Goal: Task Accomplishment & Management: Manage account settings

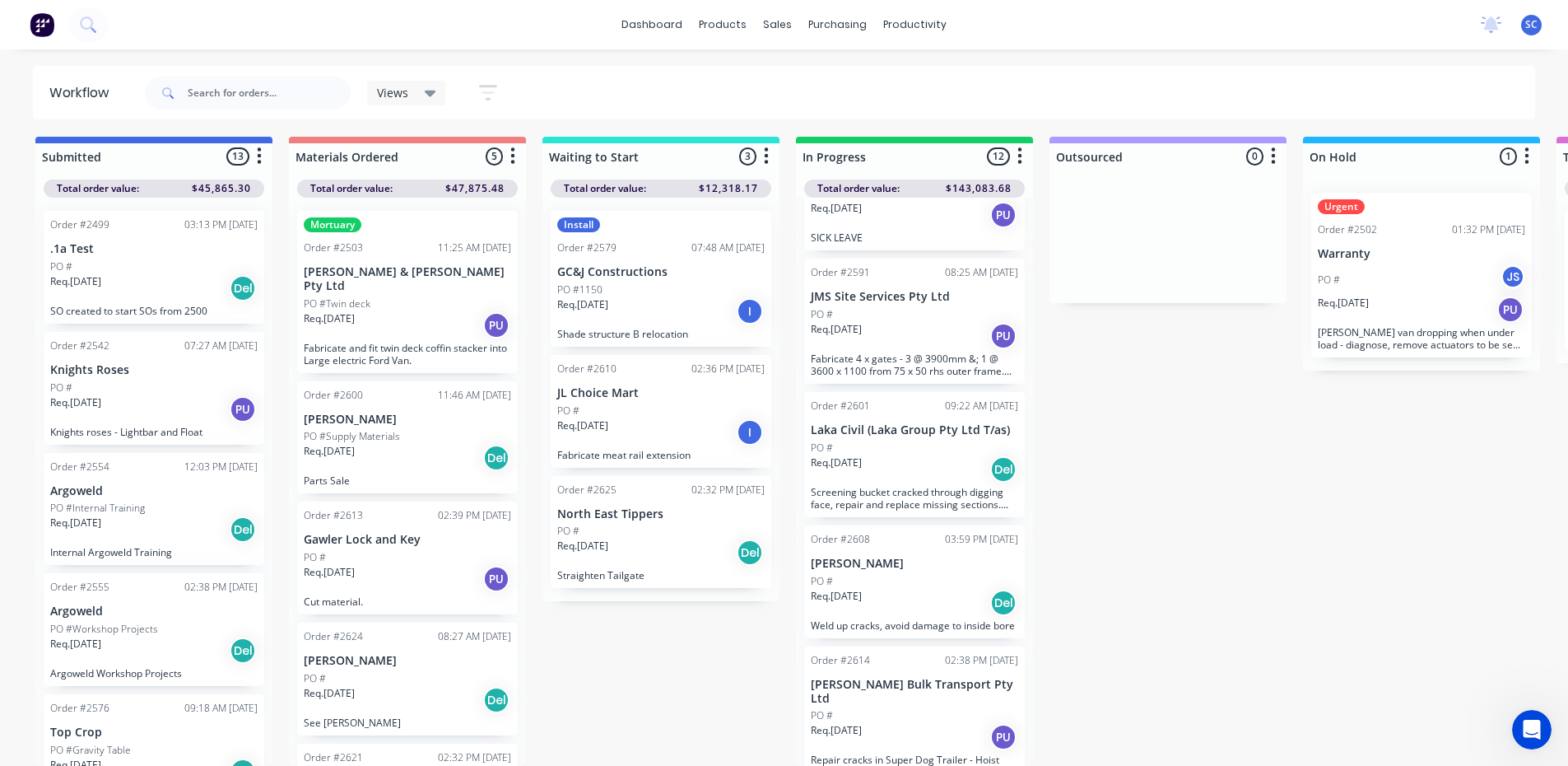
scroll to position [1007, 0]
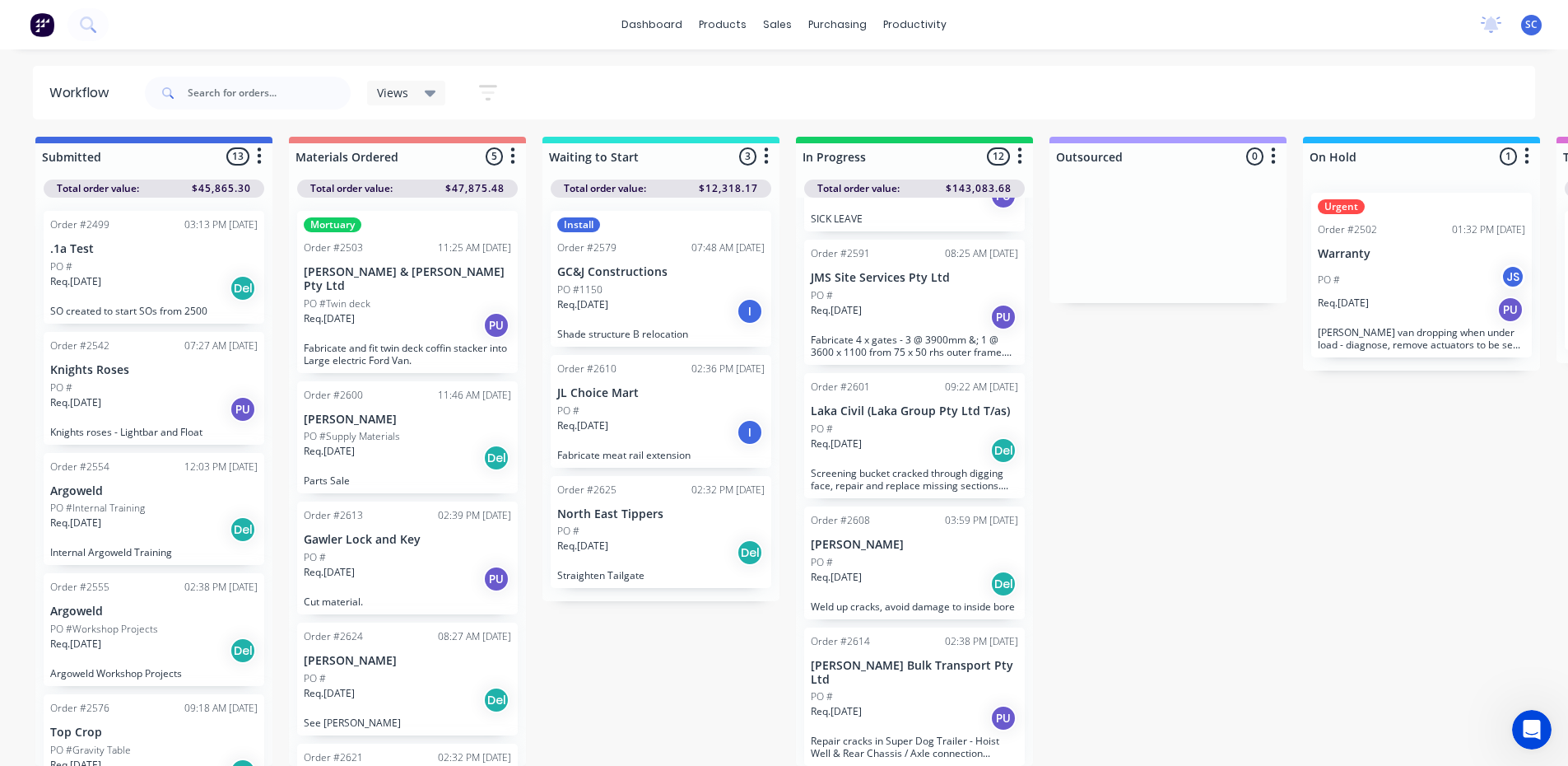
click at [921, 704] on div "Req. [DATE] PU" at bounding box center [913, 718] width 207 height 28
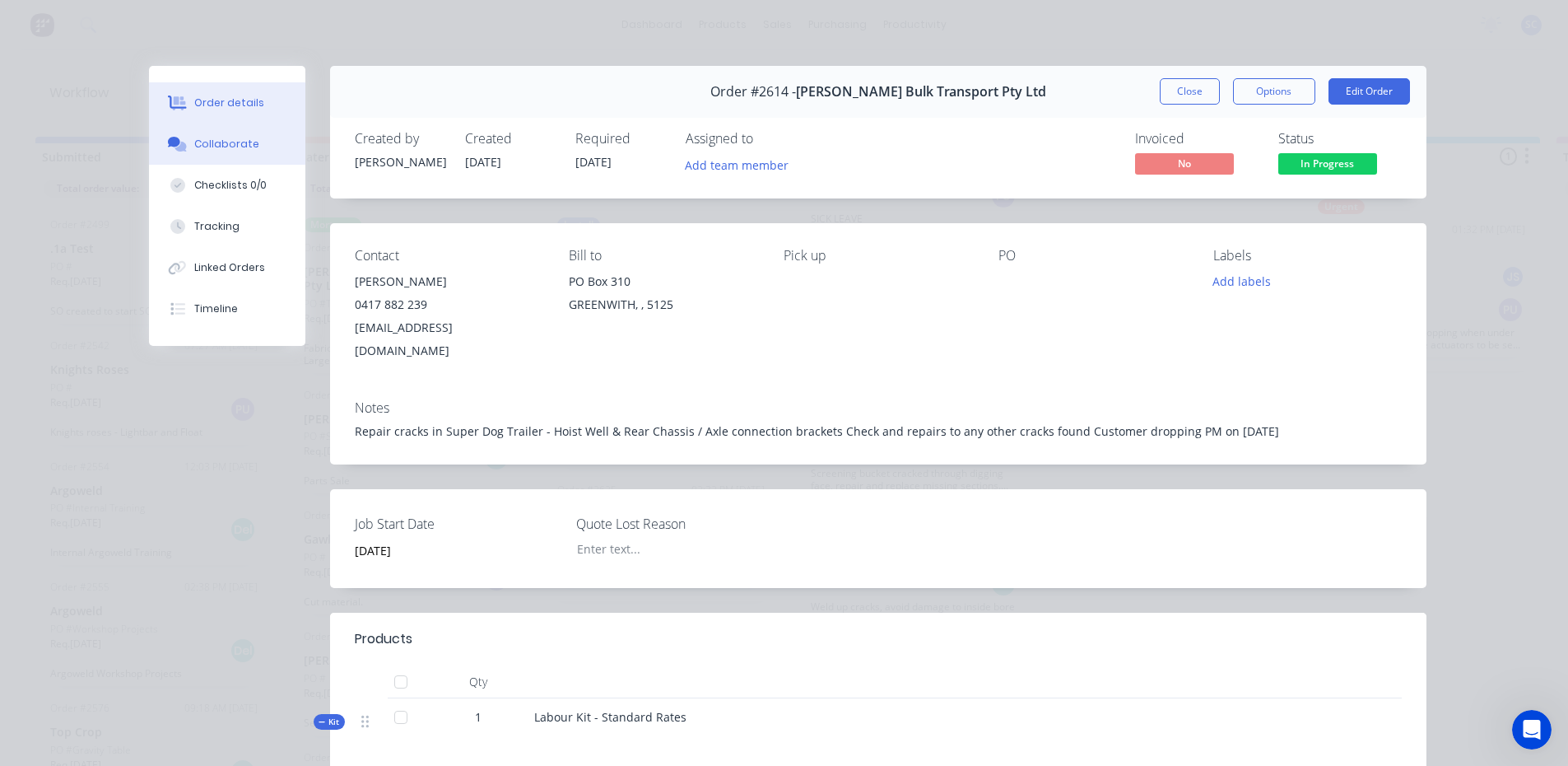
click at [249, 136] on button "Collaborate" at bounding box center [226, 143] width 156 height 41
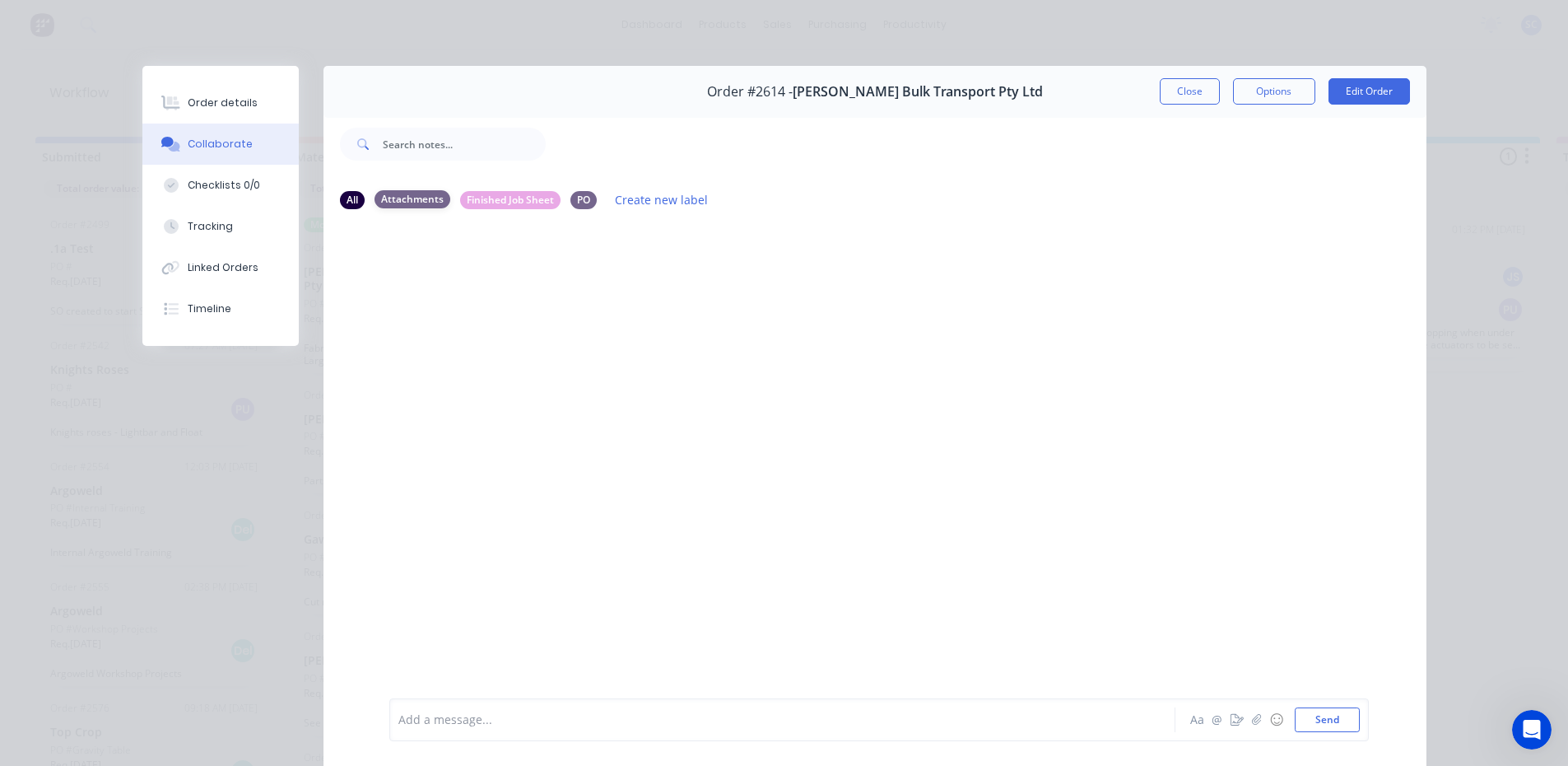
click at [427, 198] on div "Attachments" at bounding box center [412, 199] width 76 height 18
click at [475, 202] on div "Finished Job Sheet" at bounding box center [510, 199] width 101 height 18
click at [574, 198] on div "PO" at bounding box center [584, 199] width 26 height 18
click at [256, 102] on button "Order details" at bounding box center [220, 102] width 156 height 41
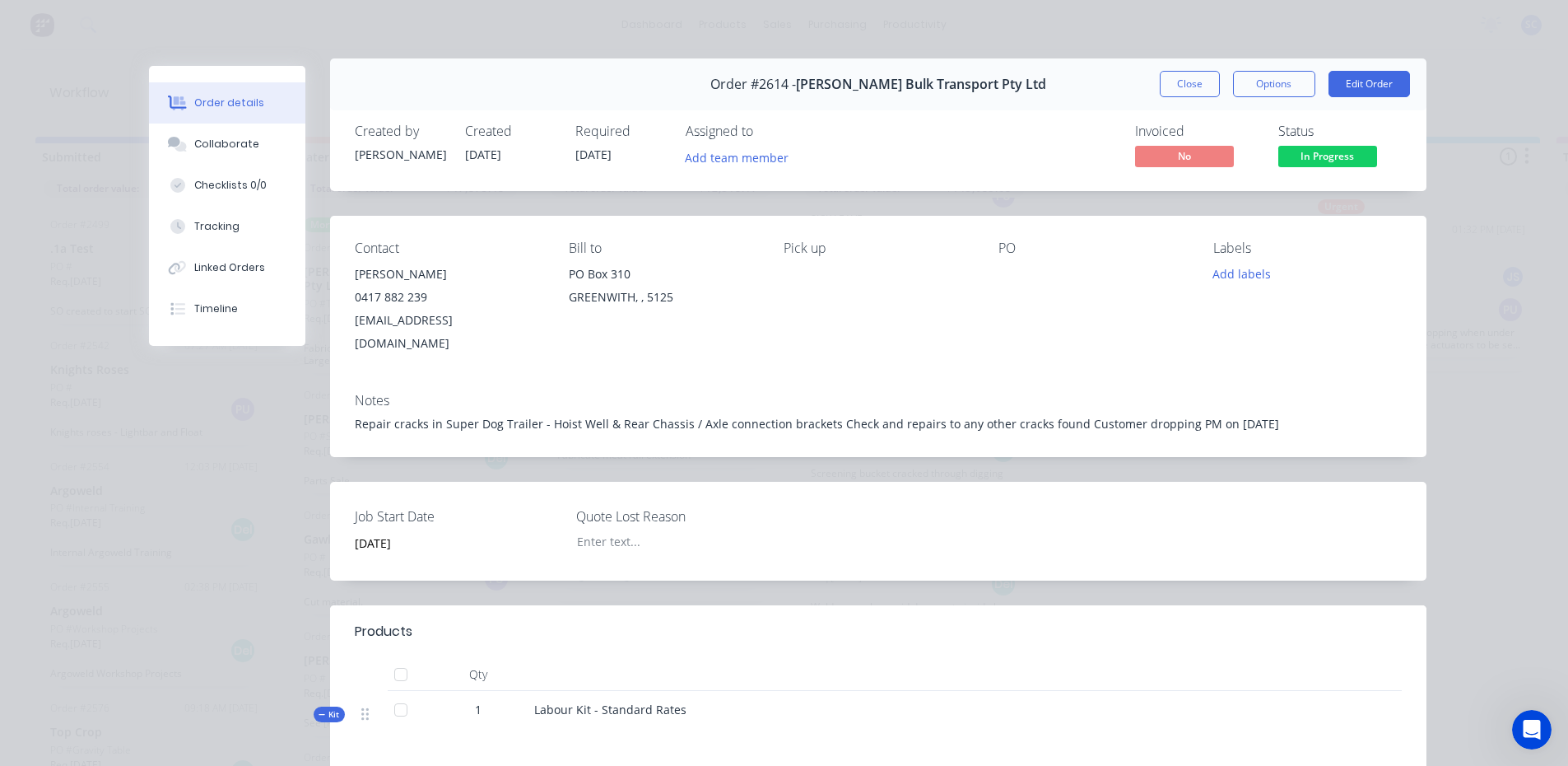
scroll to position [0, 0]
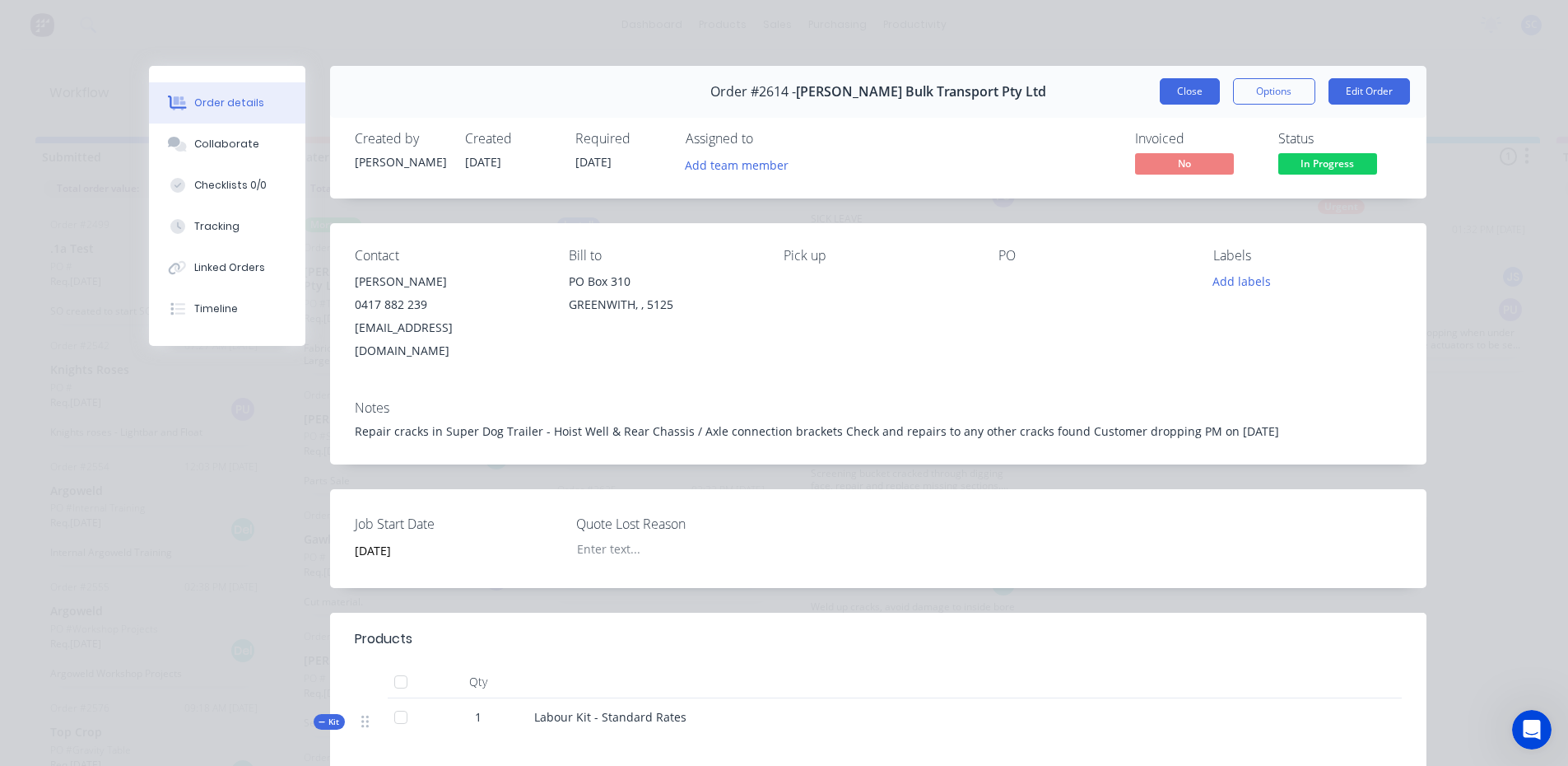
click at [1179, 92] on button "Close" at bounding box center [1190, 91] width 60 height 26
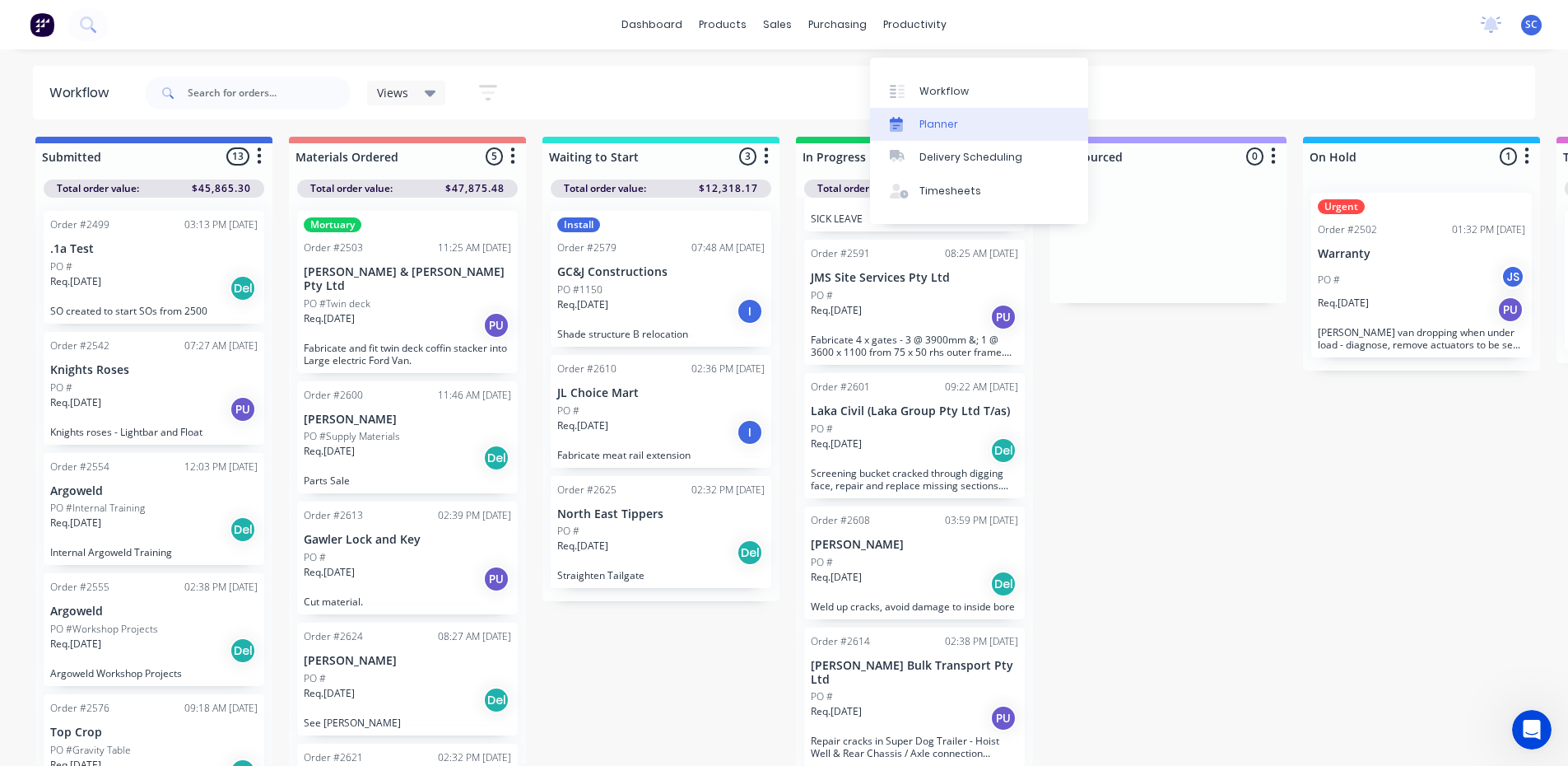
click at [929, 117] on div "Planner" at bounding box center [939, 124] width 38 height 15
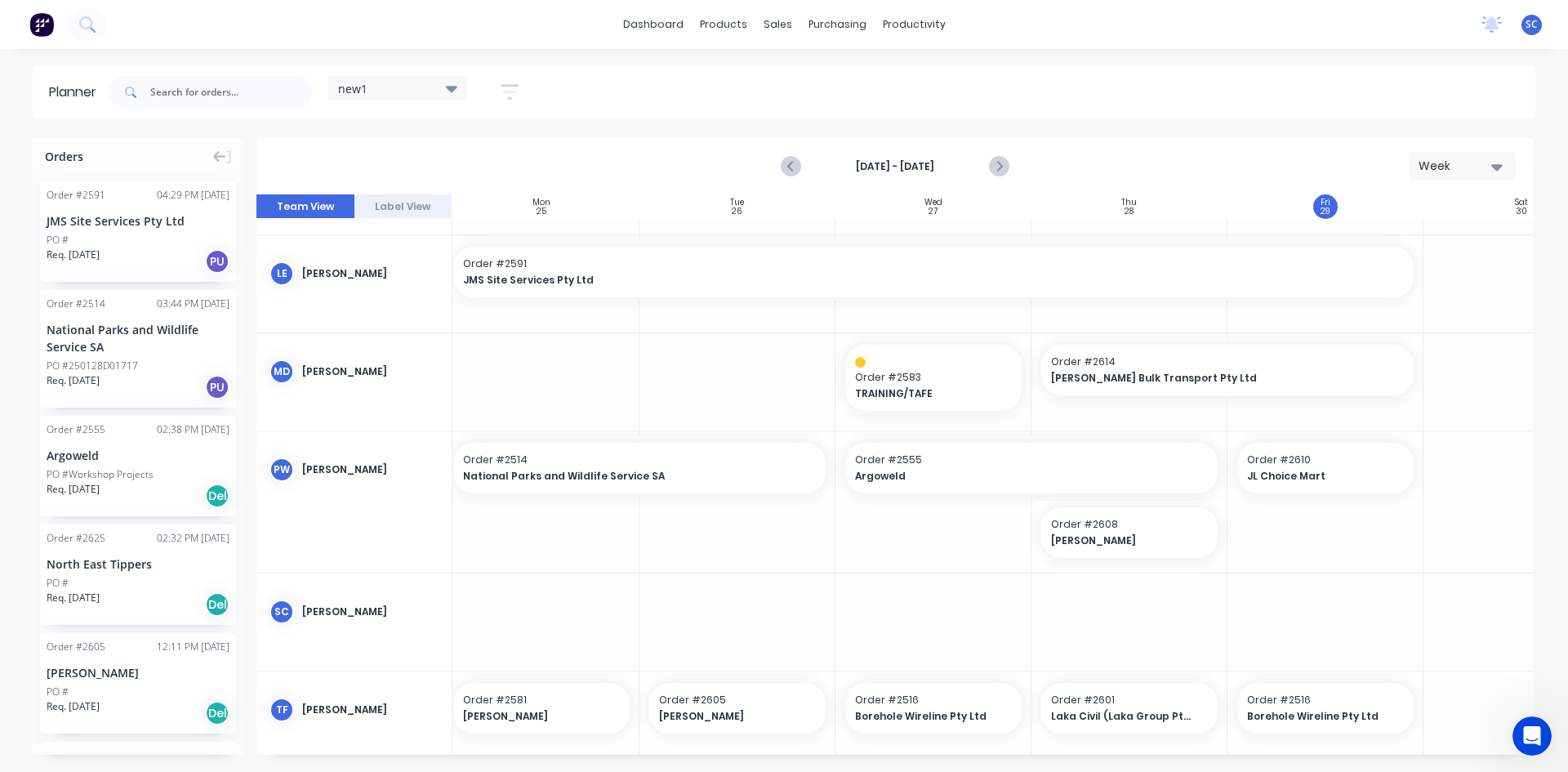
scroll to position [572, 209]
click at [1306, 469] on span "JL Choice Mart" at bounding box center [1313, 475] width 141 height 15
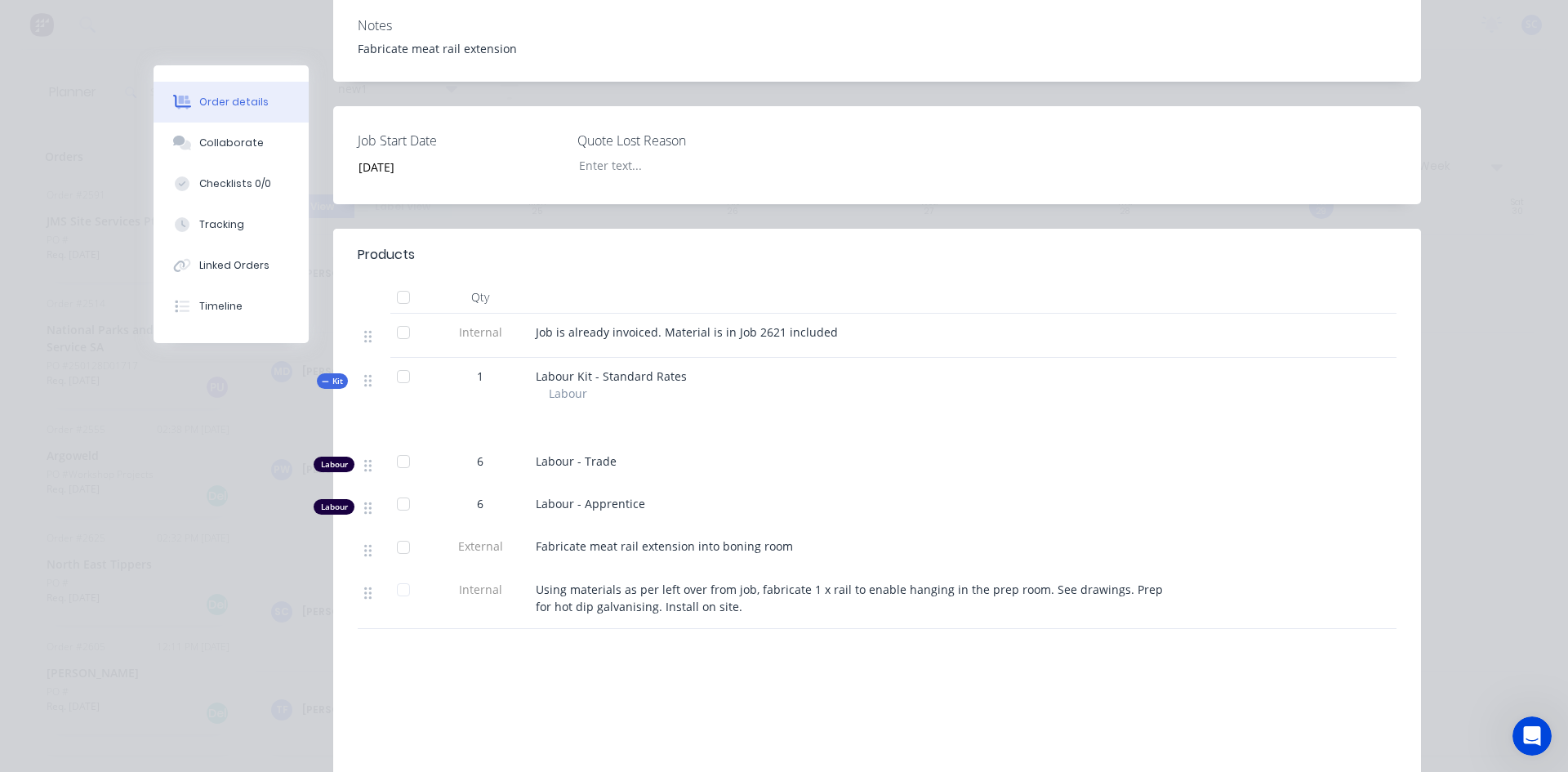
scroll to position [409, 0]
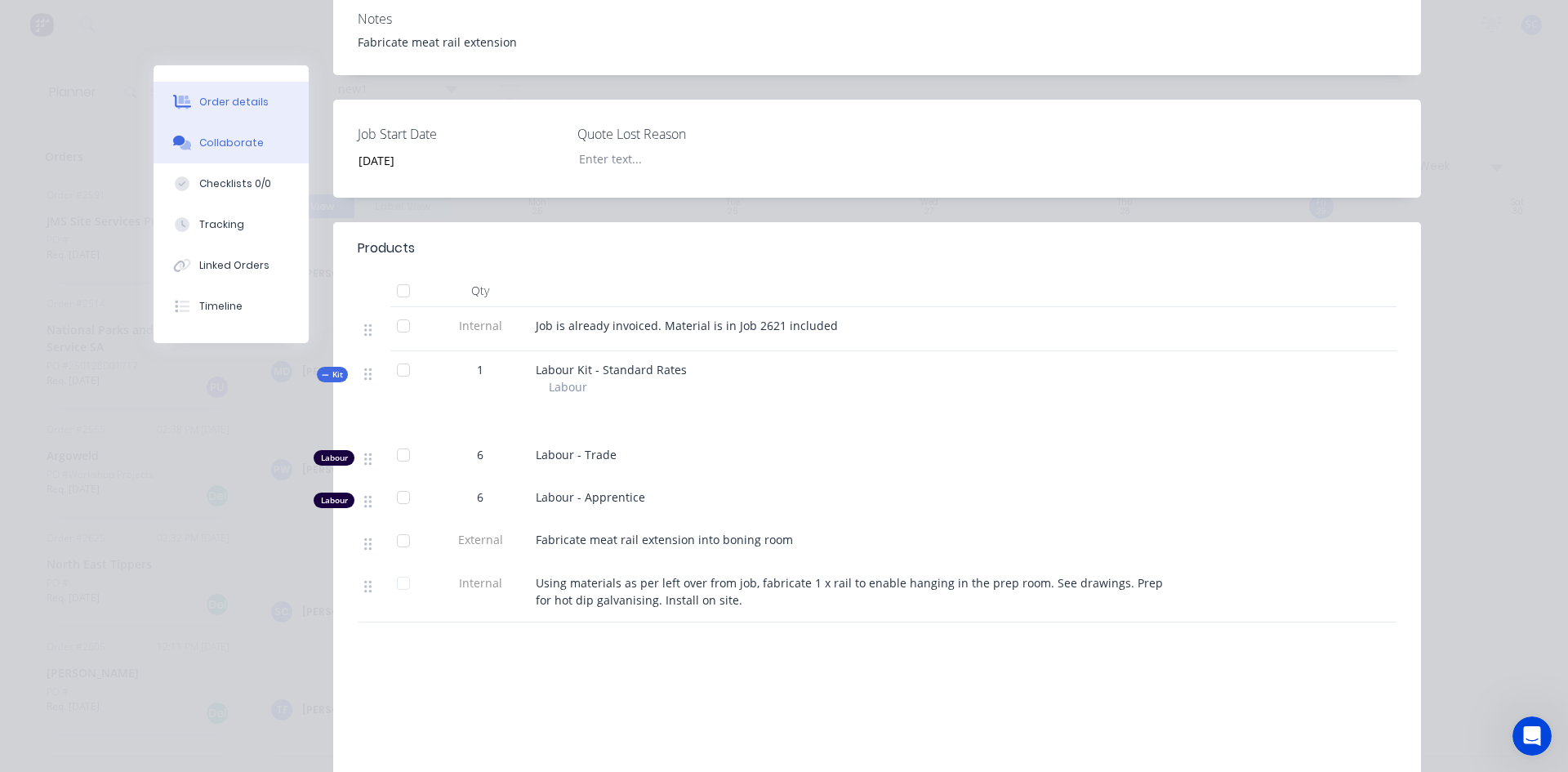
click at [249, 135] on div "Collaborate" at bounding box center [232, 142] width 64 height 15
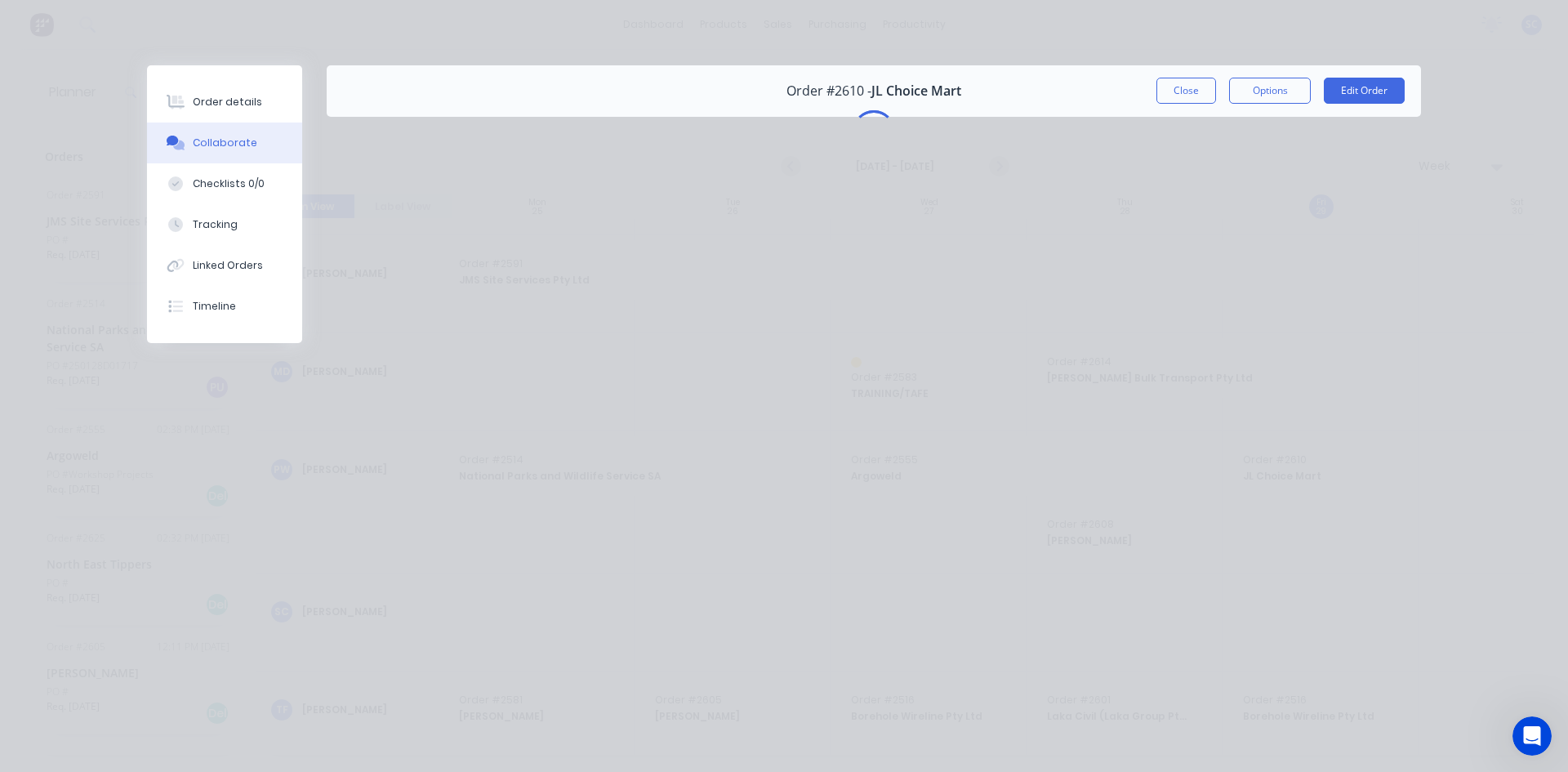
scroll to position [0, 0]
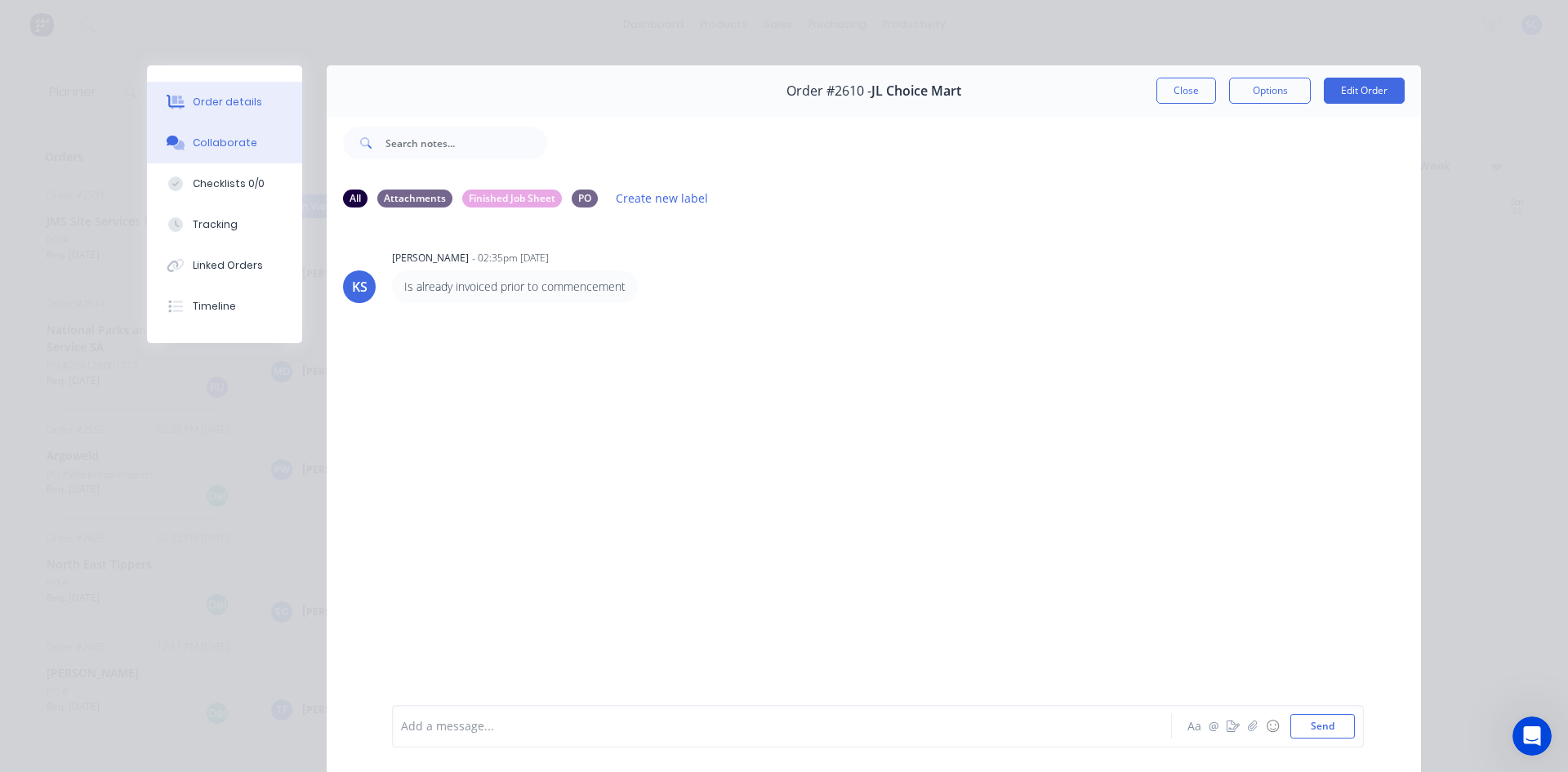
click at [225, 102] on div "Order details" at bounding box center [227, 101] width 69 height 15
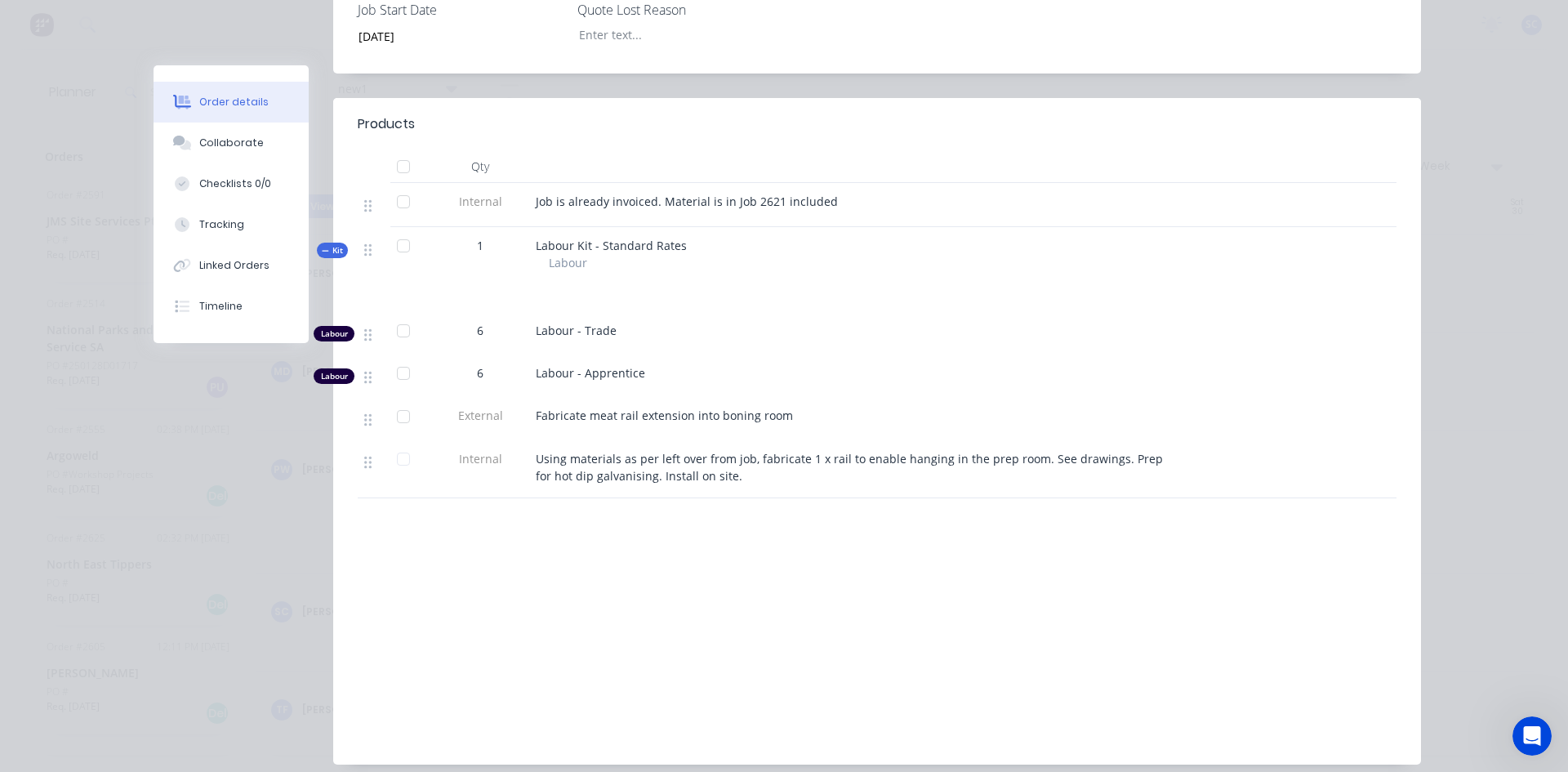
scroll to position [555, 0]
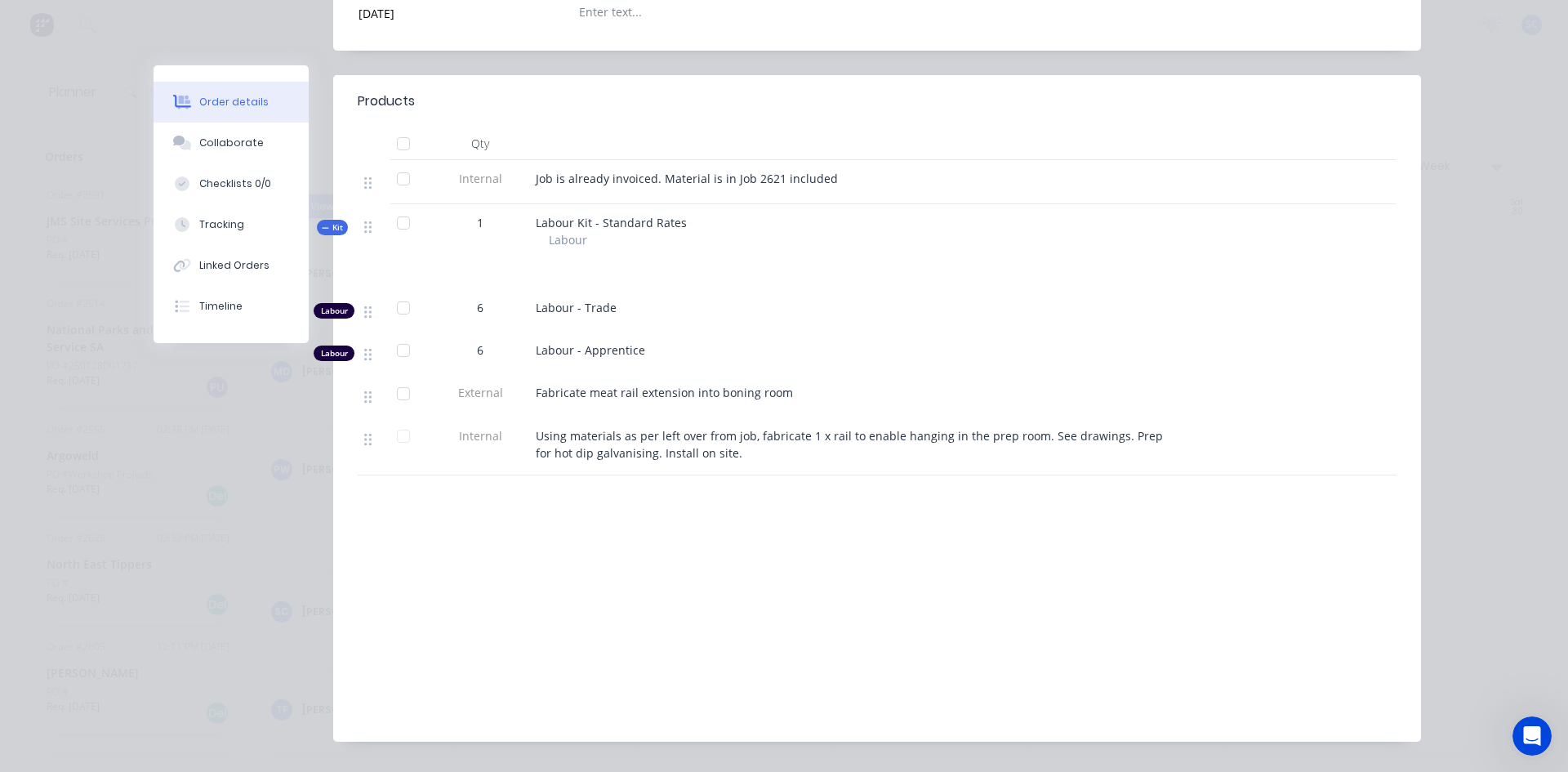
click at [896, 342] on div "Labour - Apprentice" at bounding box center [856, 350] width 640 height 17
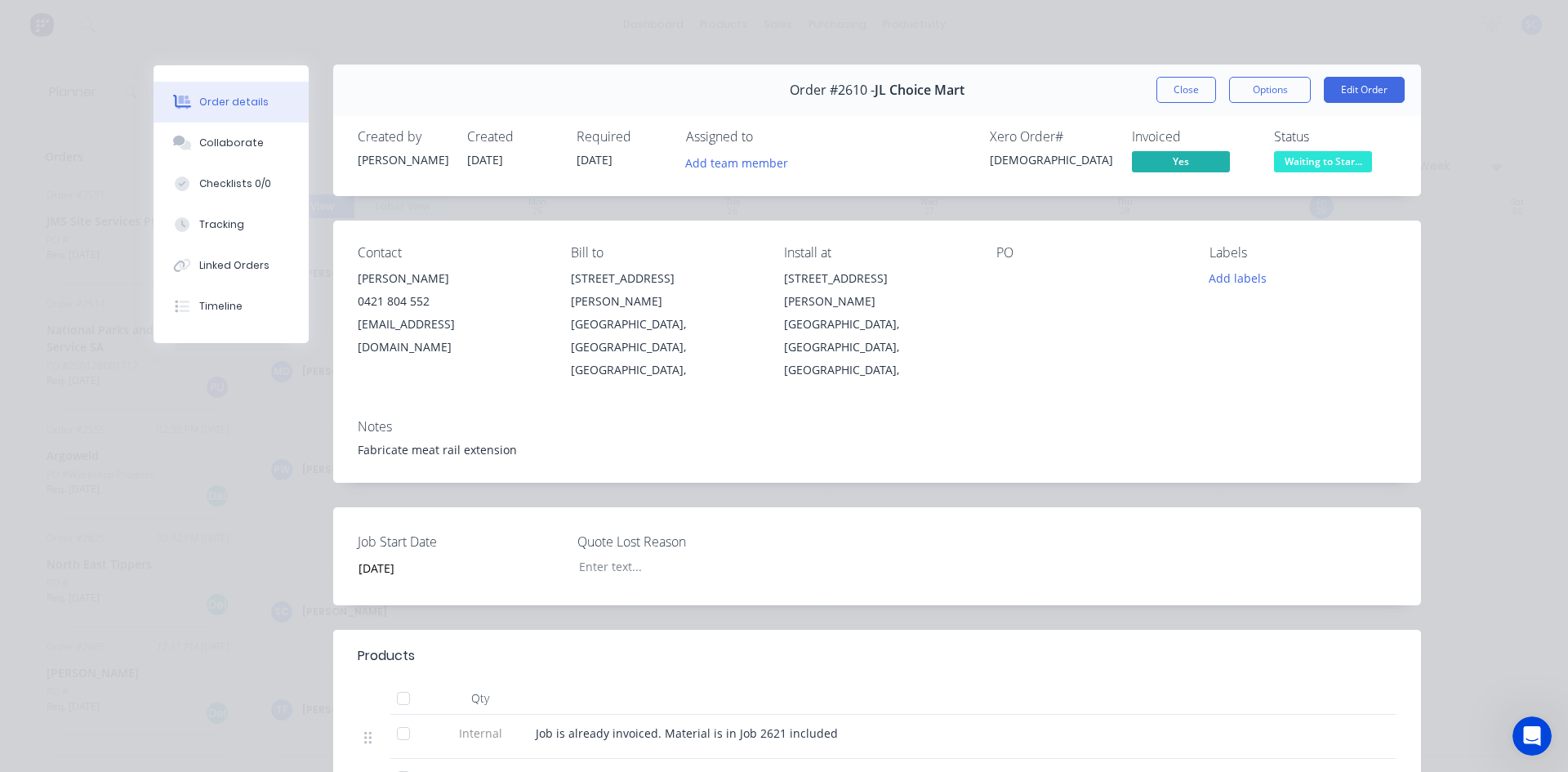
scroll to position [0, 0]
click at [1167, 97] on button "Close" at bounding box center [1186, 90] width 60 height 26
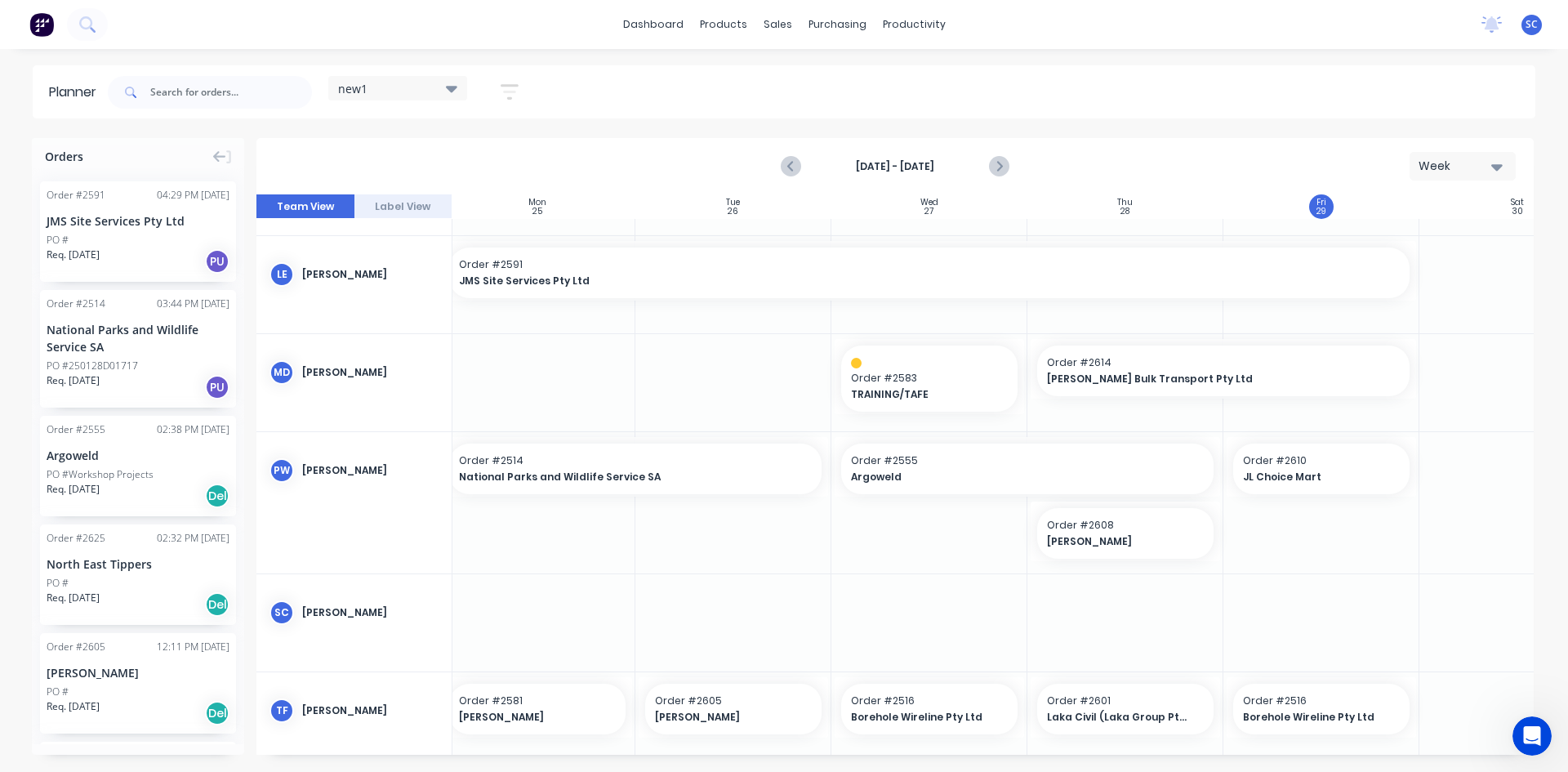
scroll to position [605, 209]
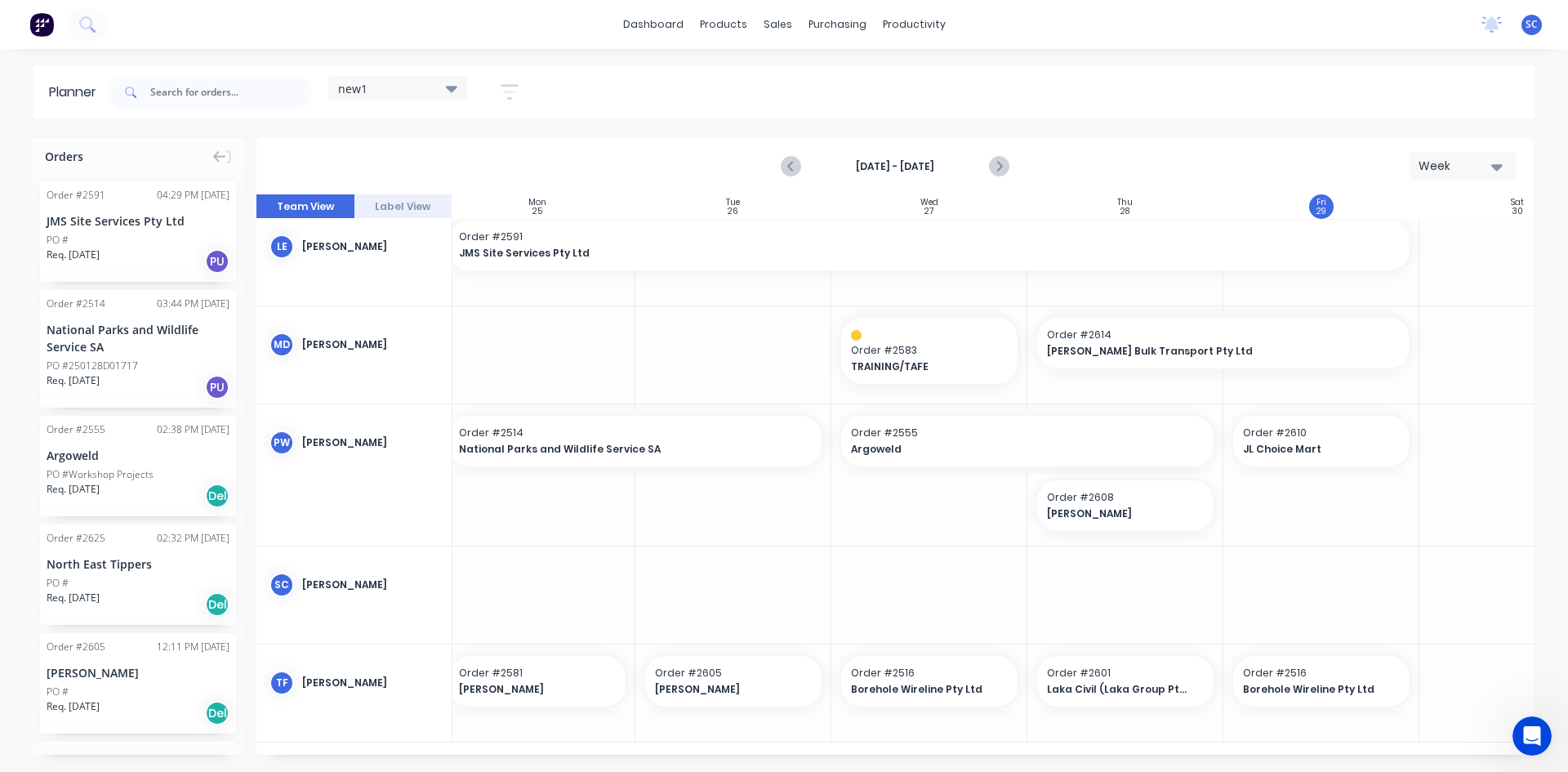
click at [502, 91] on icon "button" at bounding box center [509, 92] width 18 height 21
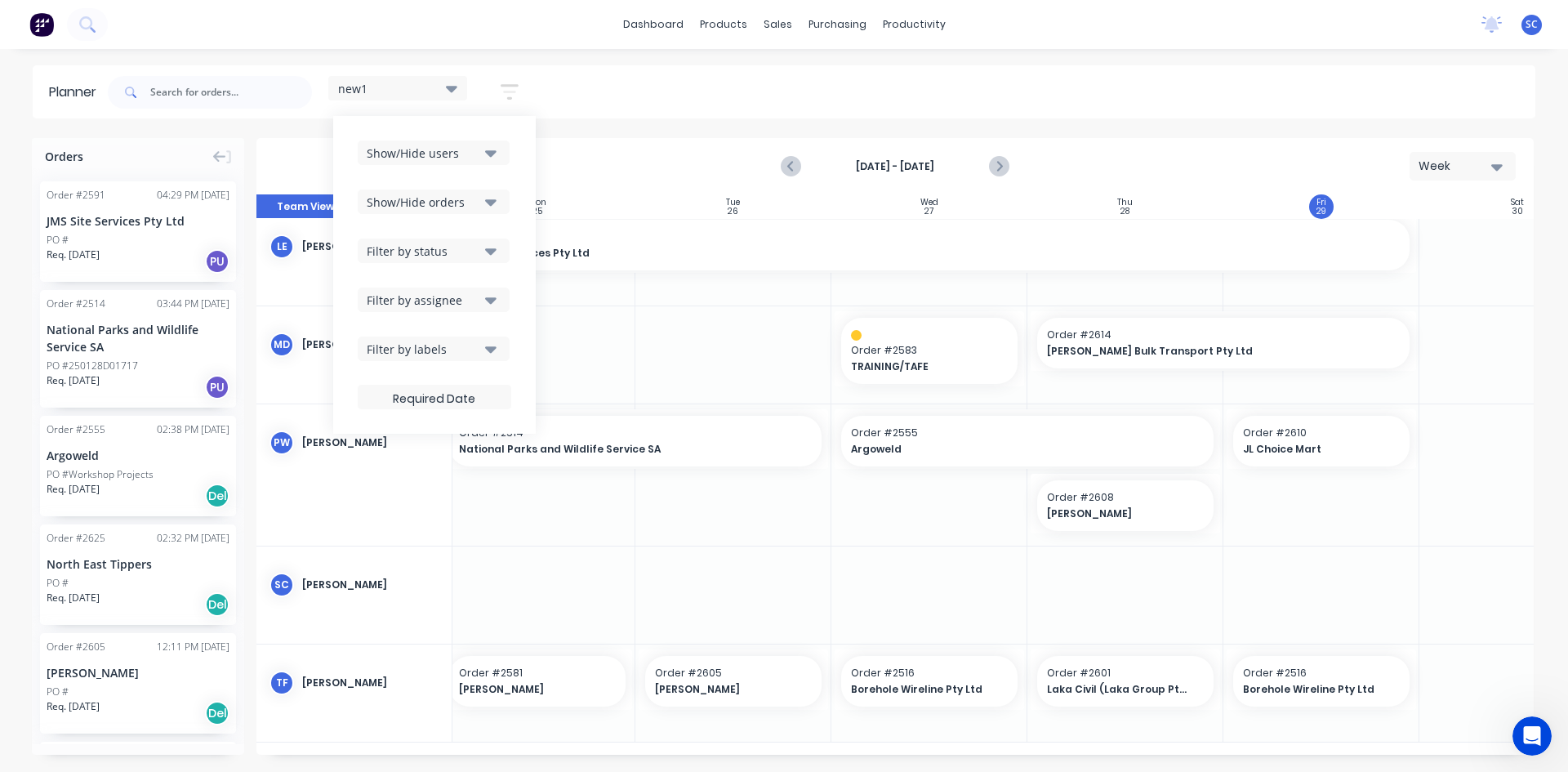
scroll to position [593, 209]
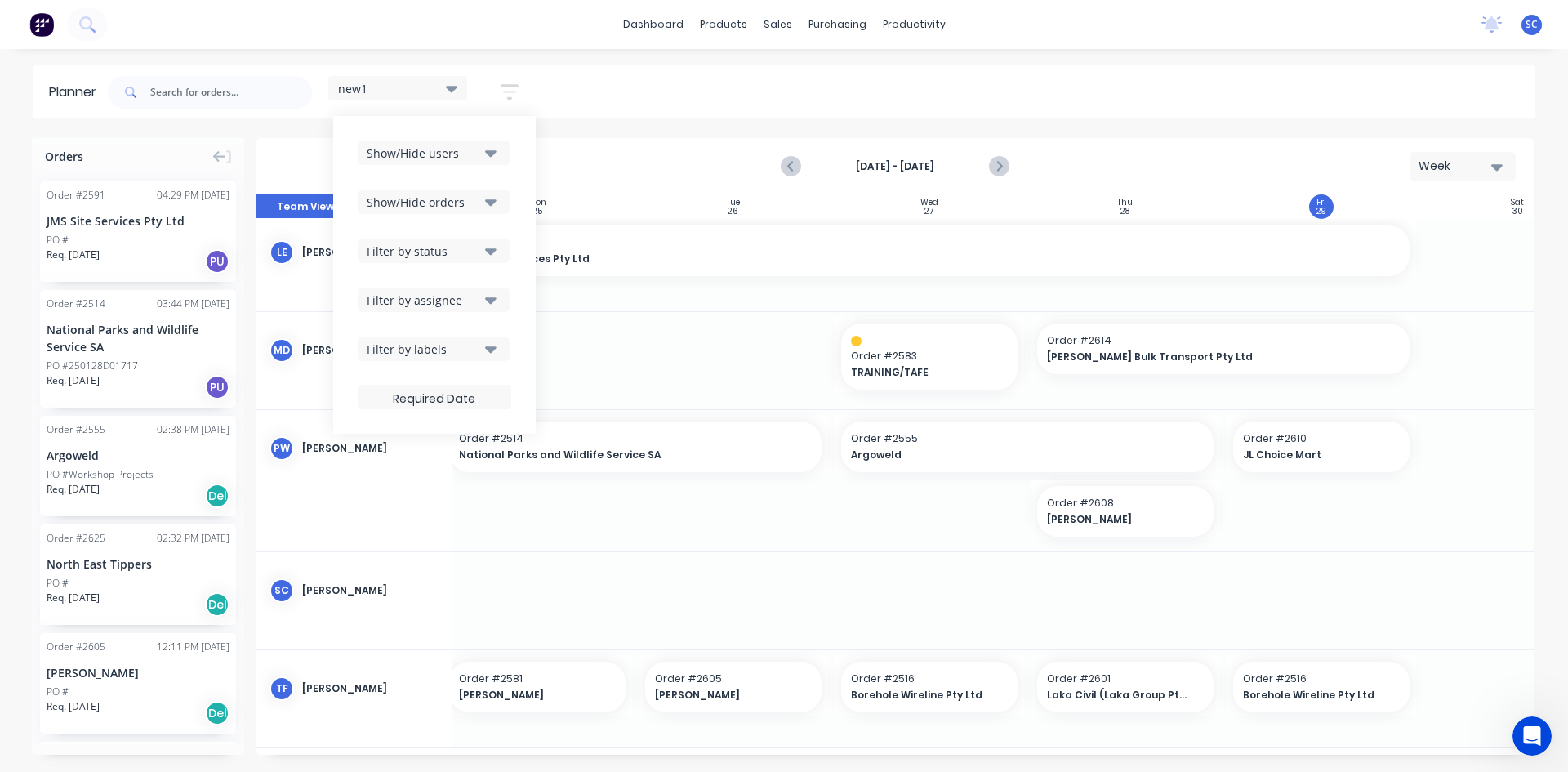
click at [492, 155] on icon "button" at bounding box center [490, 154] width 11 height 7
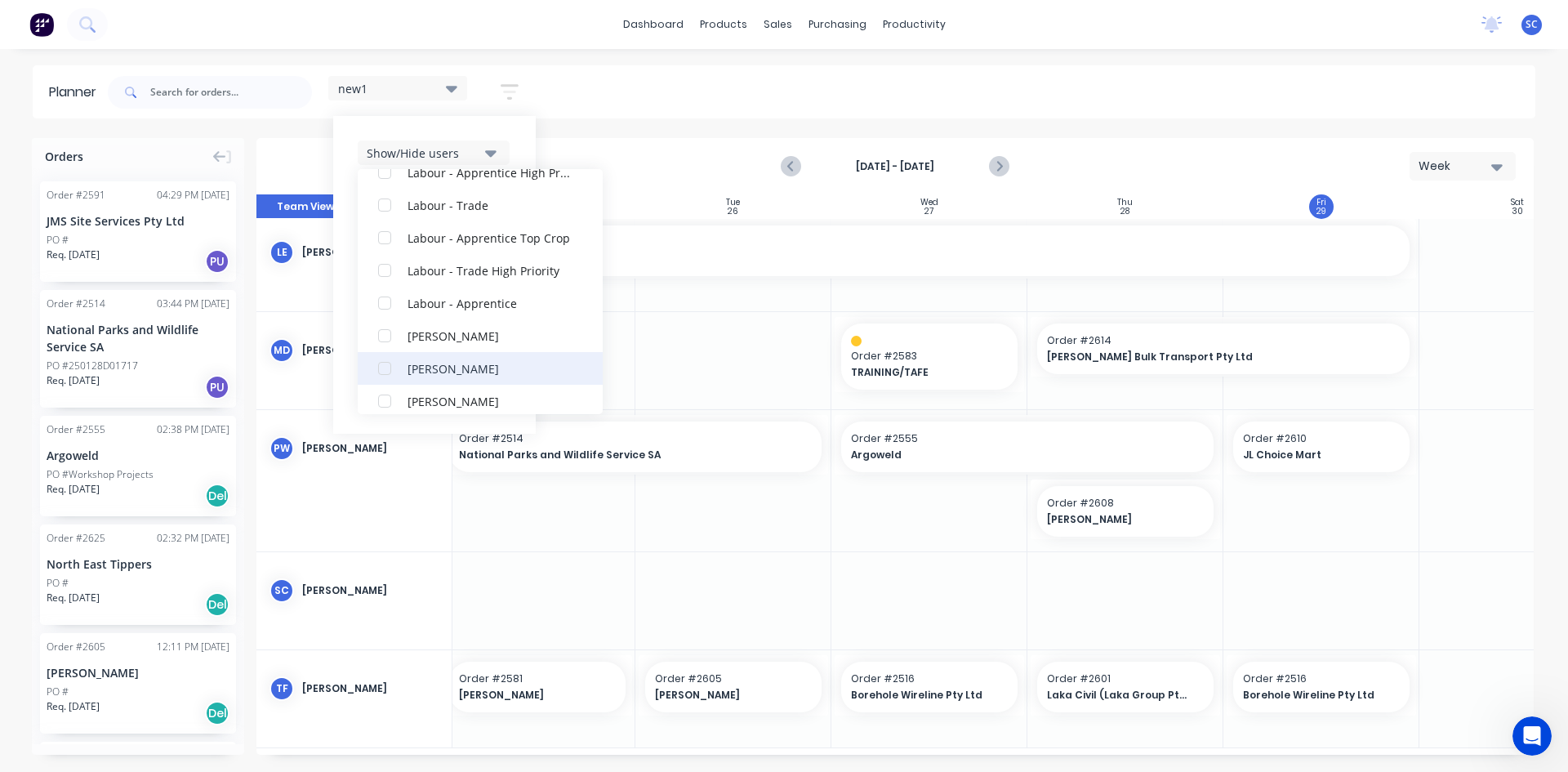
scroll to position [605, 0]
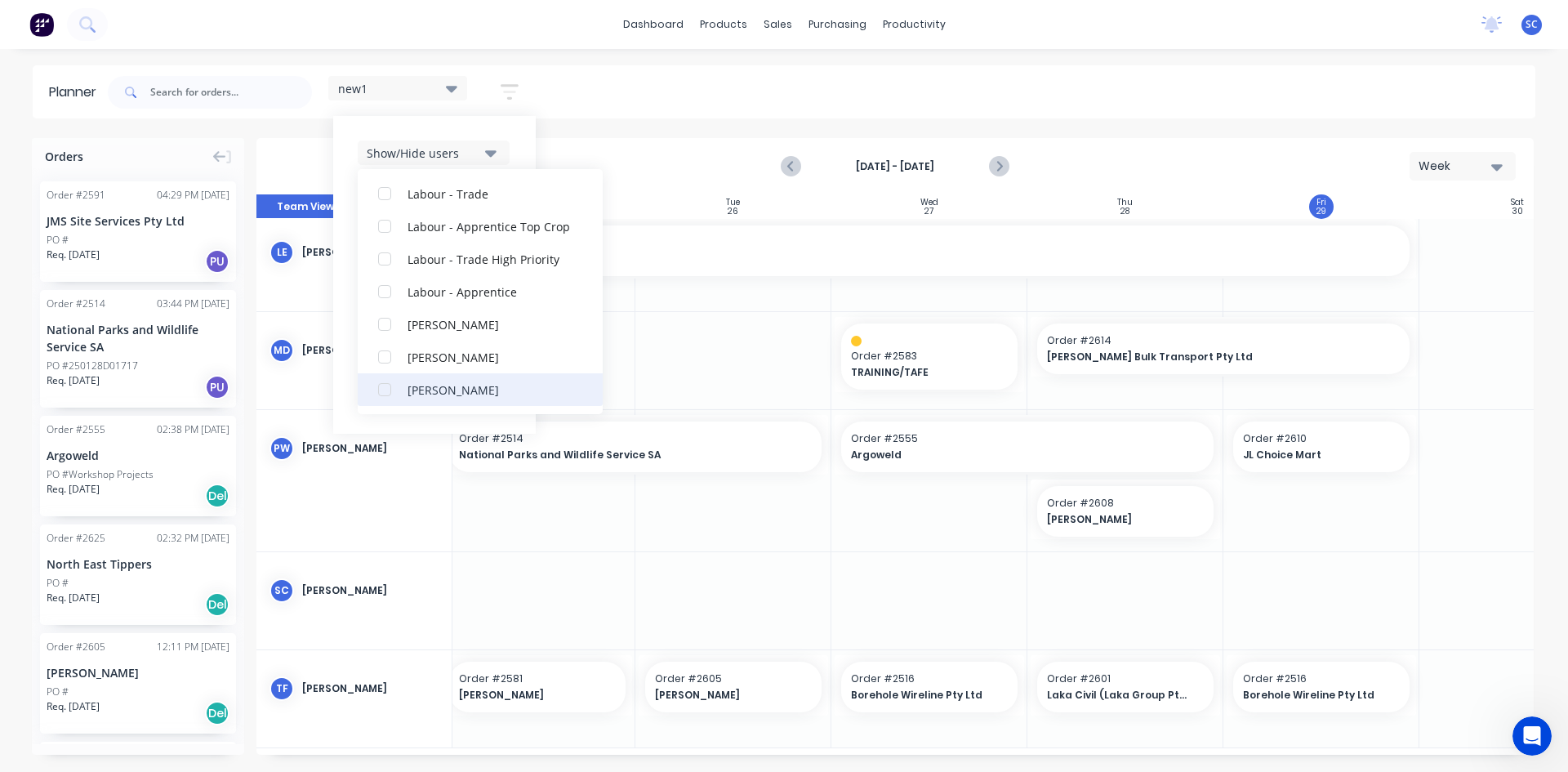
click at [398, 384] on div "button" at bounding box center [385, 389] width 33 height 33
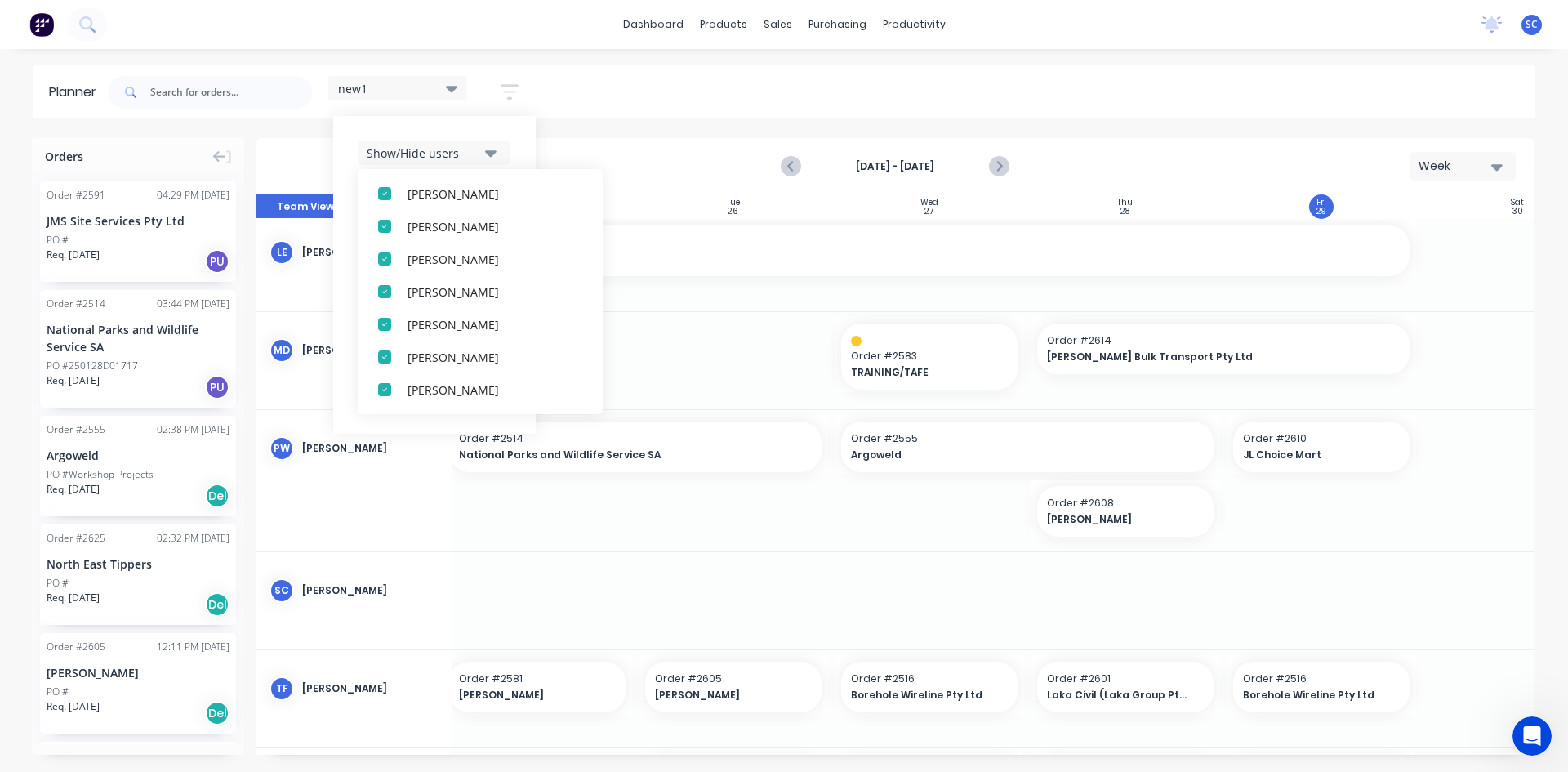
click at [507, 95] on icon "button" at bounding box center [509, 92] width 18 height 21
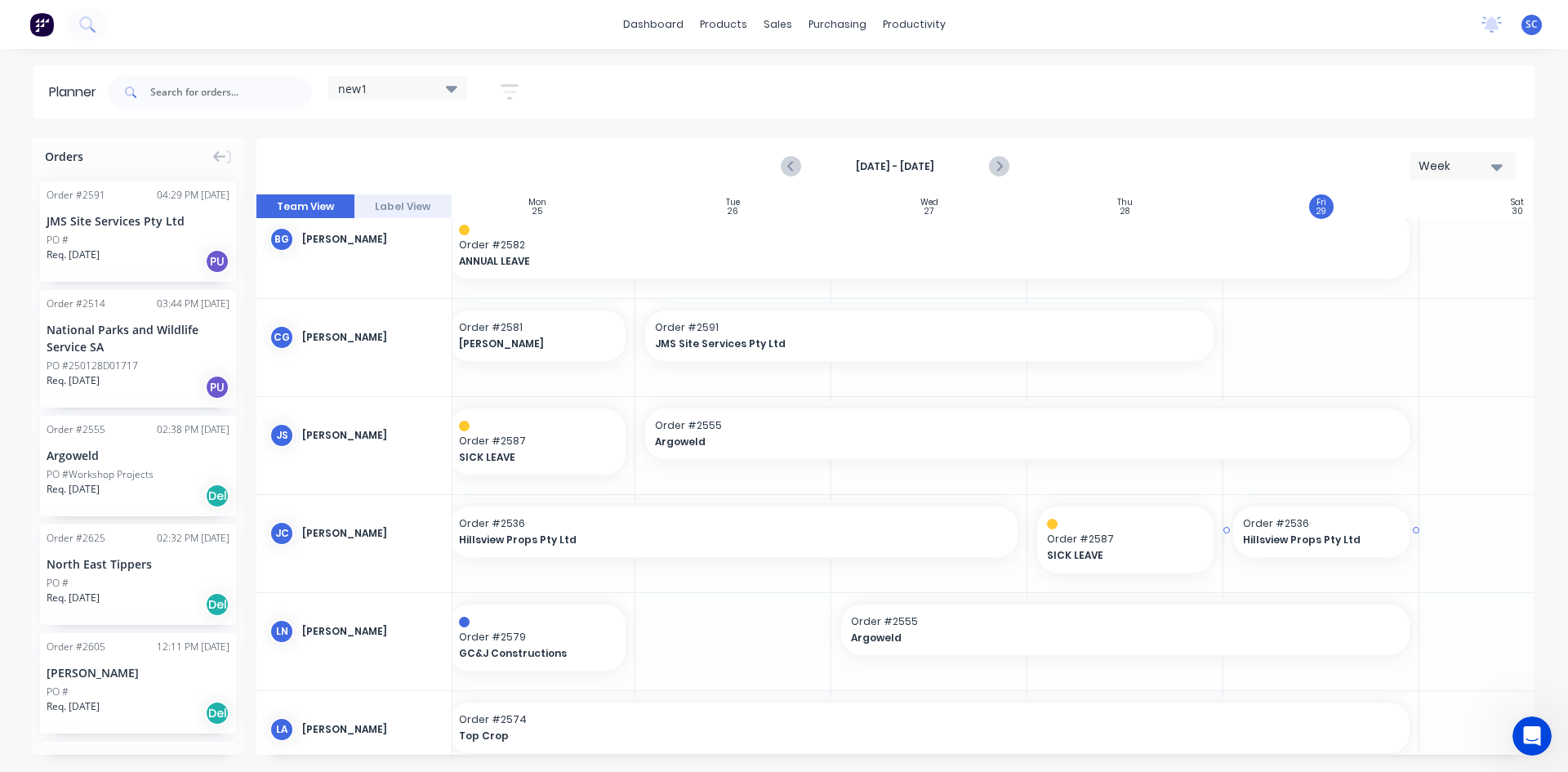
scroll to position [0, 209]
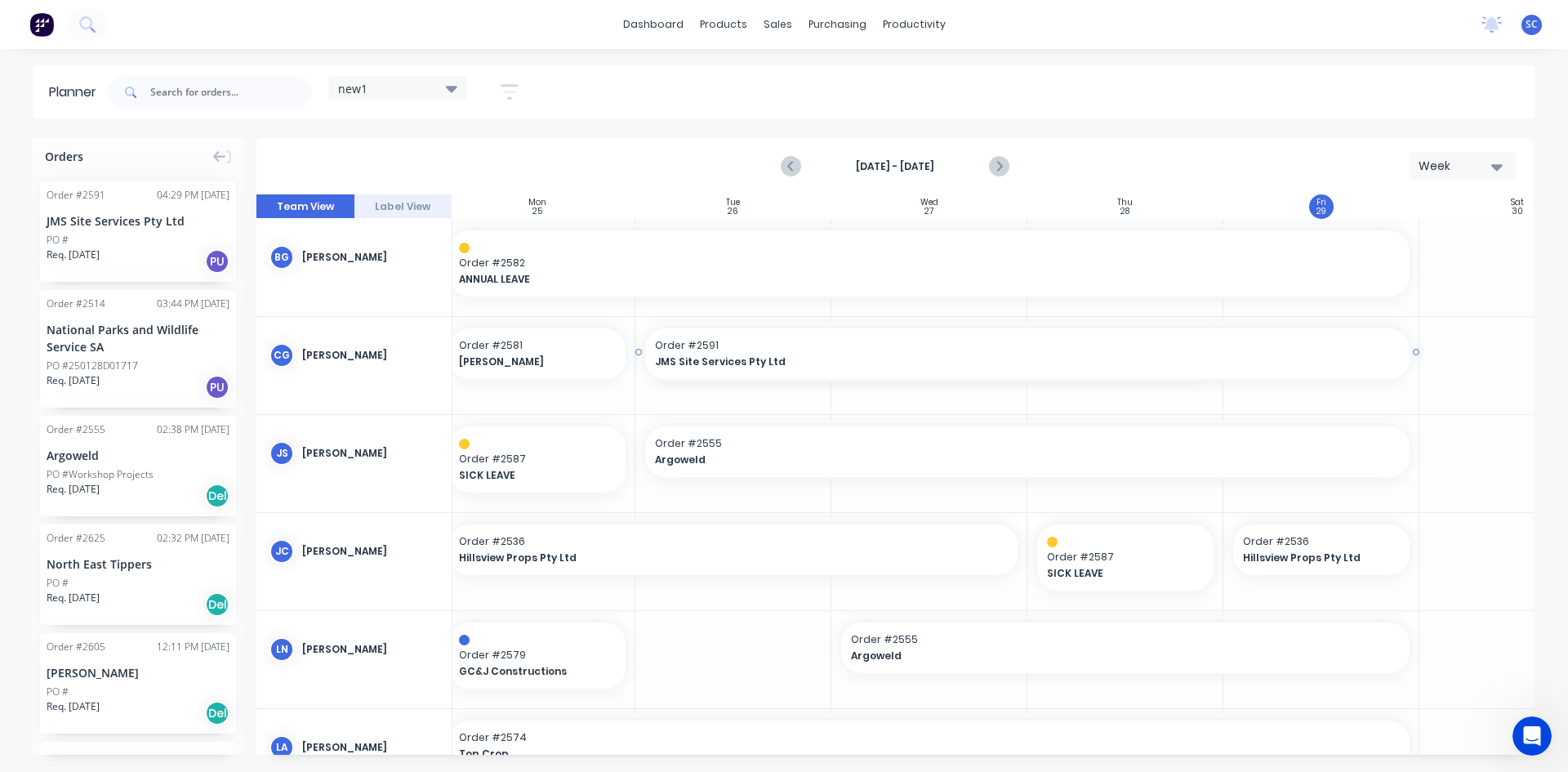
drag, startPoint x: 1218, startPoint y: 353, endPoint x: 1280, endPoint y: 358, distance: 62.2
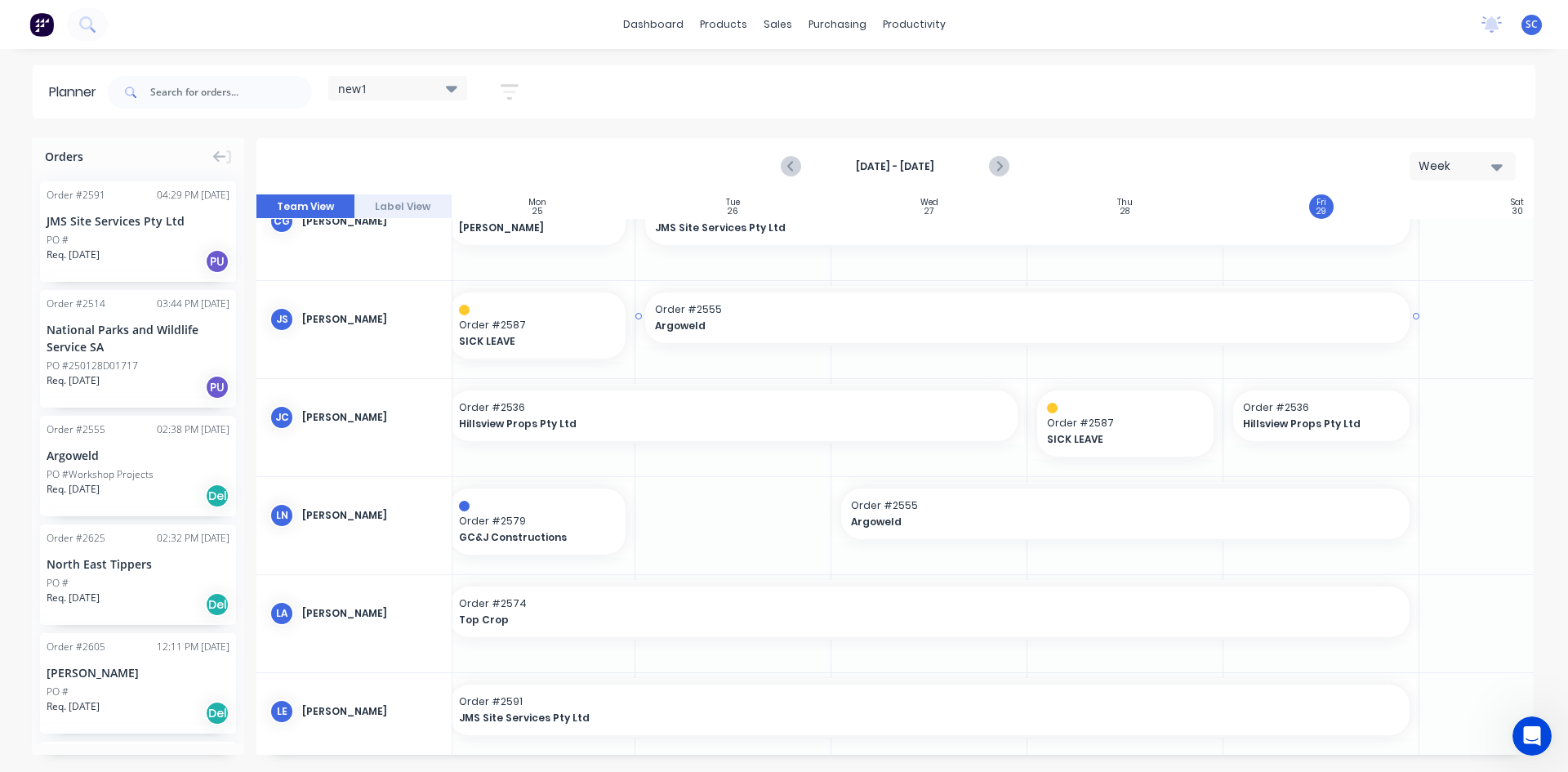
scroll to position [163, 209]
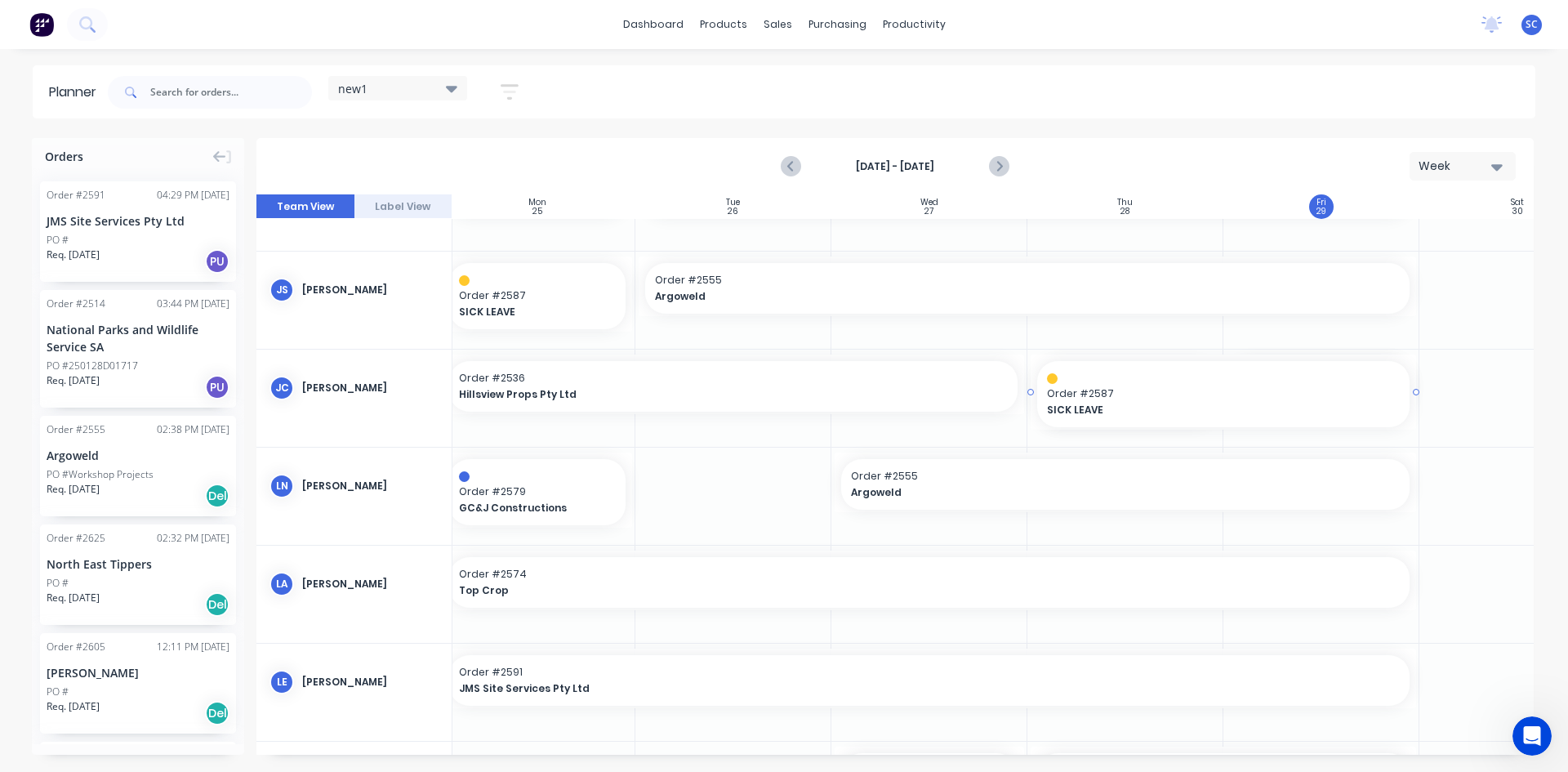
drag, startPoint x: 1218, startPoint y: 391, endPoint x: 1245, endPoint y: 391, distance: 27.0
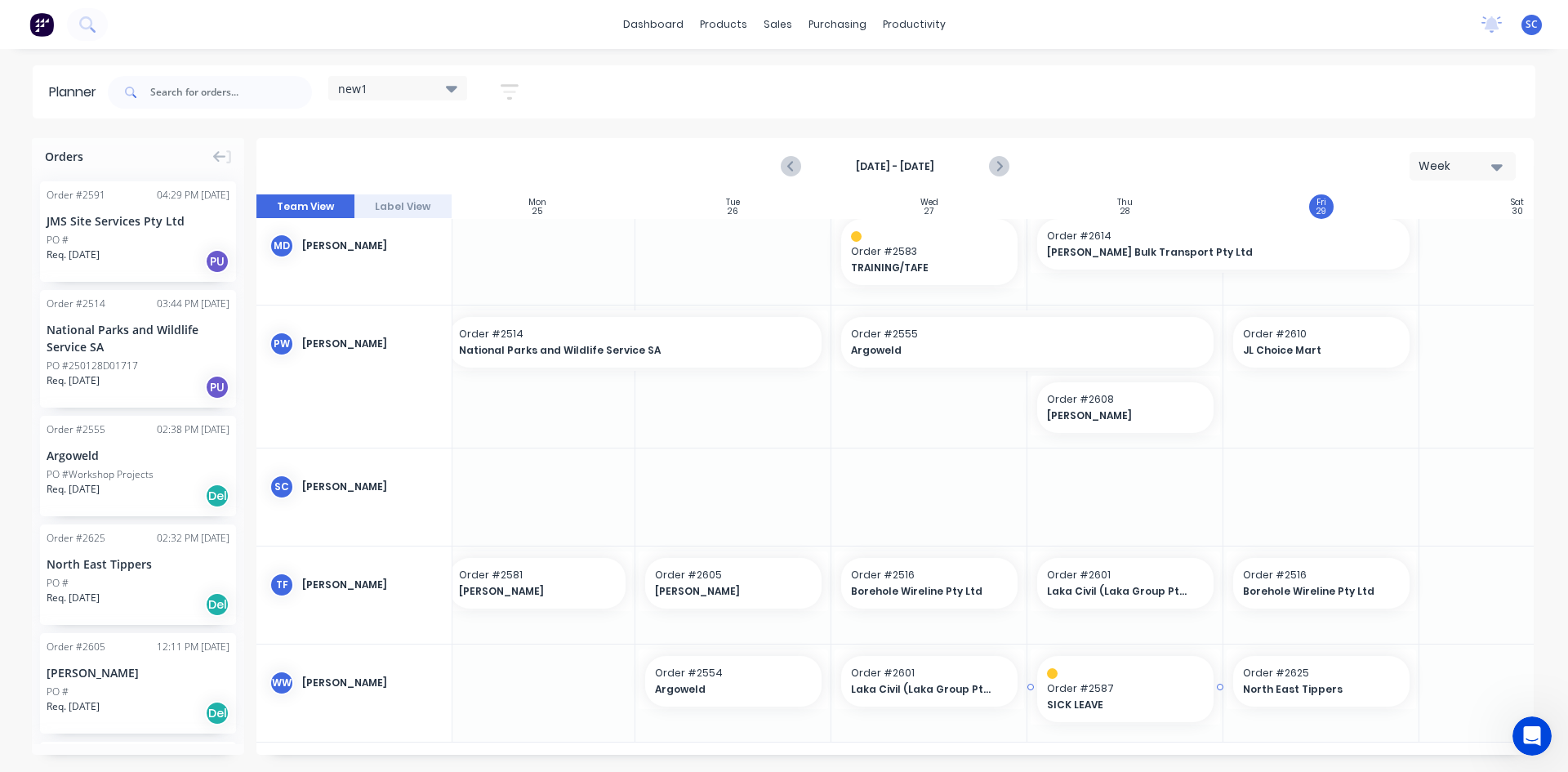
scroll to position [751, 209]
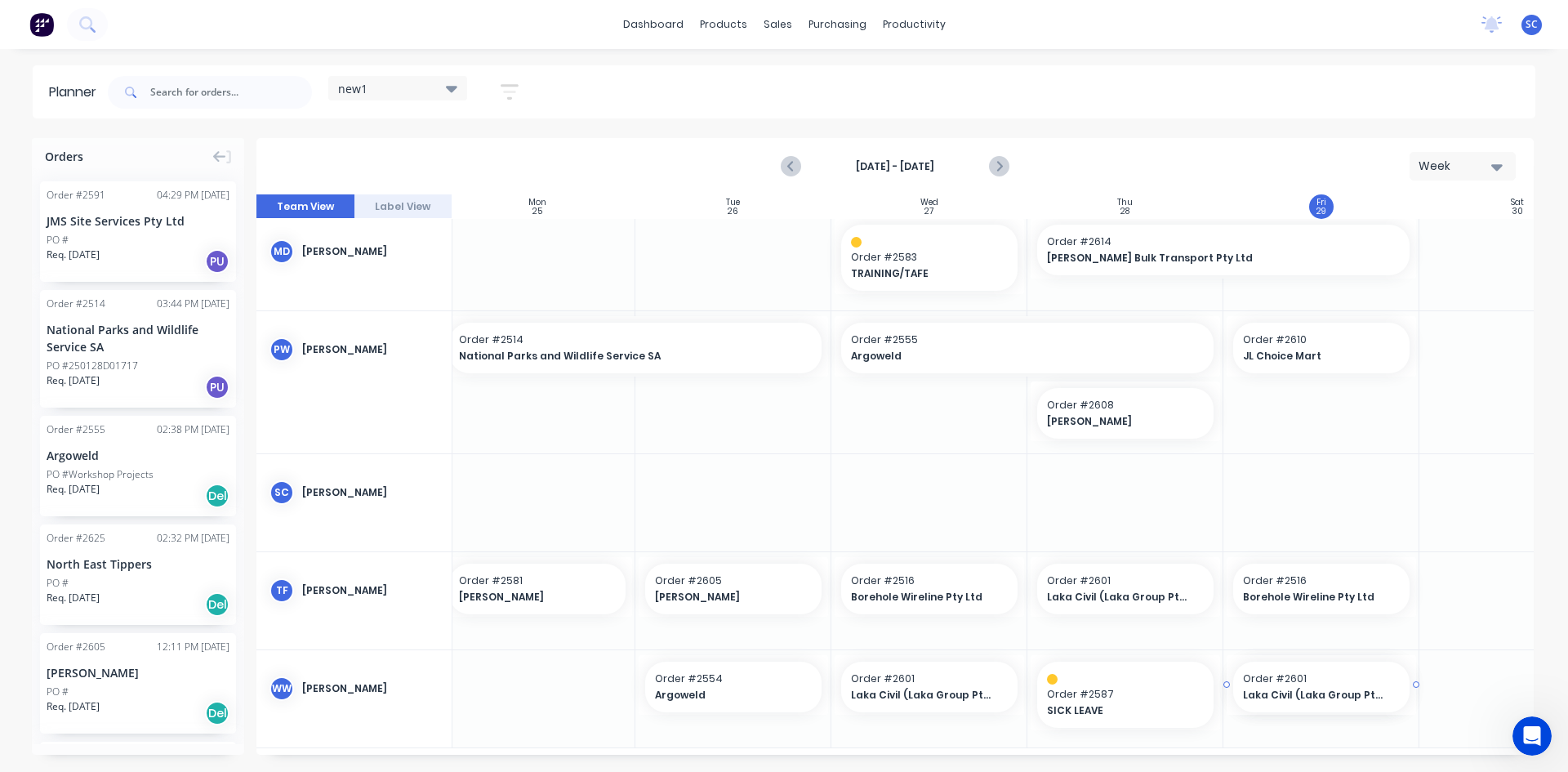
drag, startPoint x: 949, startPoint y: 691, endPoint x: 1271, endPoint y: 676, distance: 322.3
click at [1301, 665] on div at bounding box center [895, 474] width 1277 height 560
click at [154, 574] on div "Order # 2625 02:32 PM [DATE] North East Tippers PO # Req. [DATE] Del" at bounding box center [138, 575] width 196 height 101
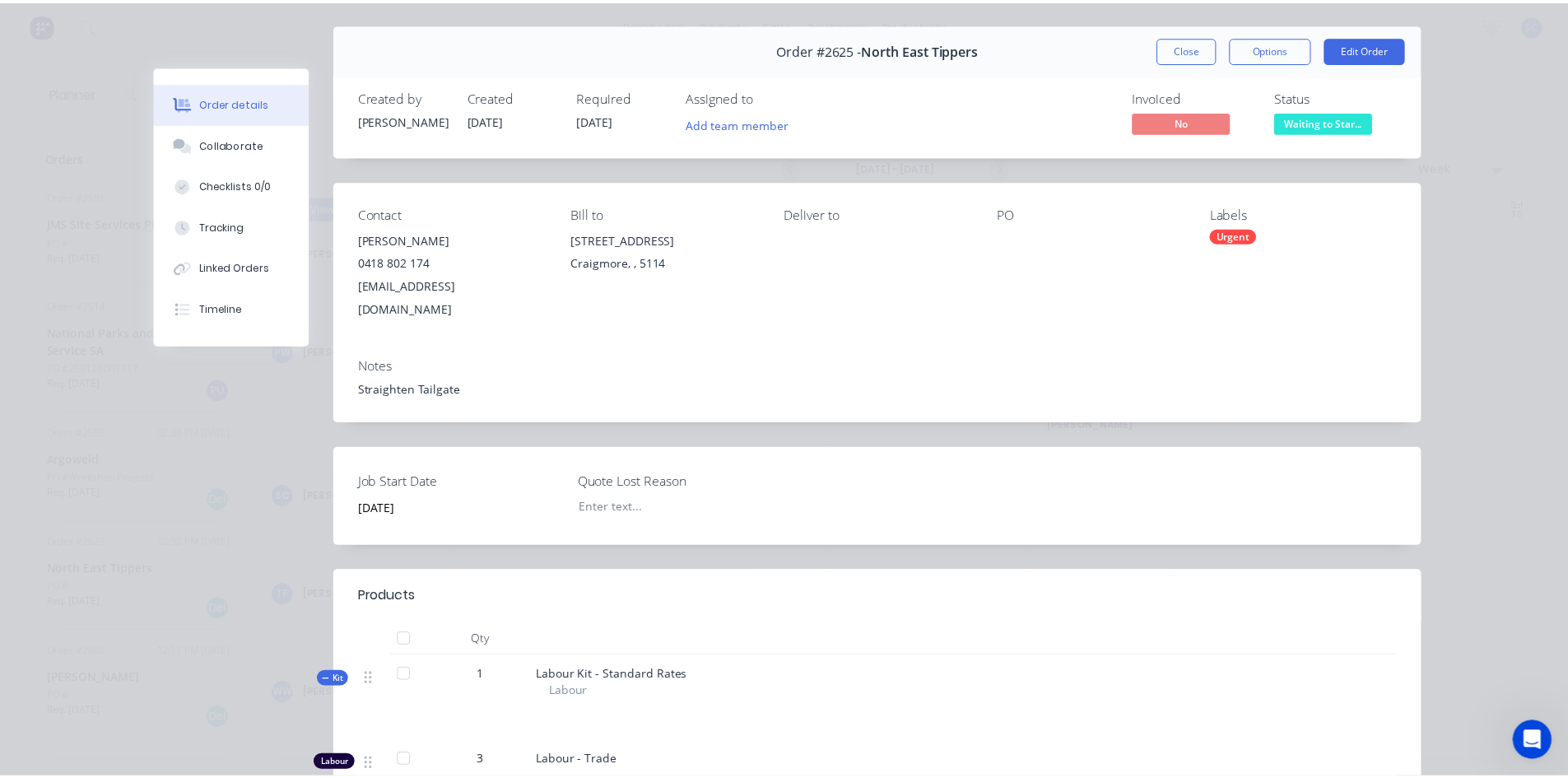
scroll to position [0, 0]
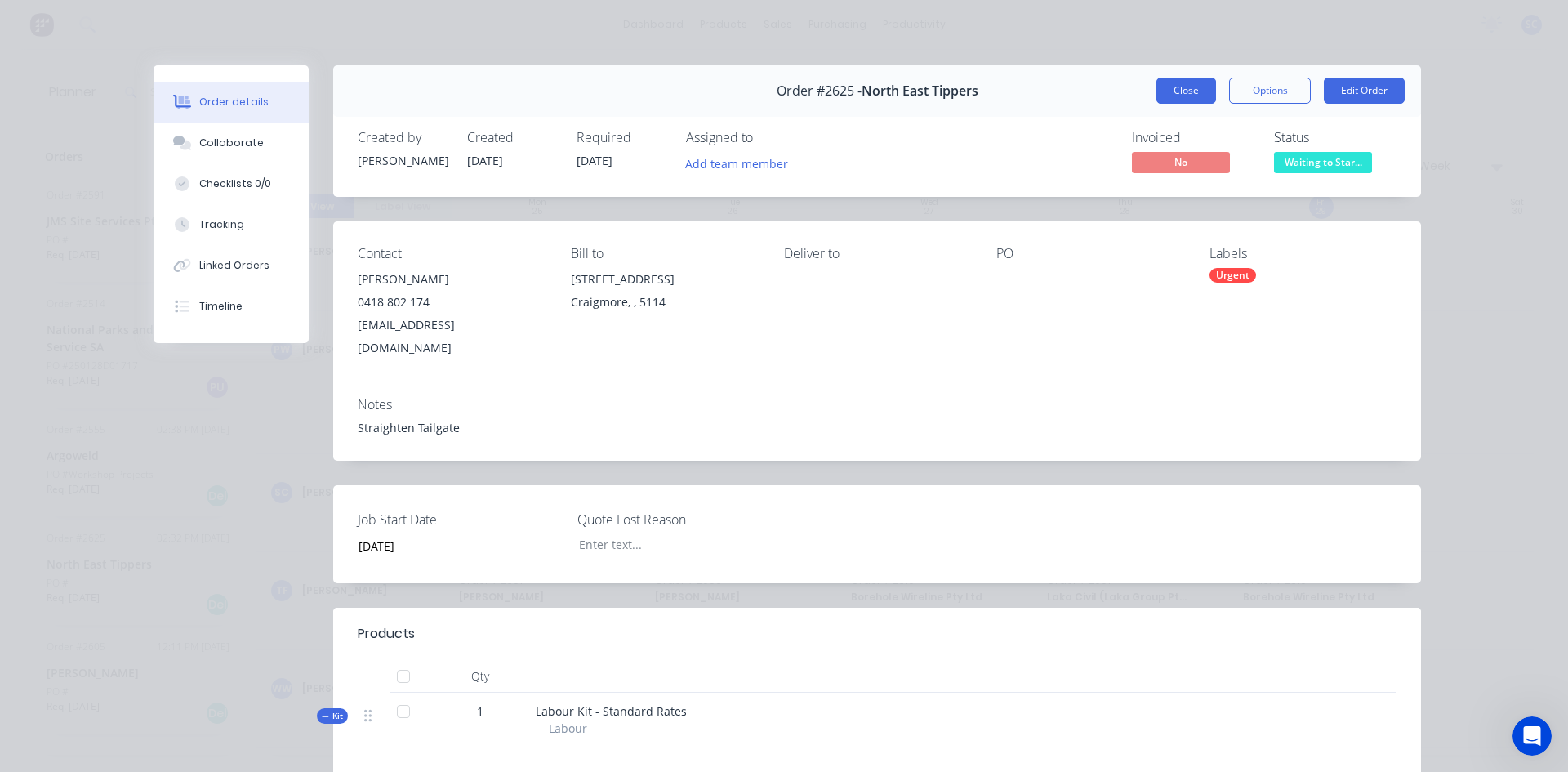
click at [1183, 91] on button "Close" at bounding box center [1186, 90] width 60 height 26
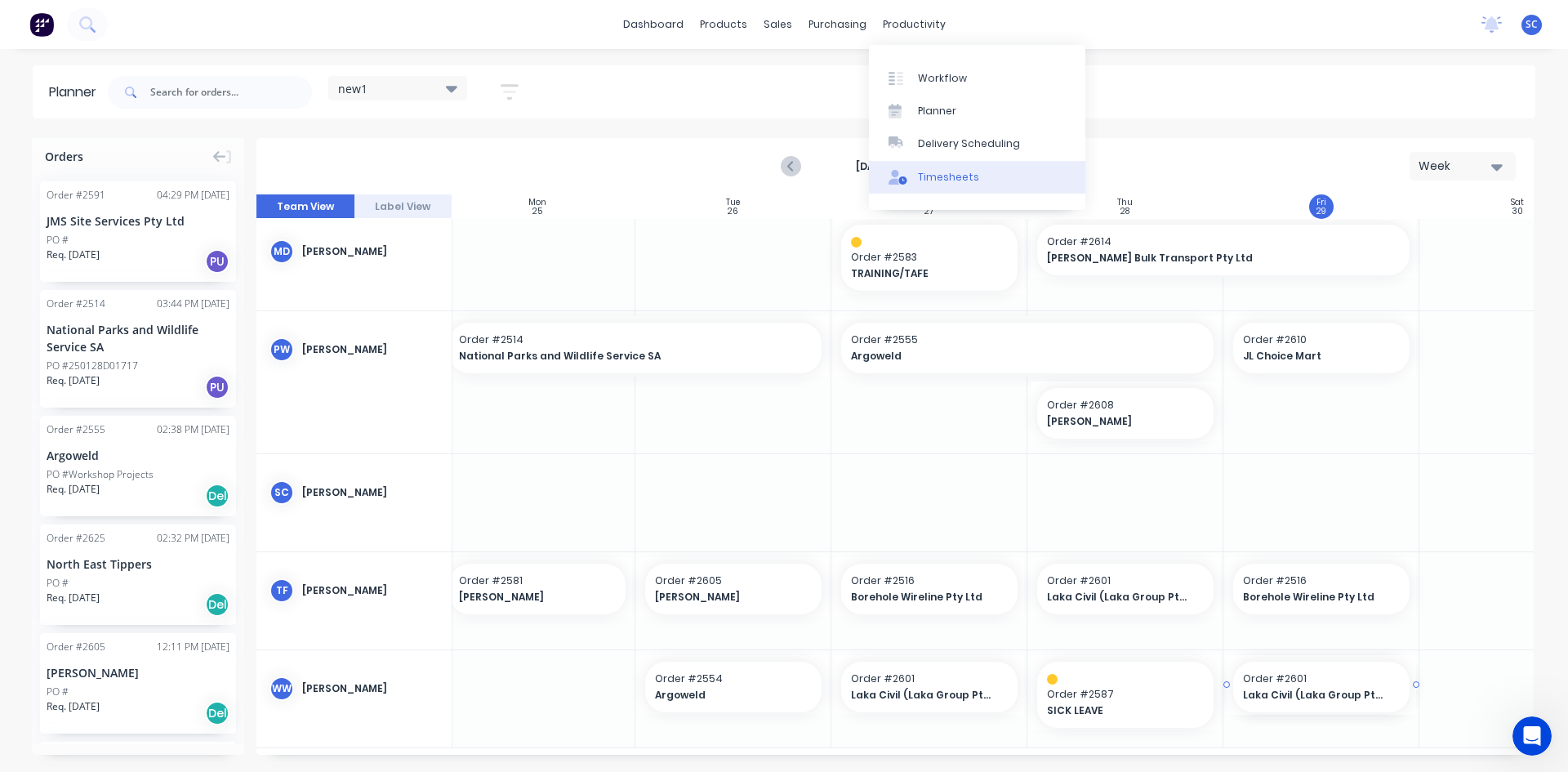
click at [934, 173] on div "Timesheets" at bounding box center [948, 177] width 62 height 15
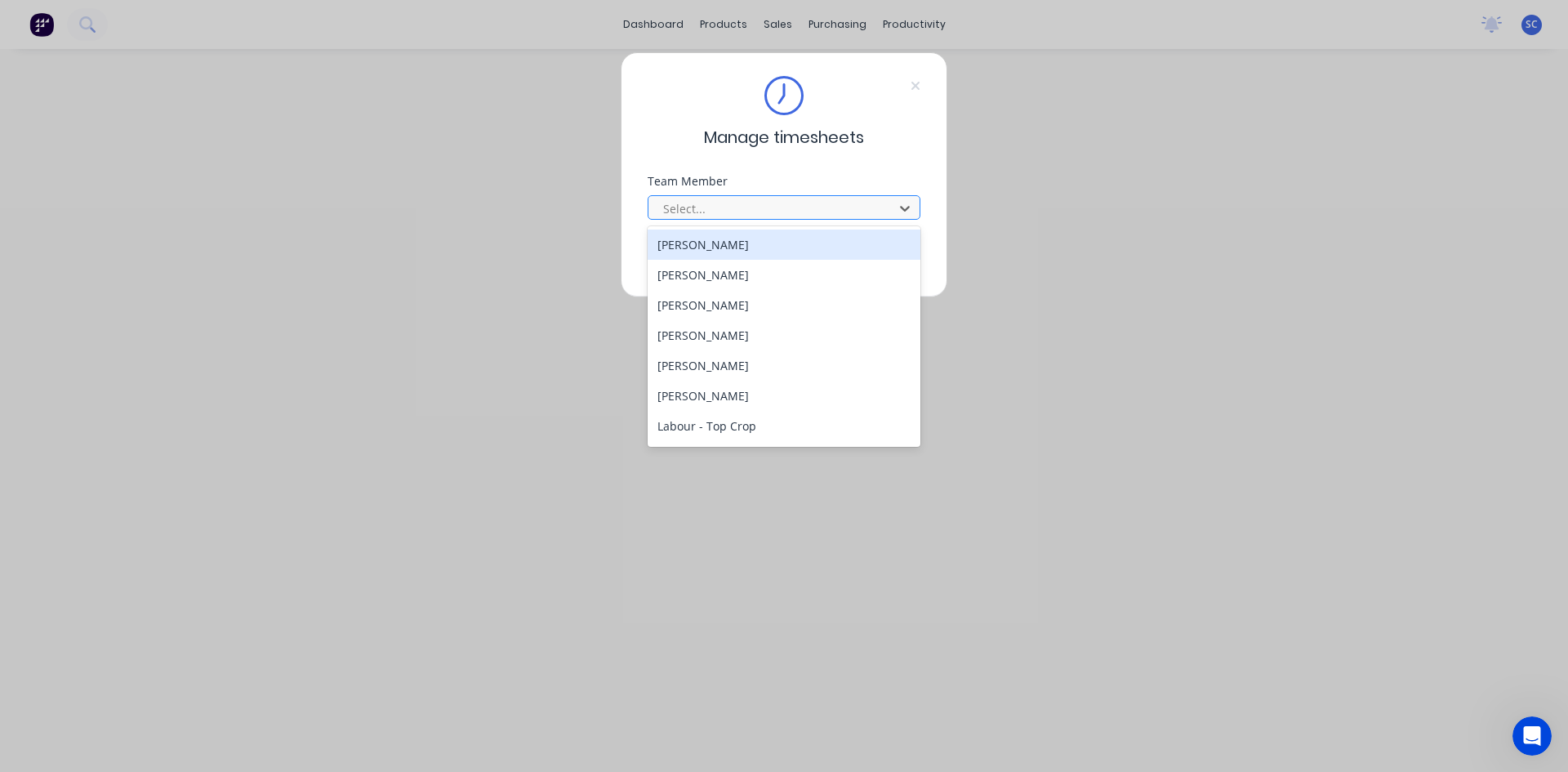
click at [804, 213] on div at bounding box center [774, 209] width 224 height 21
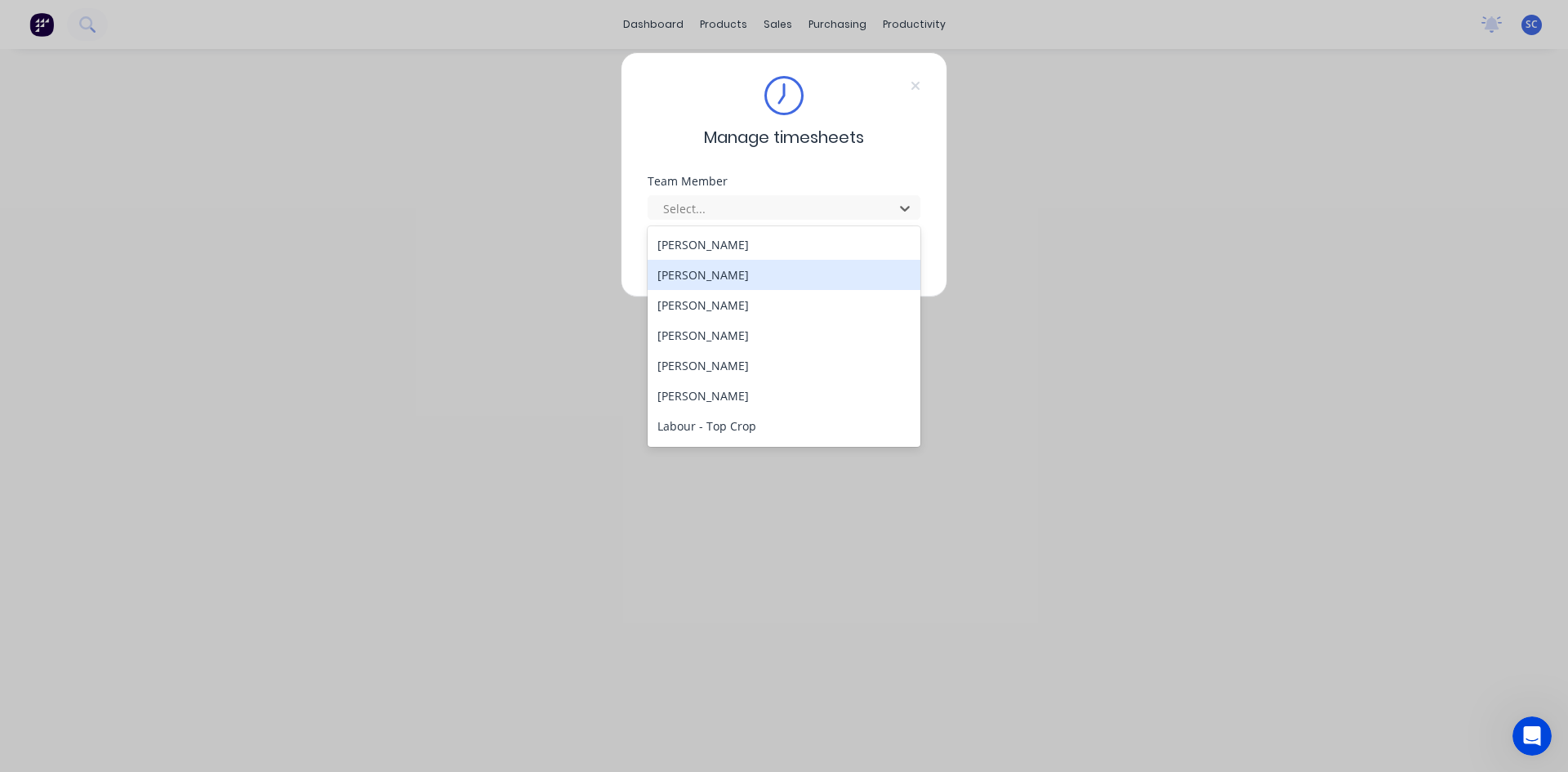
click at [758, 268] on div "[PERSON_NAME]" at bounding box center [784, 274] width 272 height 30
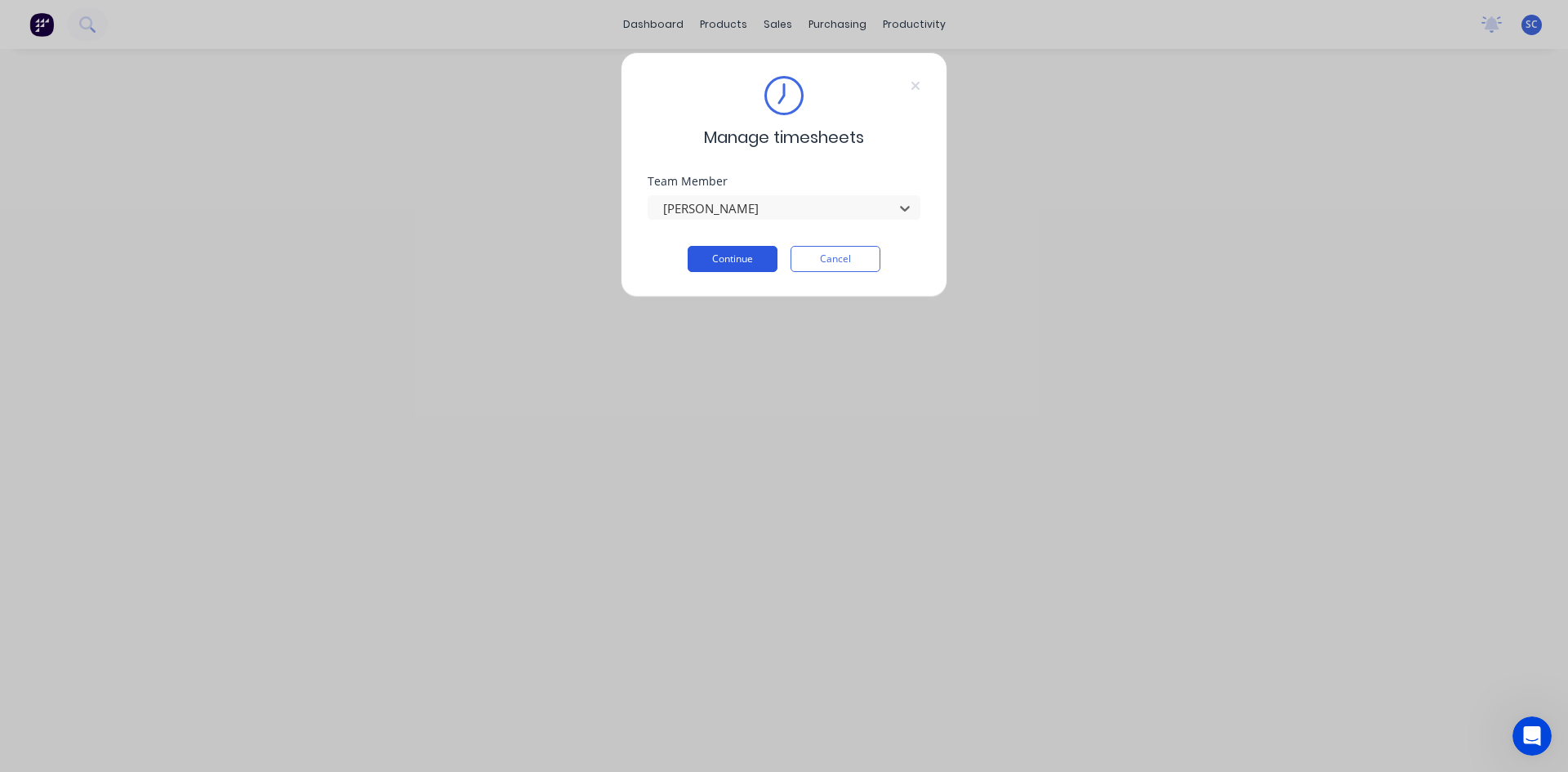
click at [766, 256] on button "Continue" at bounding box center [733, 258] width 90 height 26
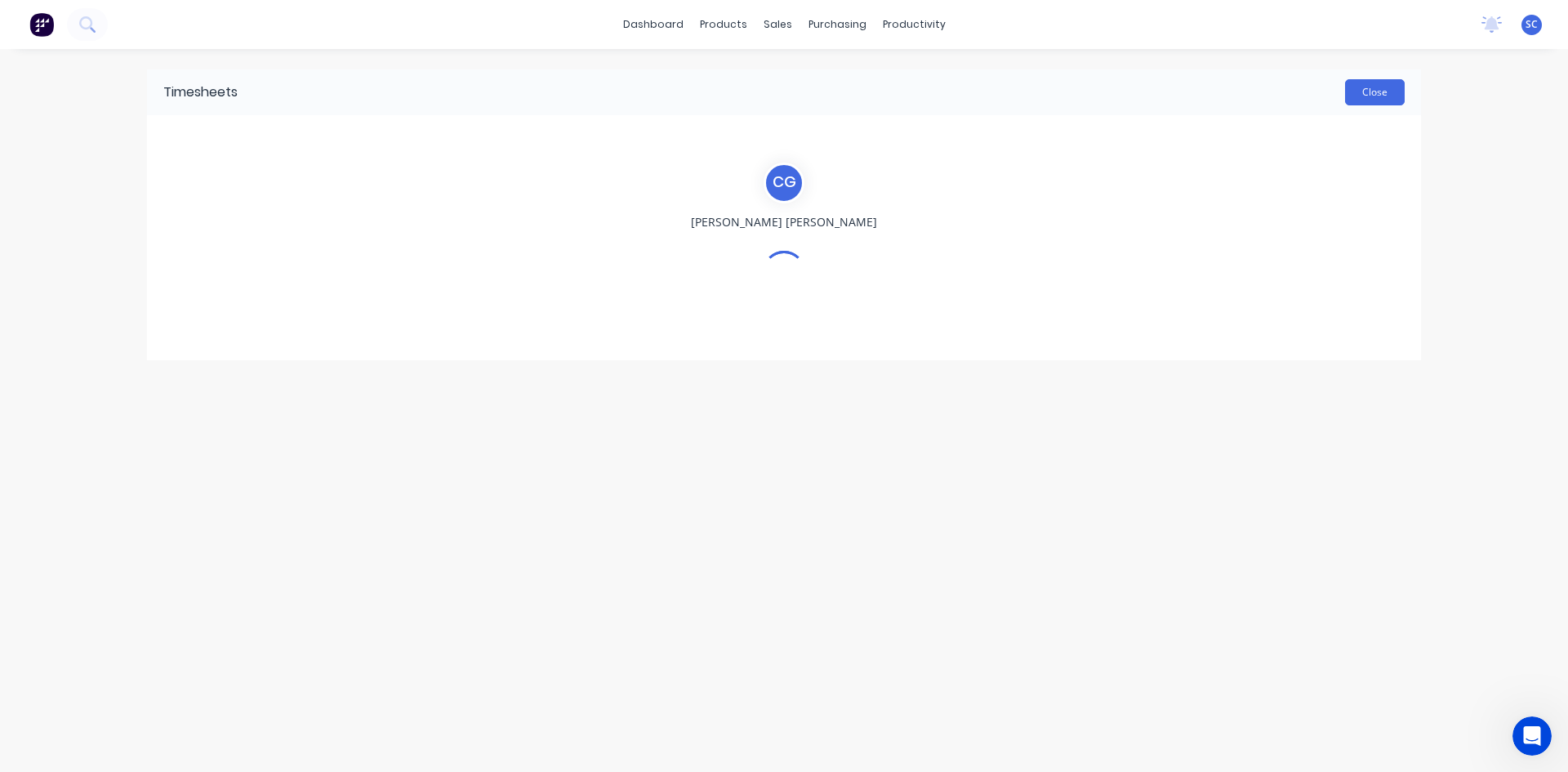
click at [1361, 95] on button "Close" at bounding box center [1375, 92] width 60 height 26
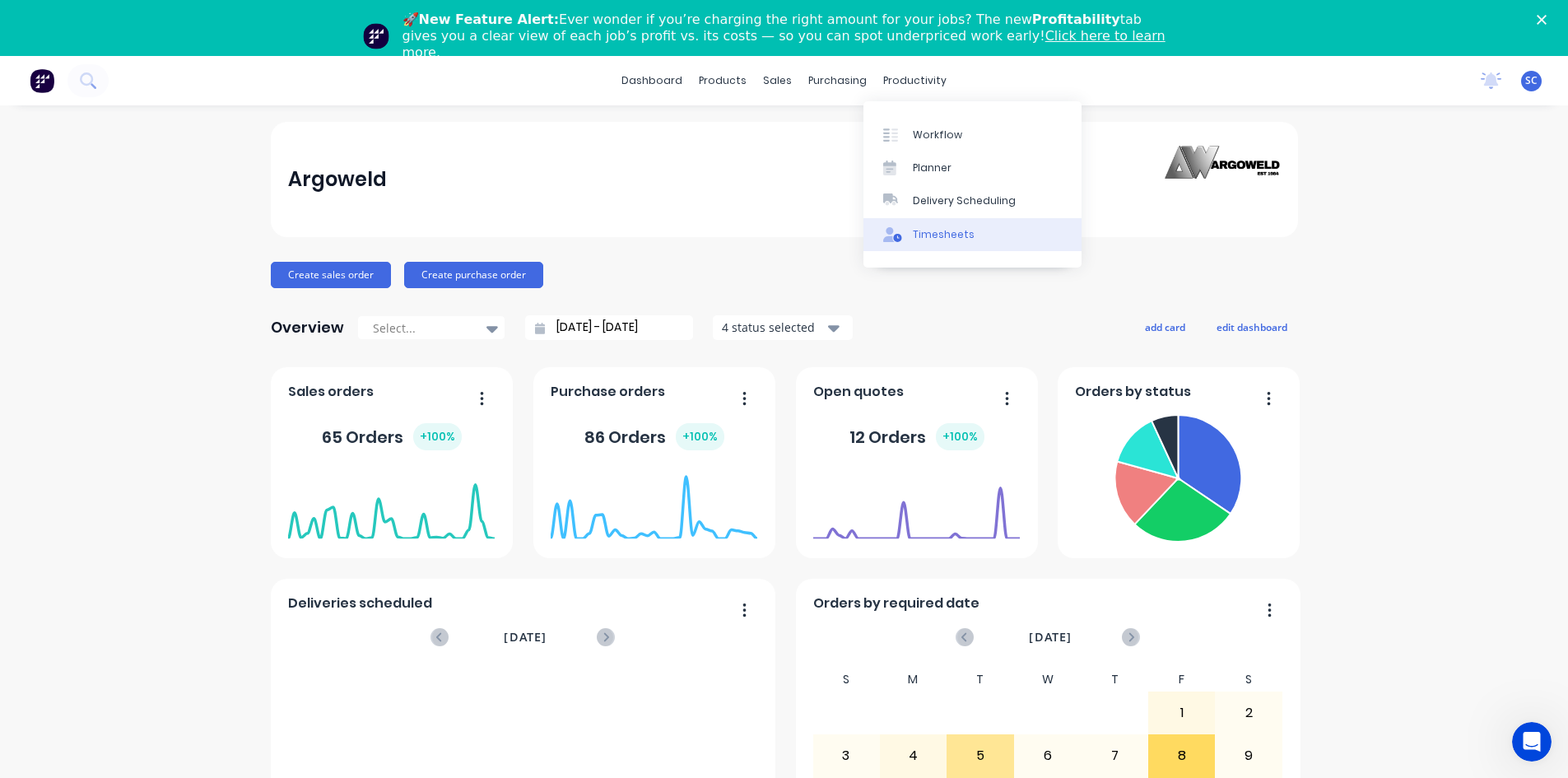
click at [942, 233] on div "Timesheets" at bounding box center [943, 234] width 62 height 15
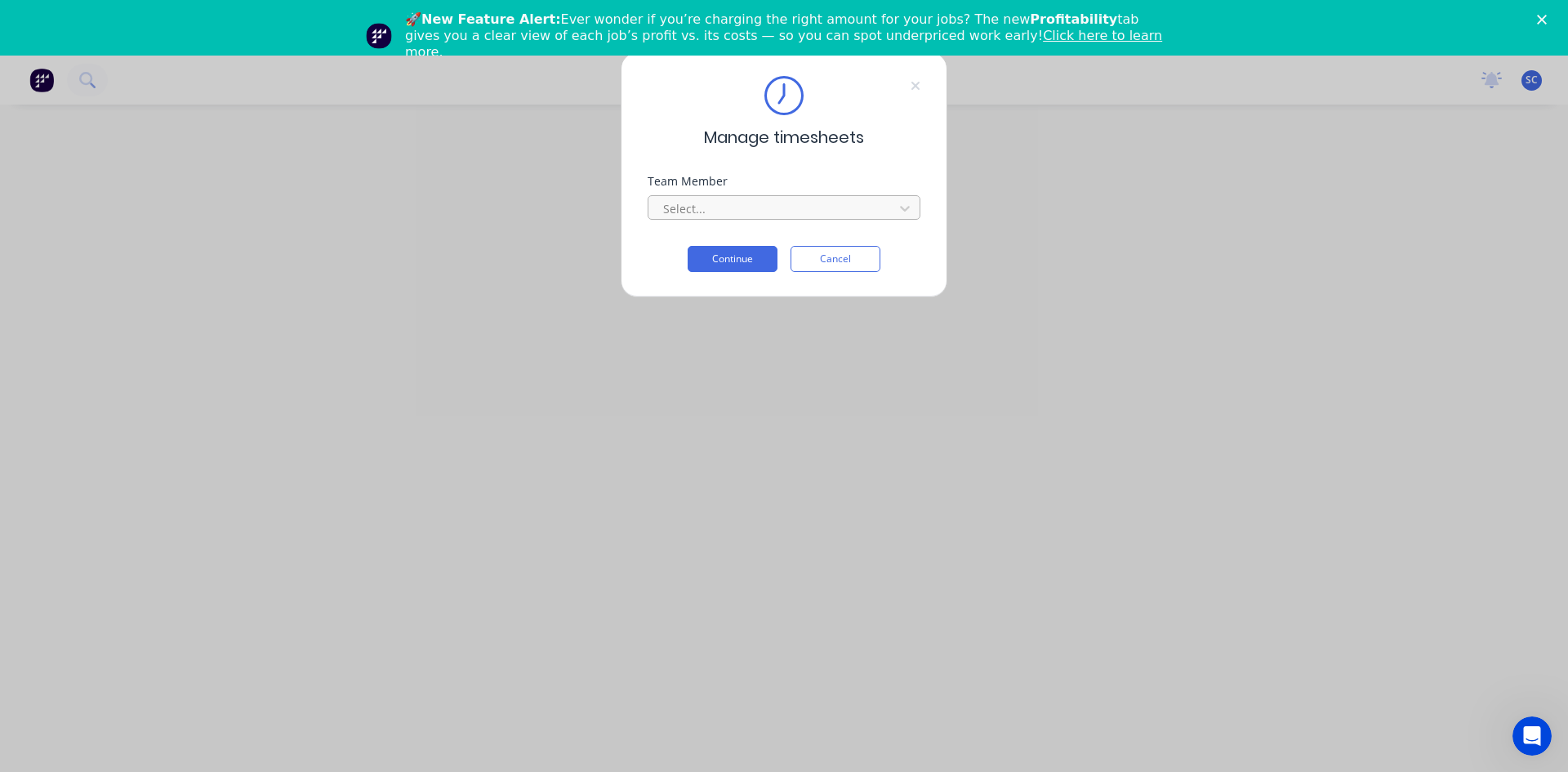
click at [862, 212] on div at bounding box center [774, 209] width 224 height 21
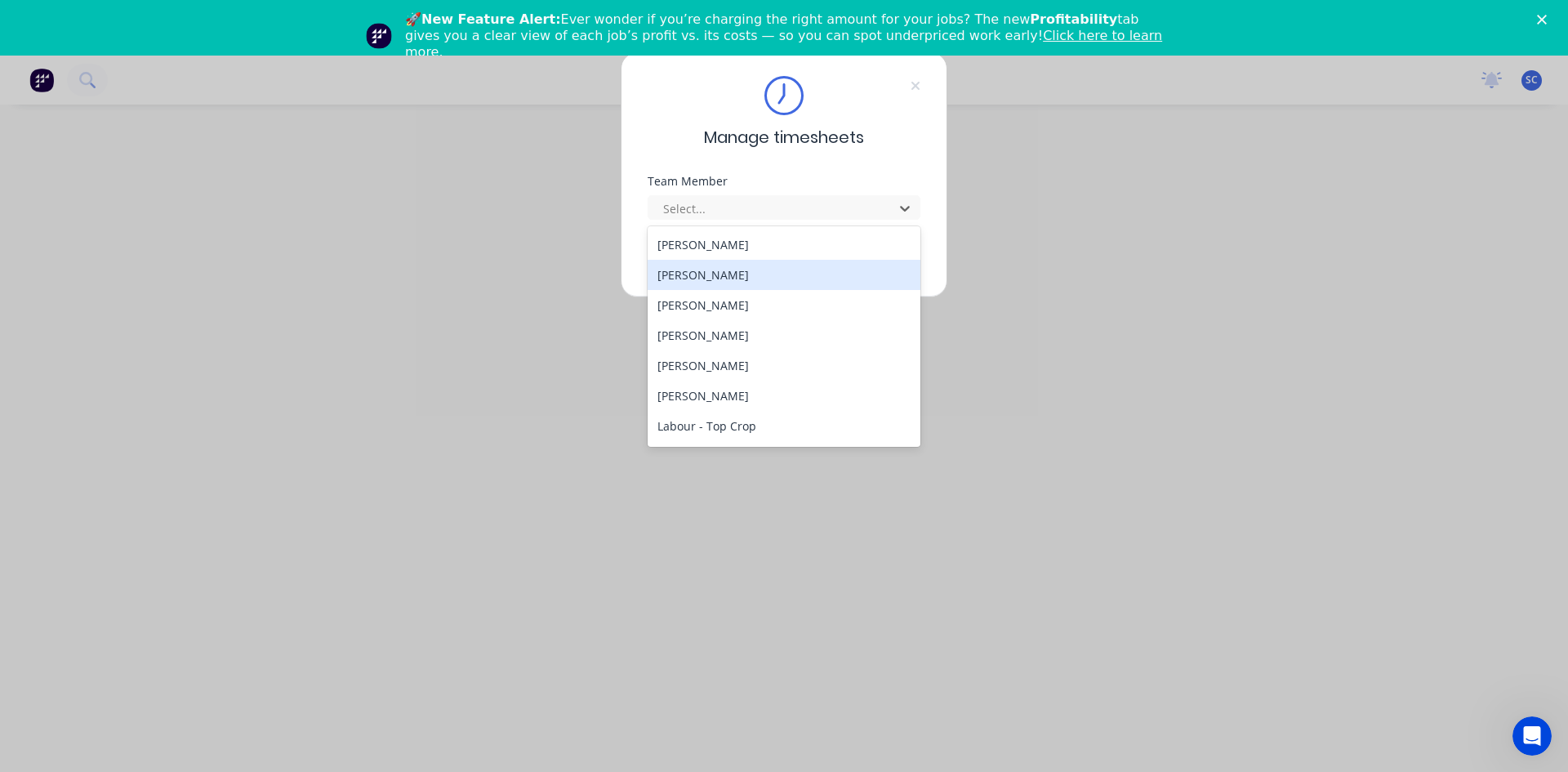
click at [813, 271] on div "[PERSON_NAME]" at bounding box center [784, 274] width 272 height 30
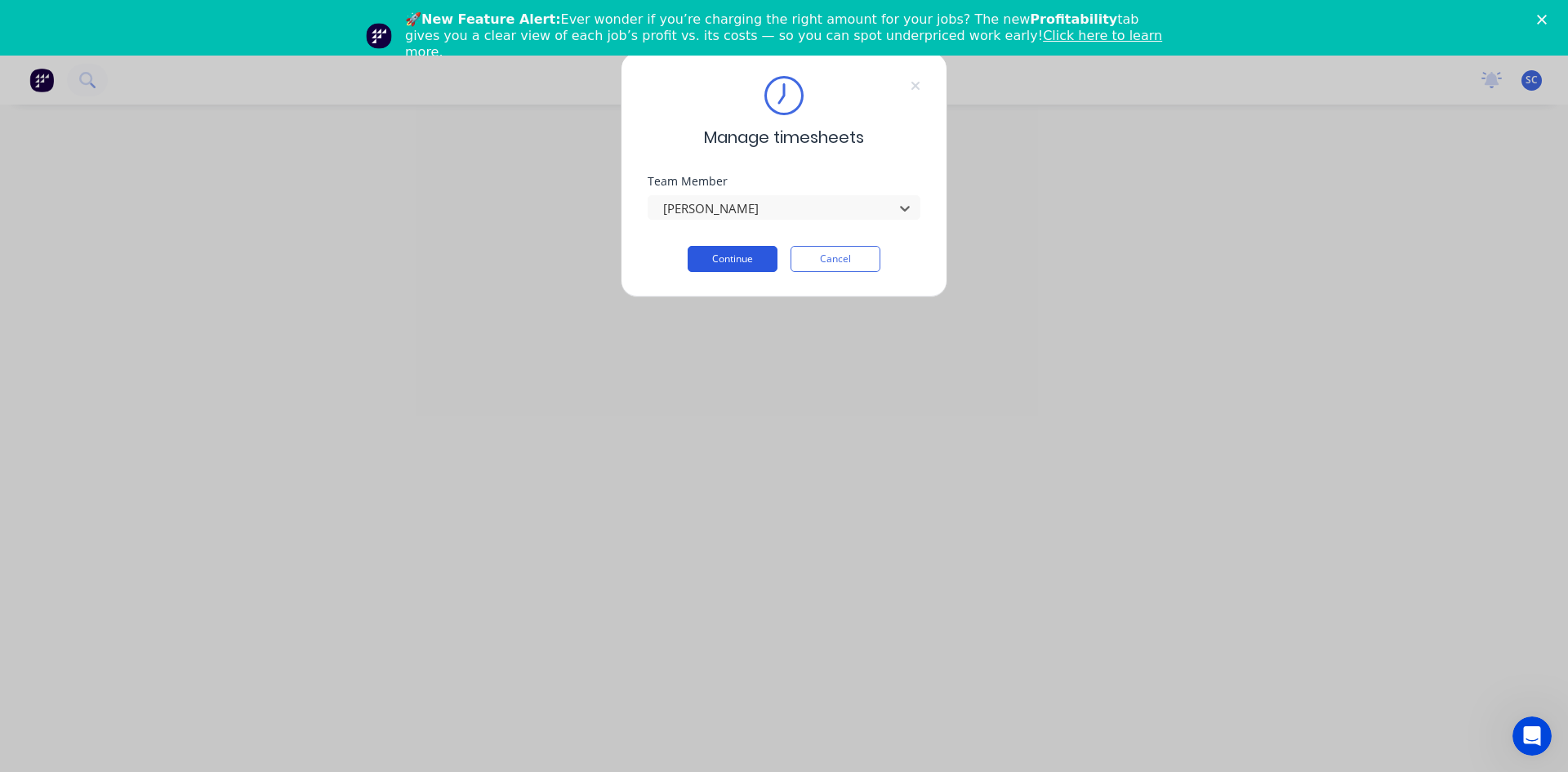
click at [738, 261] on button "Continue" at bounding box center [733, 258] width 90 height 26
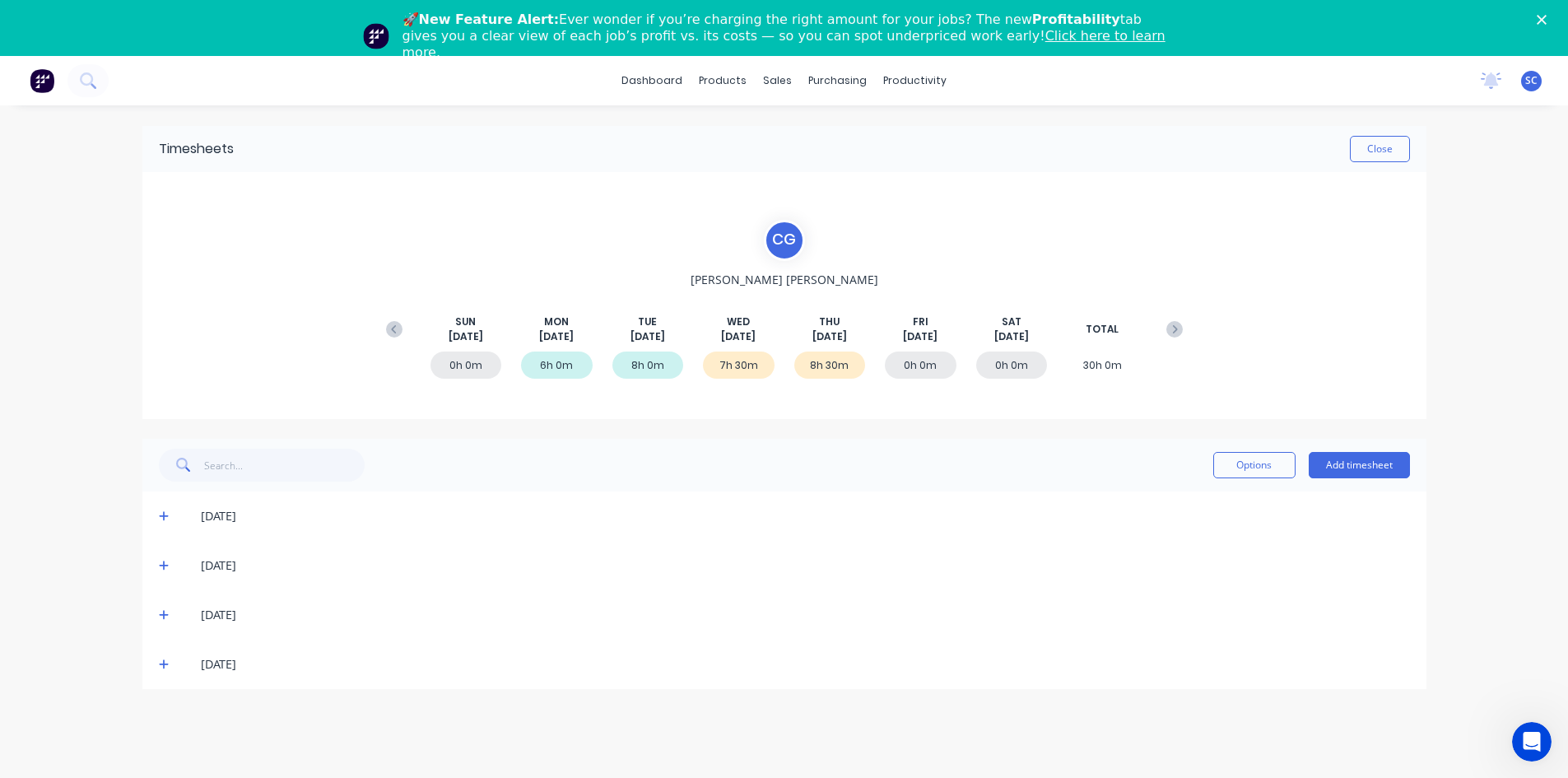
click at [162, 617] on icon at bounding box center [164, 615] width 10 height 11
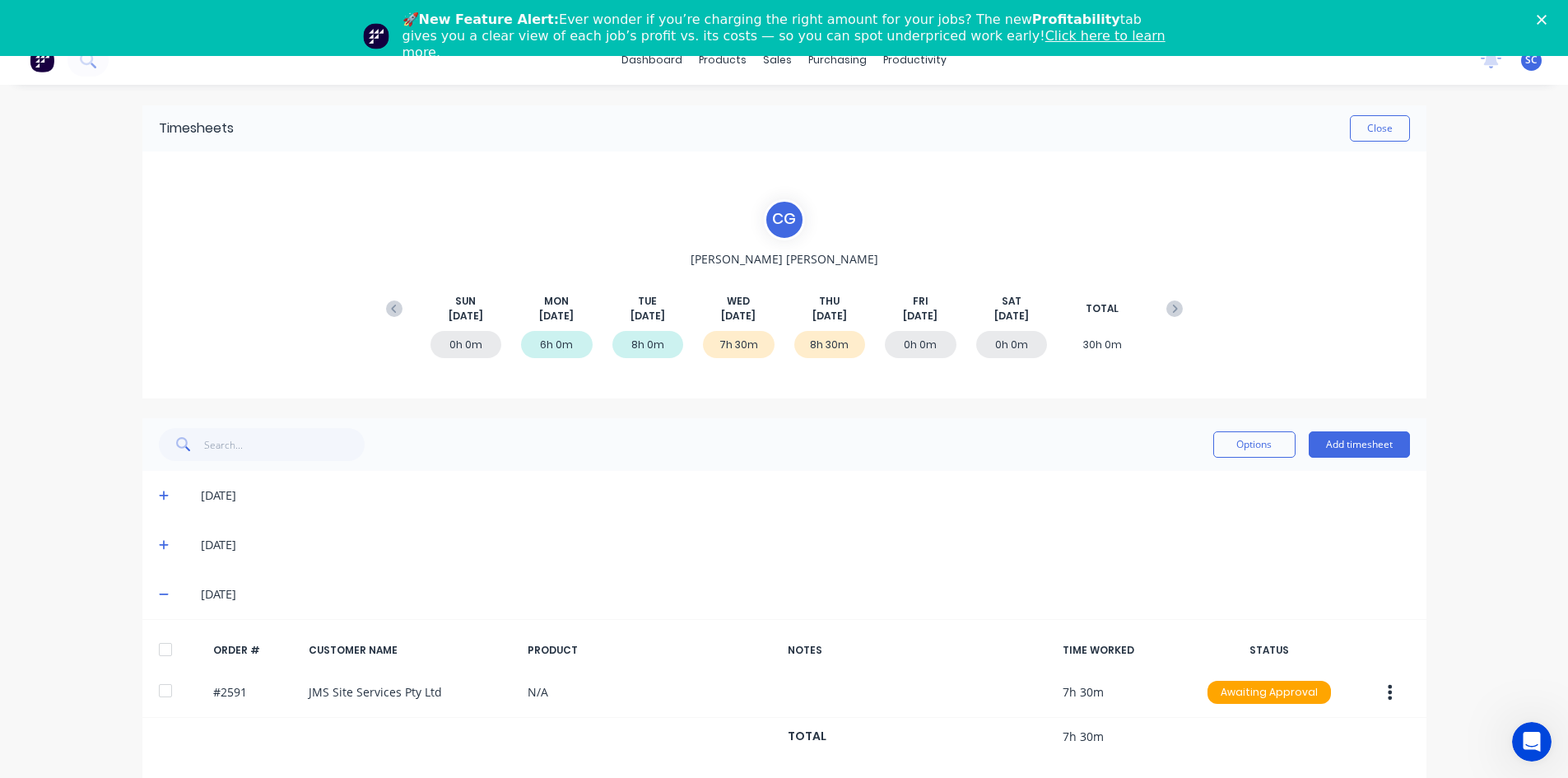
scroll to position [25, 0]
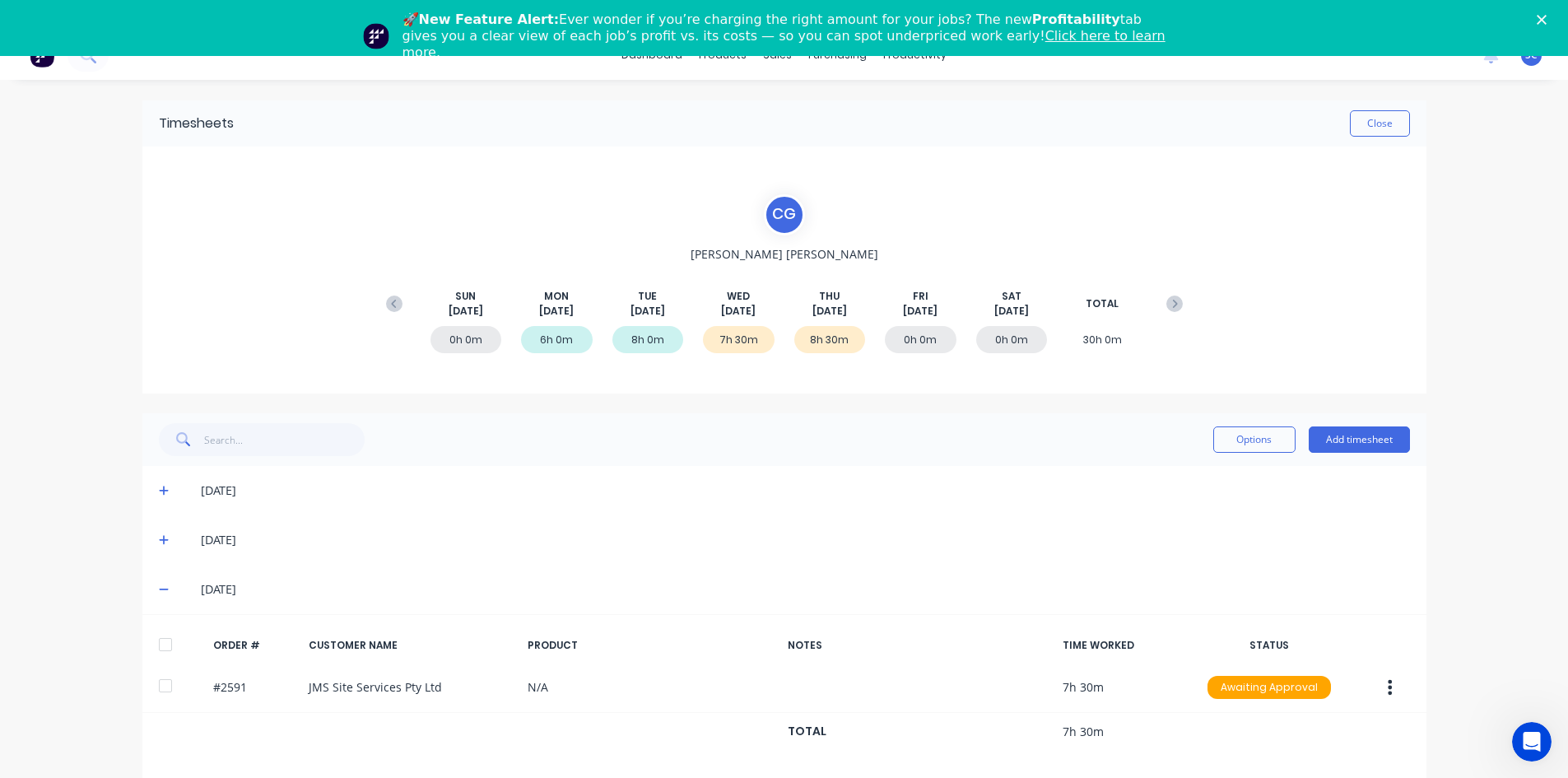
click at [159, 588] on icon at bounding box center [164, 589] width 10 height 11
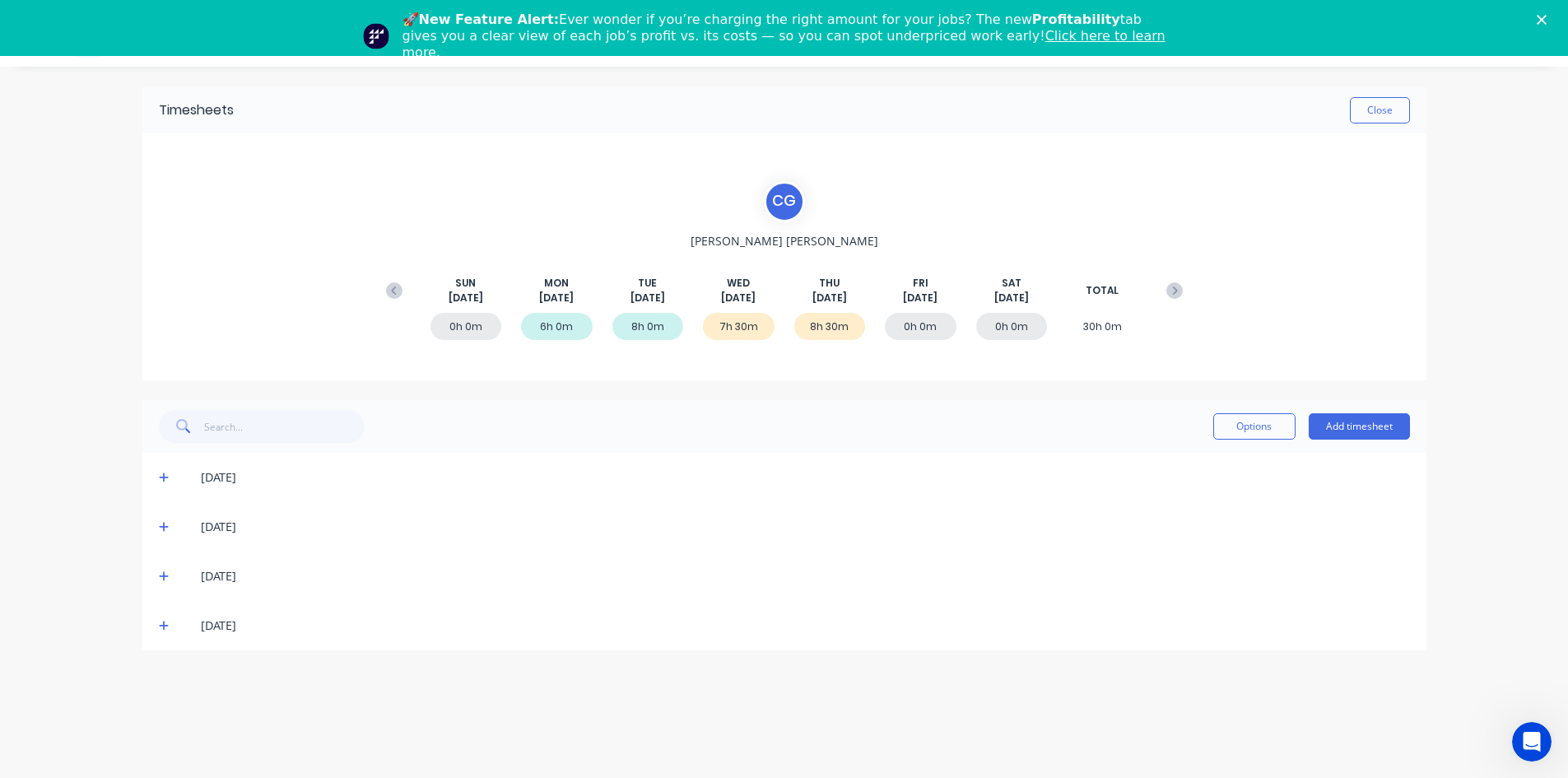
scroll to position [56, 0]
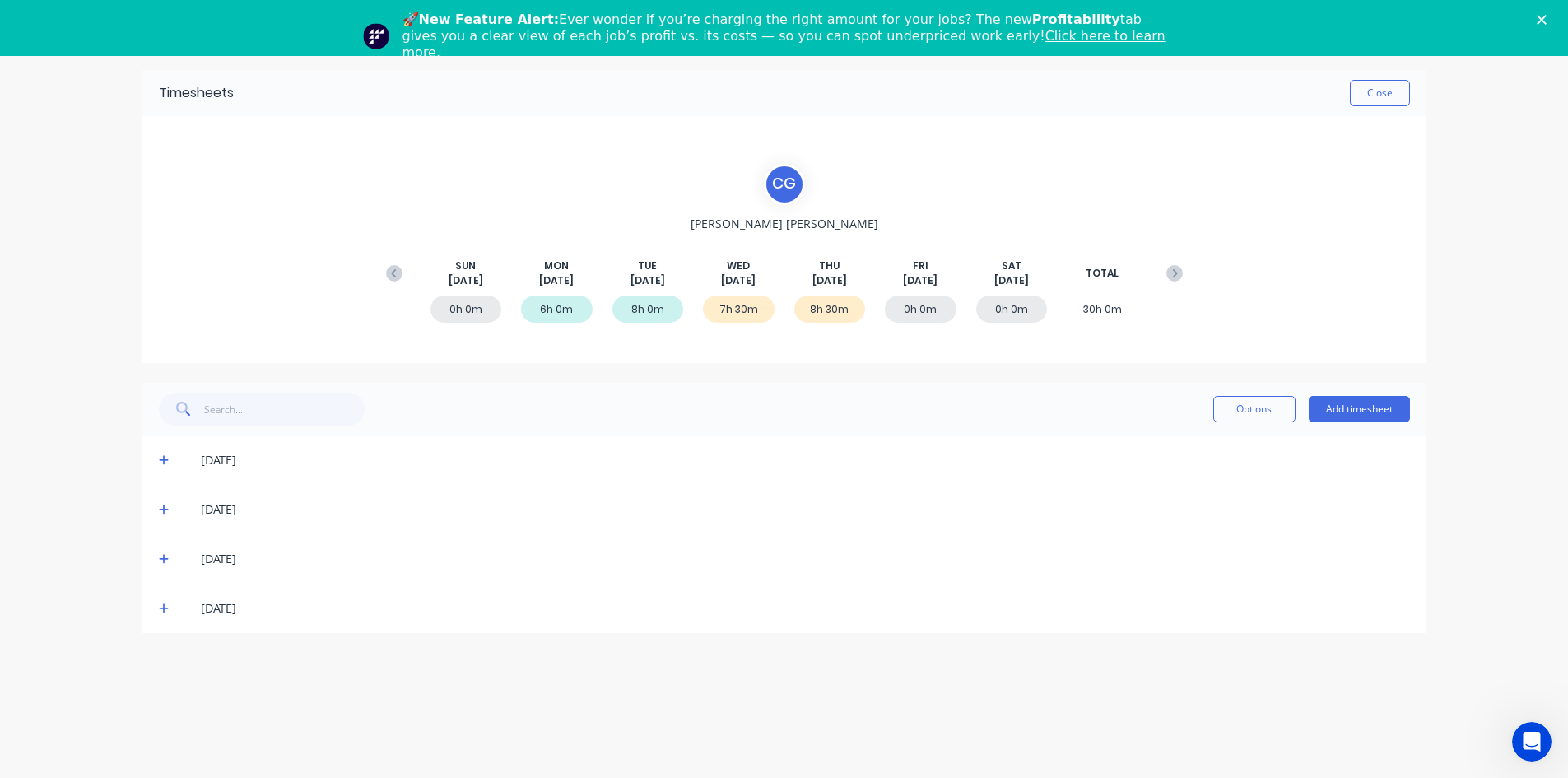
click at [165, 606] on icon at bounding box center [164, 608] width 10 height 11
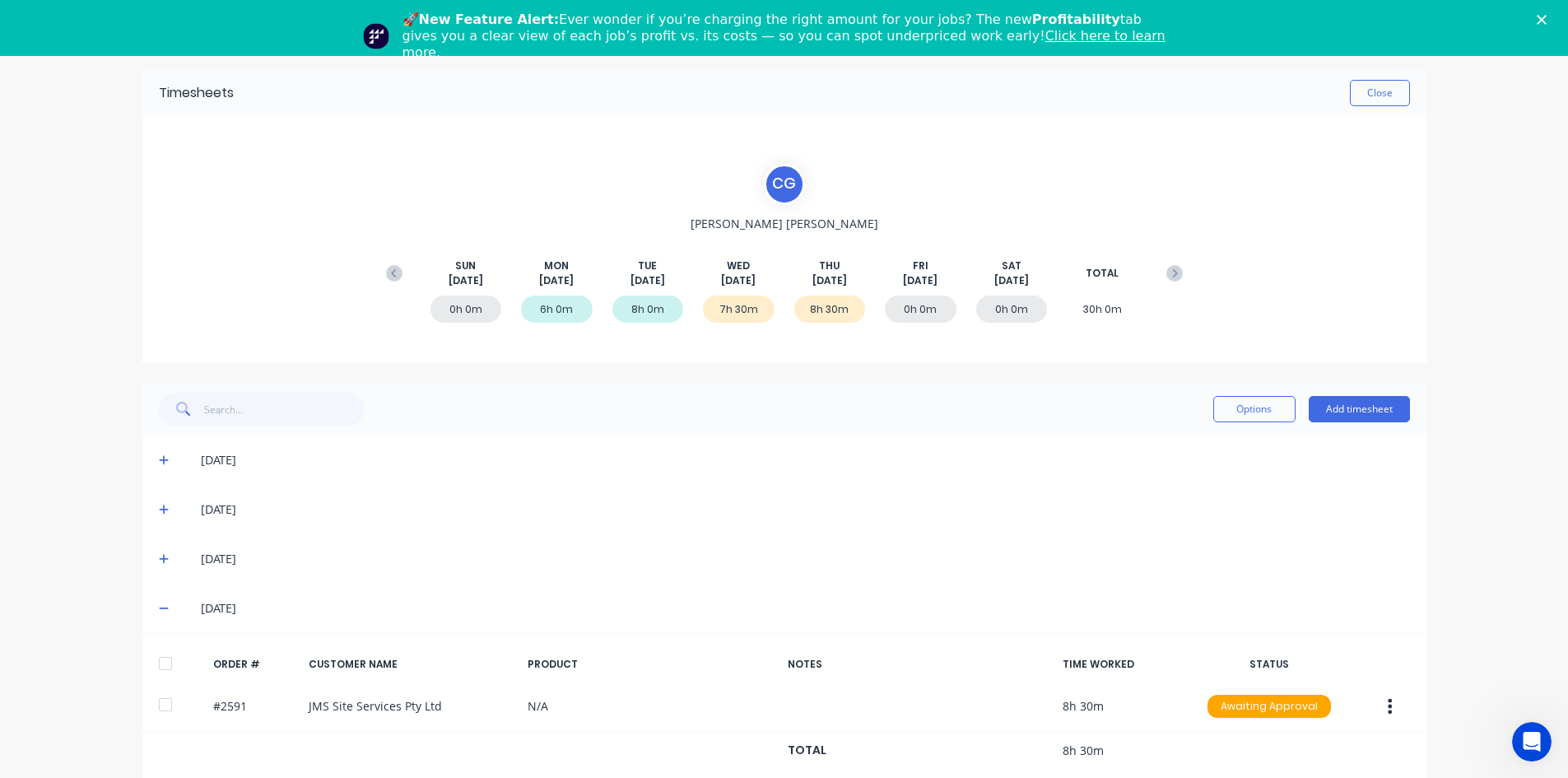
click at [161, 557] on icon at bounding box center [164, 559] width 10 height 11
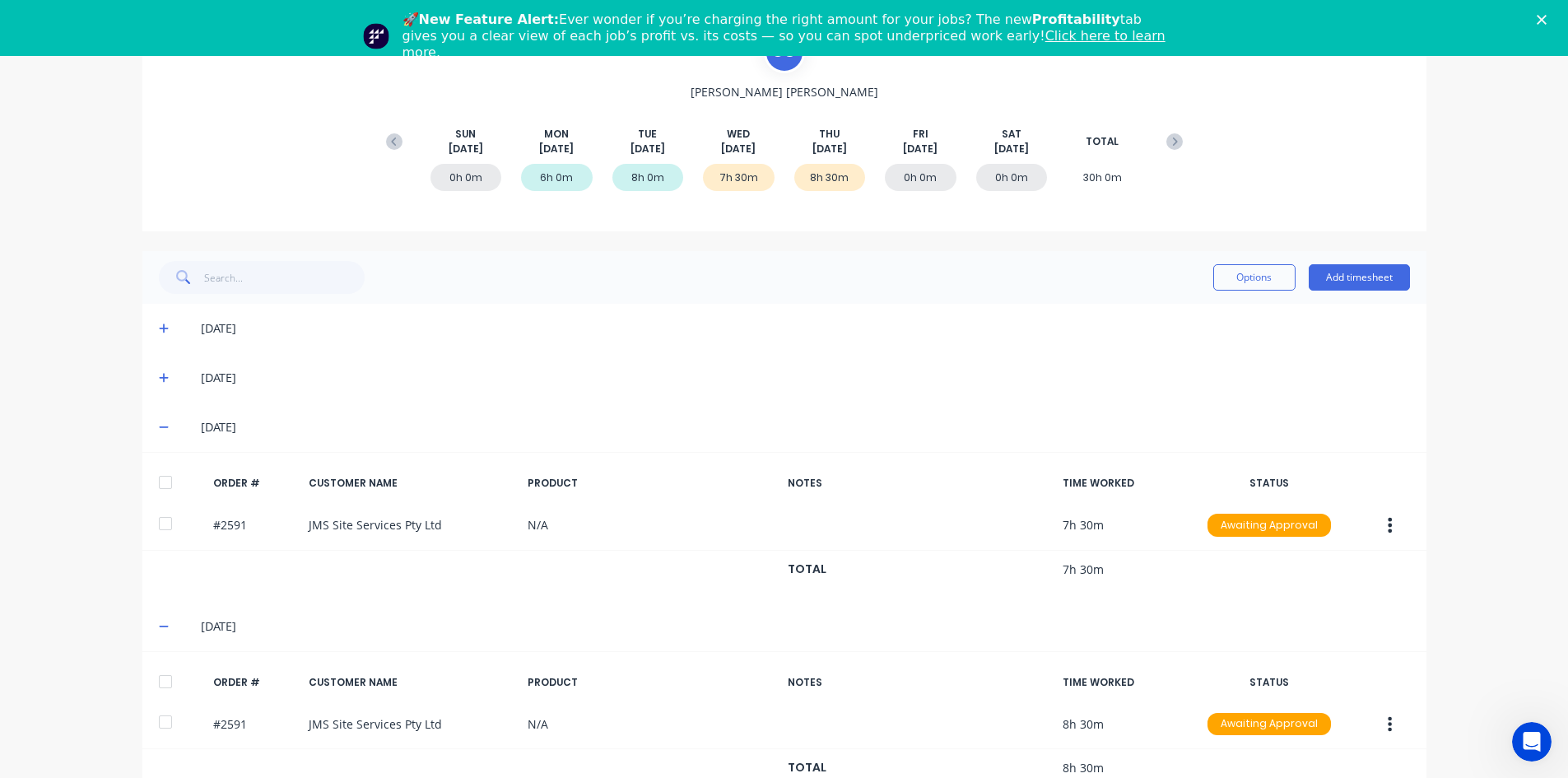
scroll to position [0, 0]
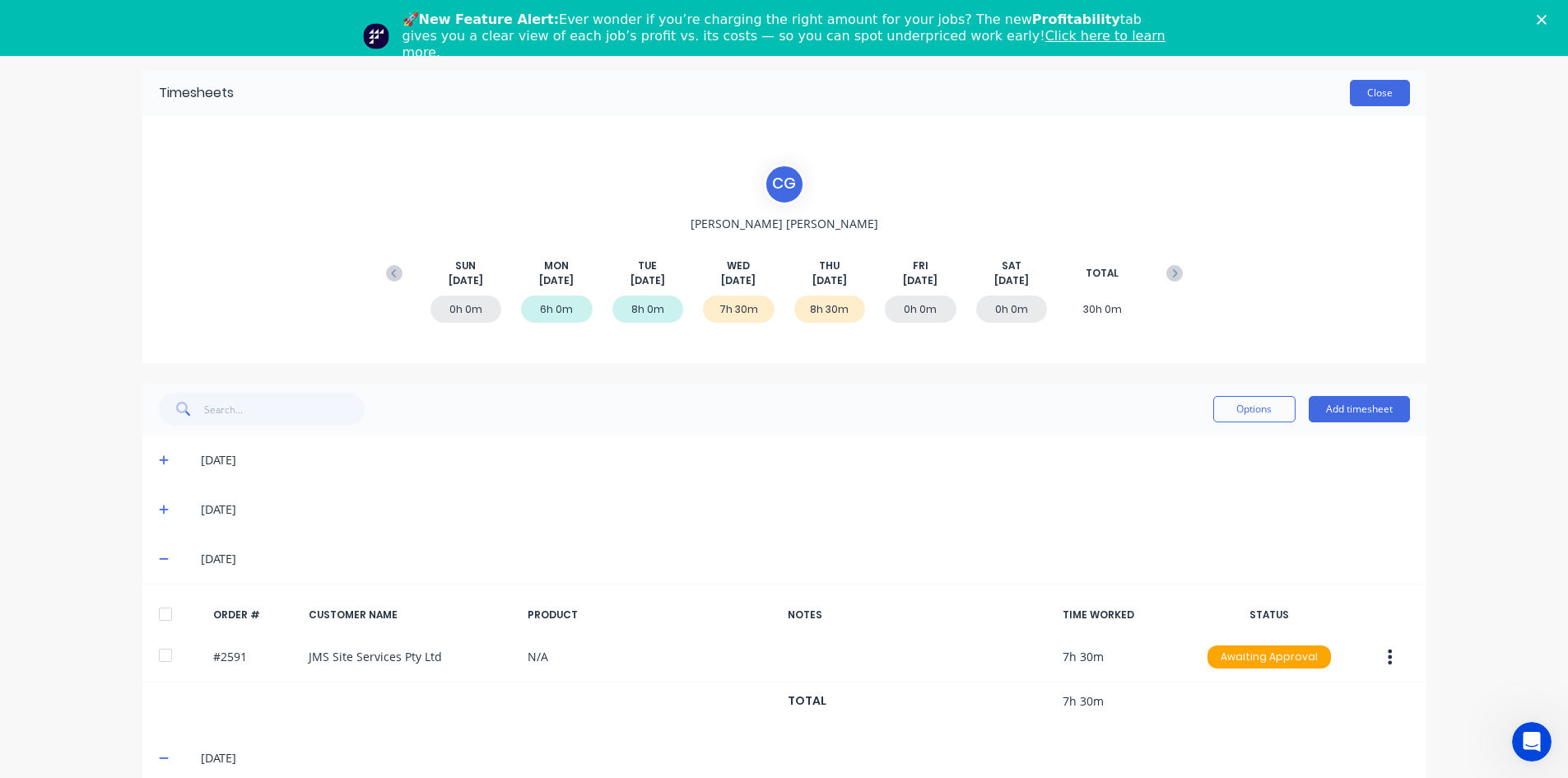
click at [1372, 85] on button "Close" at bounding box center [1379, 93] width 60 height 26
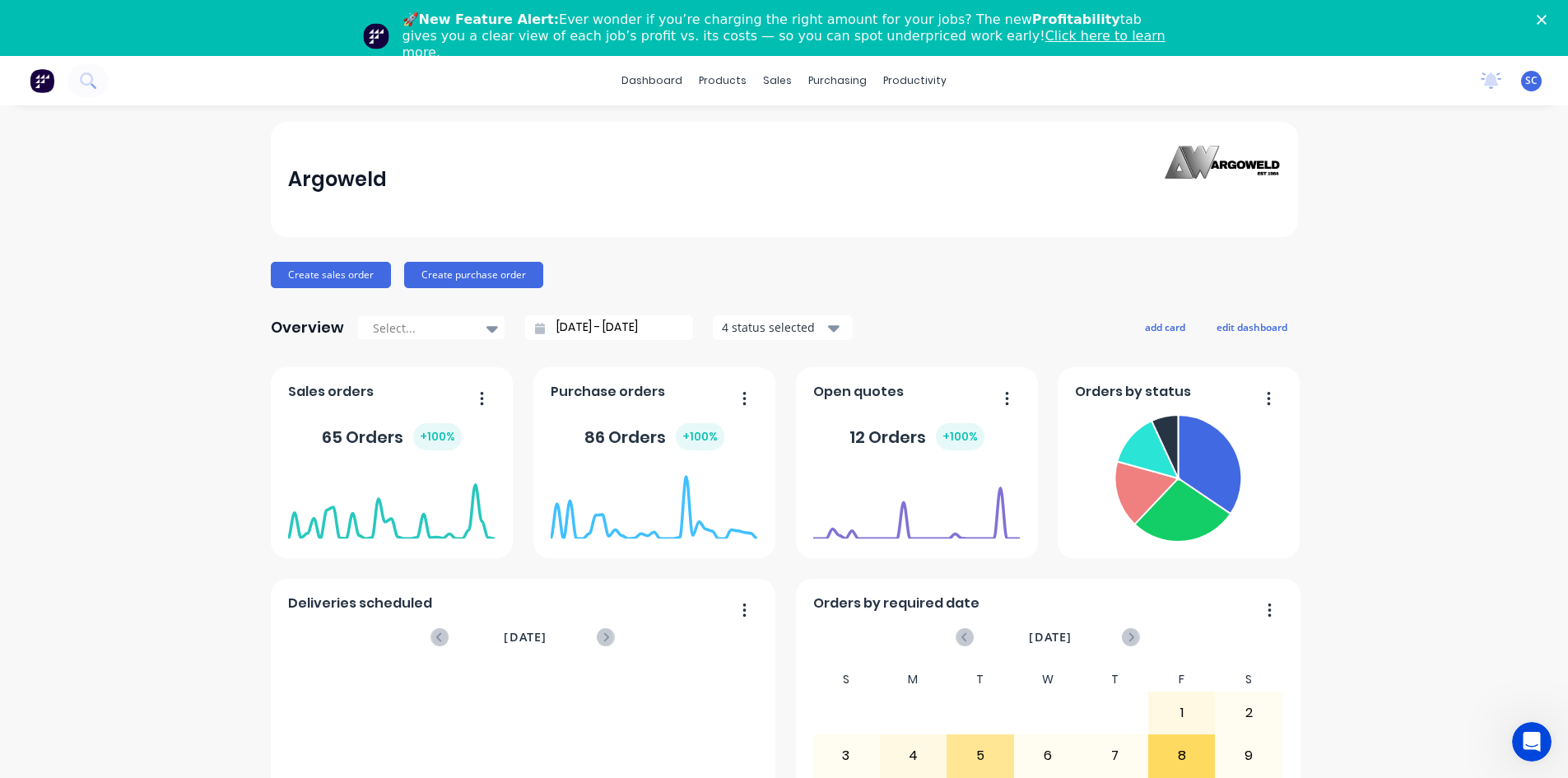
click at [1546, 15] on icon "Close" at bounding box center [1541, 19] width 10 height 10
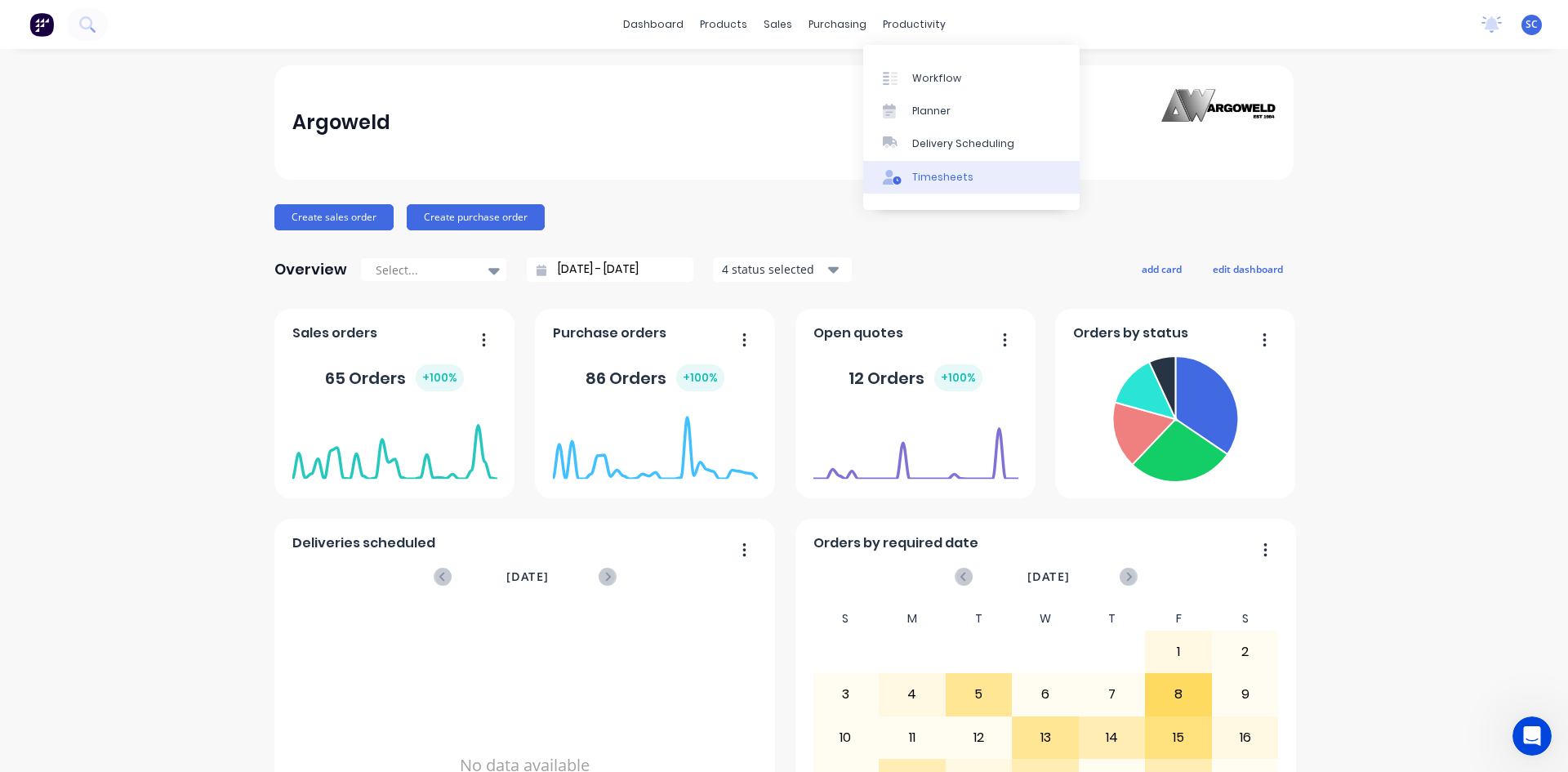
click at [928, 173] on div "Timesheets" at bounding box center [943, 177] width 62 height 15
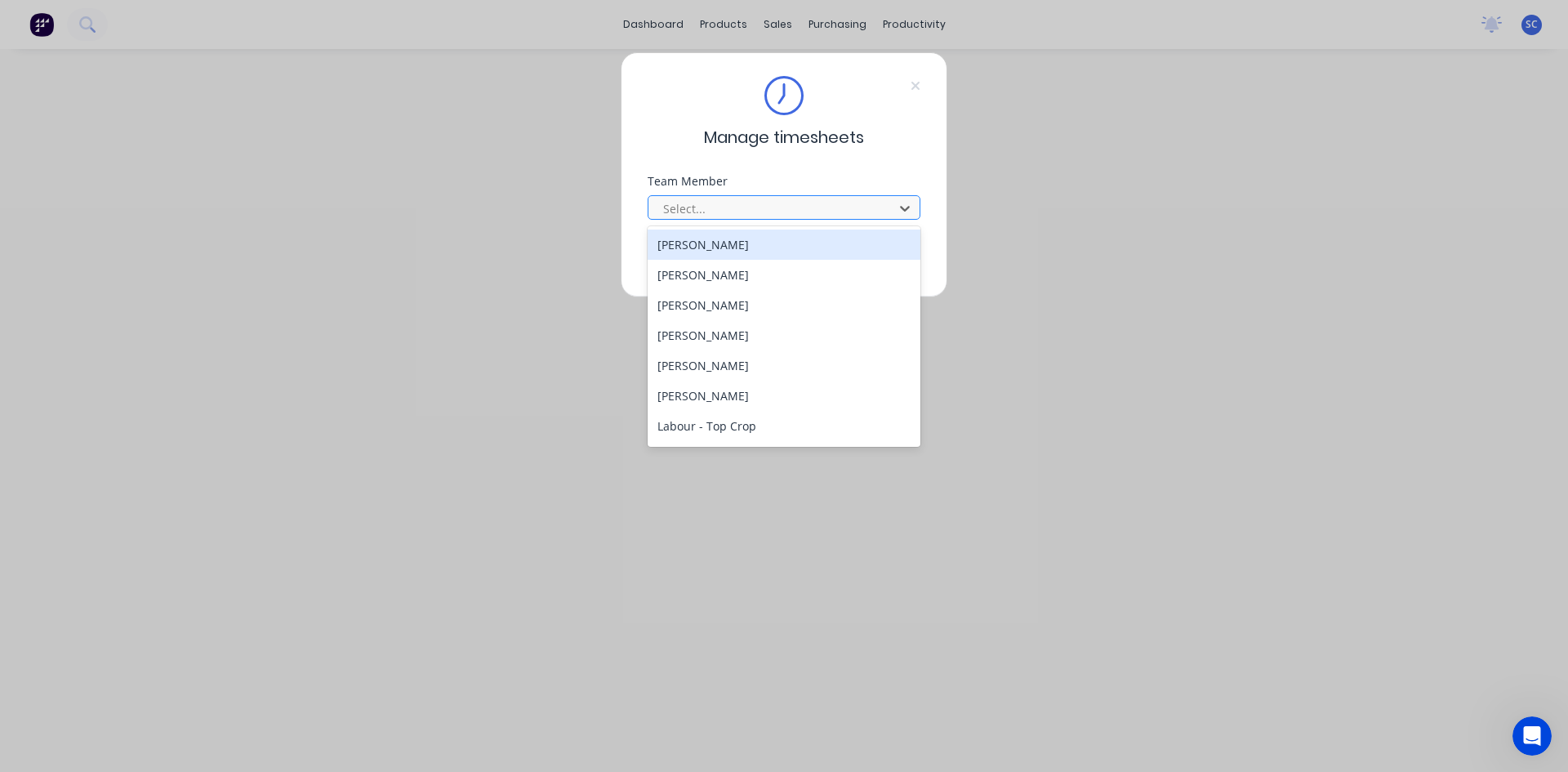
click at [778, 205] on div at bounding box center [774, 209] width 224 height 21
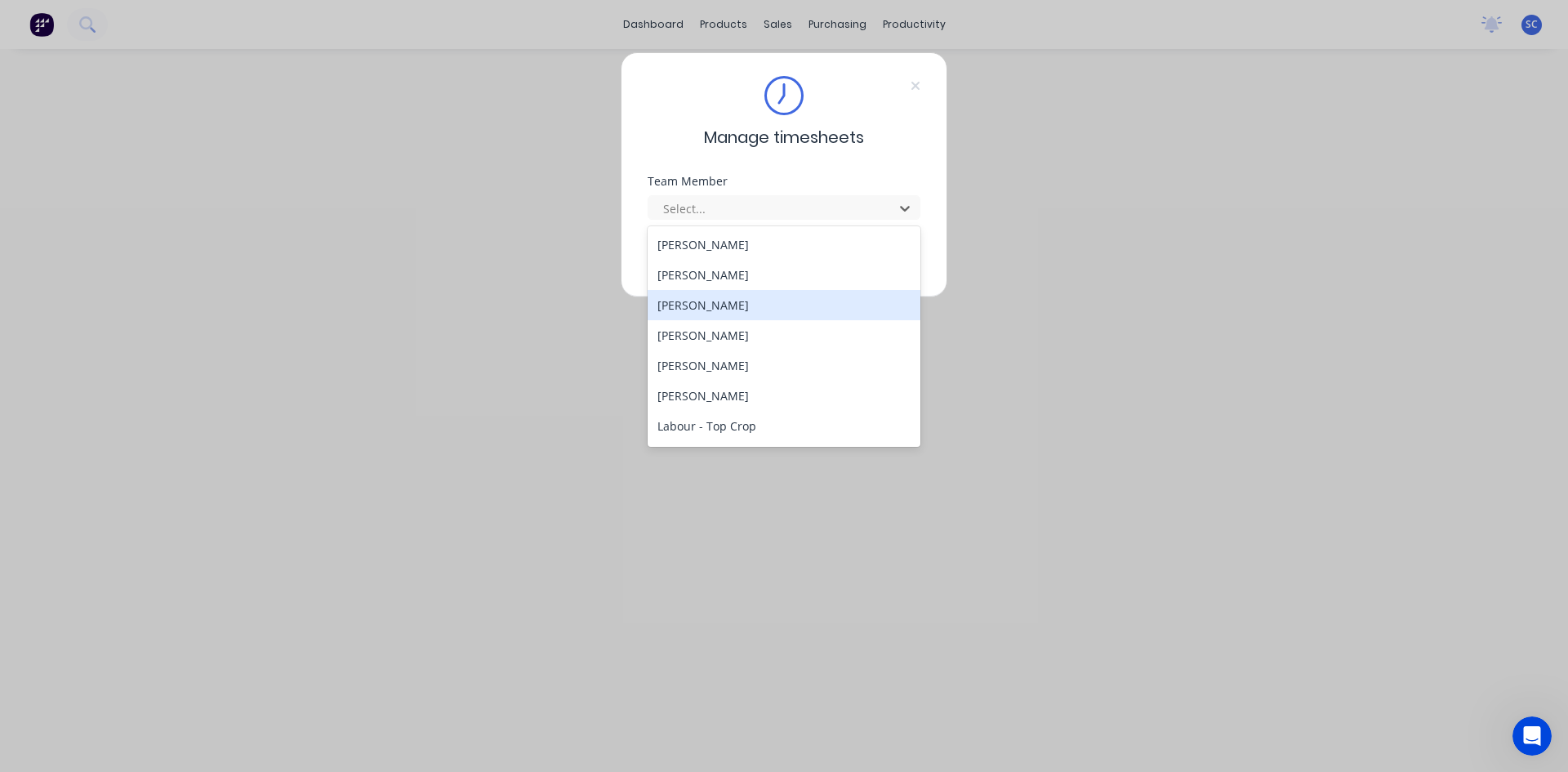
click at [748, 307] on div "[PERSON_NAME]" at bounding box center [784, 304] width 272 height 30
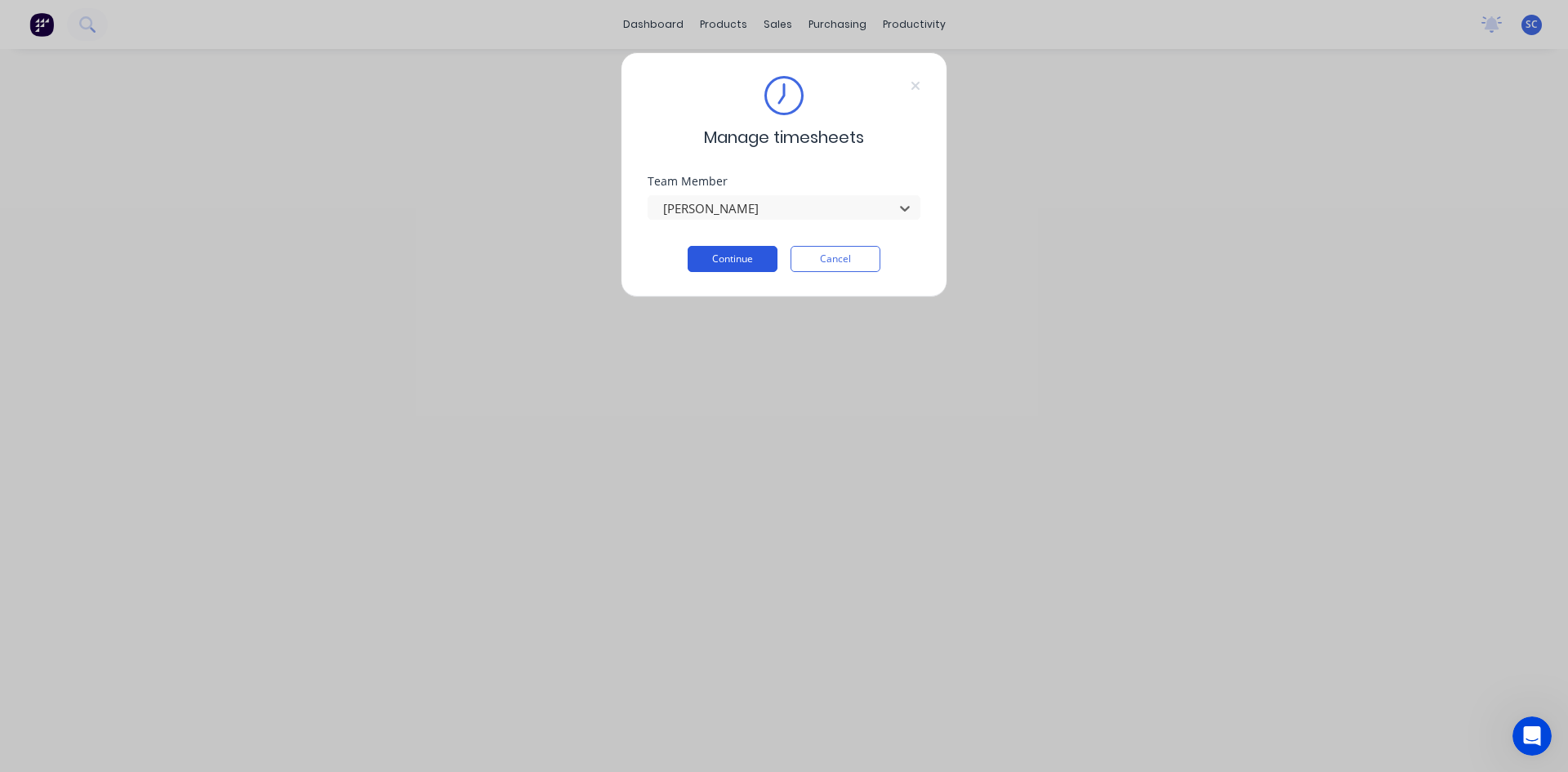
click at [755, 251] on button "Continue" at bounding box center [733, 258] width 90 height 26
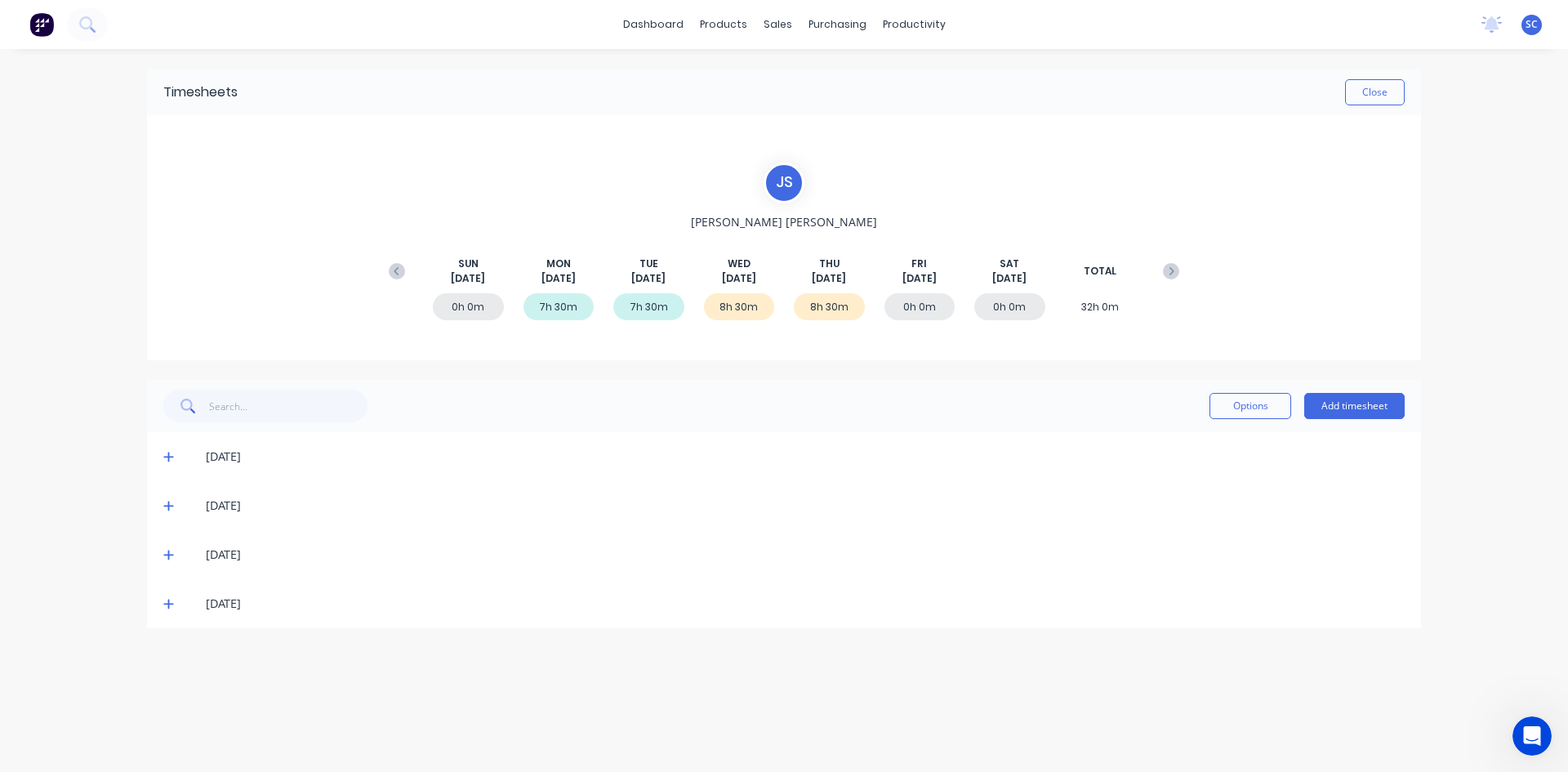
click at [167, 554] on icon at bounding box center [167, 555] width 10 height 10
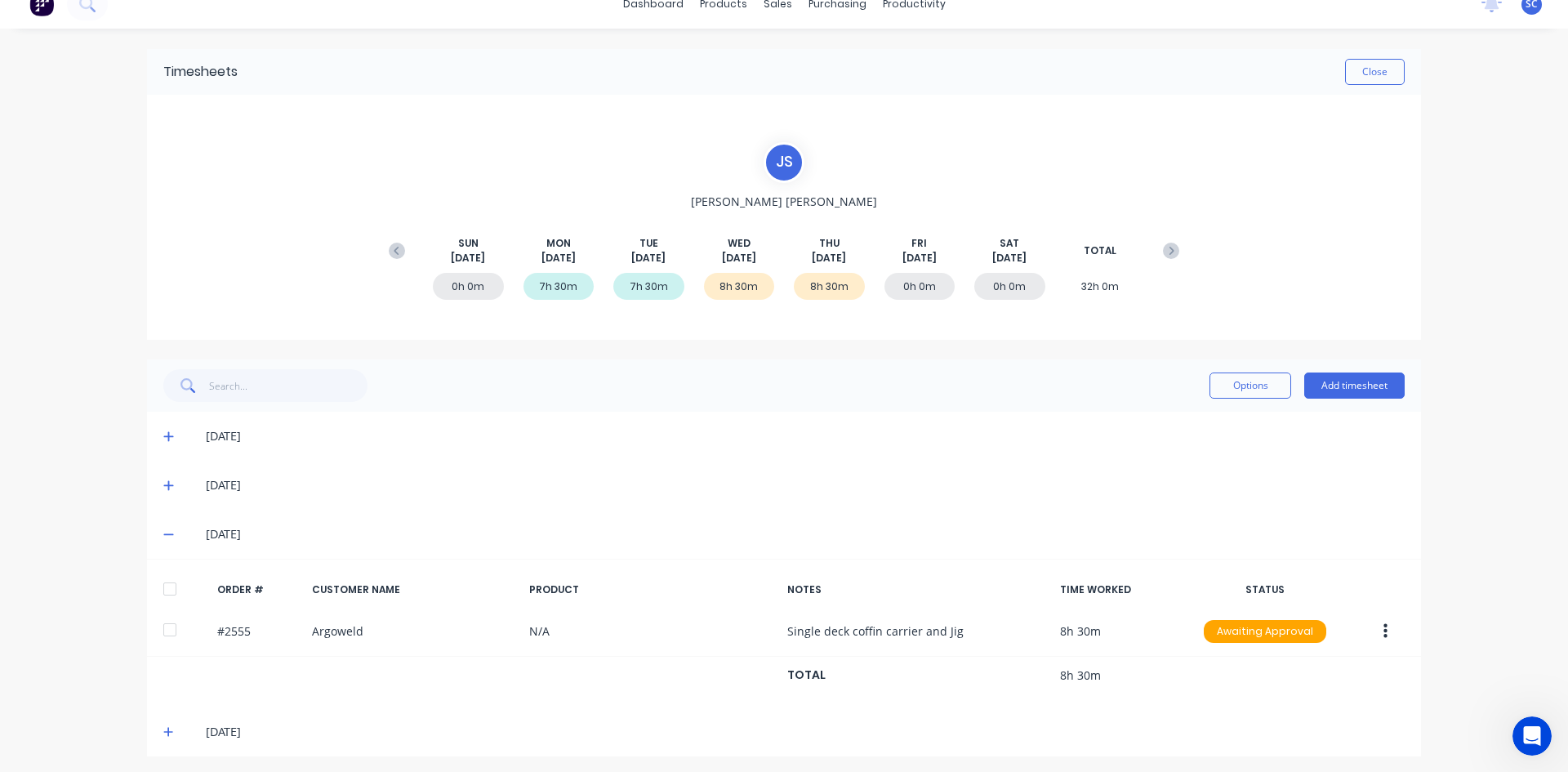
scroll to position [25, 0]
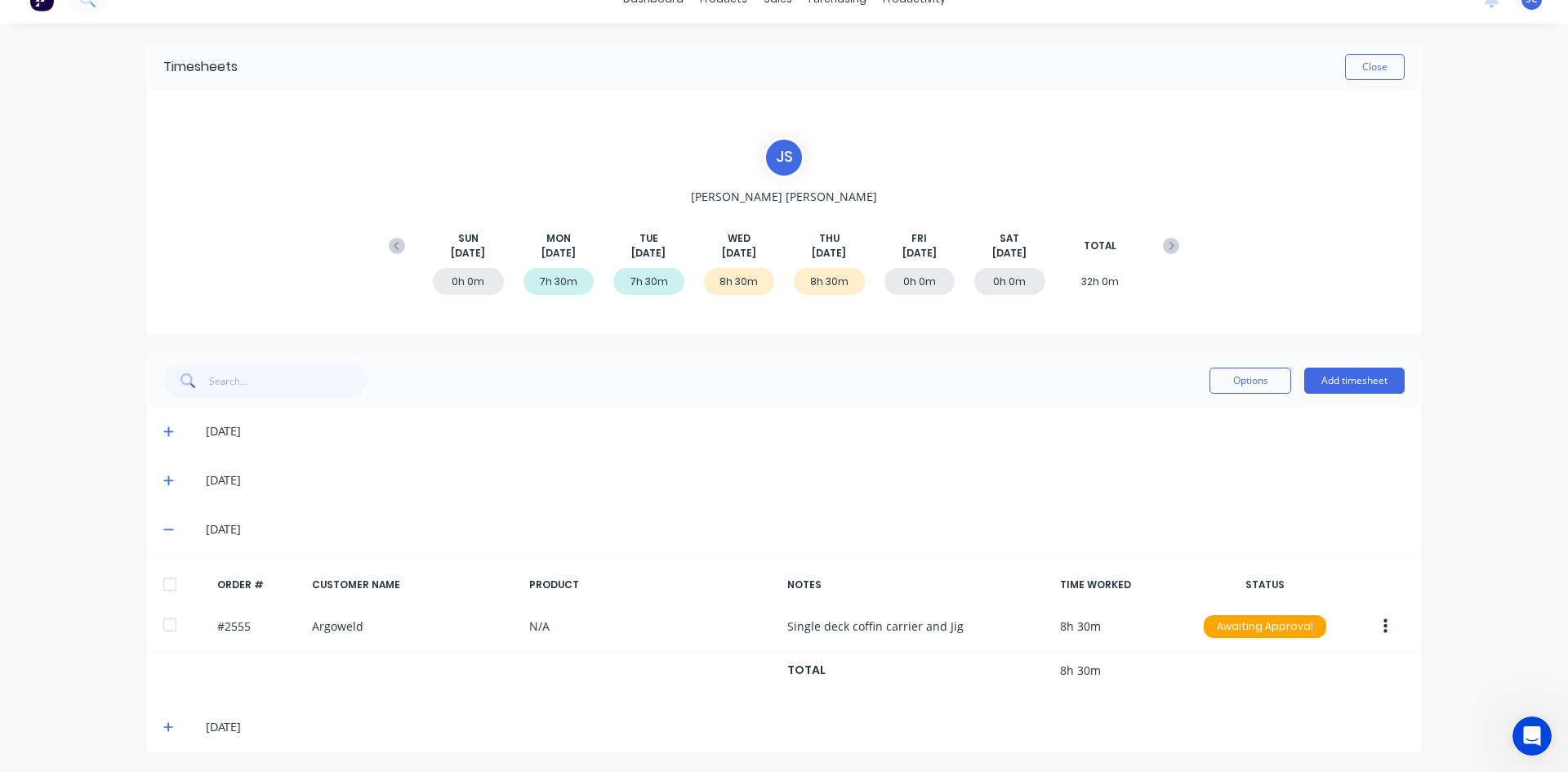
click at [166, 729] on icon at bounding box center [168, 726] width 10 height 11
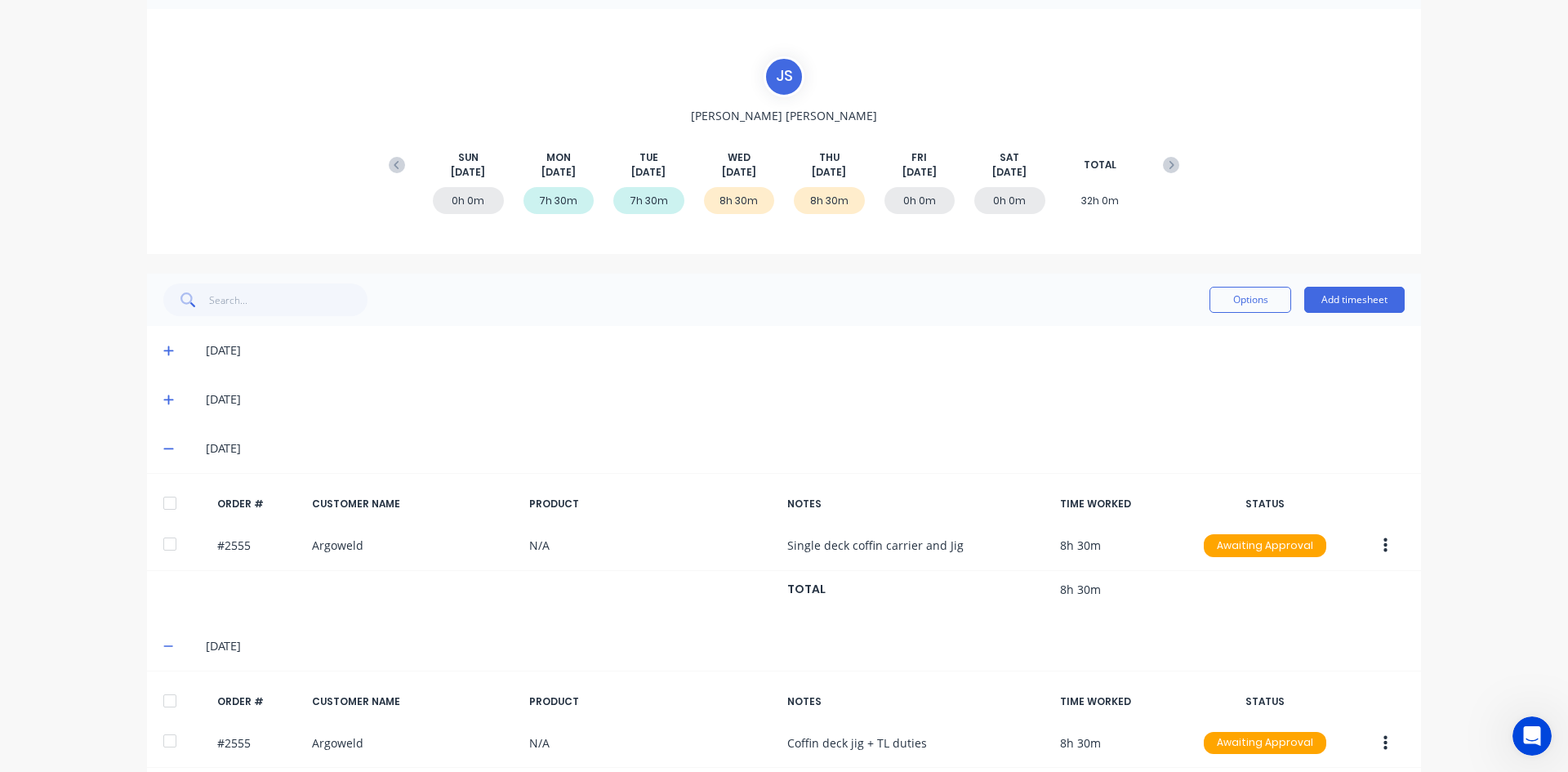
scroll to position [0, 0]
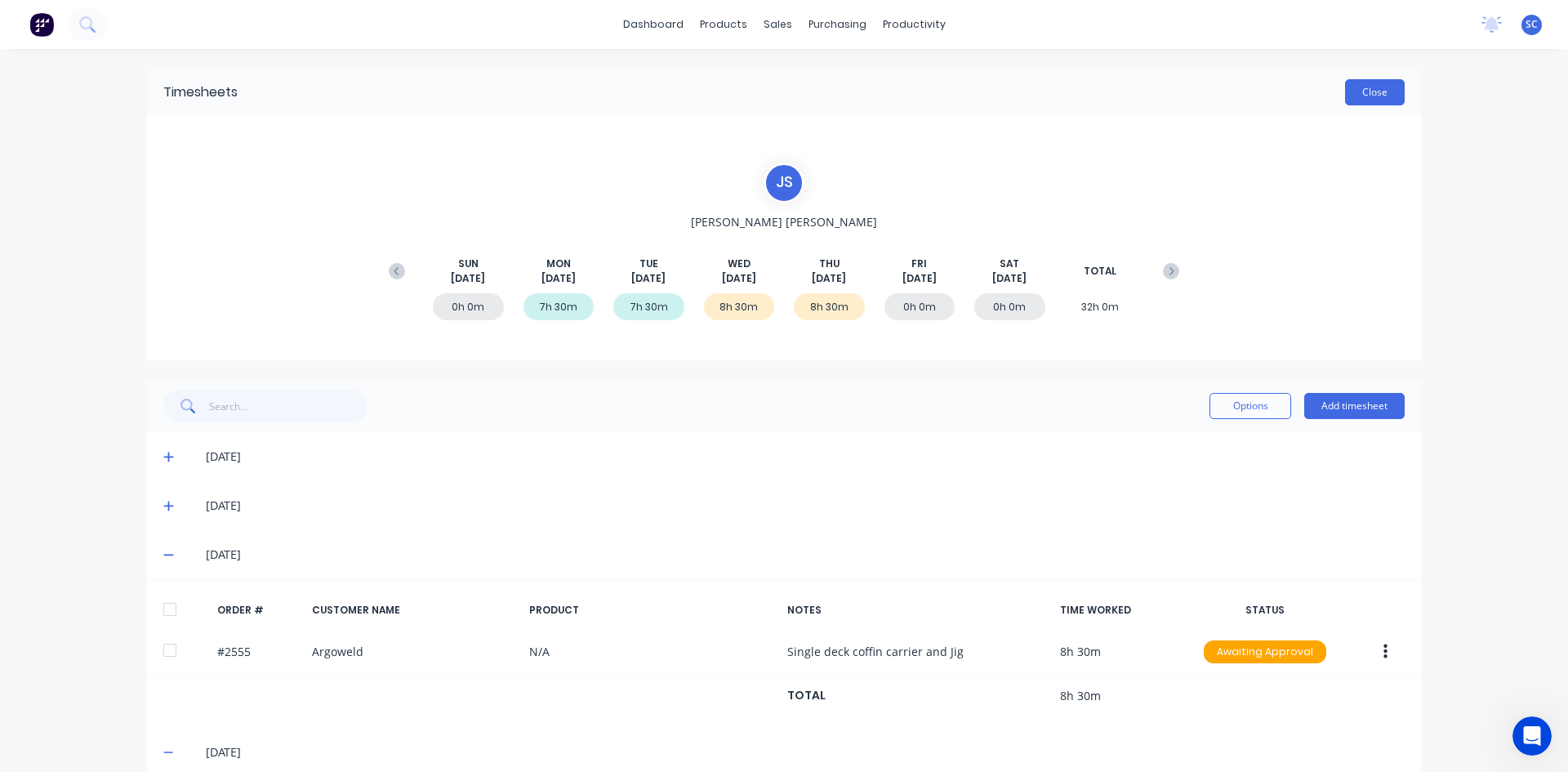
click at [1375, 88] on button "Close" at bounding box center [1375, 92] width 60 height 26
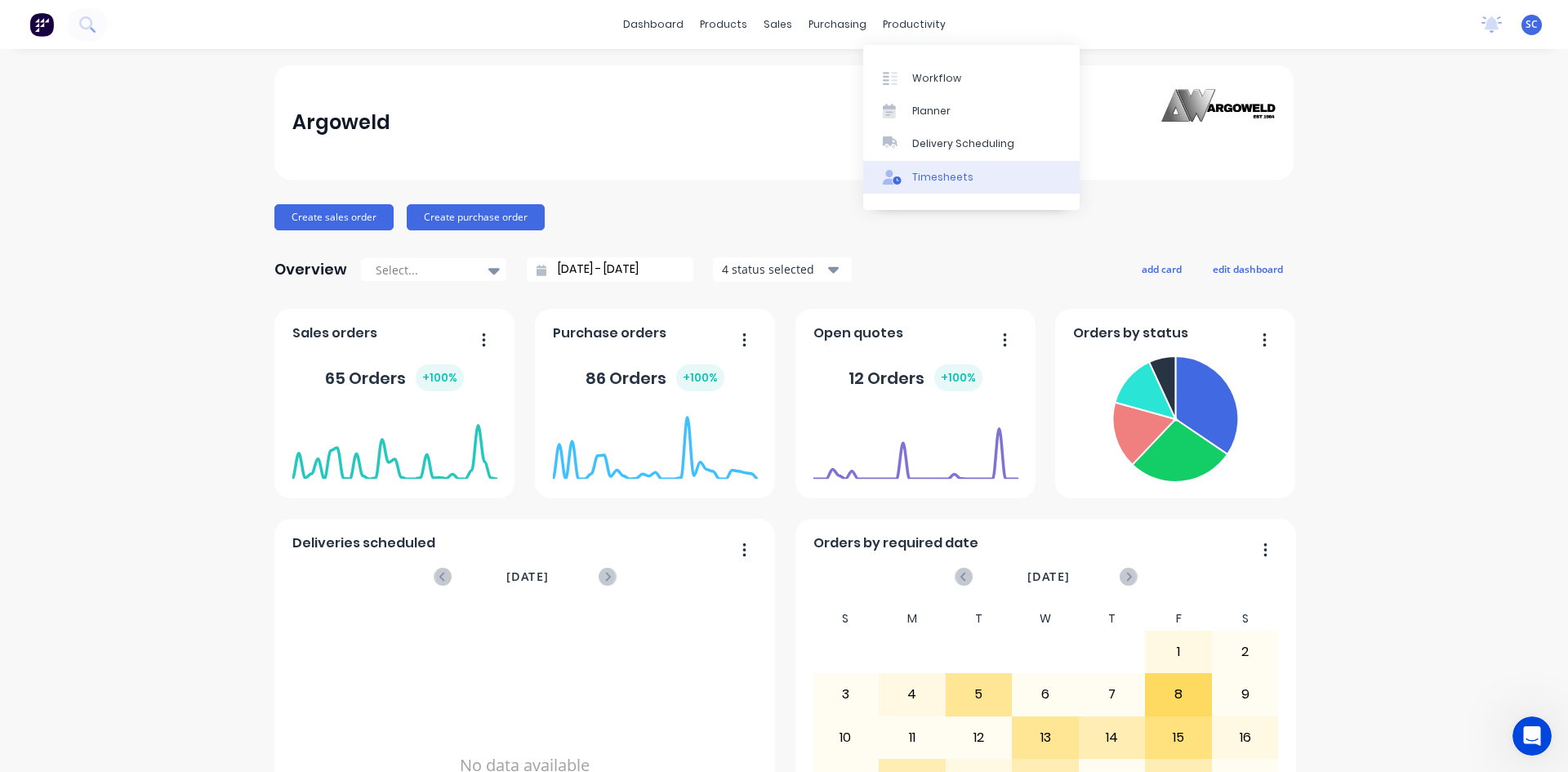
click at [935, 177] on div "Timesheets" at bounding box center [943, 177] width 62 height 15
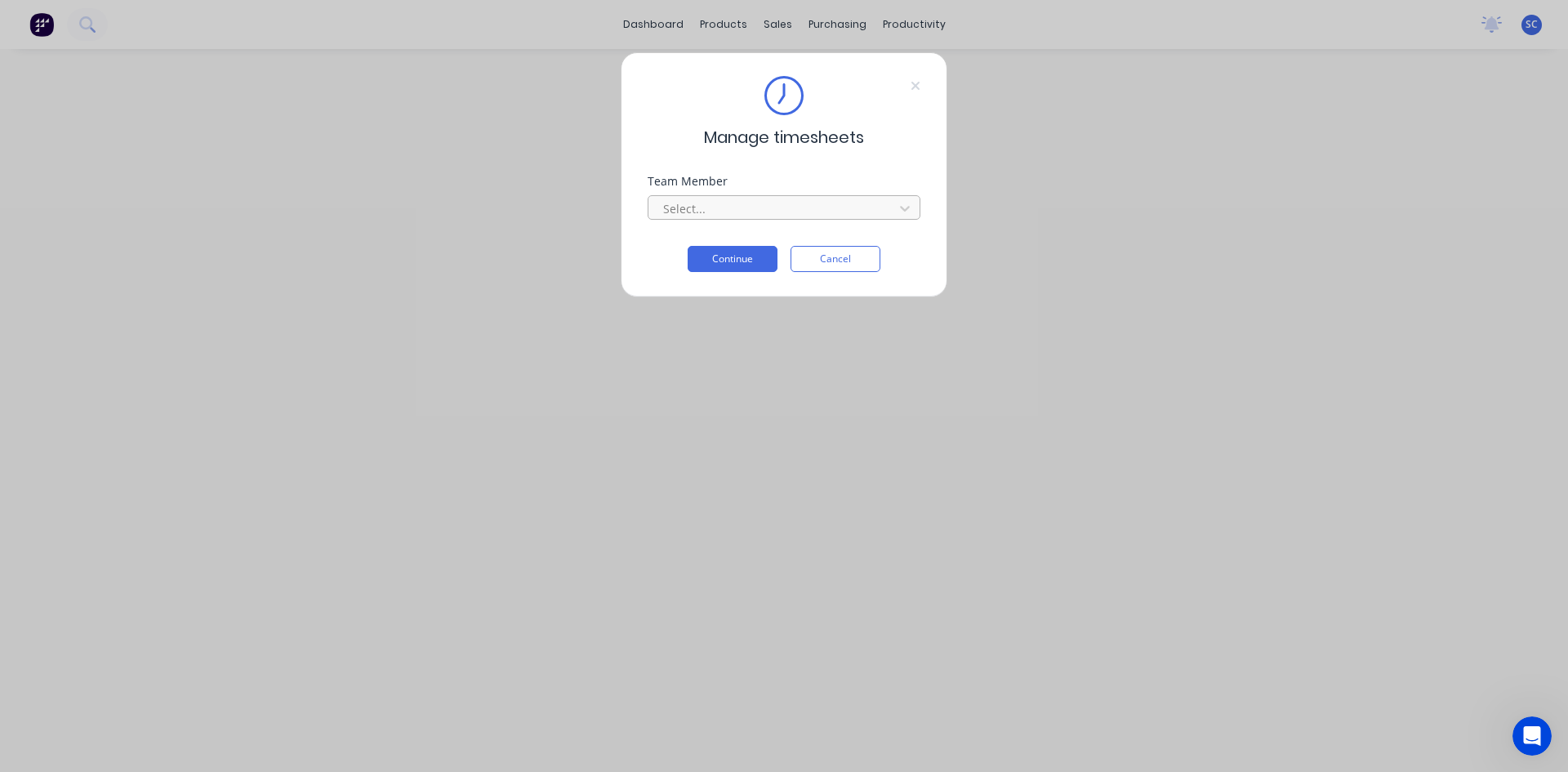
click at [803, 200] on div at bounding box center [774, 209] width 224 height 21
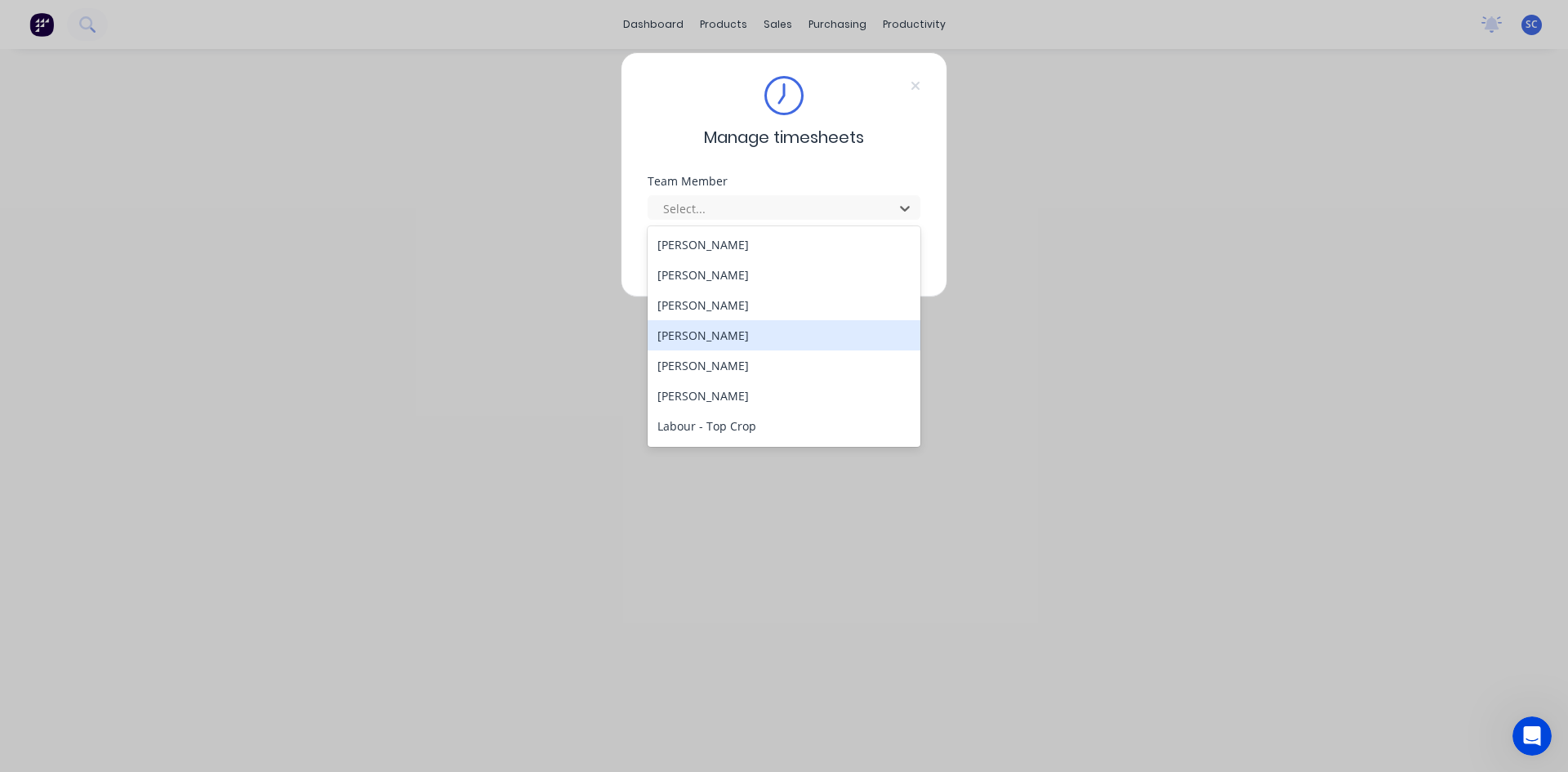
click at [759, 343] on div "[PERSON_NAME]" at bounding box center [784, 335] width 272 height 30
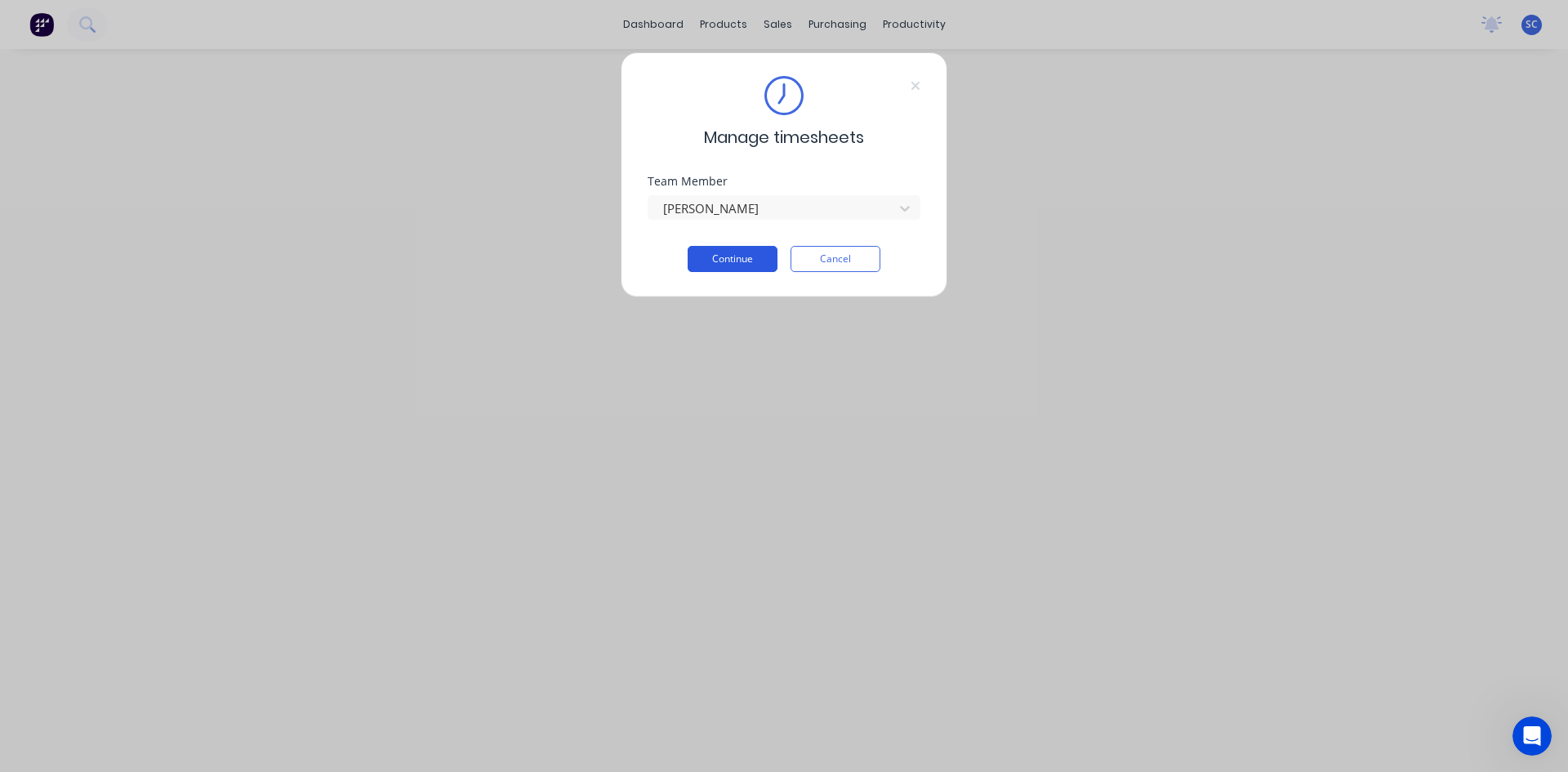
click at [708, 258] on button "Continue" at bounding box center [733, 258] width 90 height 26
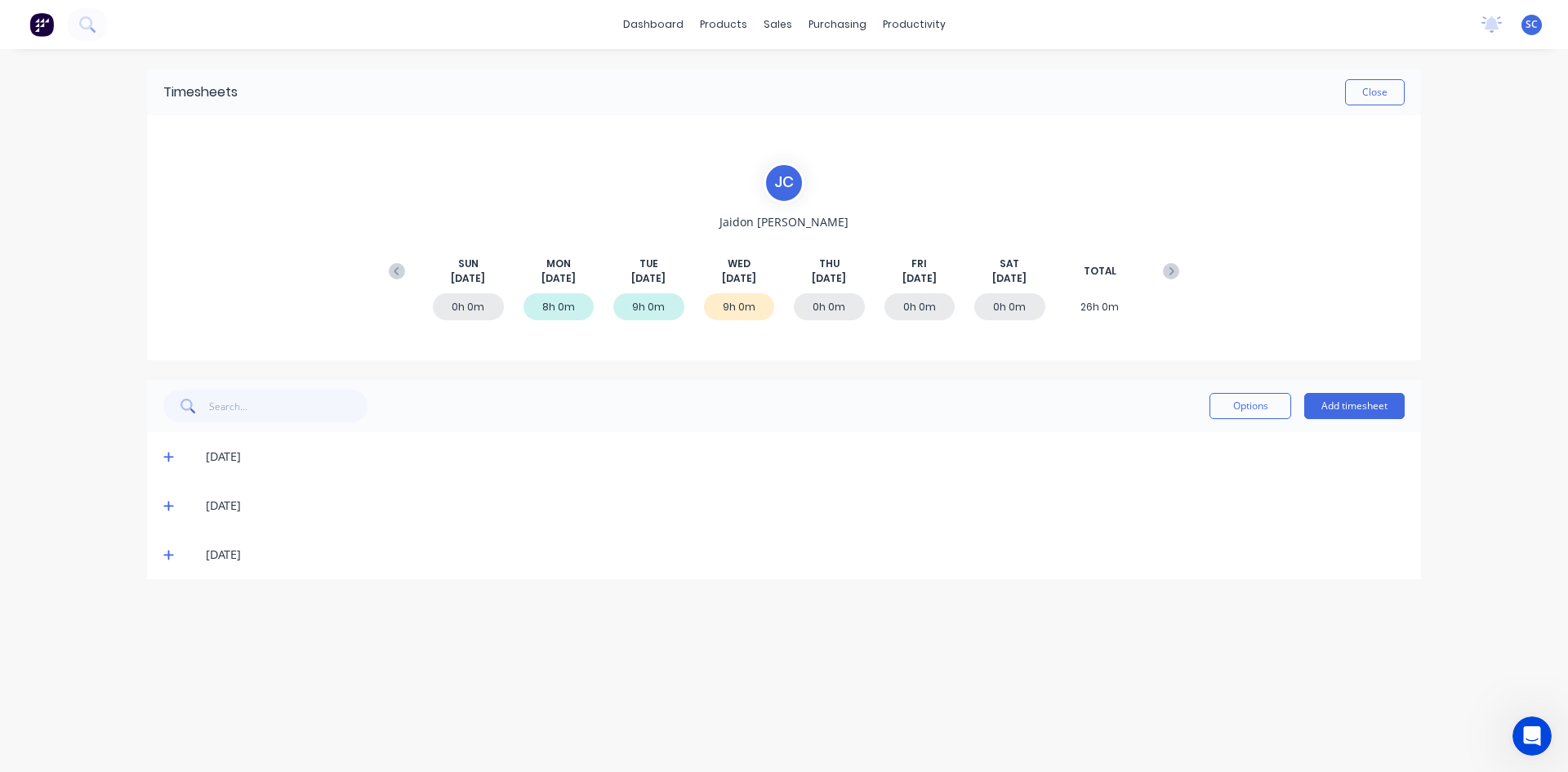
click at [168, 551] on icon at bounding box center [167, 555] width 10 height 10
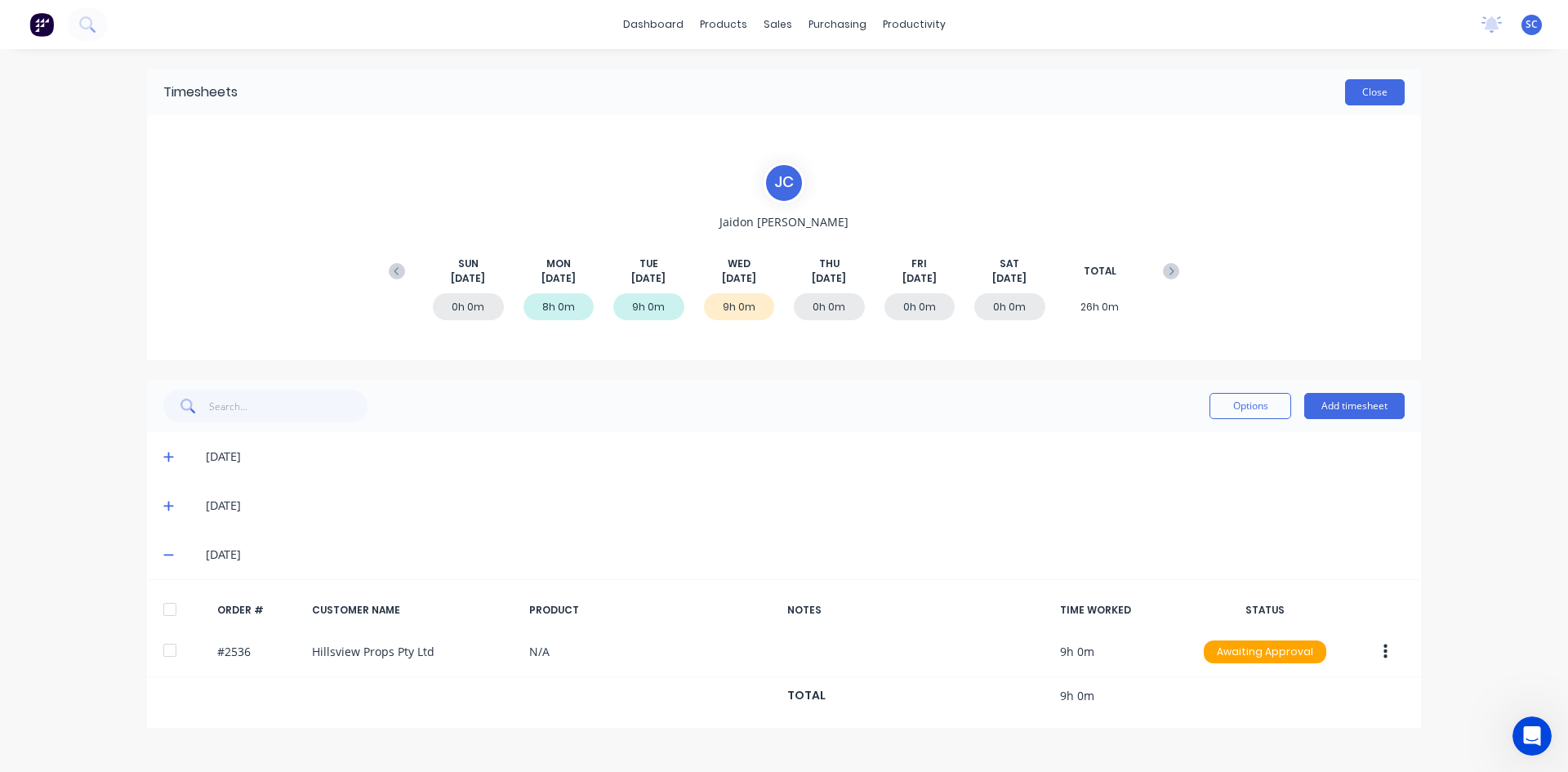
click at [1369, 86] on button "Close" at bounding box center [1375, 92] width 60 height 26
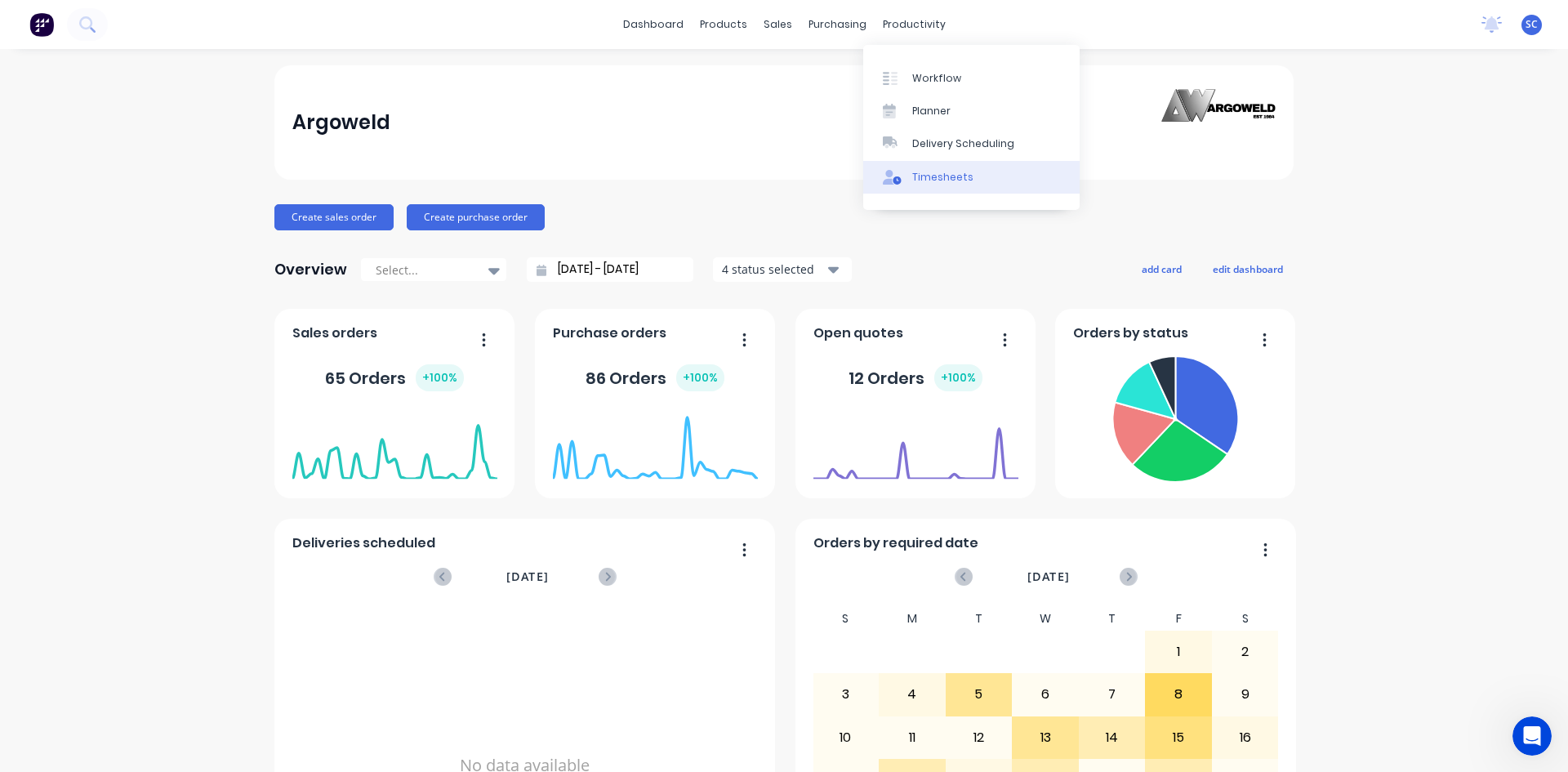
click at [925, 179] on div "Timesheets" at bounding box center [943, 177] width 62 height 15
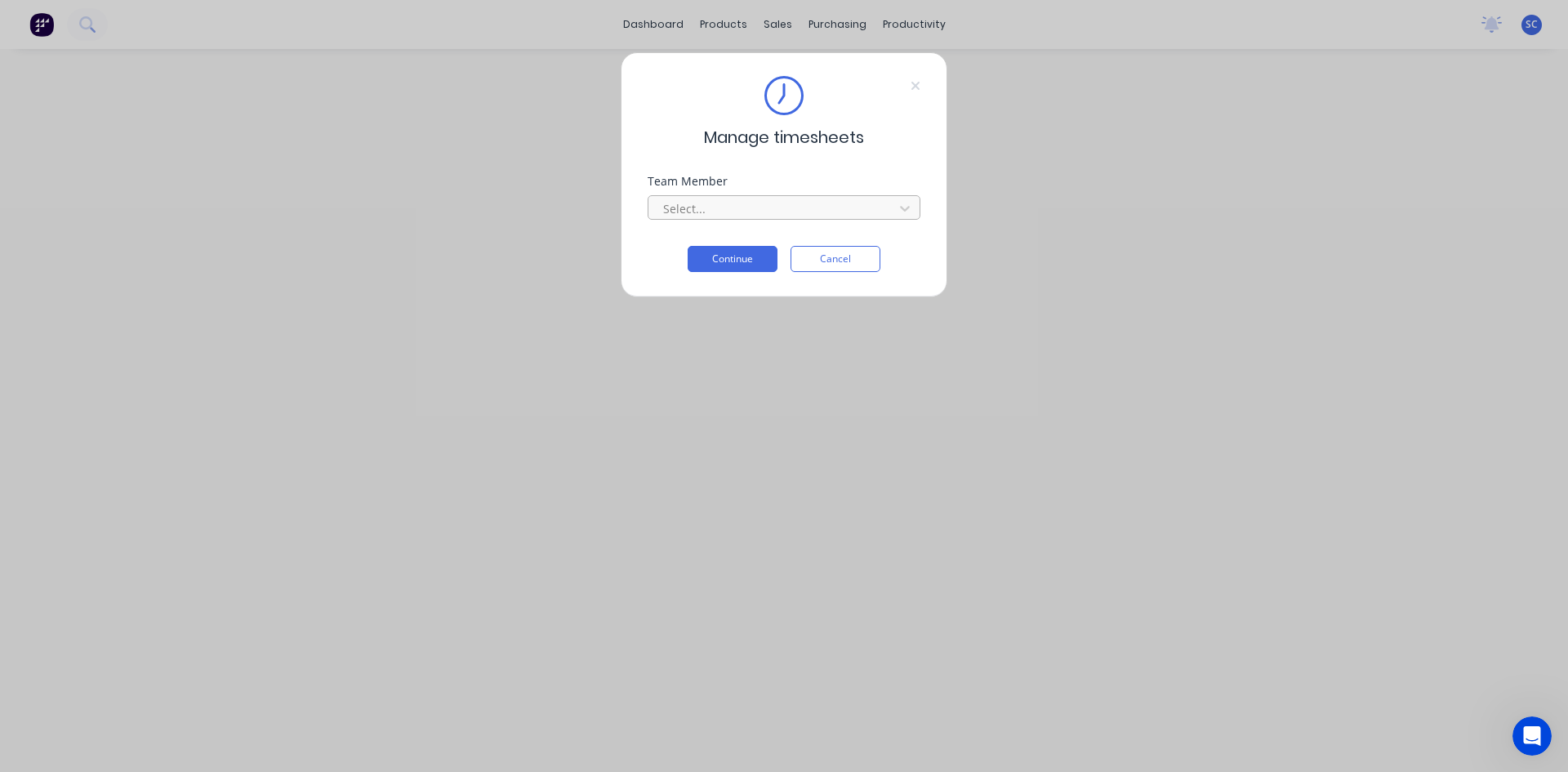
click at [850, 200] on div at bounding box center [774, 209] width 224 height 21
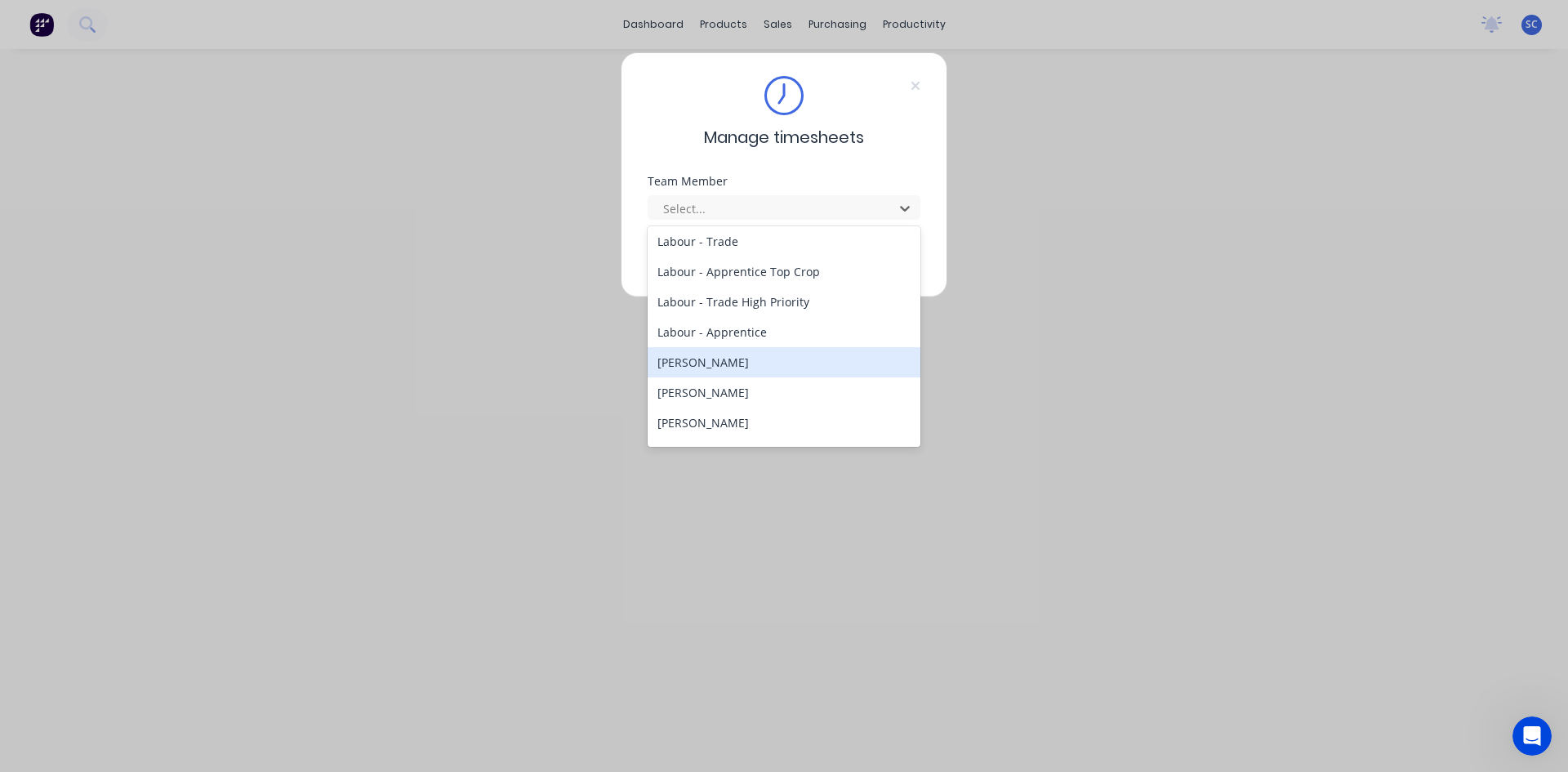
scroll to position [327, 0]
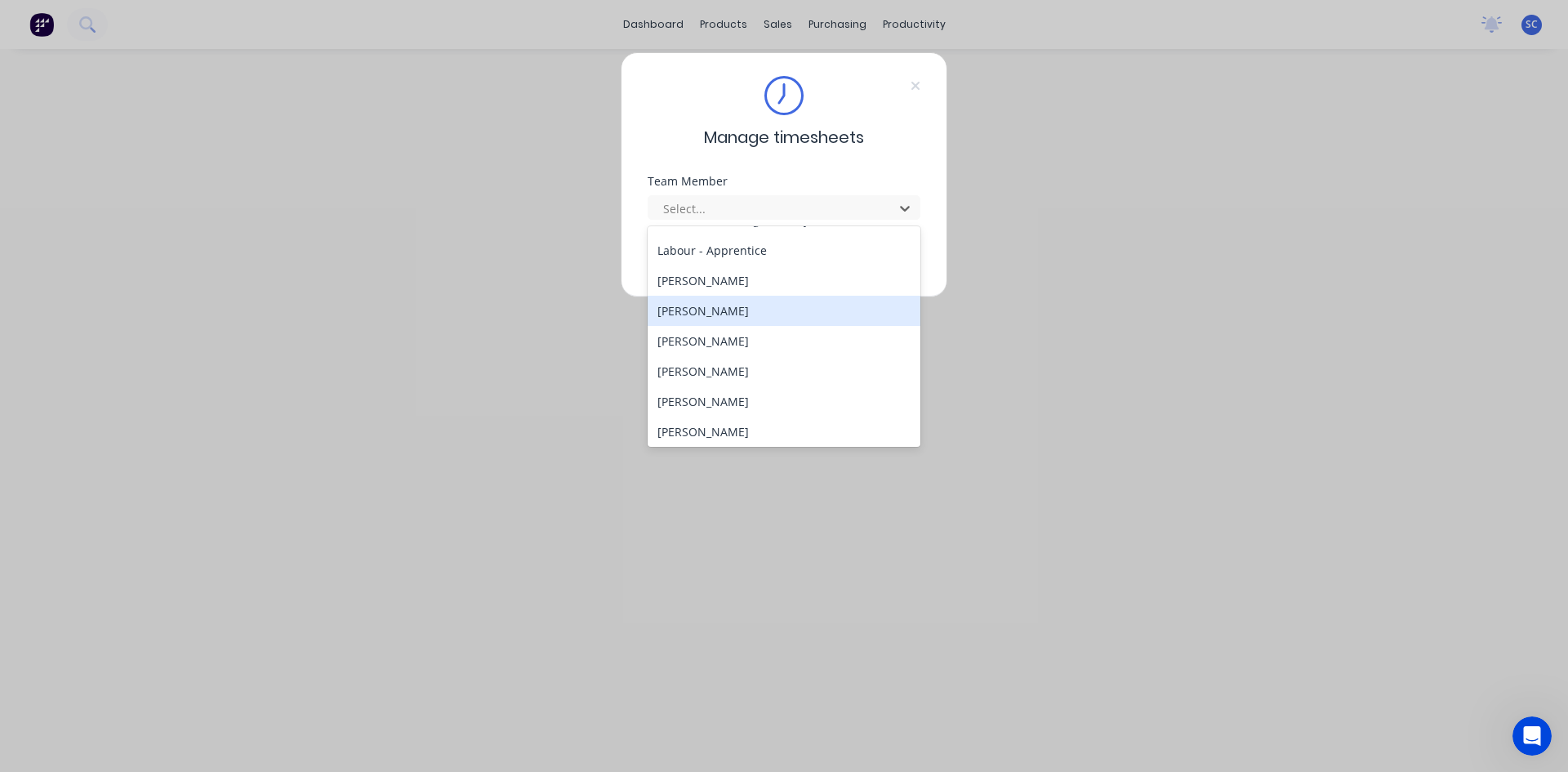
click at [794, 301] on div "[PERSON_NAME]" at bounding box center [784, 311] width 272 height 30
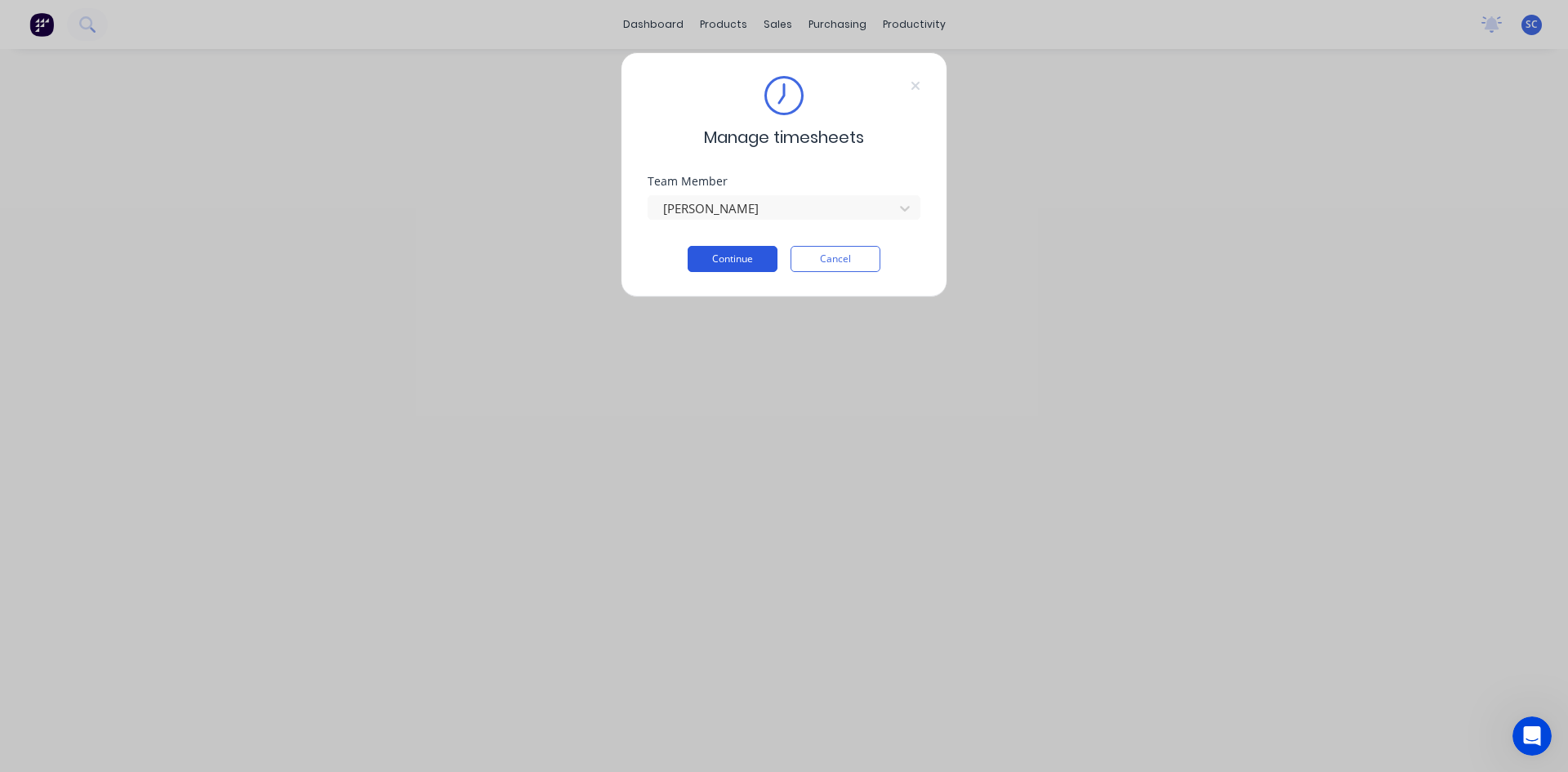
click at [751, 259] on button "Continue" at bounding box center [733, 258] width 90 height 26
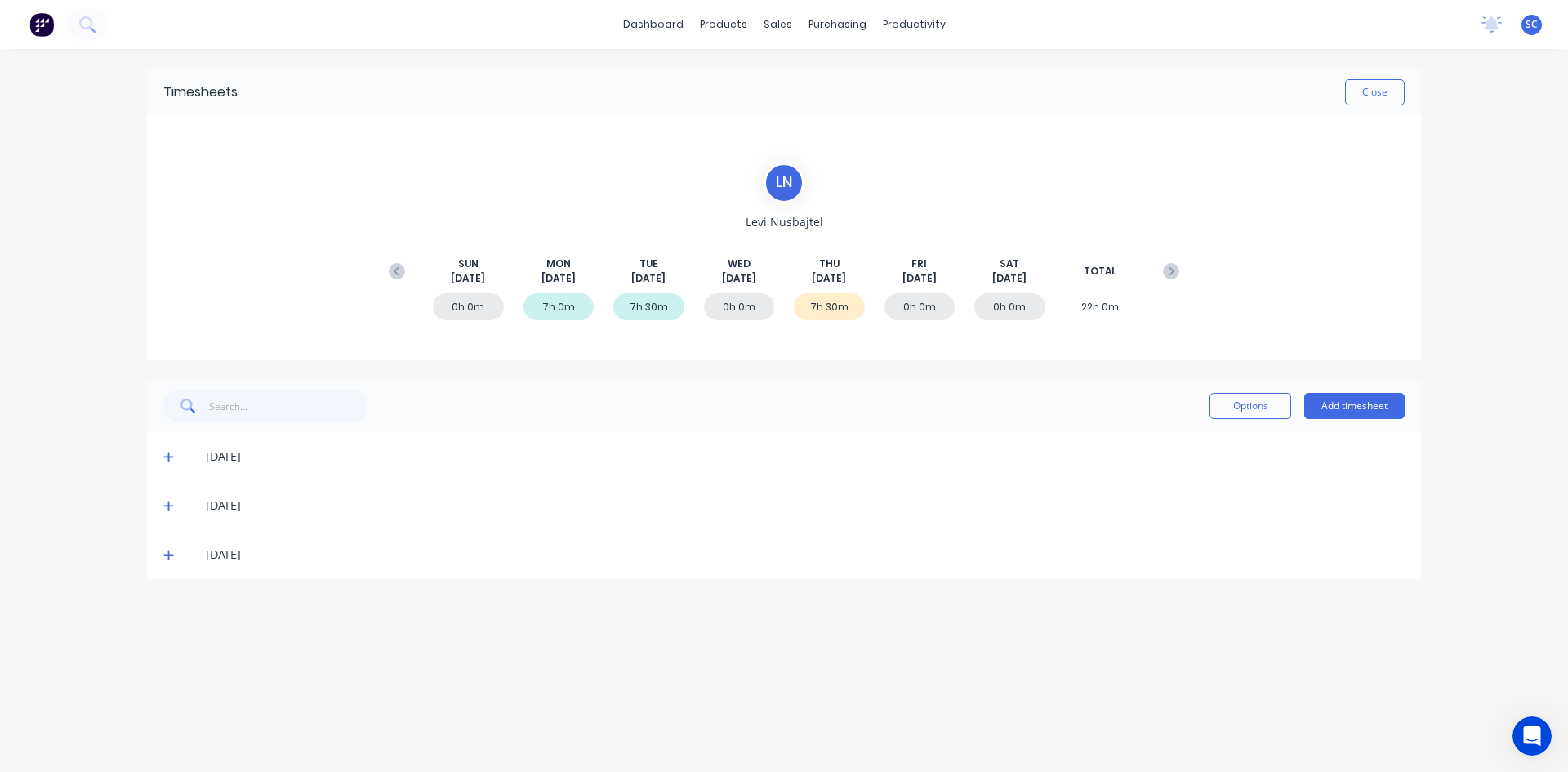
click at [167, 558] on icon at bounding box center [168, 554] width 10 height 11
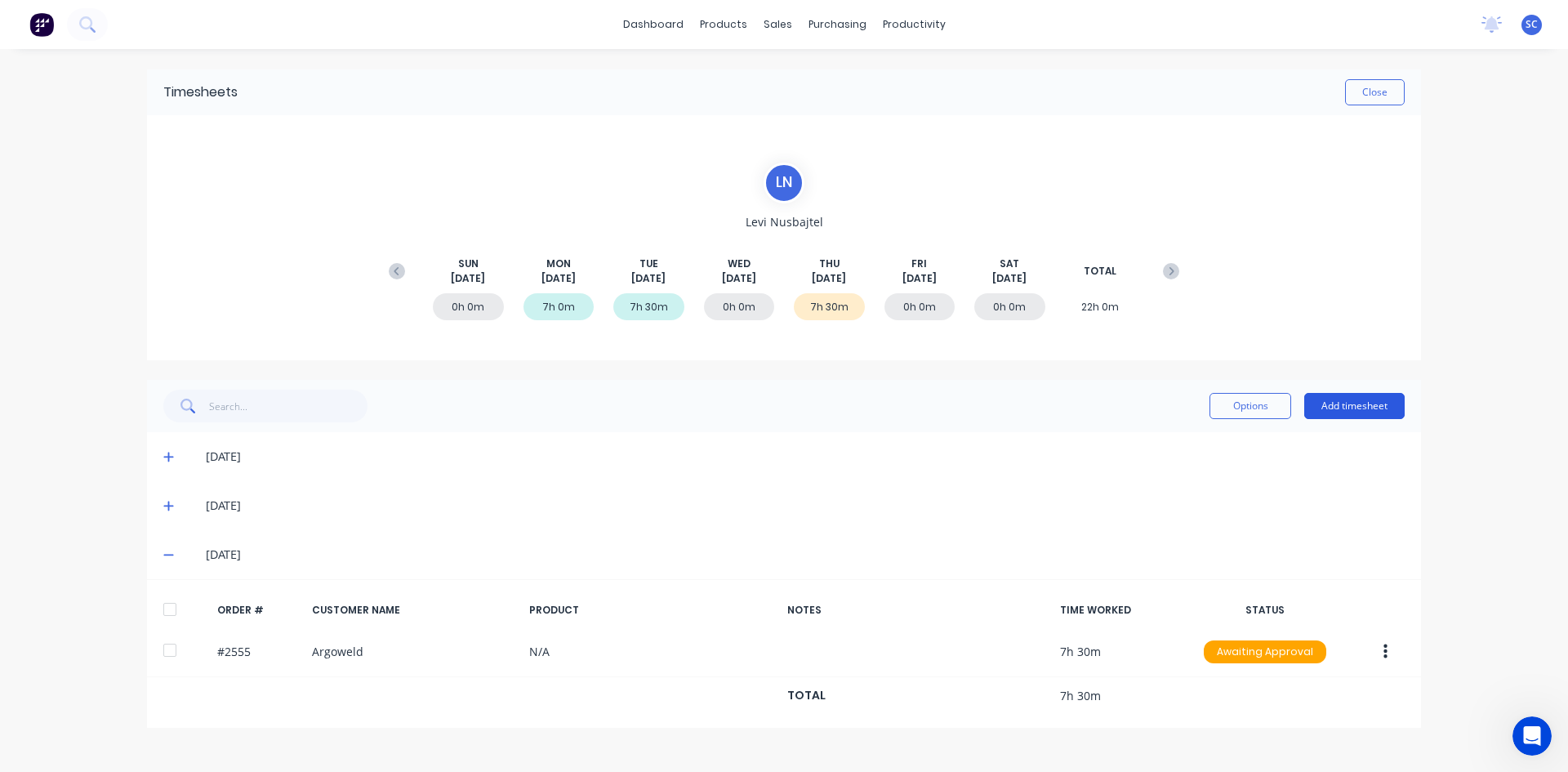
click at [1322, 403] on button "Add timesheet" at bounding box center [1355, 406] width 101 height 26
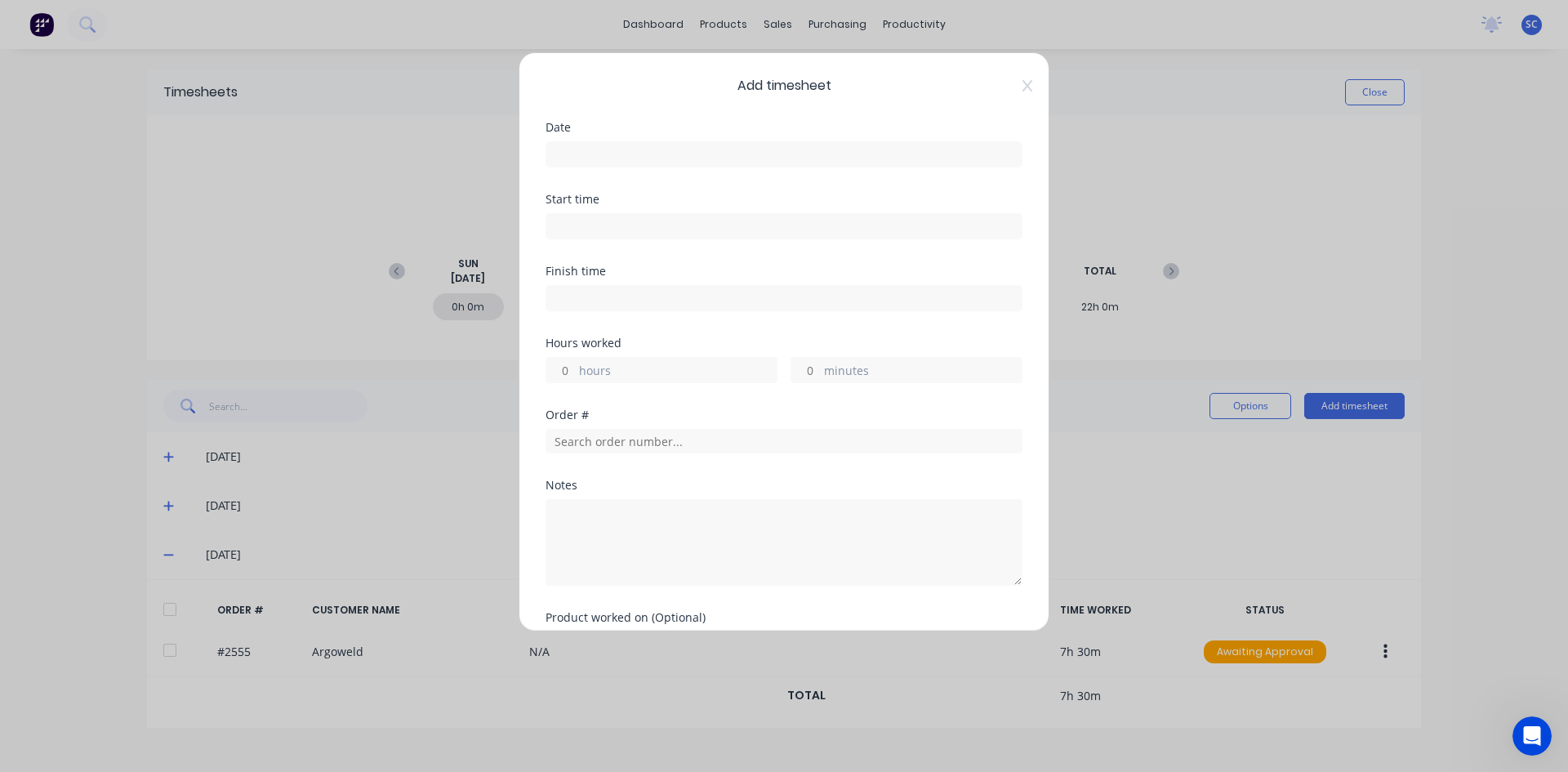
click at [599, 154] on input at bounding box center [784, 154] width 475 height 24
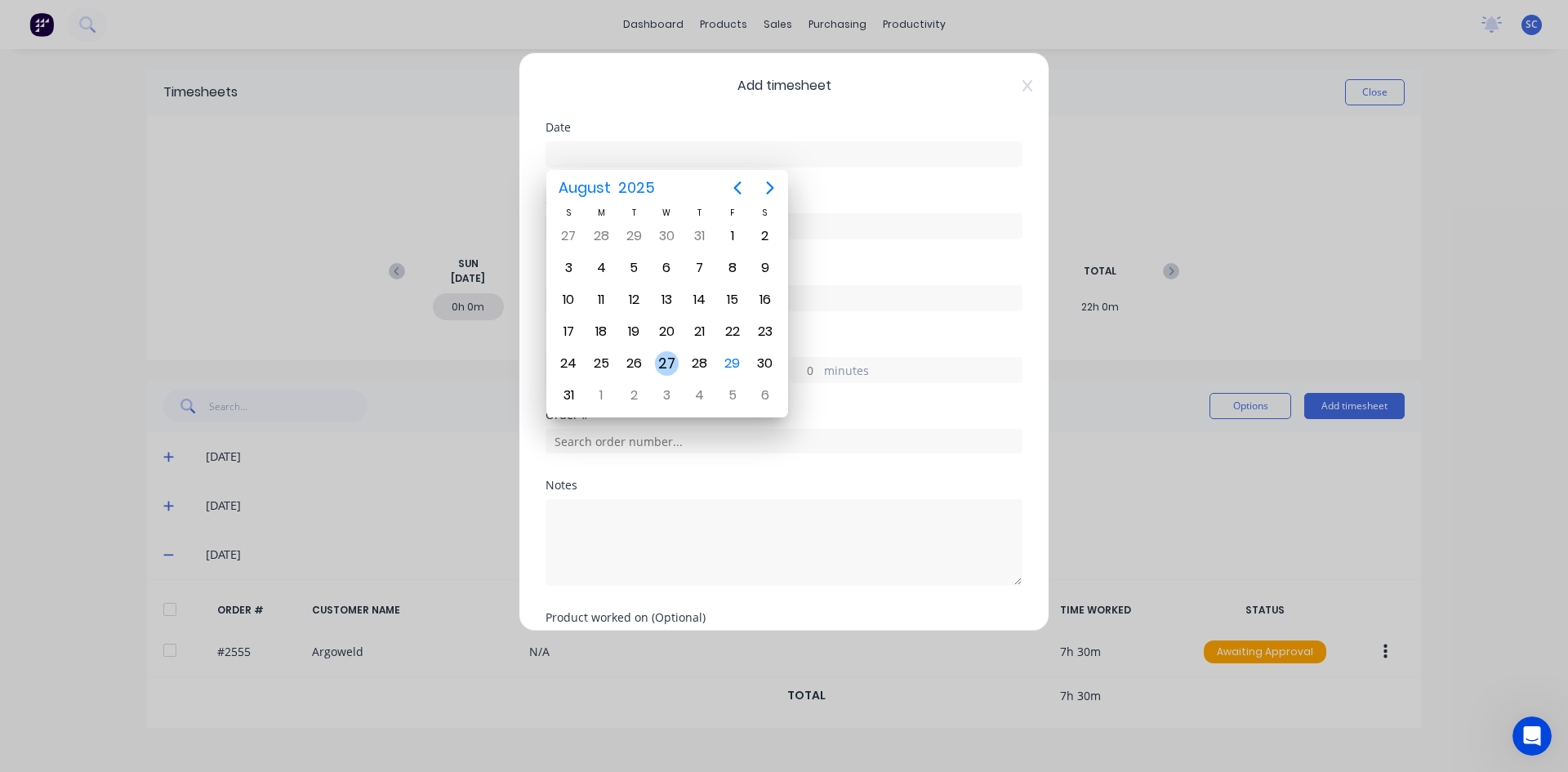
click at [666, 357] on div "27" at bounding box center [667, 363] width 24 height 24
type input "[DATE]"
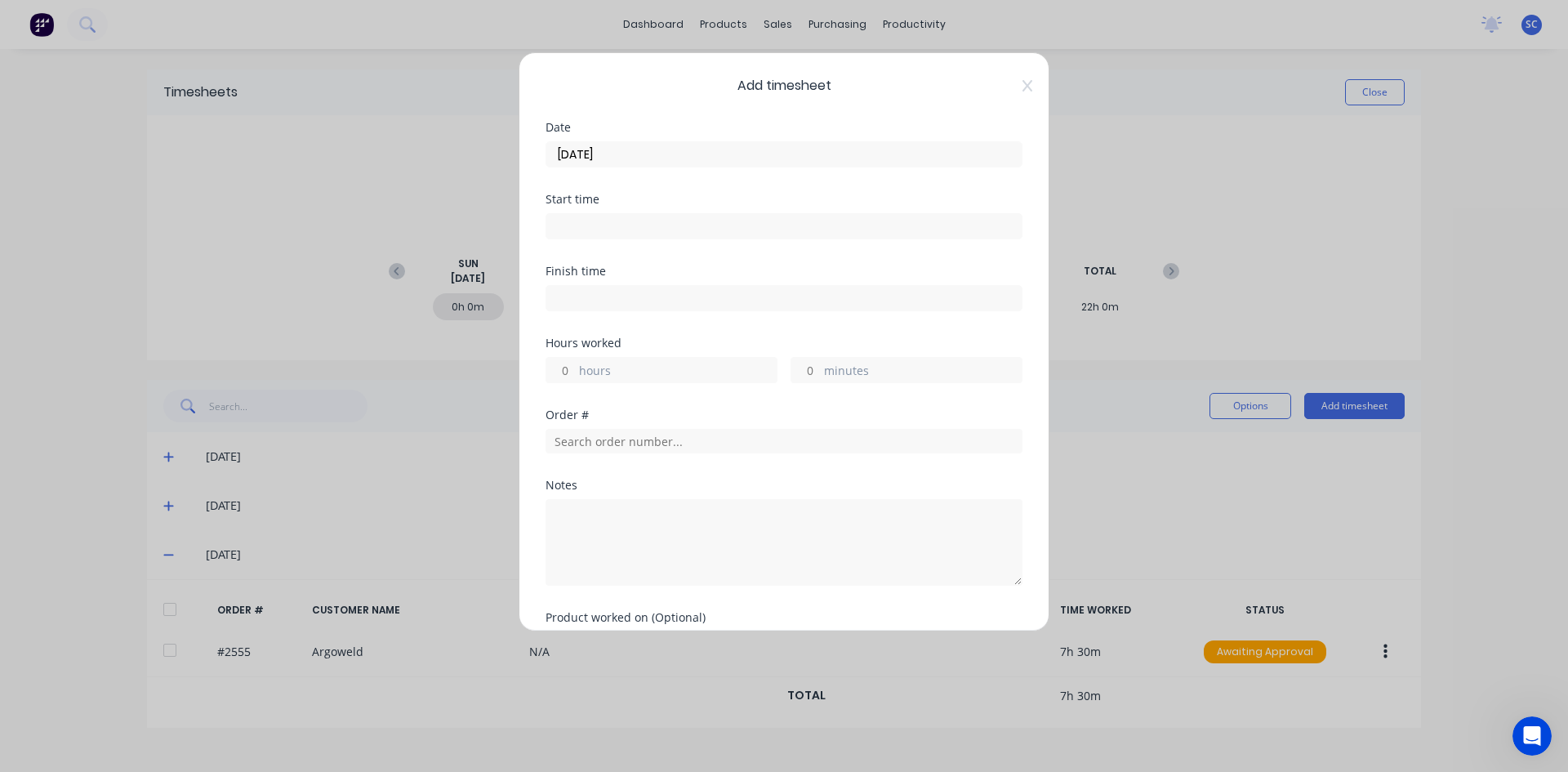
click at [637, 227] on input at bounding box center [784, 226] width 475 height 24
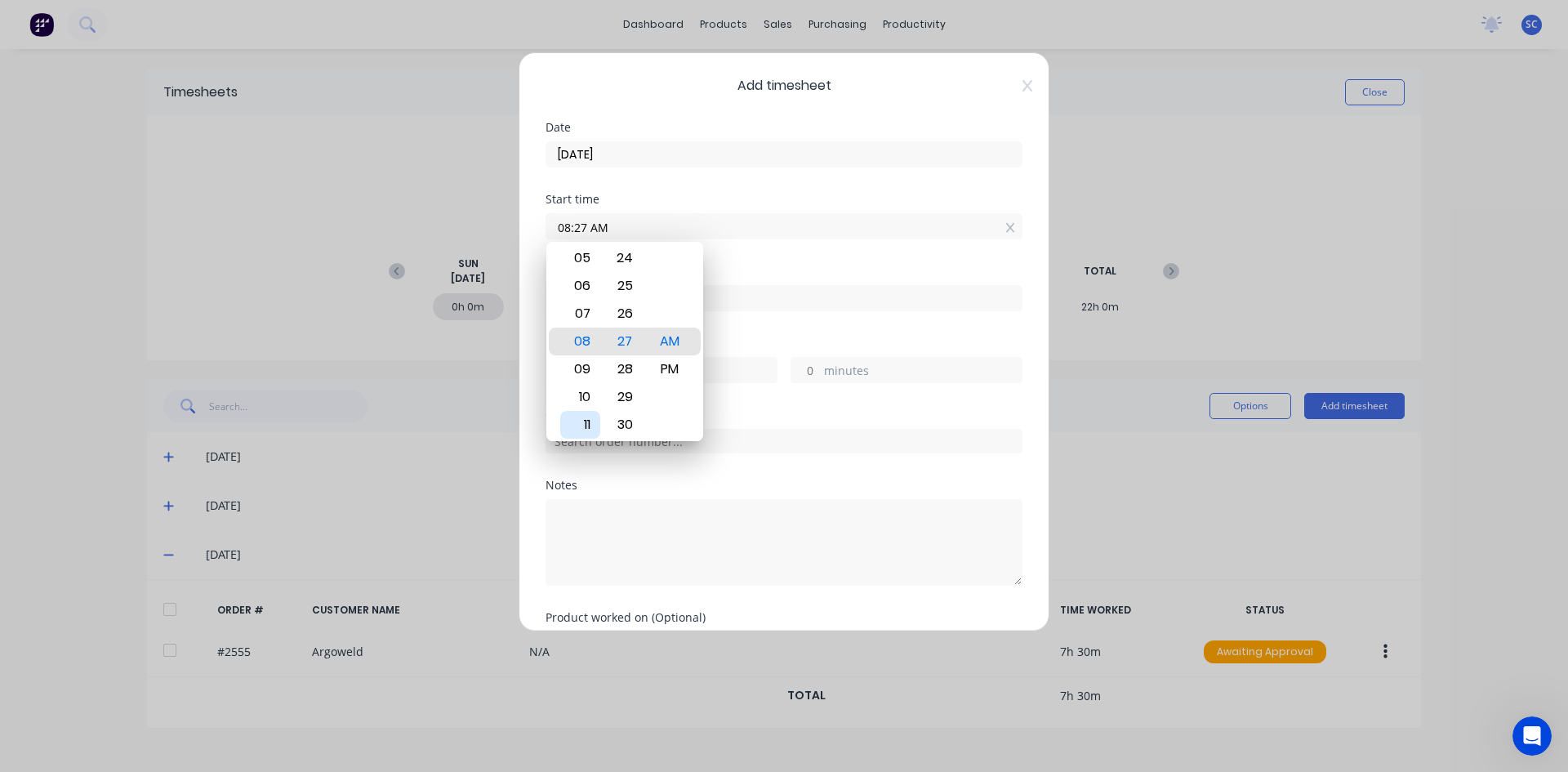
click at [590, 427] on div "11" at bounding box center [580, 425] width 40 height 28
click at [624, 415] on div "30" at bounding box center [625, 425] width 40 height 28
type input "11:30 AM"
click at [716, 335] on div "Finish time" at bounding box center [784, 301] width 477 height 72
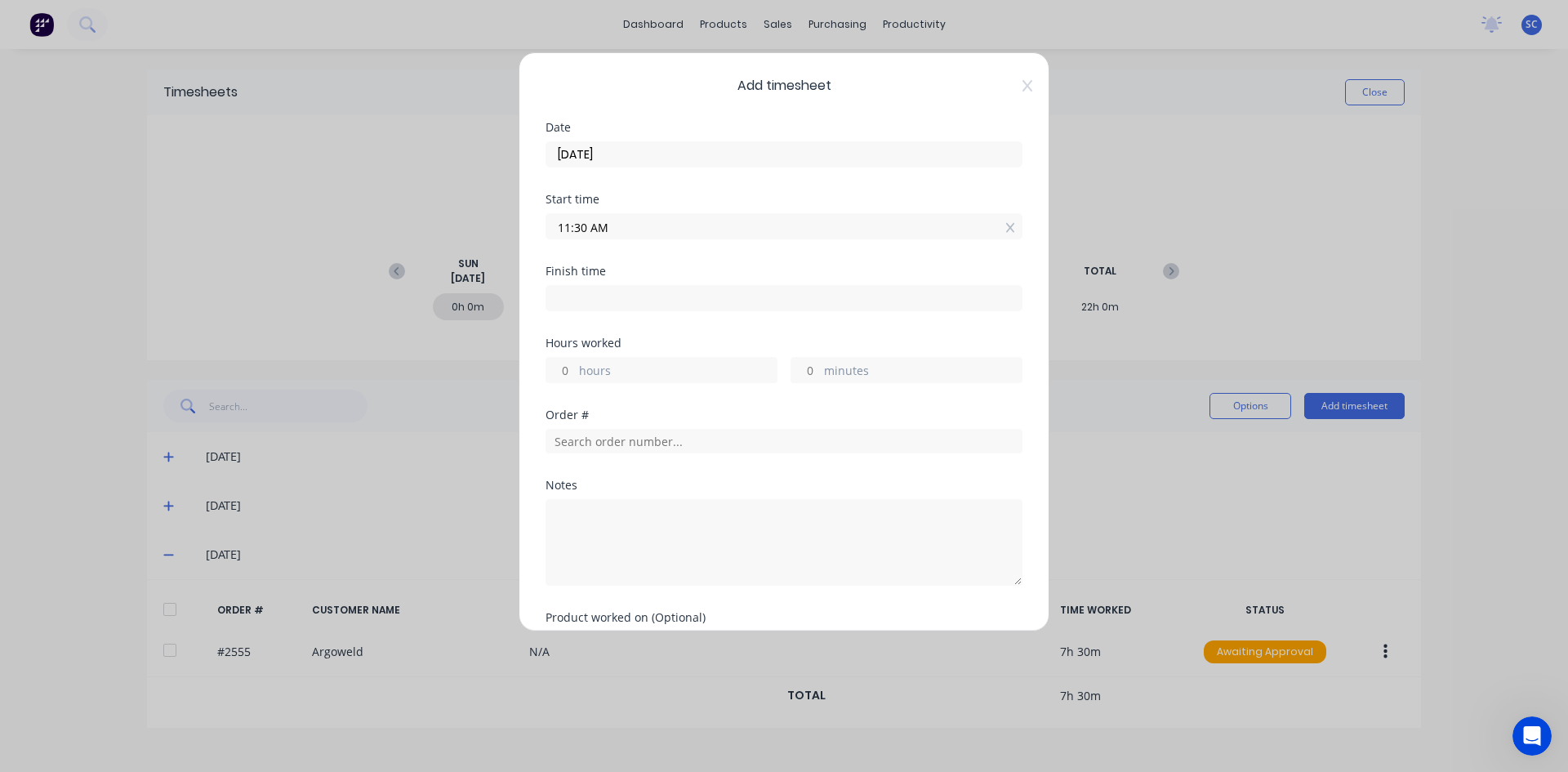
click at [578, 293] on input at bounding box center [784, 298] width 475 height 24
type input "08:28 AM"
type input "-3"
type input "-2"
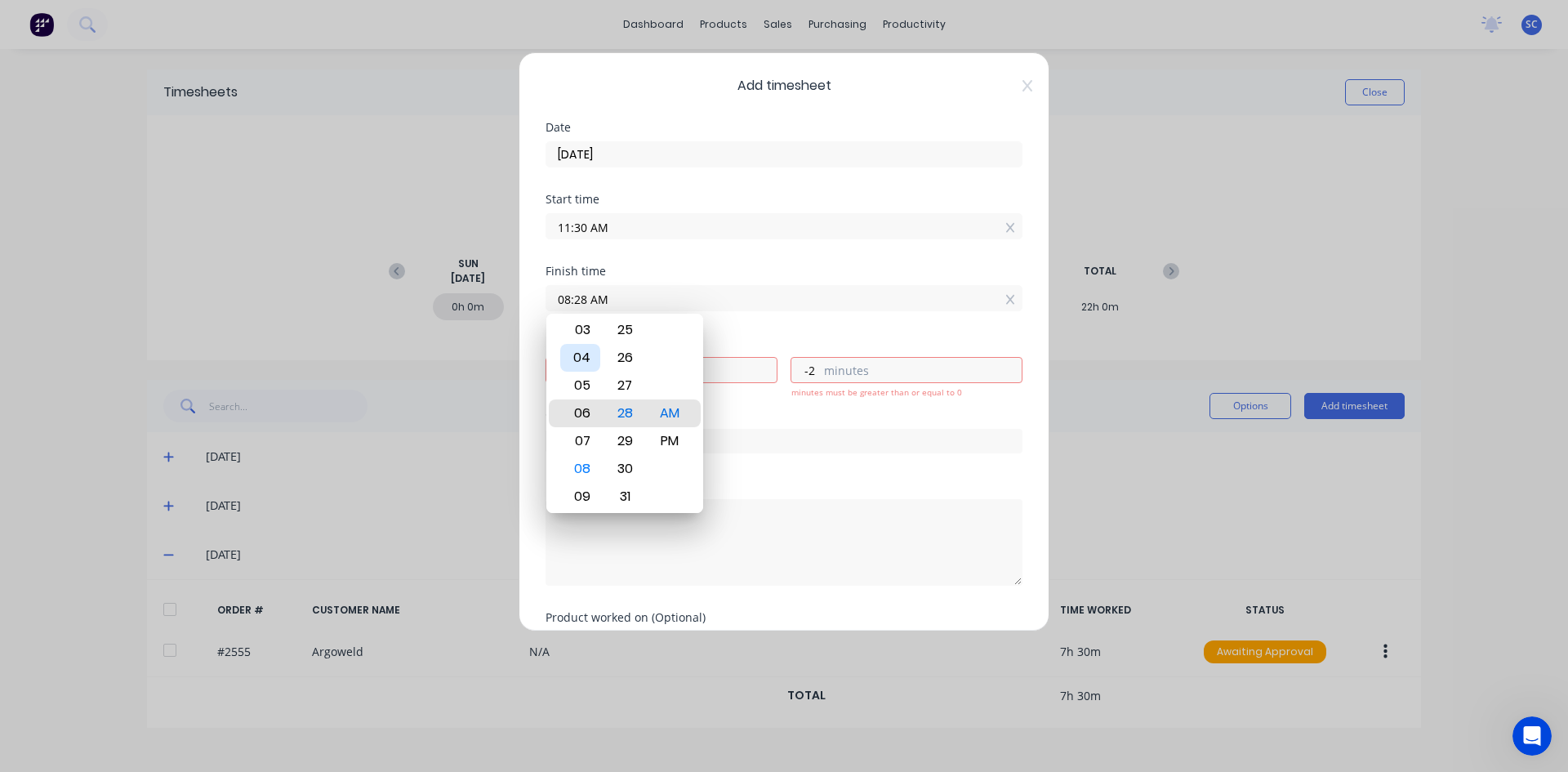
type input "06:28 AM"
type input "-5"
type input "05:28 AM"
type input "-6"
click at [579, 354] on div "03" at bounding box center [580, 357] width 40 height 28
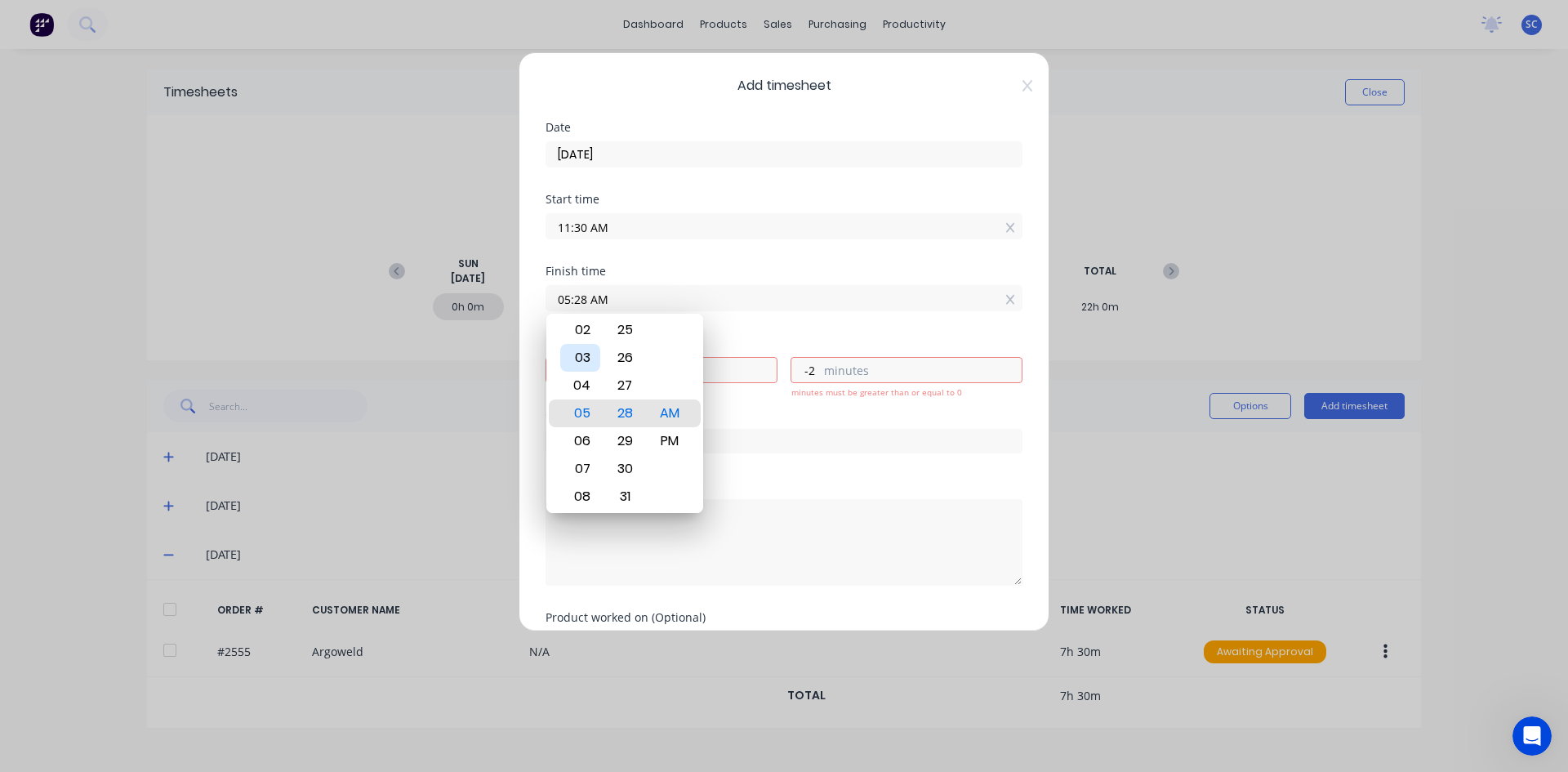
type input "03:28 AM"
type input "-8"
type input "03:22 AM"
type input "-8"
type input "03:15 AM"
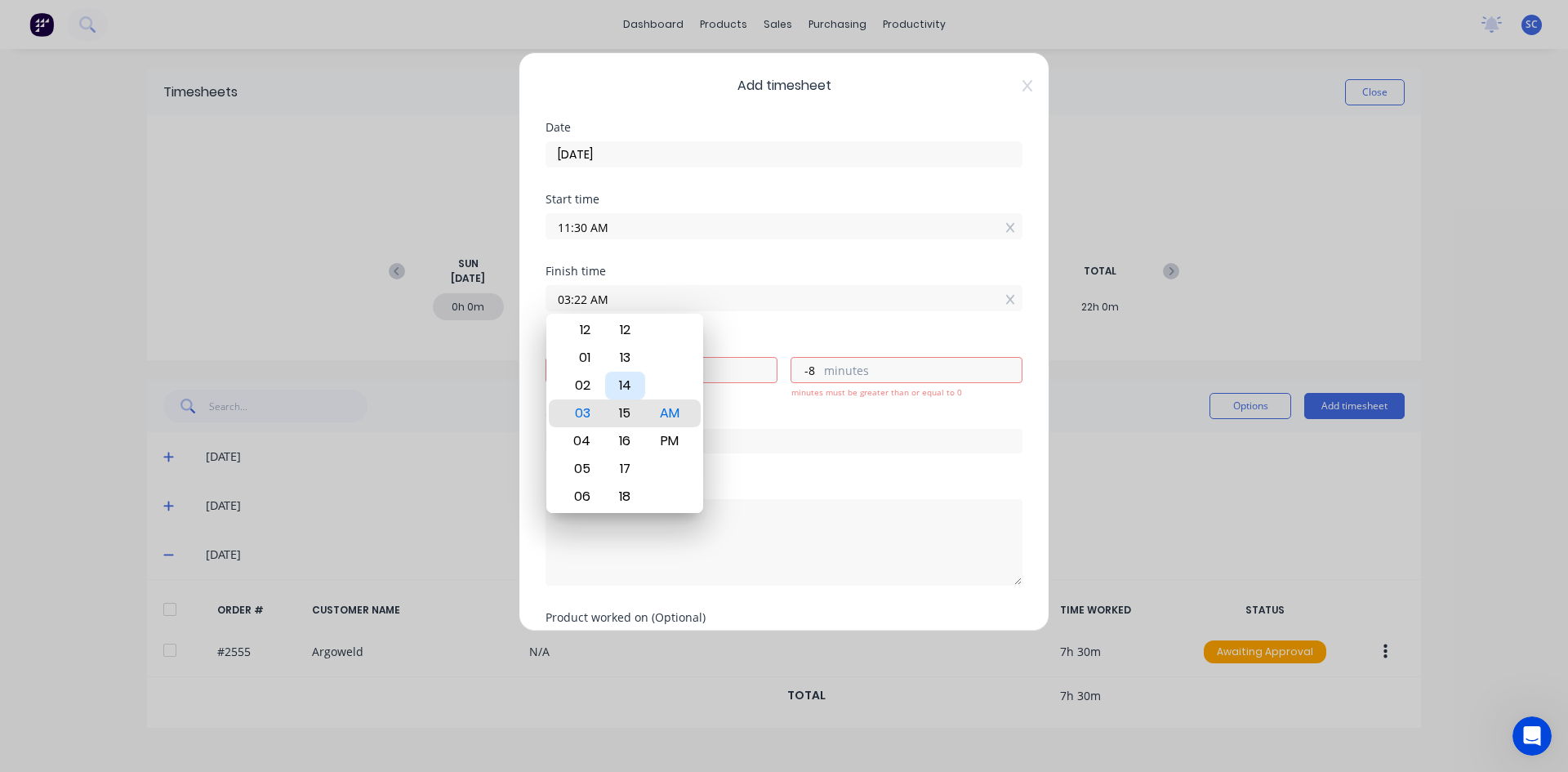
type input "-15"
type input "03:10 AM"
type input "-20"
type input "03:05 AM"
type input "-25"
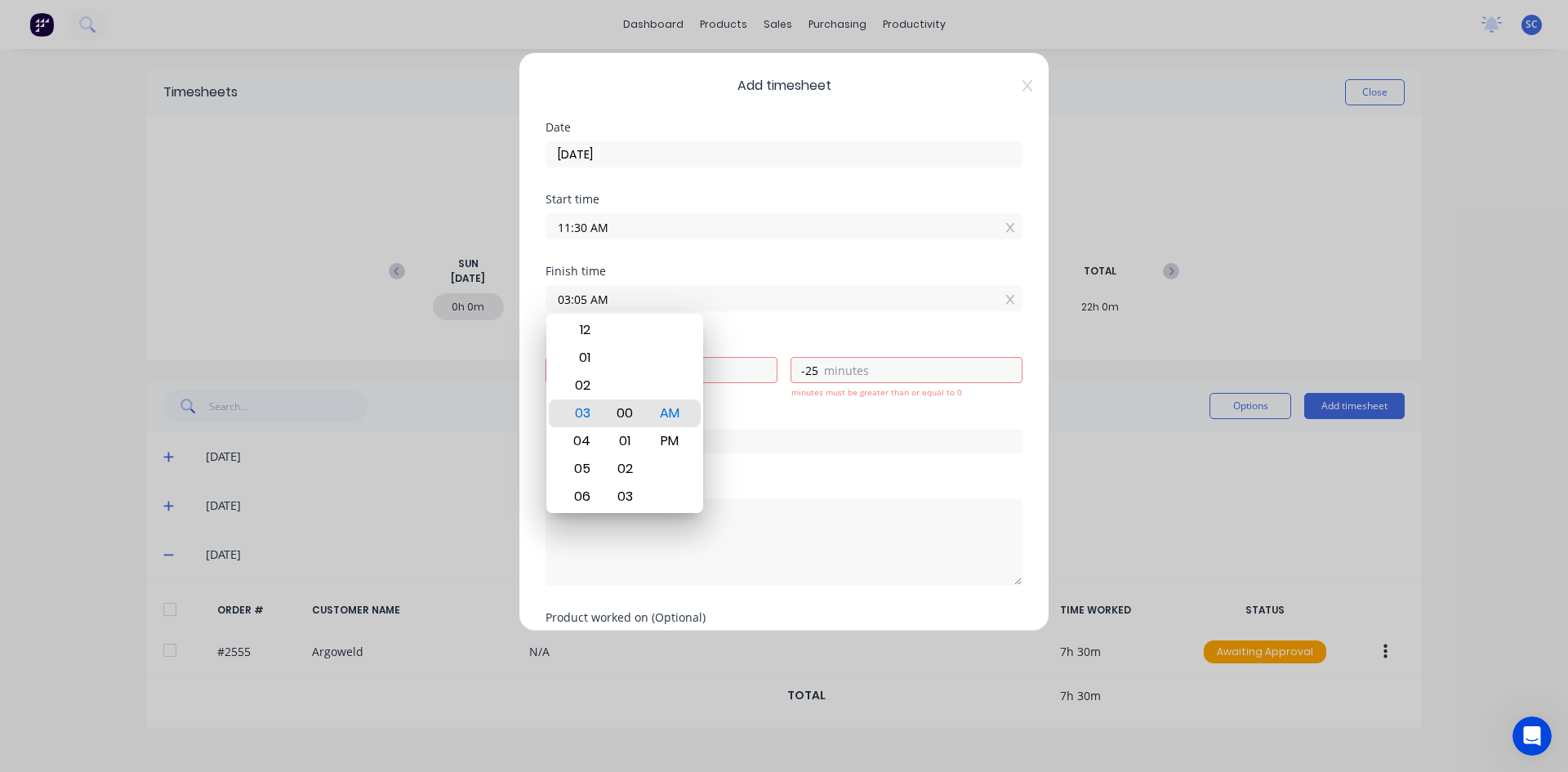
type input "03:00 AM"
type input "-30"
click at [651, 437] on div "PM" at bounding box center [670, 441] width 40 height 28
type input "03:00 PM"
type input "3"
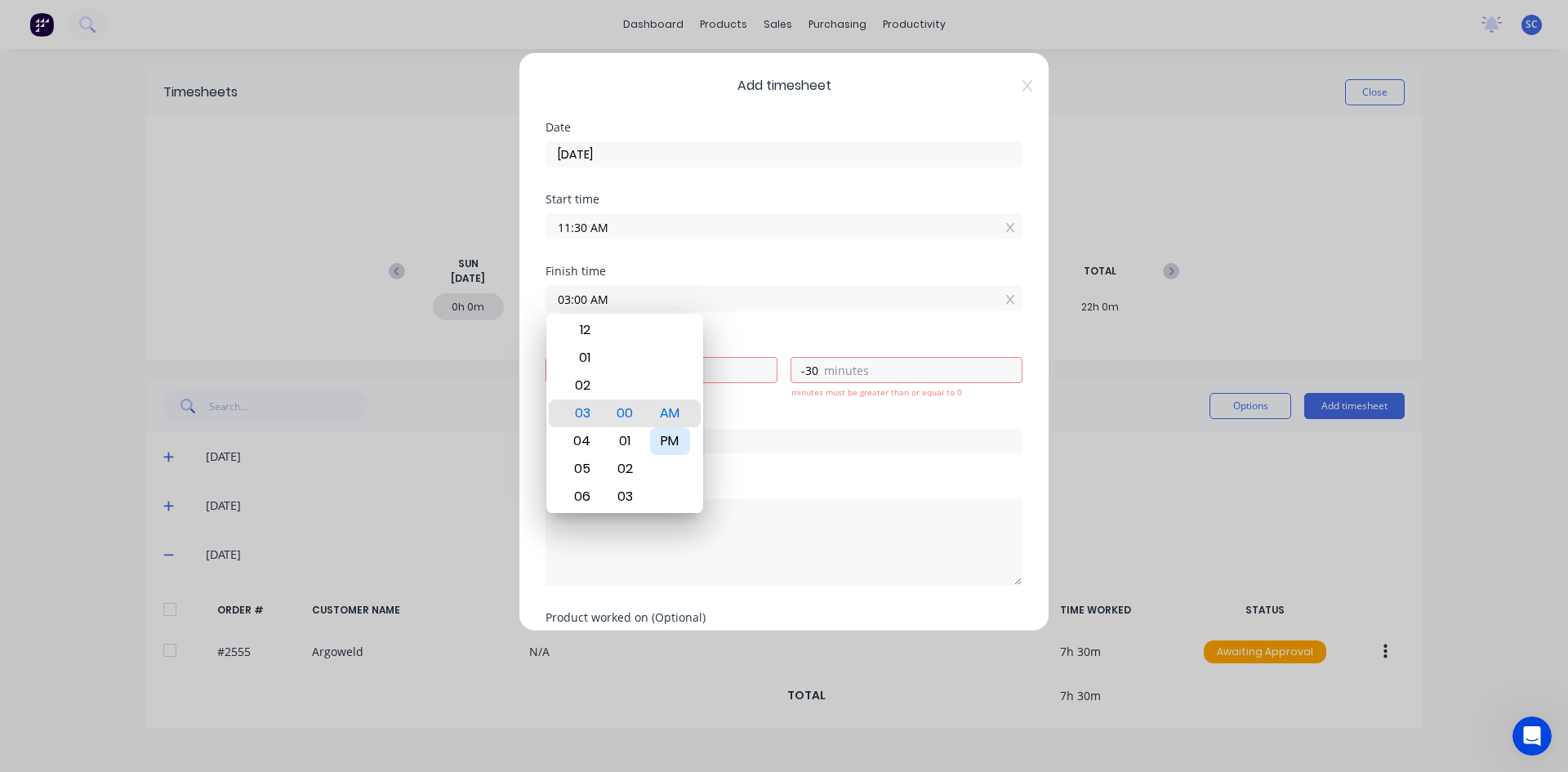
type input "30"
click at [781, 333] on div "Finish time 03:00 PM" at bounding box center [784, 301] width 477 height 72
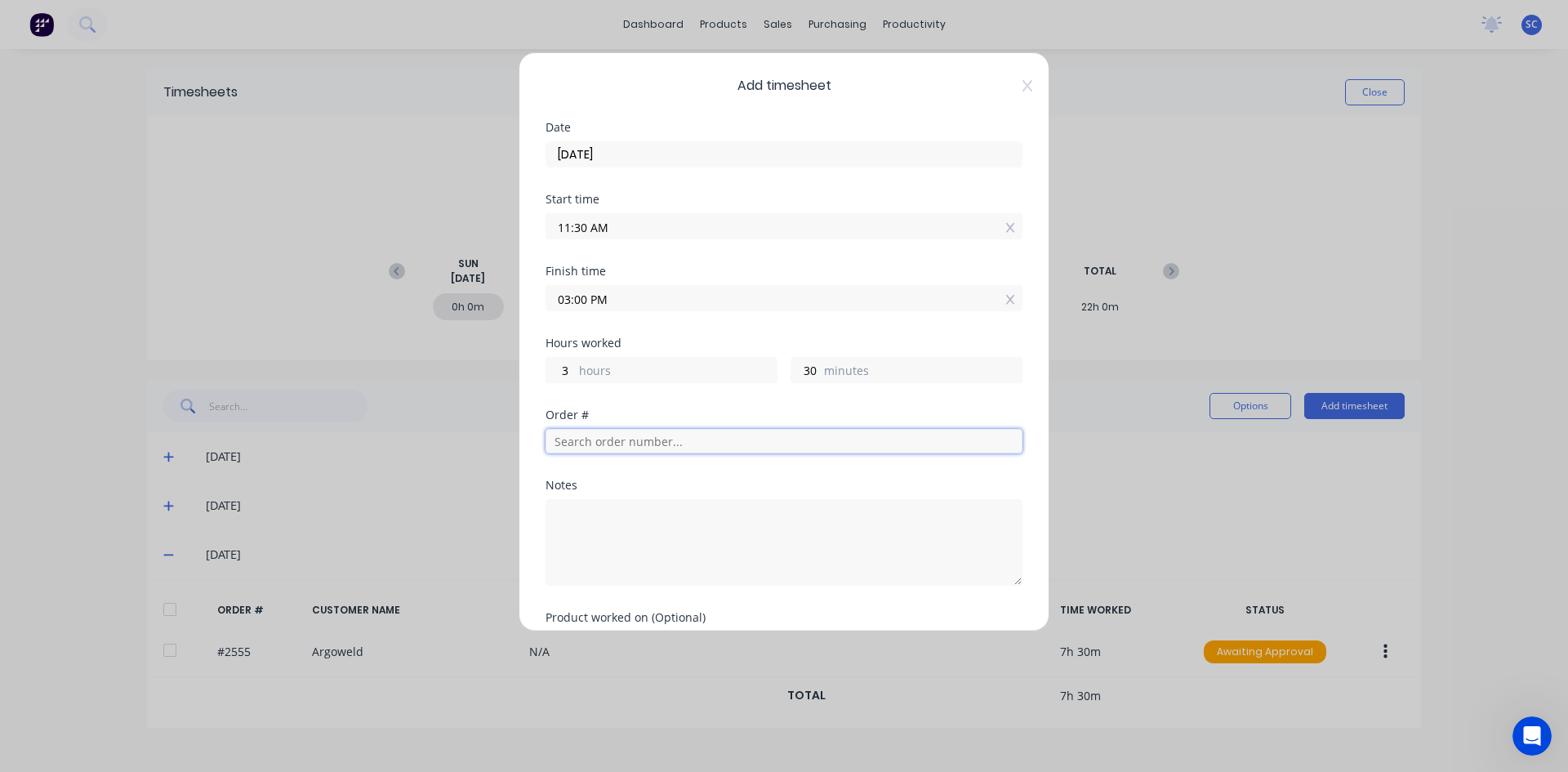
click at [655, 442] on input "text" at bounding box center [784, 441] width 477 height 24
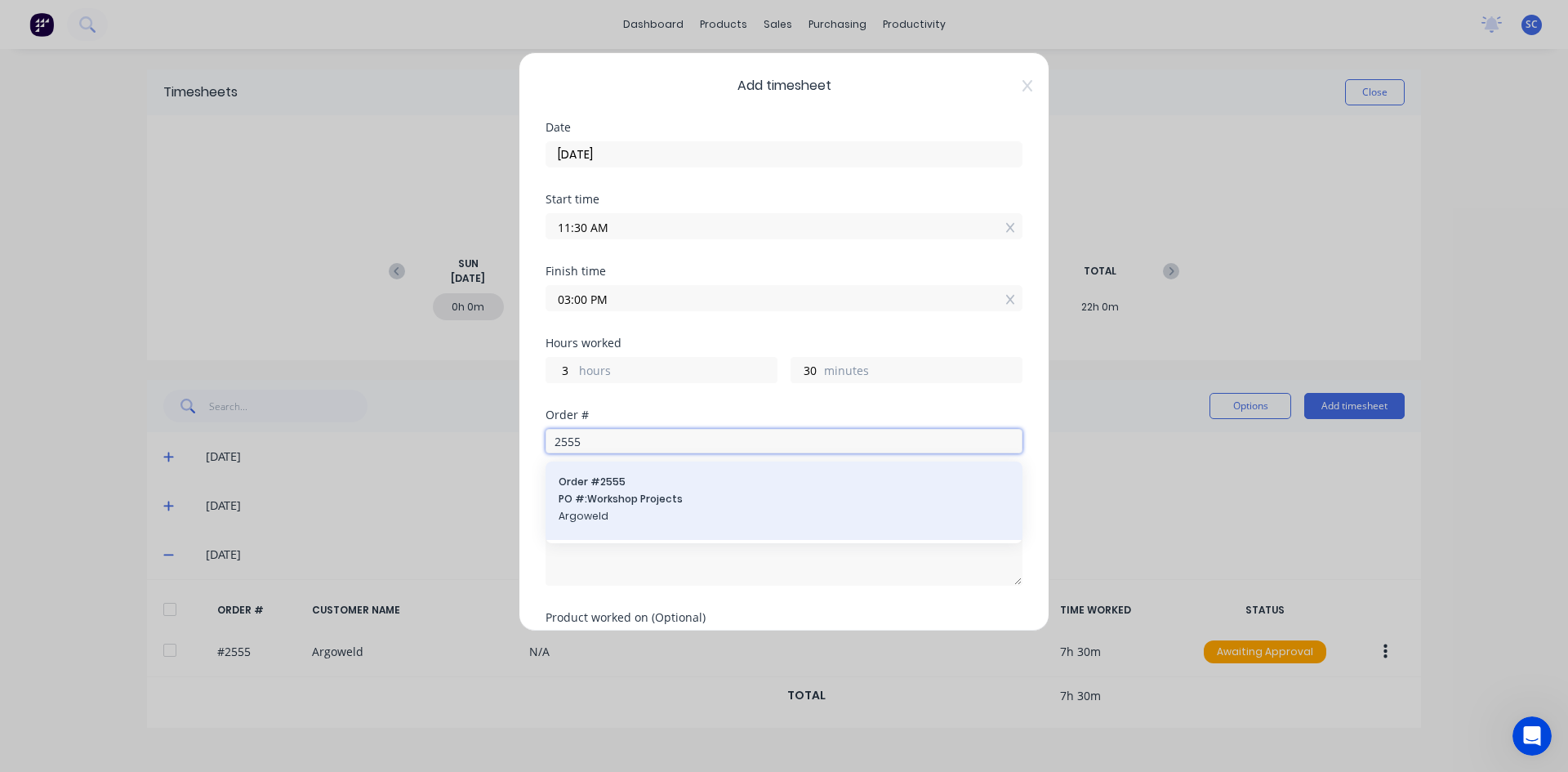
type input "2555"
click at [644, 500] on span "PO #: Workshop Projects" at bounding box center [784, 499] width 451 height 15
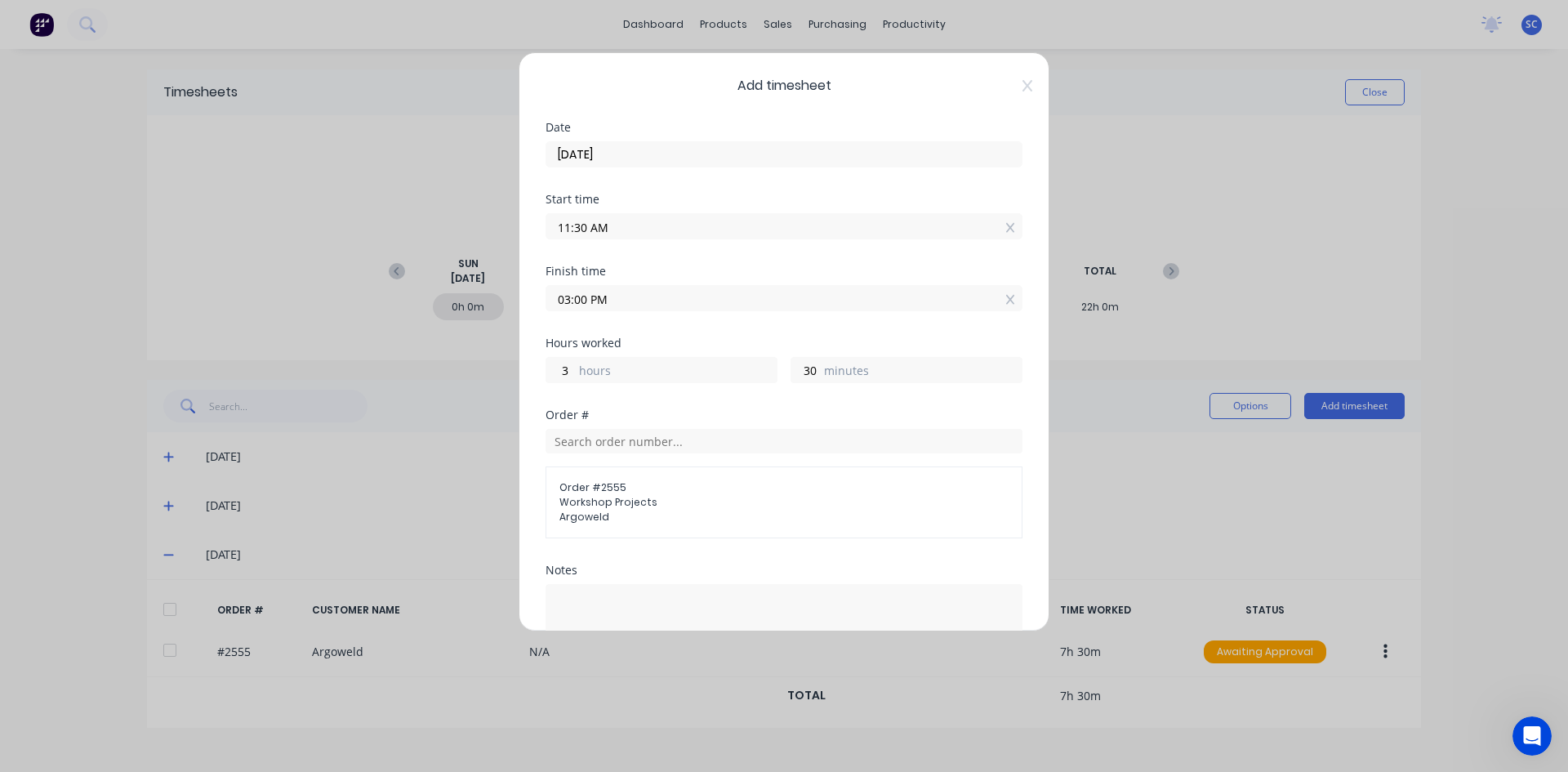
click at [599, 573] on div "Notes" at bounding box center [784, 570] width 477 height 11
click at [572, 592] on textarea at bounding box center [784, 627] width 477 height 87
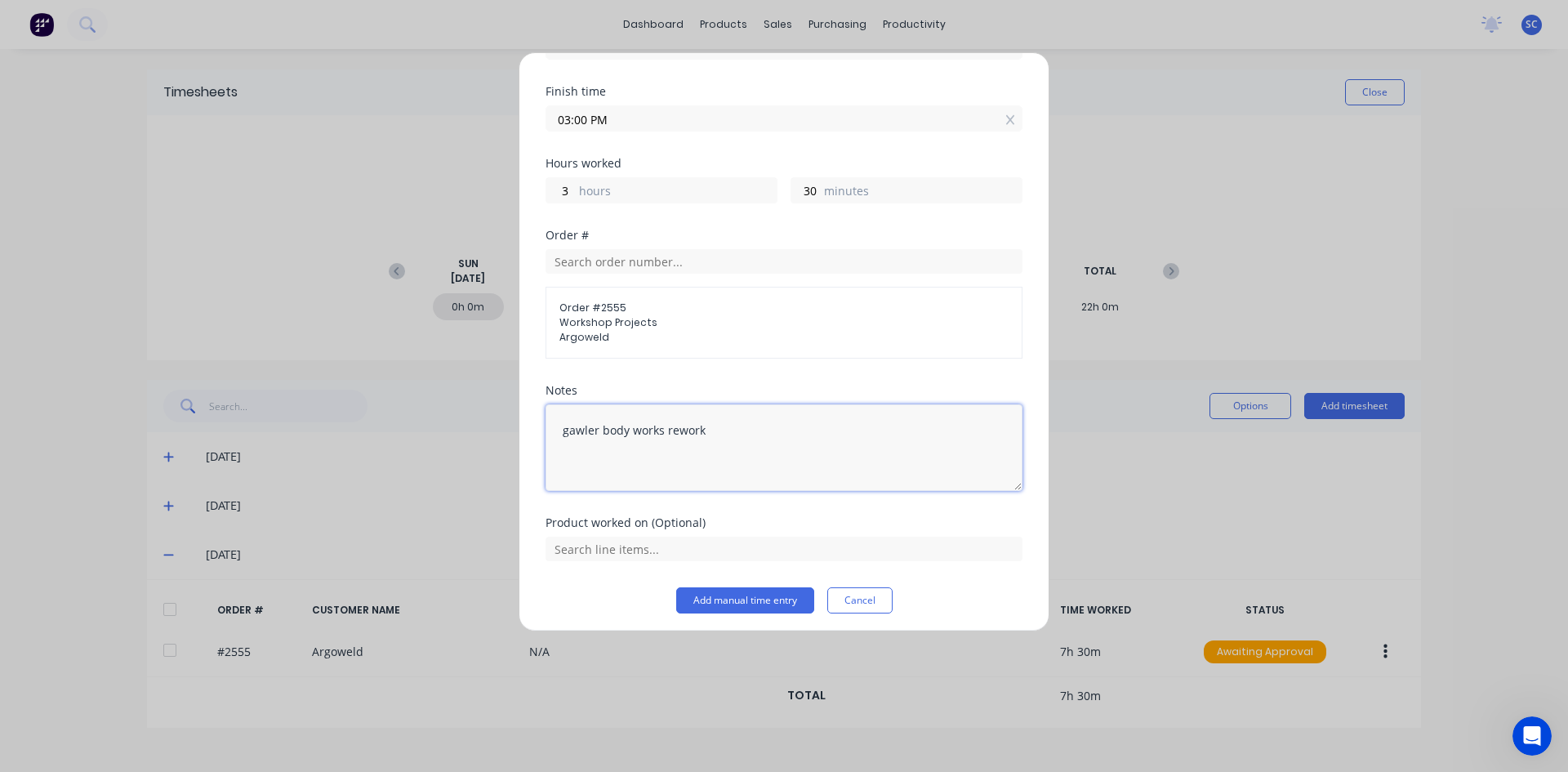
scroll to position [186, 0]
type textarea "gawler body works rework"
click at [748, 592] on button "Add manual time entry" at bounding box center [745, 594] width 138 height 26
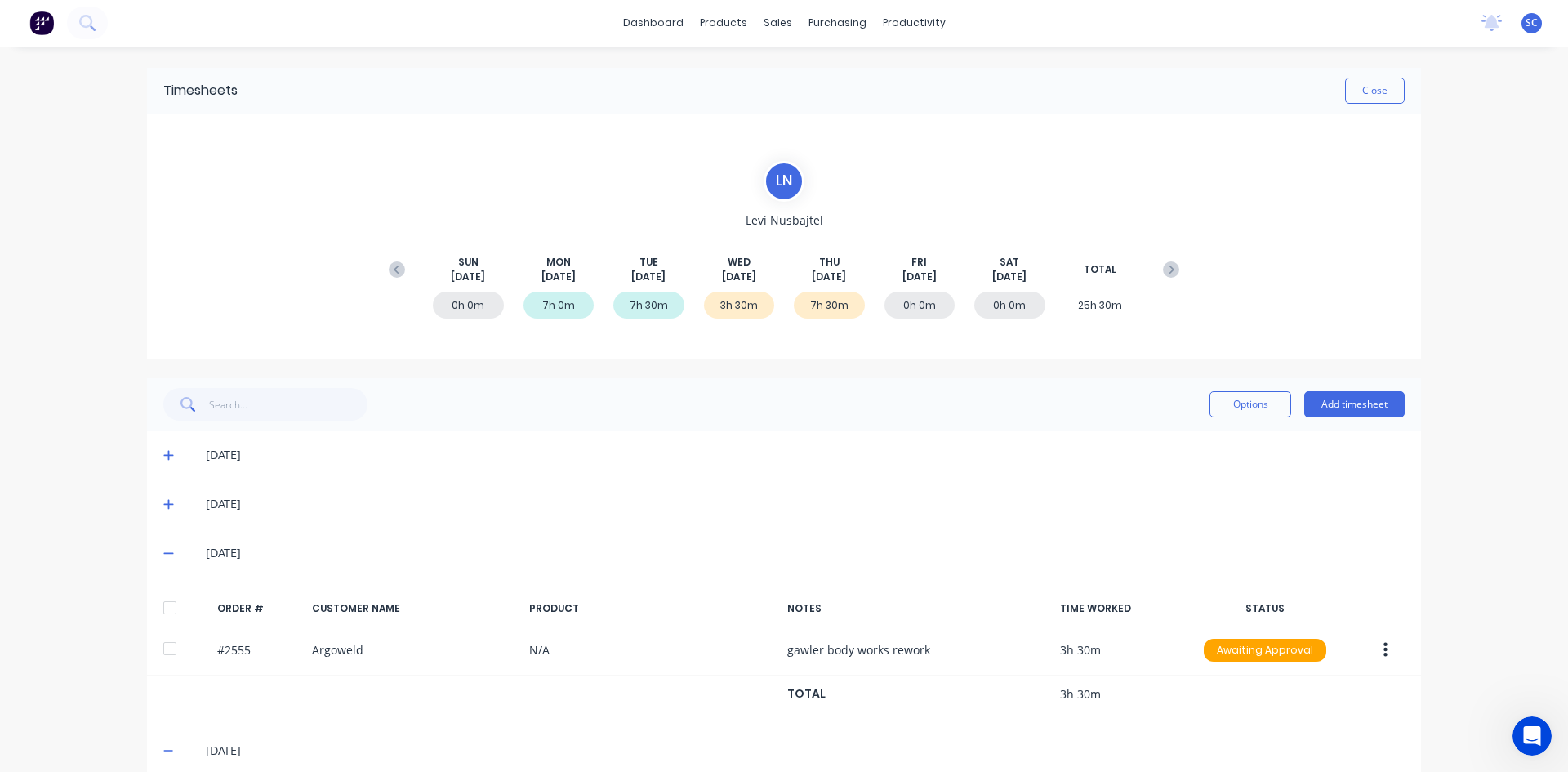
scroll to position [0, 0]
click at [1354, 94] on button "Close" at bounding box center [1375, 92] width 60 height 26
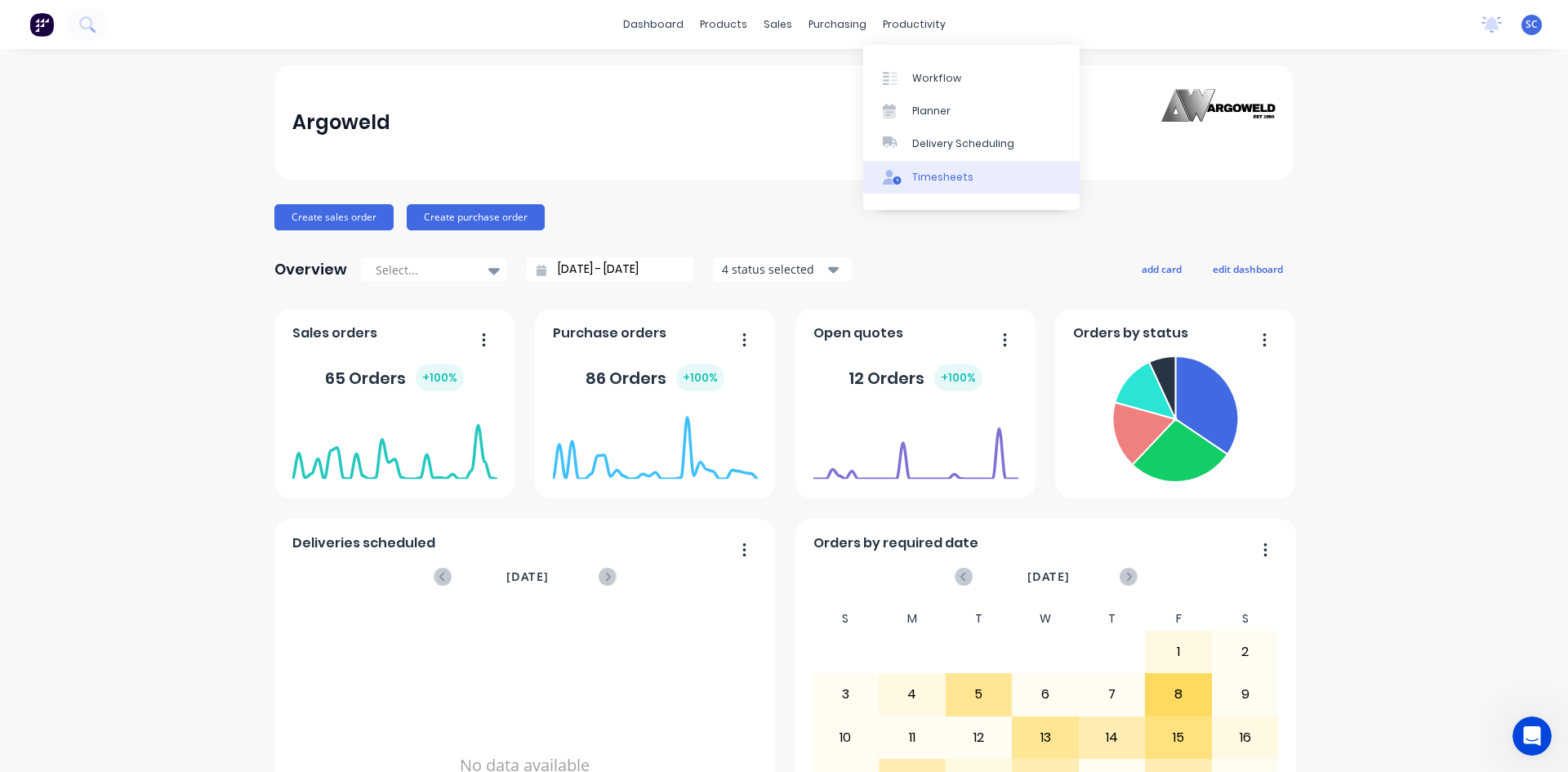
click at [954, 179] on div "Timesheets" at bounding box center [943, 177] width 62 height 15
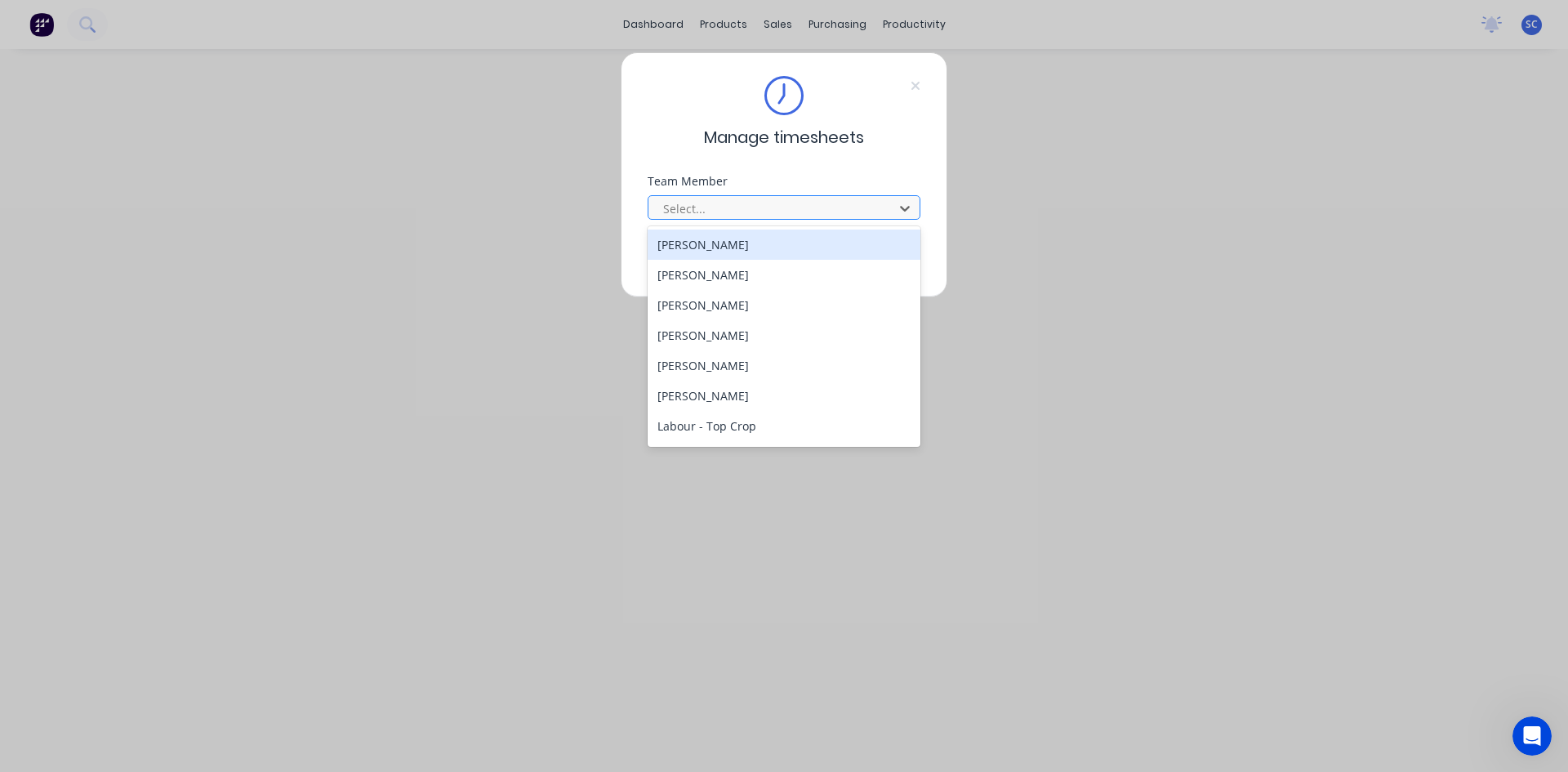
click at [836, 206] on div at bounding box center [774, 209] width 224 height 21
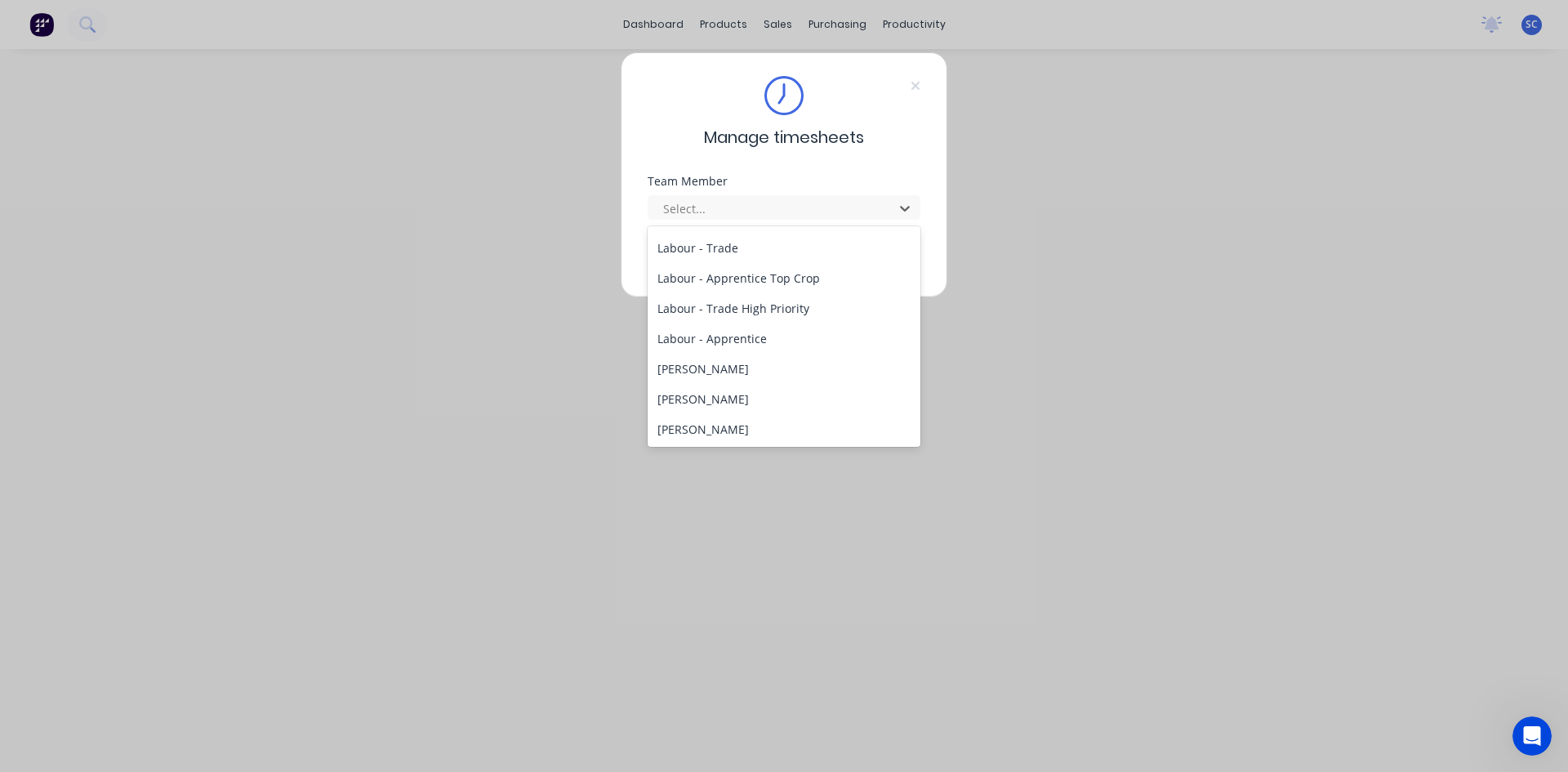
scroll to position [327, 0]
click at [746, 333] on div "[PERSON_NAME]" at bounding box center [784, 341] width 272 height 30
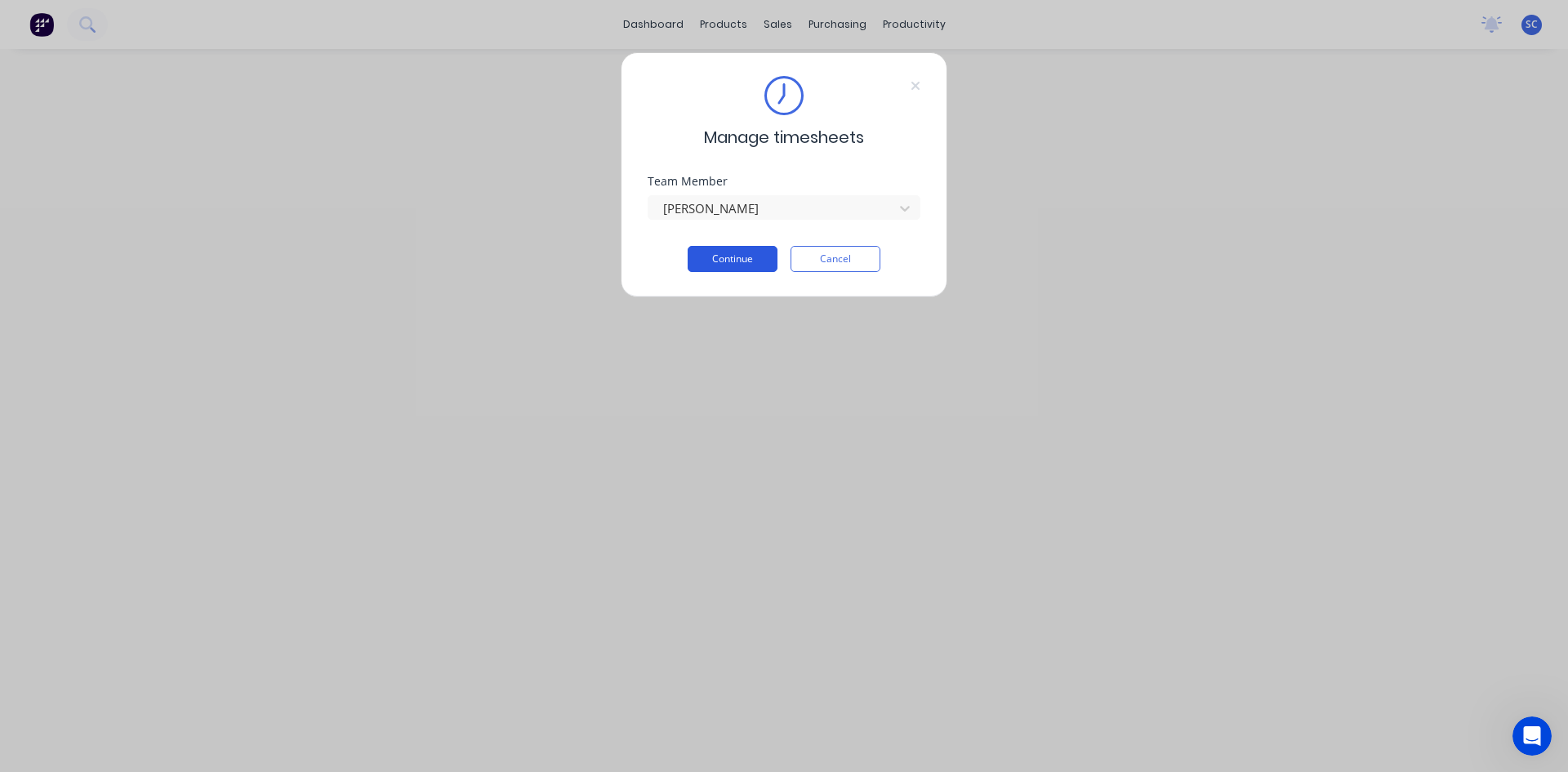
click at [748, 257] on button "Continue" at bounding box center [733, 258] width 90 height 26
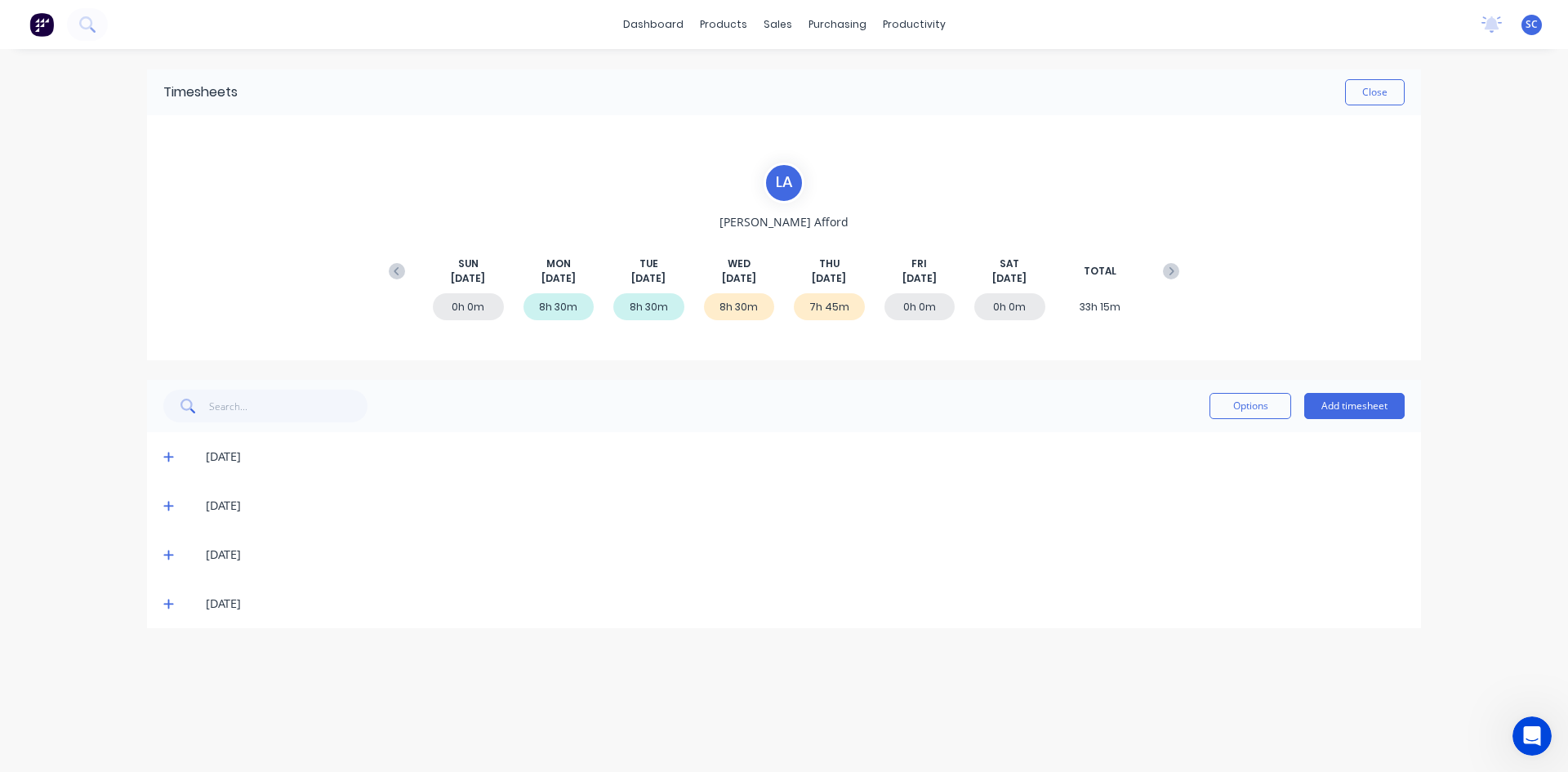
click at [170, 553] on icon at bounding box center [168, 554] width 10 height 11
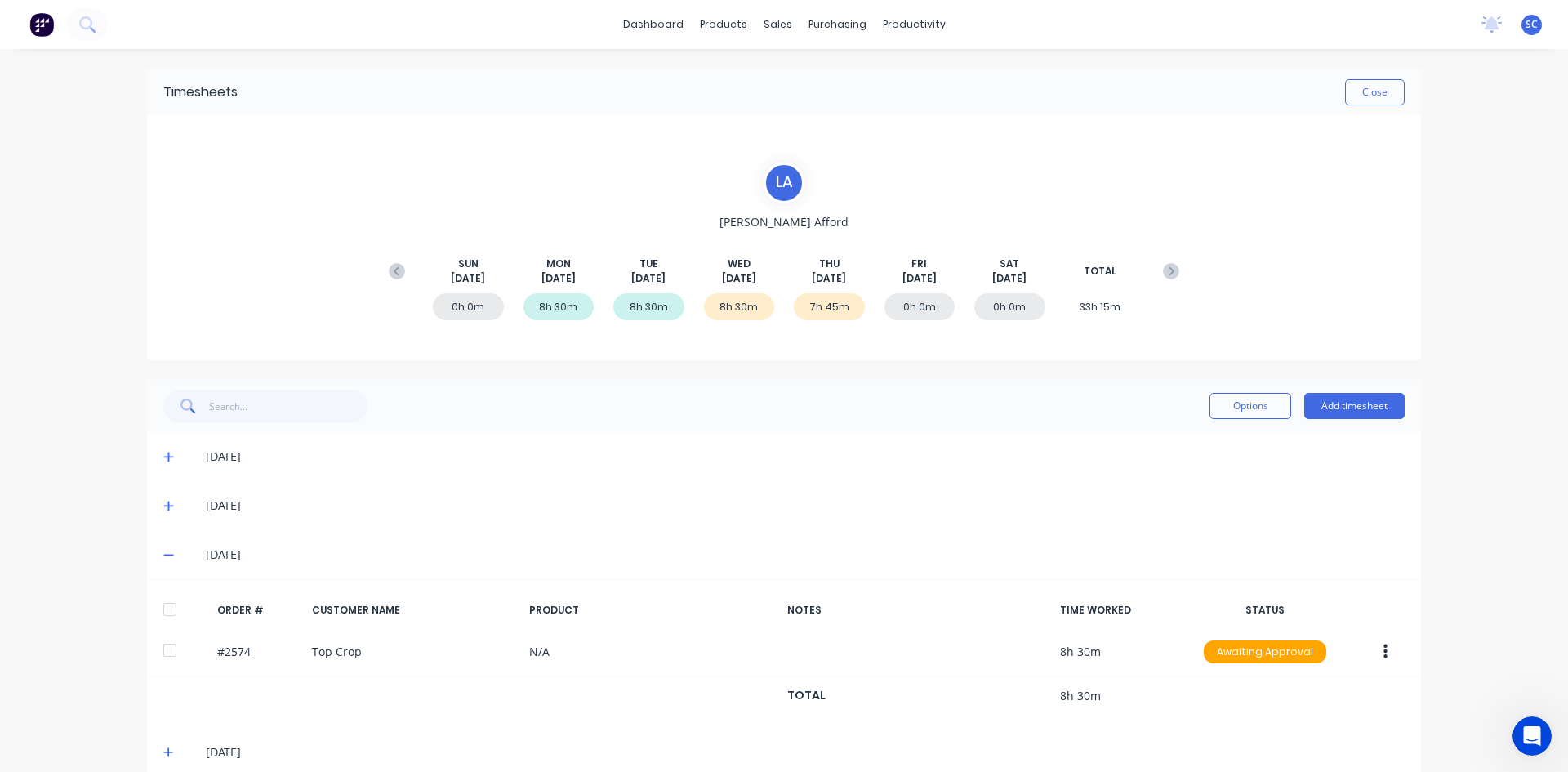
scroll to position [25, 0]
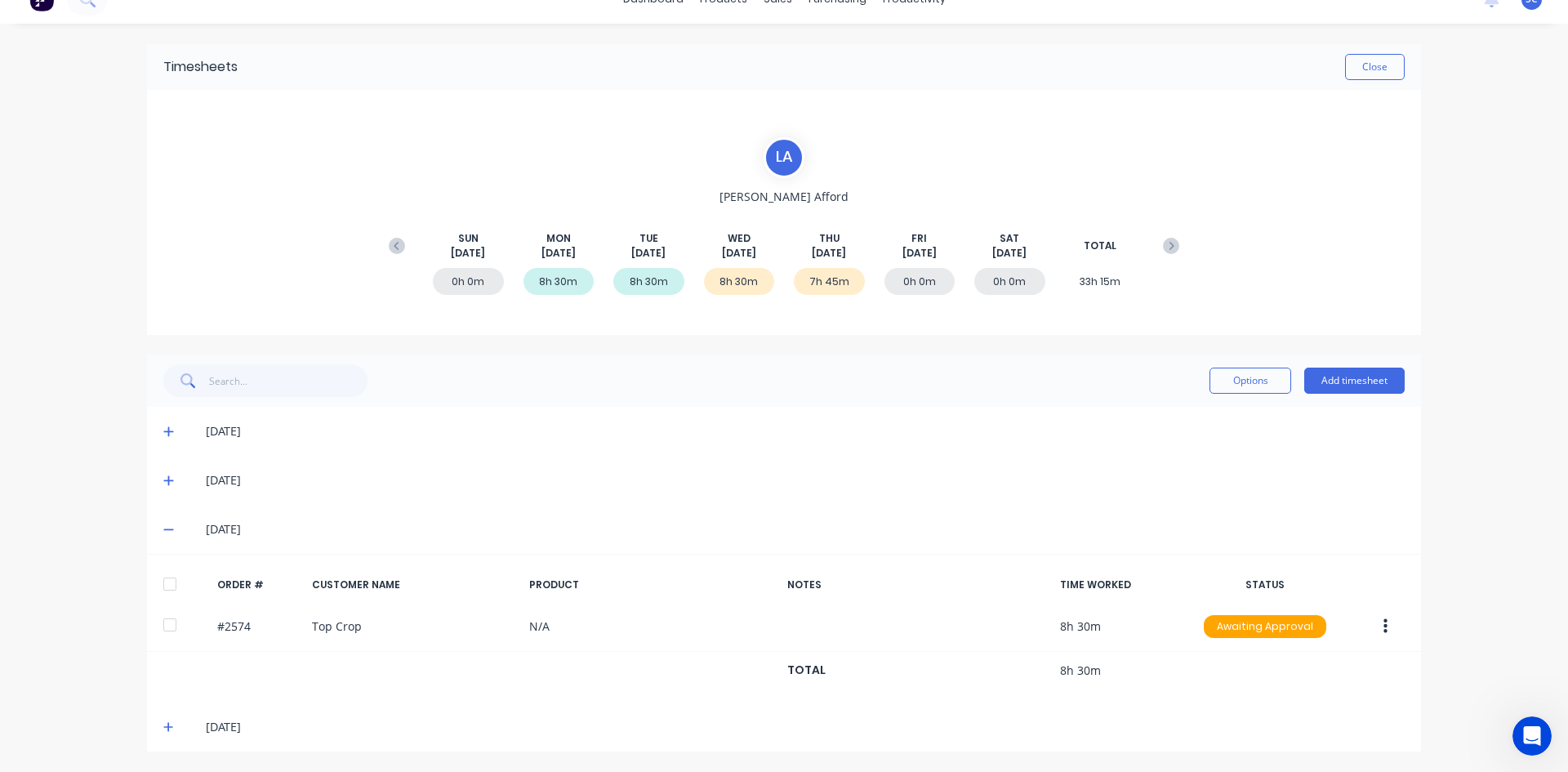
click at [165, 732] on icon at bounding box center [168, 726] width 10 height 11
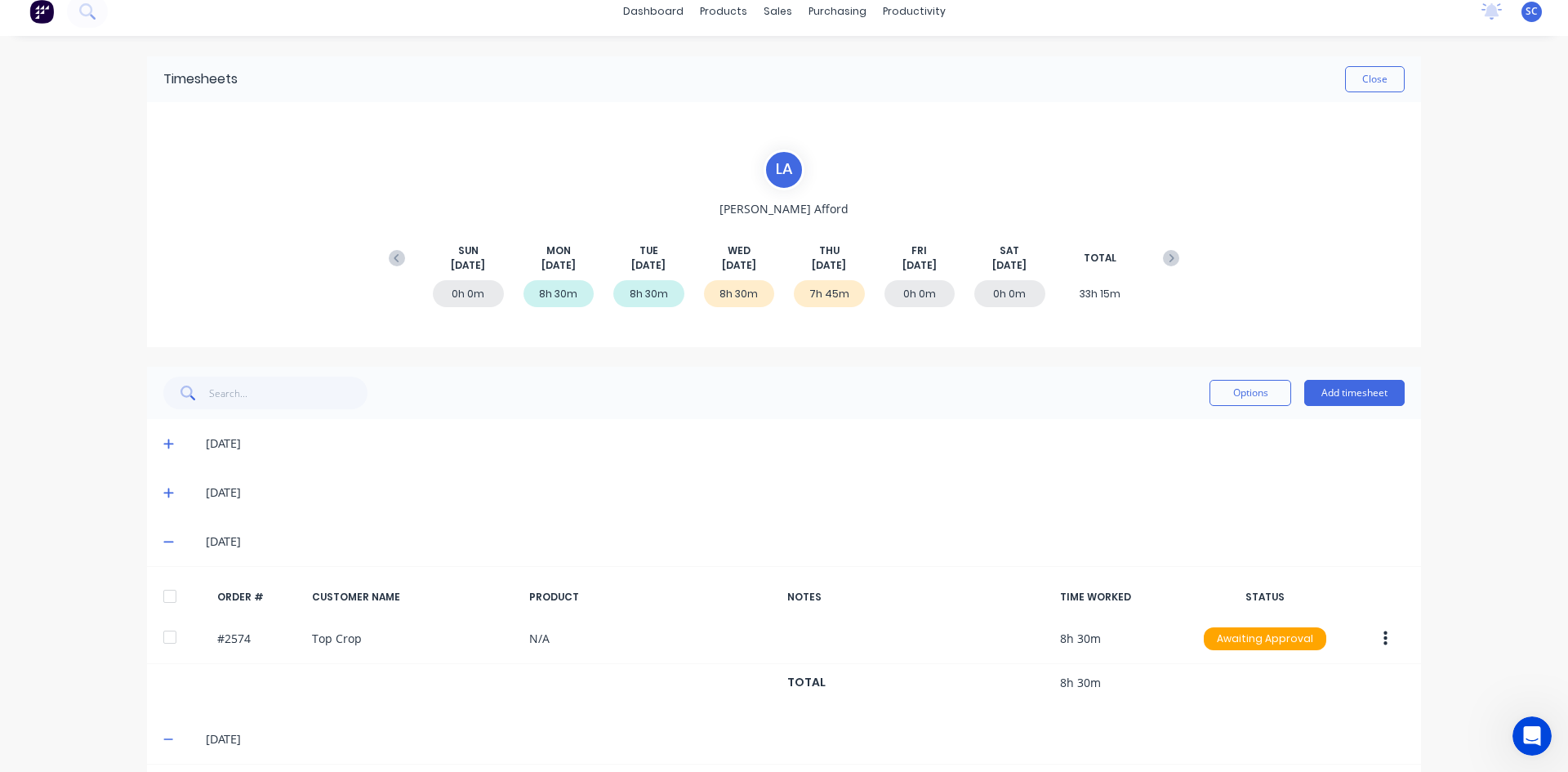
scroll to position [0, 0]
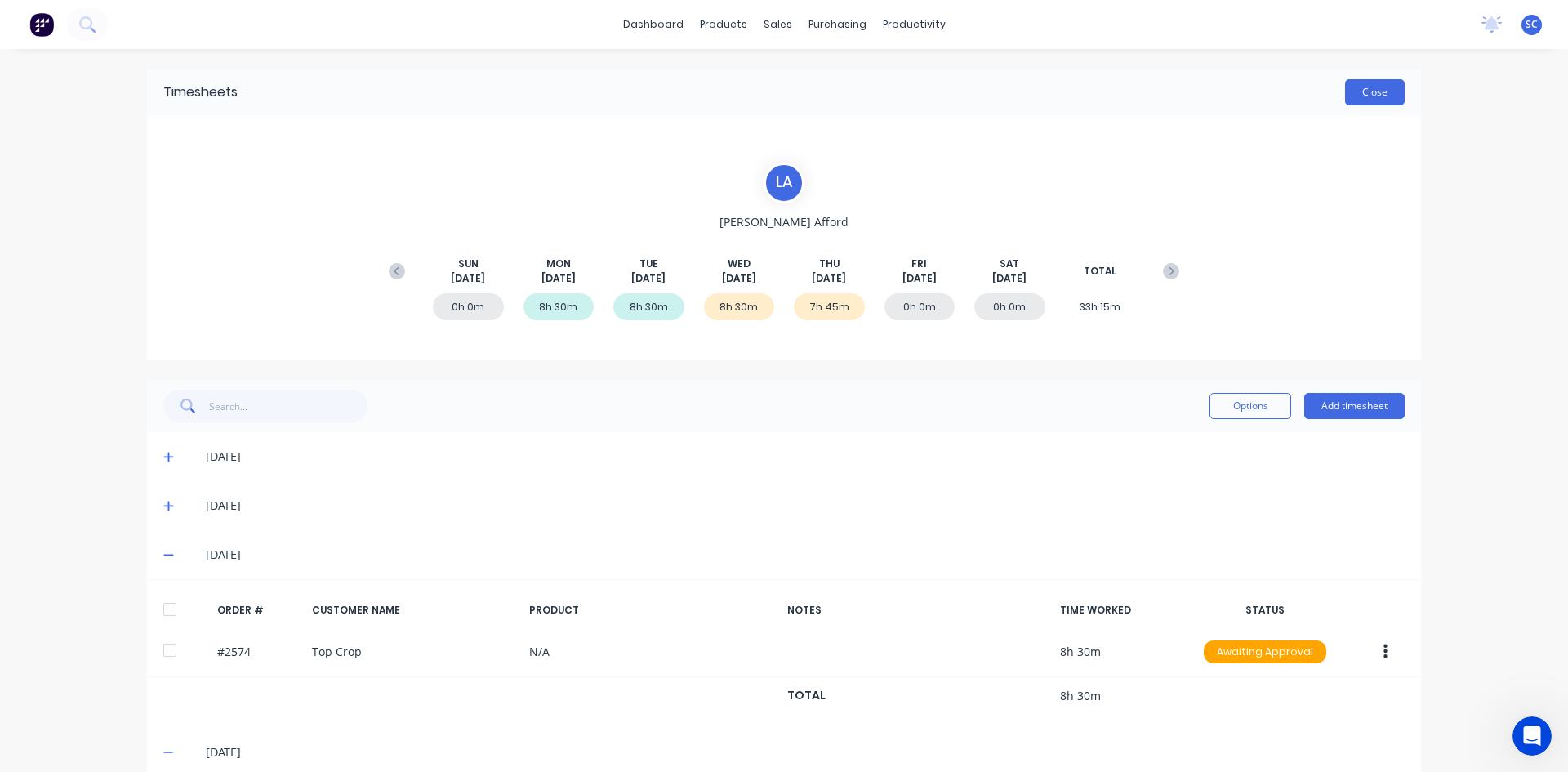
click at [1366, 100] on button "Close" at bounding box center [1375, 92] width 60 height 26
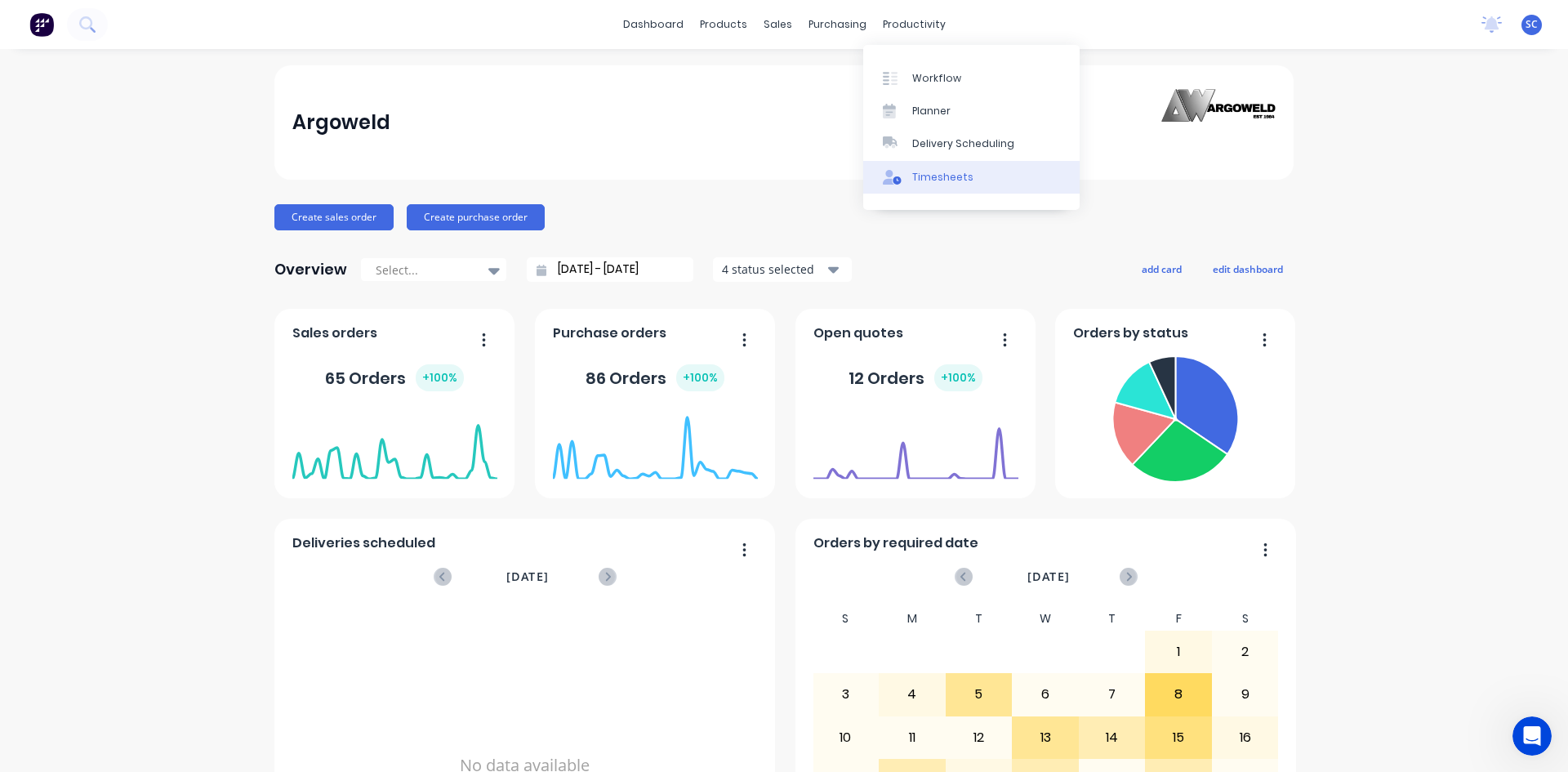
click at [926, 175] on div "Timesheets" at bounding box center [943, 177] width 62 height 15
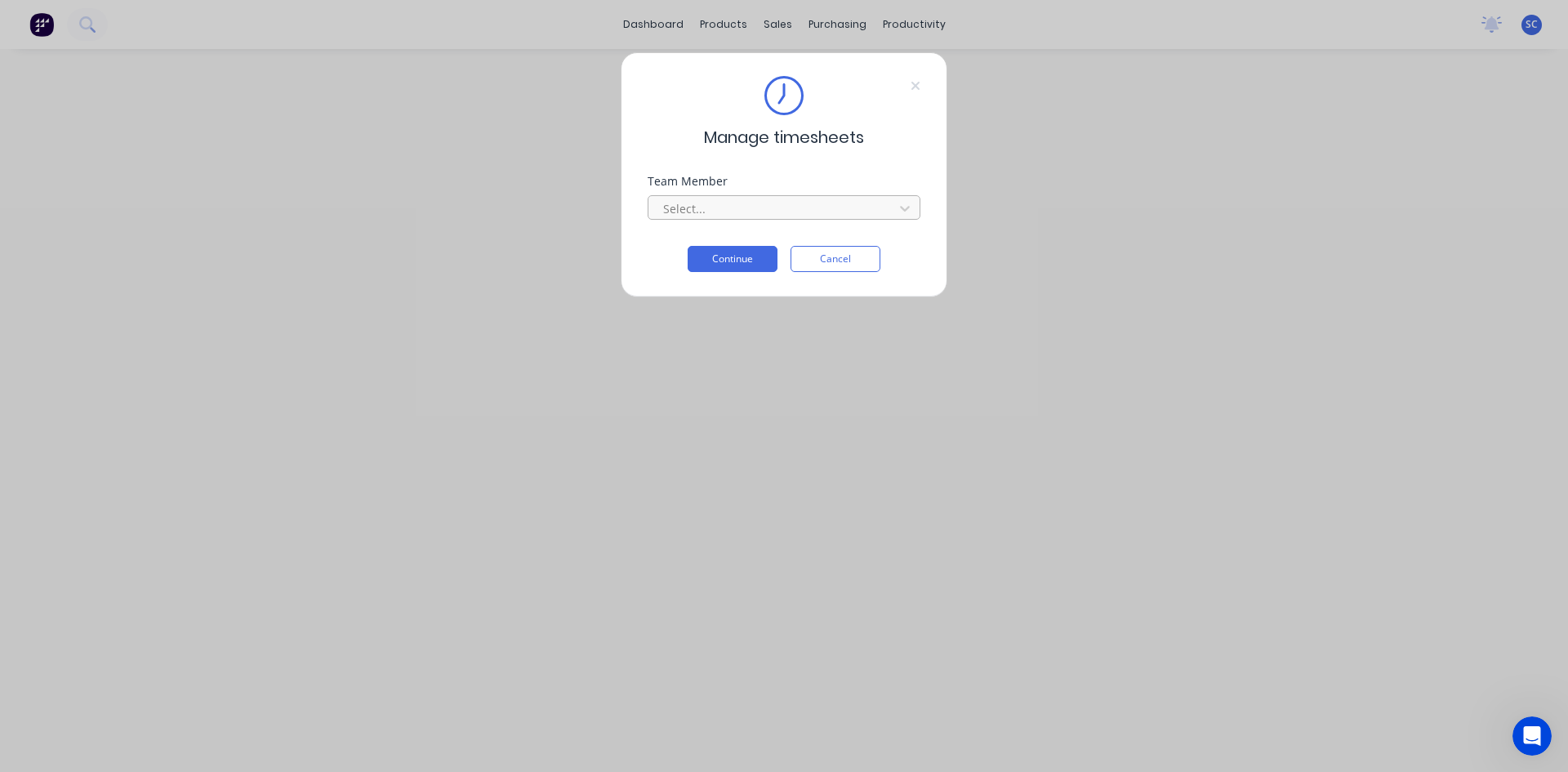
click at [729, 210] on div at bounding box center [774, 209] width 224 height 21
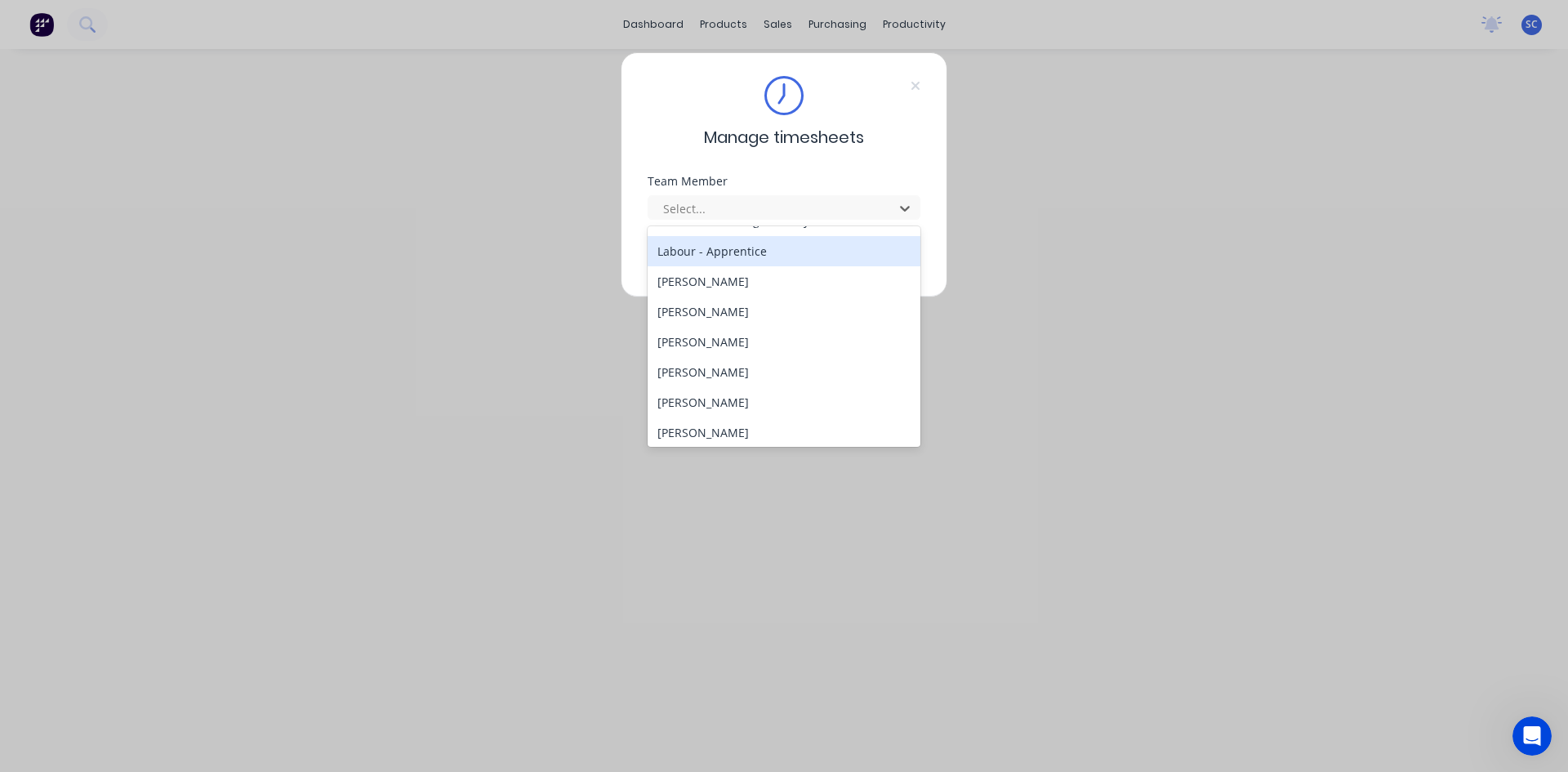
scroll to position [327, 0]
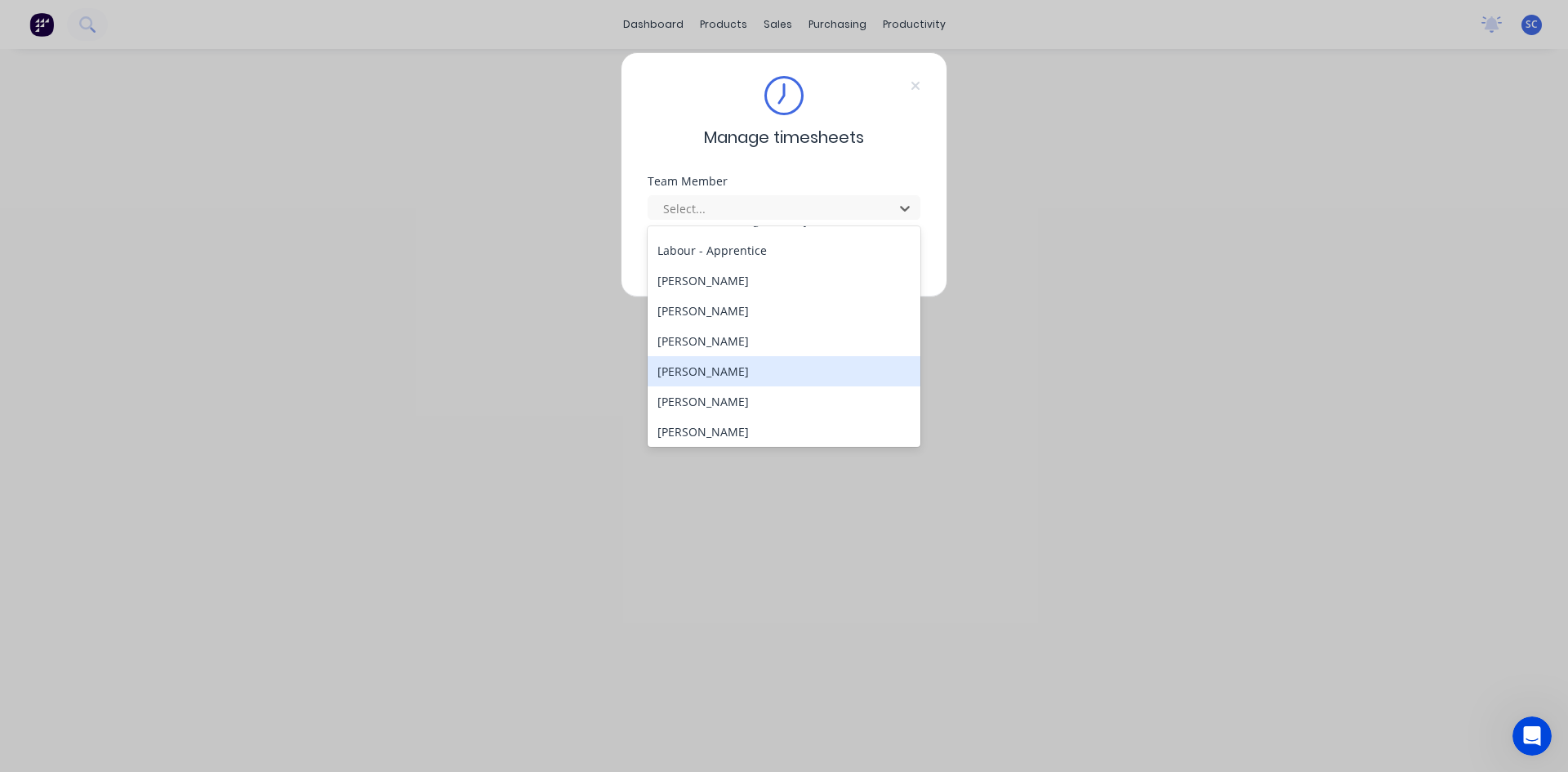
click at [735, 364] on div "[PERSON_NAME]" at bounding box center [784, 371] width 272 height 30
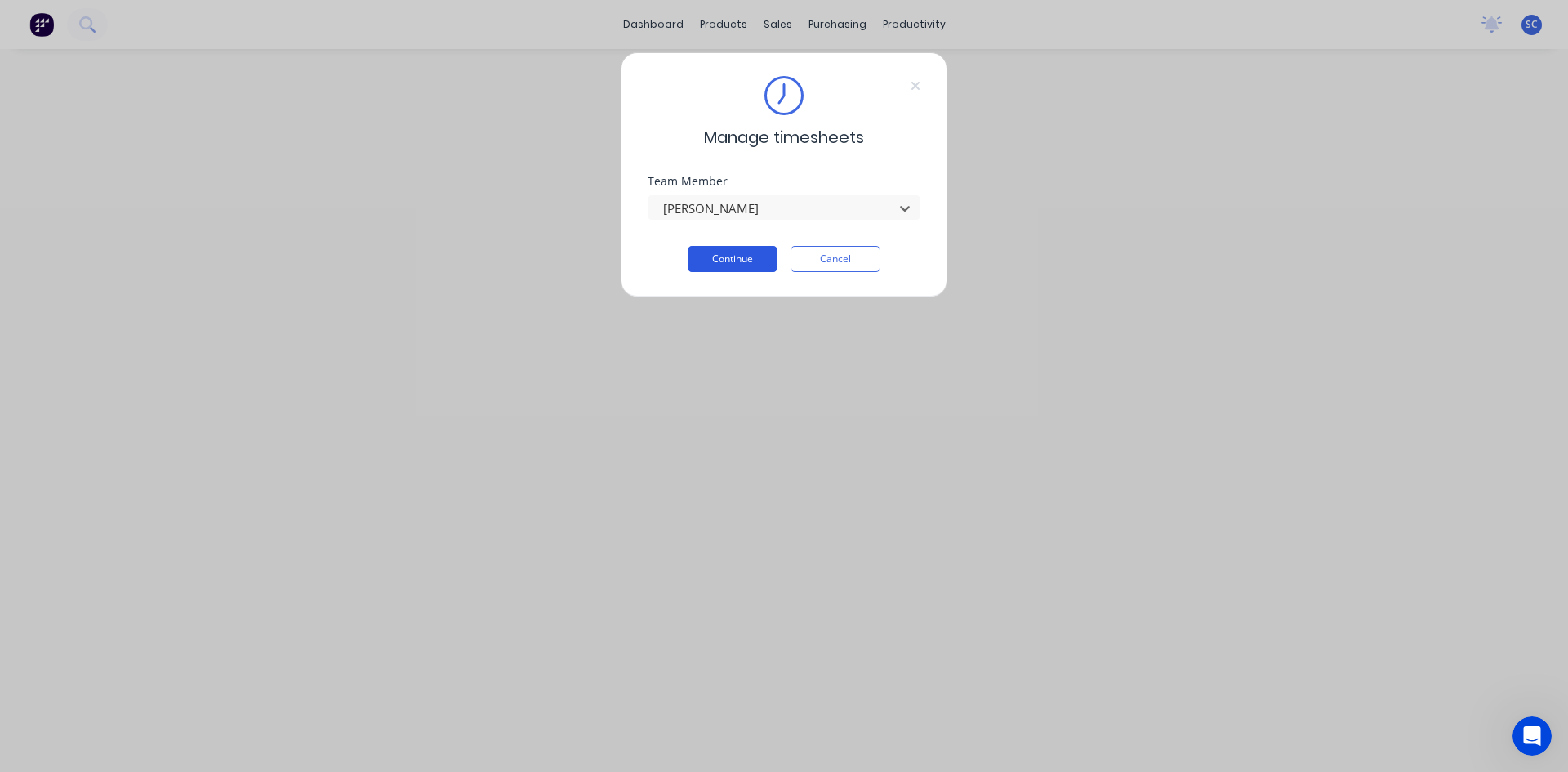
click at [748, 252] on button "Continue" at bounding box center [733, 258] width 90 height 26
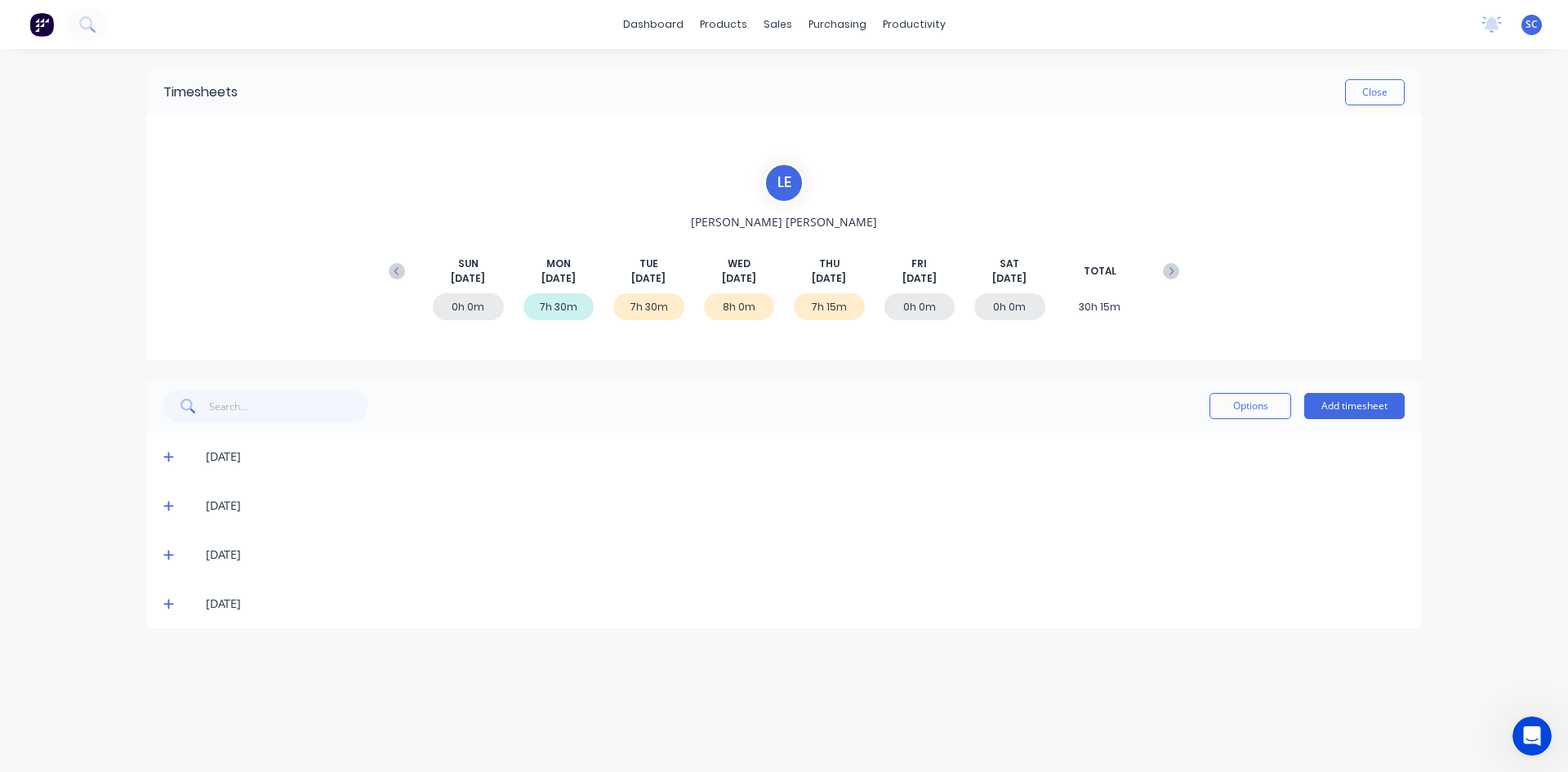
click at [170, 553] on icon at bounding box center [168, 554] width 10 height 11
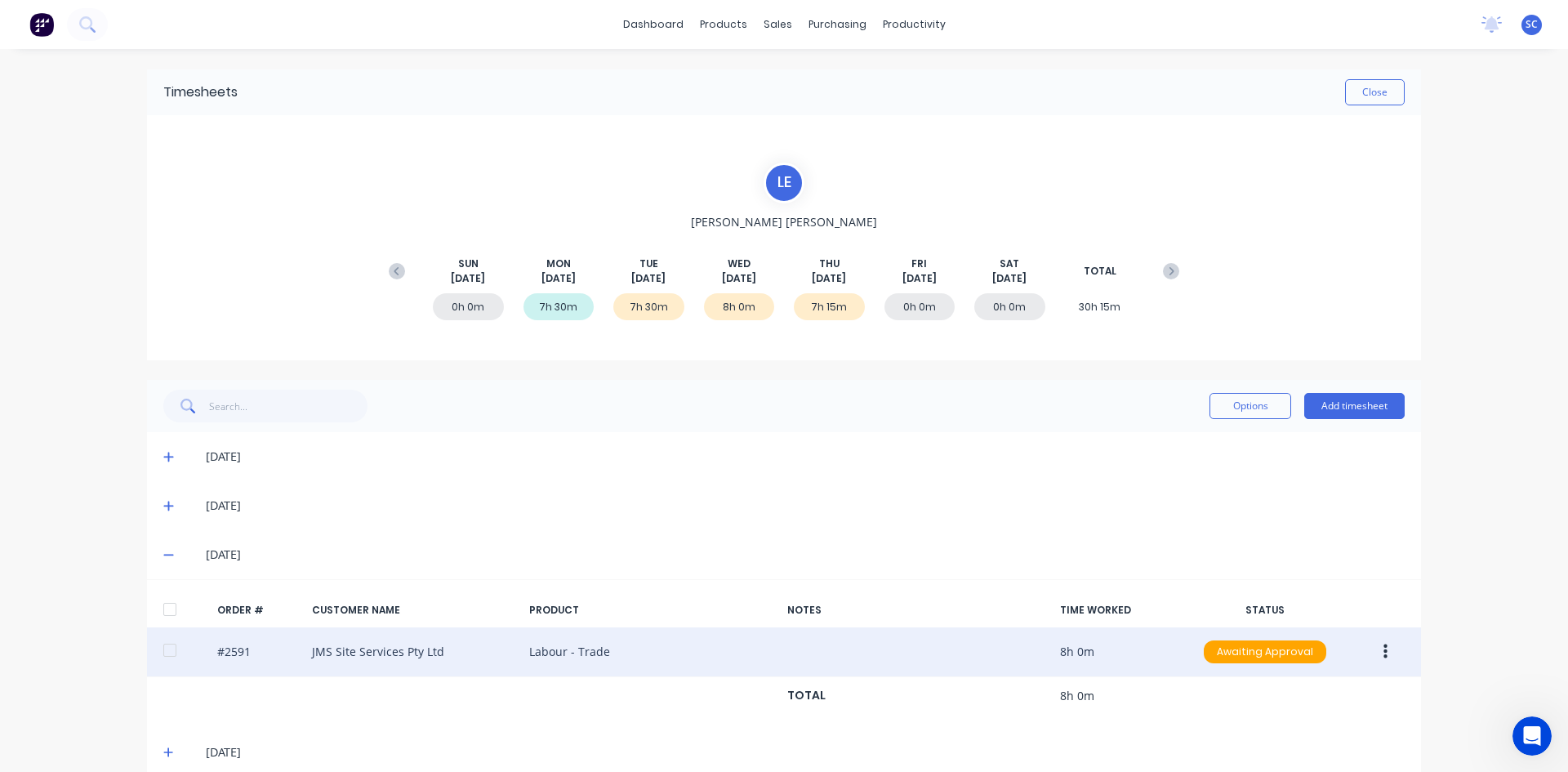
scroll to position [25, 0]
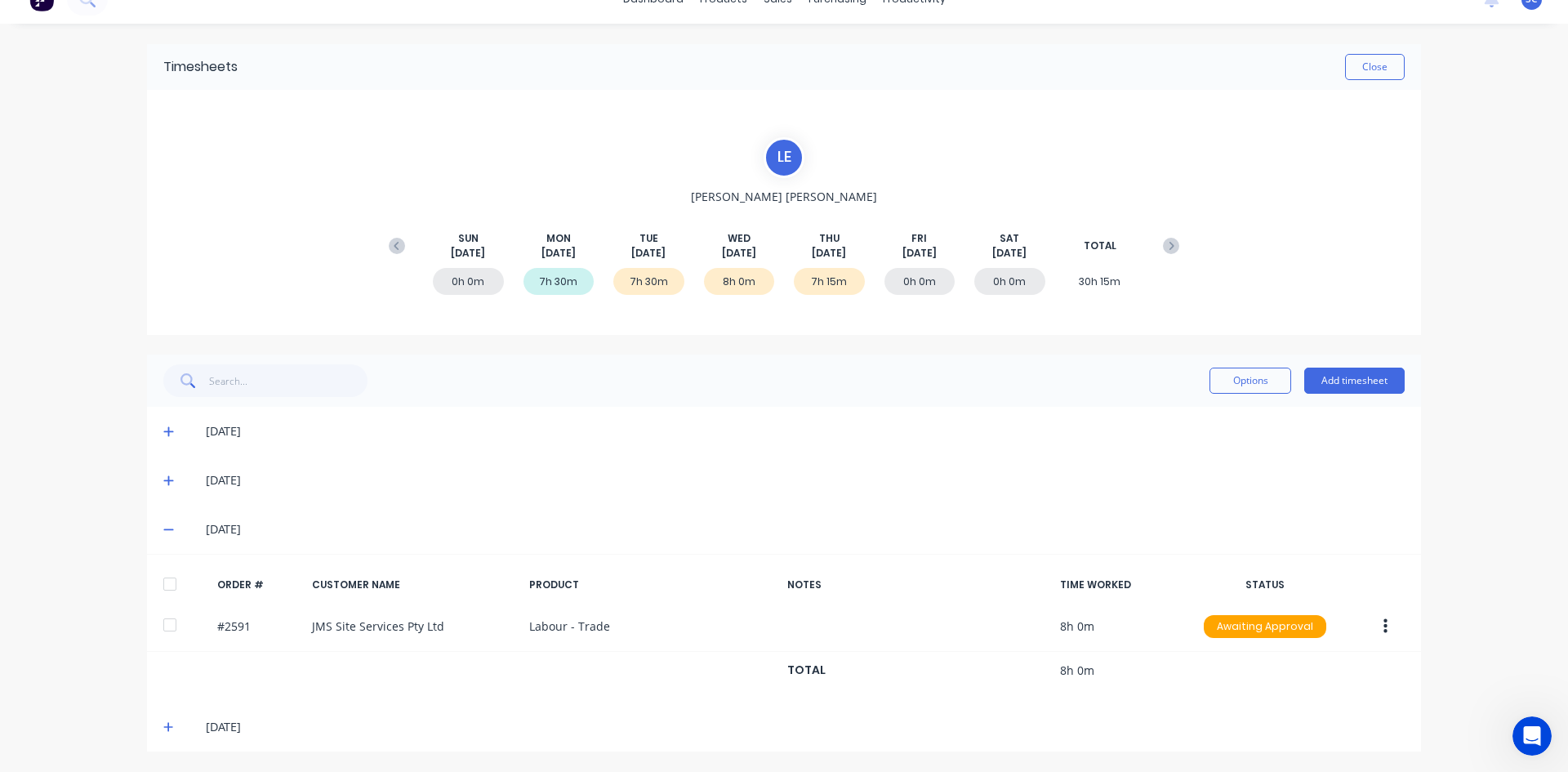
click at [166, 726] on icon at bounding box center [168, 726] width 10 height 11
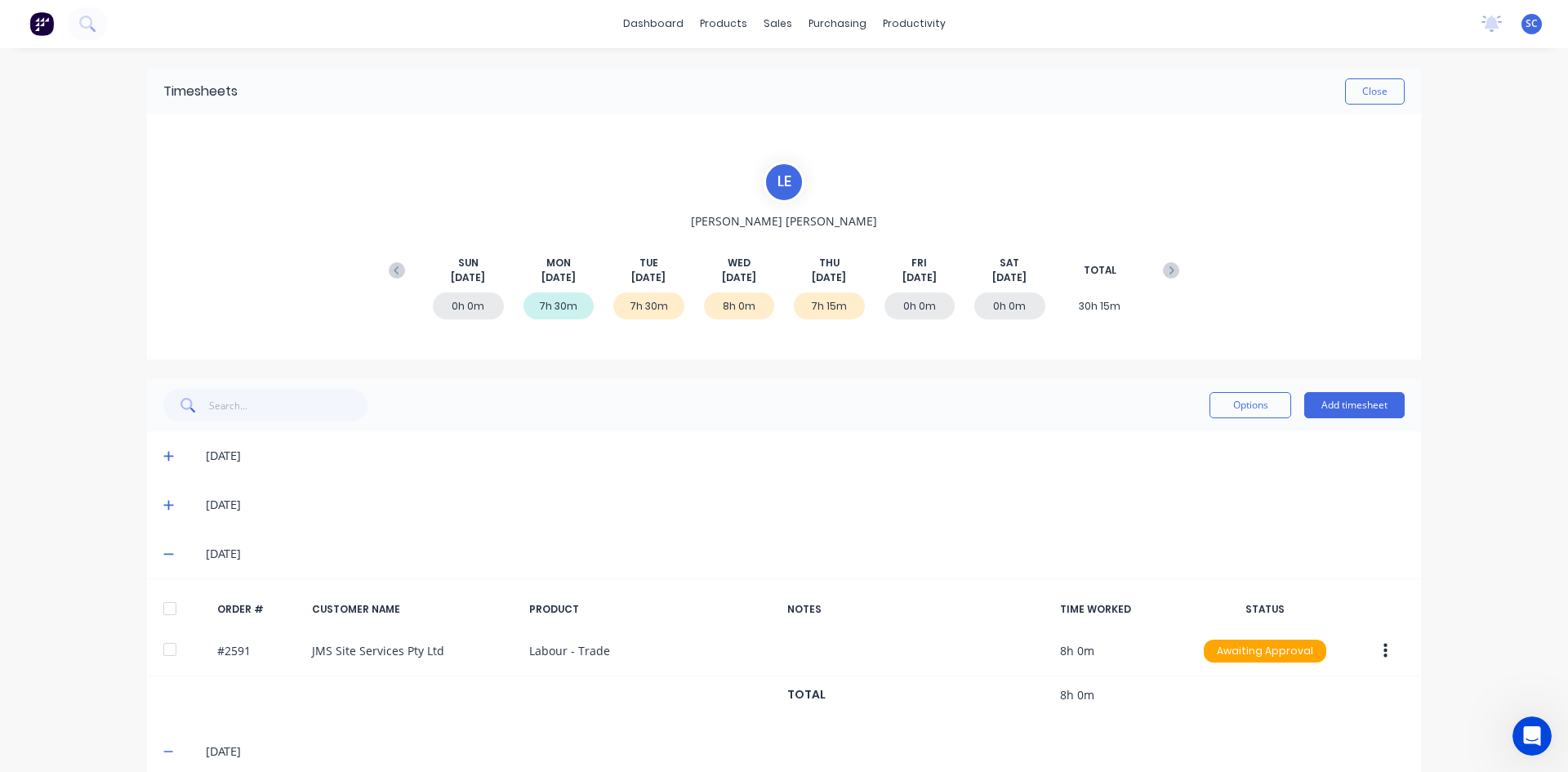
scroll to position [0, 0]
click at [1355, 85] on button "Close" at bounding box center [1375, 92] width 60 height 26
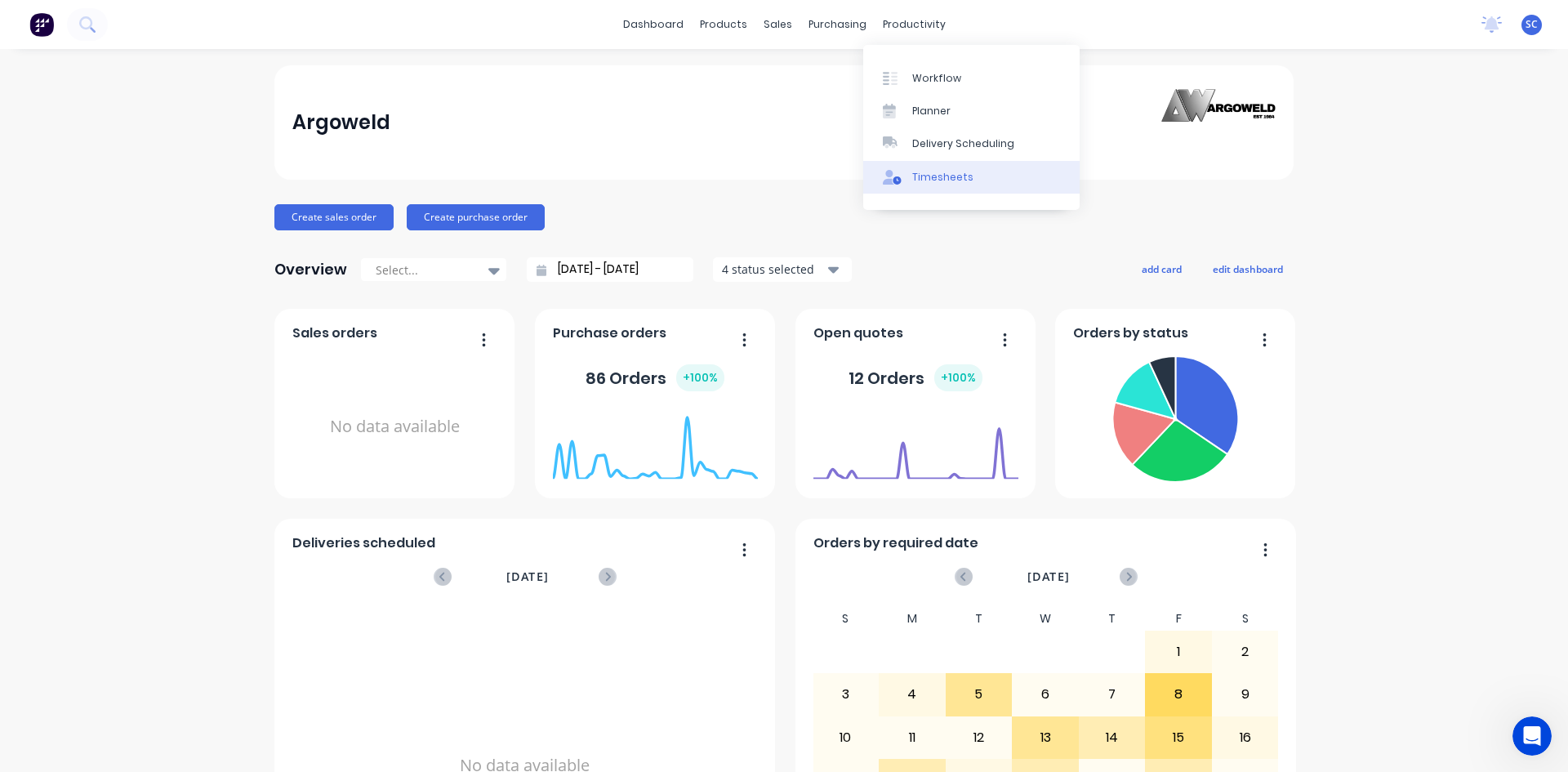
click at [930, 176] on div "Timesheets" at bounding box center [943, 177] width 62 height 15
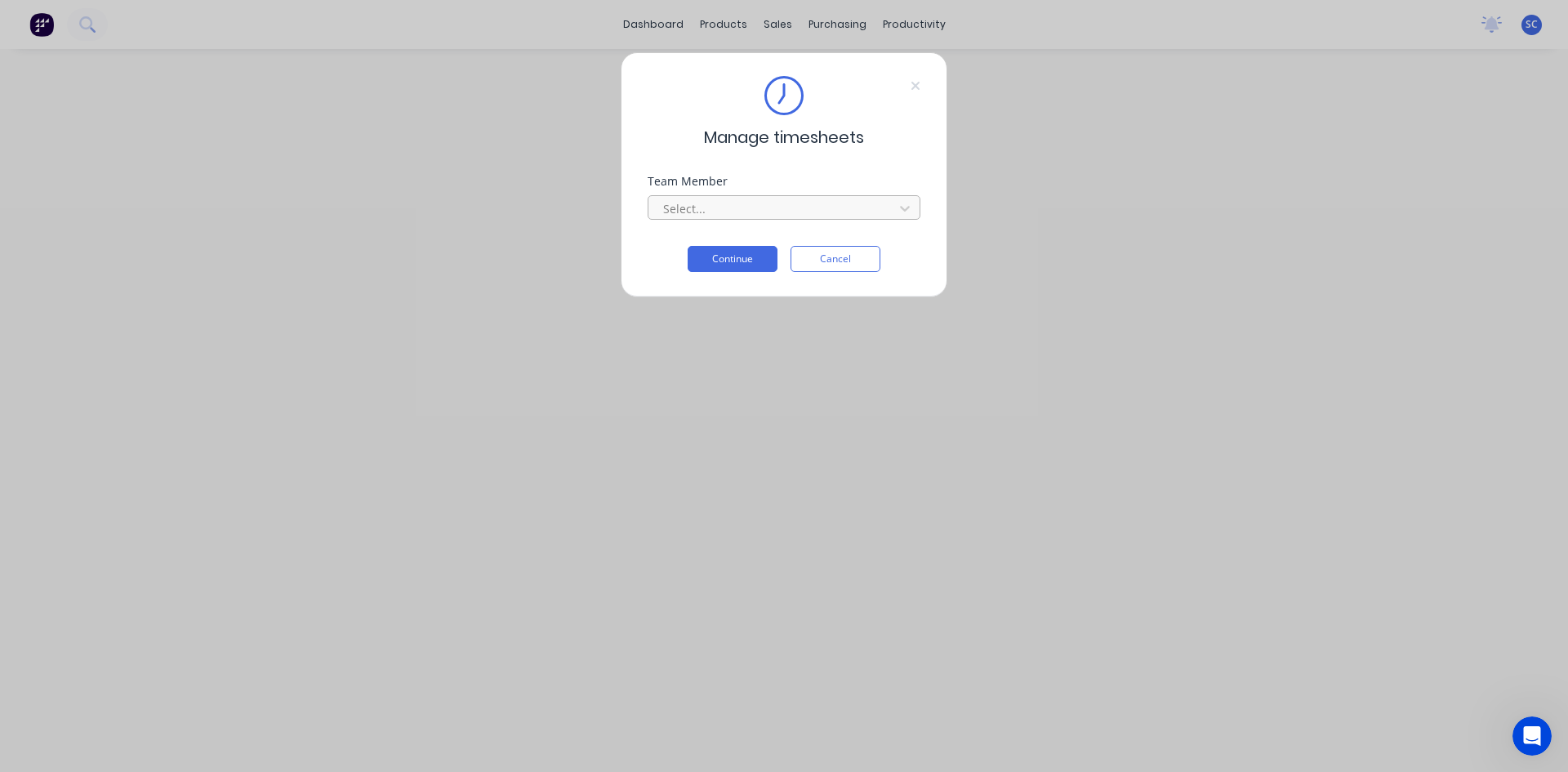
click at [834, 208] on div at bounding box center [774, 209] width 224 height 21
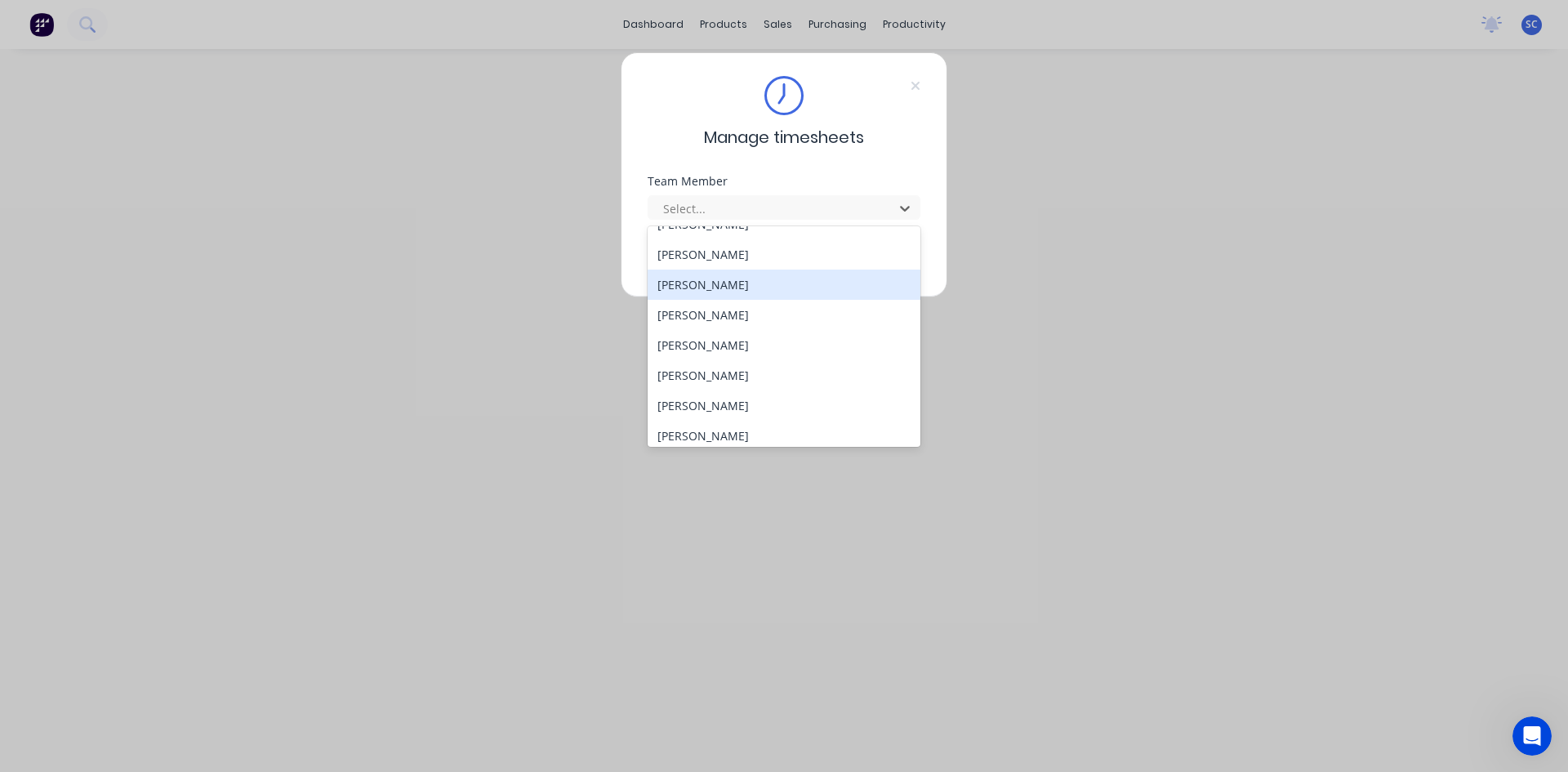
scroll to position [409, 0]
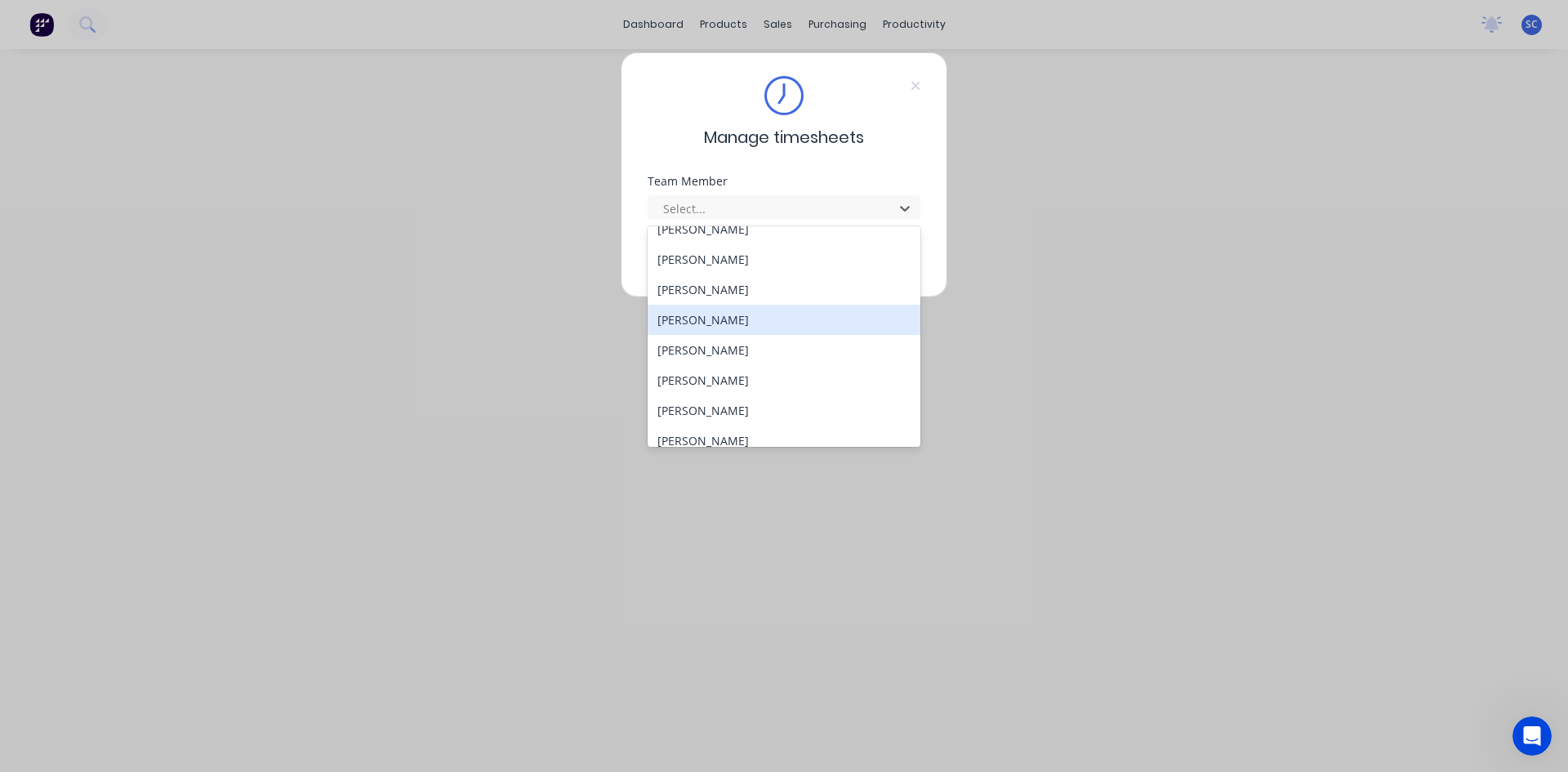
click at [812, 310] on div "[PERSON_NAME]" at bounding box center [784, 319] width 272 height 30
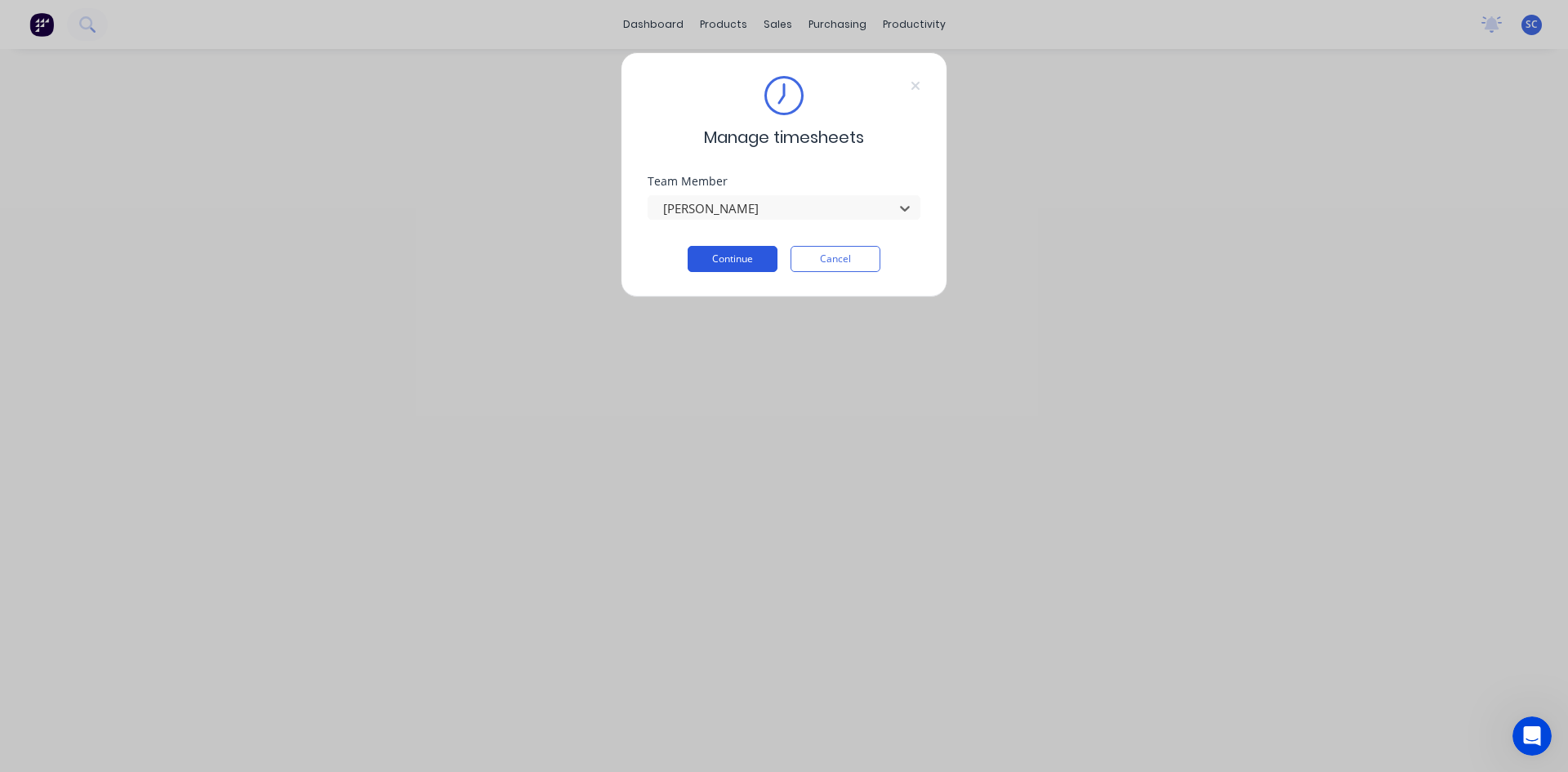
click at [734, 265] on button "Continue" at bounding box center [733, 258] width 90 height 26
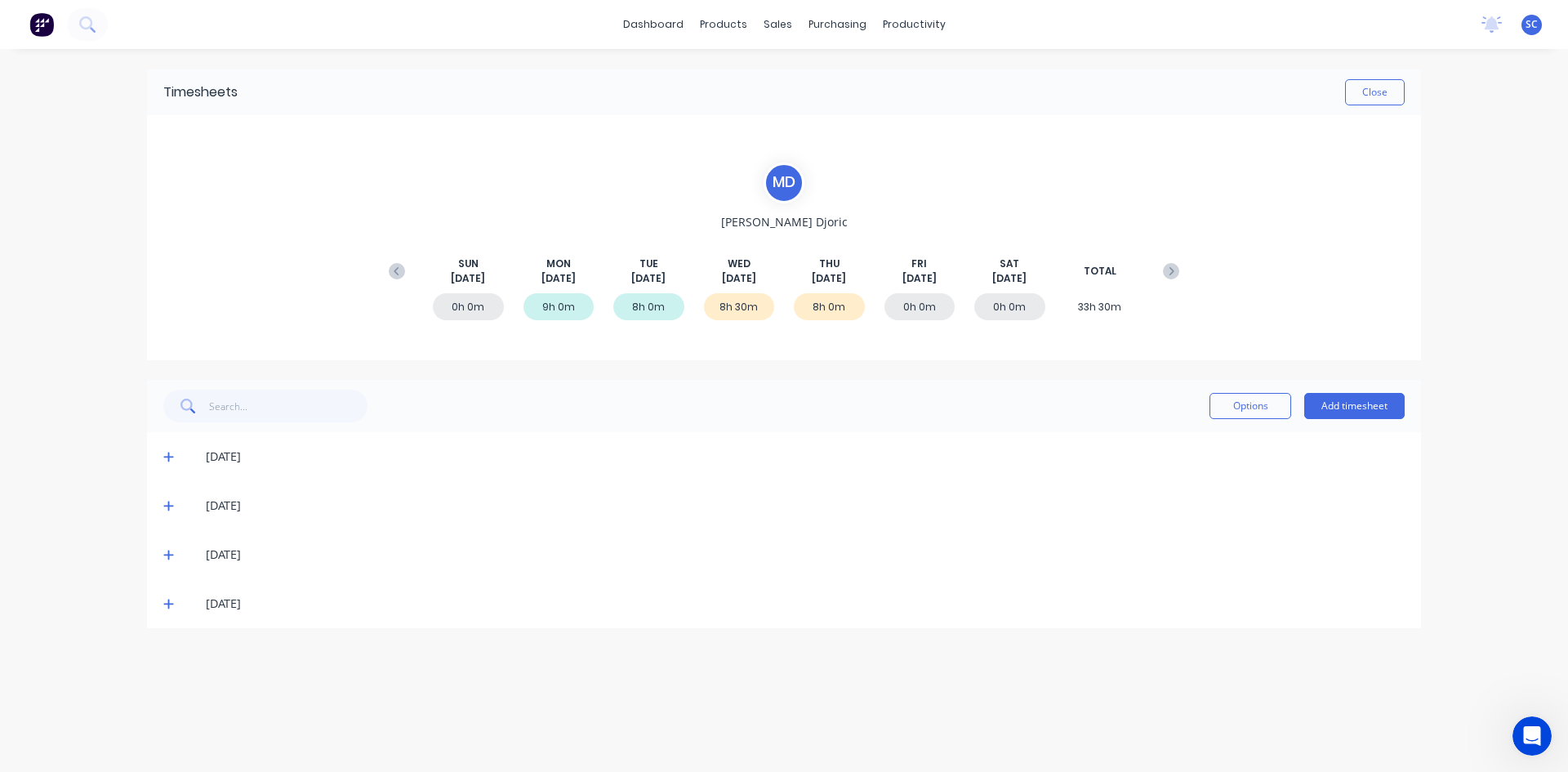
click at [167, 553] on icon at bounding box center [168, 554] width 10 height 11
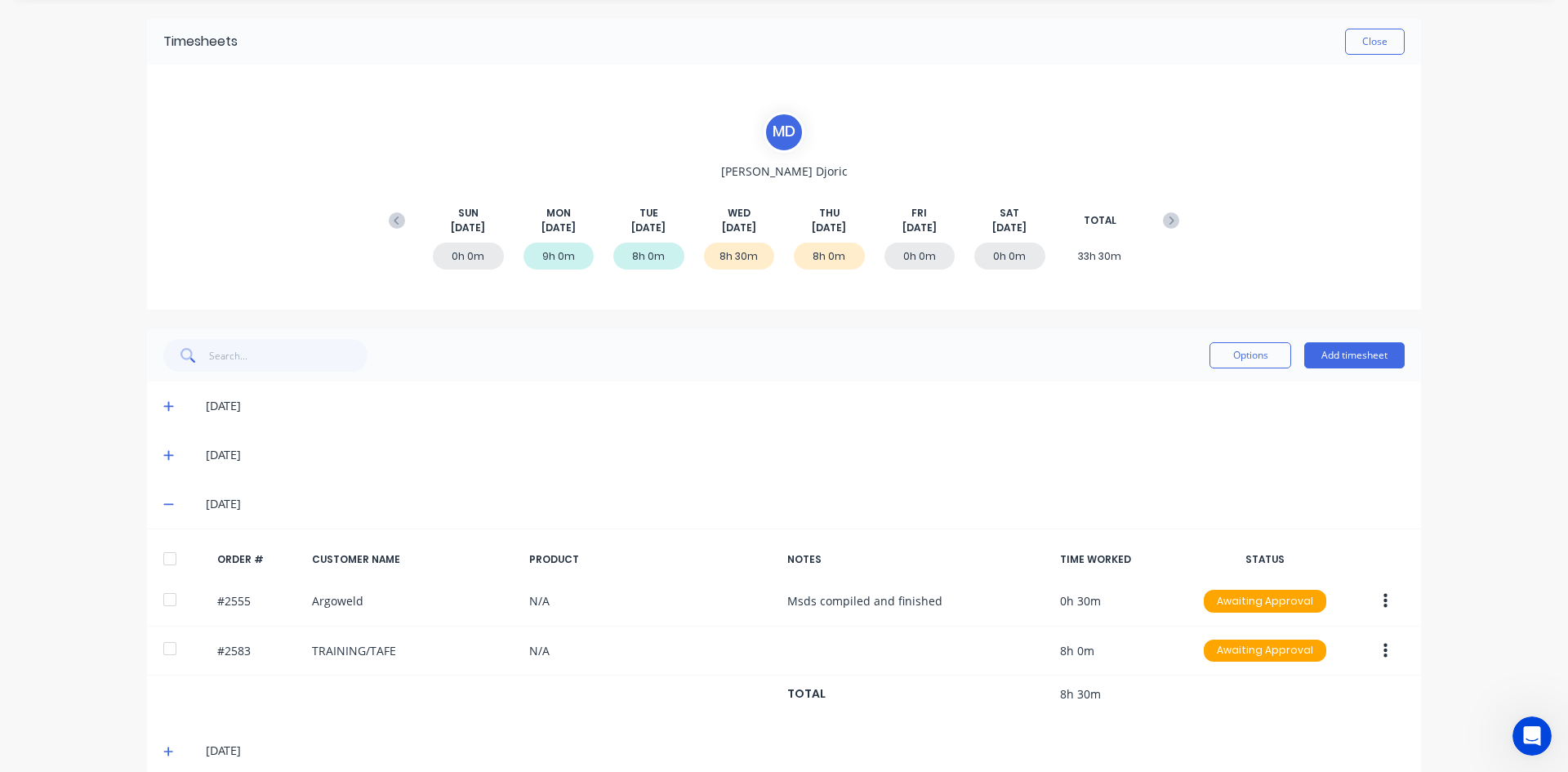
scroll to position [75, 0]
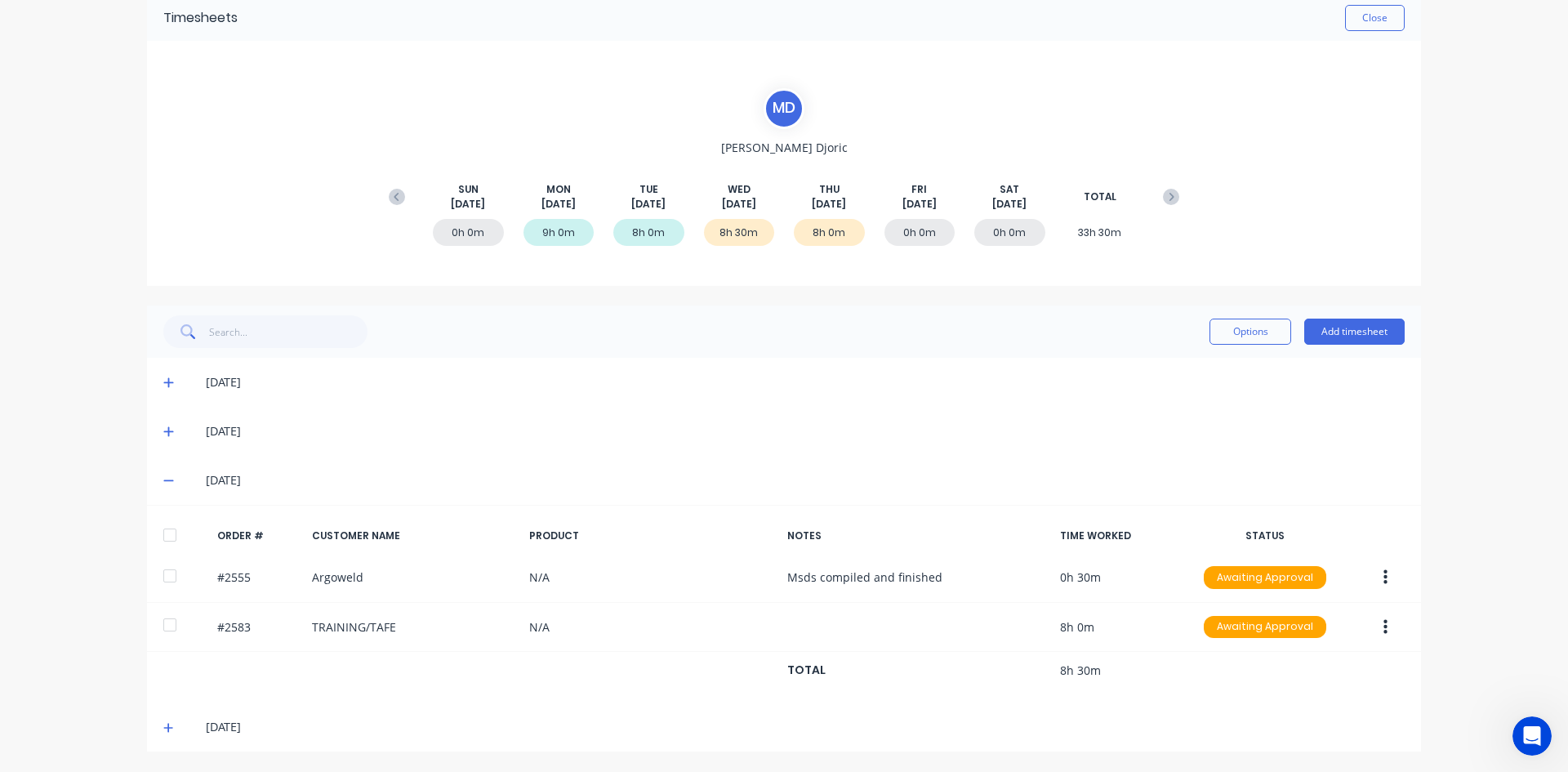
click at [163, 720] on span at bounding box center [171, 727] width 16 height 16
click at [163, 729] on icon at bounding box center [168, 727] width 10 height 11
click at [163, 725] on icon at bounding box center [168, 727] width 10 height 11
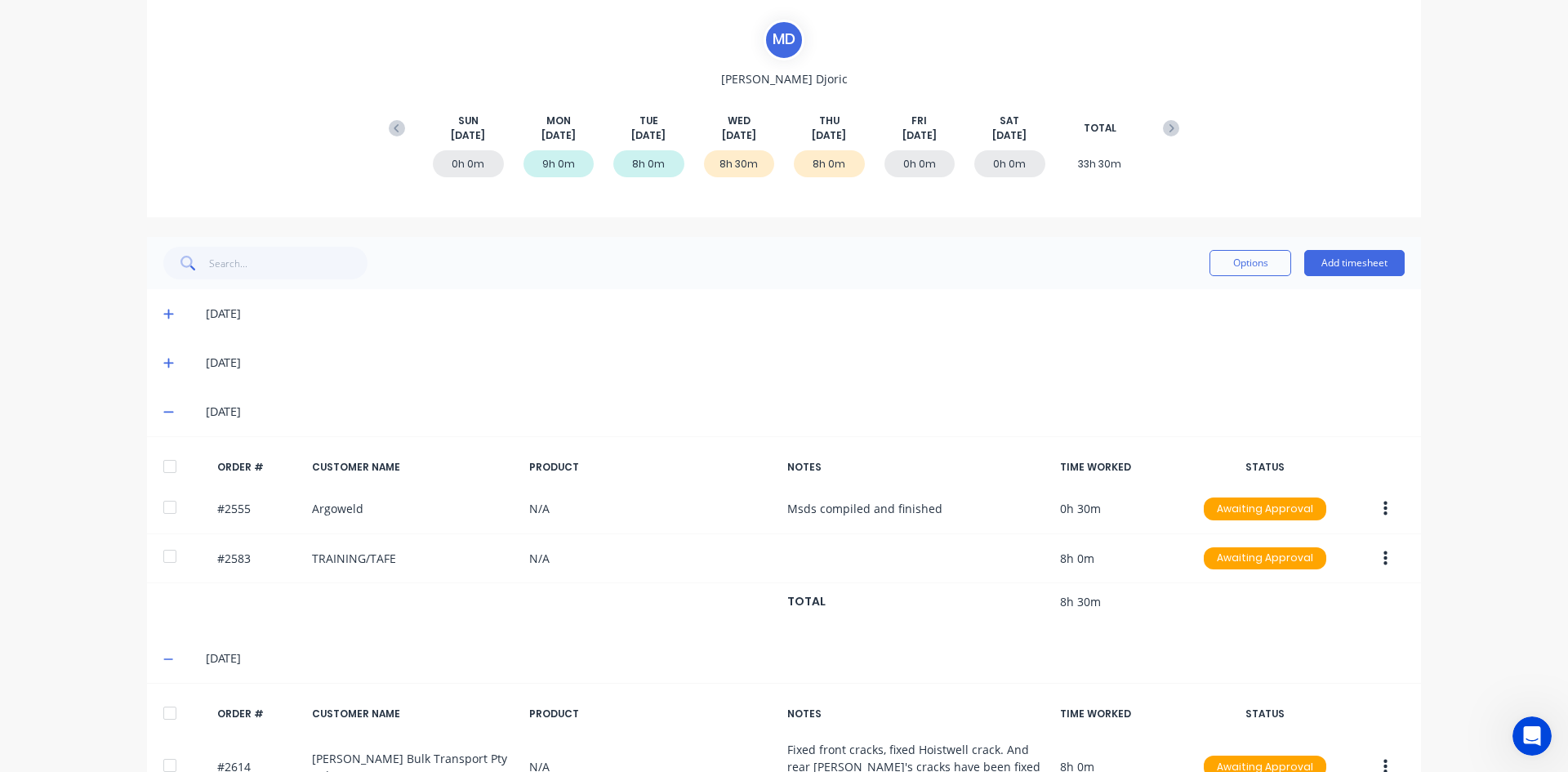
scroll to position [0, 0]
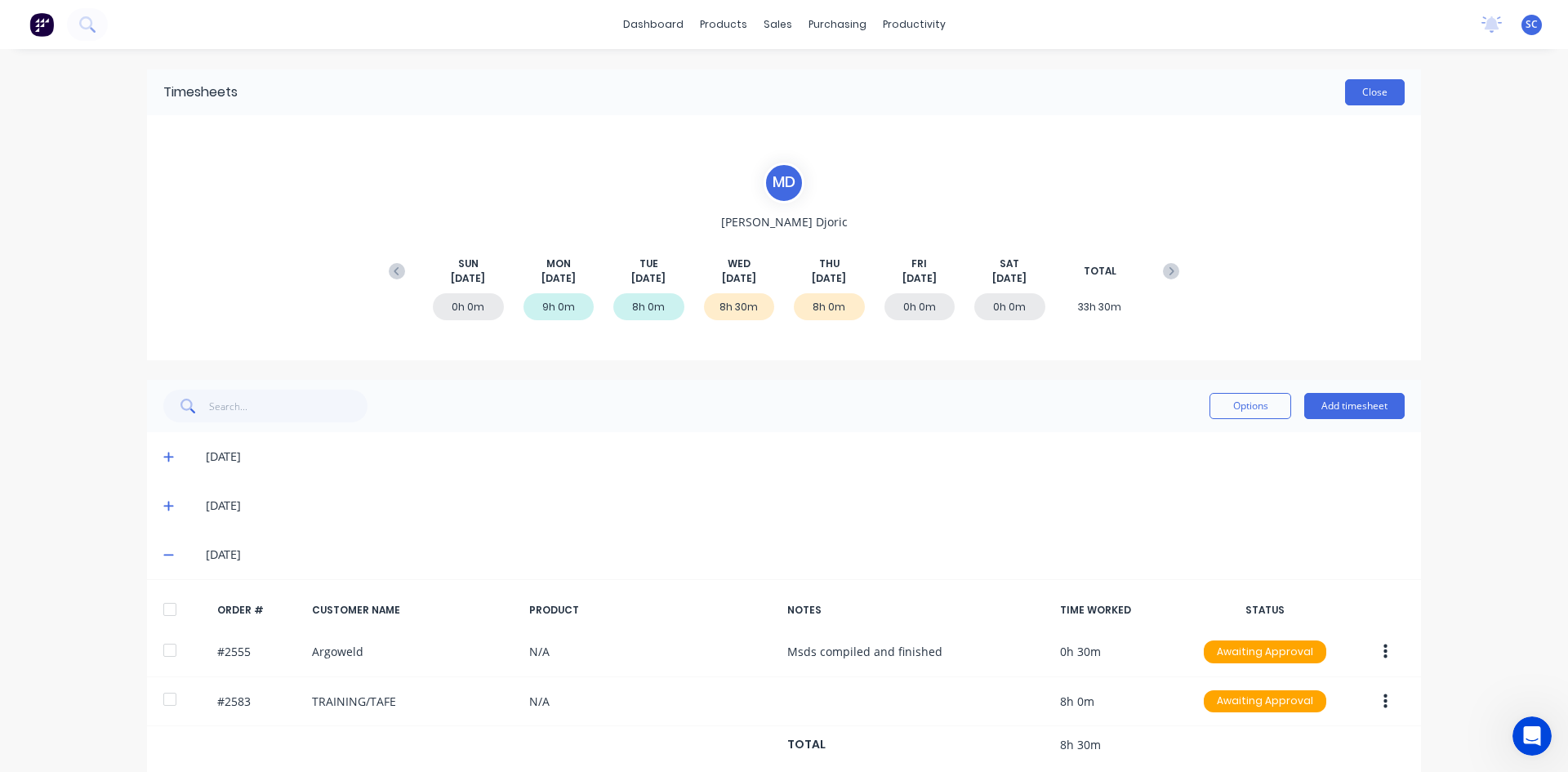
click at [1358, 94] on button "Close" at bounding box center [1375, 92] width 60 height 26
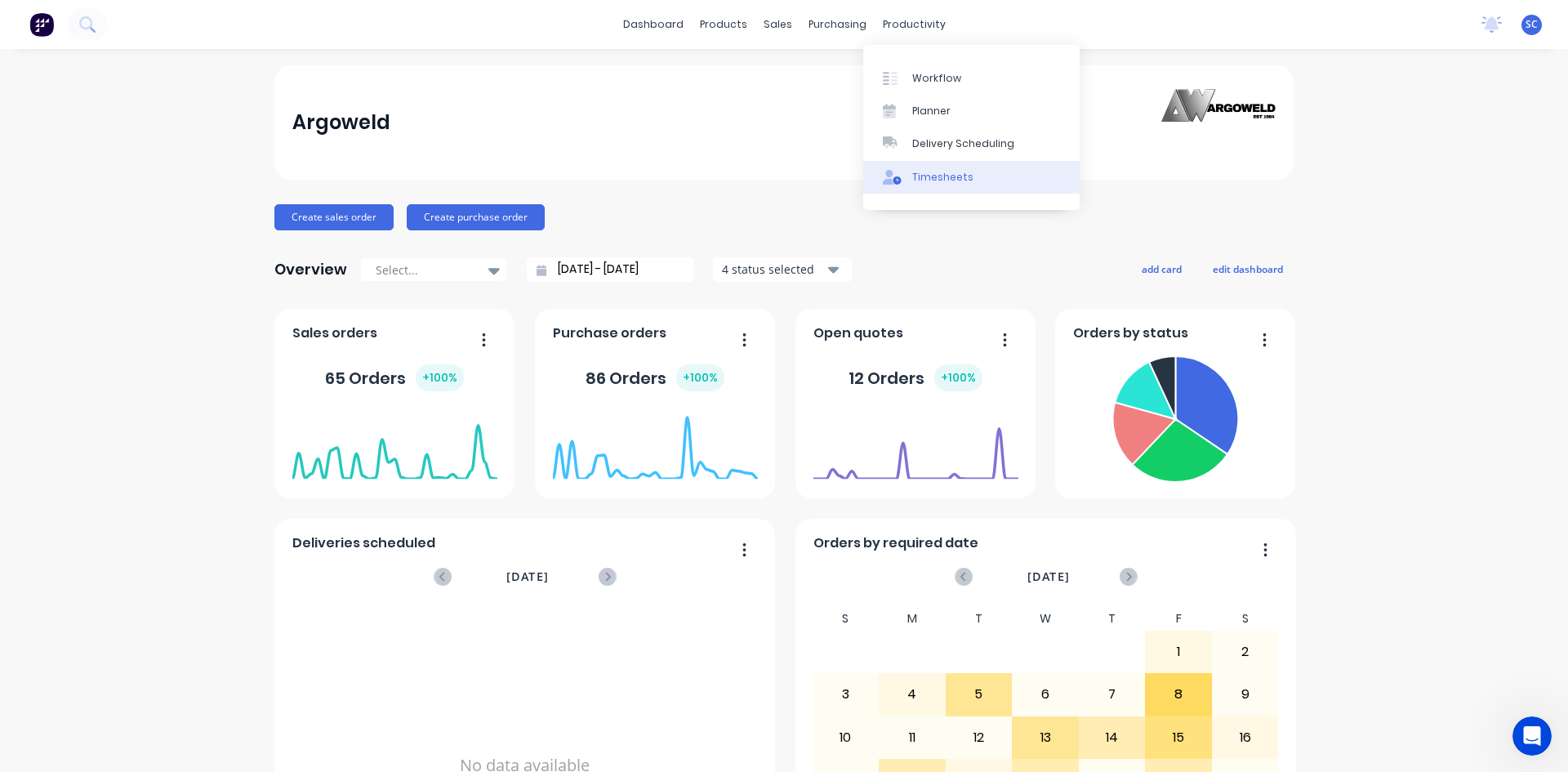
click at [915, 174] on div "Timesheets" at bounding box center [943, 177] width 62 height 15
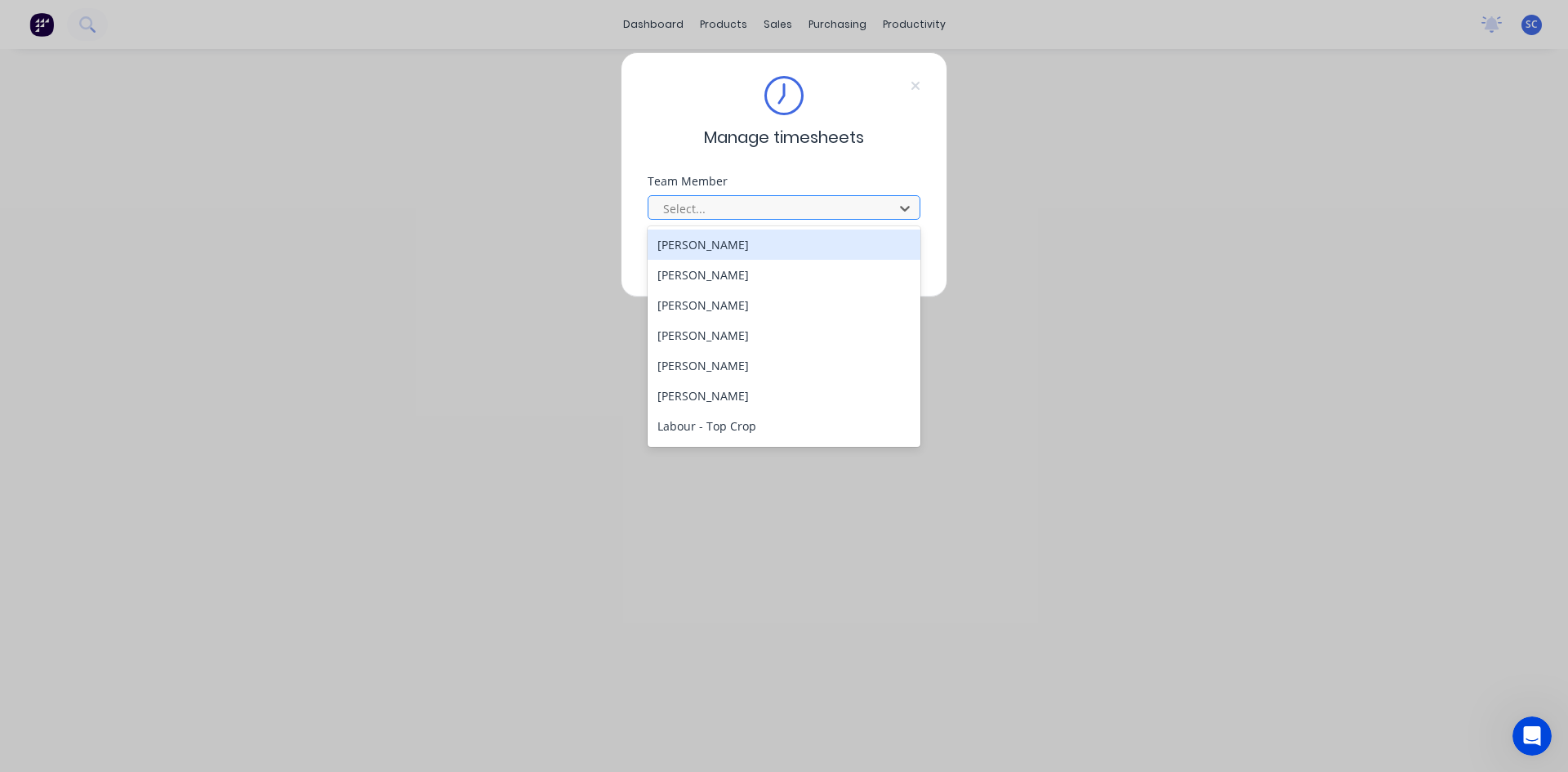
click at [872, 209] on div at bounding box center [774, 209] width 224 height 21
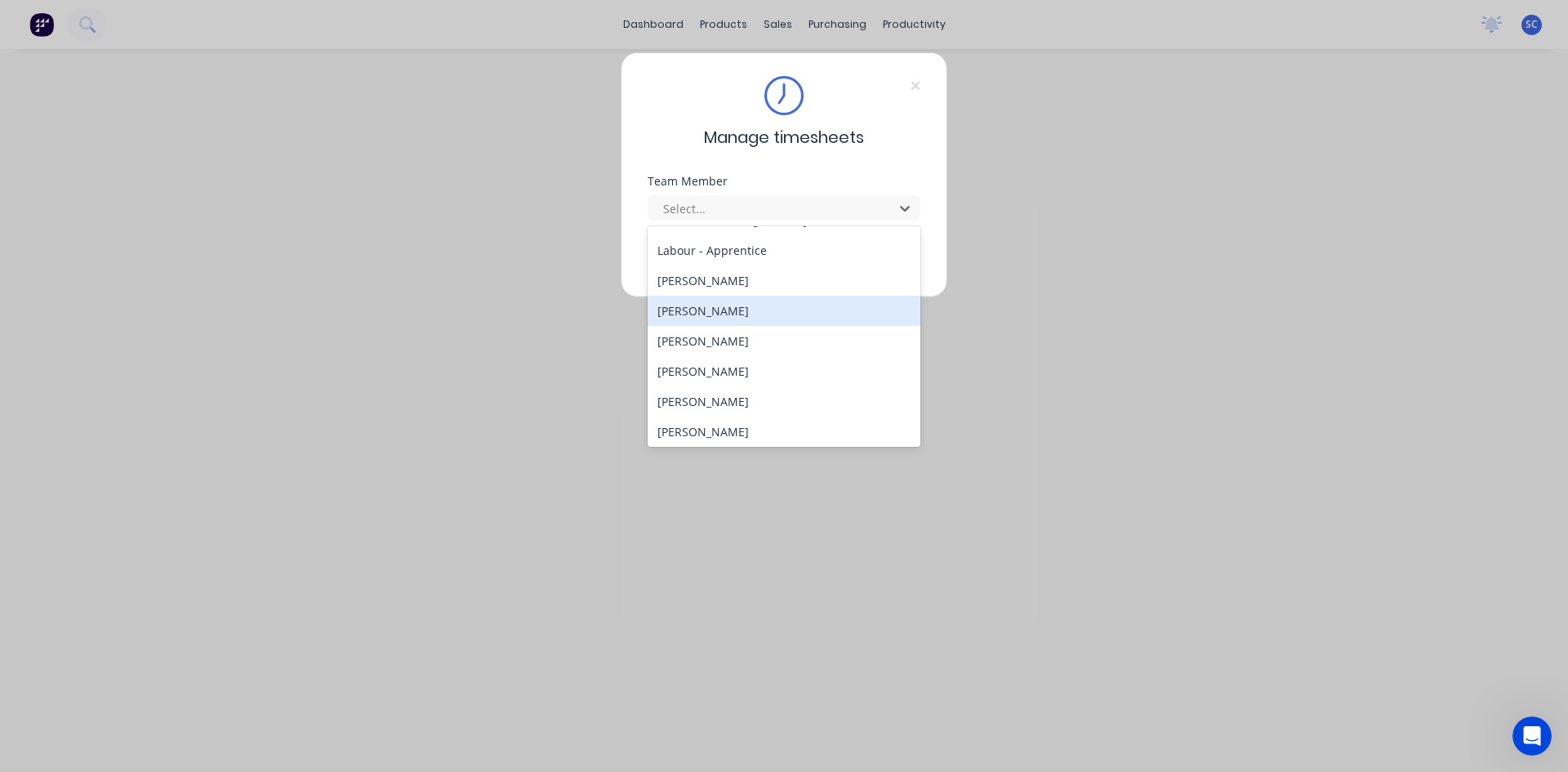
scroll to position [409, 0]
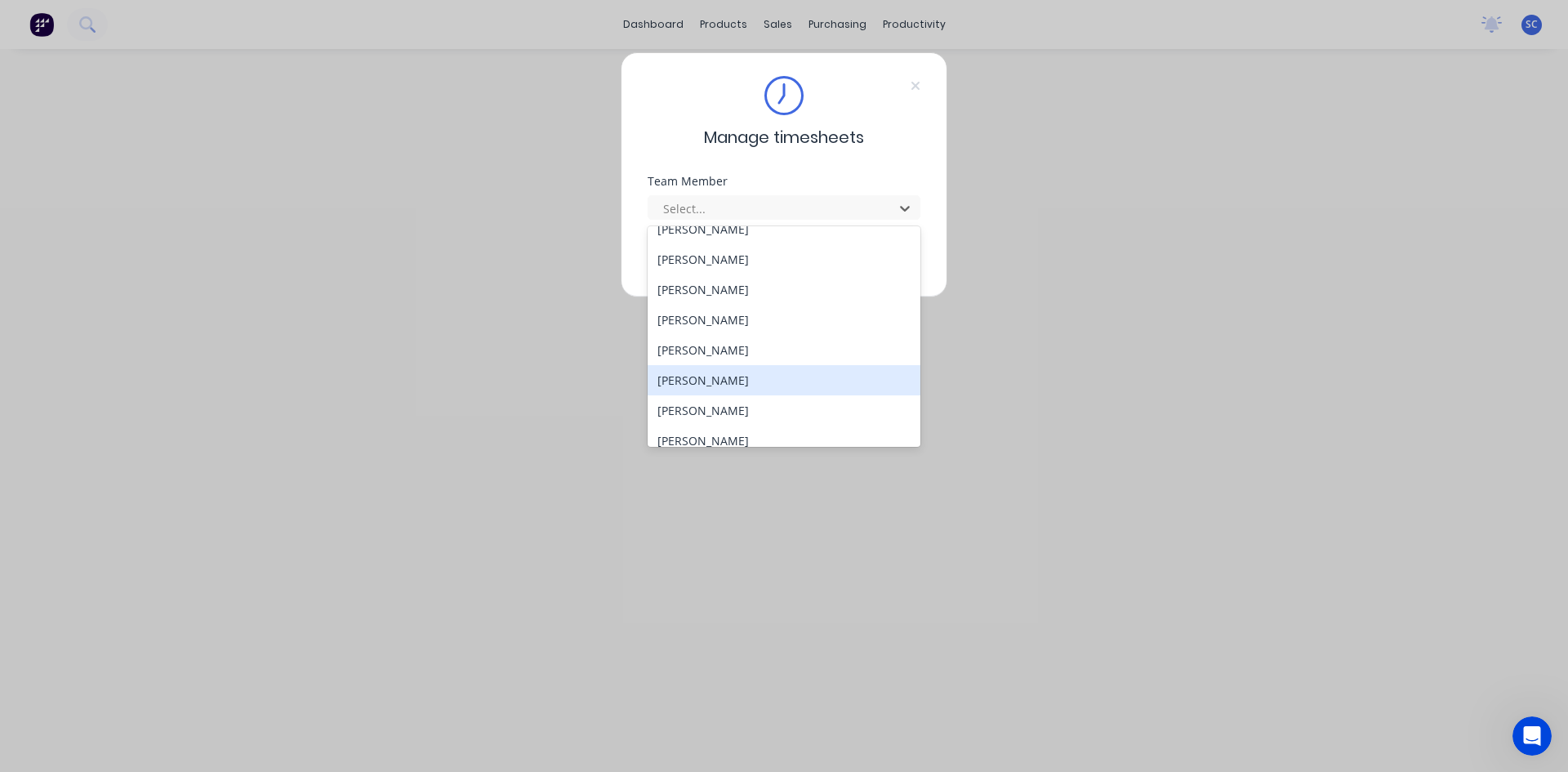
click at [792, 381] on div "[PERSON_NAME]" at bounding box center [784, 380] width 272 height 30
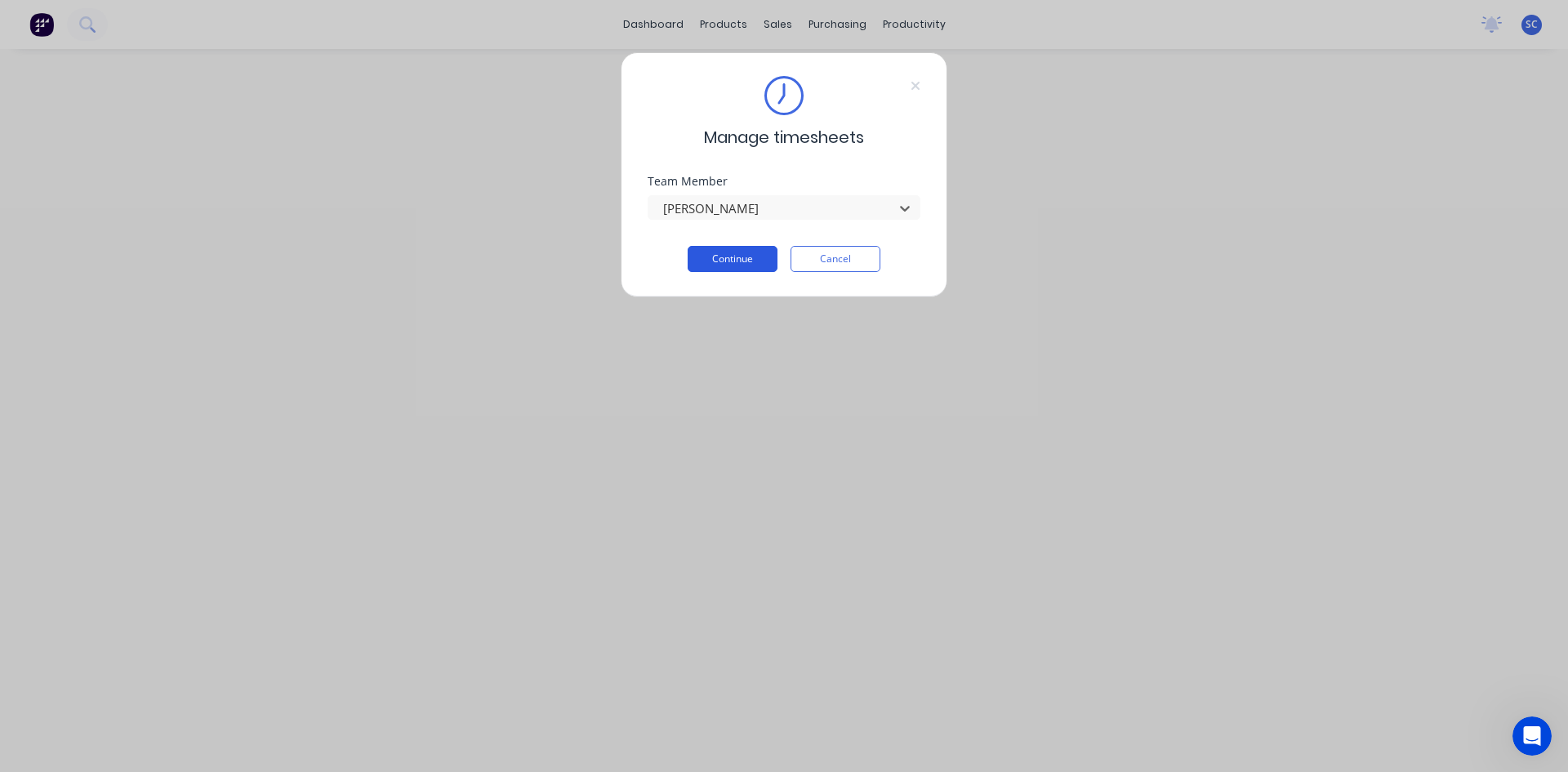
click at [755, 260] on button "Continue" at bounding box center [733, 258] width 90 height 26
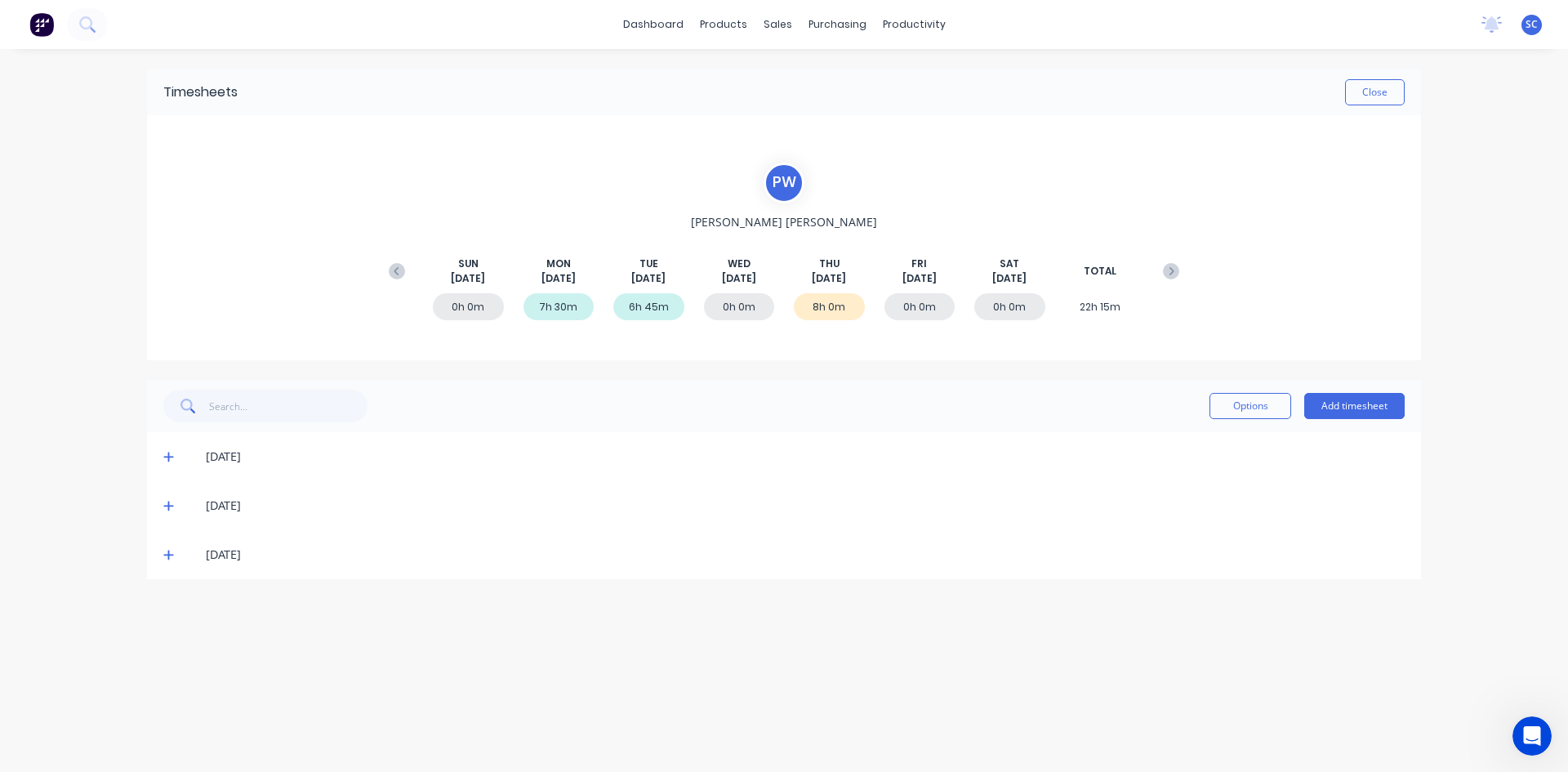
click at [167, 552] on icon at bounding box center [168, 554] width 10 height 11
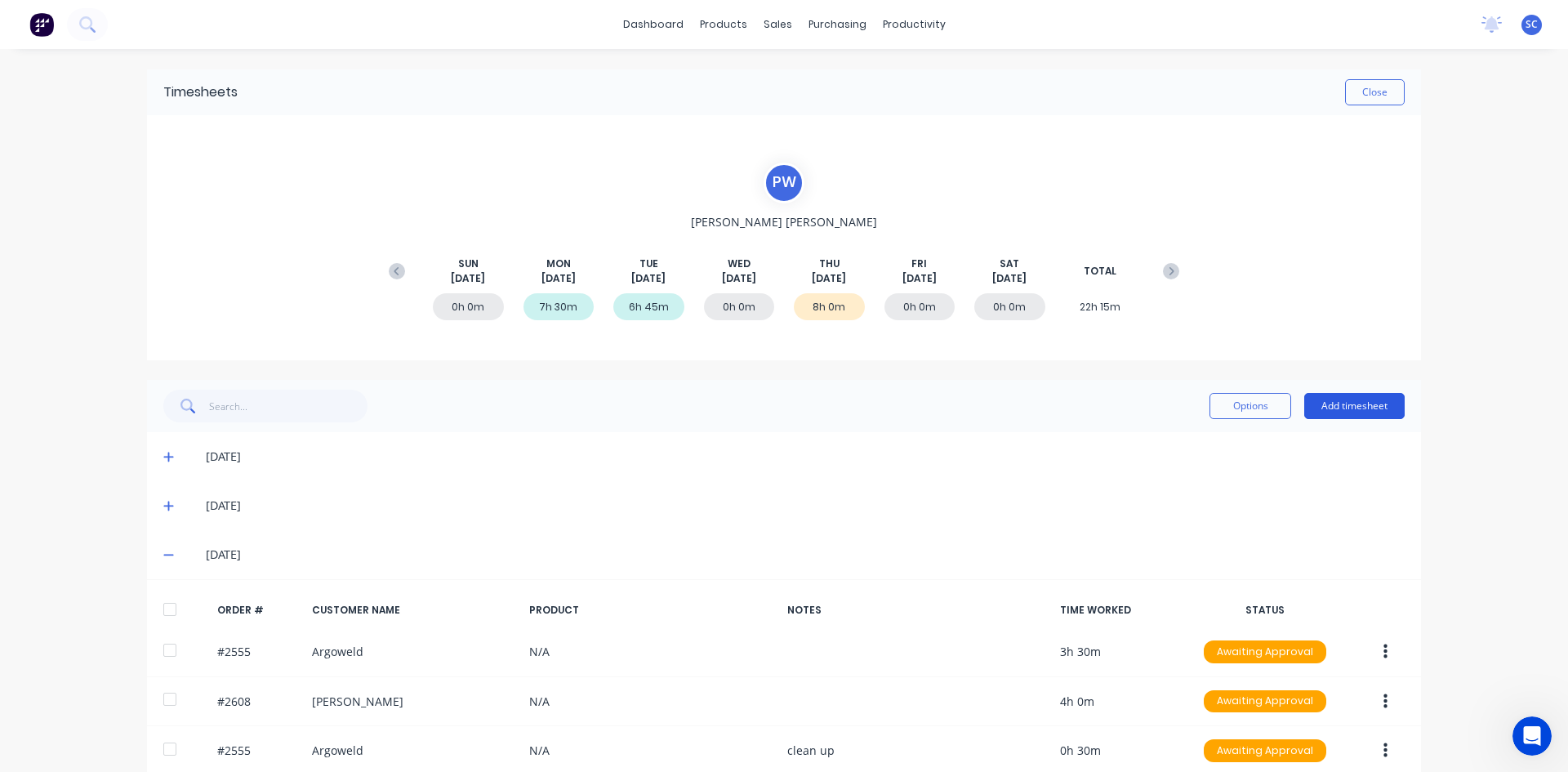
click at [1340, 407] on button "Add timesheet" at bounding box center [1355, 406] width 101 height 26
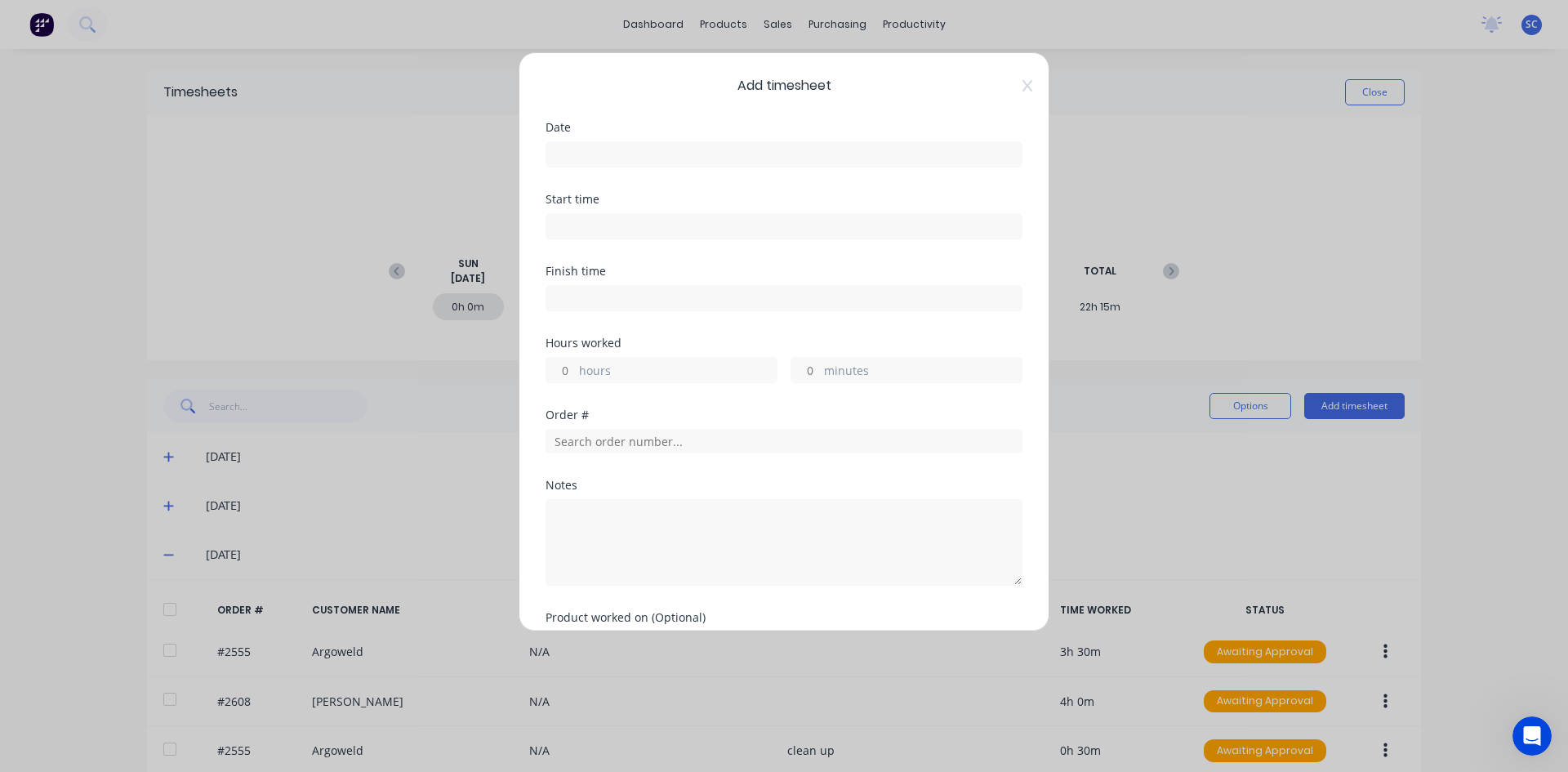
click at [693, 154] on input at bounding box center [784, 154] width 475 height 24
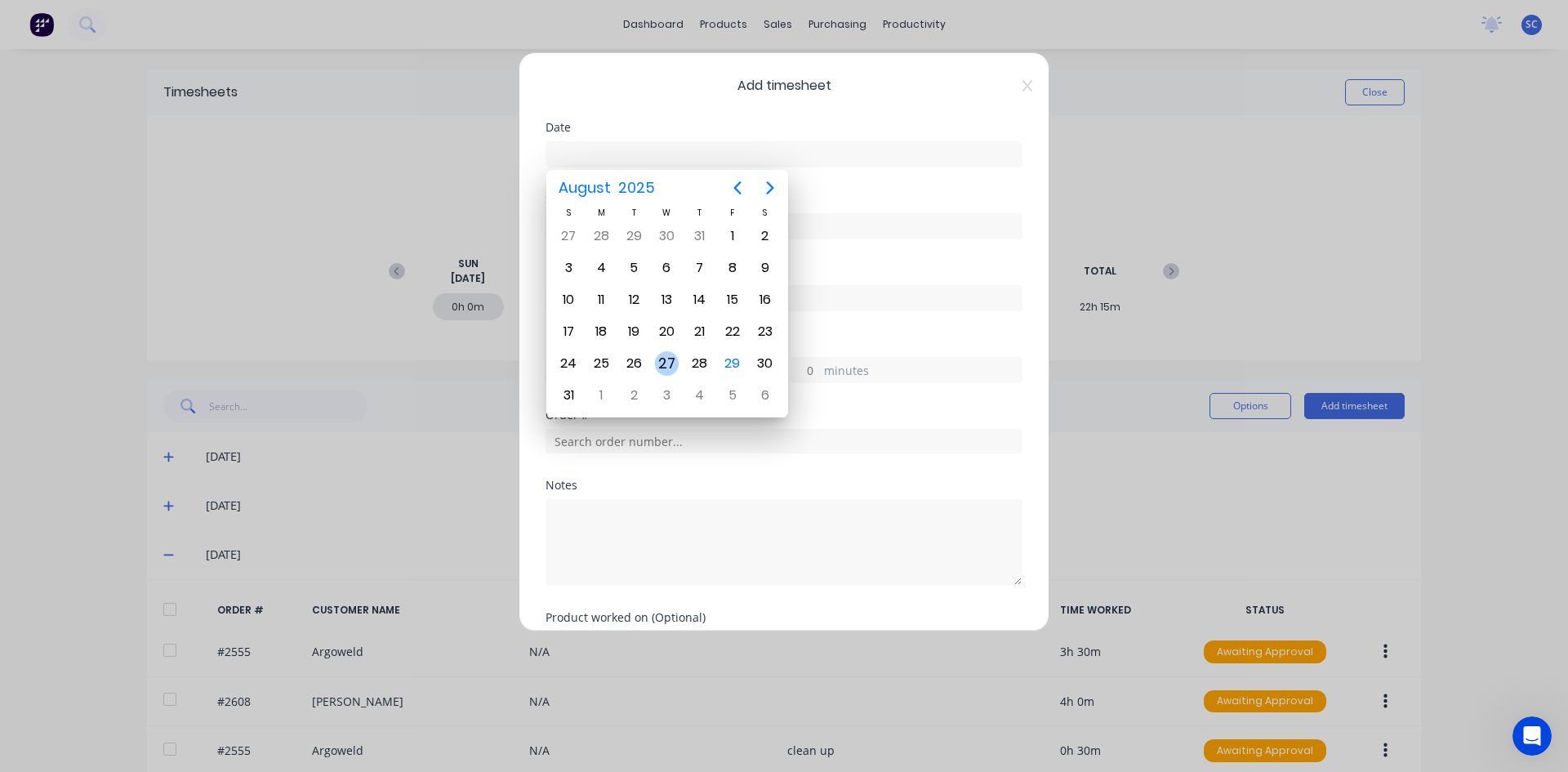
click at [670, 365] on div "27" at bounding box center [667, 363] width 24 height 24
type input "[DATE]"
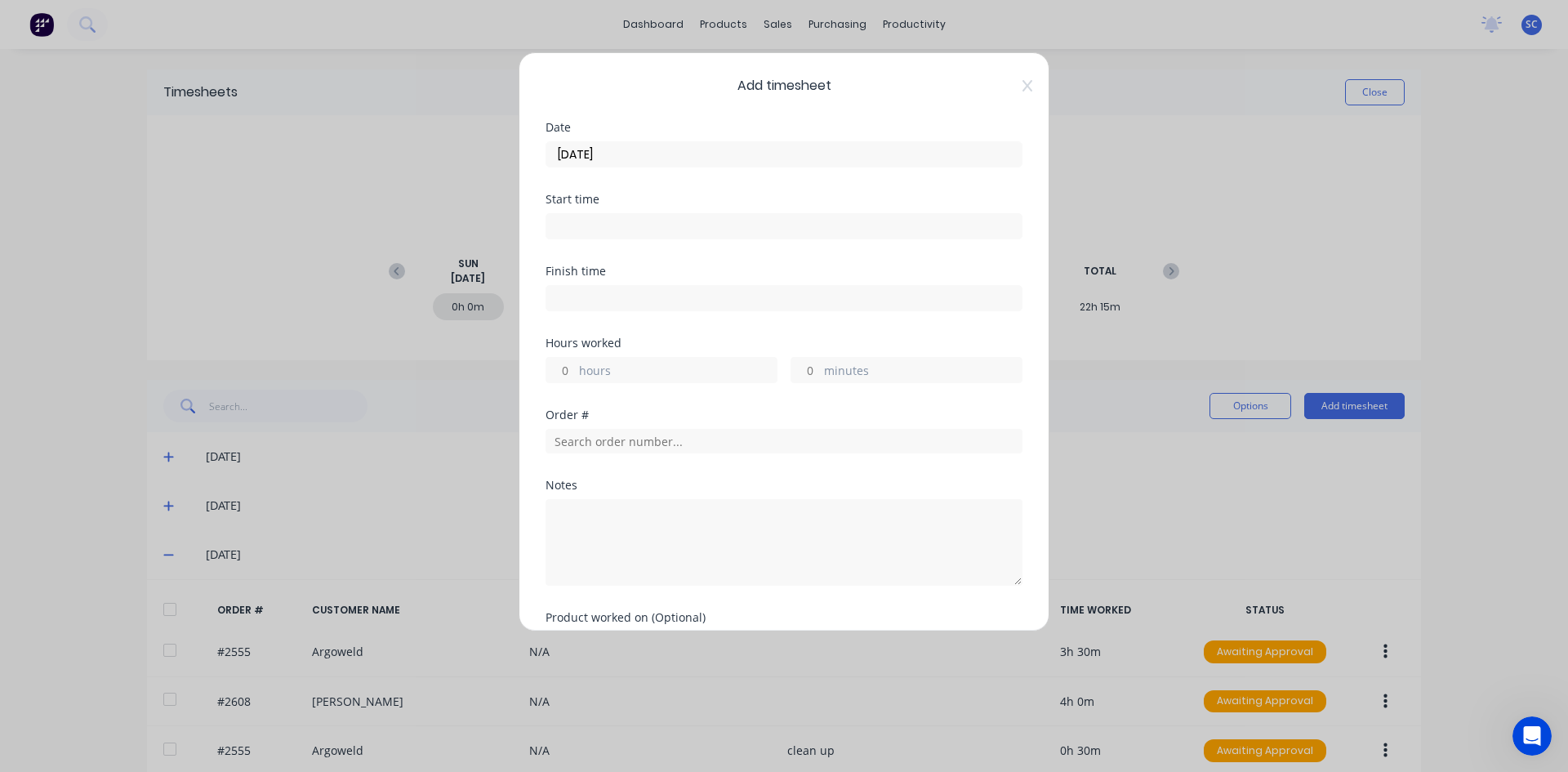
click at [632, 229] on input at bounding box center [784, 226] width 475 height 24
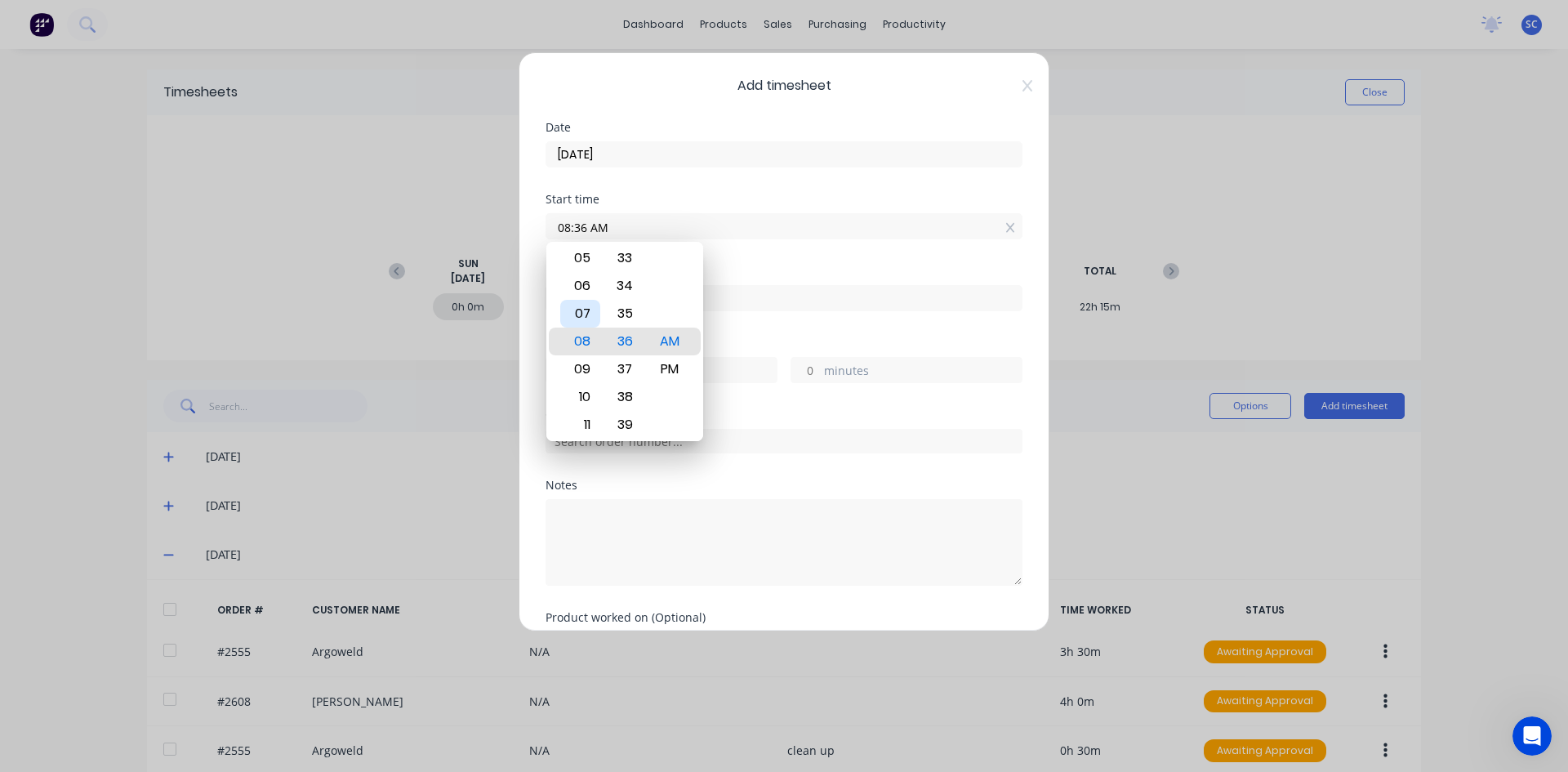
click at [571, 305] on div "07" at bounding box center [580, 314] width 40 height 28
type input "07:30 AM"
click at [637, 343] on div "30" at bounding box center [625, 342] width 40 height 28
click at [734, 321] on div "Finish time" at bounding box center [784, 301] width 477 height 72
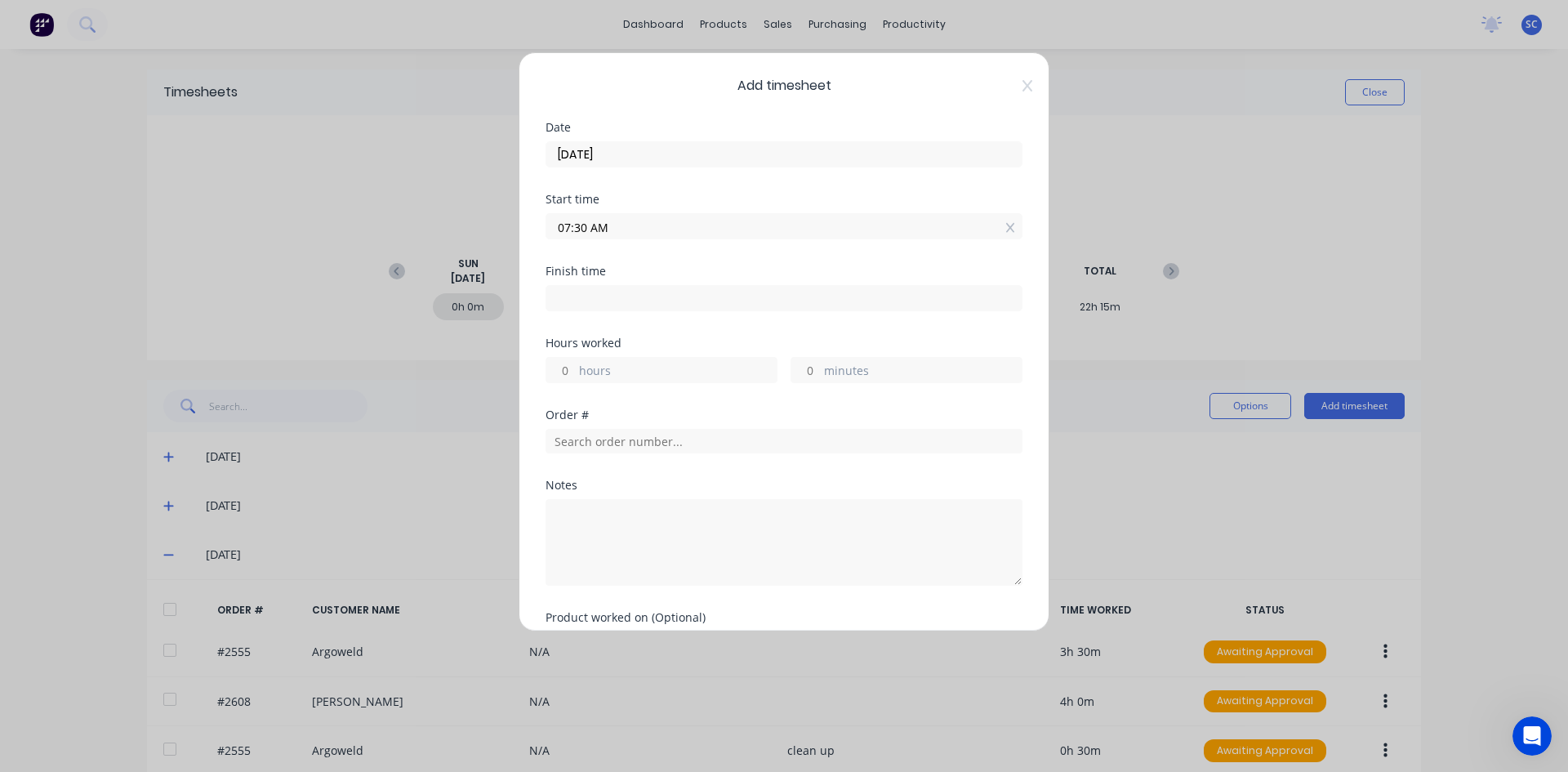
click at [644, 289] on input at bounding box center [784, 298] width 475 height 24
type input "08:36 AM"
type input "1"
type input "6"
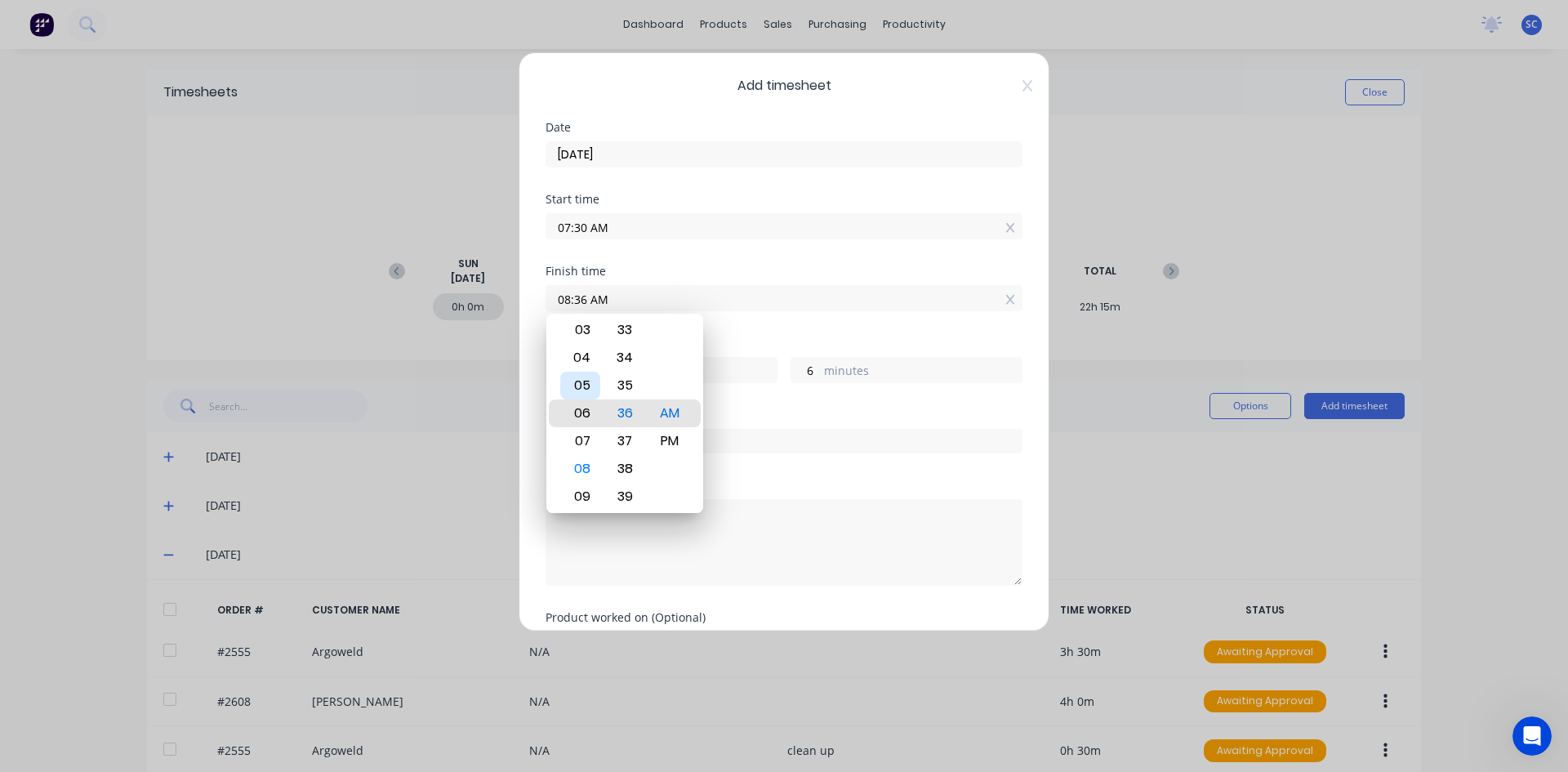
type input "06:36 AM"
type input "0"
type input "-54"
type input "05:36 AM"
type input "-1"
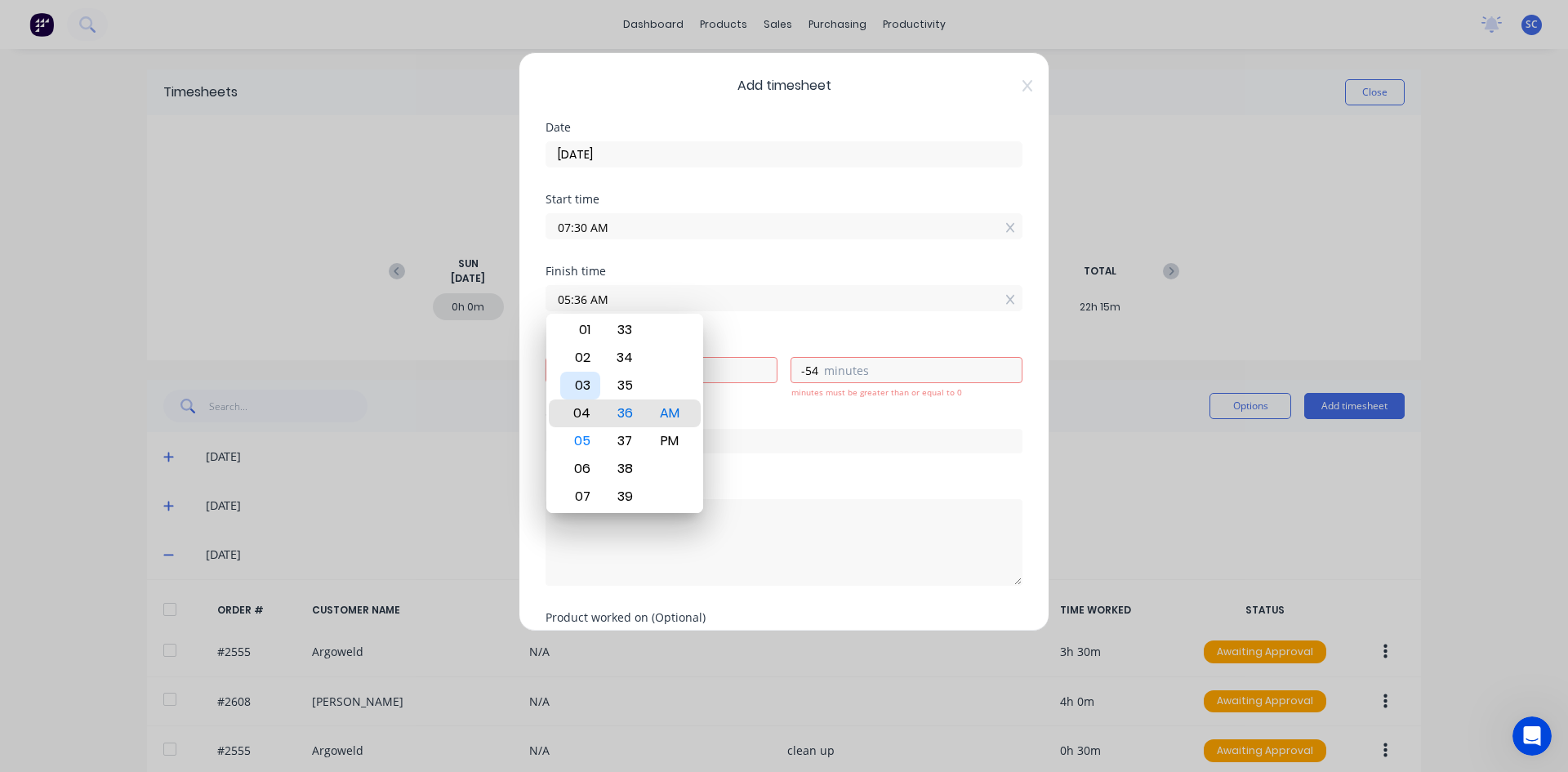
type input "04:36 AM"
type input "-2"
type input "04:32 AM"
type input "-58"
type input "04:31 AM"
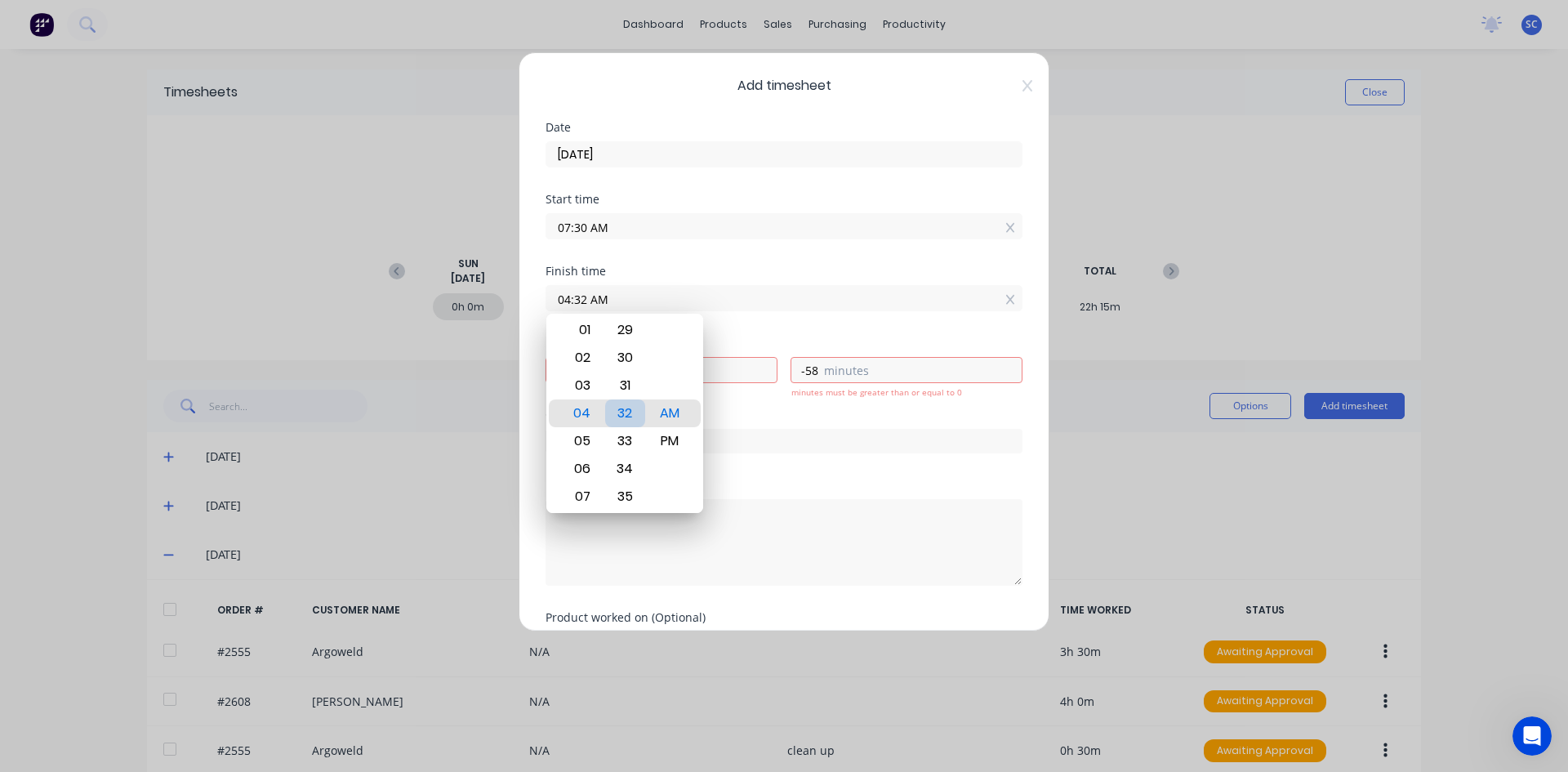
type input "-59"
type input "04:30 AM"
type input "-3"
type input "0"
click at [680, 444] on div "PM" at bounding box center [670, 441] width 40 height 28
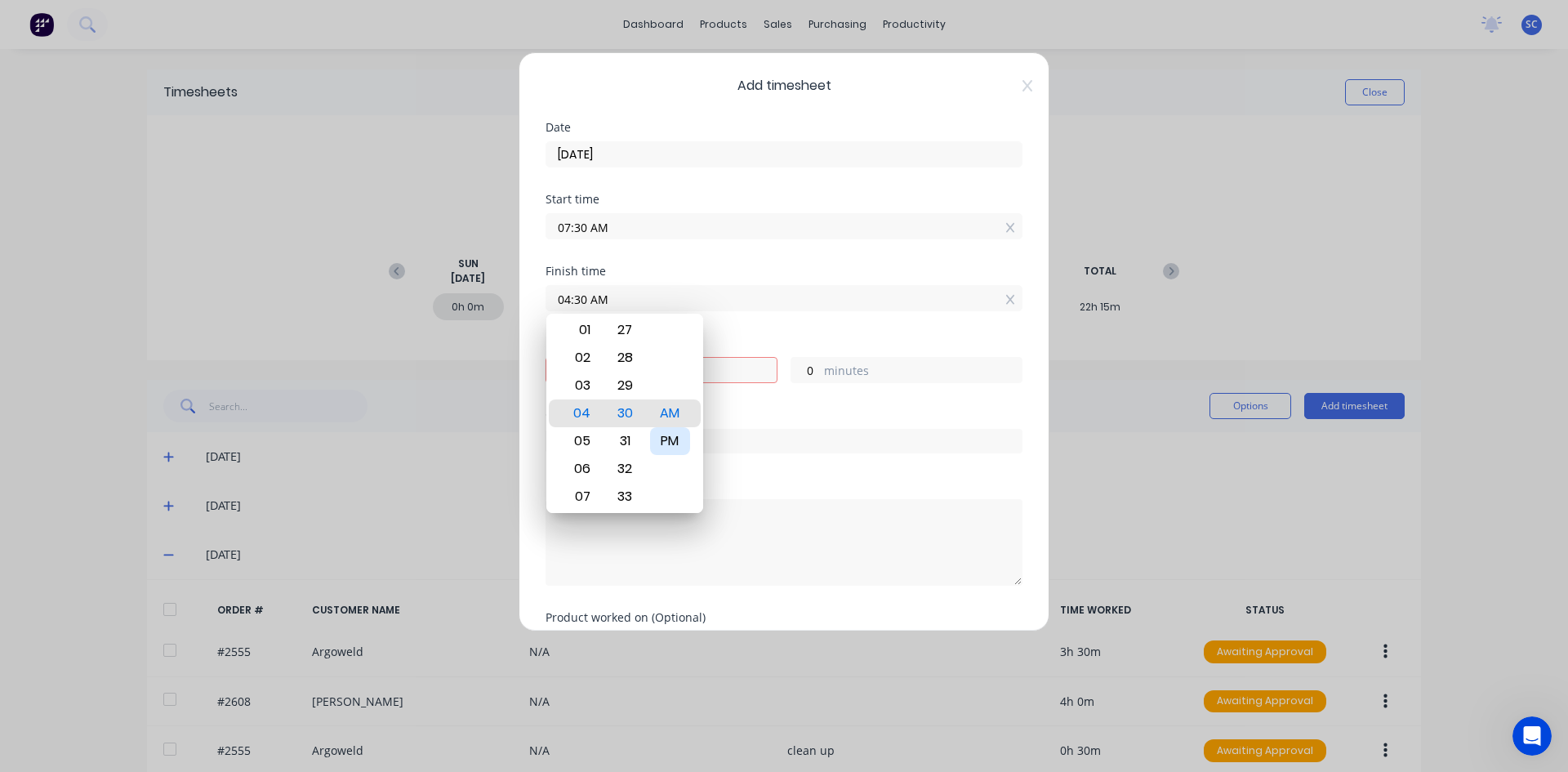
type input "04:30 PM"
type input "9"
click at [755, 328] on div "Finish time 04:30 PM" at bounding box center [784, 301] width 477 height 72
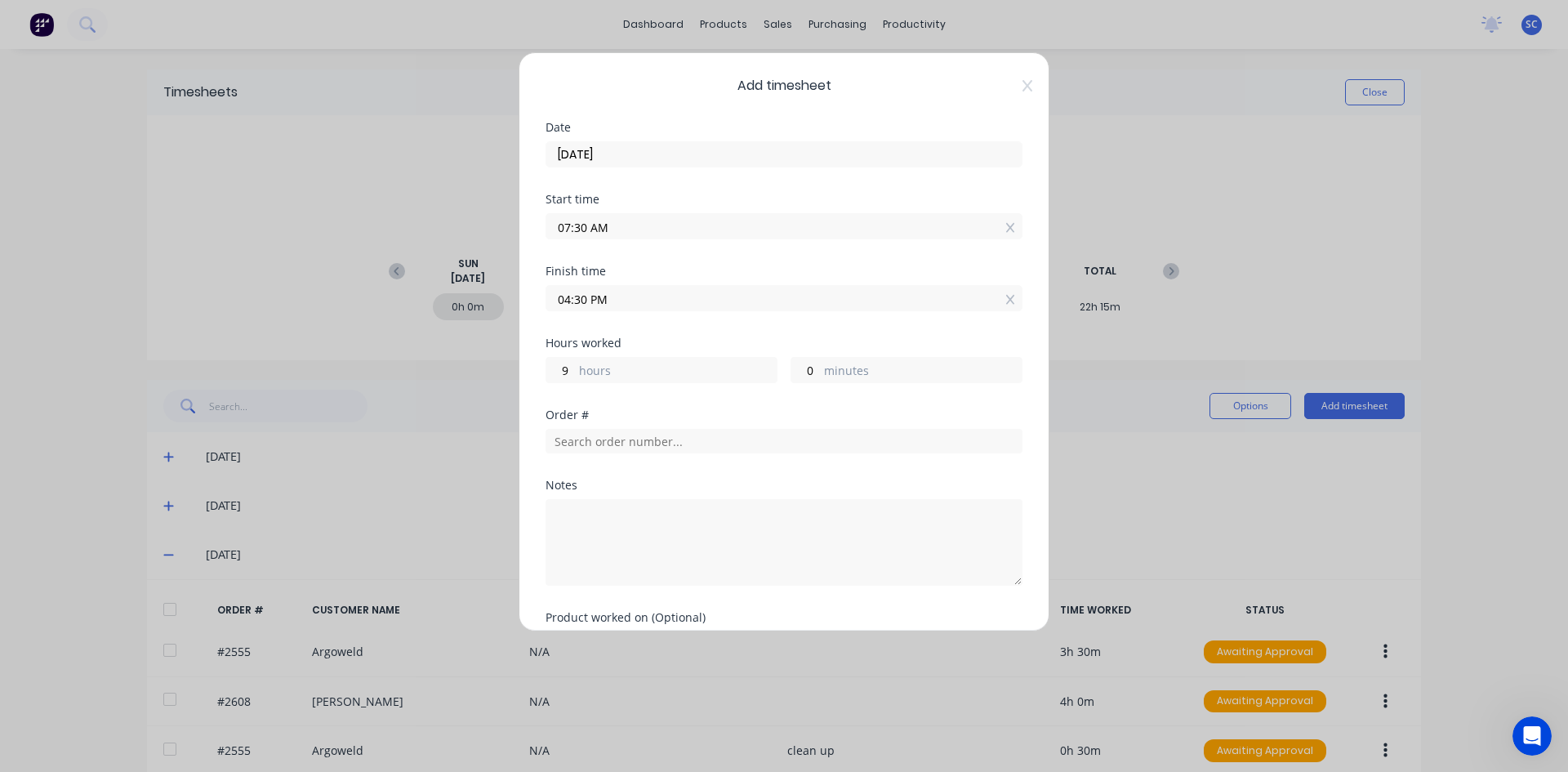
click at [580, 300] on input "04:30 PM" at bounding box center [784, 298] width 475 height 24
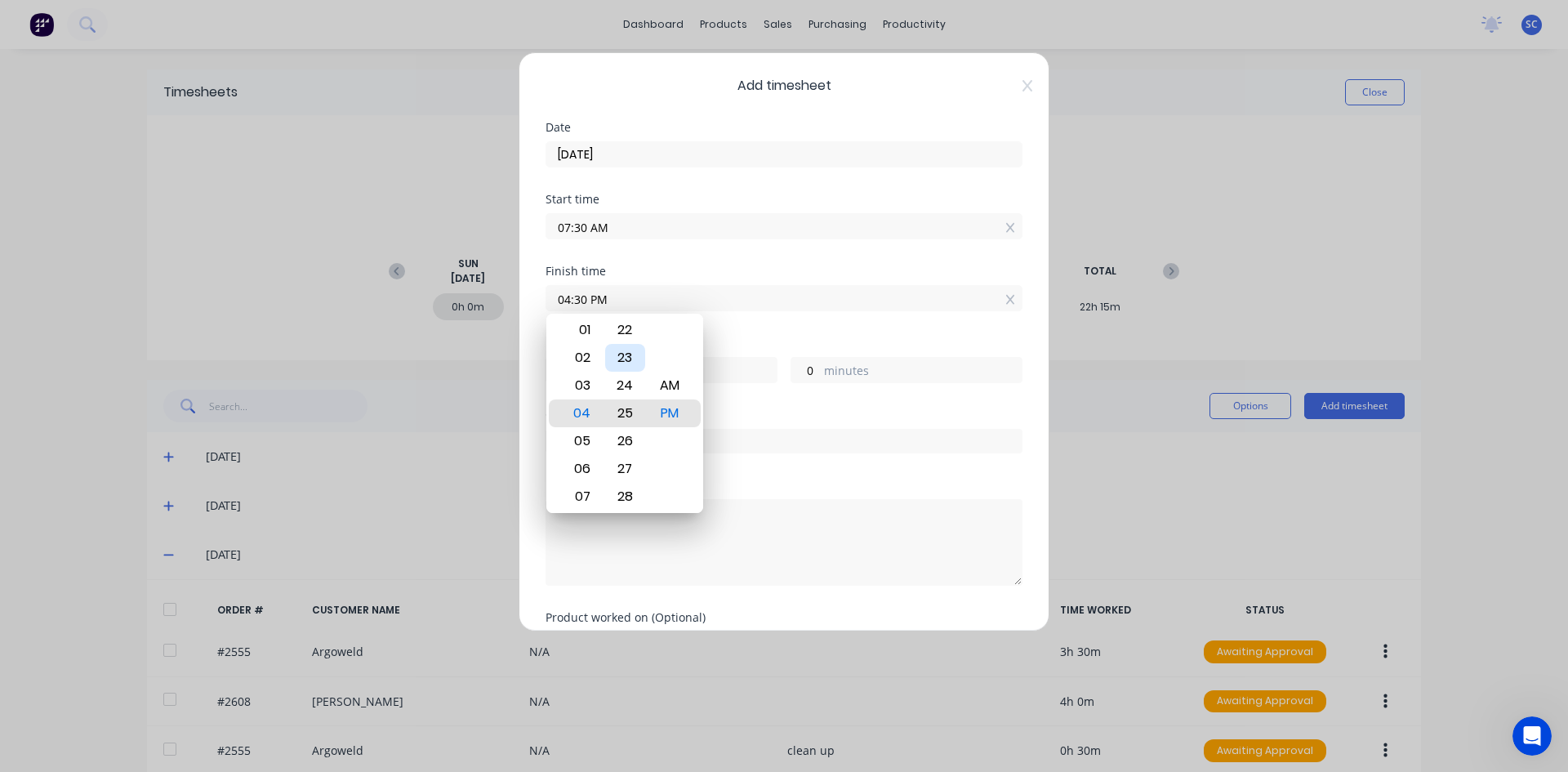
type input "04:25 PM"
type input "8"
type input "55"
type input "04:19 PM"
type input "49"
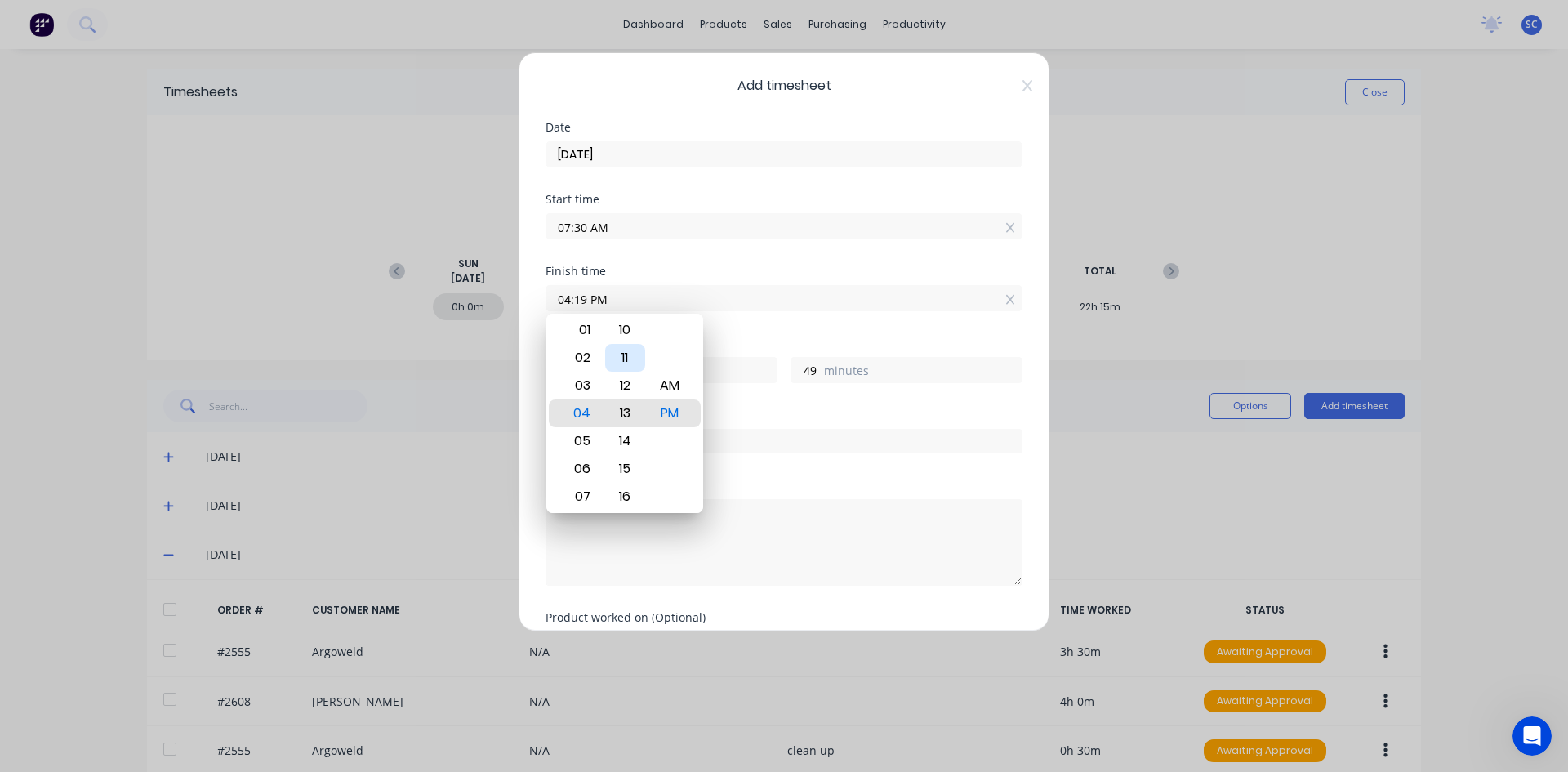
type input "04:13 PM"
type input "43"
type input "04:08 PM"
type input "38"
type input "04:02 PM"
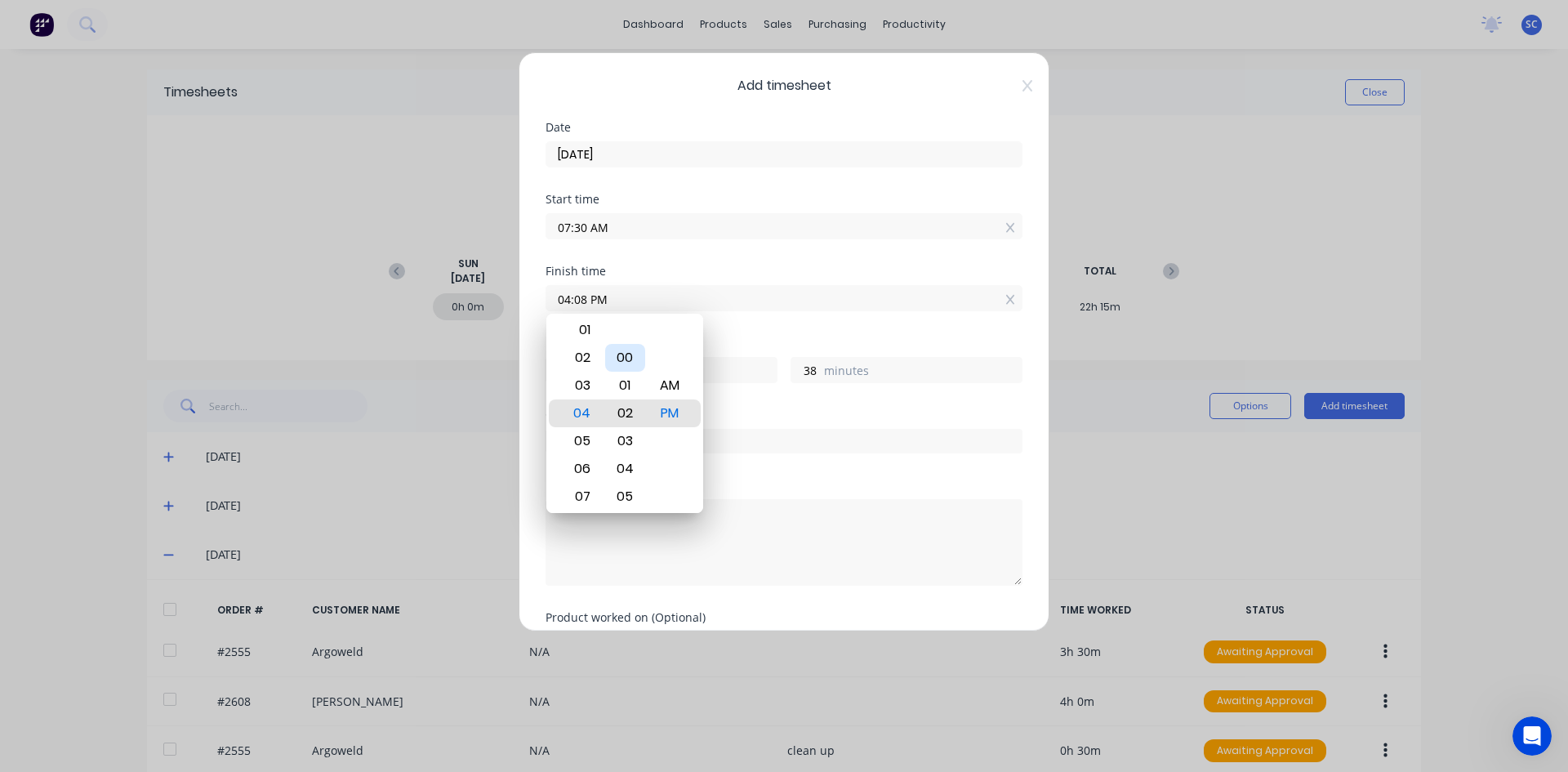
type input "32"
type input "04:00 PM"
type input "30"
click at [750, 409] on div "Order #" at bounding box center [784, 415] width 477 height 11
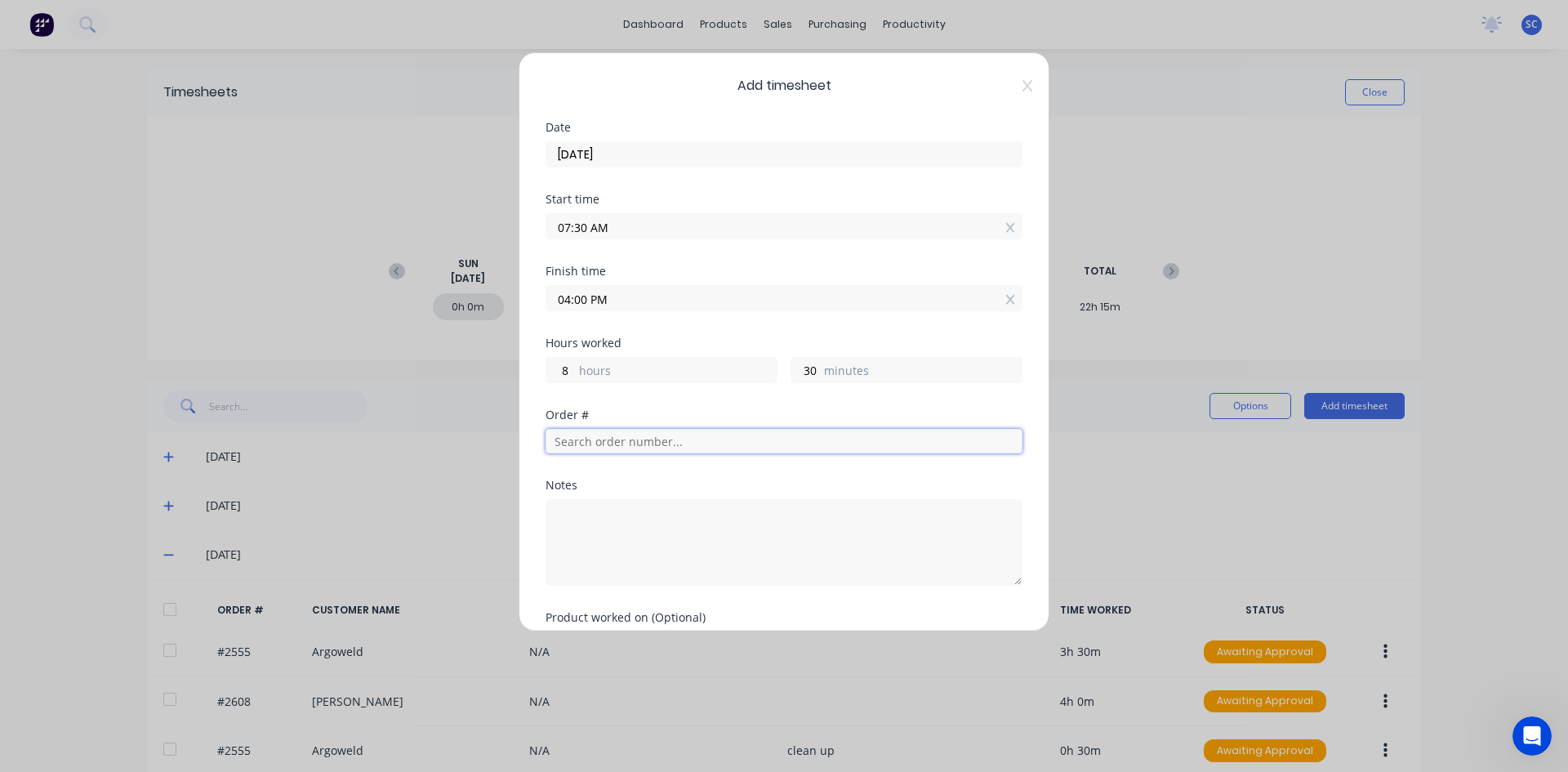
click at [694, 436] on input "text" at bounding box center [784, 441] width 477 height 24
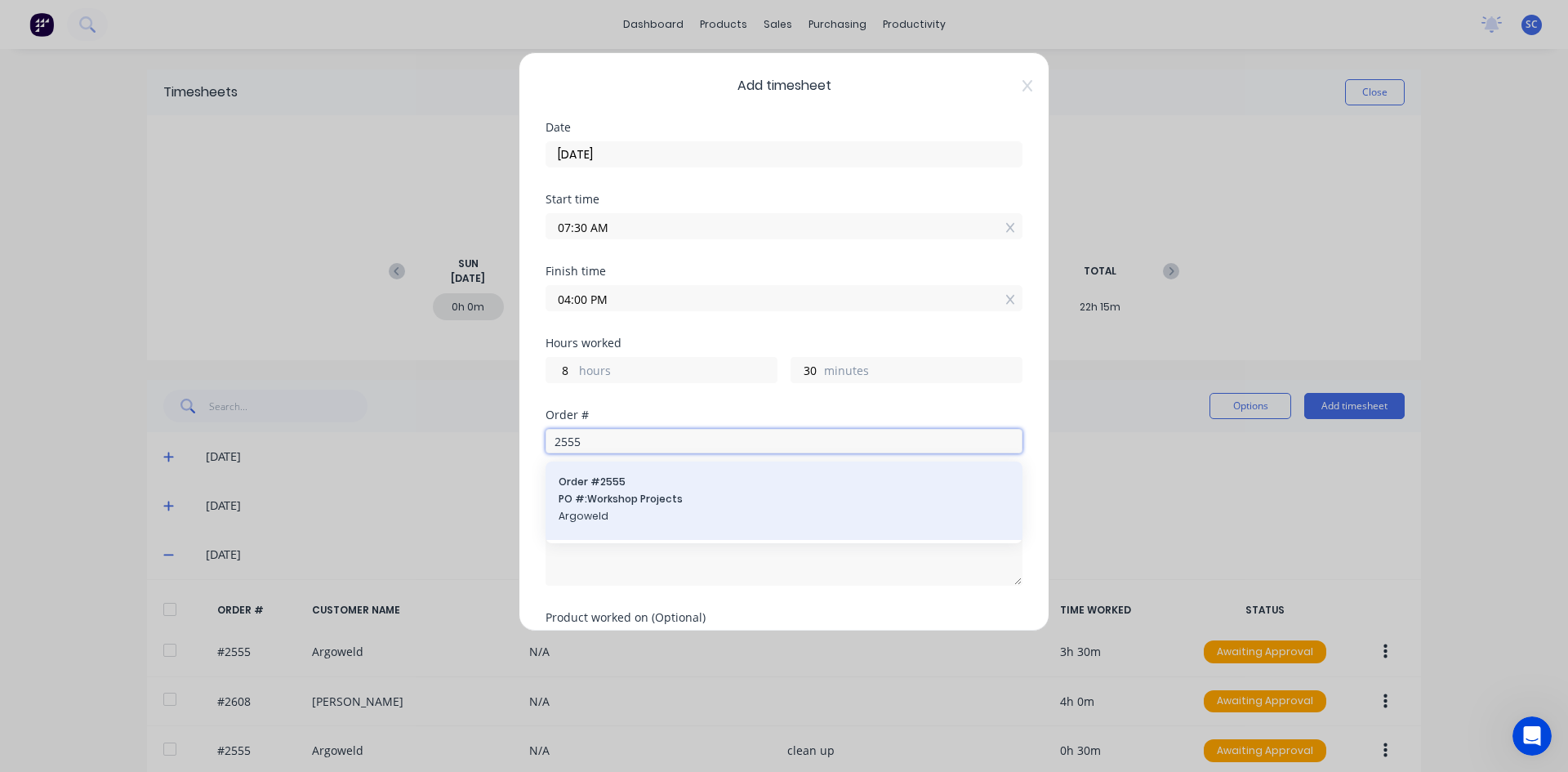
type input "2555"
click at [673, 491] on div "Order # 2555 PO #: Workshop Projects Argoweld" at bounding box center [784, 500] width 451 height 52
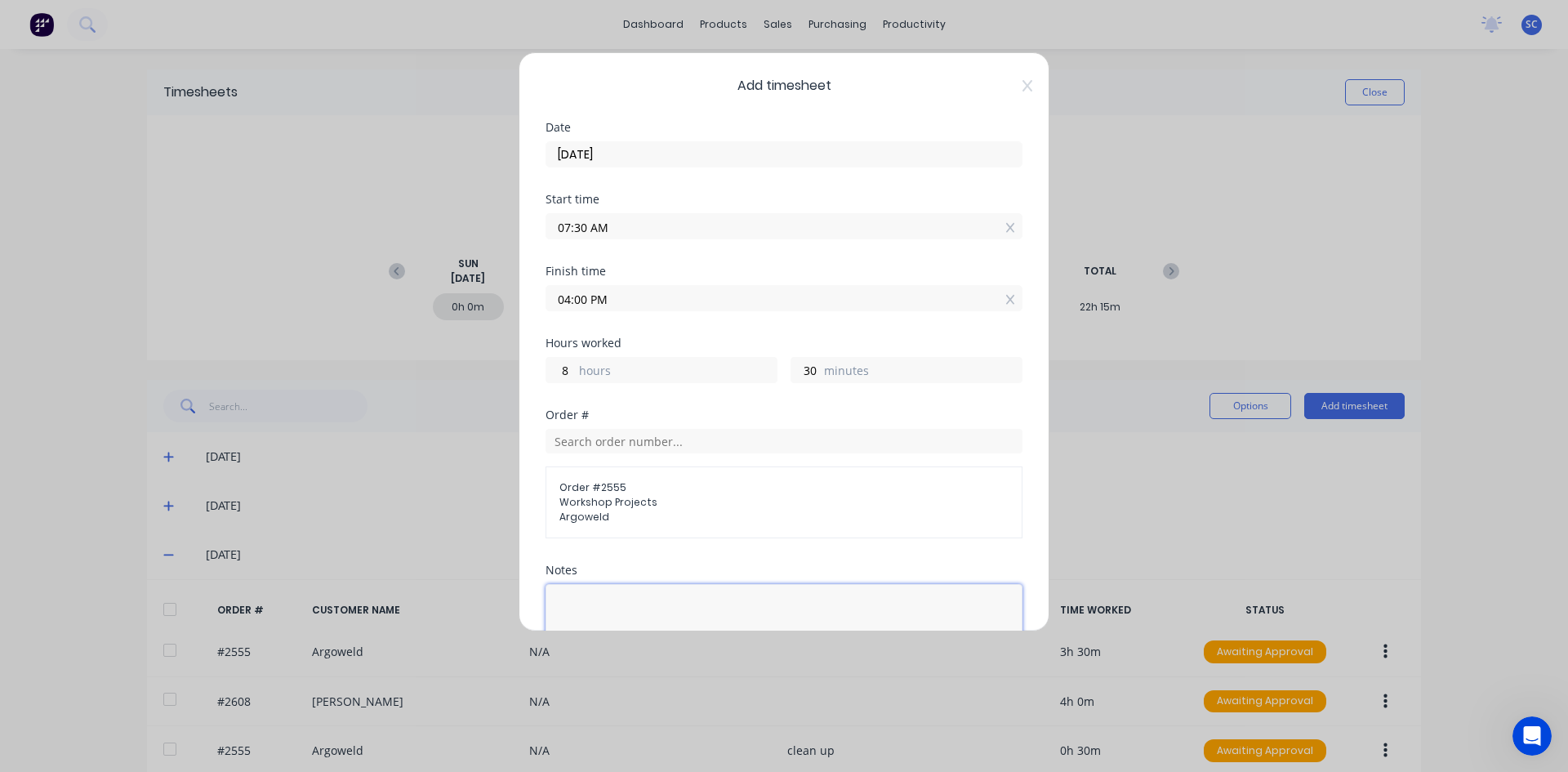
click at [626, 604] on textarea at bounding box center [784, 627] width 477 height 87
click at [611, 609] on textarea "gawler b ody works" at bounding box center [784, 627] width 477 height 87
click at [671, 611] on textarea "gawler body works" at bounding box center [784, 627] width 477 height 87
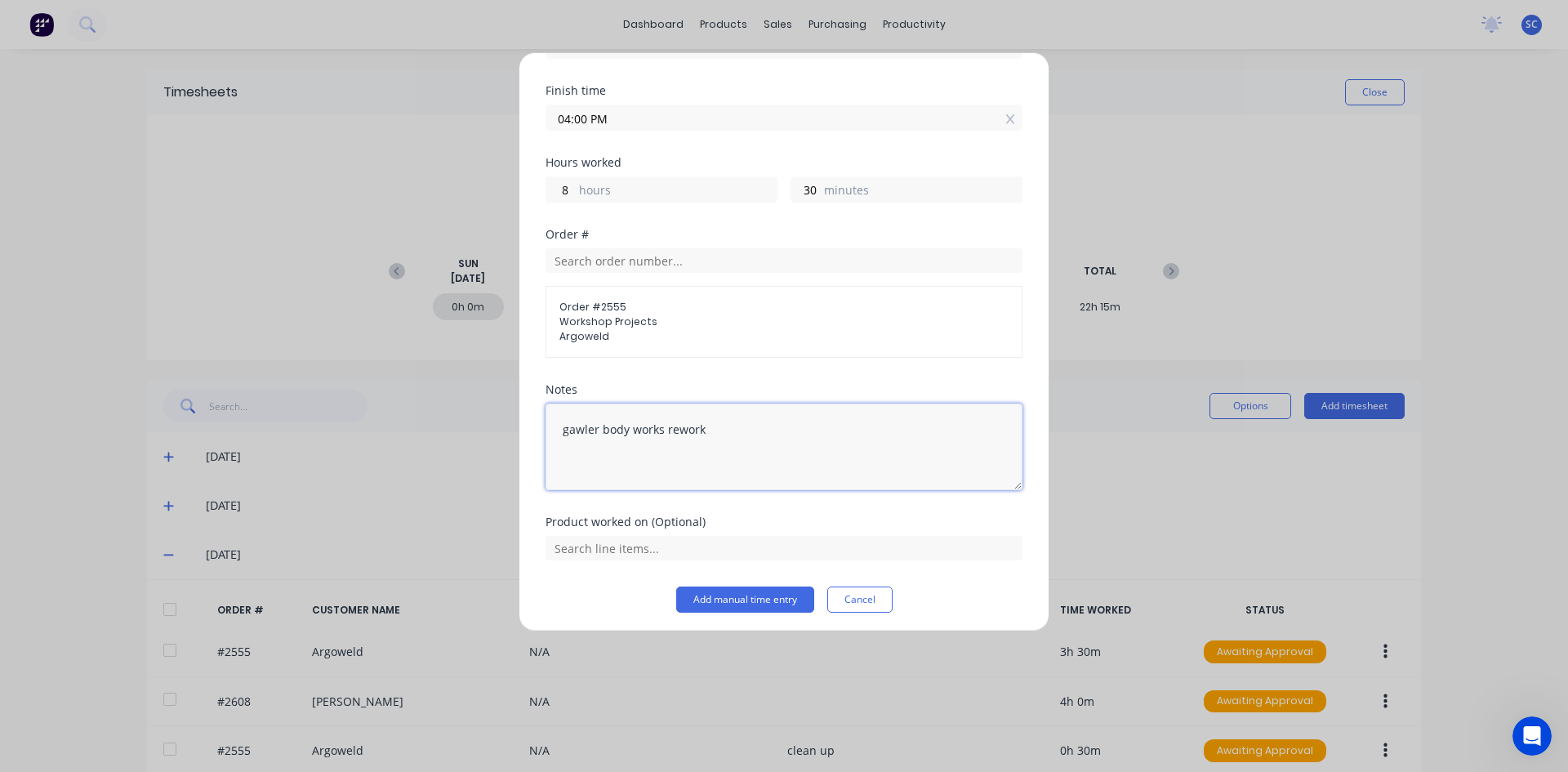
scroll to position [186, 0]
type textarea "gawler body works rework"
click at [776, 593] on button "Add manual time entry" at bounding box center [745, 594] width 138 height 26
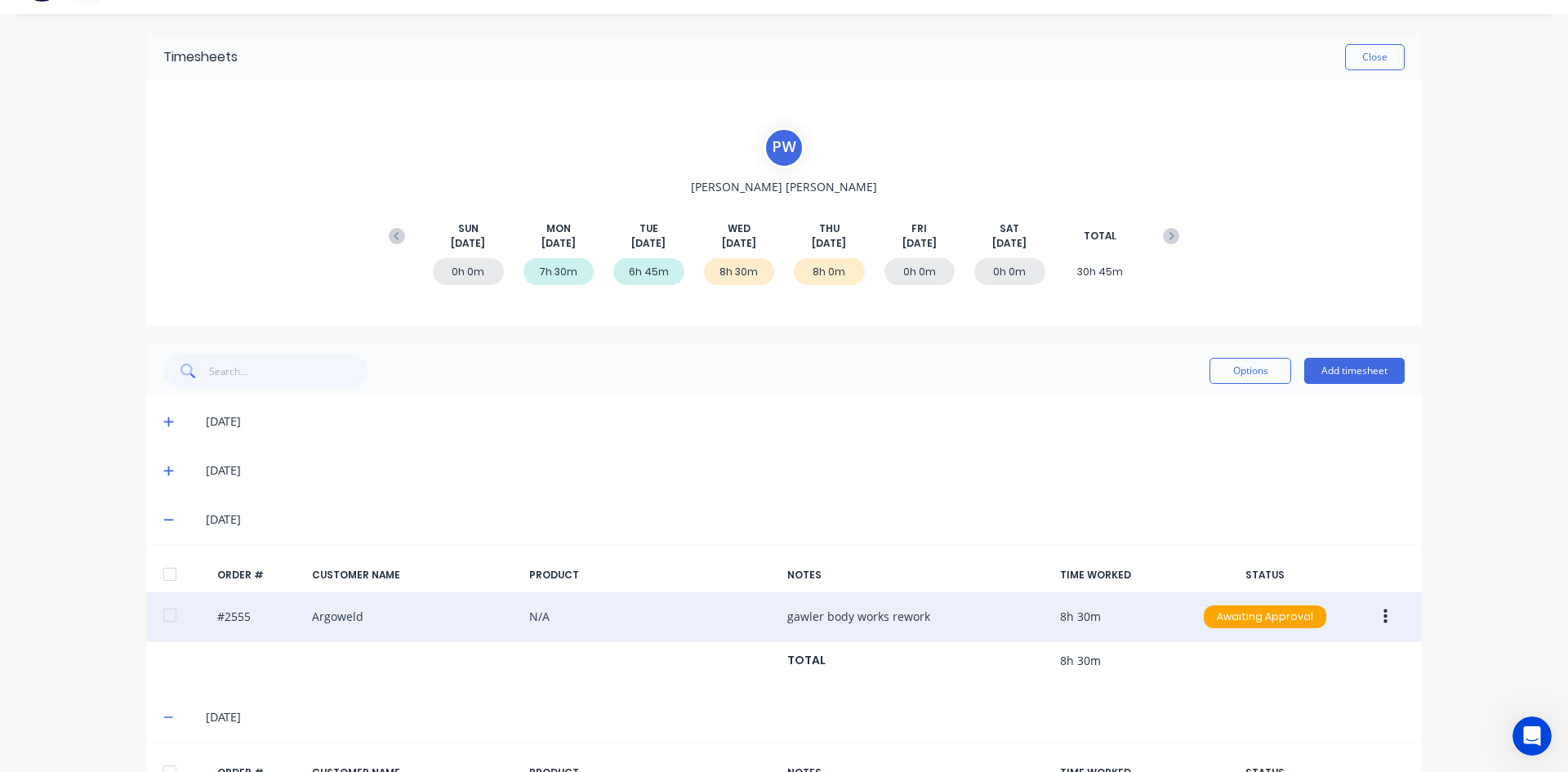
scroll to position [0, 0]
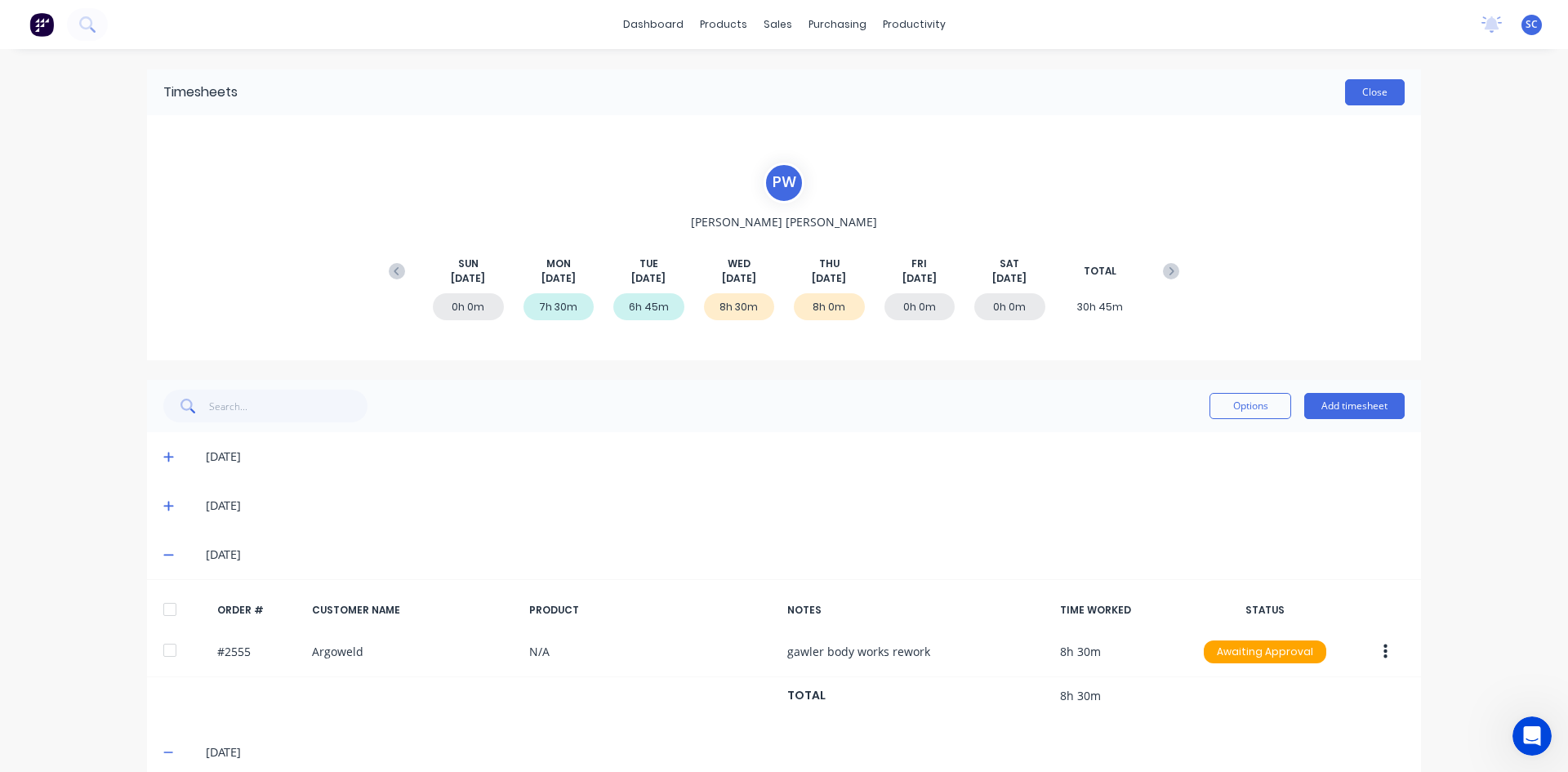
click at [1351, 87] on button "Close" at bounding box center [1375, 92] width 60 height 26
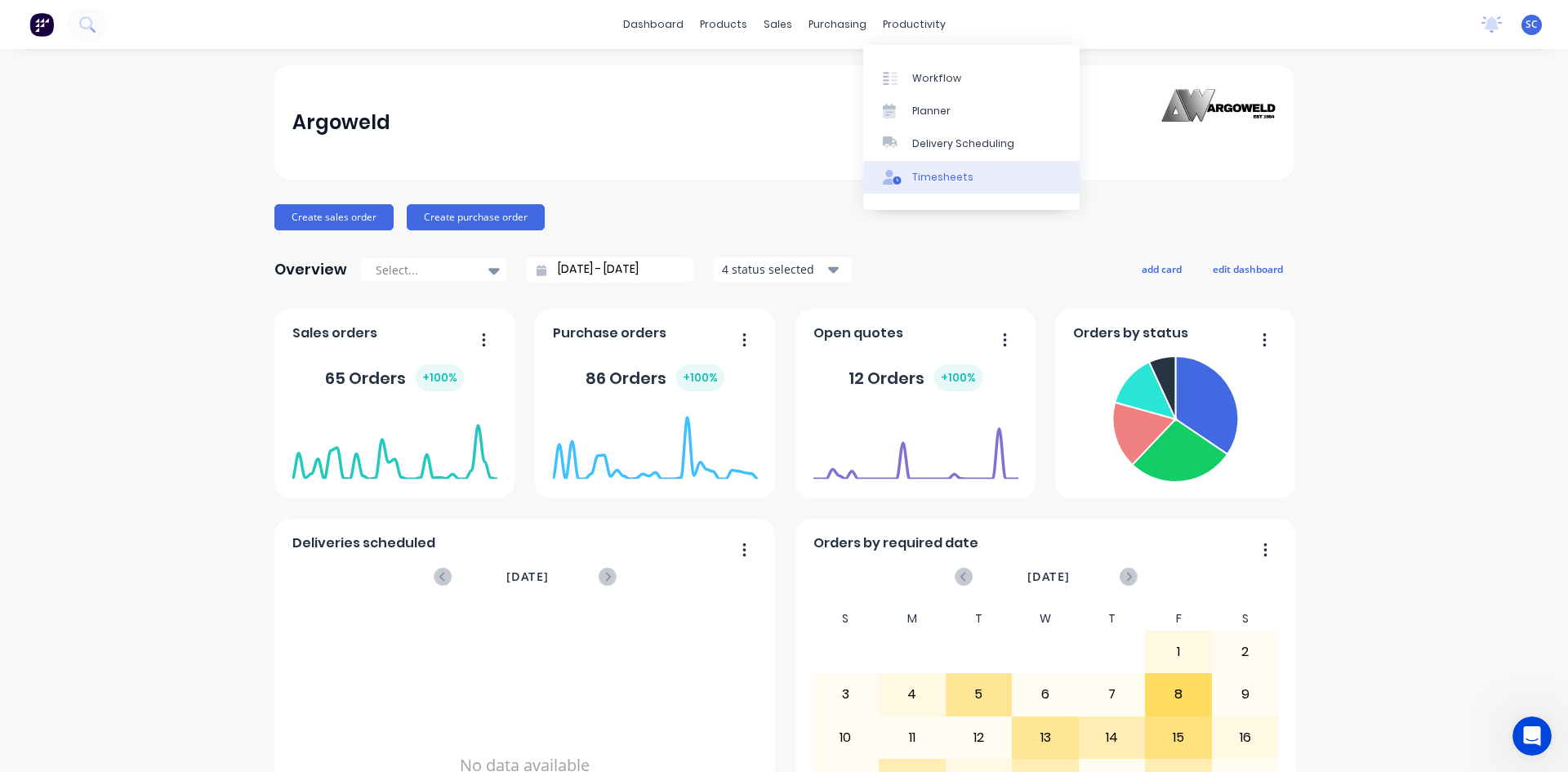
click at [952, 175] on div "Timesheets" at bounding box center [943, 177] width 62 height 15
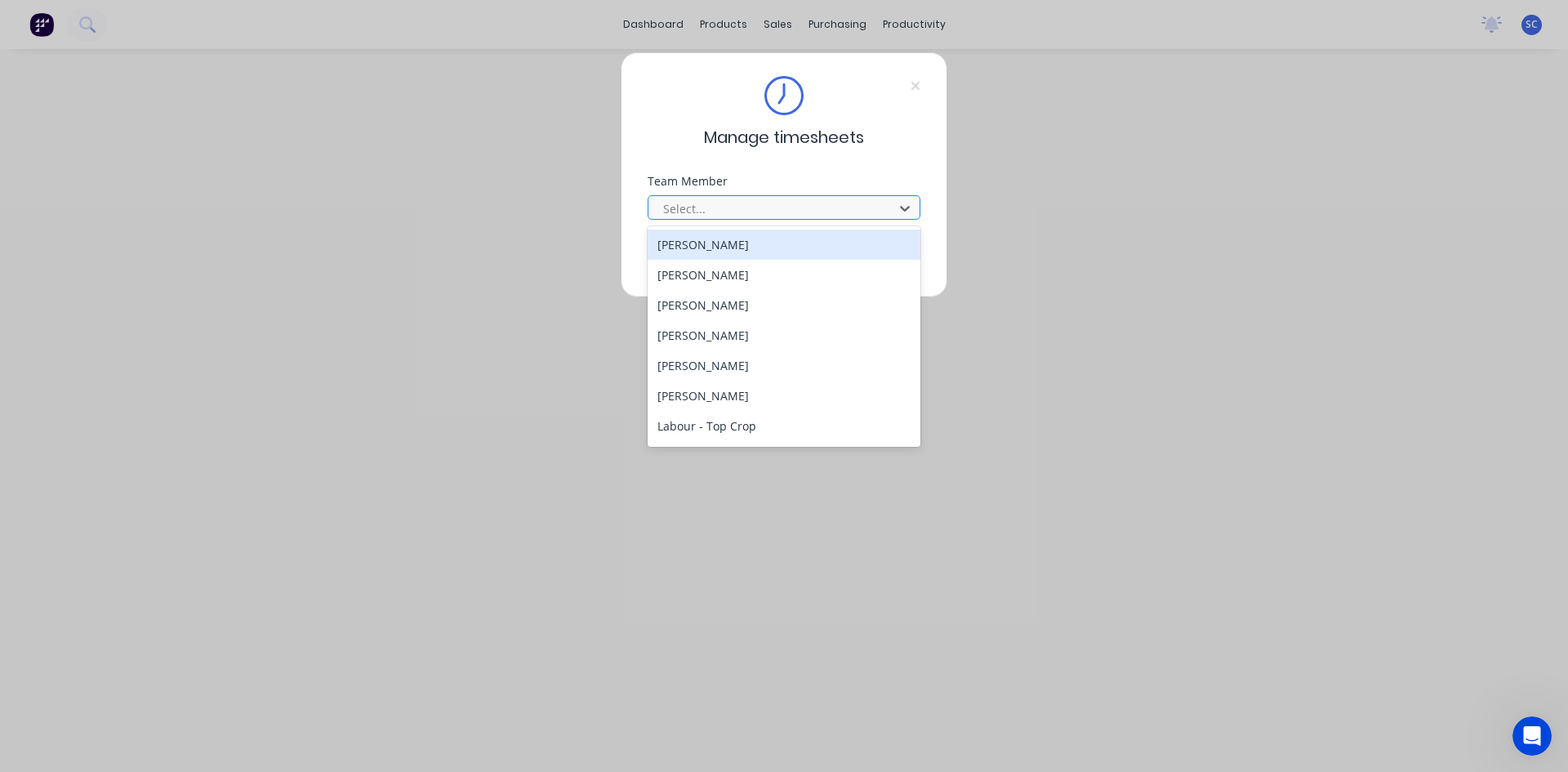
click at [818, 210] on div at bounding box center [774, 209] width 224 height 21
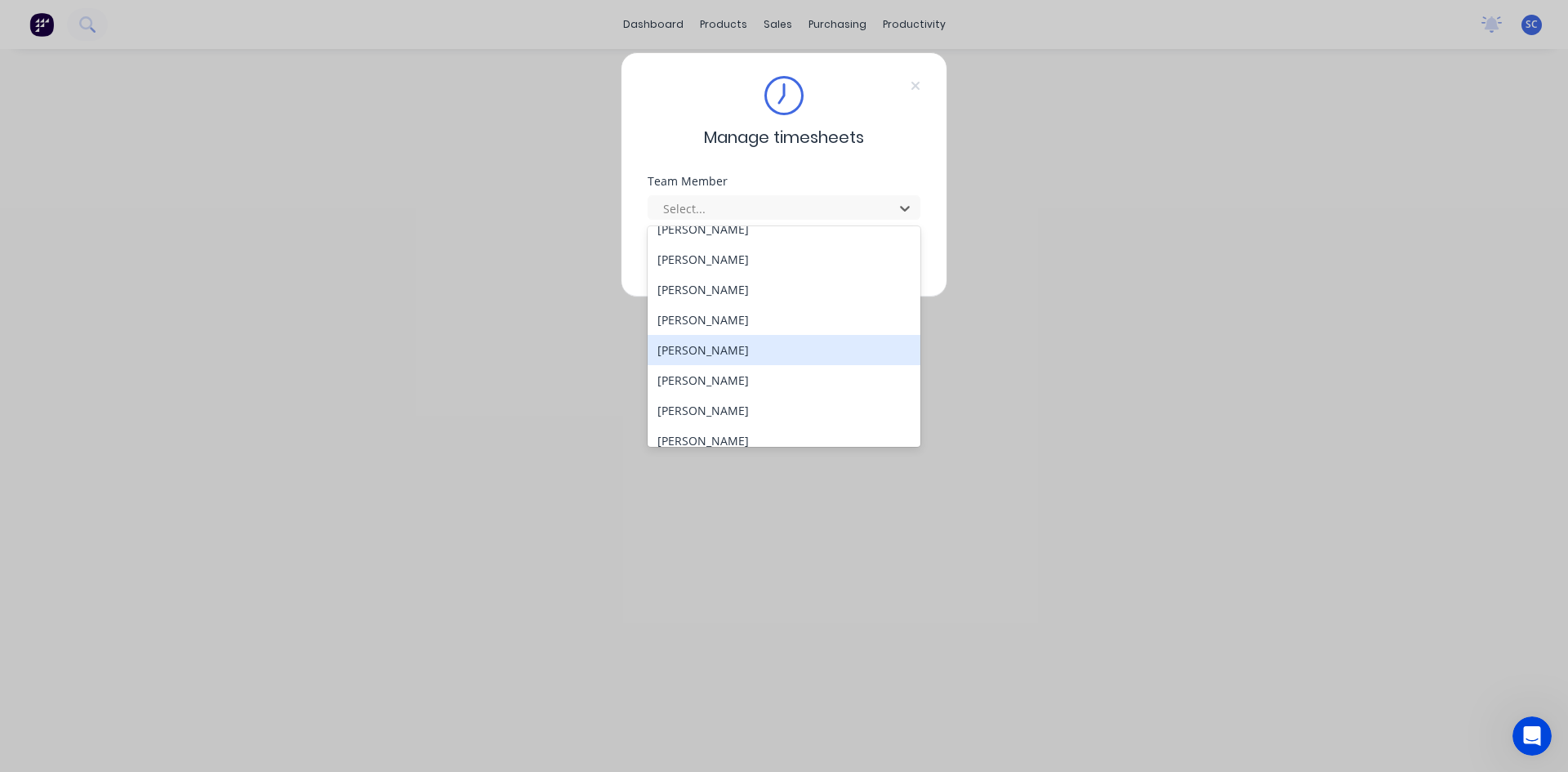
scroll to position [481, 0]
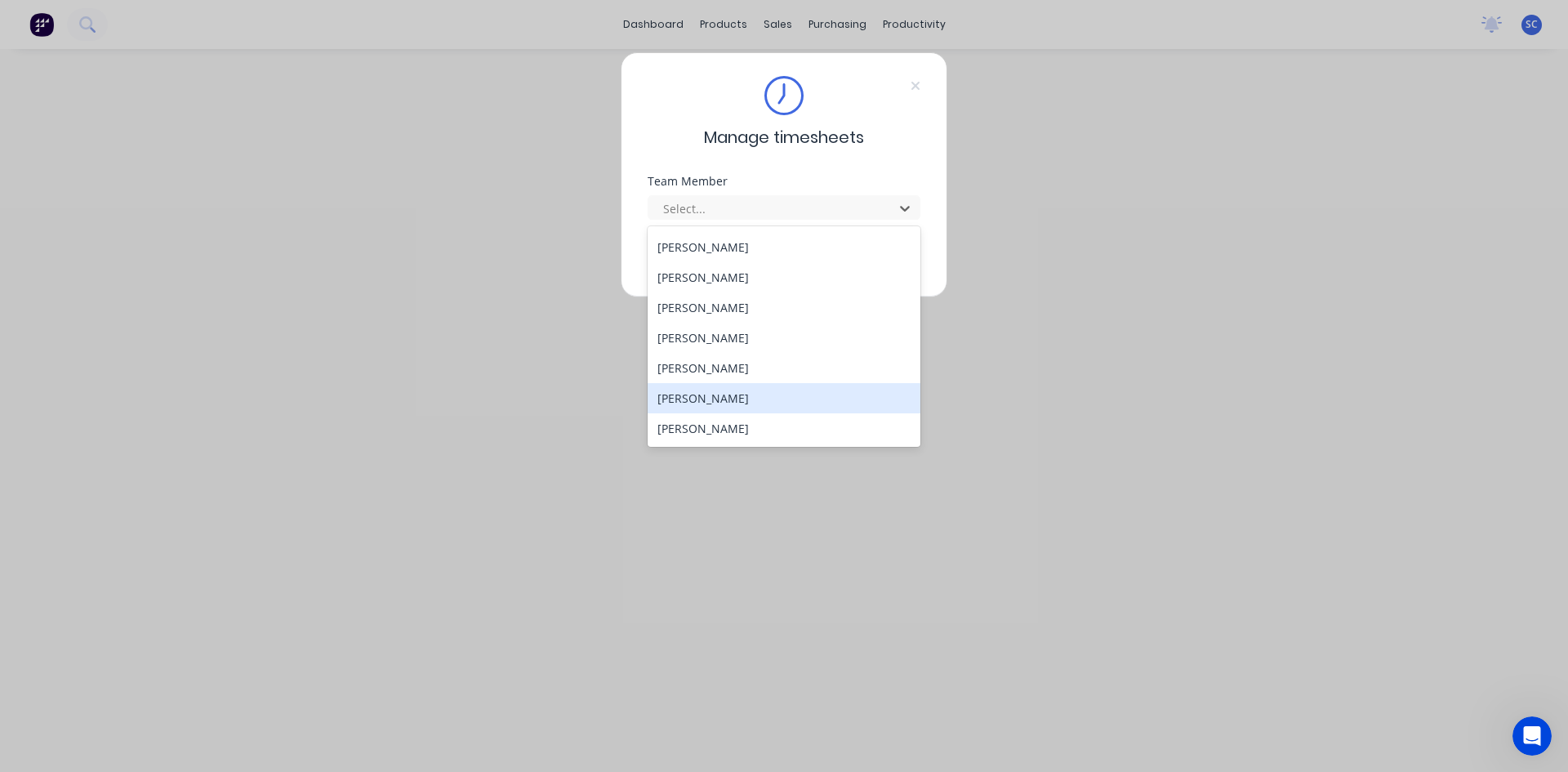
click at [733, 392] on div "[PERSON_NAME]" at bounding box center [784, 398] width 272 height 30
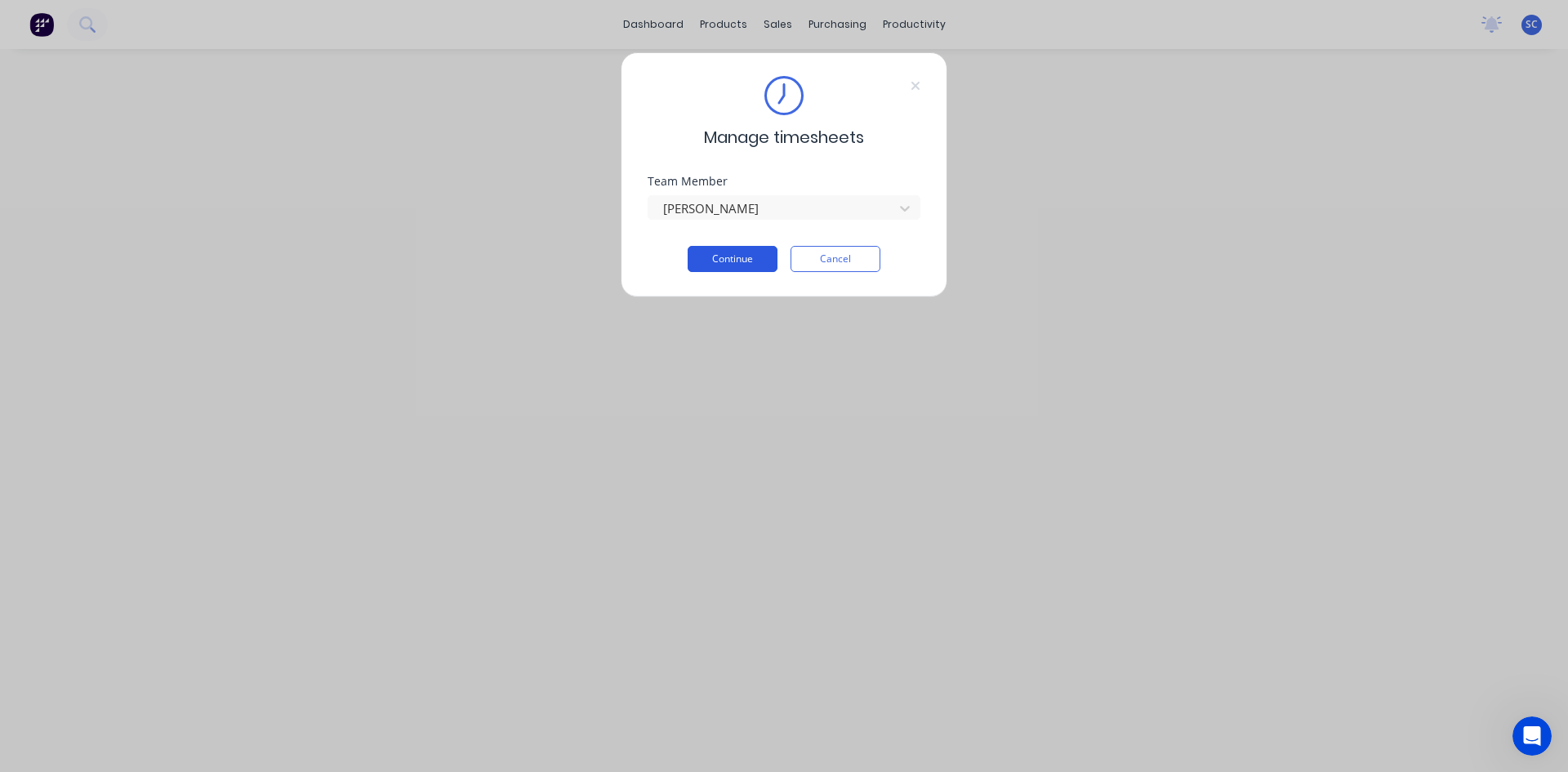
click at [738, 260] on button "Continue" at bounding box center [733, 258] width 90 height 26
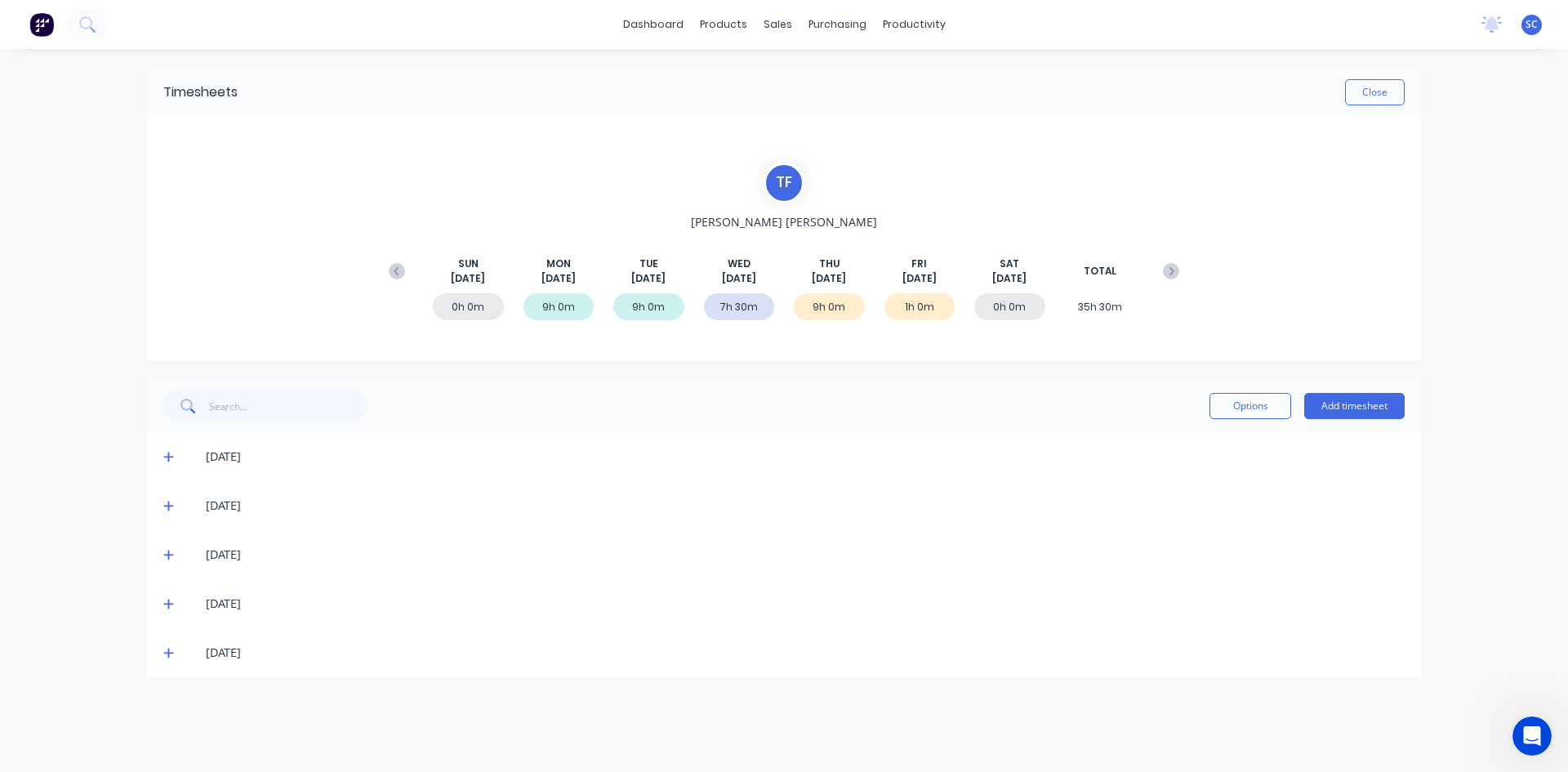
click at [173, 552] on icon at bounding box center [168, 554] width 10 height 11
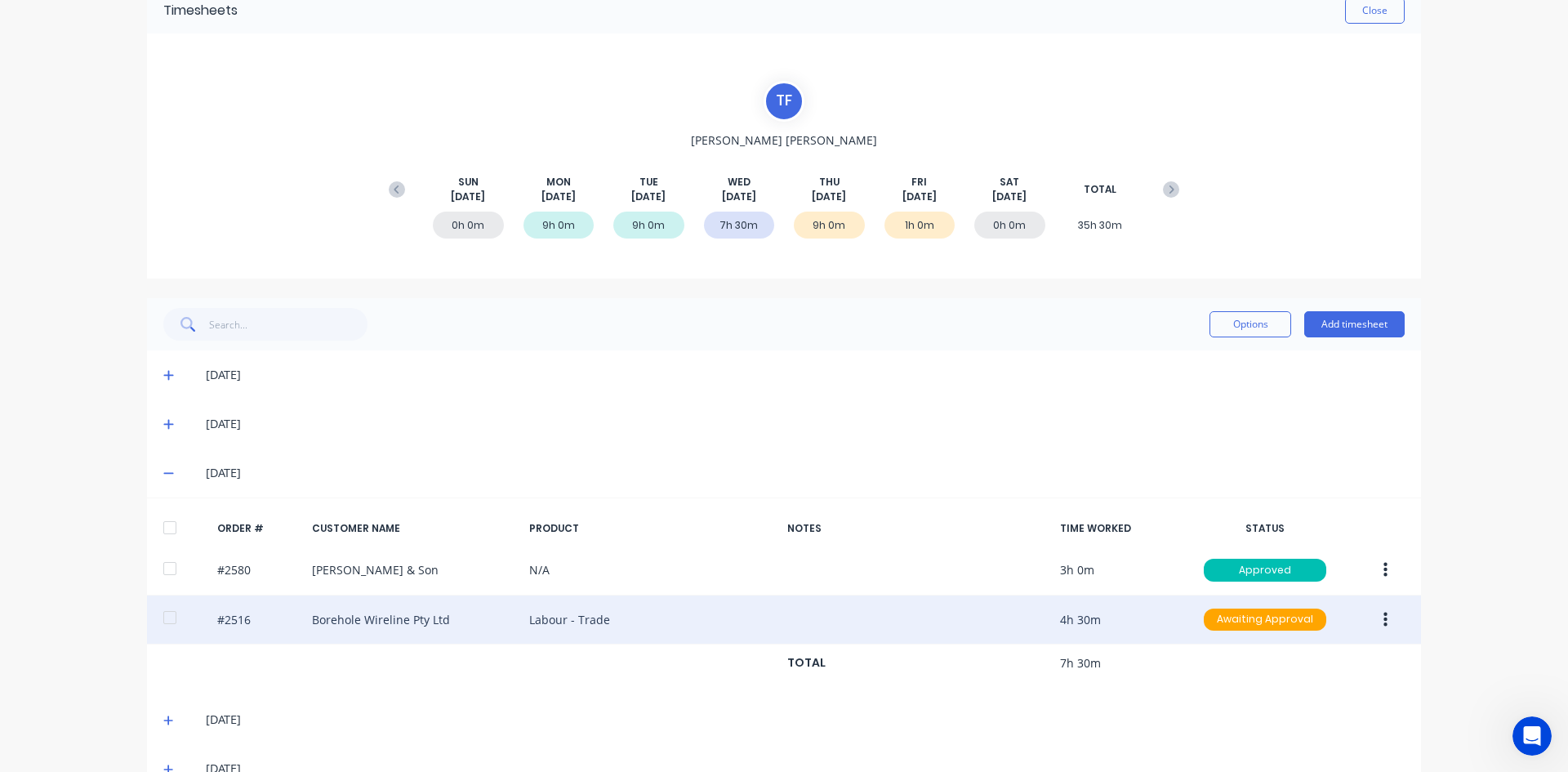
scroll to position [123, 0]
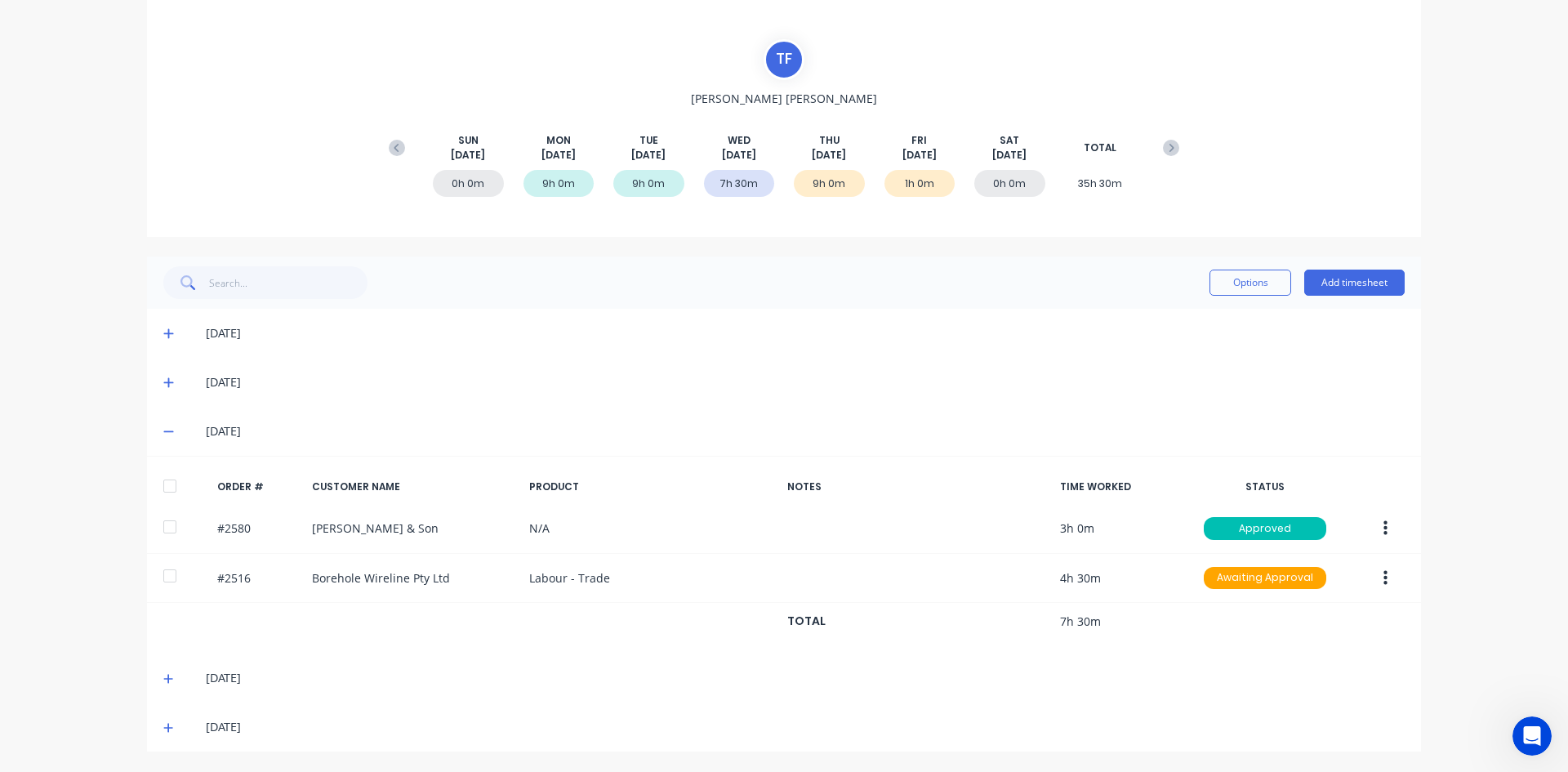
click at [163, 677] on icon at bounding box center [167, 678] width 10 height 10
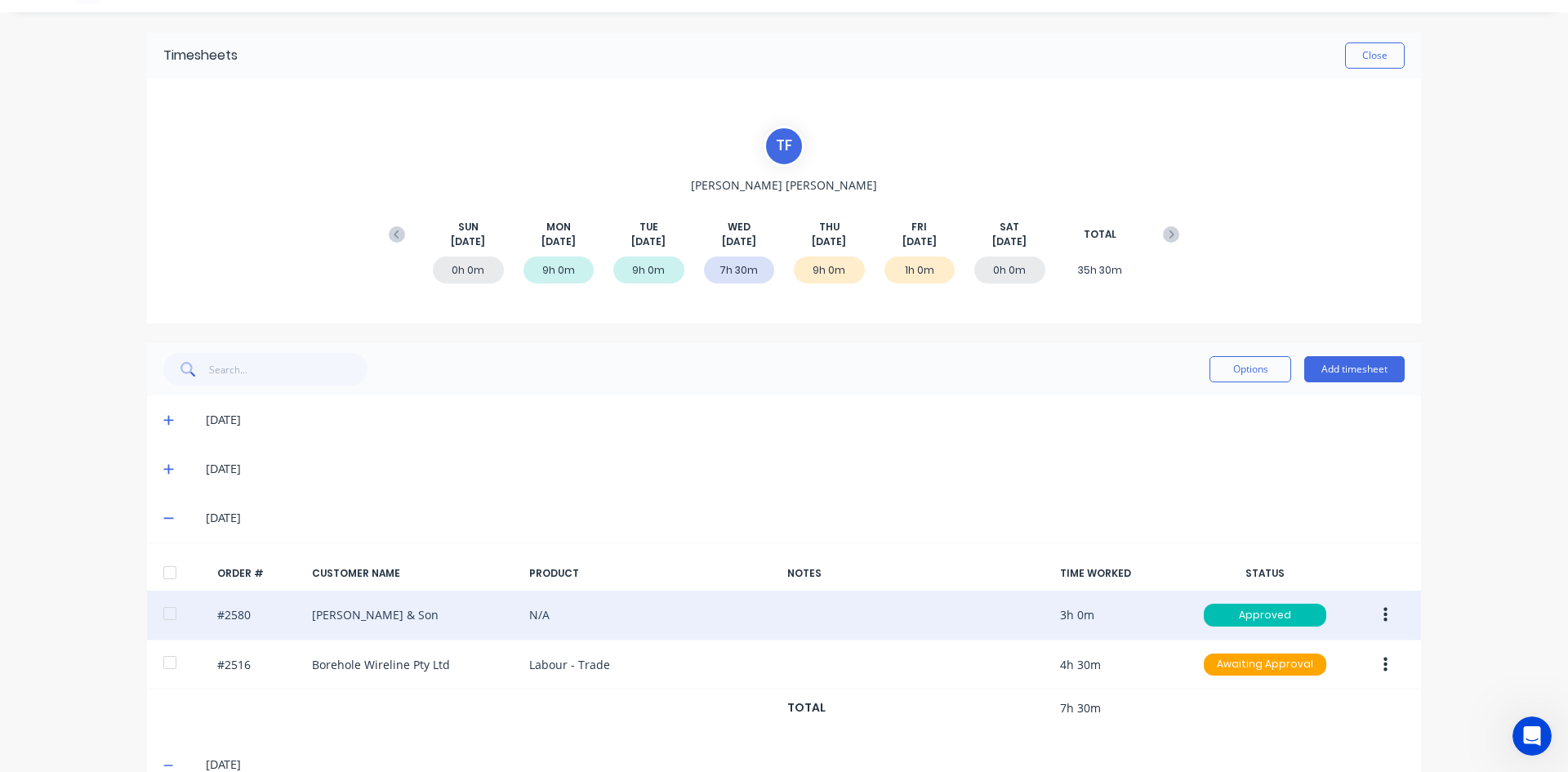
scroll to position [0, 0]
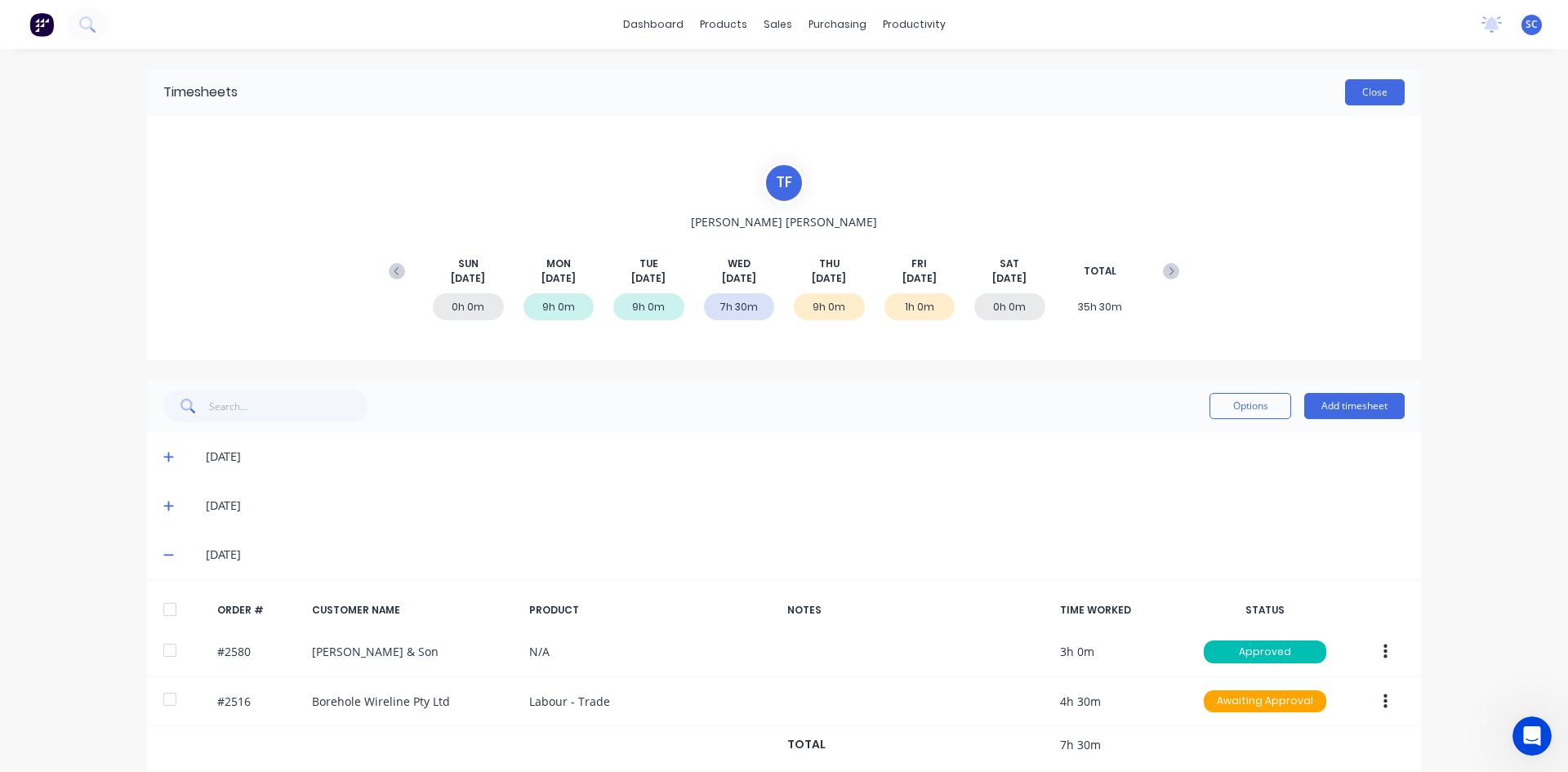
click at [1362, 88] on button "Close" at bounding box center [1375, 92] width 60 height 26
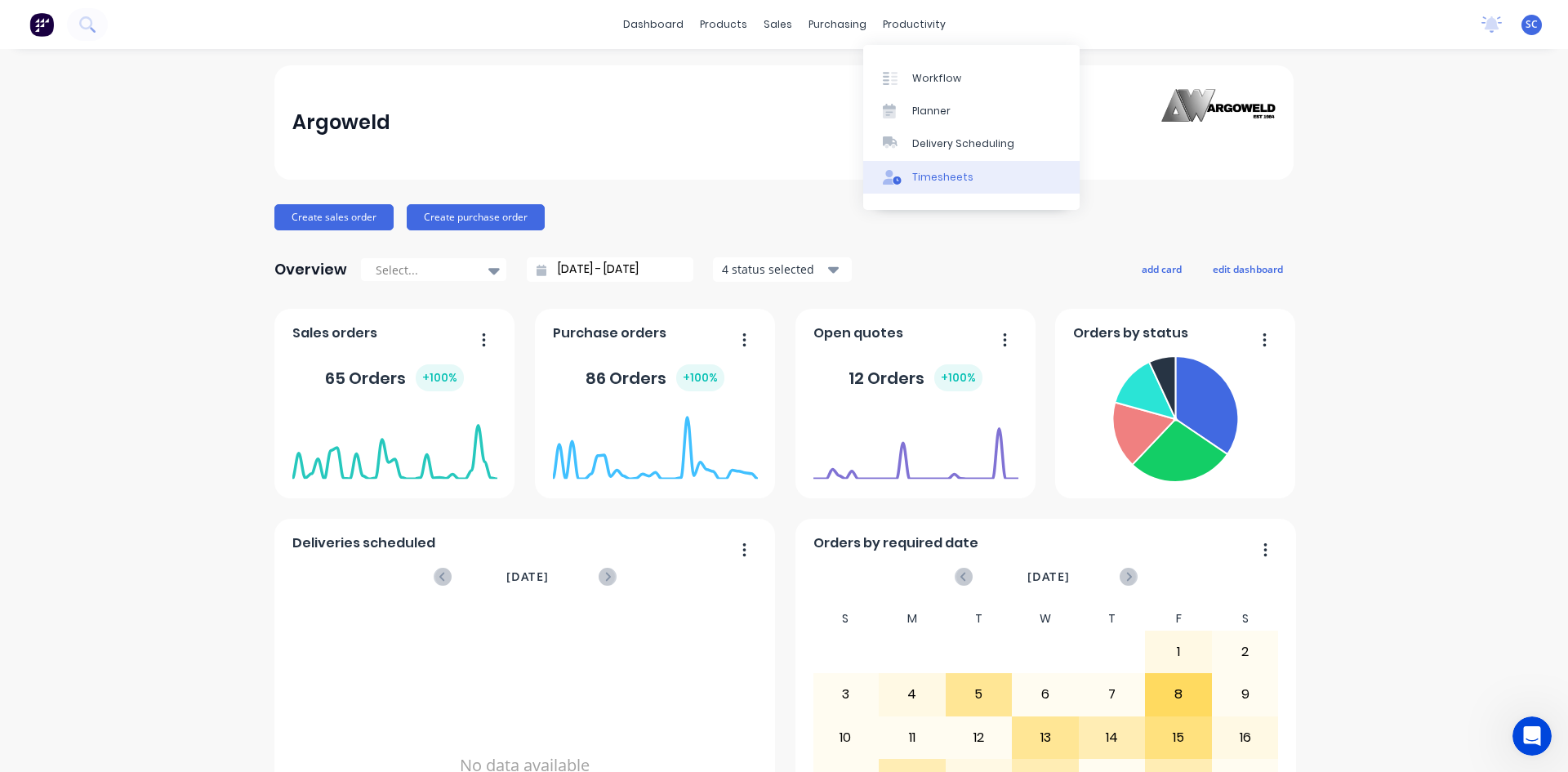
click at [949, 172] on div "Timesheets" at bounding box center [943, 177] width 62 height 15
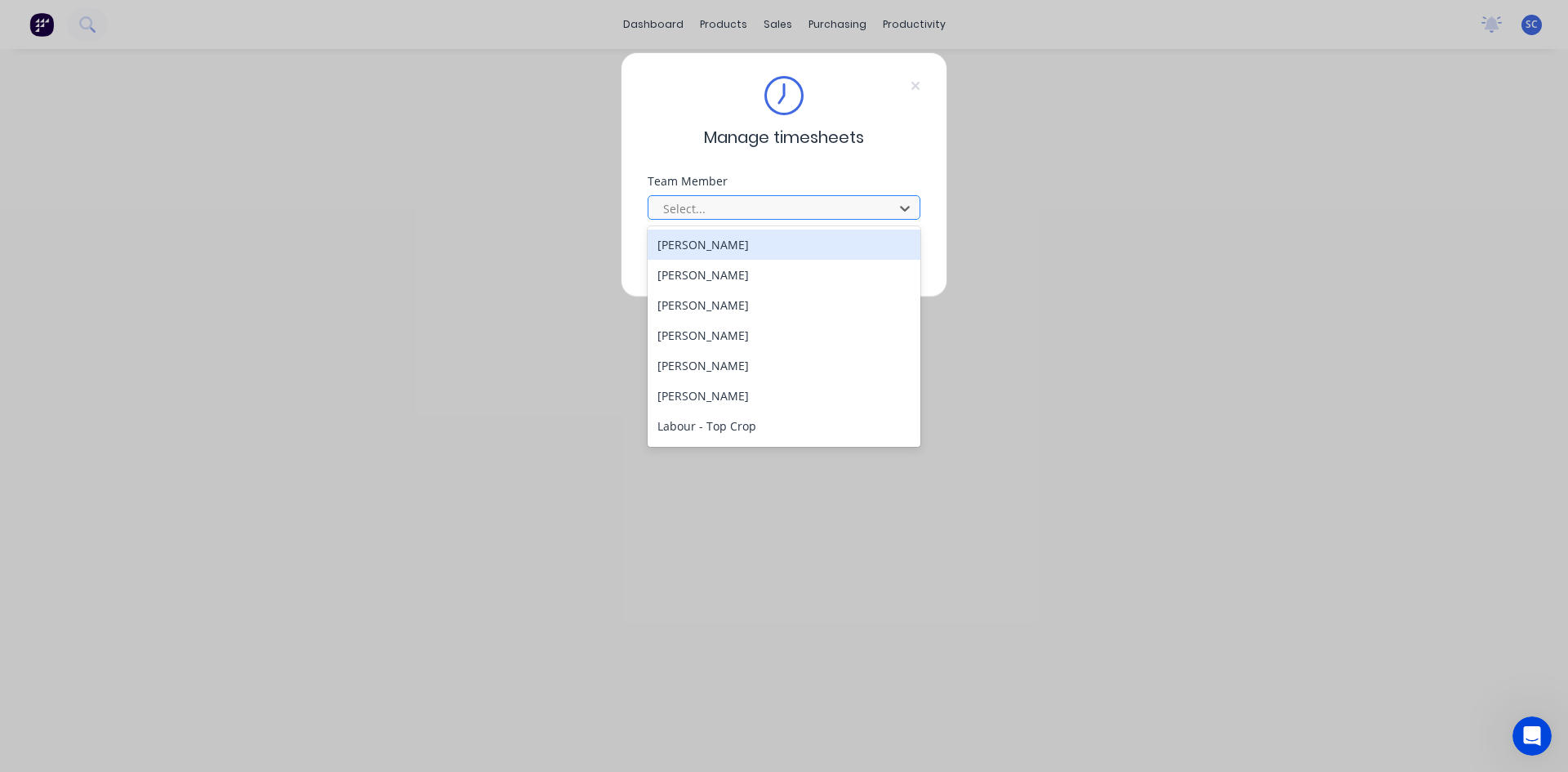
click at [719, 208] on div at bounding box center [774, 209] width 224 height 21
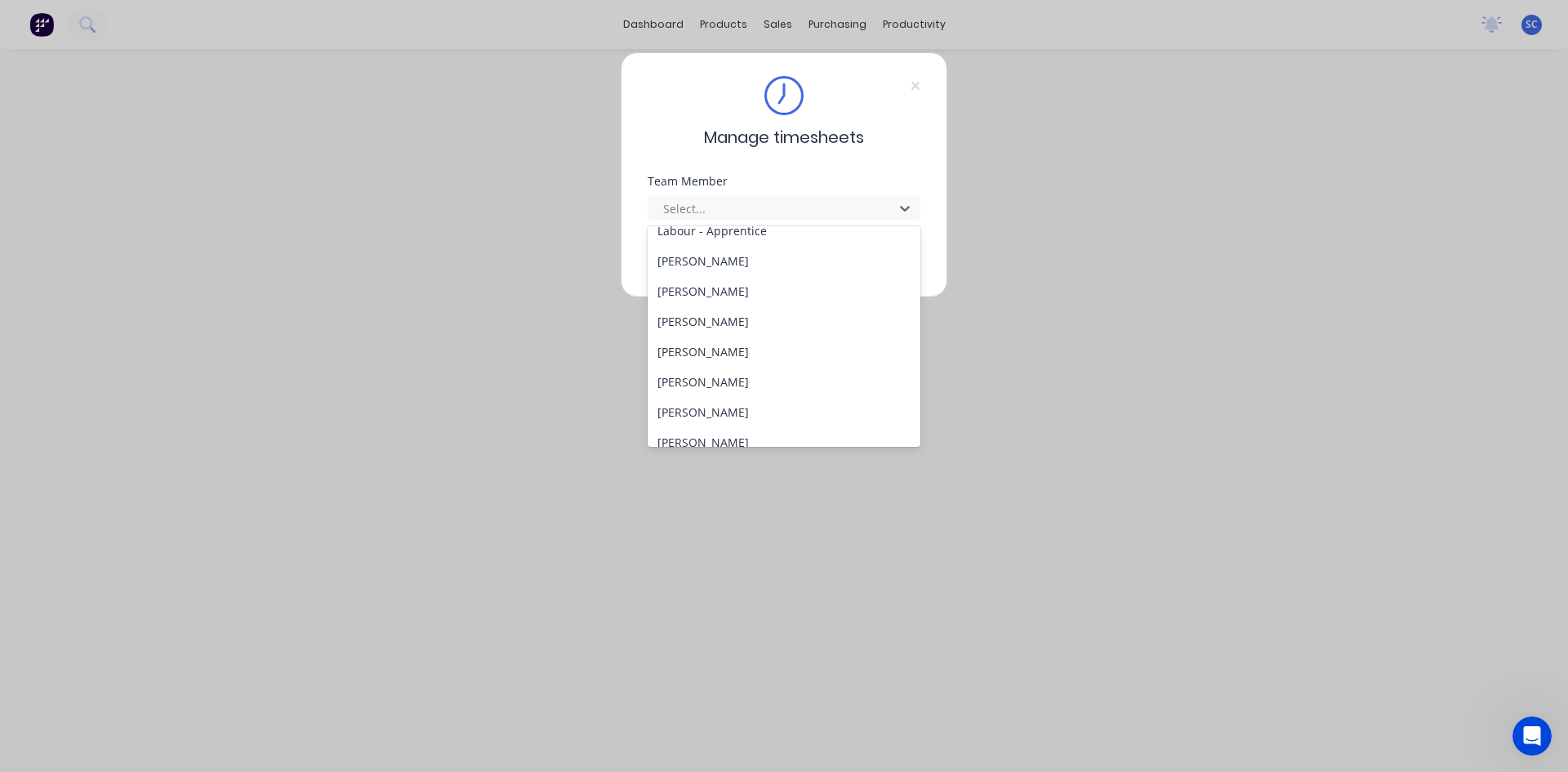
scroll to position [481, 0]
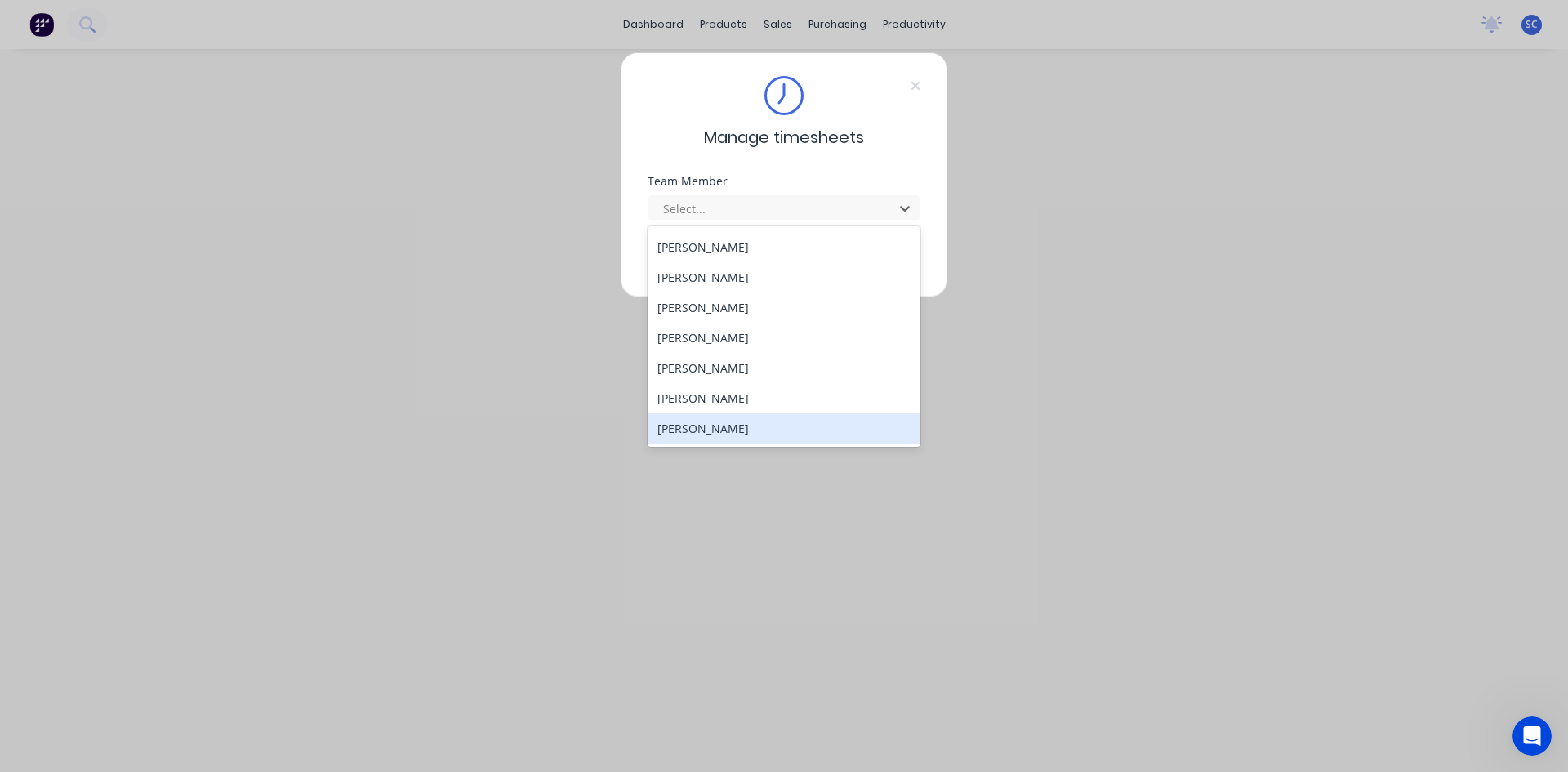
click at [746, 429] on div "[PERSON_NAME]" at bounding box center [784, 428] width 272 height 30
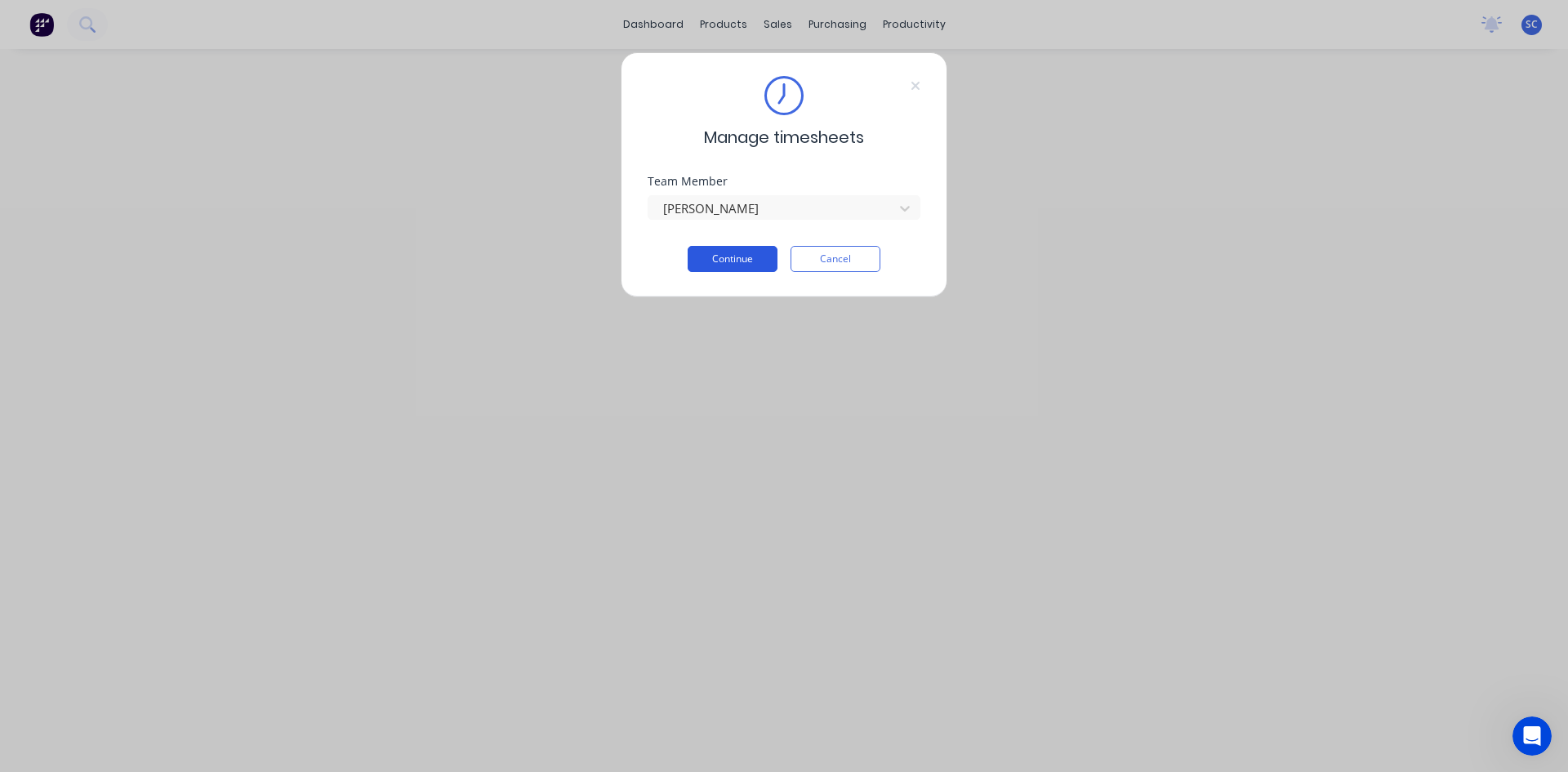
click at [718, 253] on button "Continue" at bounding box center [733, 258] width 90 height 26
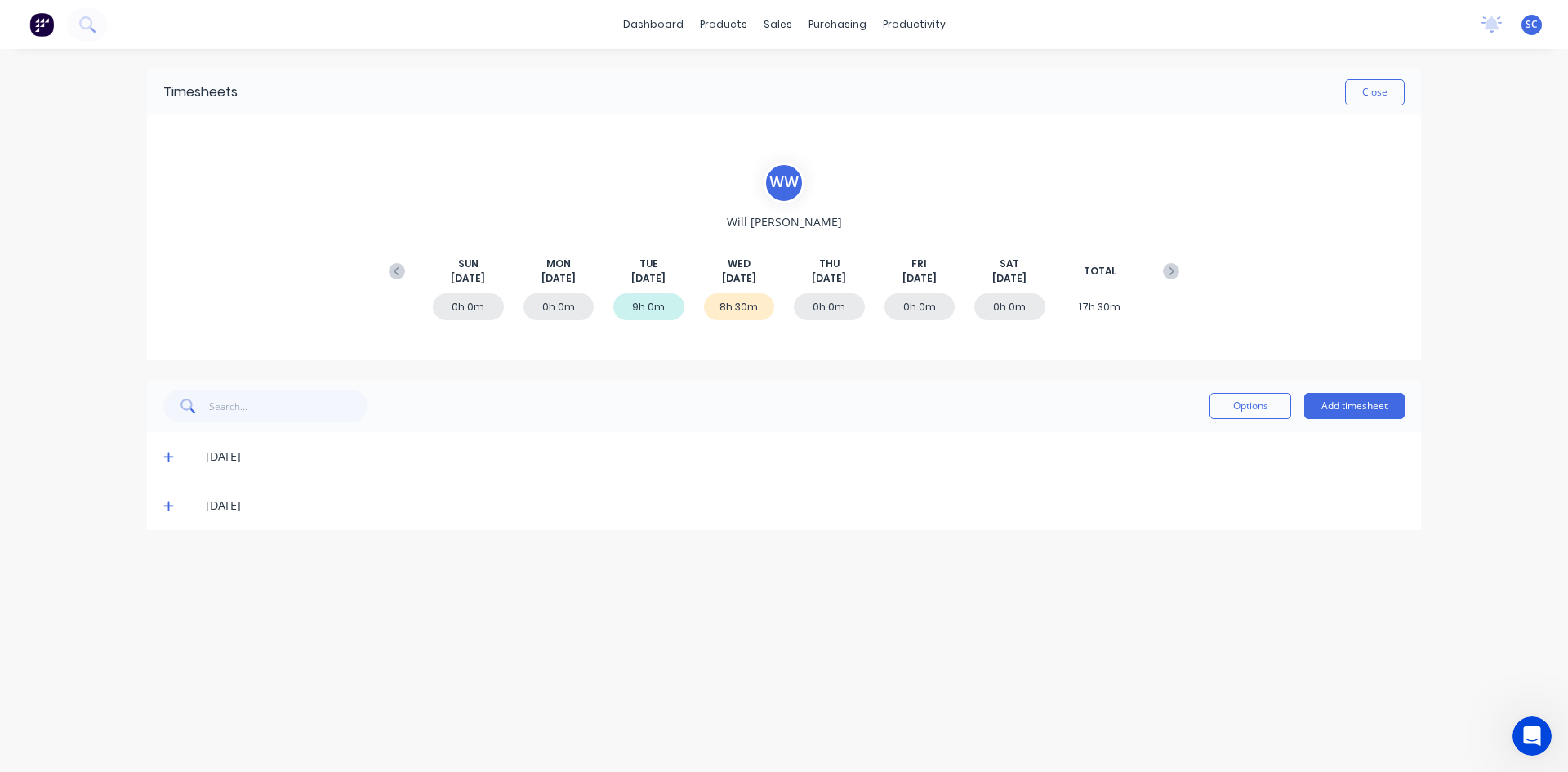
click at [167, 509] on icon at bounding box center [168, 505] width 10 height 11
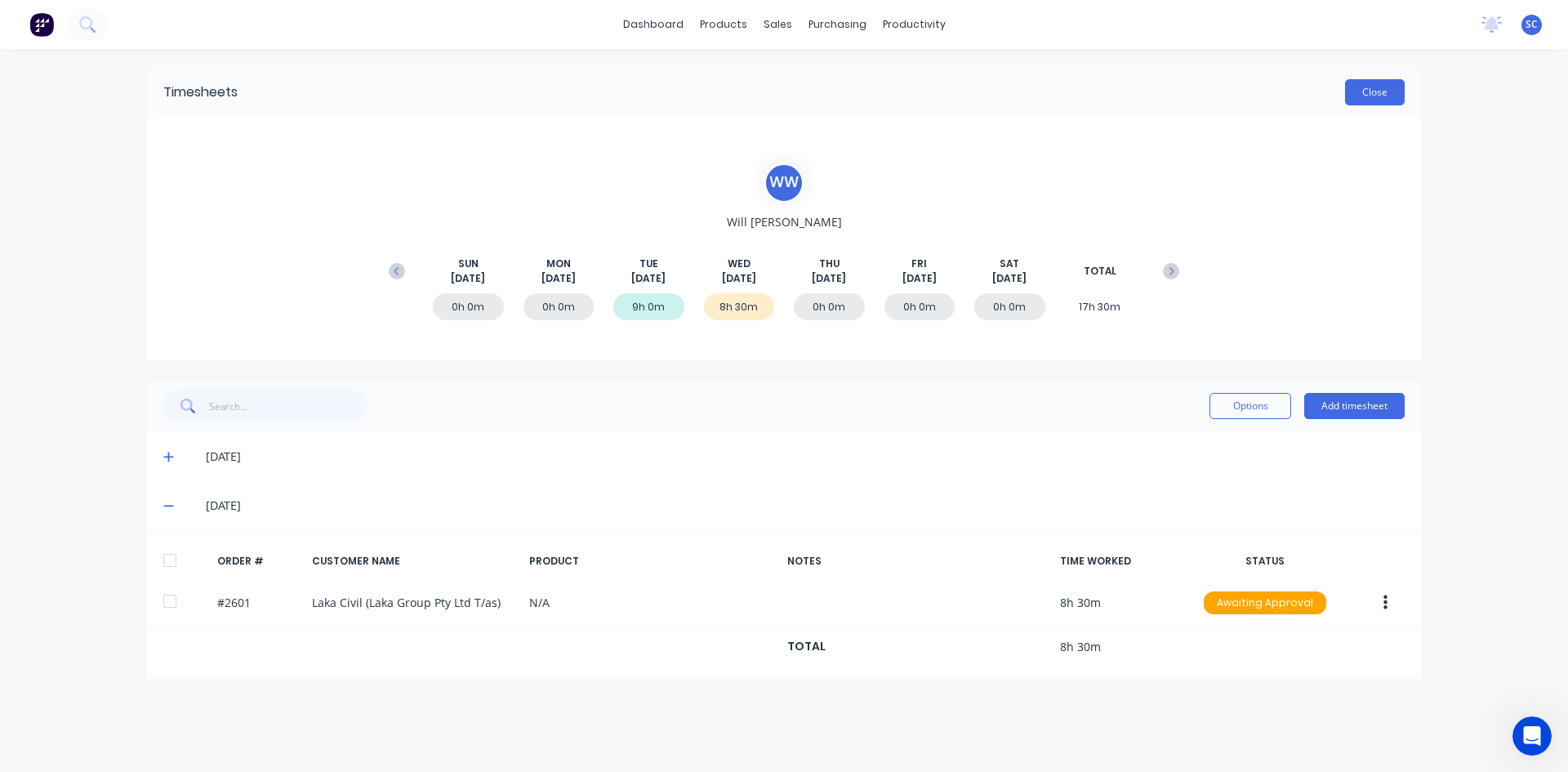
click at [1373, 79] on button "Close" at bounding box center [1375, 92] width 60 height 26
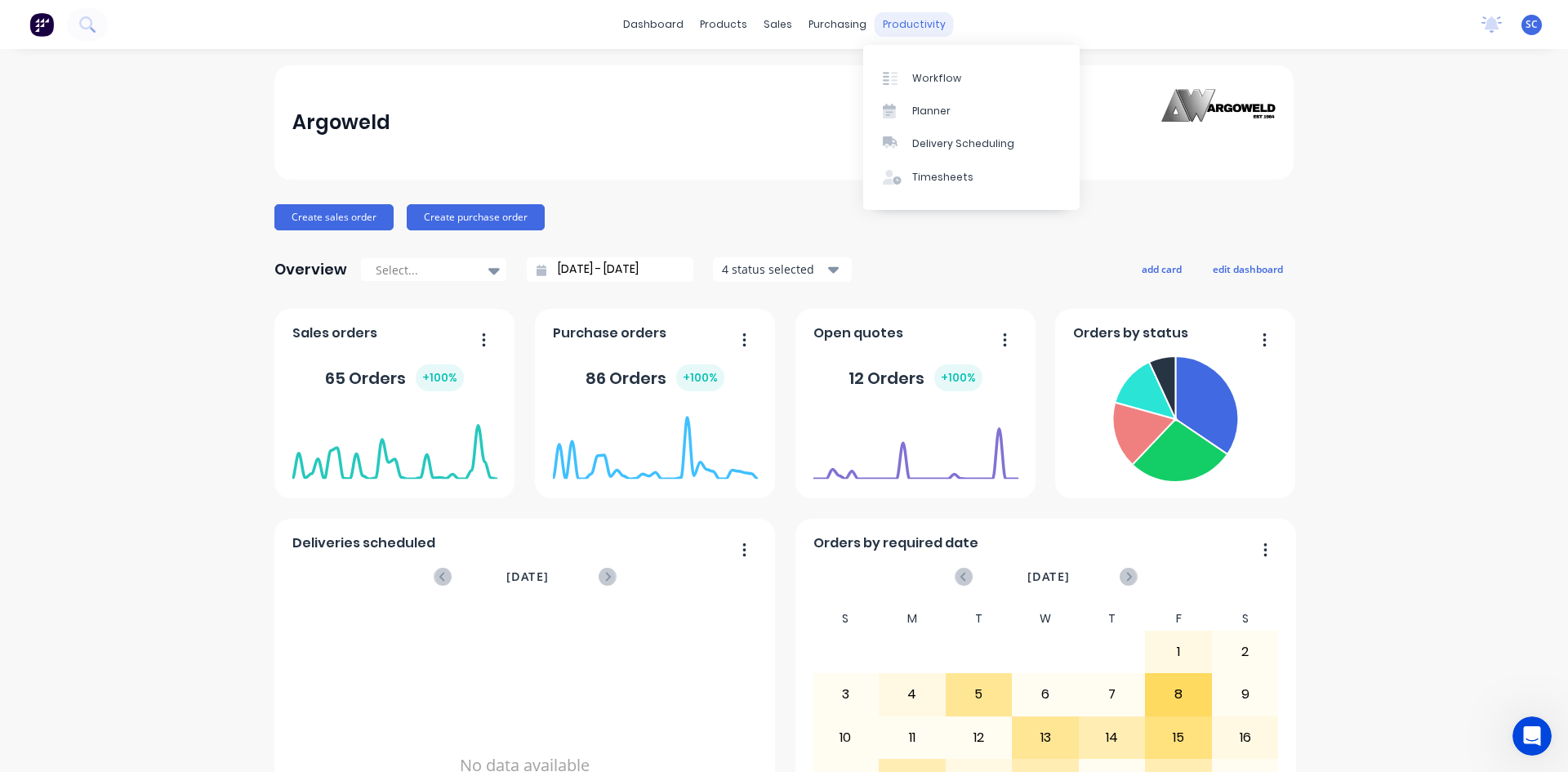
click at [907, 29] on div "productivity" at bounding box center [913, 24] width 79 height 24
click at [936, 171] on div "Timesheets" at bounding box center [943, 177] width 62 height 15
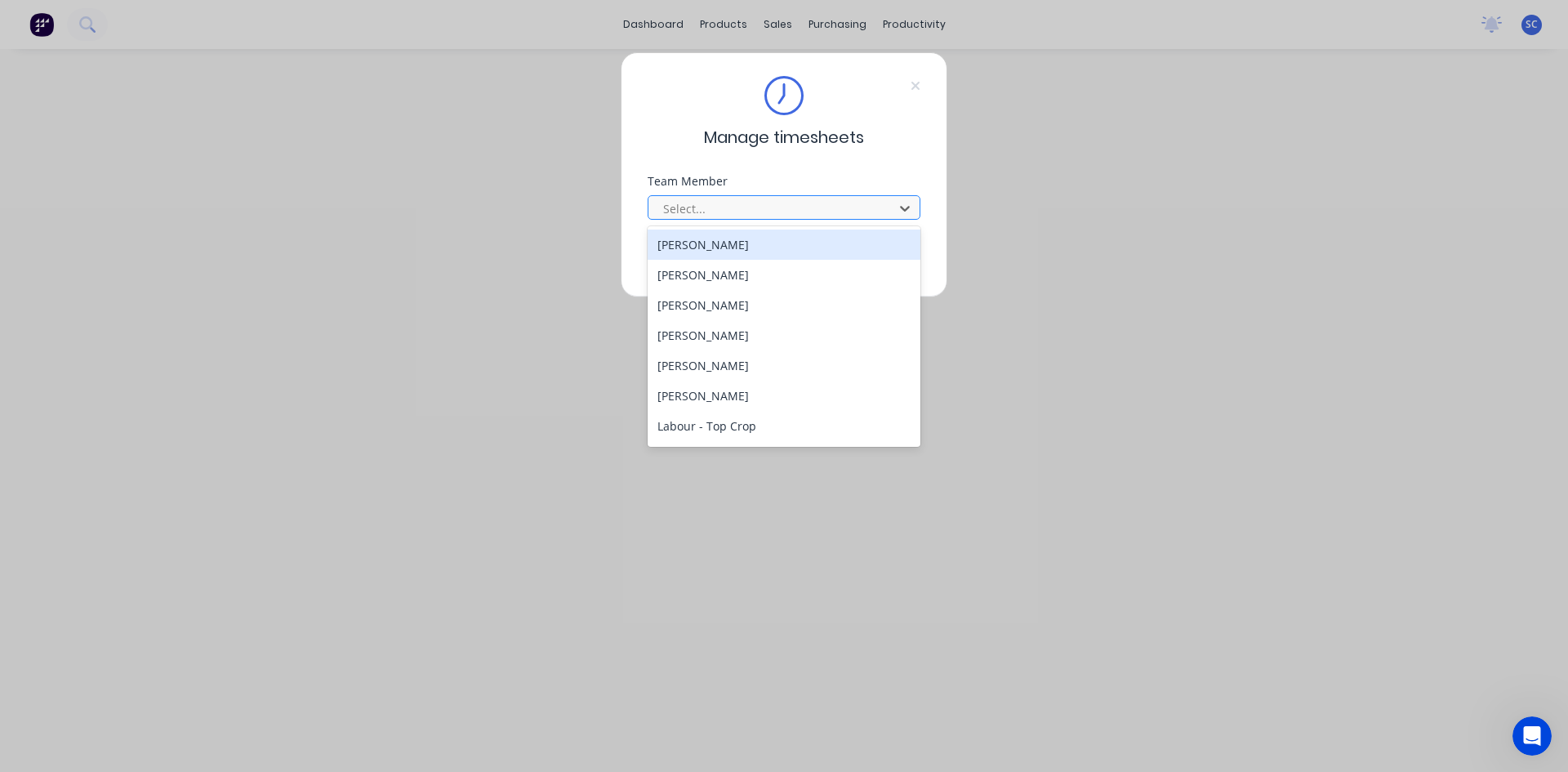
click at [708, 201] on div at bounding box center [774, 209] width 224 height 21
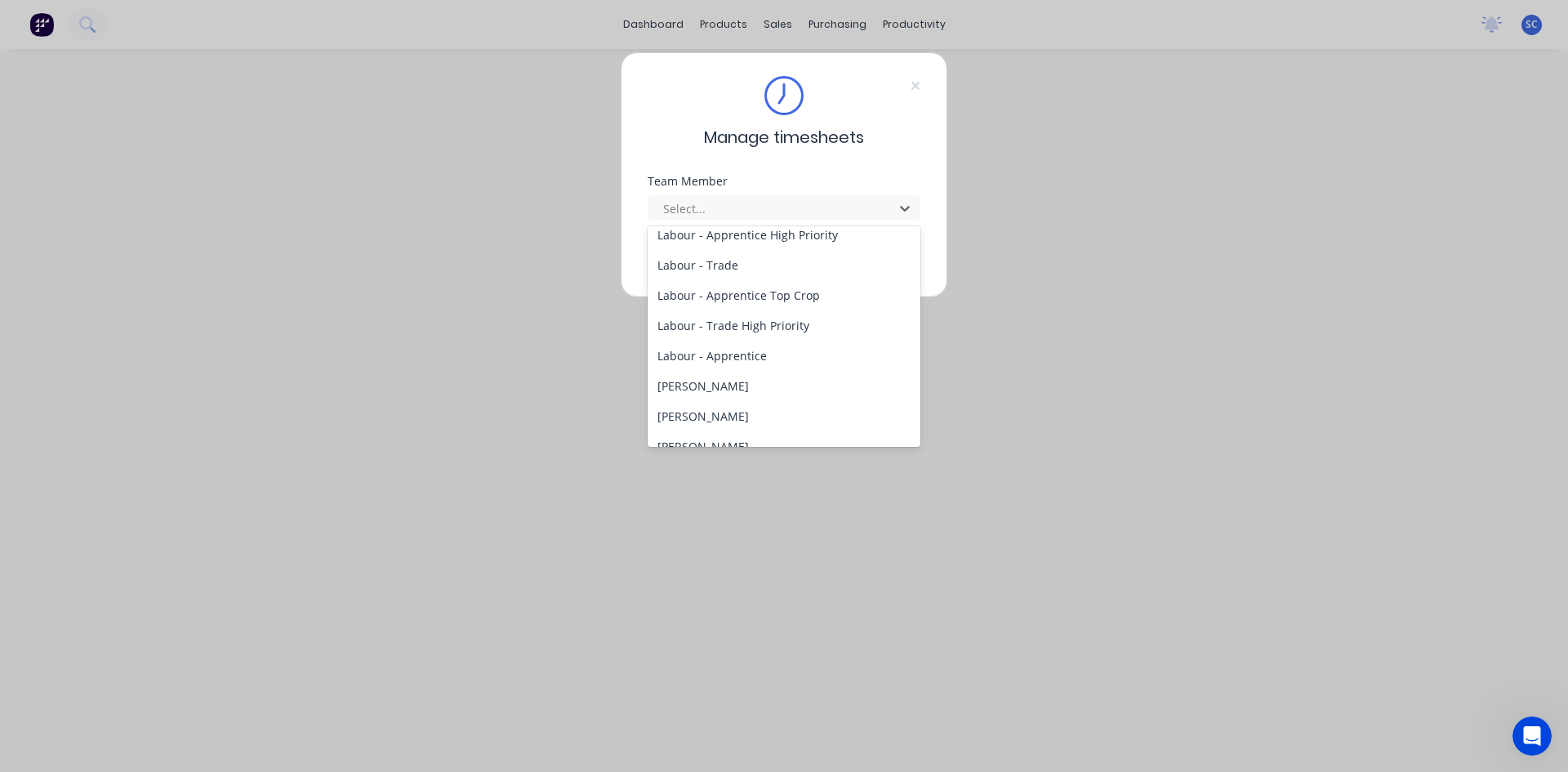
scroll to position [245, 0]
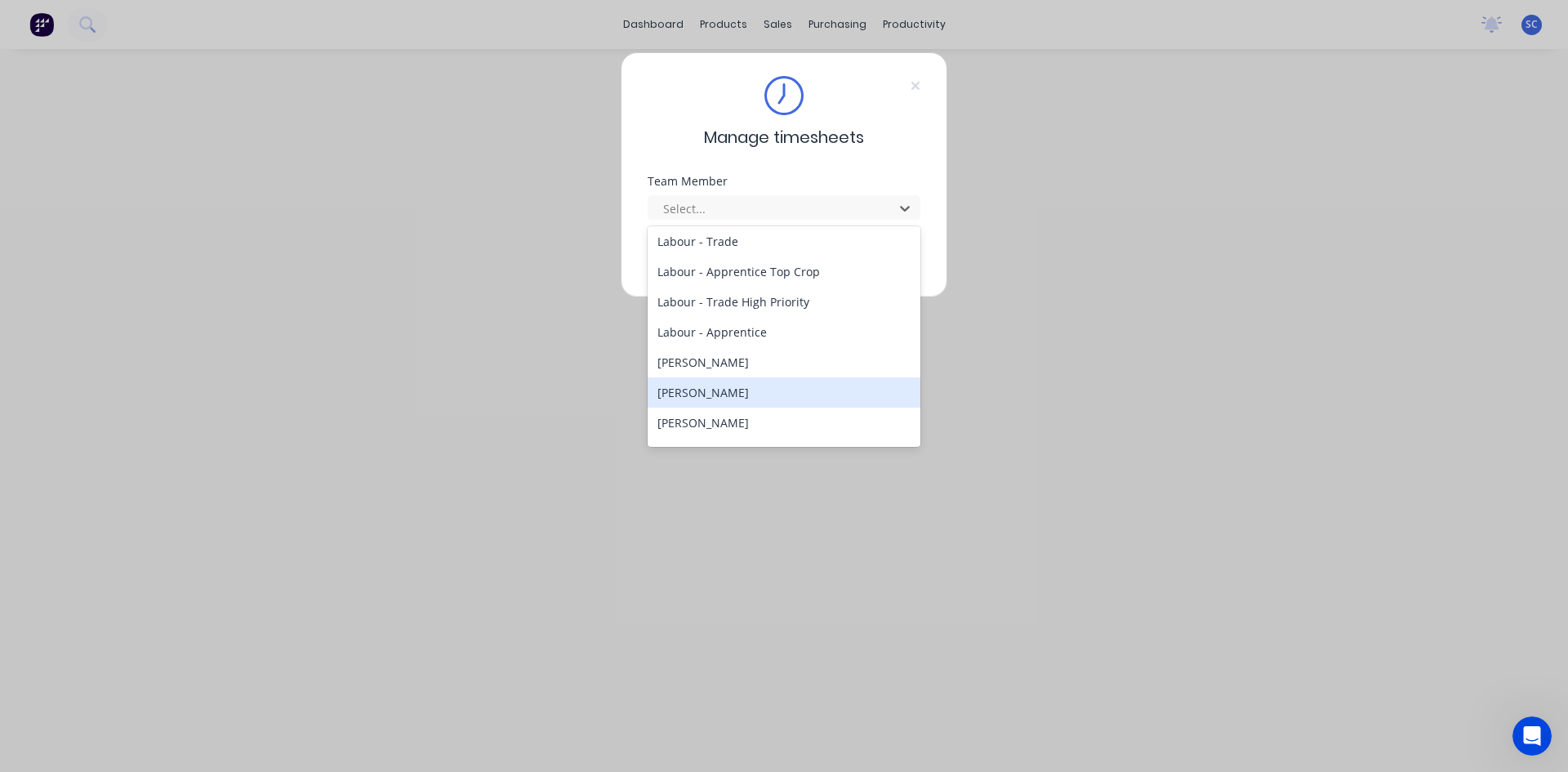
click at [772, 384] on div "[PERSON_NAME]" at bounding box center [784, 392] width 272 height 30
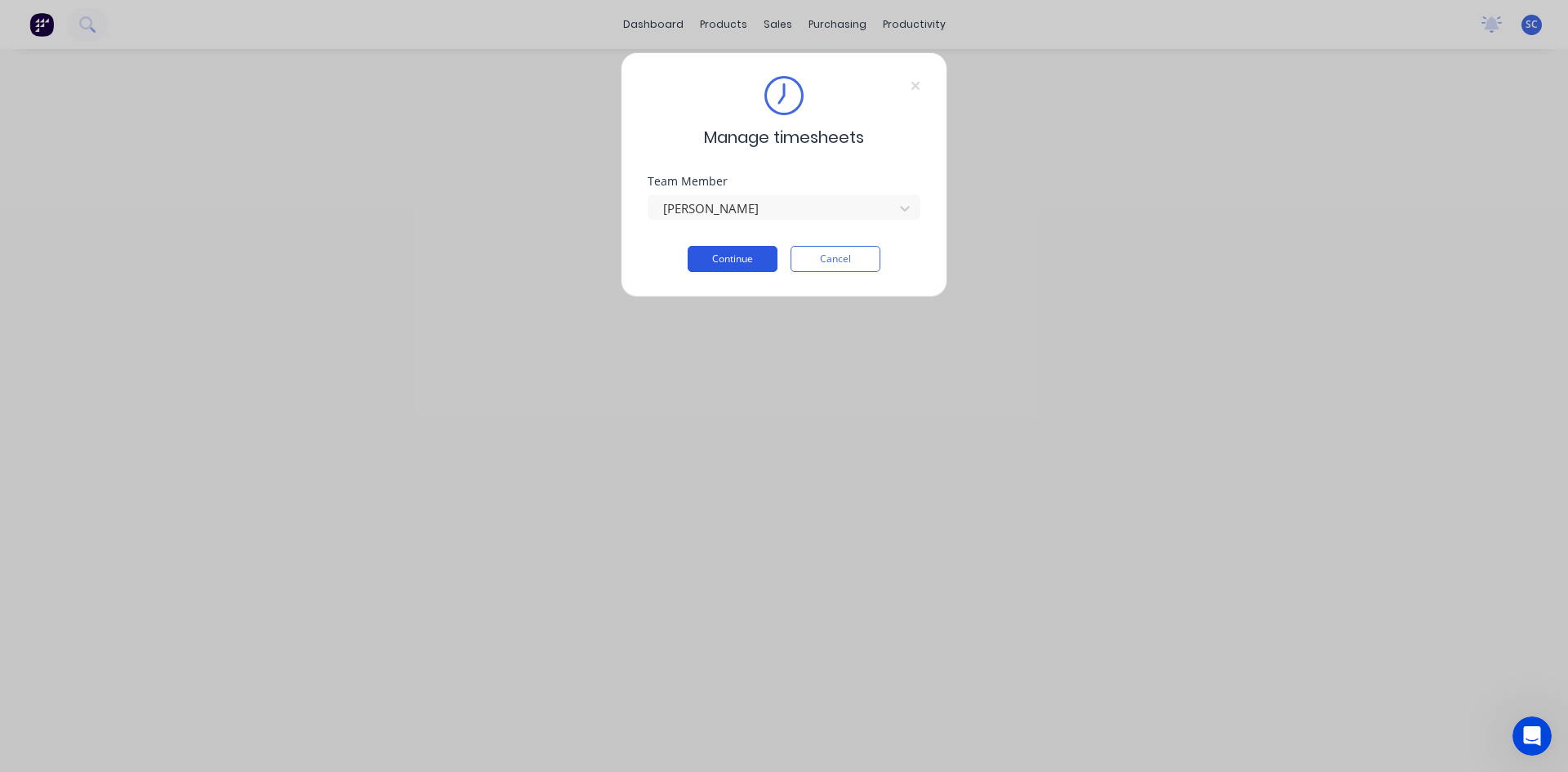
click at [716, 257] on button "Continue" at bounding box center [733, 258] width 90 height 26
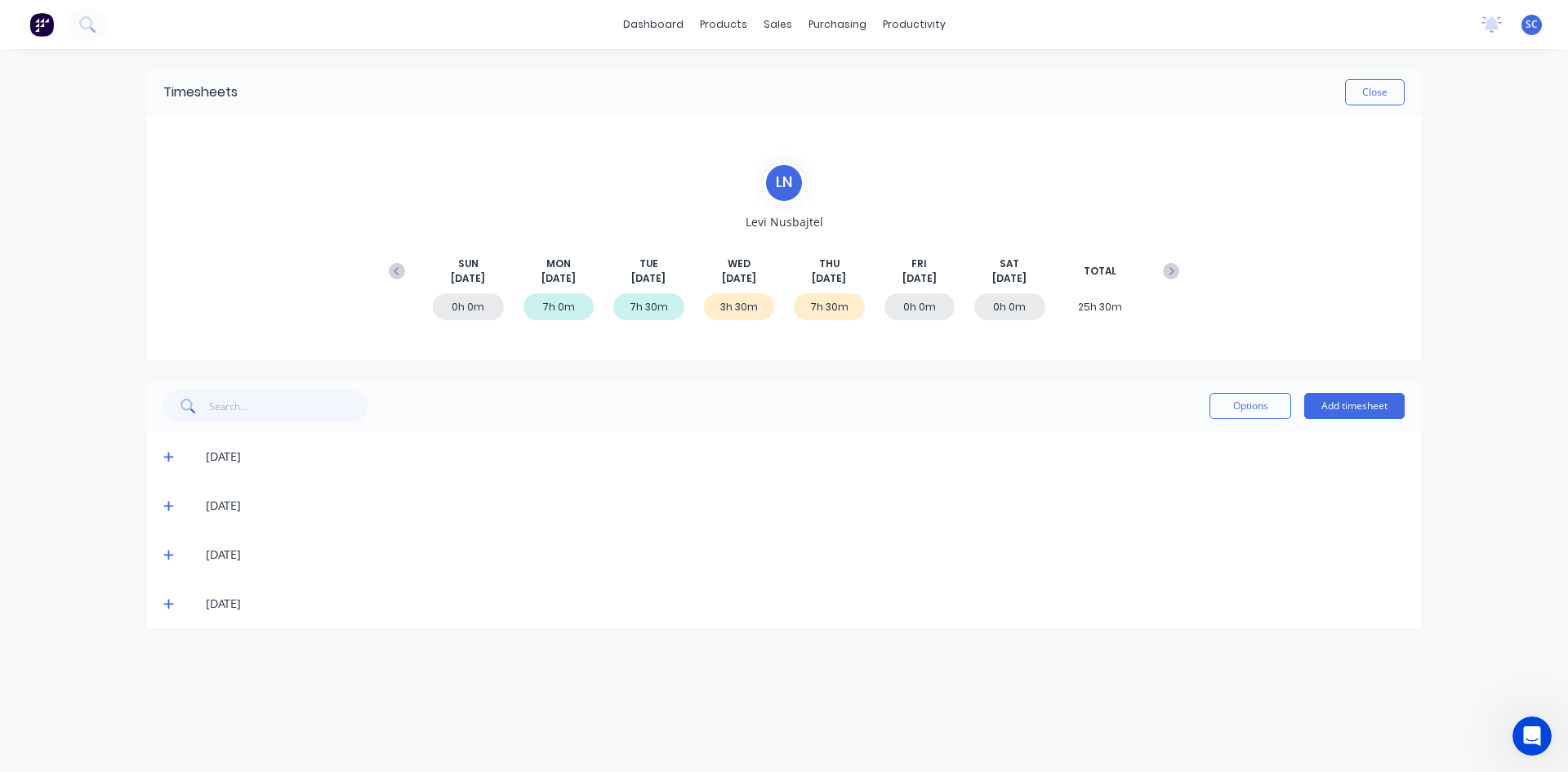
click at [173, 602] on icon at bounding box center [168, 603] width 10 height 11
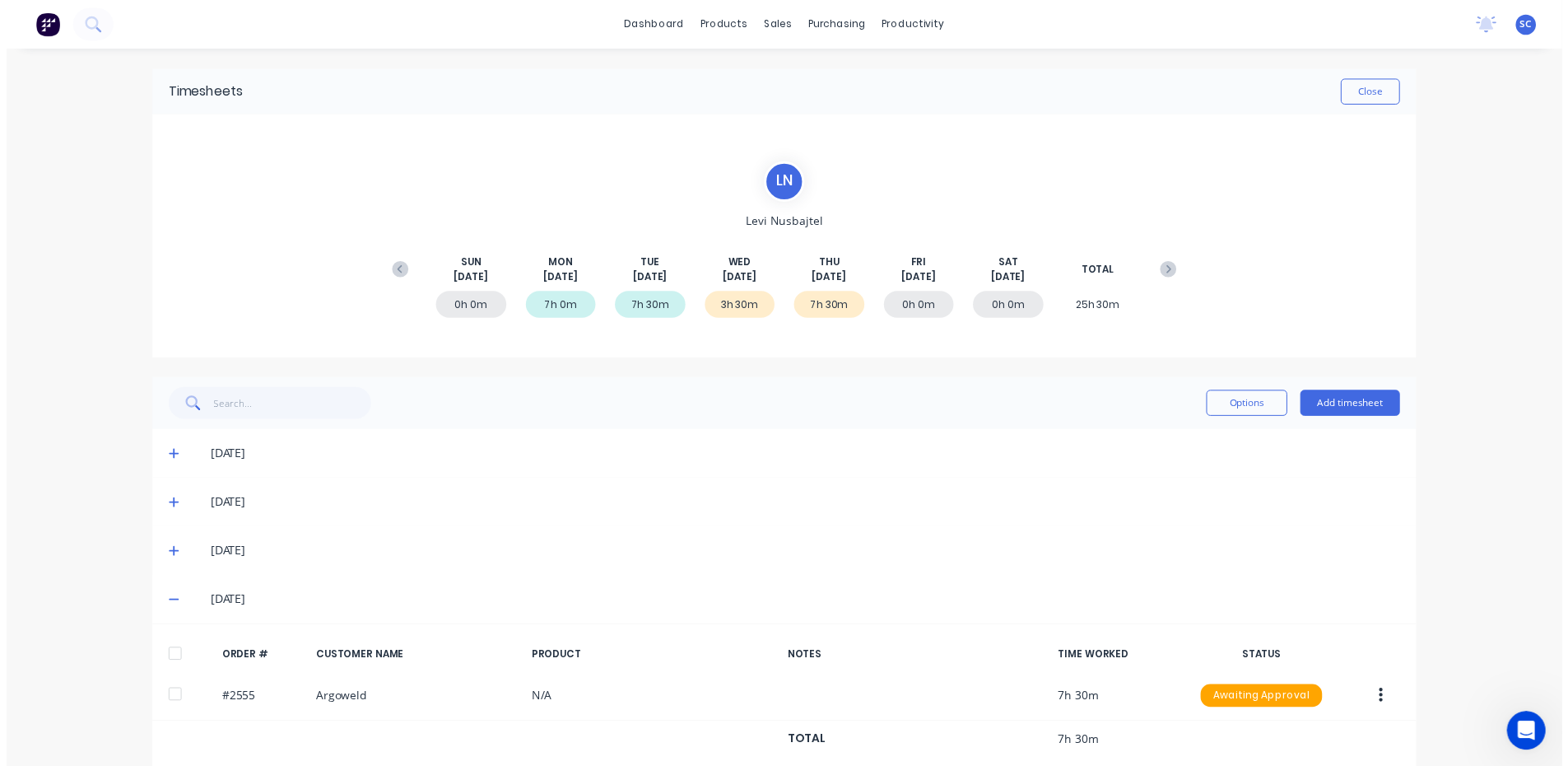
scroll to position [25, 0]
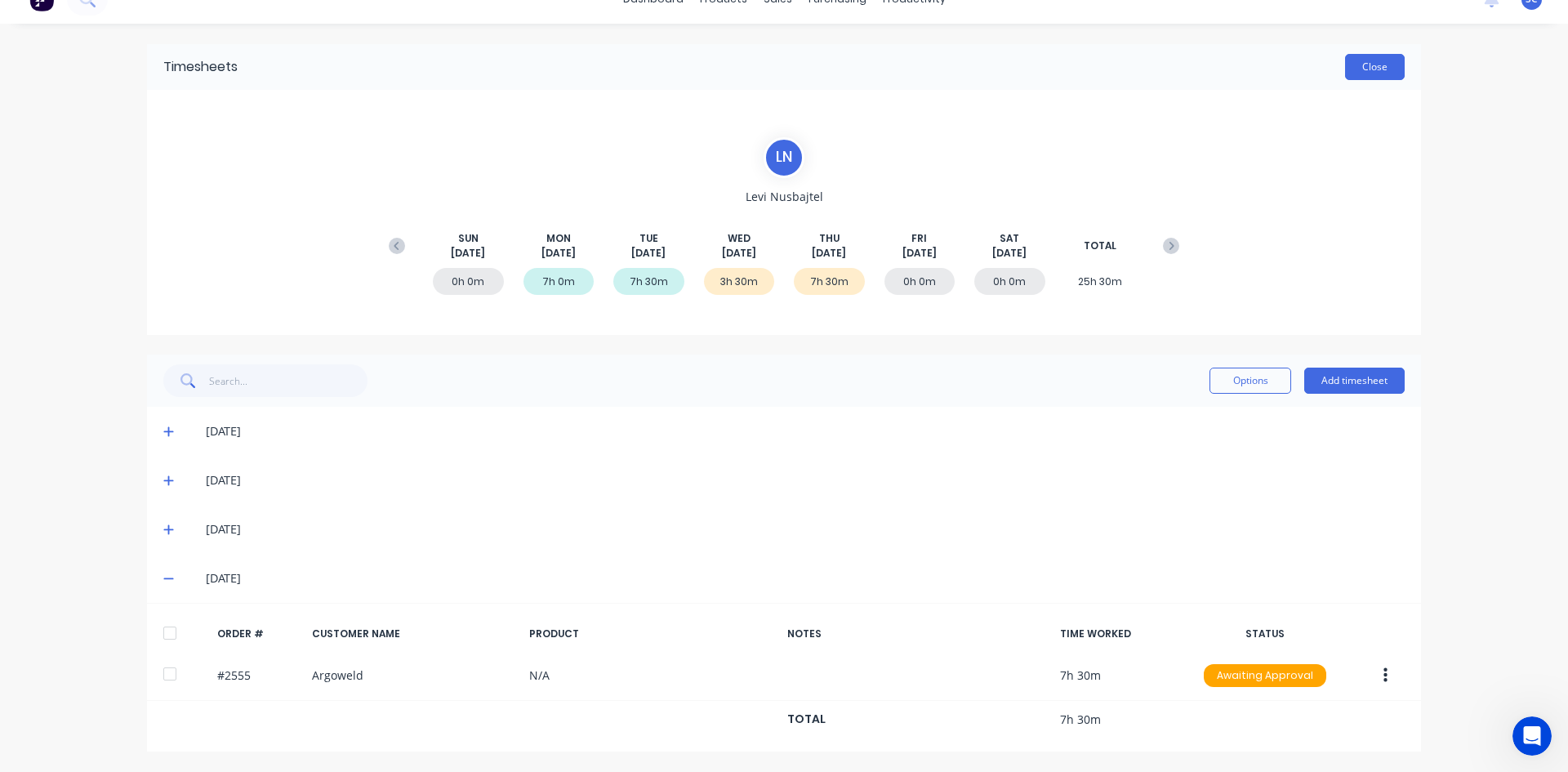
click at [1380, 65] on button "Close" at bounding box center [1375, 67] width 60 height 26
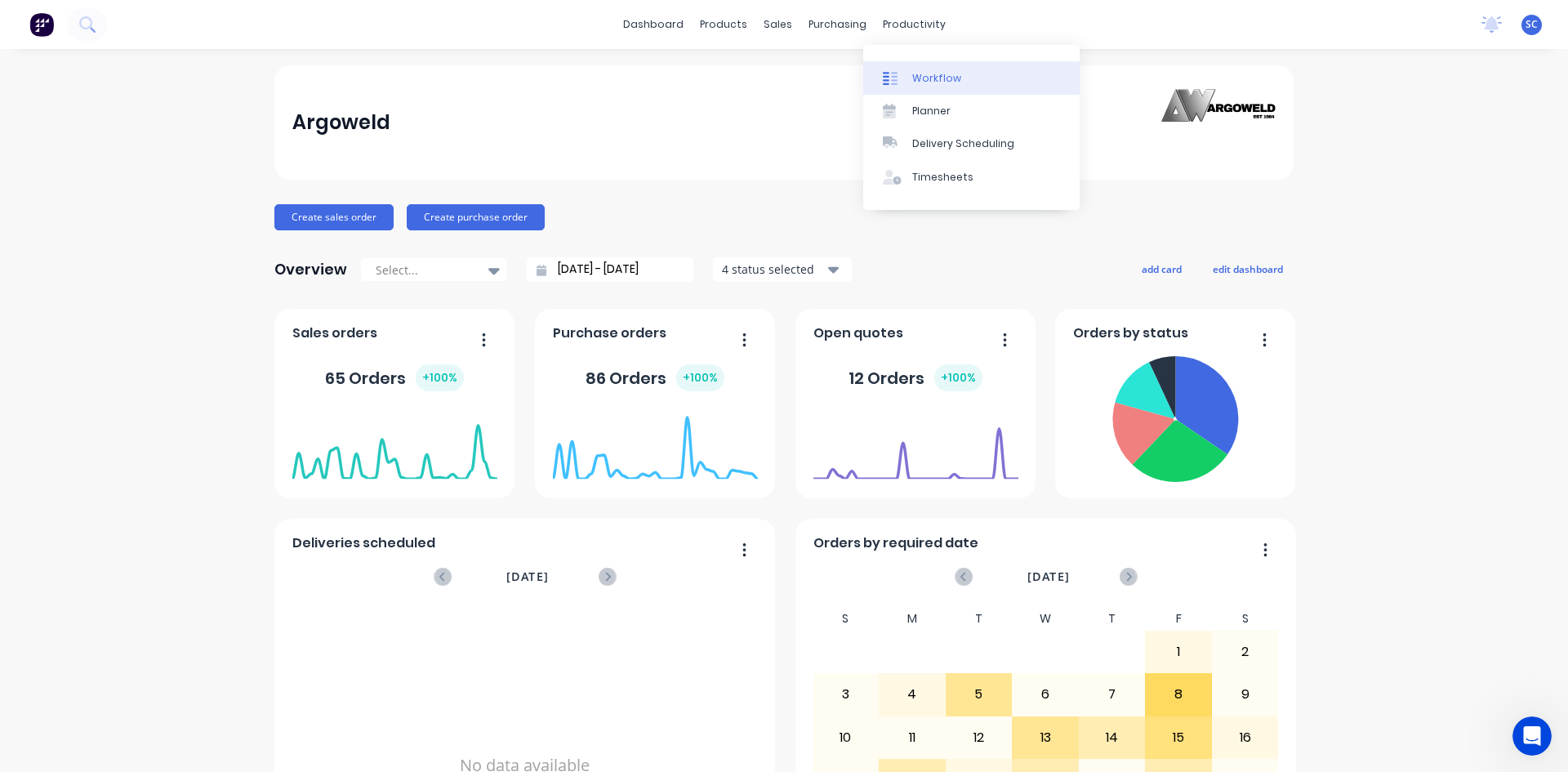
click at [916, 75] on div "Workflow" at bounding box center [937, 78] width 49 height 15
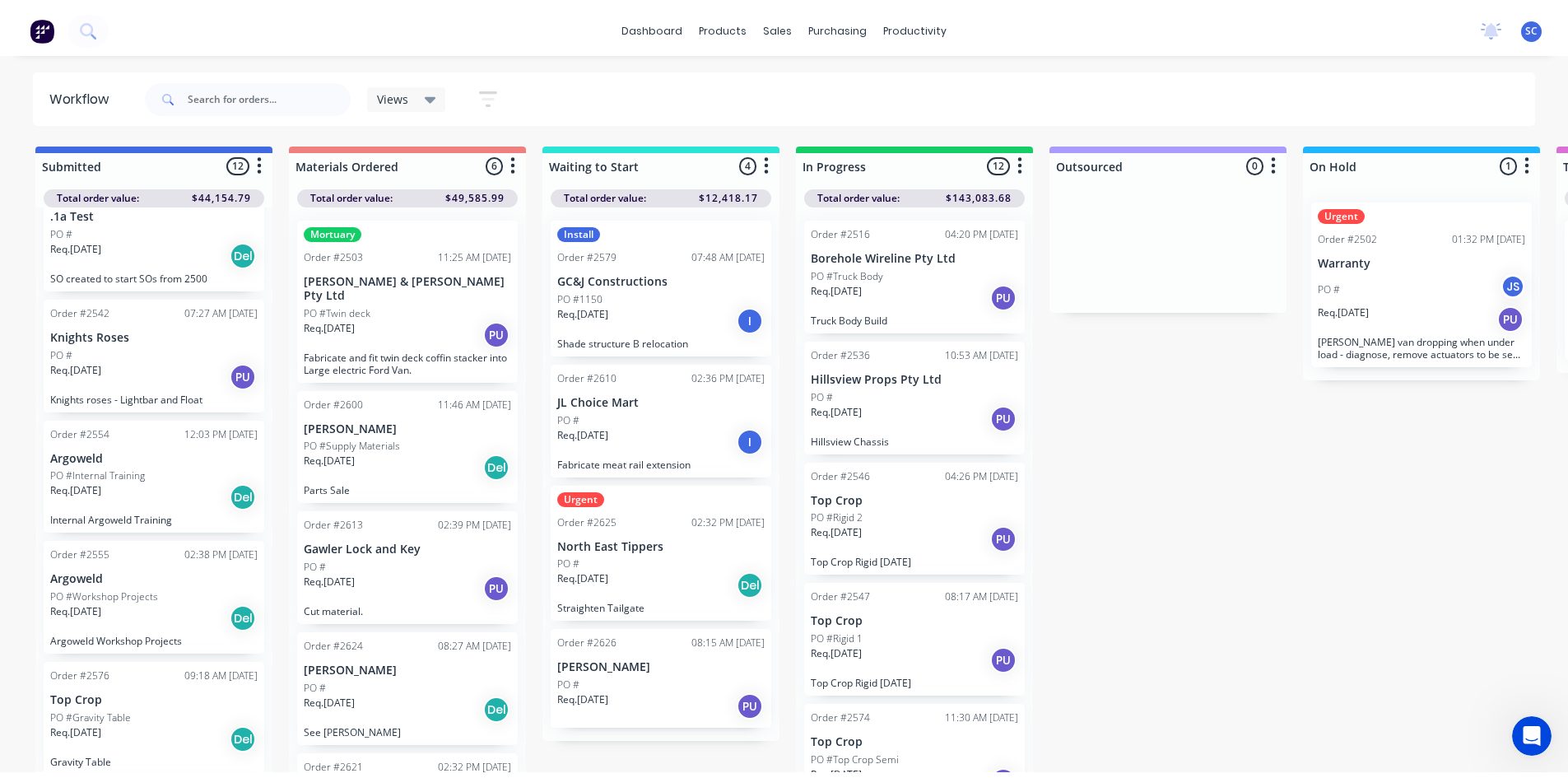
scroll to position [82, 0]
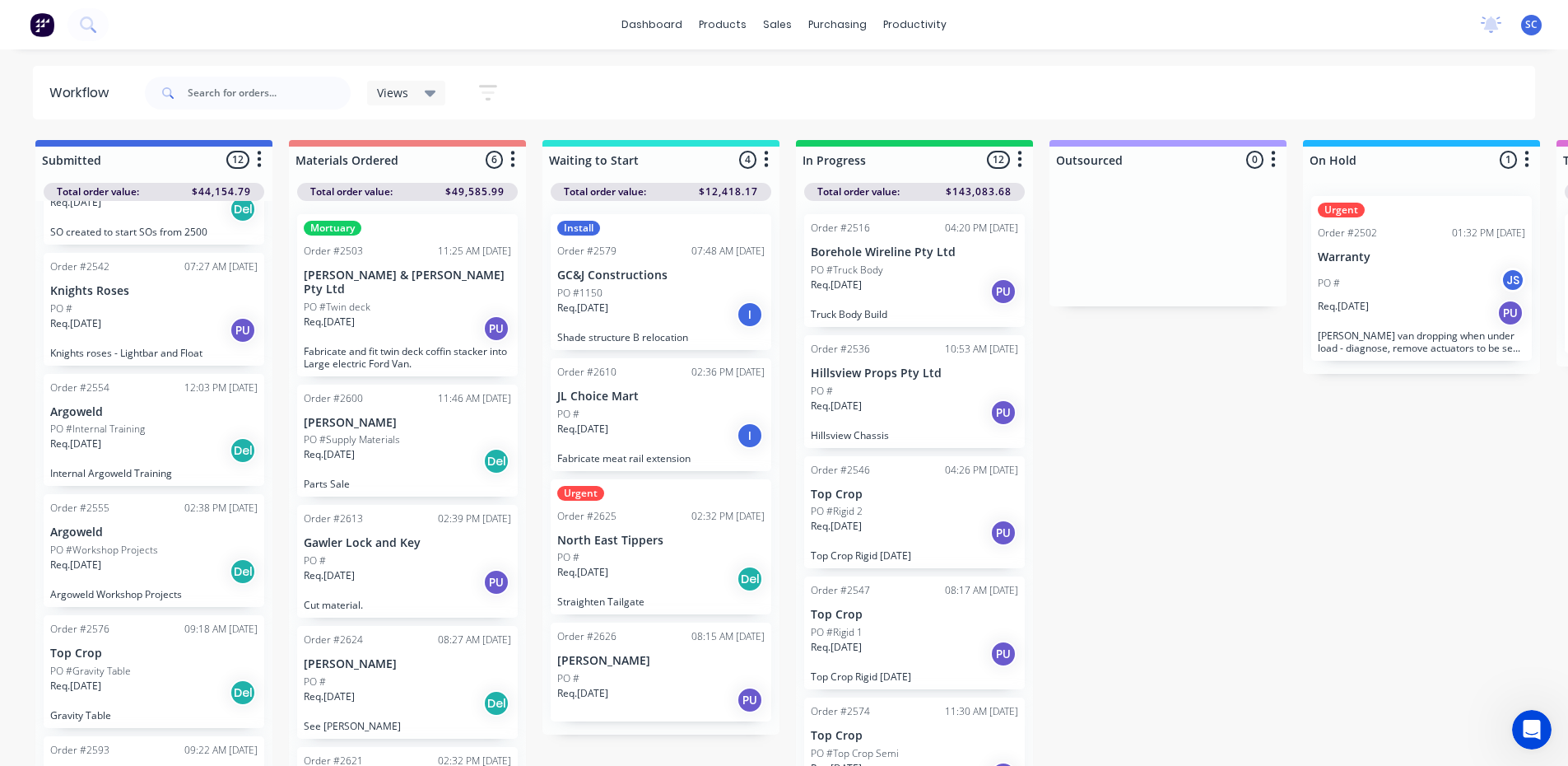
click at [170, 554] on div "PO #Workshop Projects" at bounding box center [153, 550] width 207 height 15
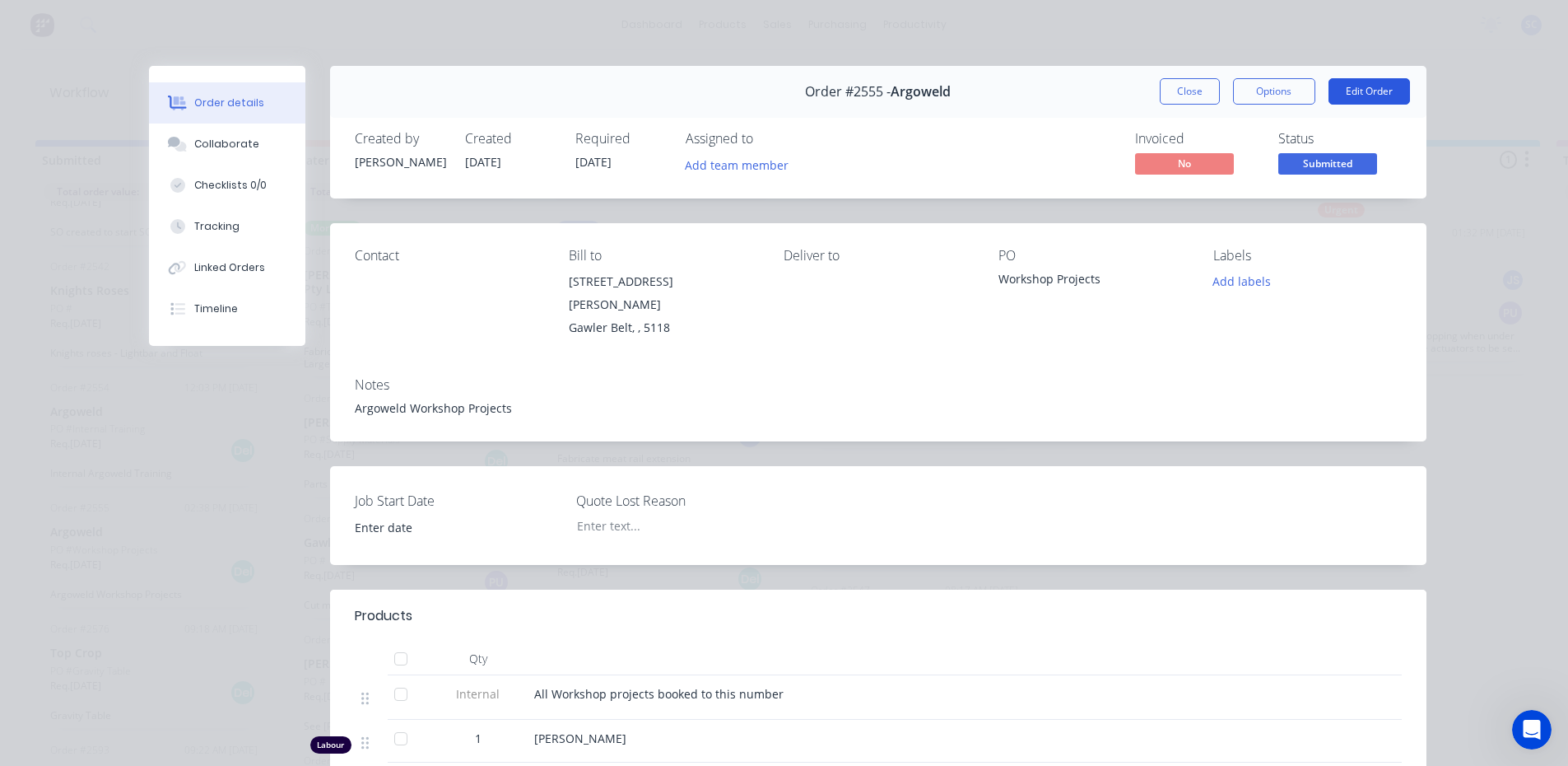
click at [1360, 87] on button "Edit Order" at bounding box center [1369, 91] width 81 height 26
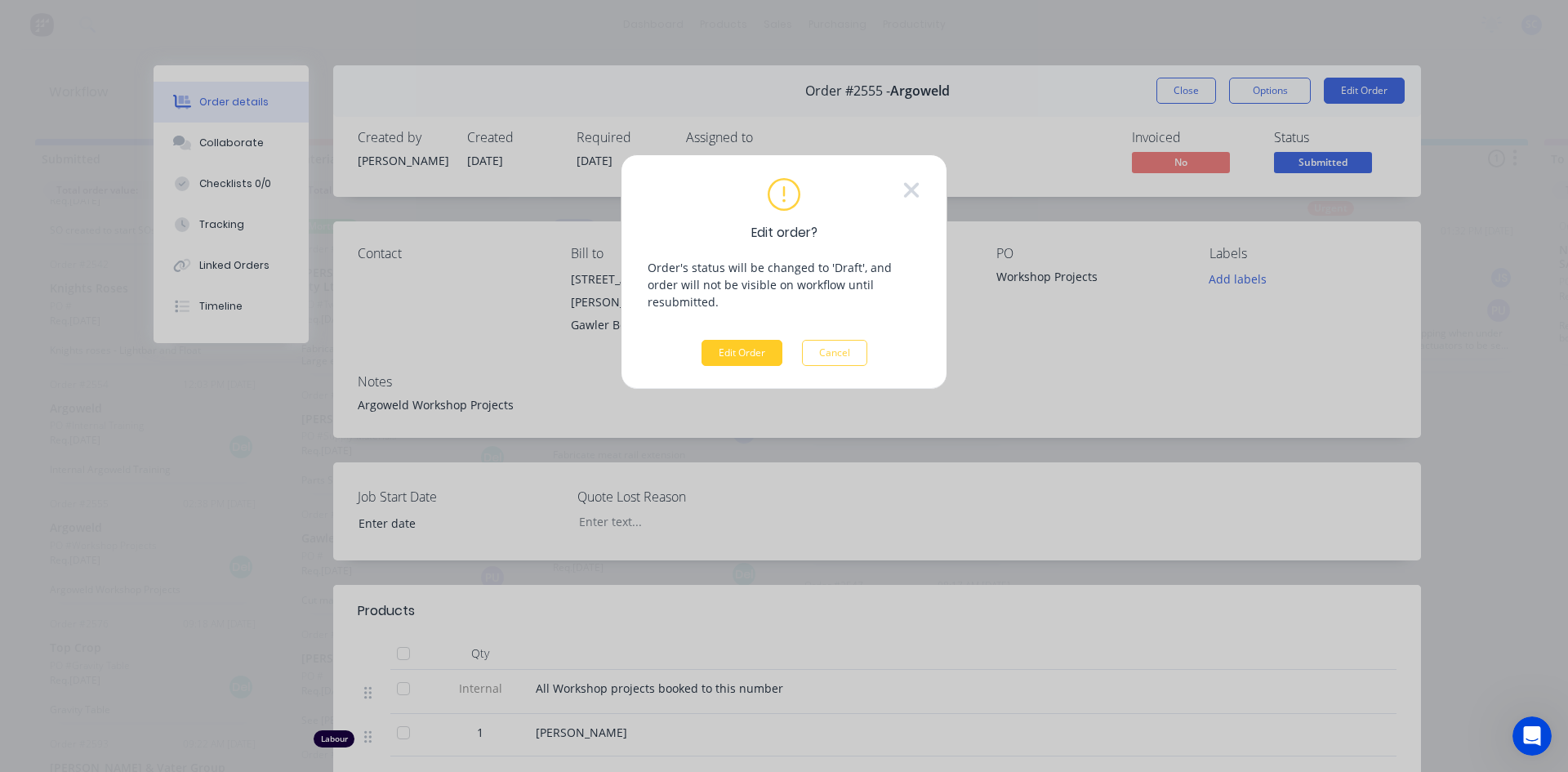
click at [738, 340] on button "Edit Order" at bounding box center [742, 353] width 81 height 26
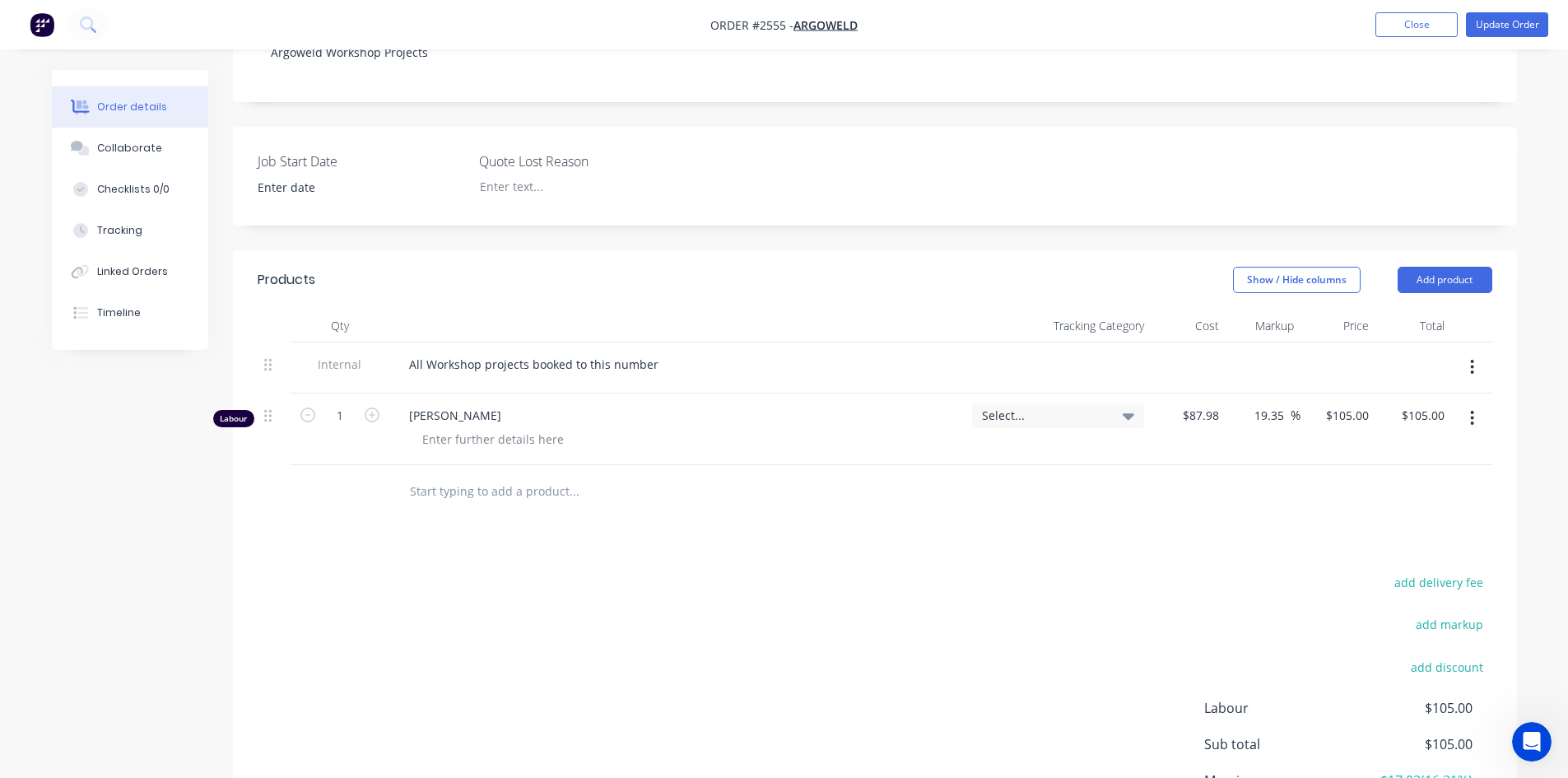
scroll to position [476, 0]
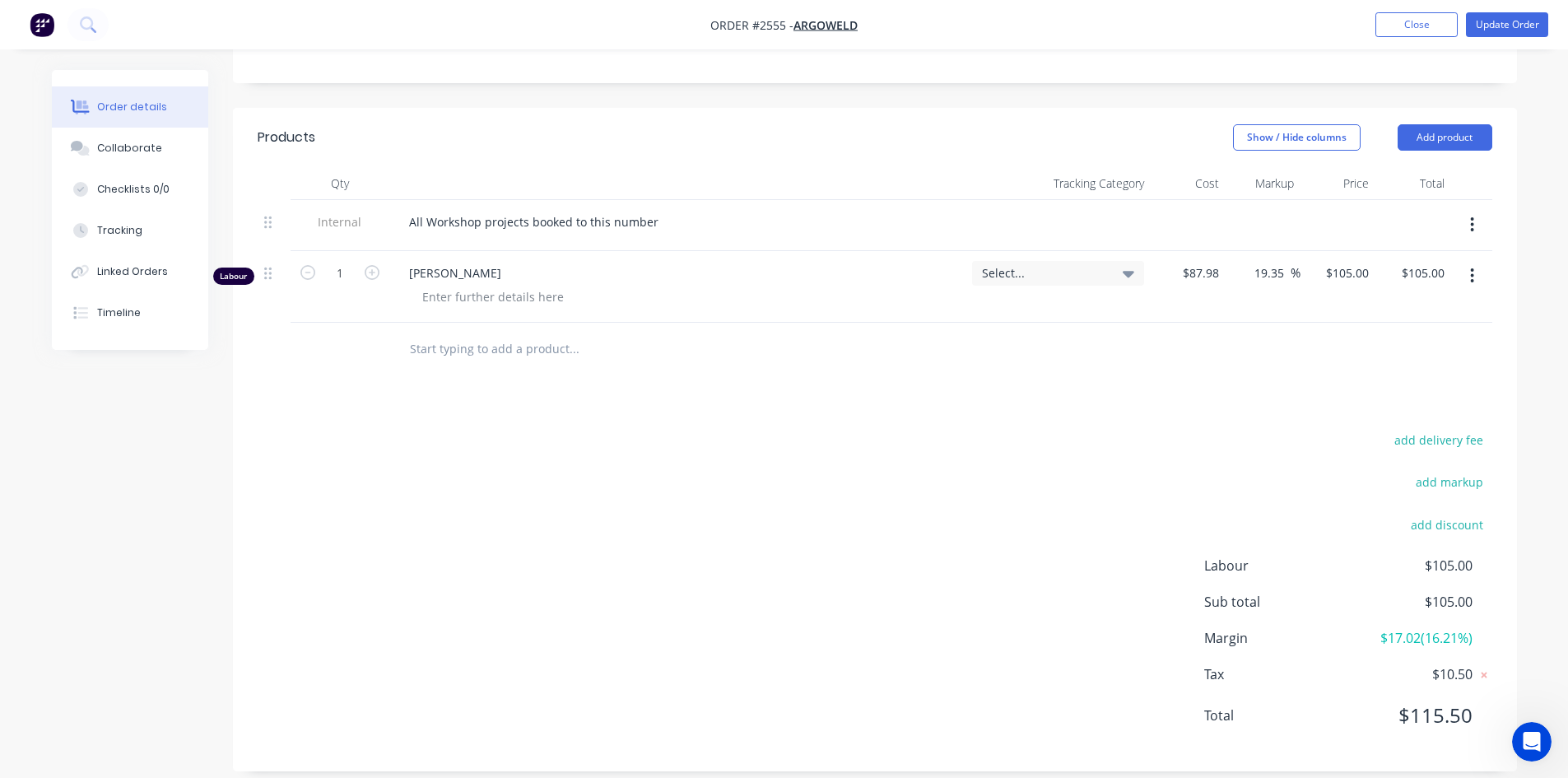
click at [470, 333] on input "text" at bounding box center [573, 349] width 330 height 33
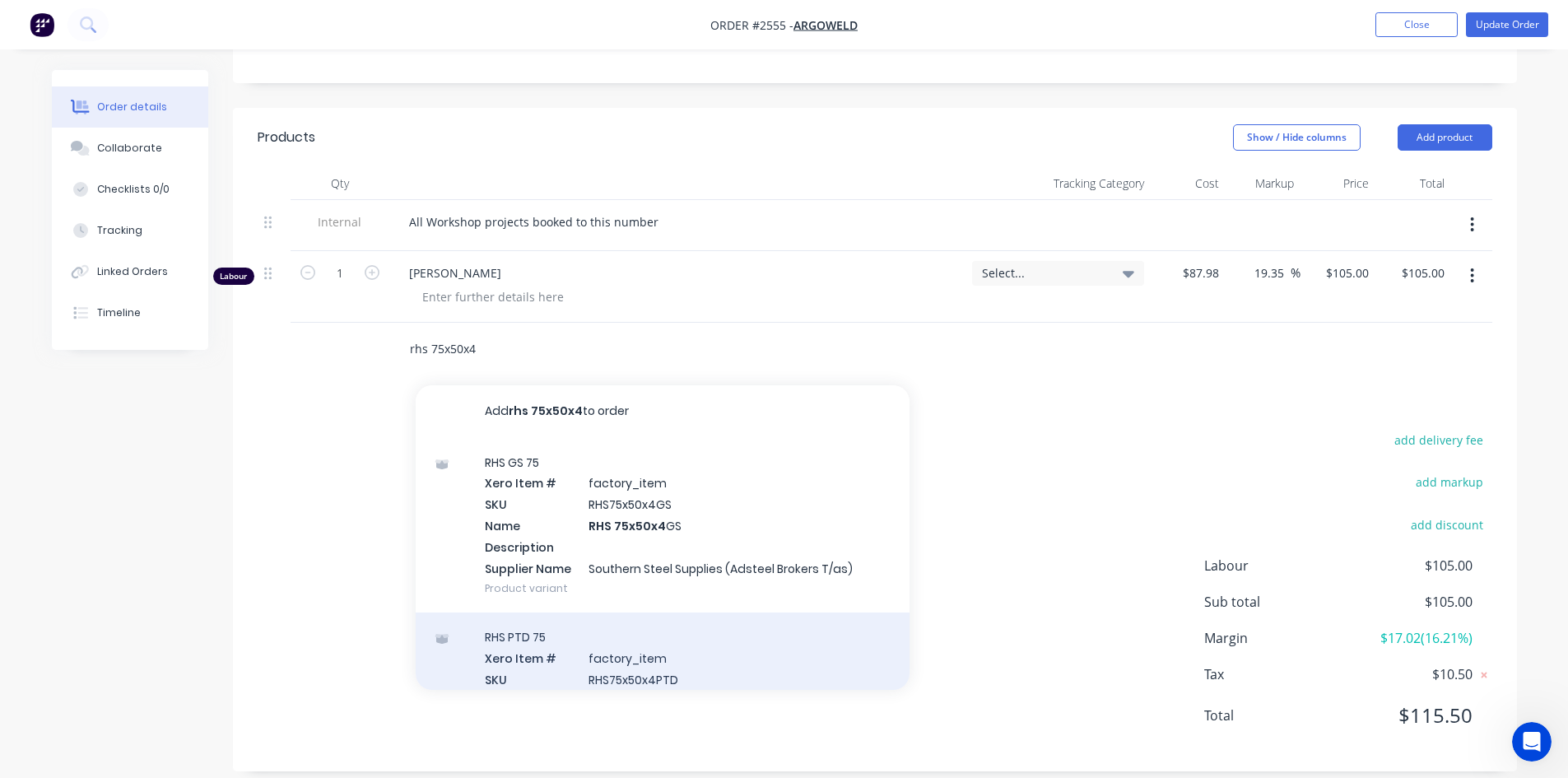
type input "rhs 75x50x4"
click at [592, 629] on div "RHS PTD 75 Xero Item # factory_item SKU RHS75x50x4PTD Name RHS 75x50x4 PTD Desc…" at bounding box center [663, 700] width 494 height 176
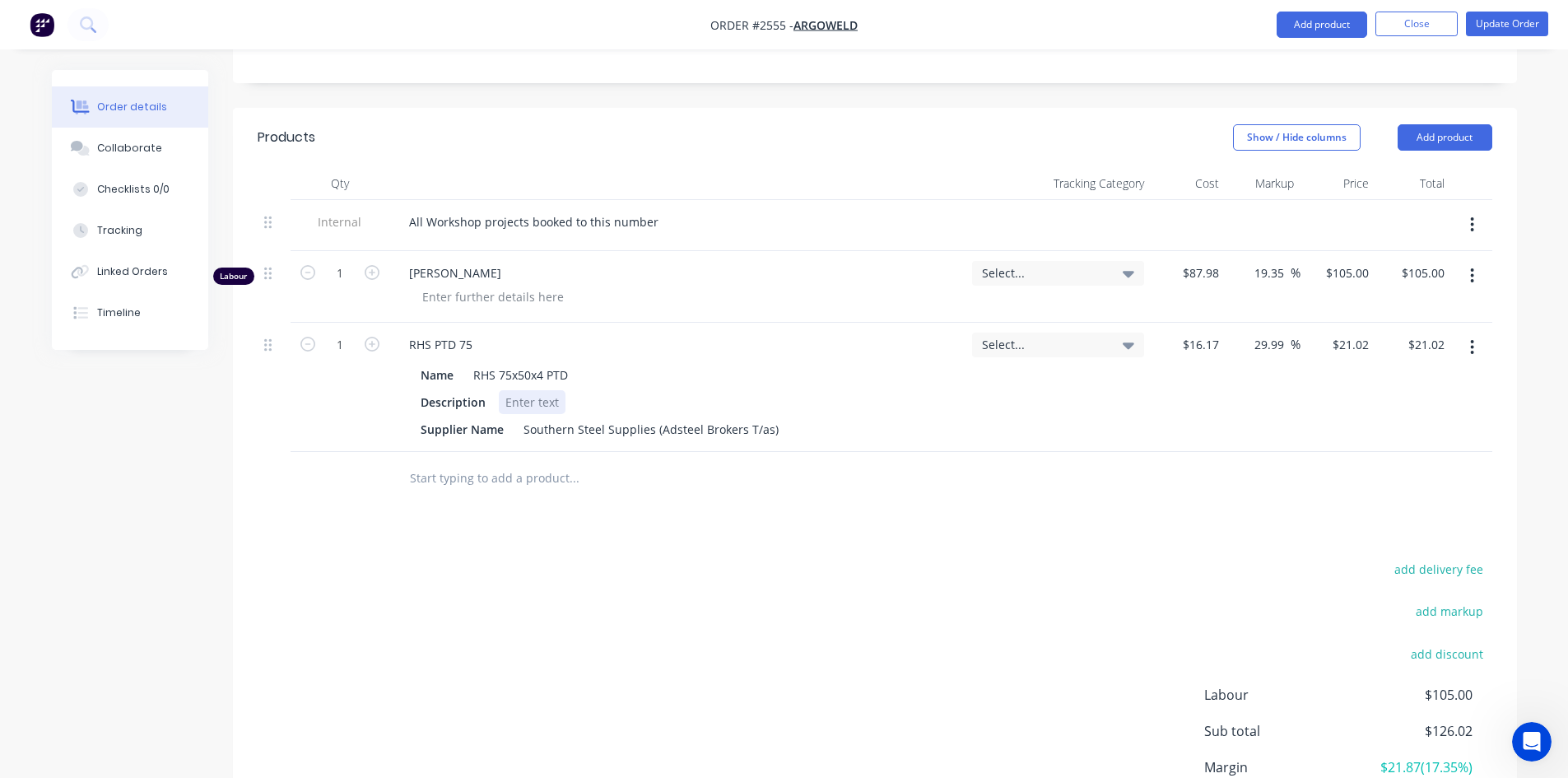
scroll to position [606, 0]
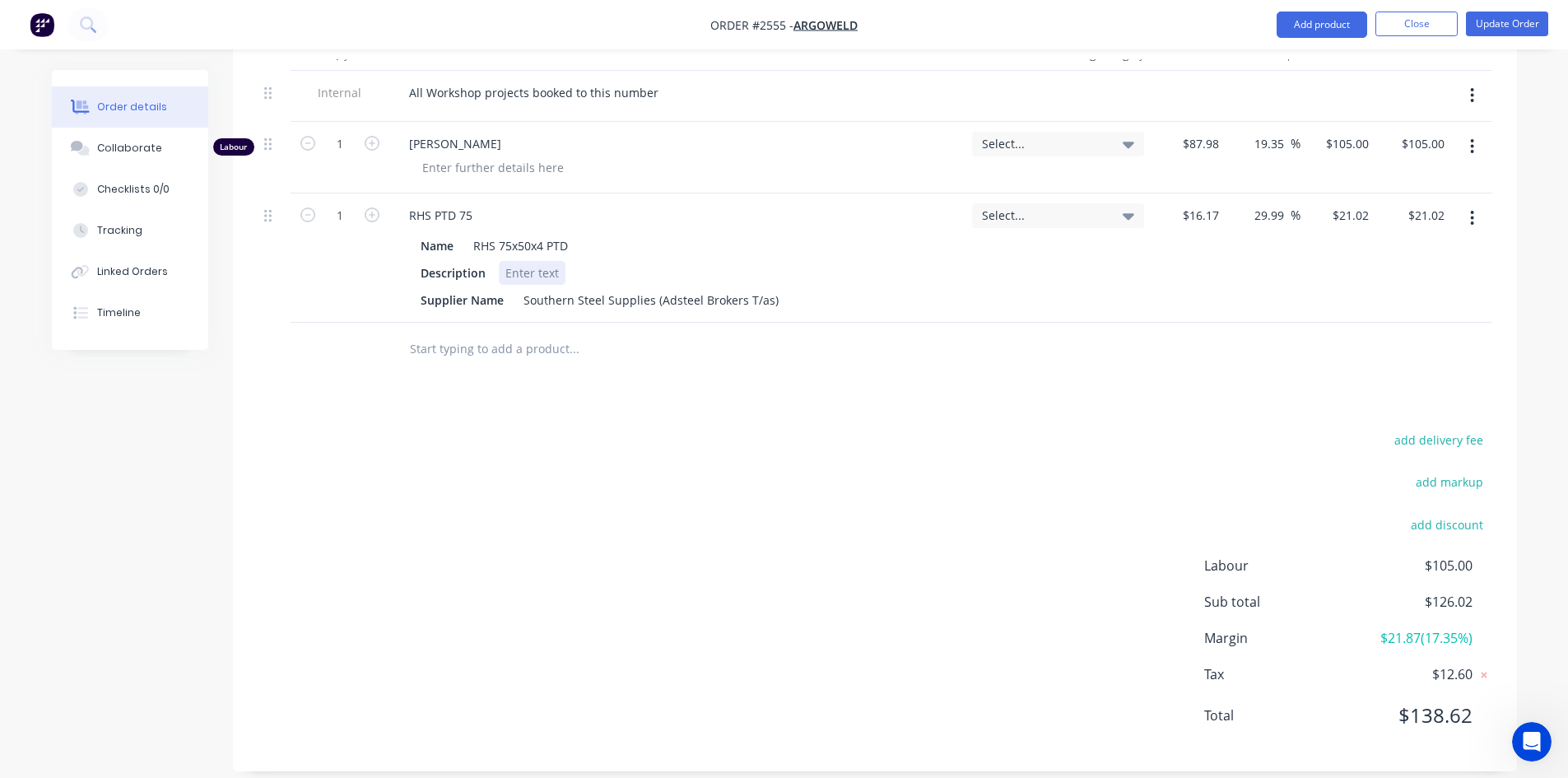
click at [529, 260] on div at bounding box center [532, 272] width 66 height 24
click at [377, 207] on icon "button" at bounding box center [371, 214] width 15 height 15
type input "2"
type input "$42.04"
click at [377, 207] on icon "button" at bounding box center [371, 214] width 15 height 15
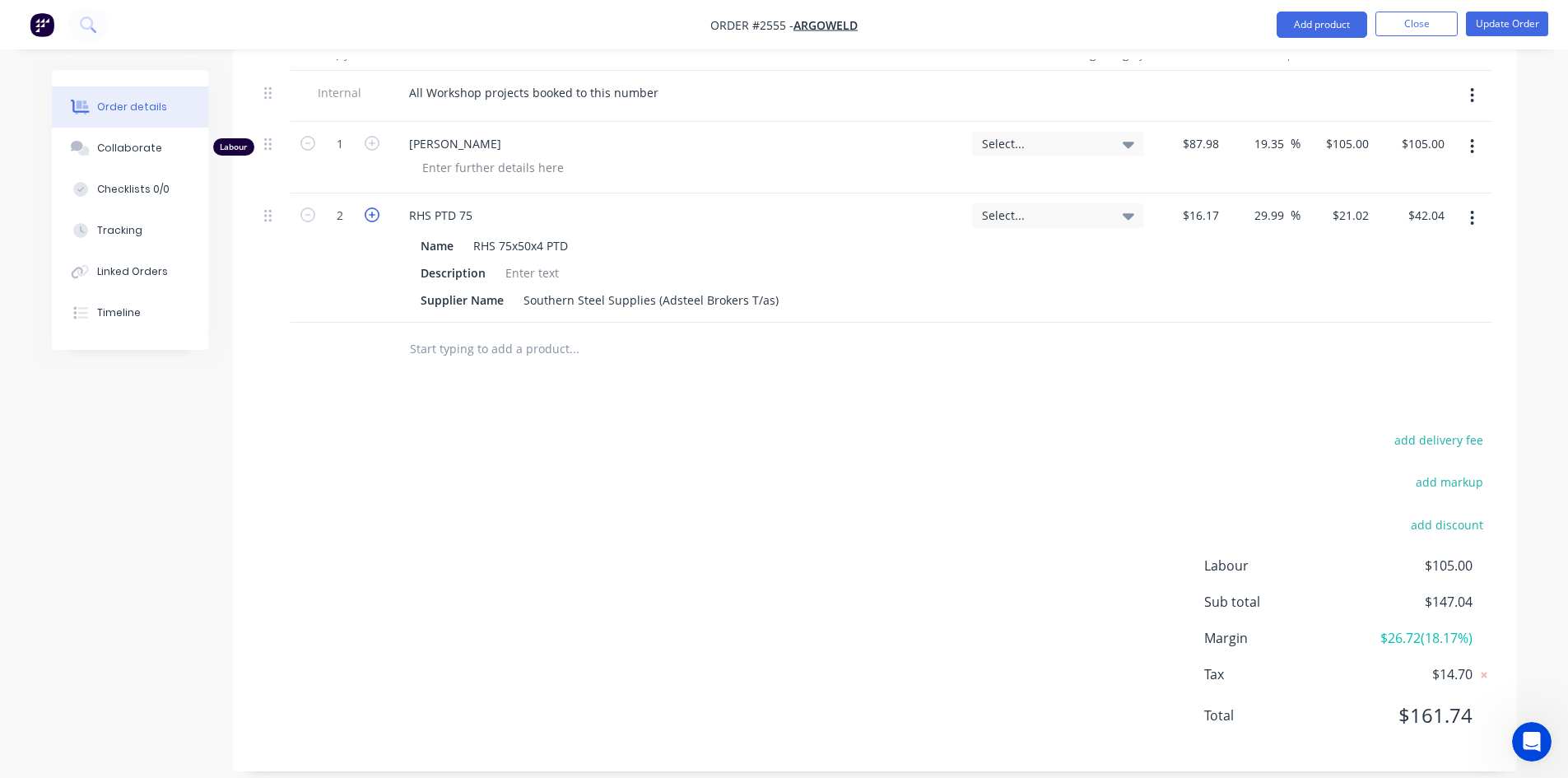
type input "3"
type input "$63.06"
click at [377, 207] on icon "button" at bounding box center [371, 214] width 15 height 15
type input "4"
type input "$84.08"
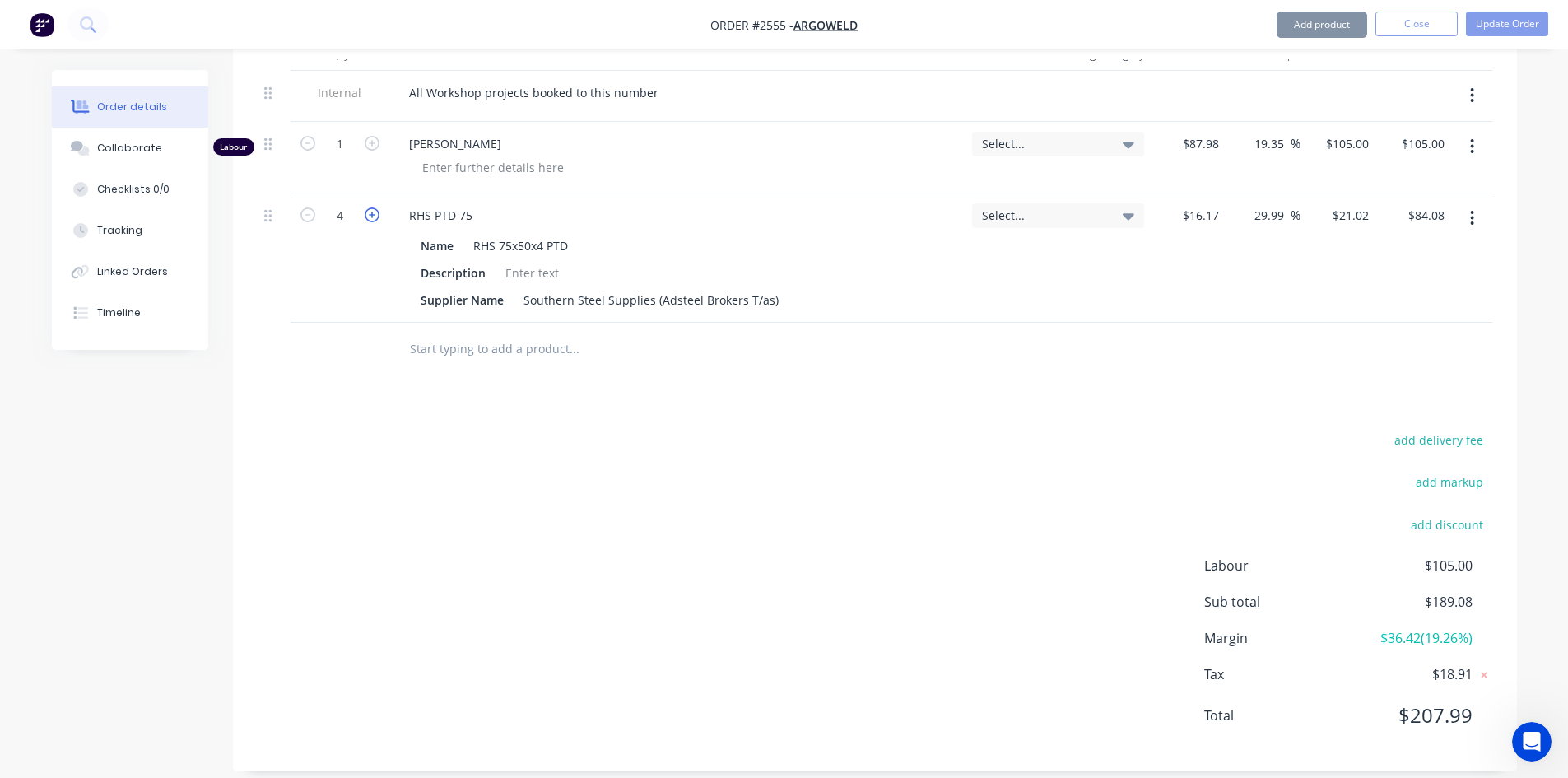
click at [377, 207] on icon "button" at bounding box center [371, 214] width 15 height 15
type input "5"
type input "$105.10"
click at [446, 332] on input "text" at bounding box center [573, 349] width 330 height 33
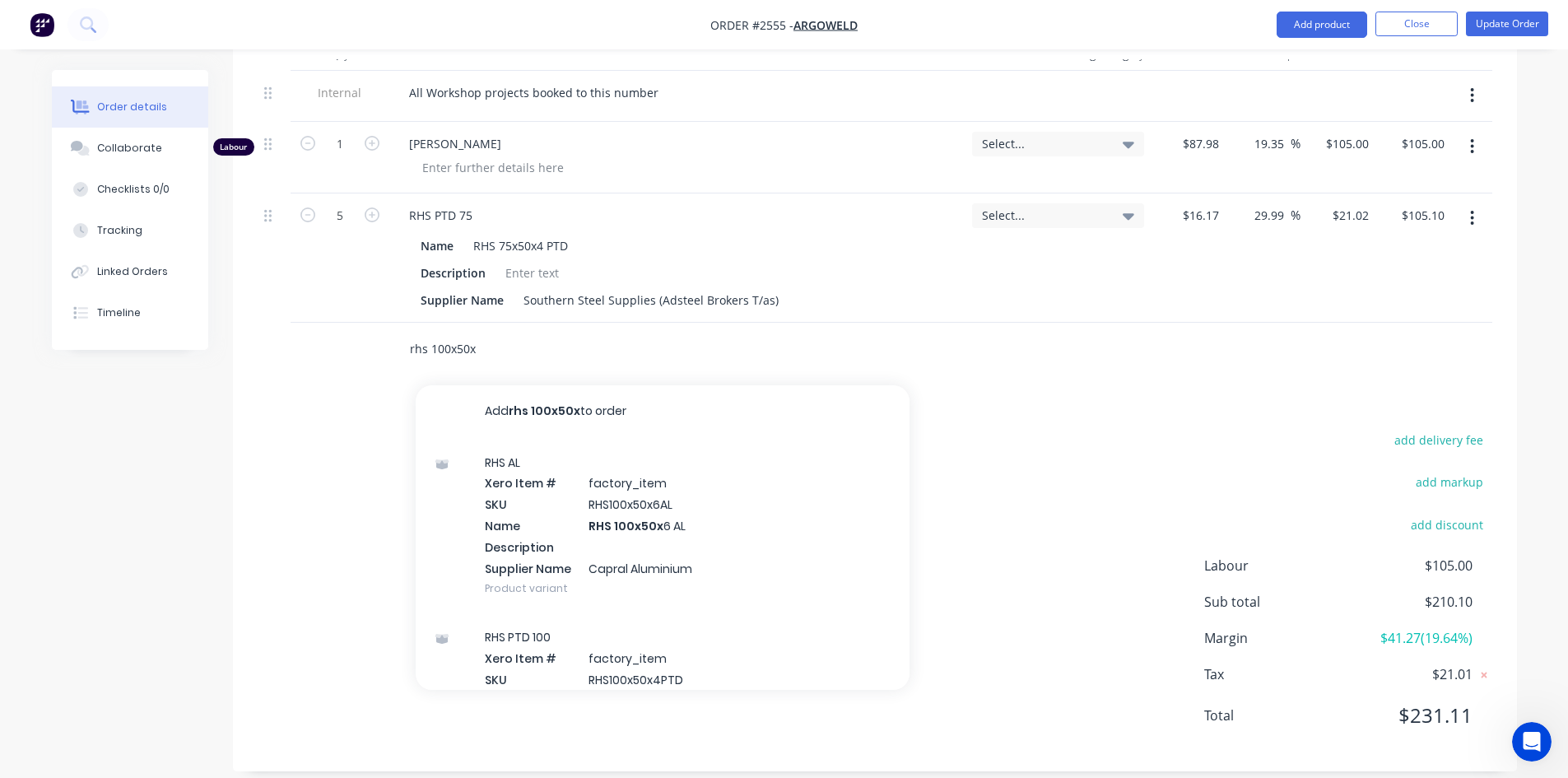
type input "rhs 100x50x3"
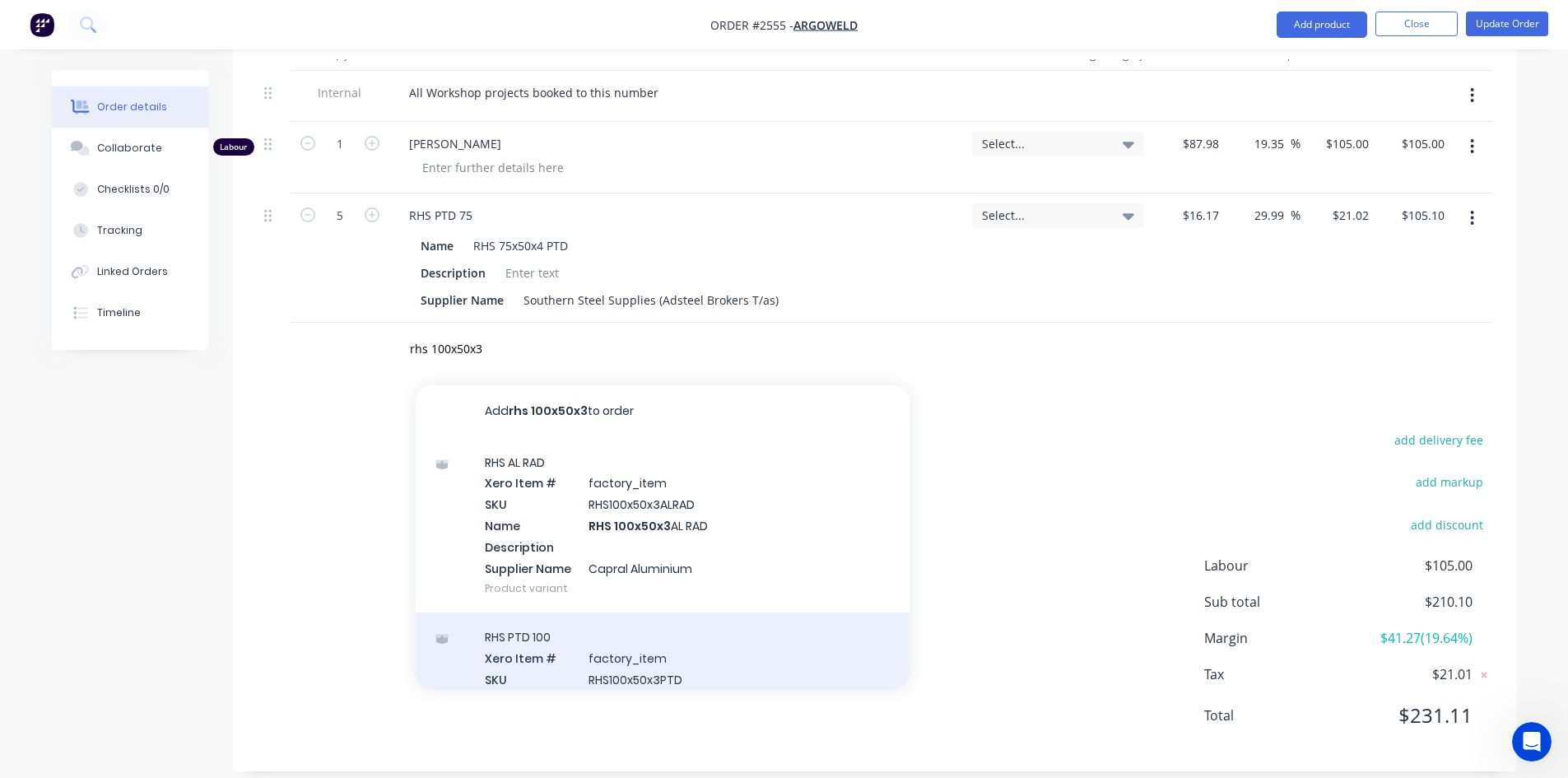
type input "rhs 100x50x3"
click at [595, 643] on div "RHS PTD 100 Xero Item # factory_item SKU RHS100x50x3PTD Name RHS 100x50x3 PTD D…" at bounding box center [663, 700] width 494 height 176
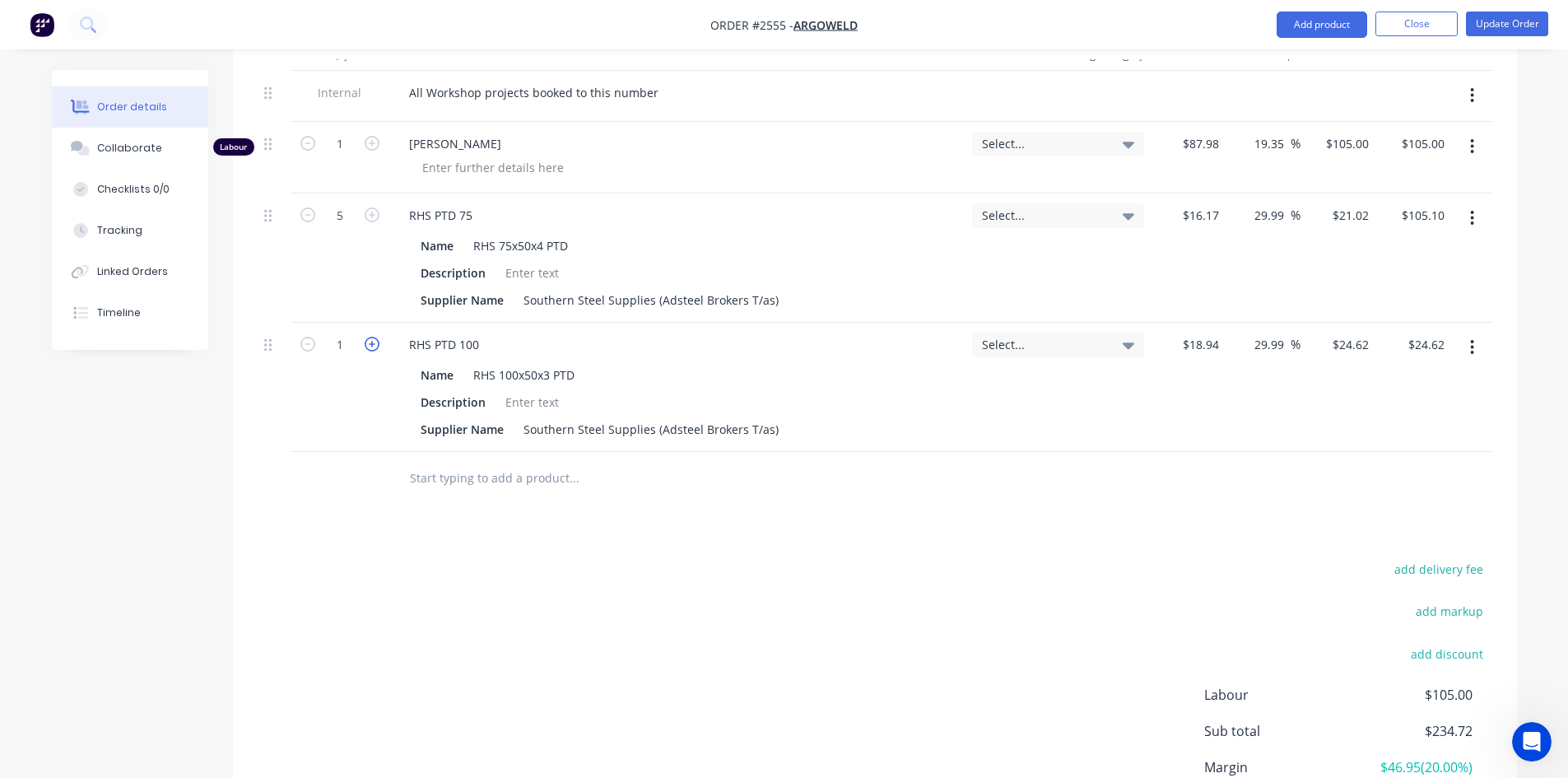
click at [371, 337] on icon "button" at bounding box center [371, 344] width 15 height 15
type input "2"
type input "$49.24"
click at [371, 337] on icon "button" at bounding box center [371, 344] width 15 height 15
type input "3"
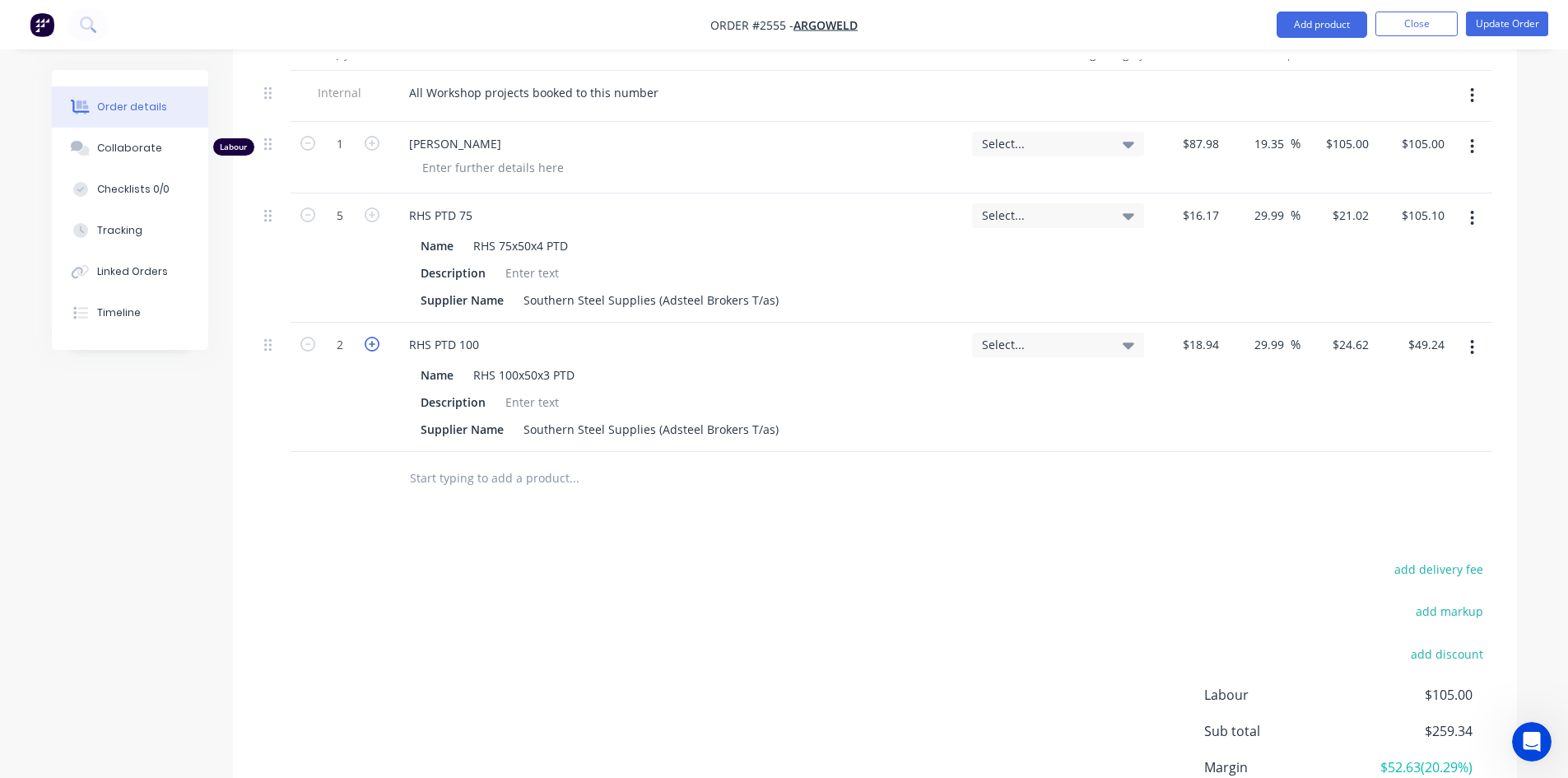
type input "$73.86"
click at [429, 462] on input "text" at bounding box center [573, 478] width 330 height 33
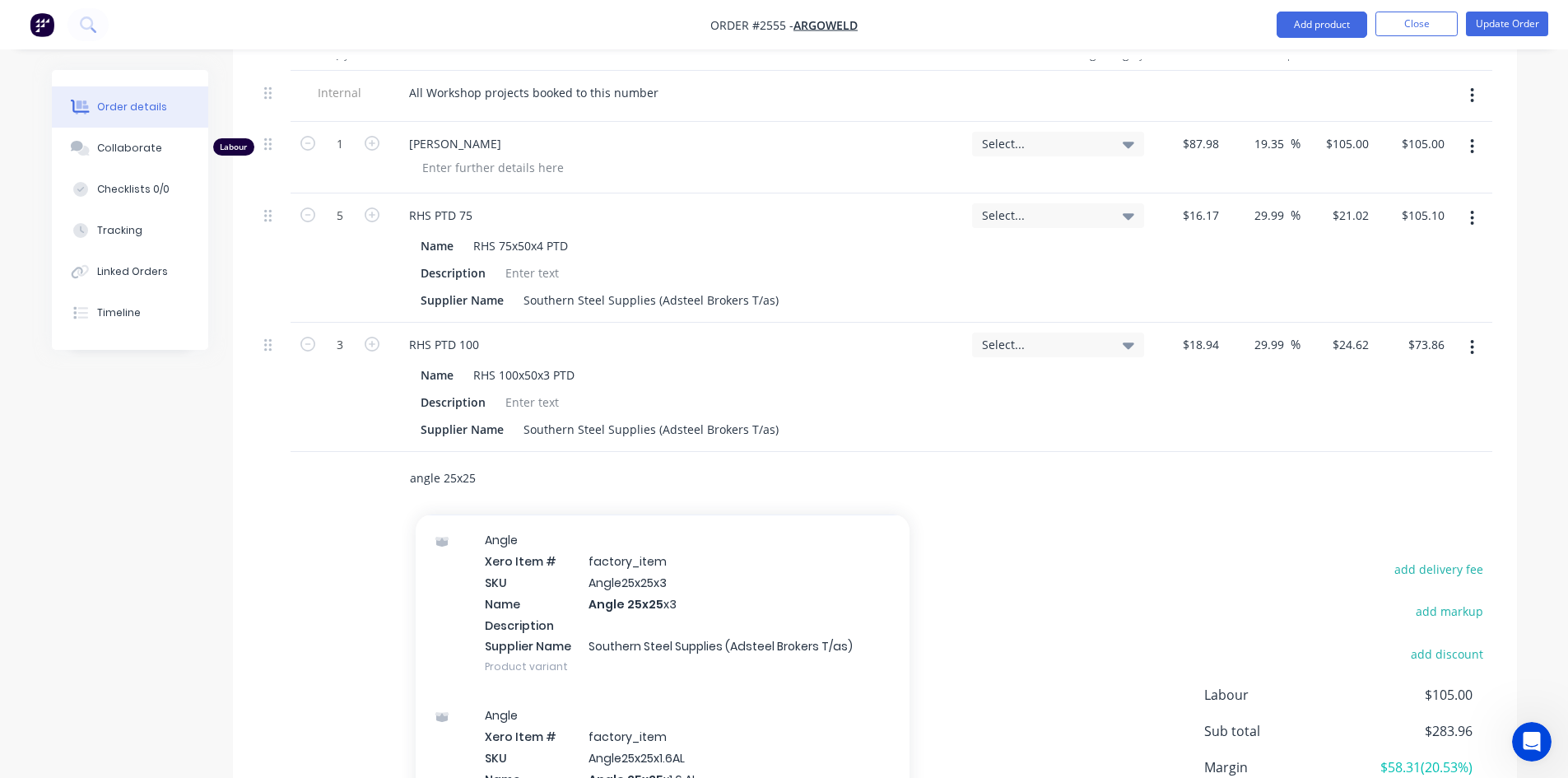
scroll to position [247, 0]
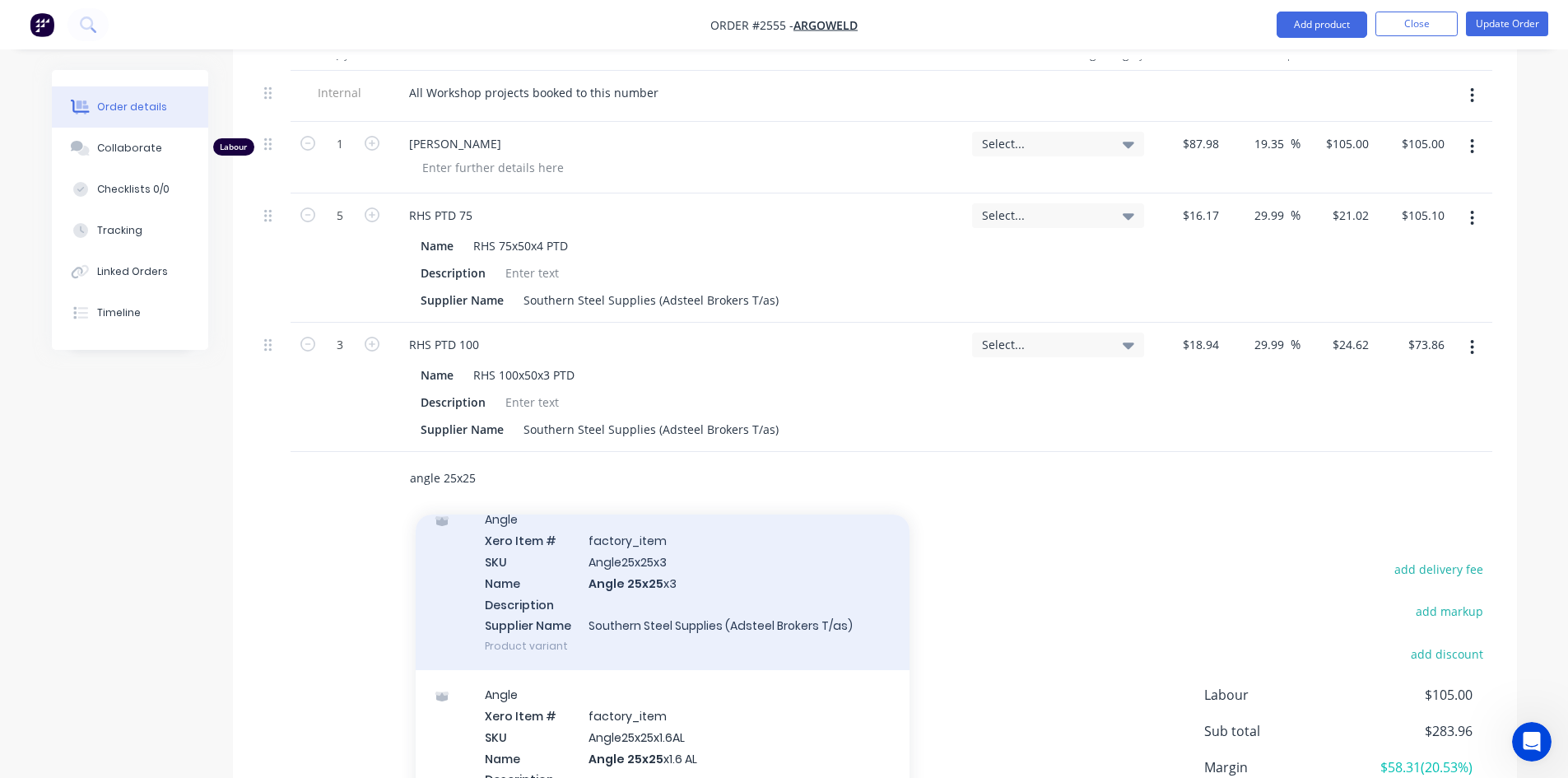
type input "angle 25x25"
click at [564, 571] on div "Angle Xero Item # factory_item SKU Angle25x25x3 Name Angle 25x25 x3 Description…" at bounding box center [663, 582] width 494 height 176
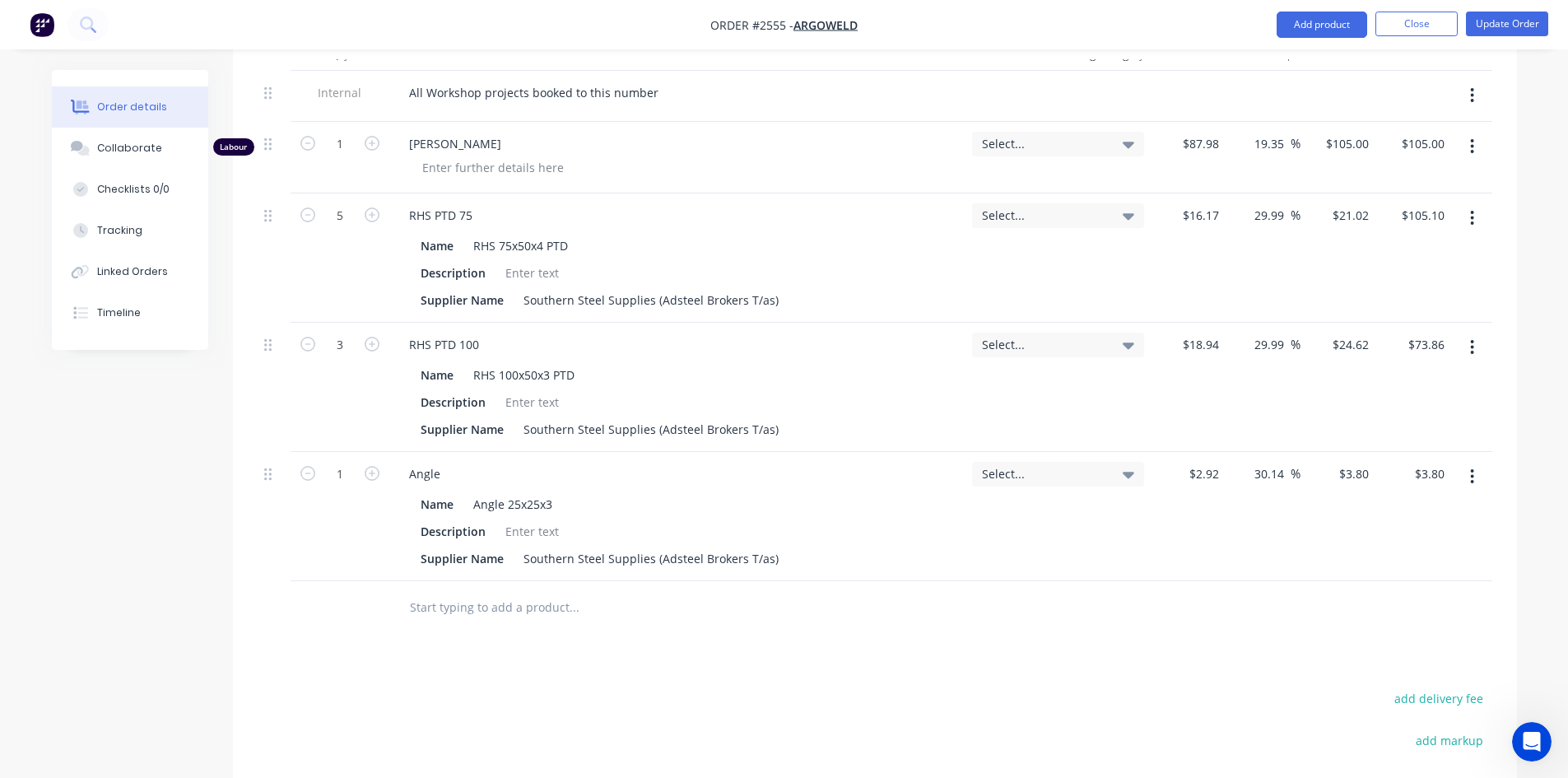
click at [506, 591] on input "text" at bounding box center [573, 608] width 330 height 33
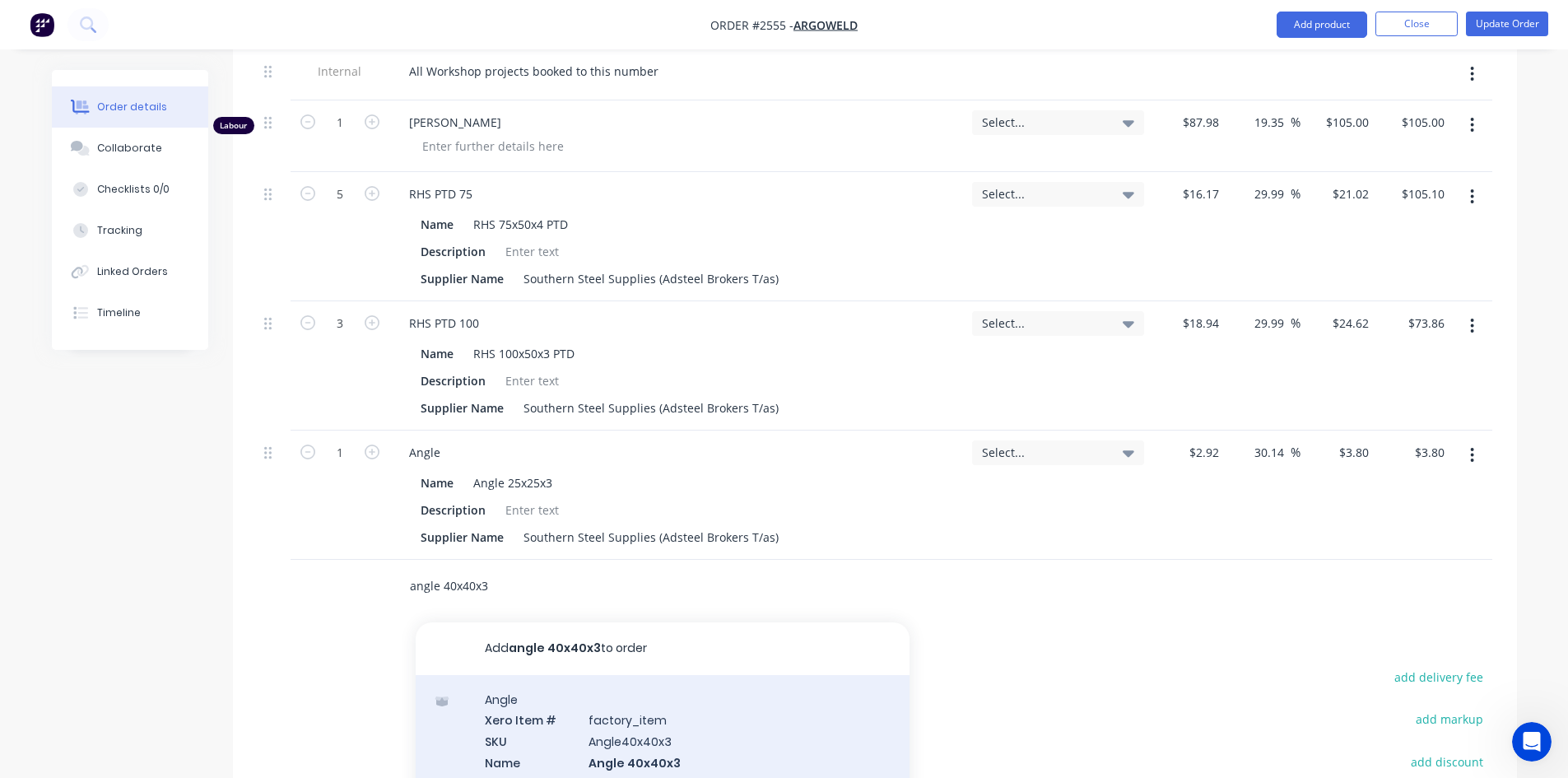
scroll to position [688, 0]
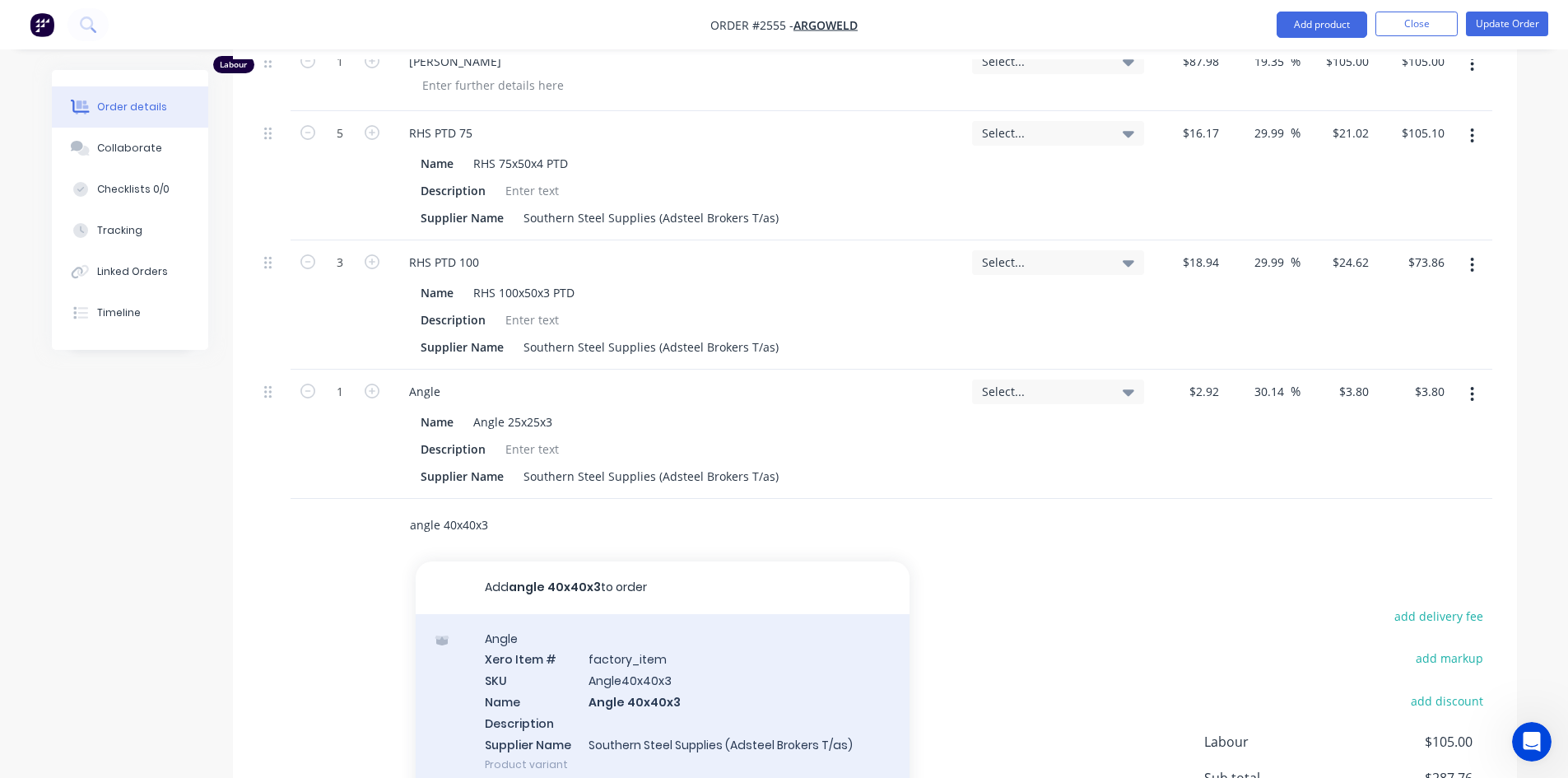
type input "angle 40x40x3"
click at [559, 691] on div "Angle Xero Item # factory_item SKU Angle40x40x3 Name Angle 40x40x3 Description …" at bounding box center [663, 701] width 494 height 176
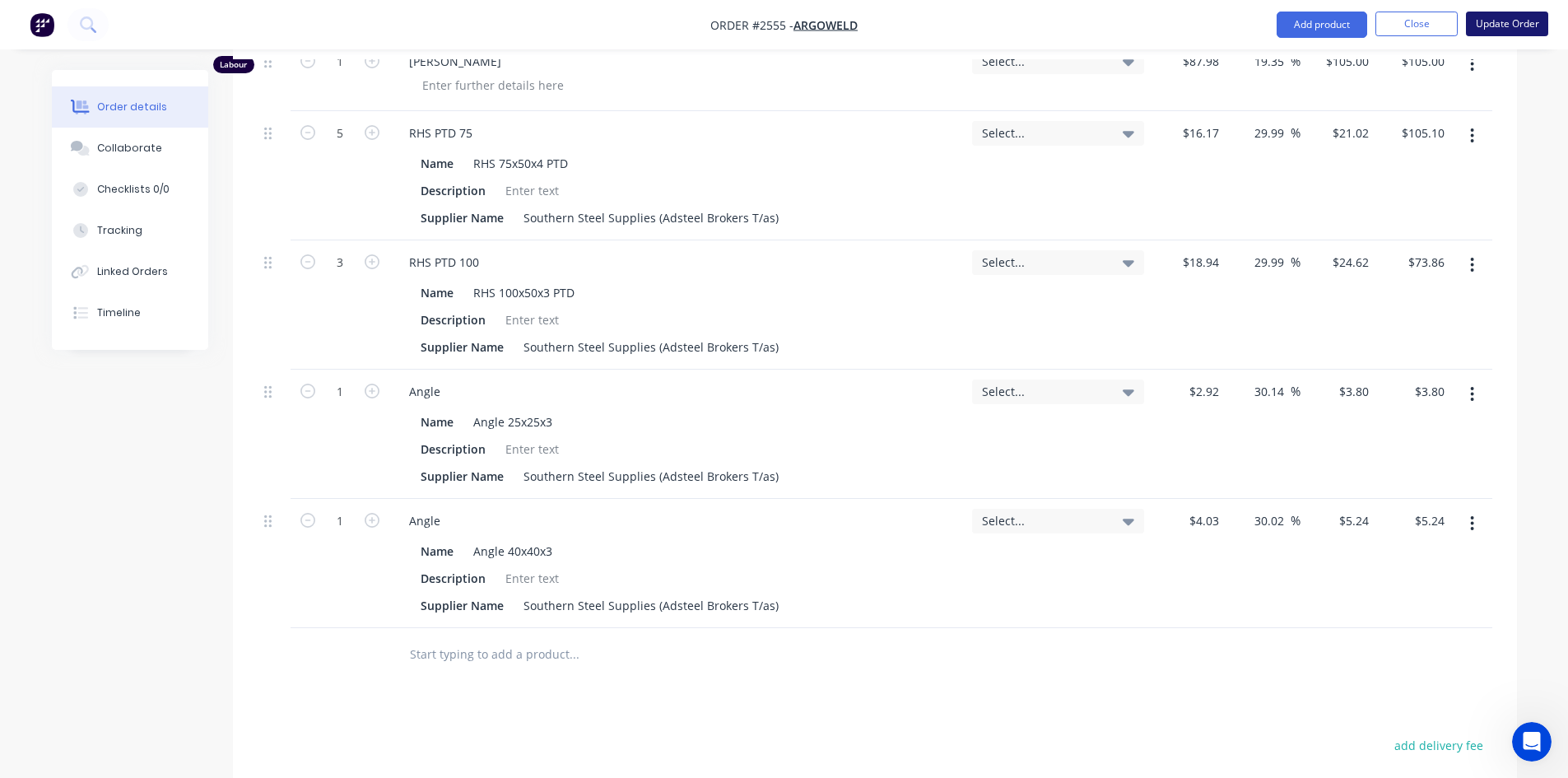
click at [1516, 22] on button "Update Order" at bounding box center [1507, 24] width 82 height 24
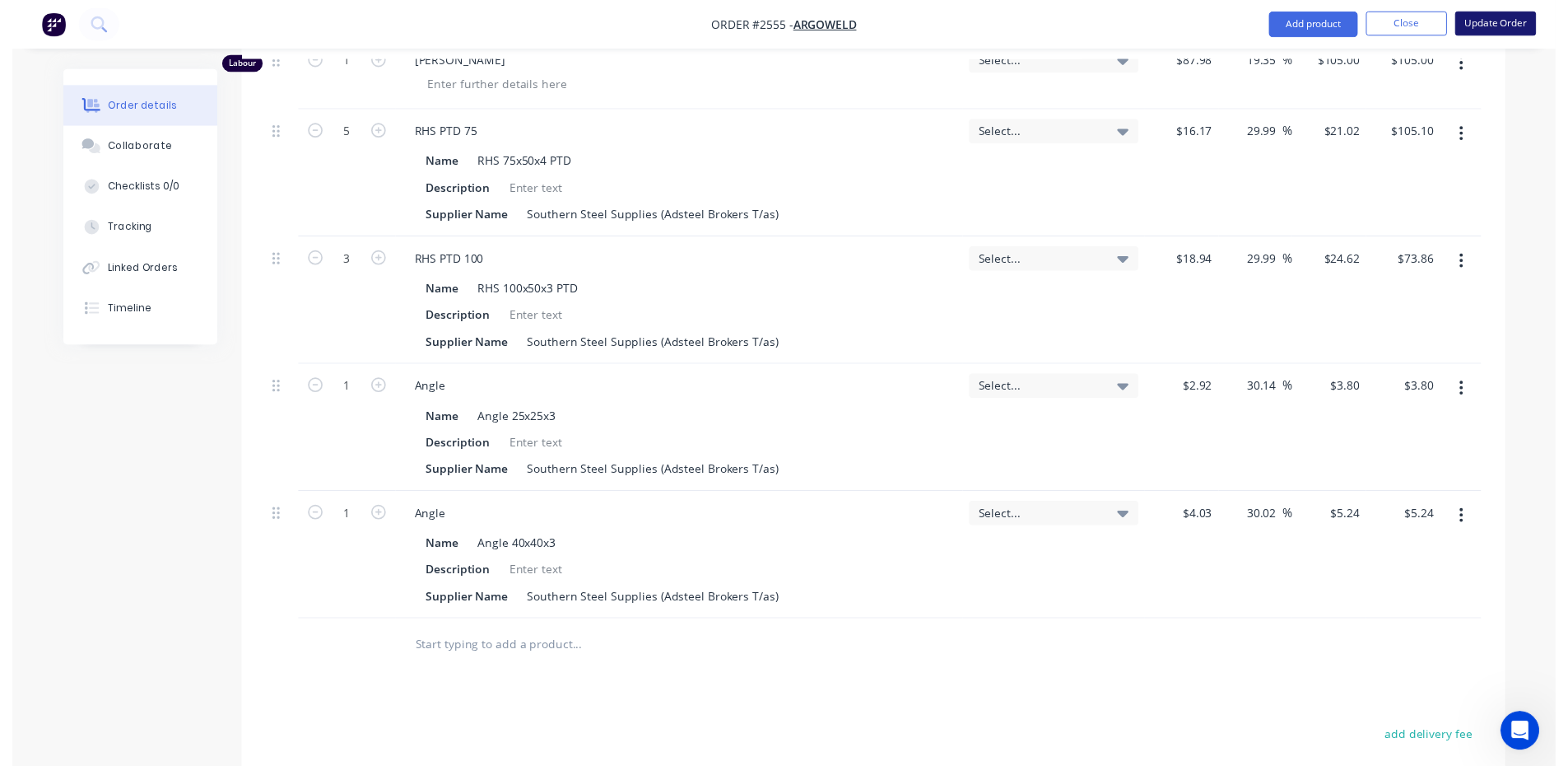
scroll to position [0, 0]
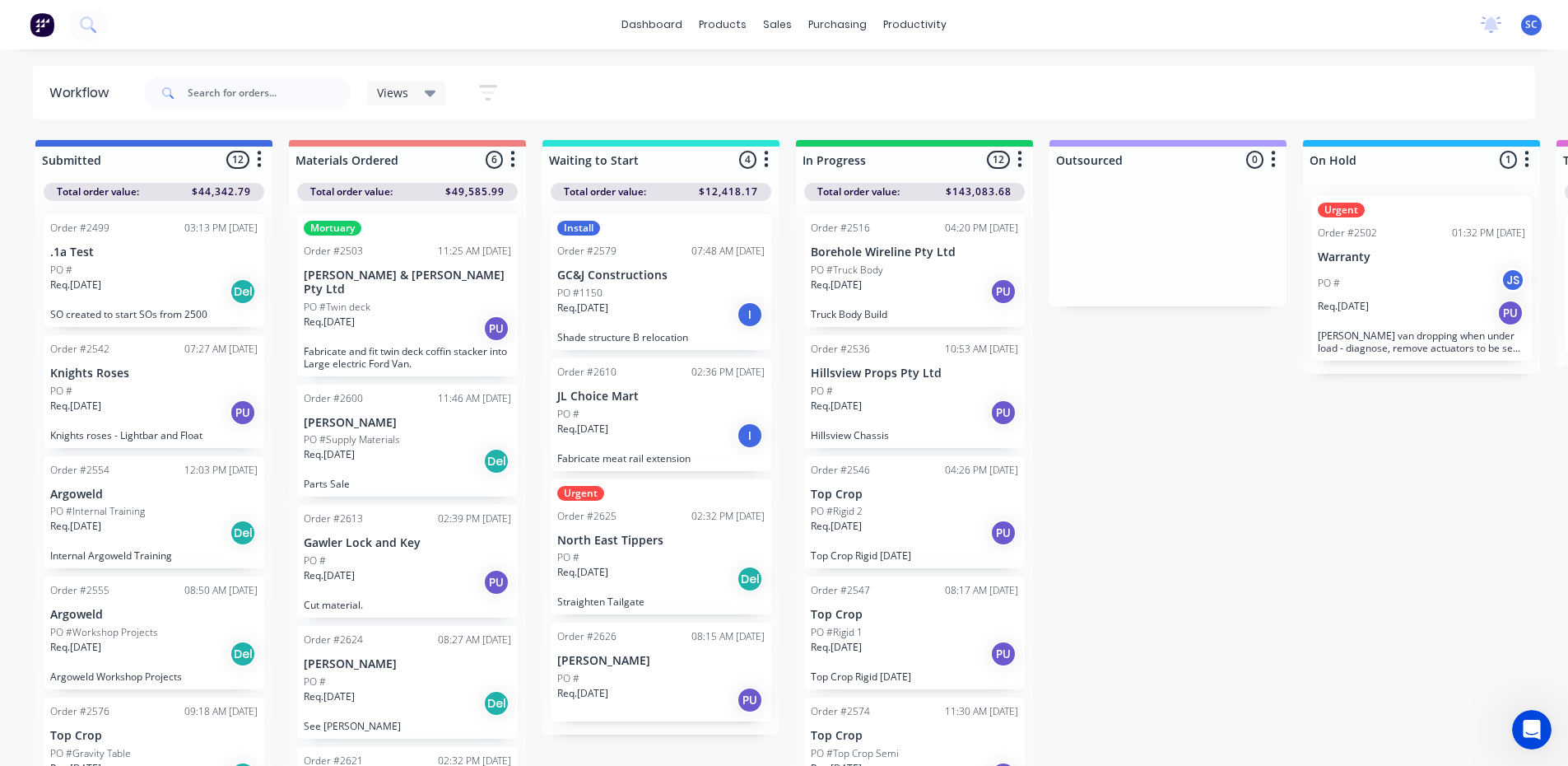
click at [919, 302] on div "Req. 05/09/25 PU" at bounding box center [913, 291] width 207 height 28
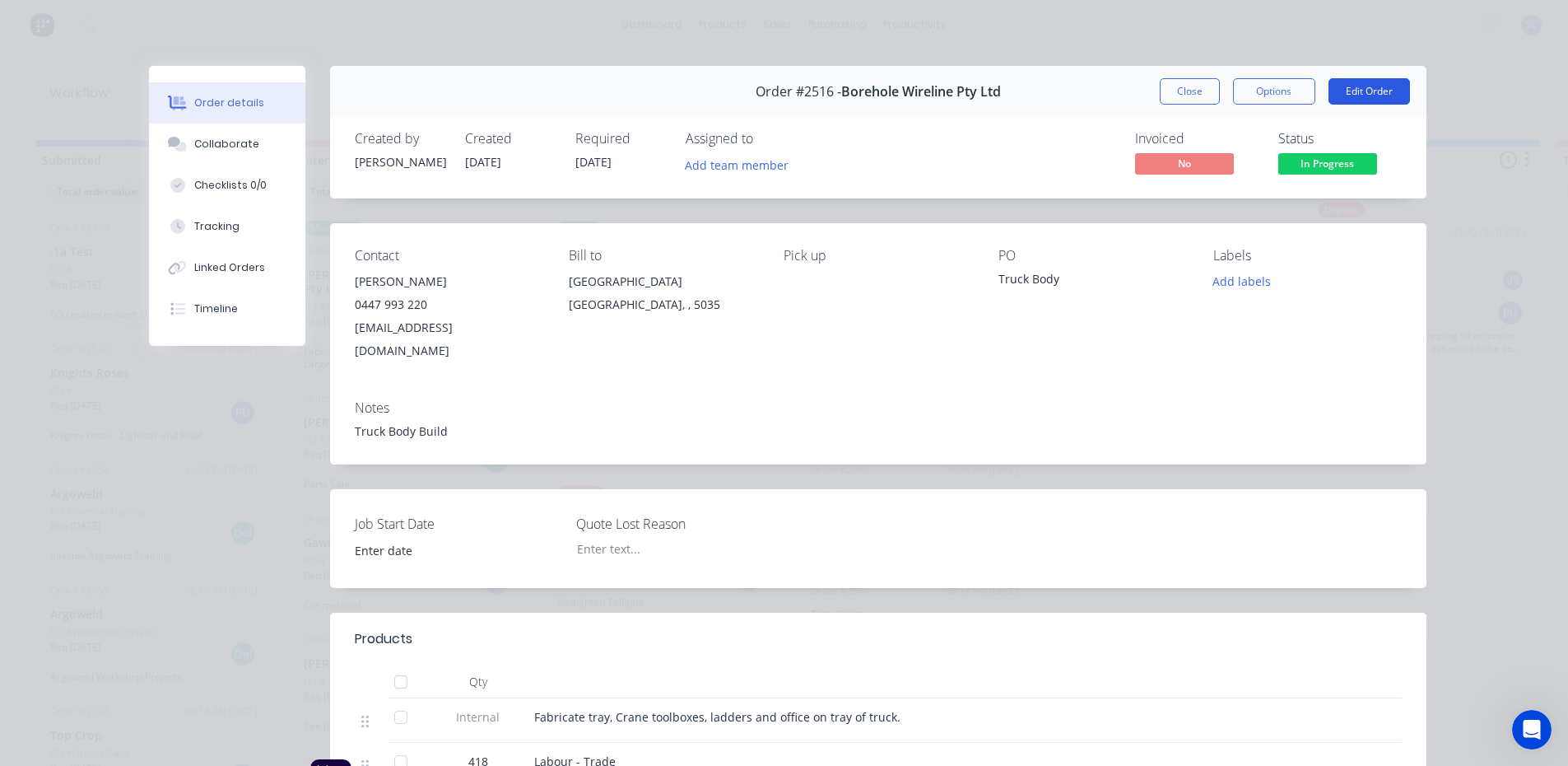
click at [1346, 87] on button "Edit Order" at bounding box center [1369, 91] width 81 height 26
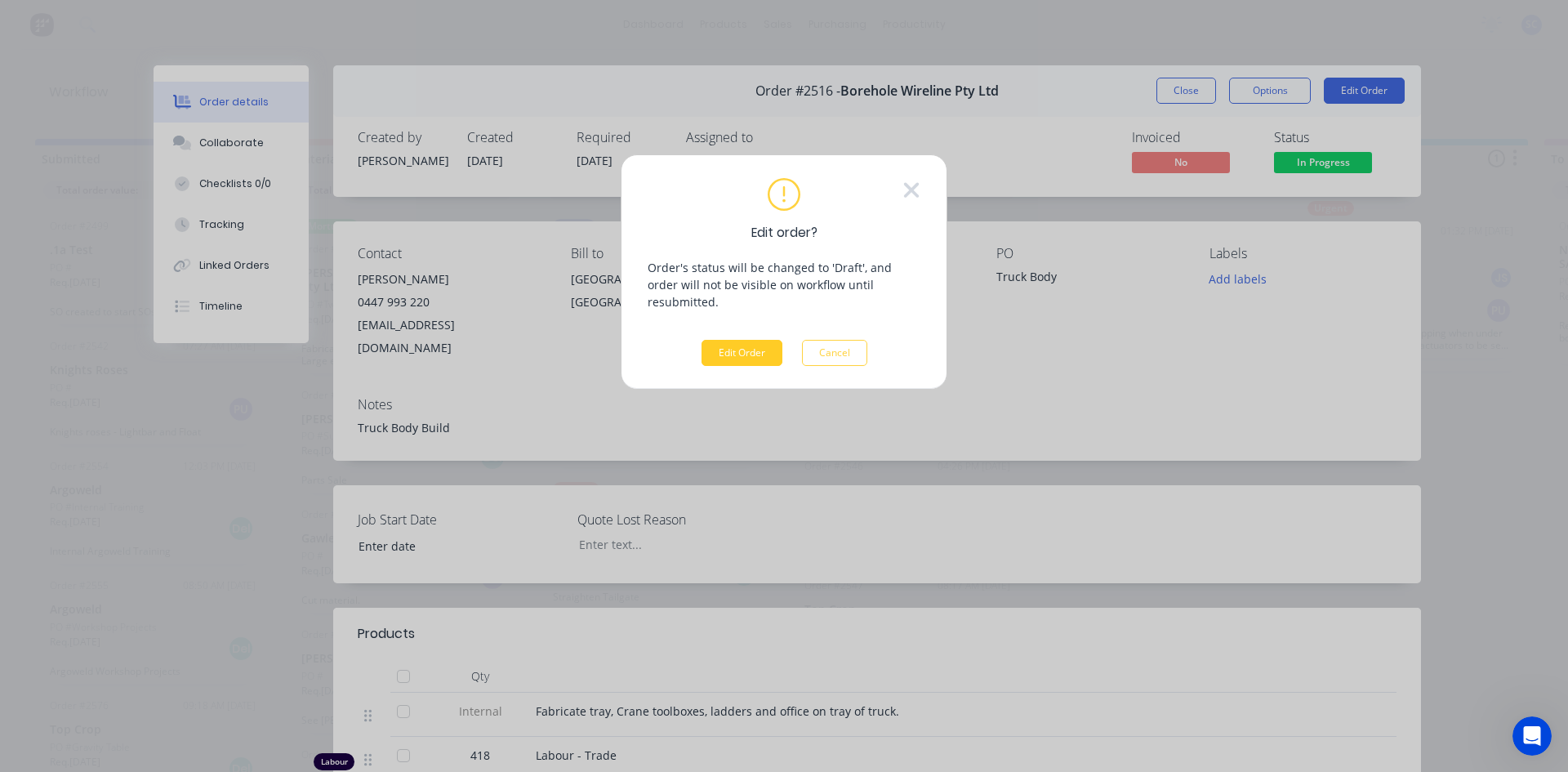
click at [741, 340] on button "Edit Order" at bounding box center [742, 353] width 81 height 26
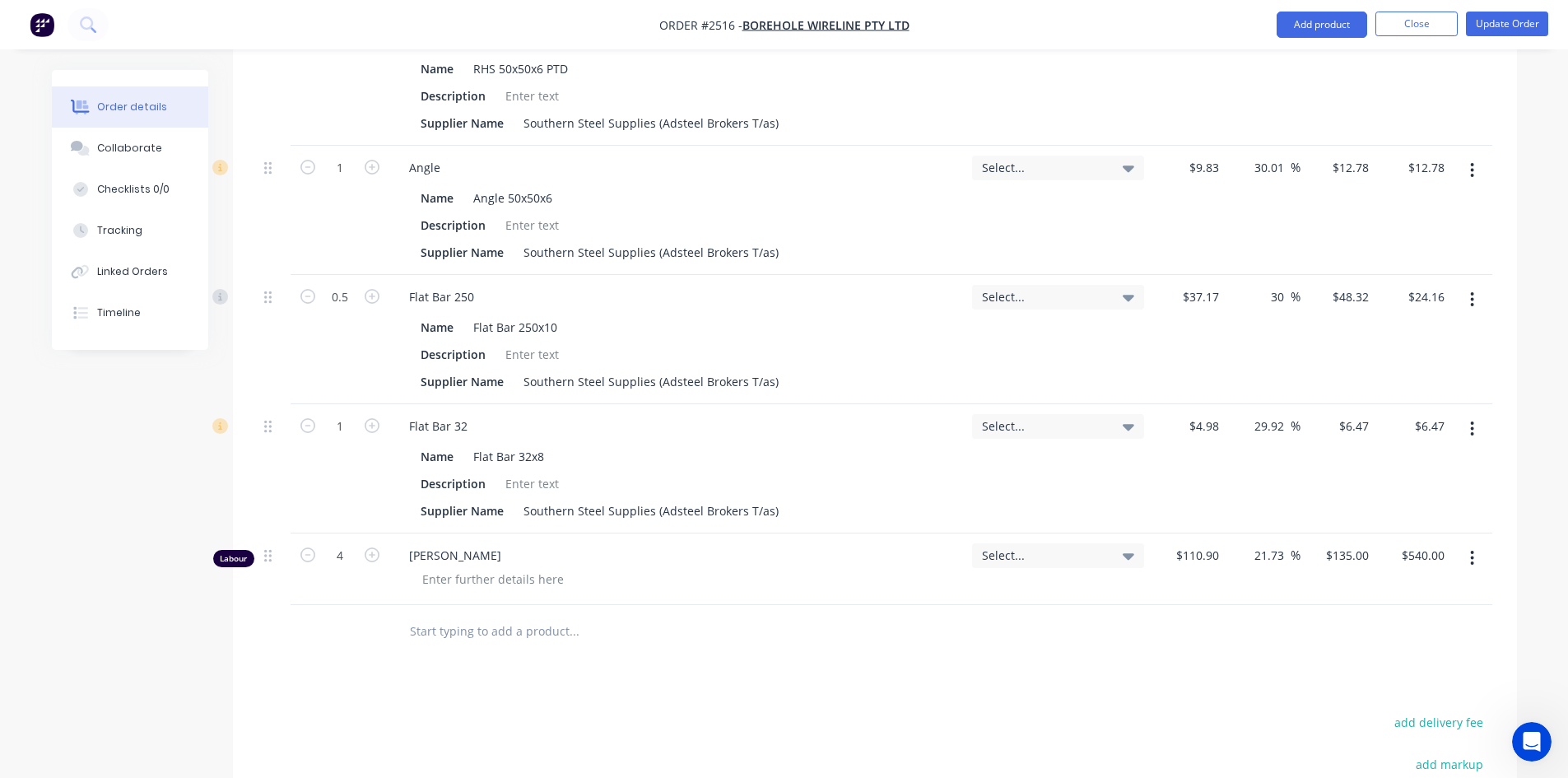
scroll to position [906, 0]
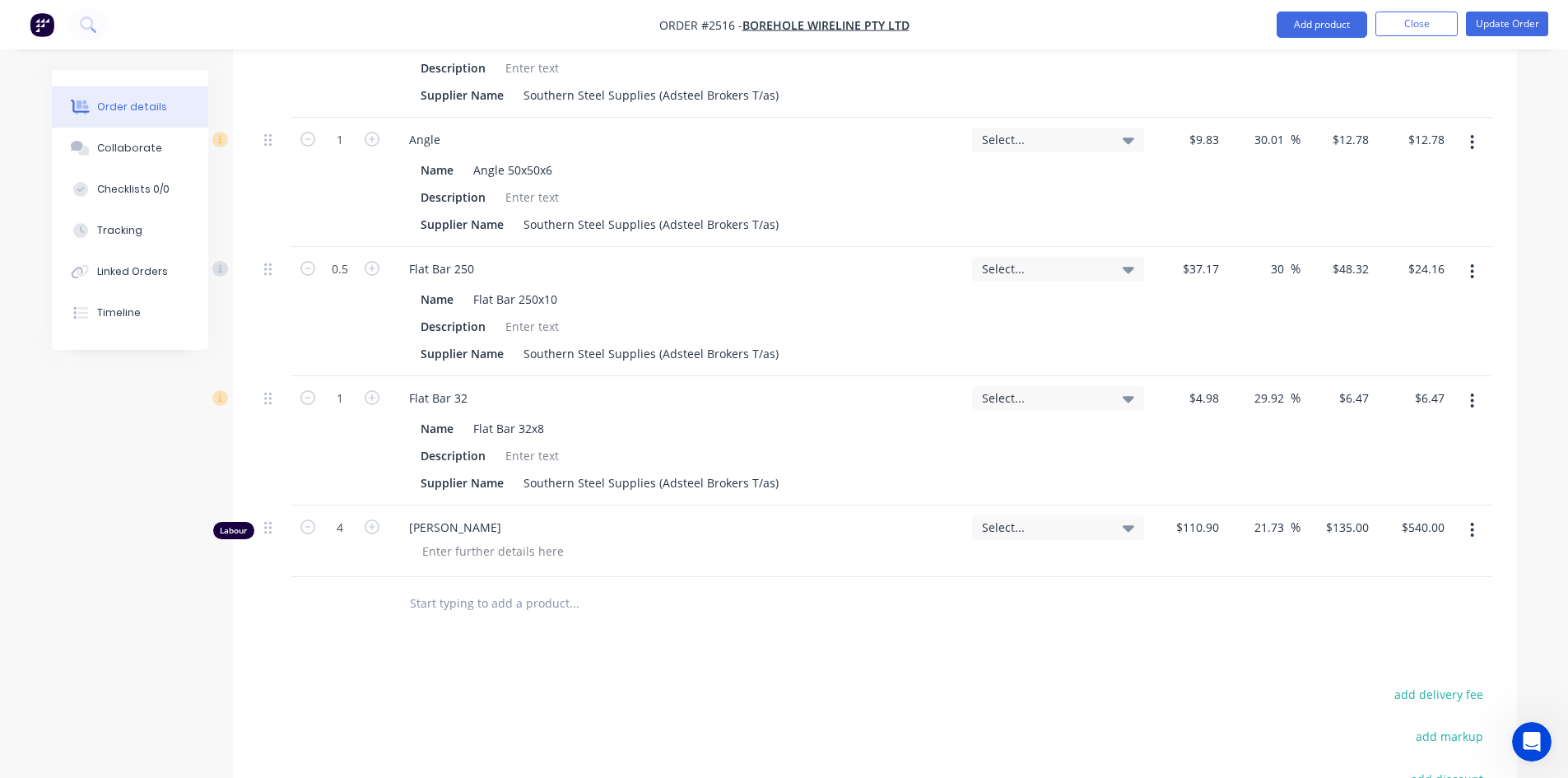
click at [502, 602] on input "text" at bounding box center [573, 603] width 330 height 33
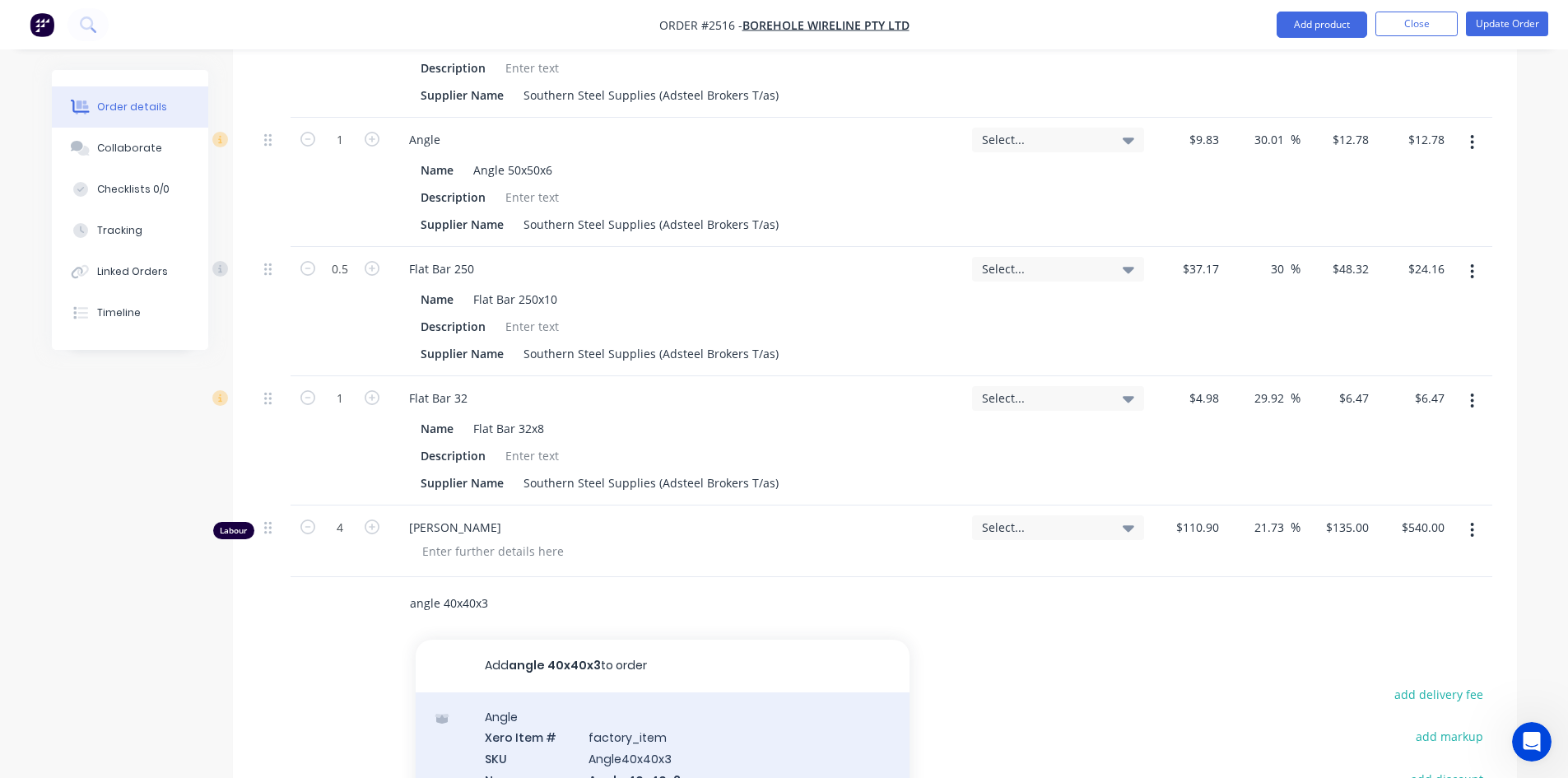
type input "angle 40x40x3"
click at [588, 731] on div "Angle Xero Item # factory_item SKU Angle40x40x3 Name Angle 40x40x3 Description …" at bounding box center [663, 780] width 494 height 176
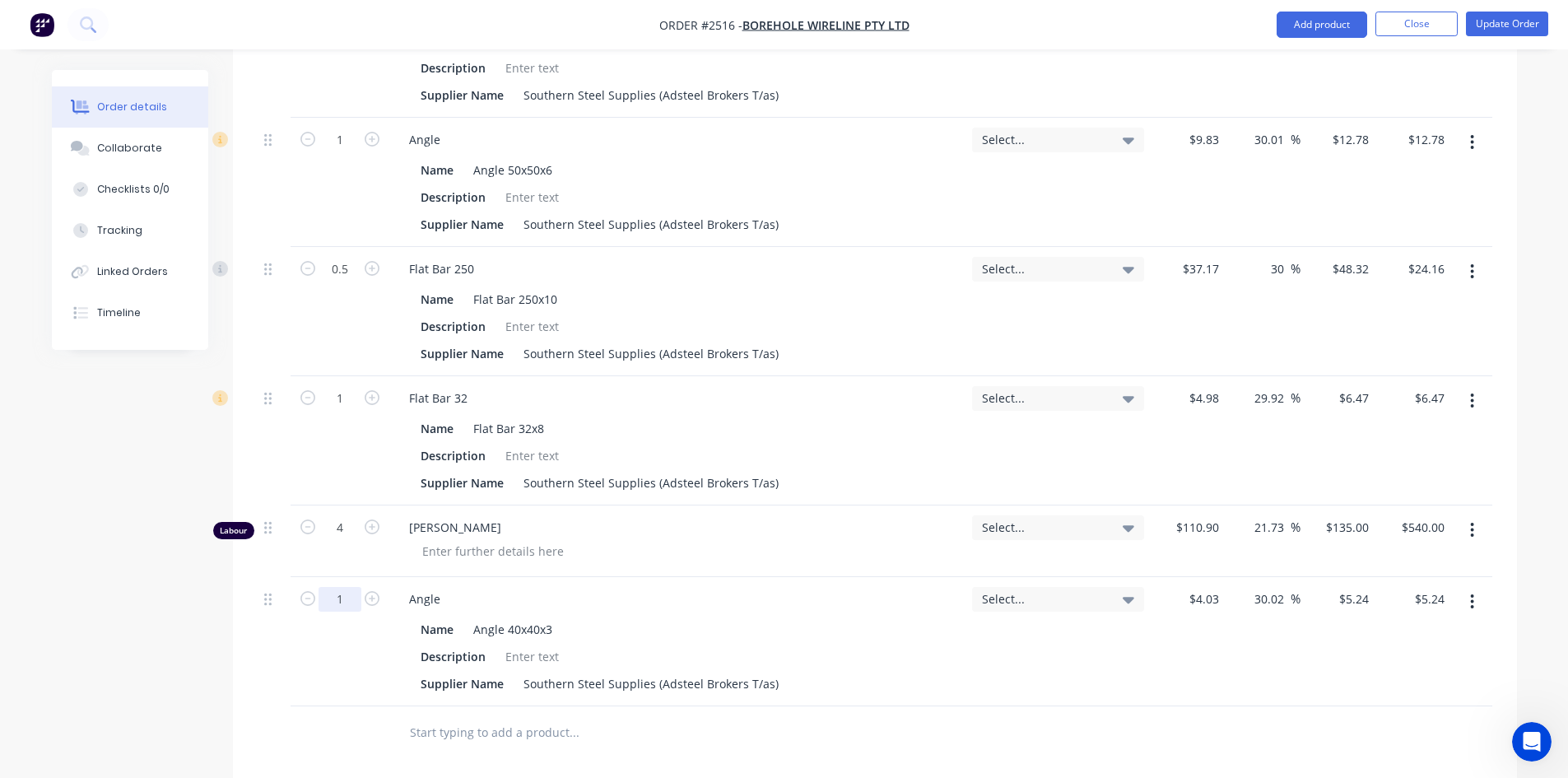
type input "1.5"
type input "$7.86"
click at [1502, 21] on button "Update Order" at bounding box center [1507, 24] width 82 height 24
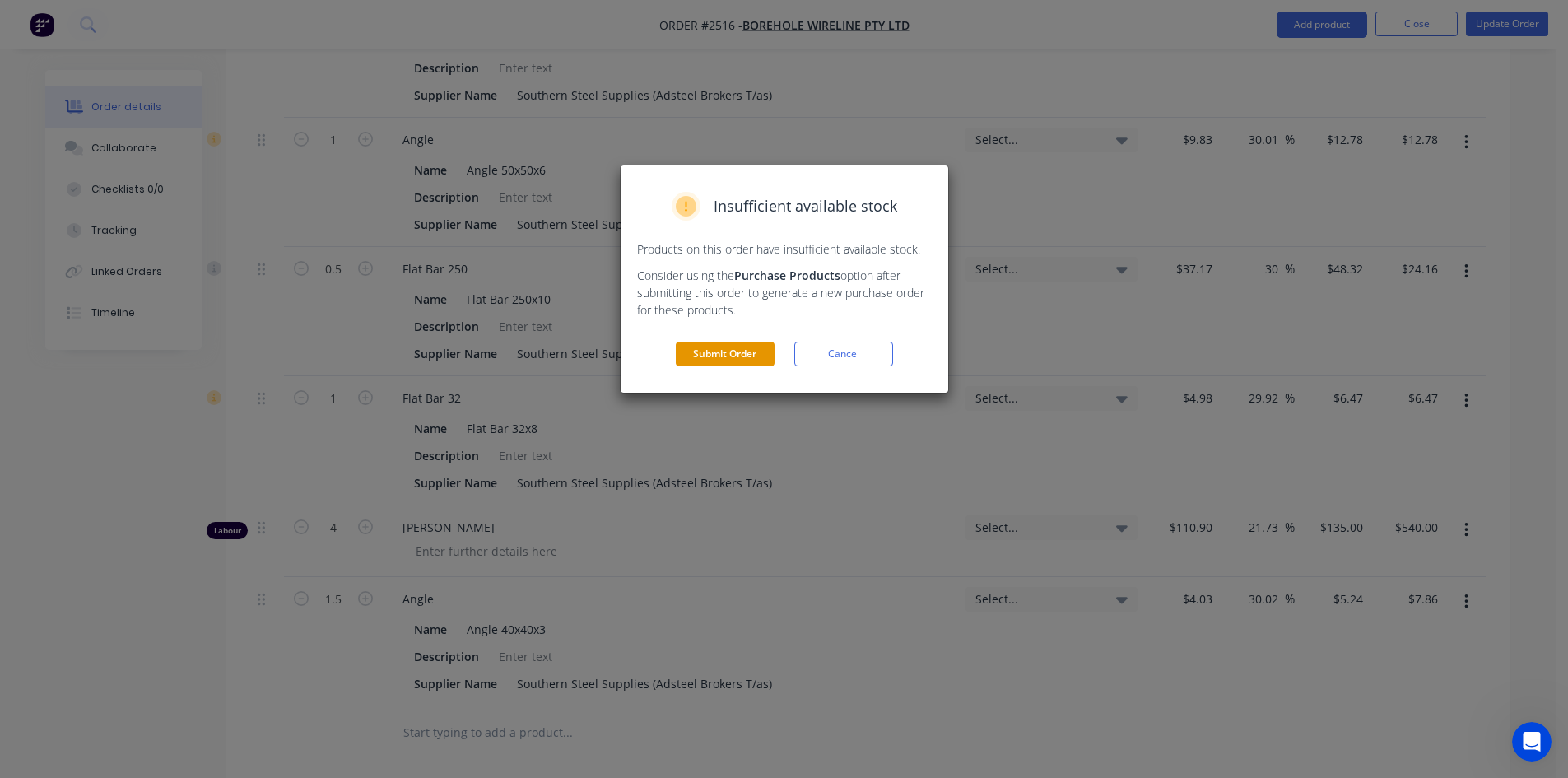
click at [706, 346] on button "Submit Order" at bounding box center [725, 354] width 99 height 24
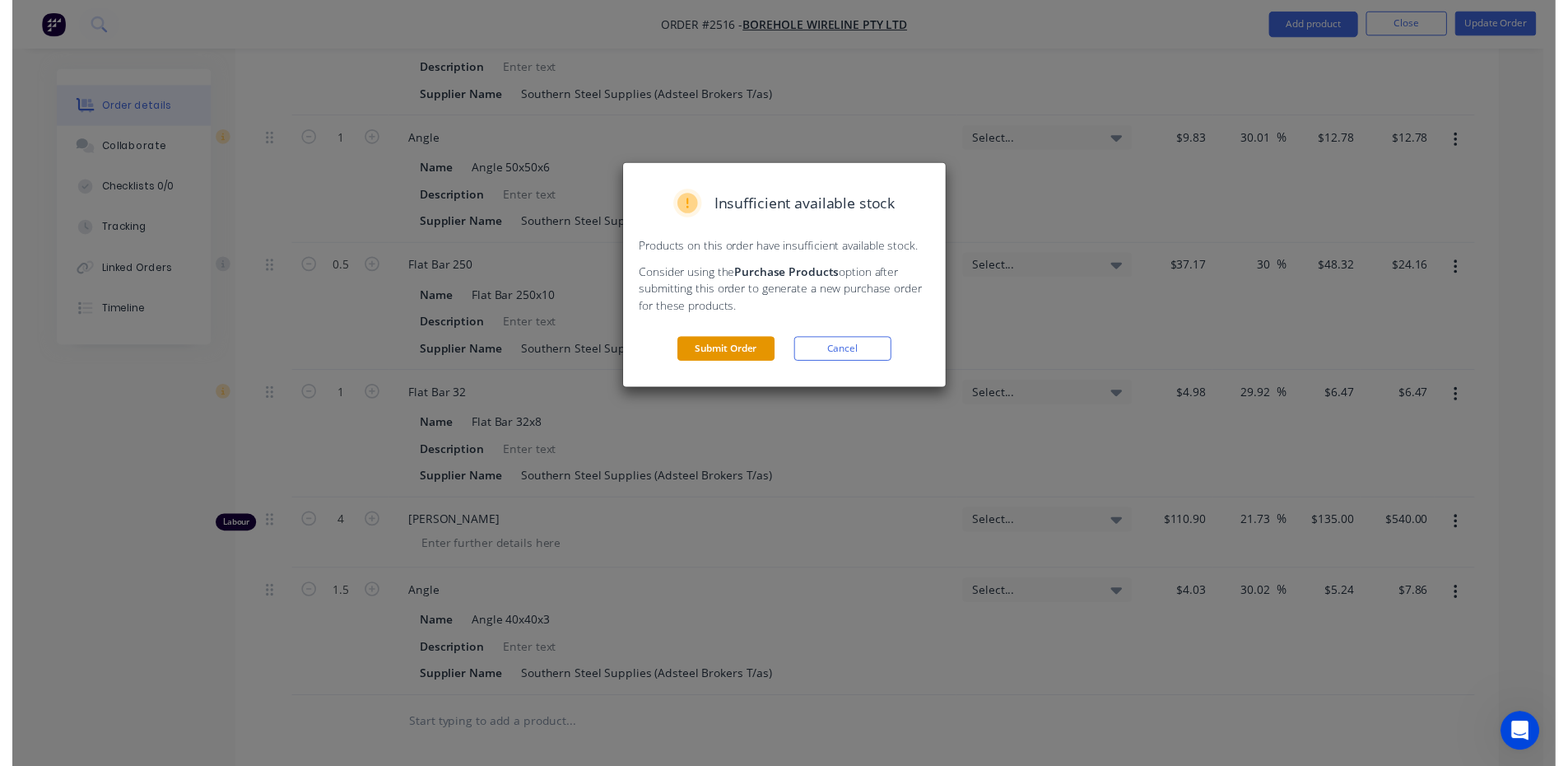
scroll to position [0, 0]
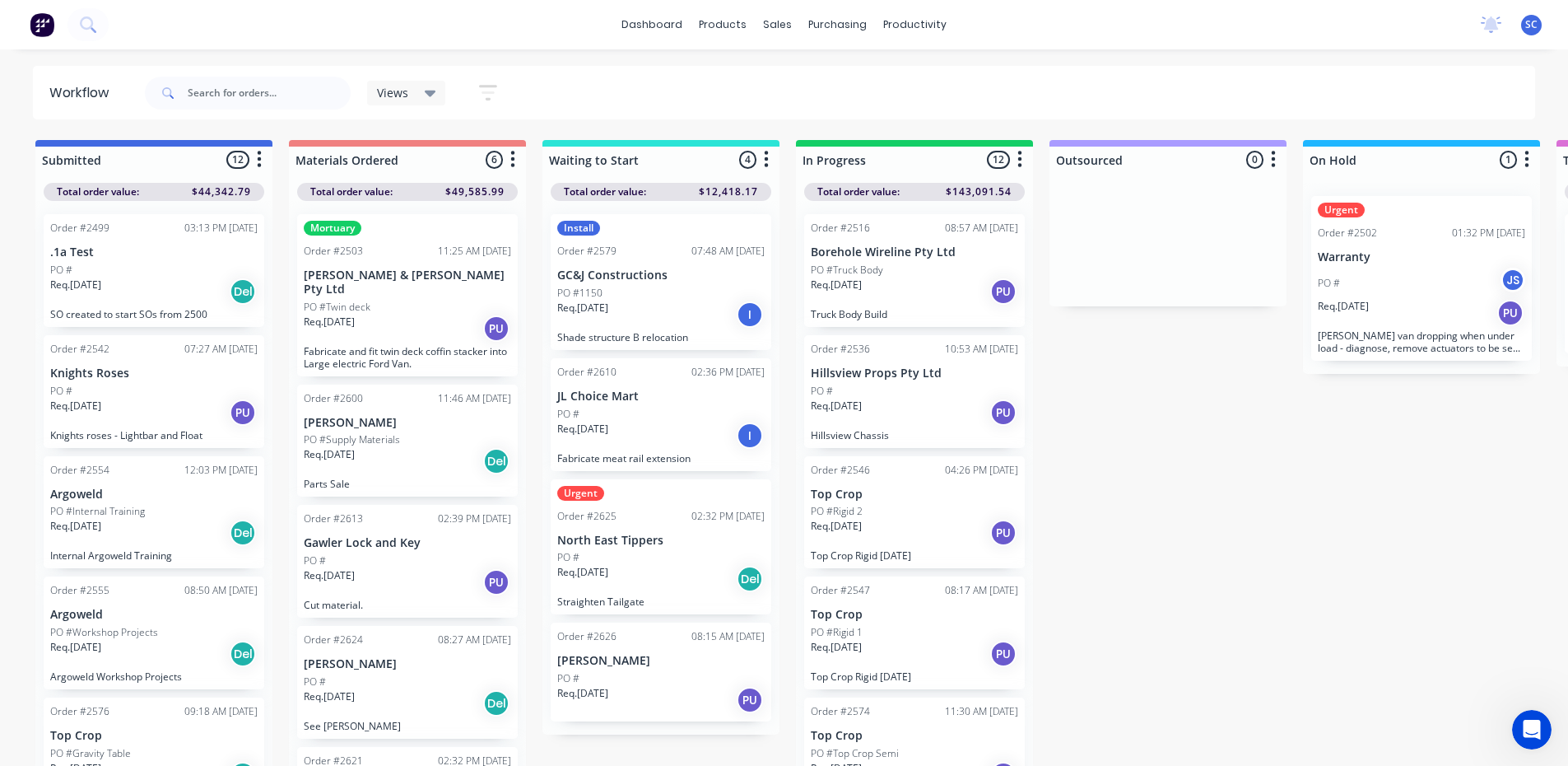
click at [1135, 710] on div "Submitted 12 Sort By Created date Required date Order number Customer name Most…" at bounding box center [1360, 454] width 2744 height 629
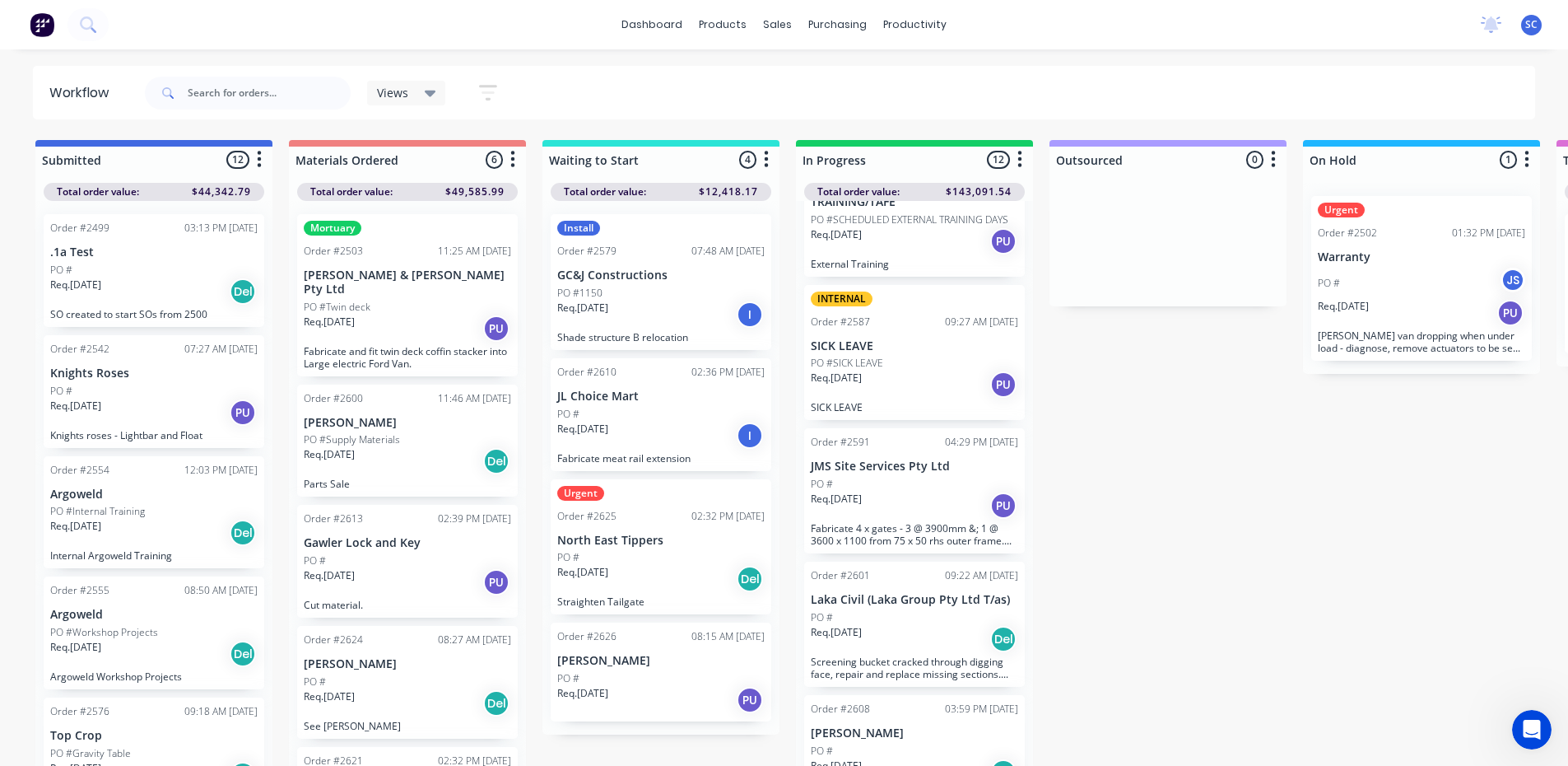
scroll to position [824, 0]
click at [903, 634] on div "Req. 18/08/25 Del" at bounding box center [913, 637] width 207 height 28
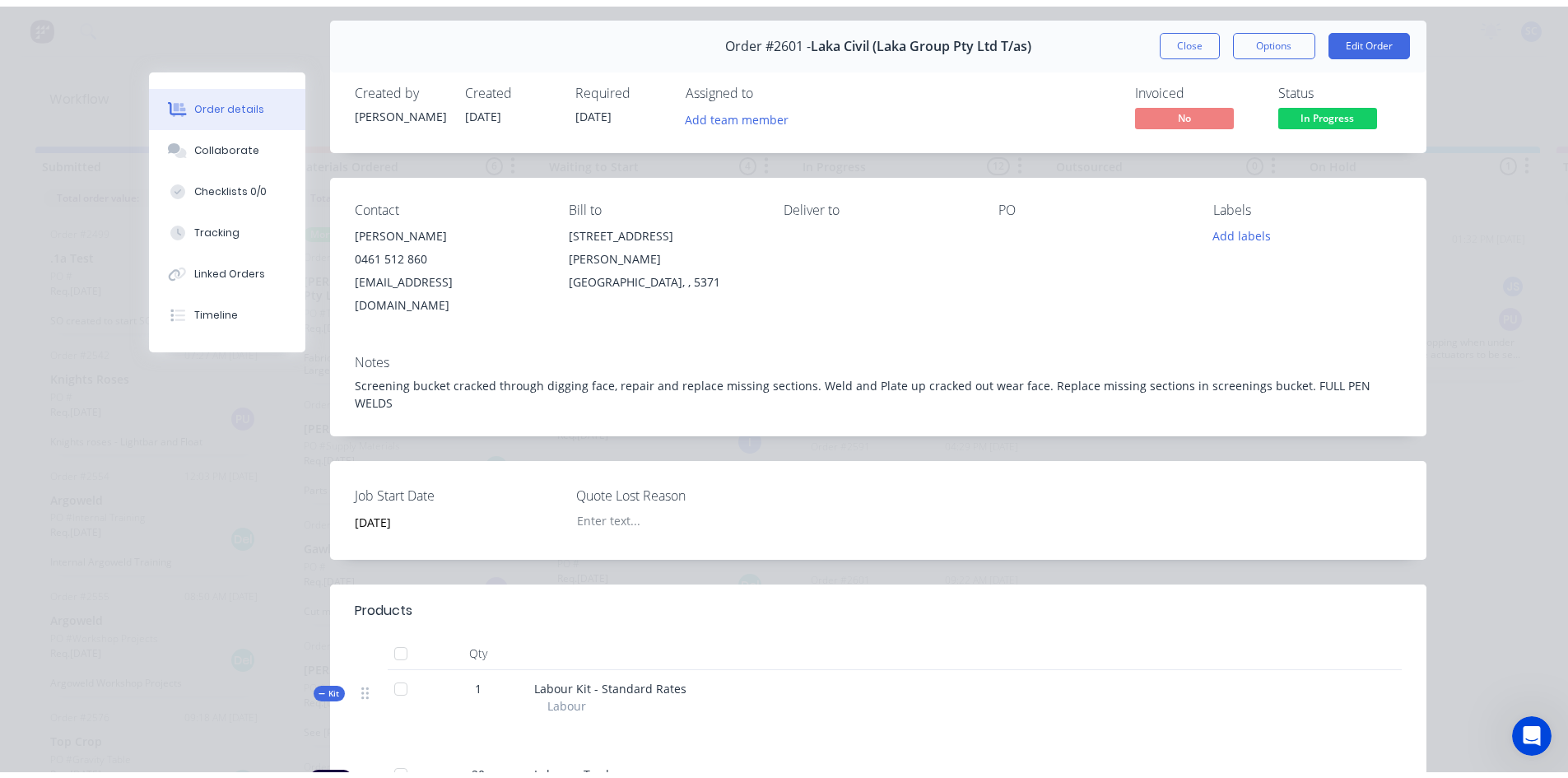
scroll to position [0, 0]
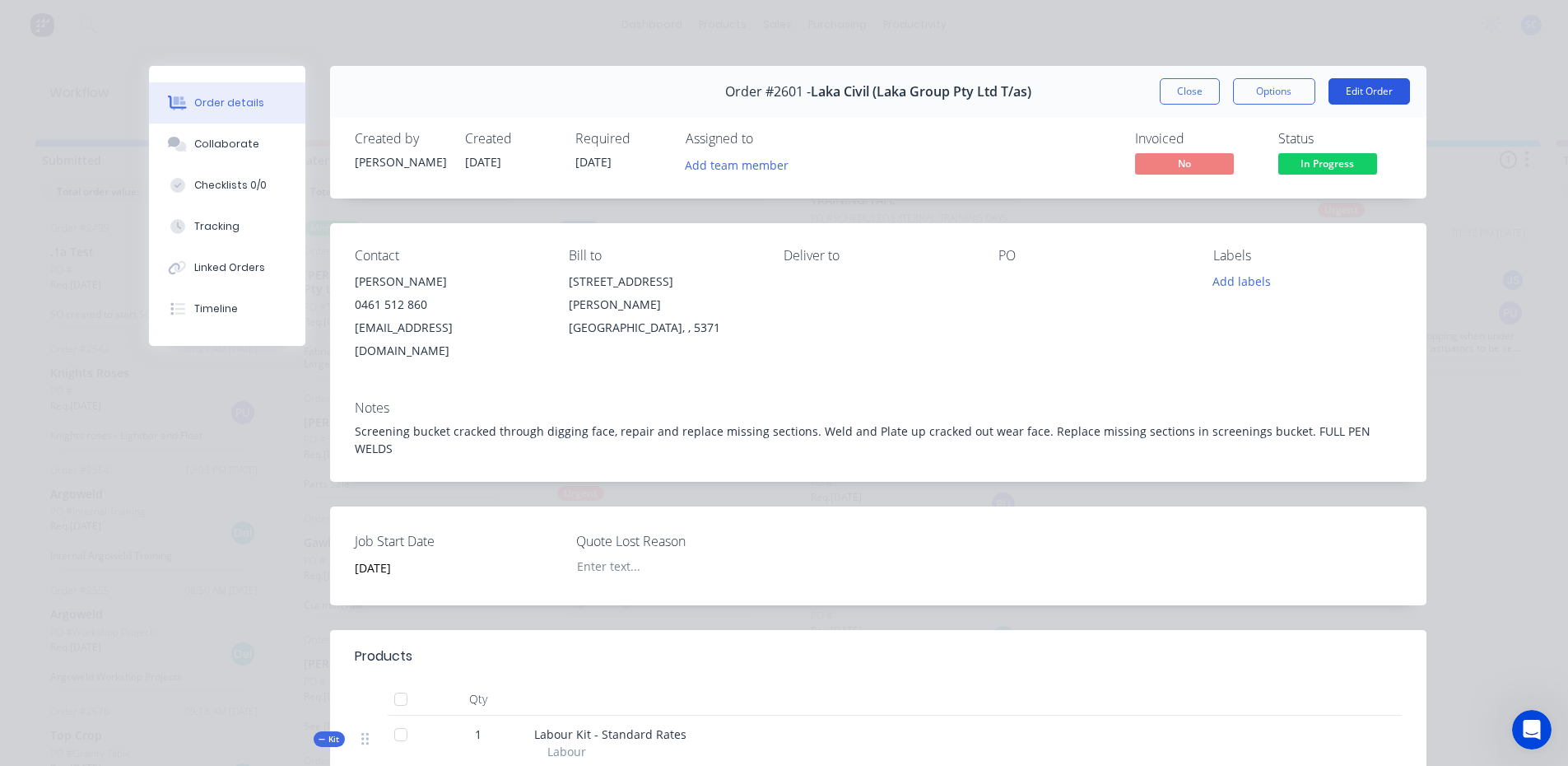
click at [1353, 92] on button "Edit Order" at bounding box center [1369, 91] width 81 height 26
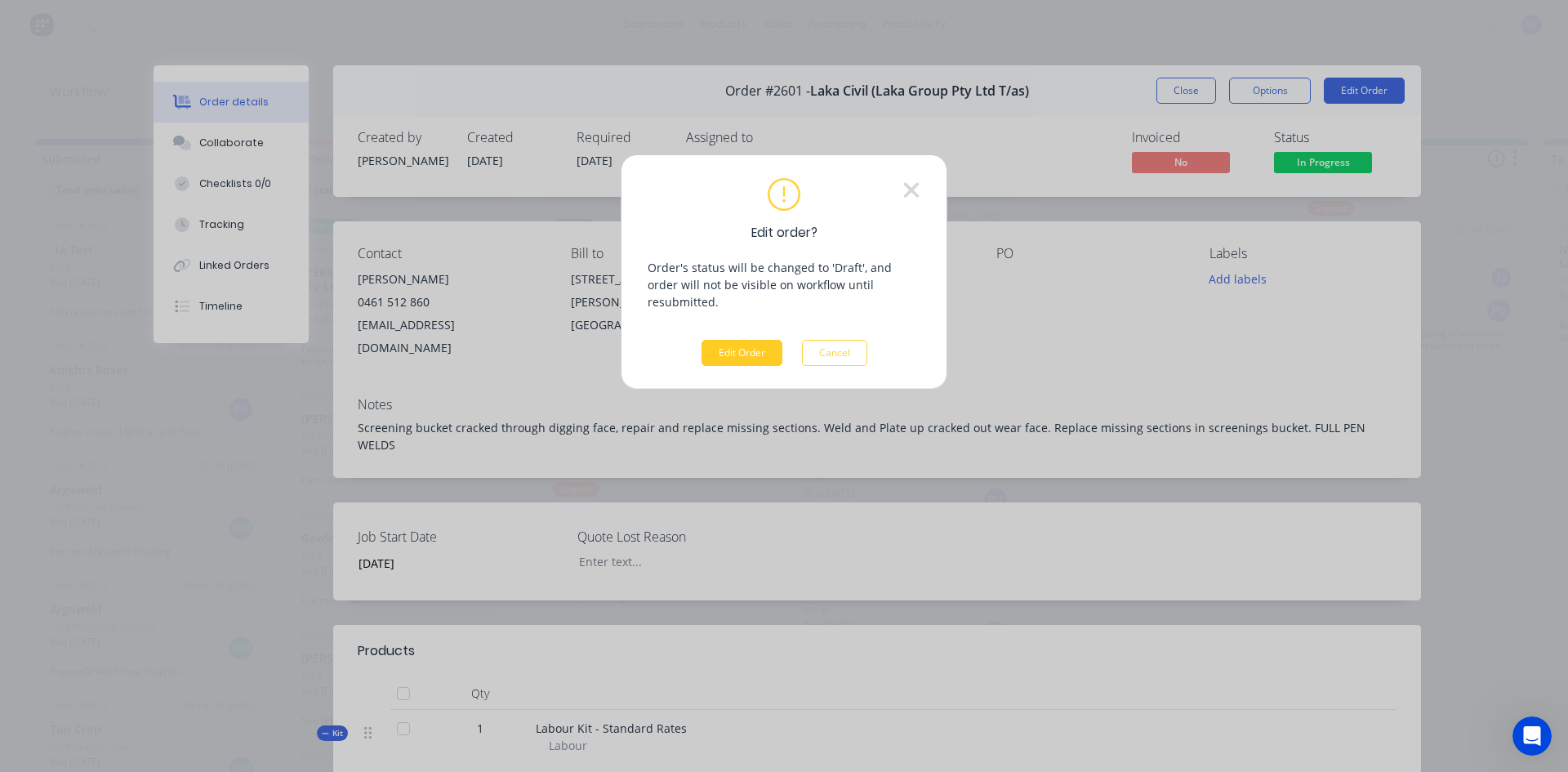
click at [759, 340] on button "Edit Order" at bounding box center [742, 353] width 81 height 26
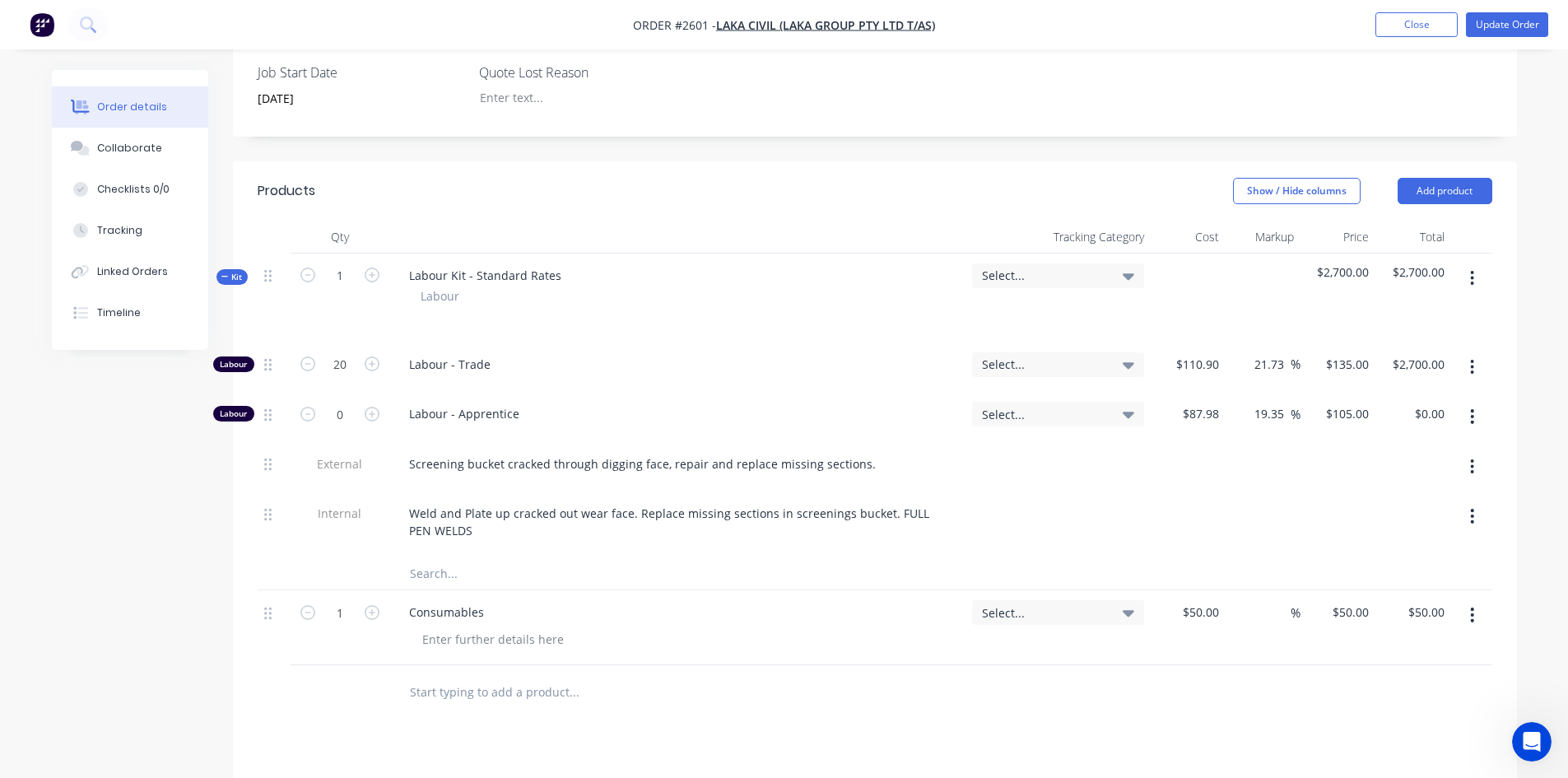
scroll to position [494, 0]
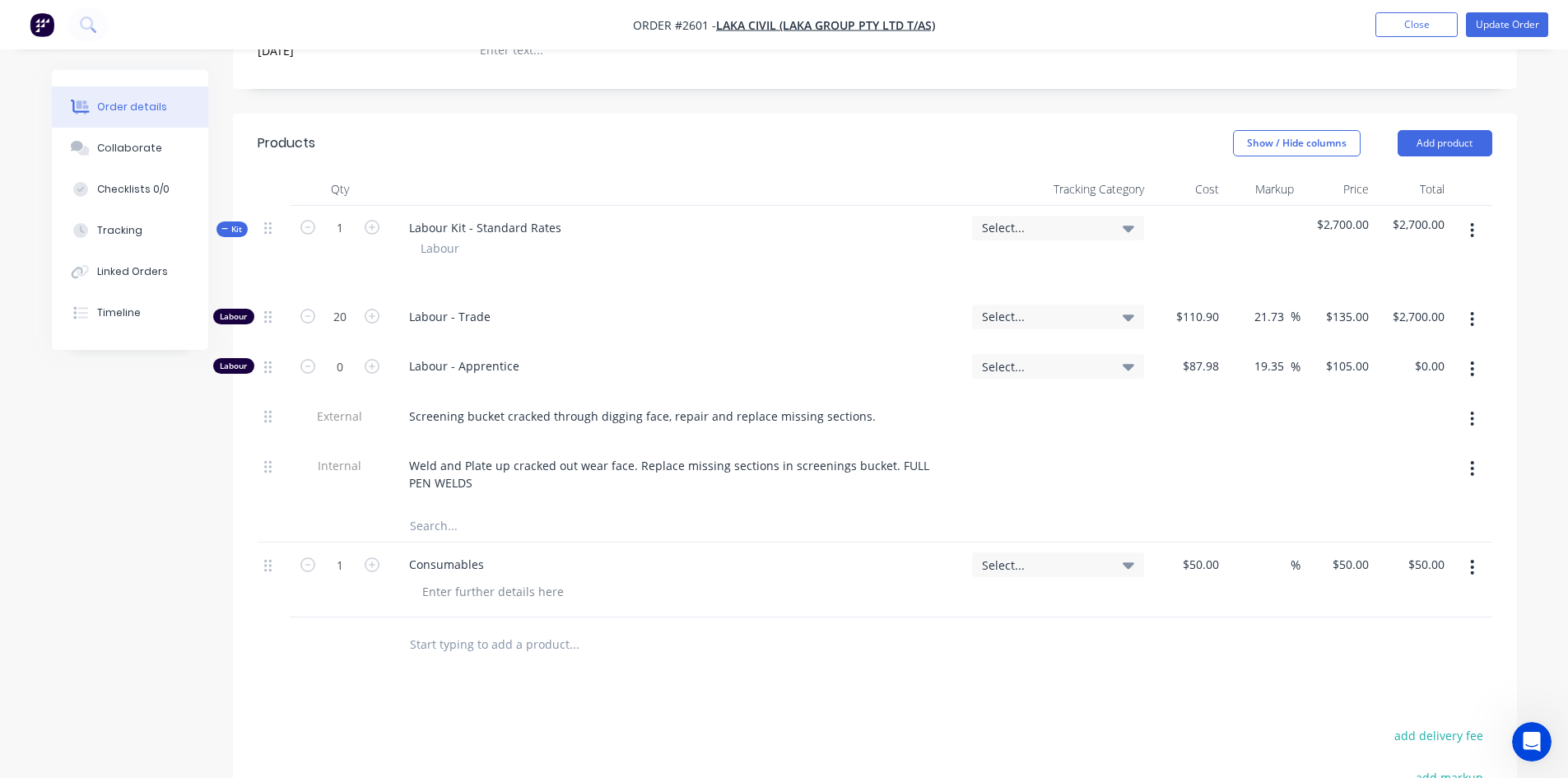
click at [475, 637] on input "text" at bounding box center [573, 643] width 330 height 33
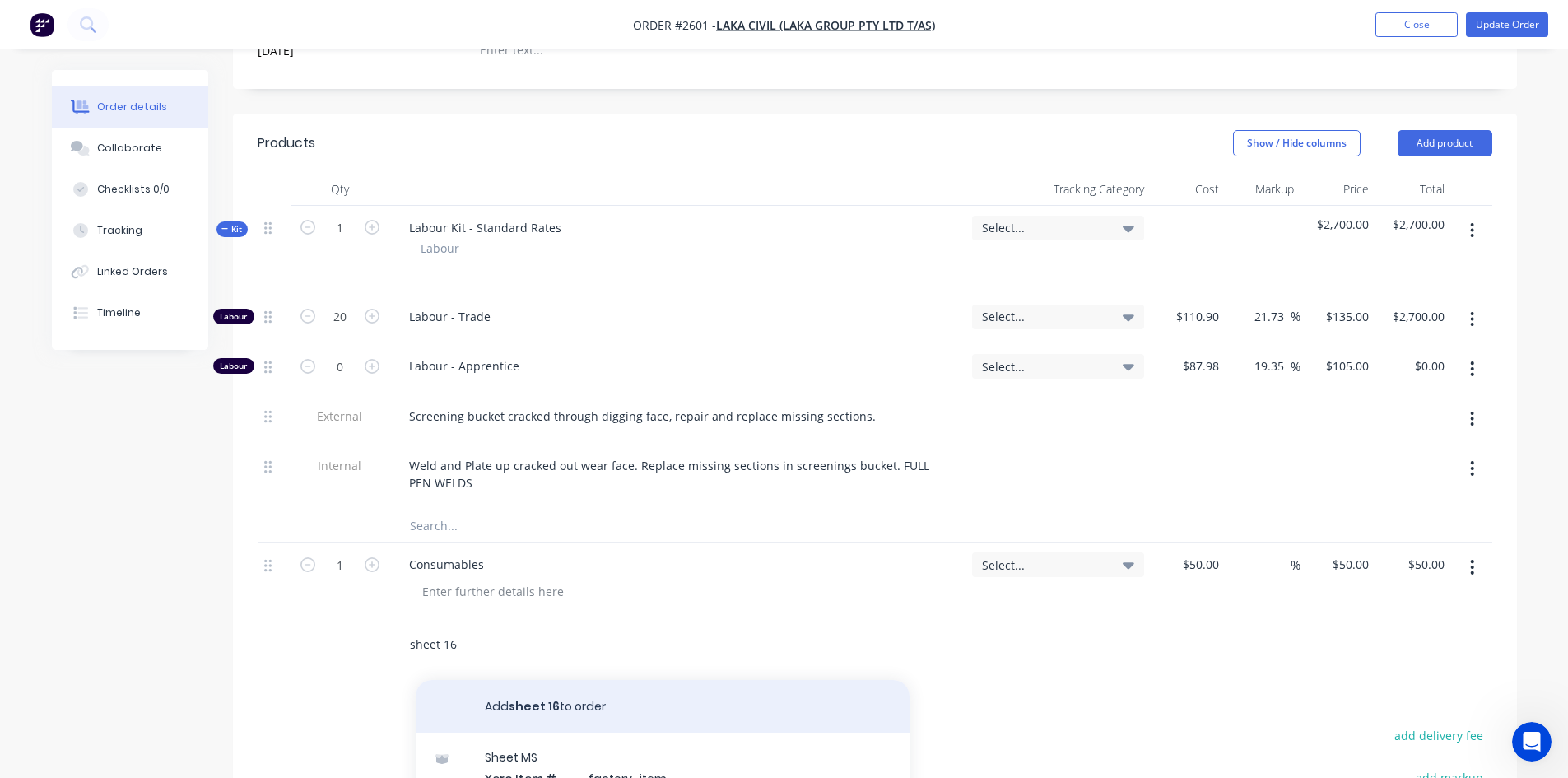
scroll to position [82, 0]
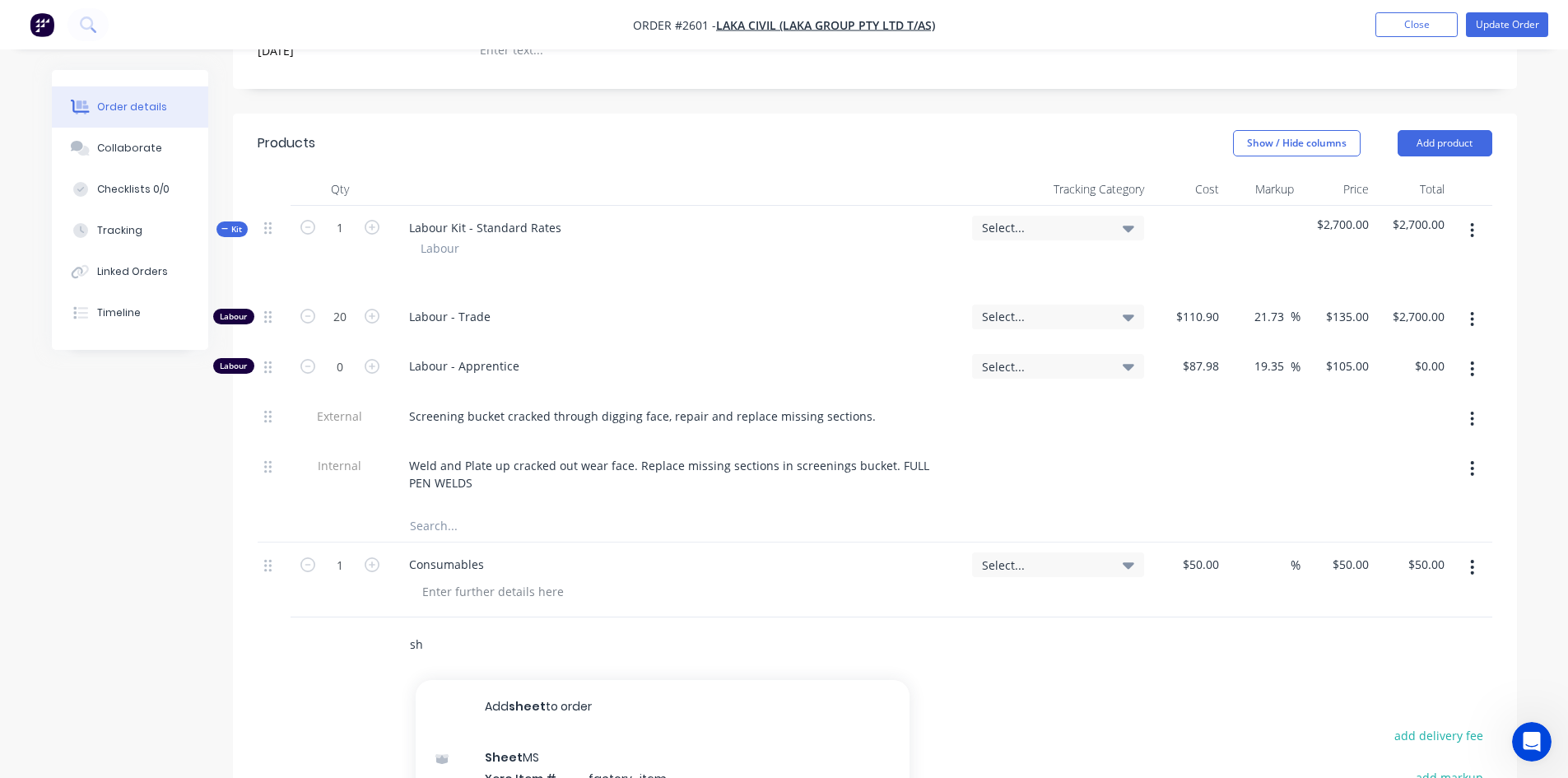
type input "s"
click at [1407, 131] on button "Add product" at bounding box center [1445, 143] width 94 height 26
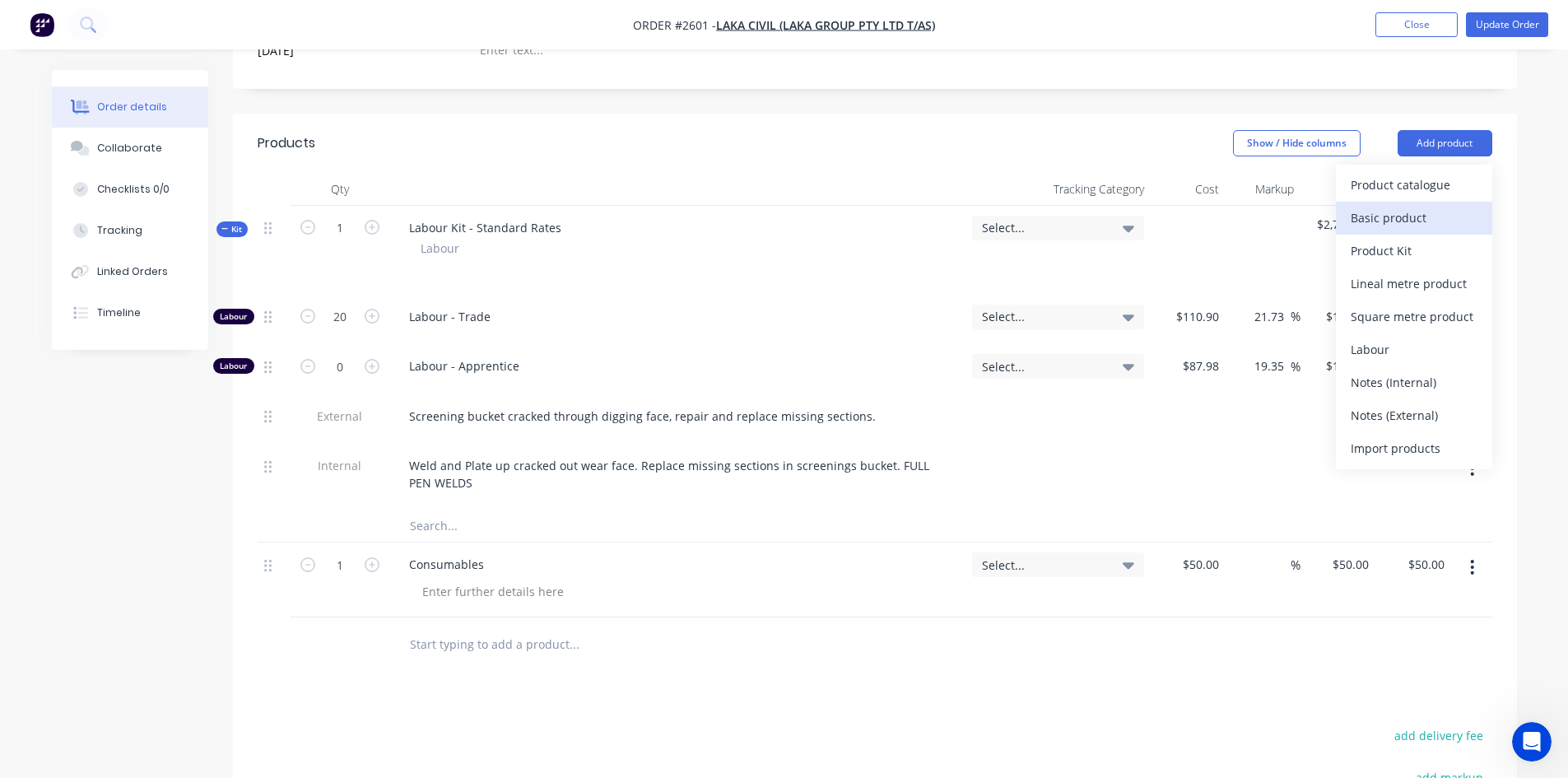
click at [1404, 211] on div "Basic product" at bounding box center [1413, 217] width 127 height 24
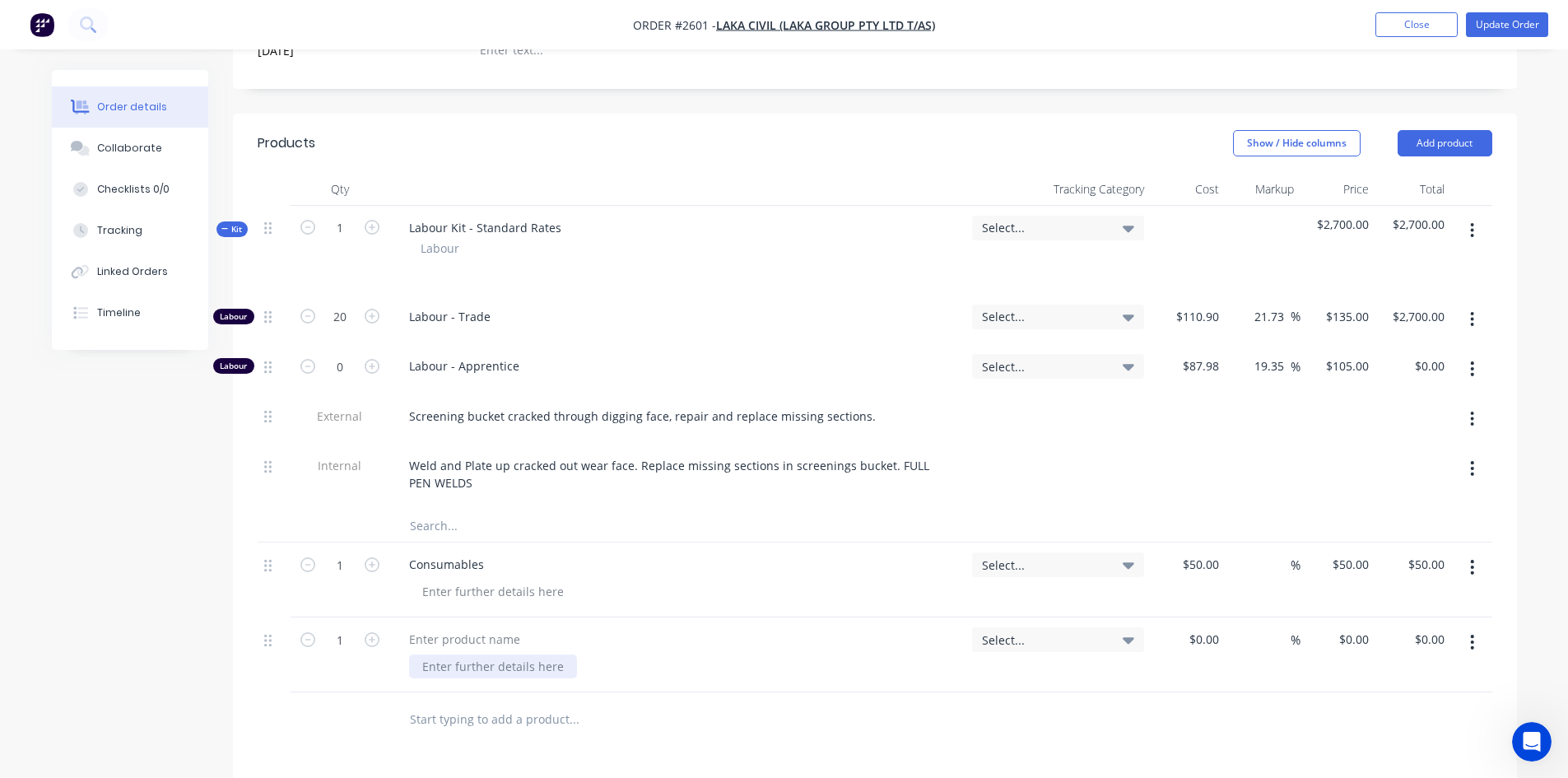
click at [428, 655] on div at bounding box center [493, 666] width 168 height 24
click at [434, 635] on div at bounding box center [464, 638] width 137 height 24
click at [356, 240] on input "1" at bounding box center [339, 228] width 43 height 24
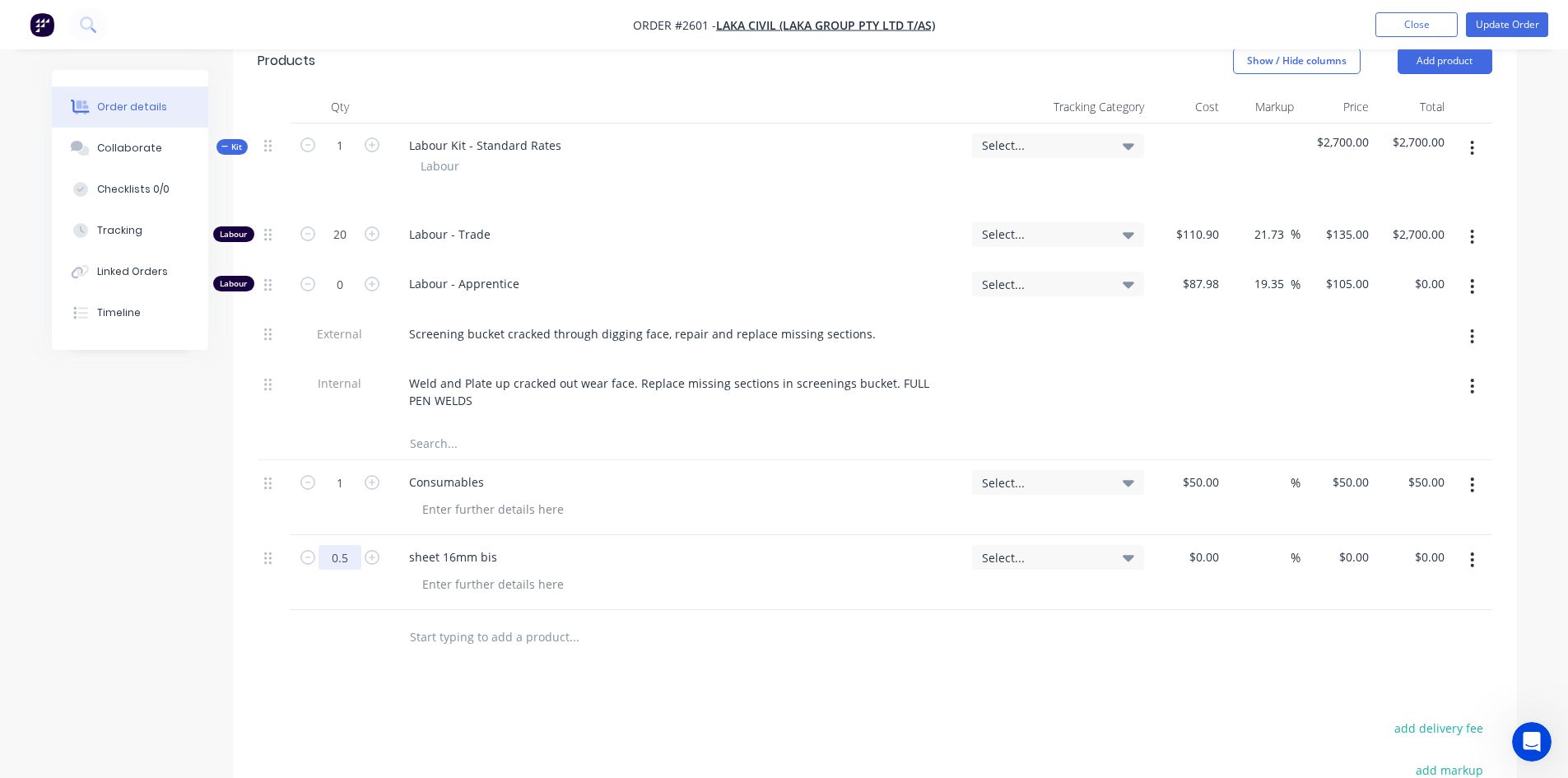
scroll to position [494, 0]
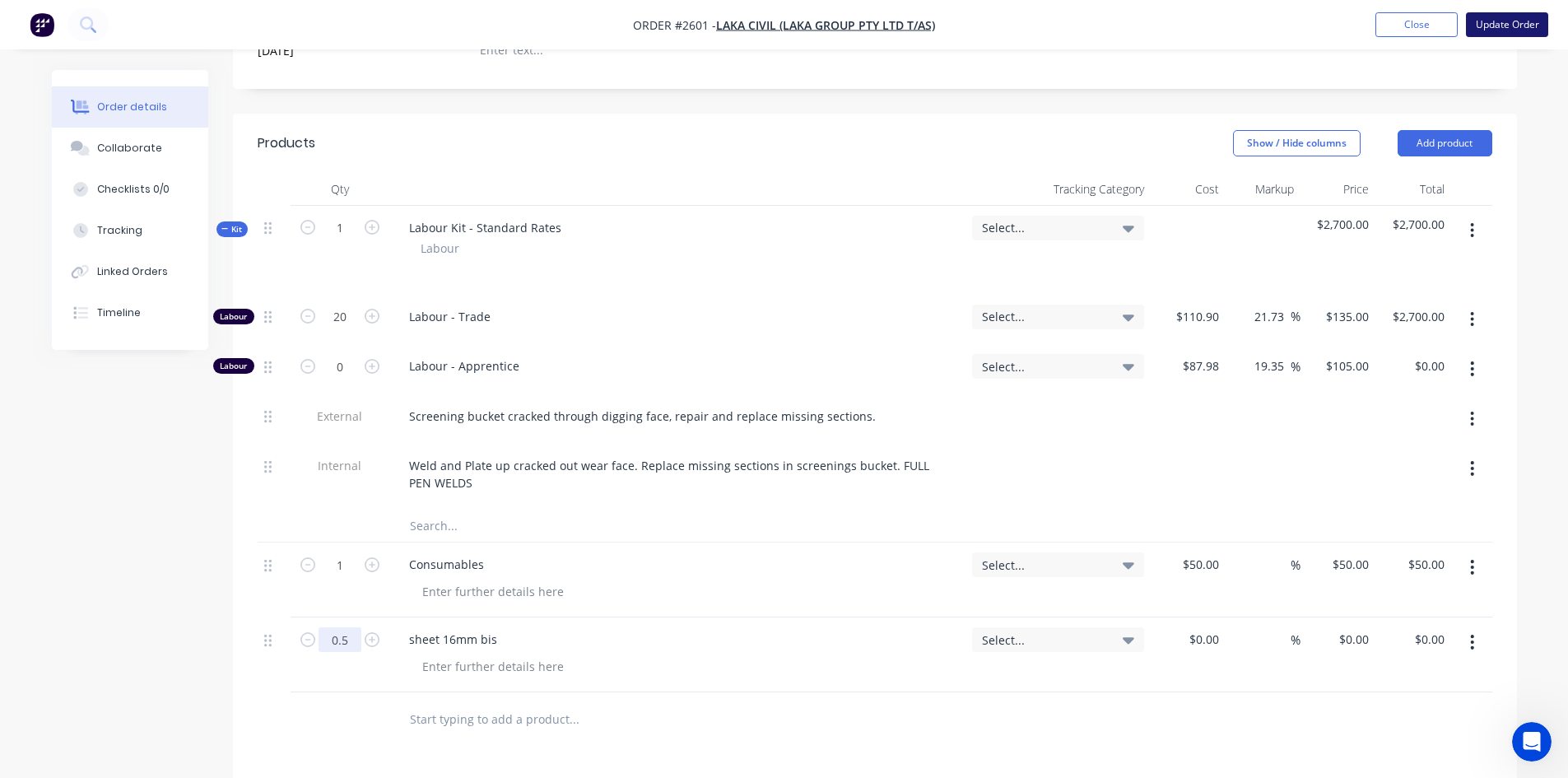
type input "0.5"
click at [1520, 21] on button "Update Order" at bounding box center [1507, 24] width 82 height 24
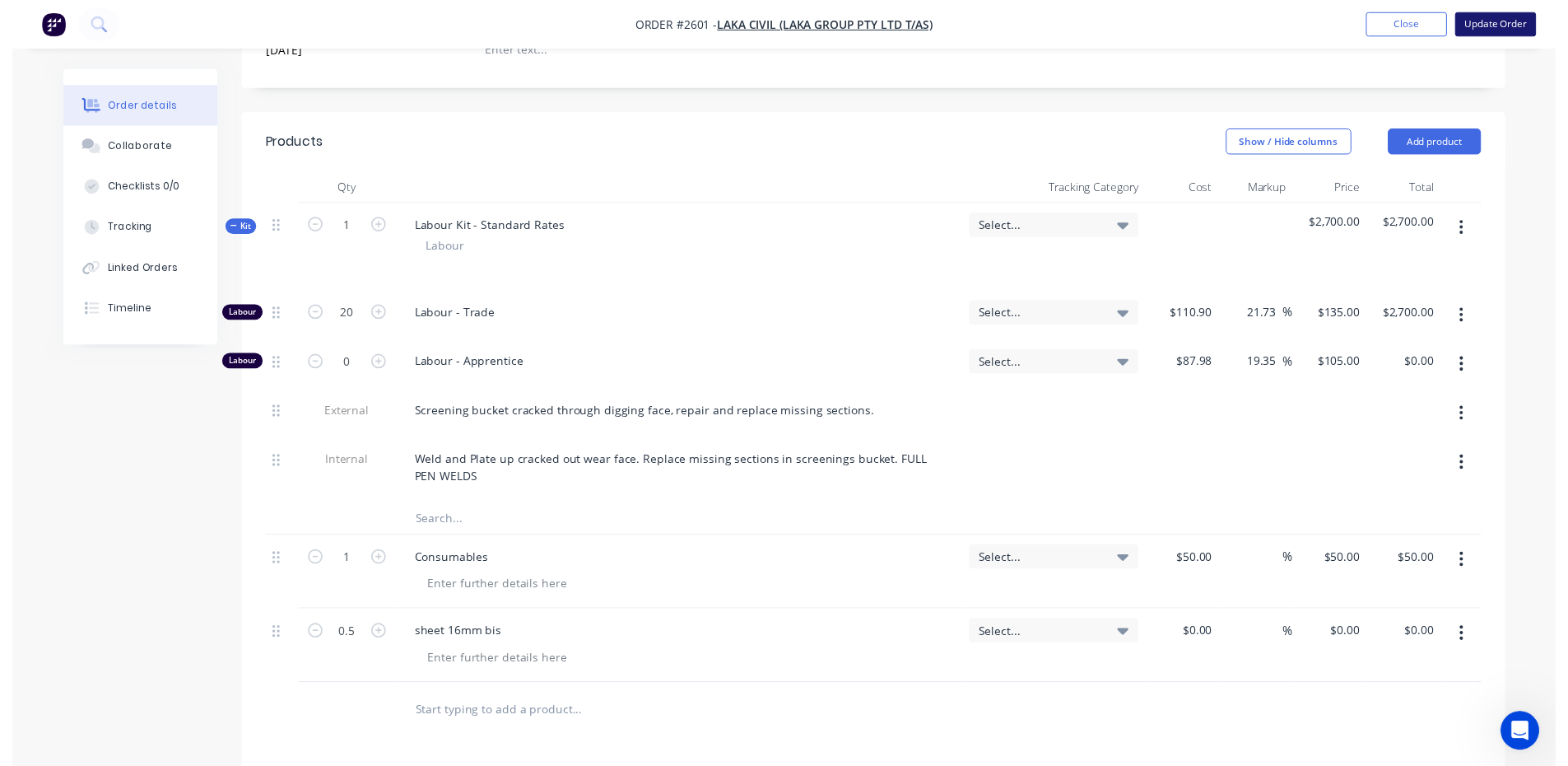
scroll to position [0, 0]
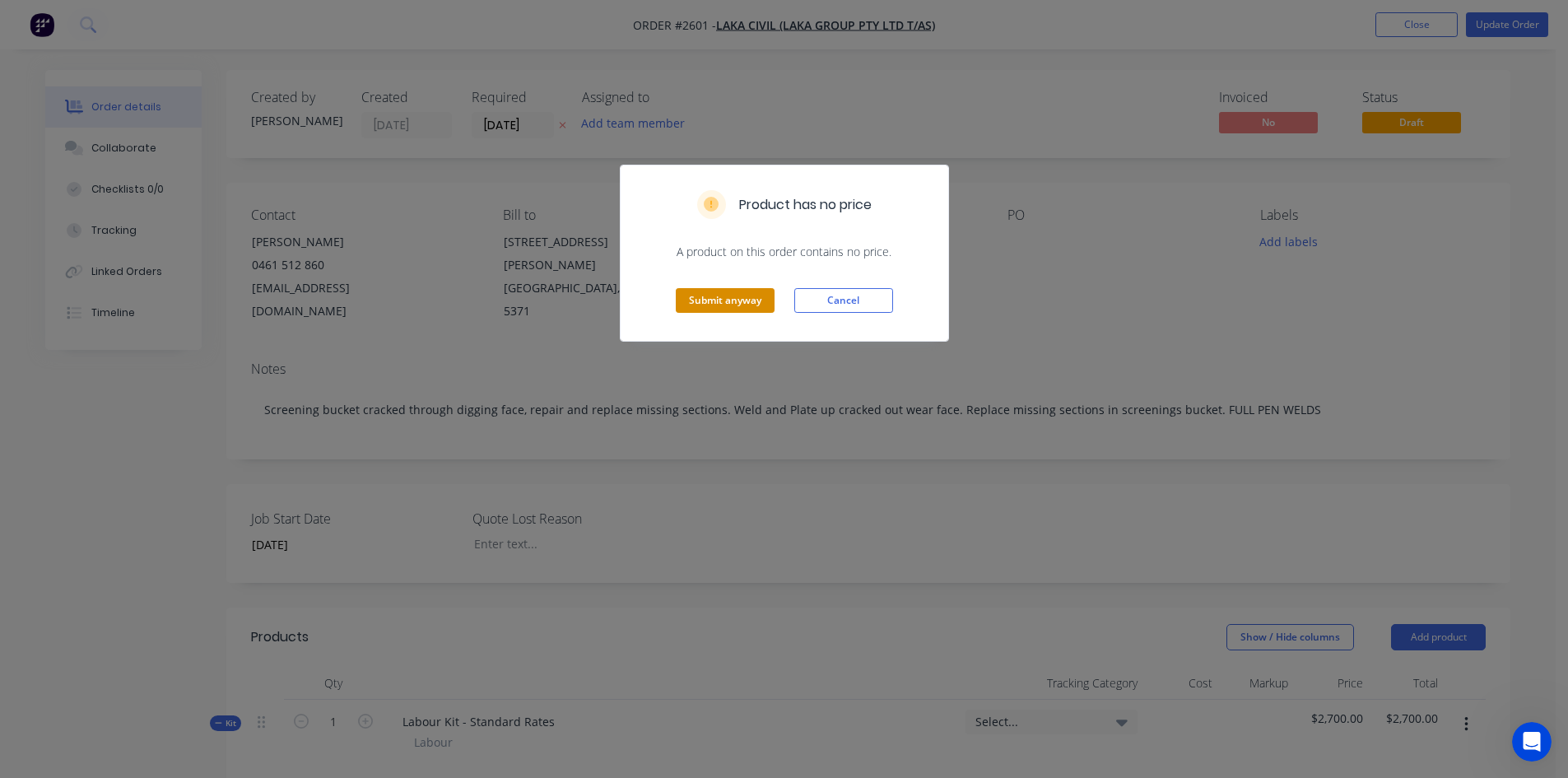
click at [720, 302] on button "Submit anyway" at bounding box center [725, 301] width 99 height 24
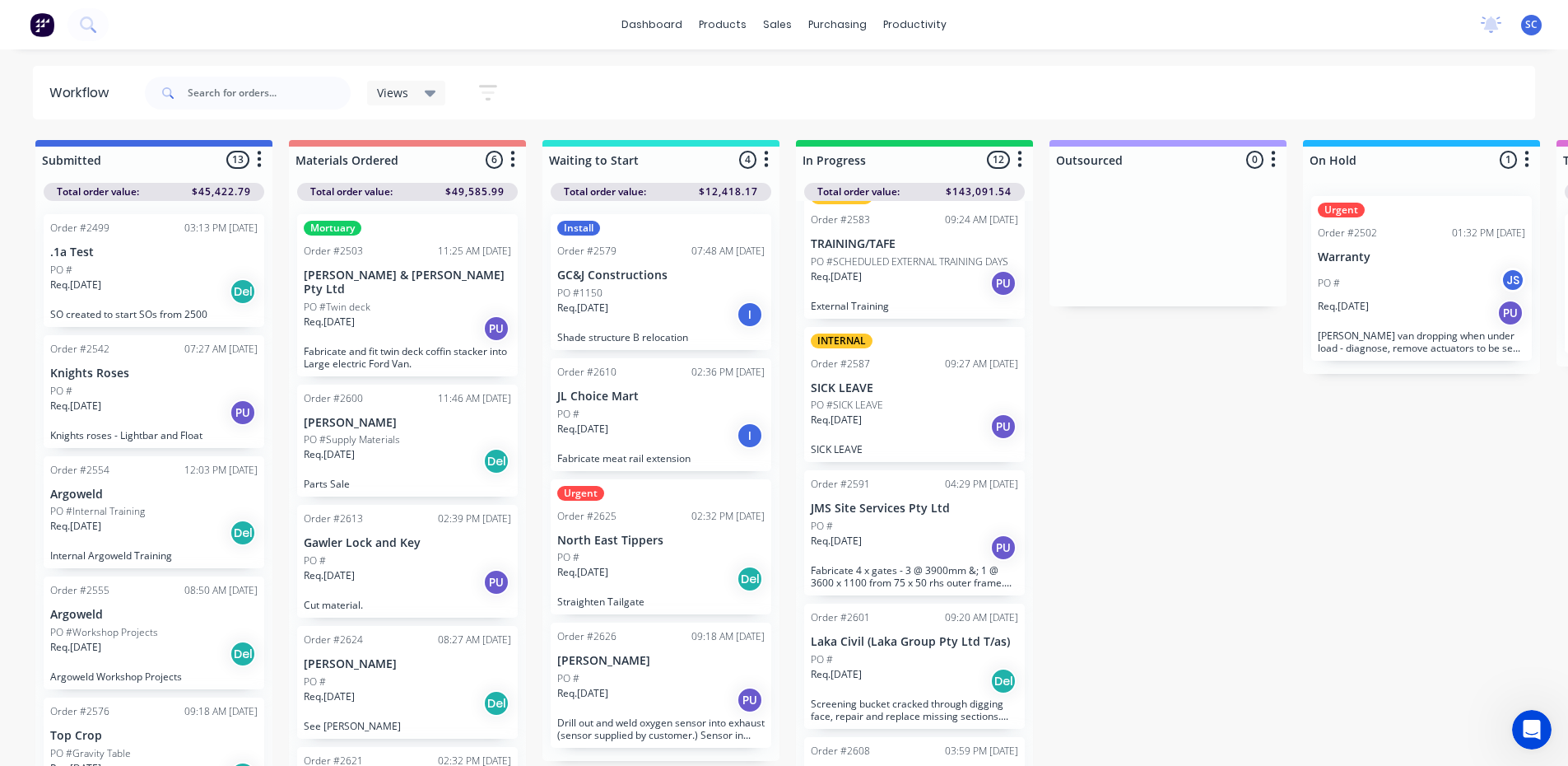
scroll to position [824, 0]
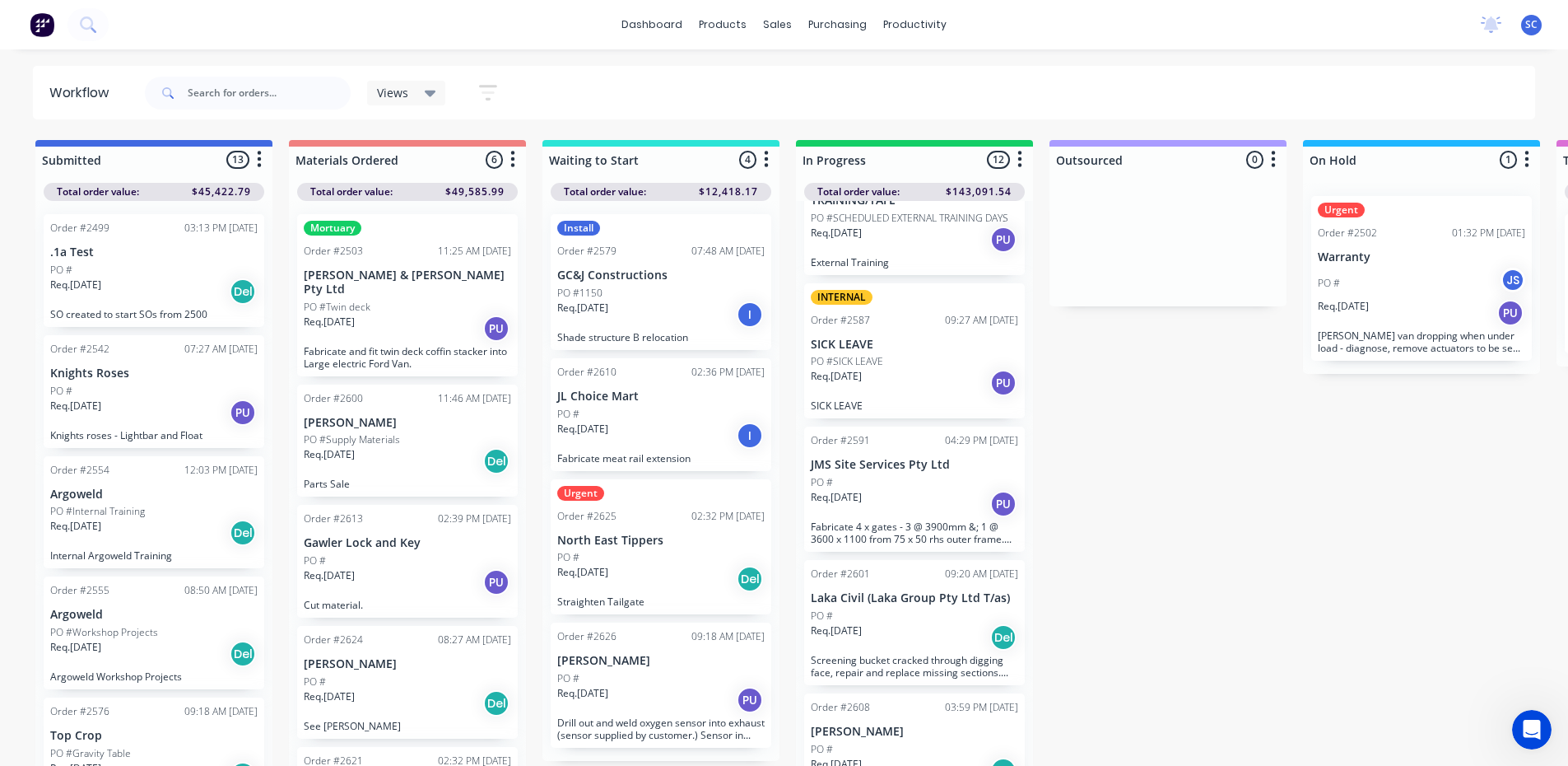
click at [897, 640] on div "Req. 18/08/25 Del" at bounding box center [913, 637] width 207 height 28
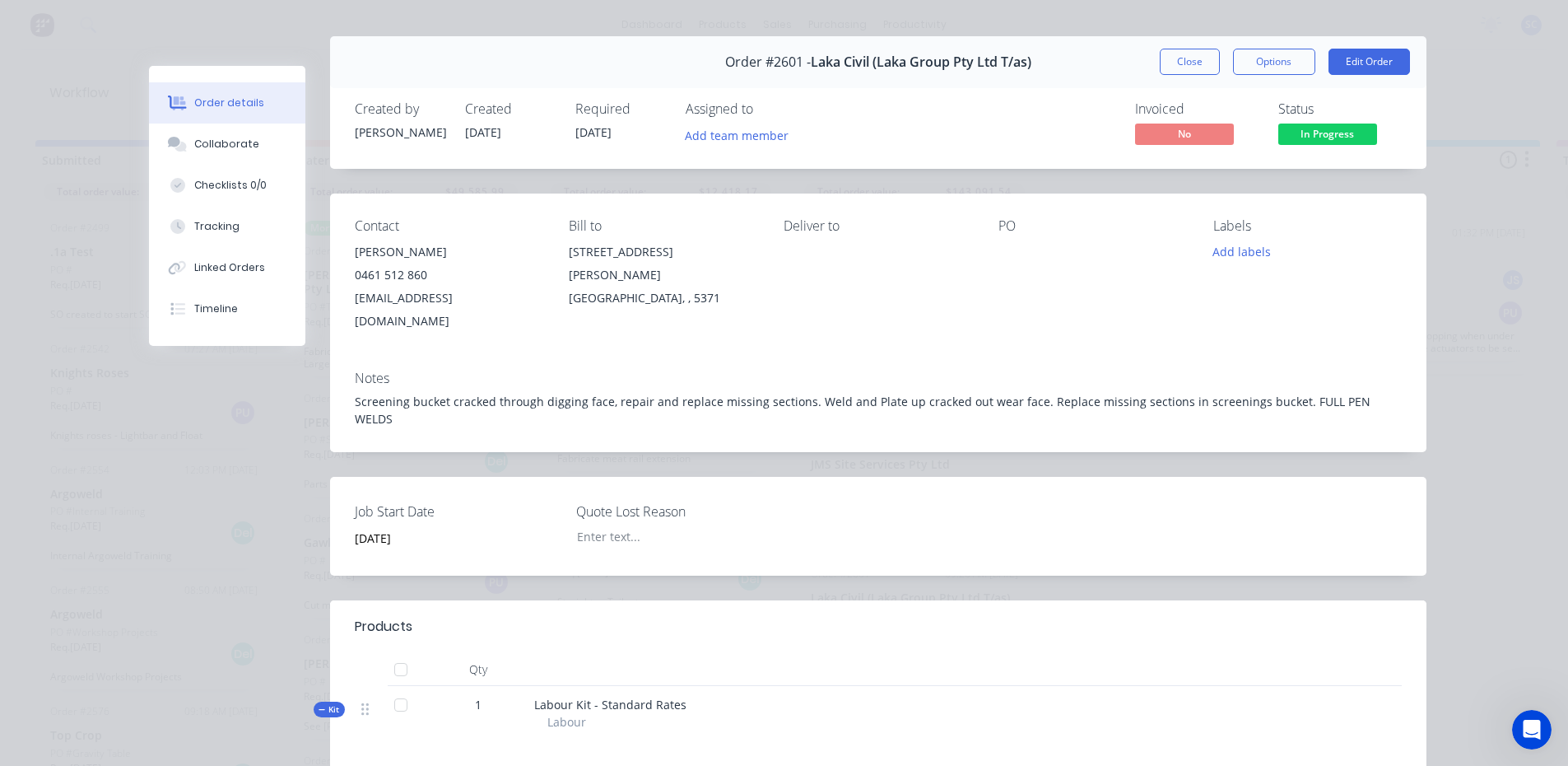
scroll to position [0, 0]
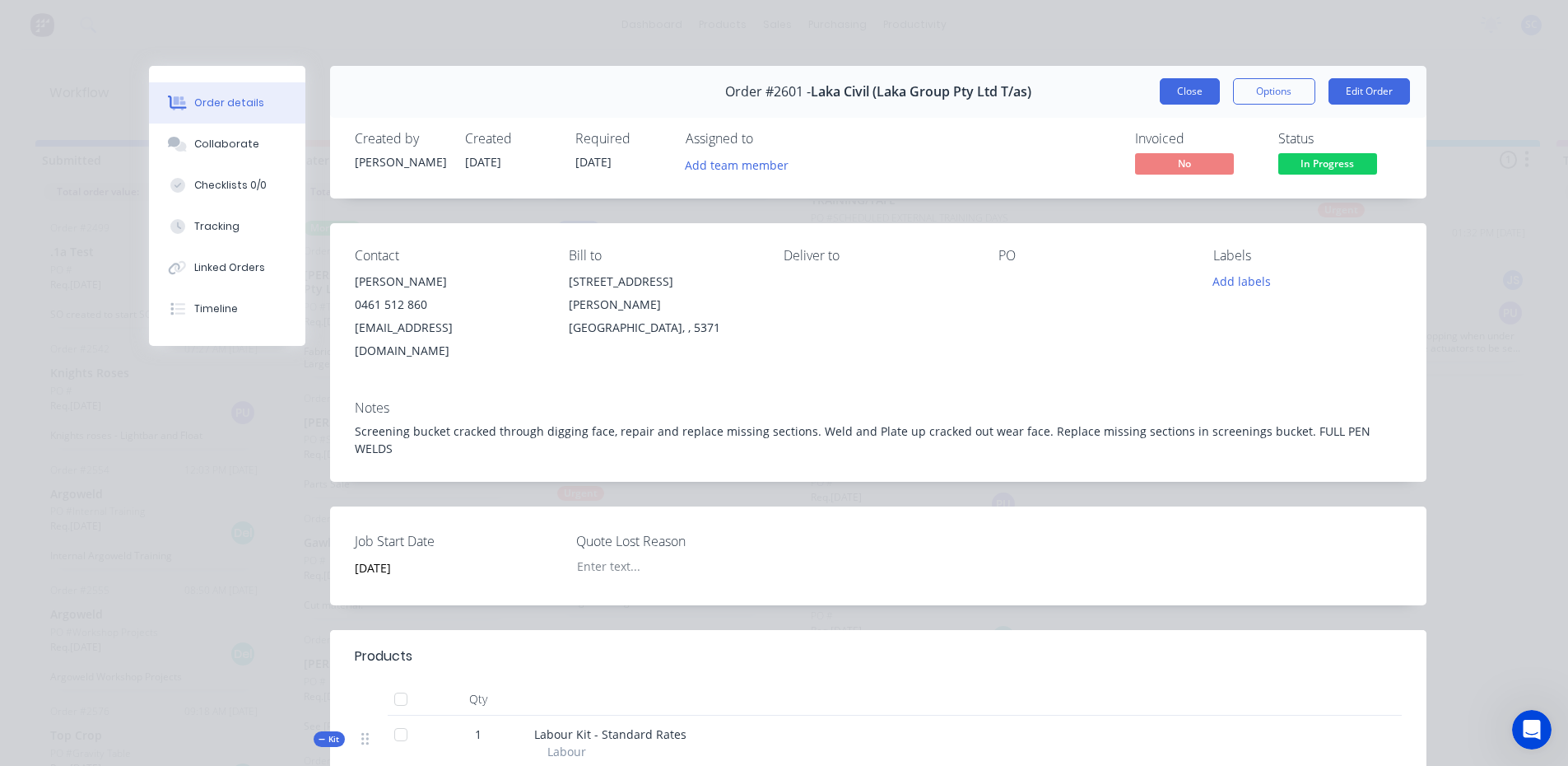
click at [1183, 88] on button "Close" at bounding box center [1190, 91] width 60 height 26
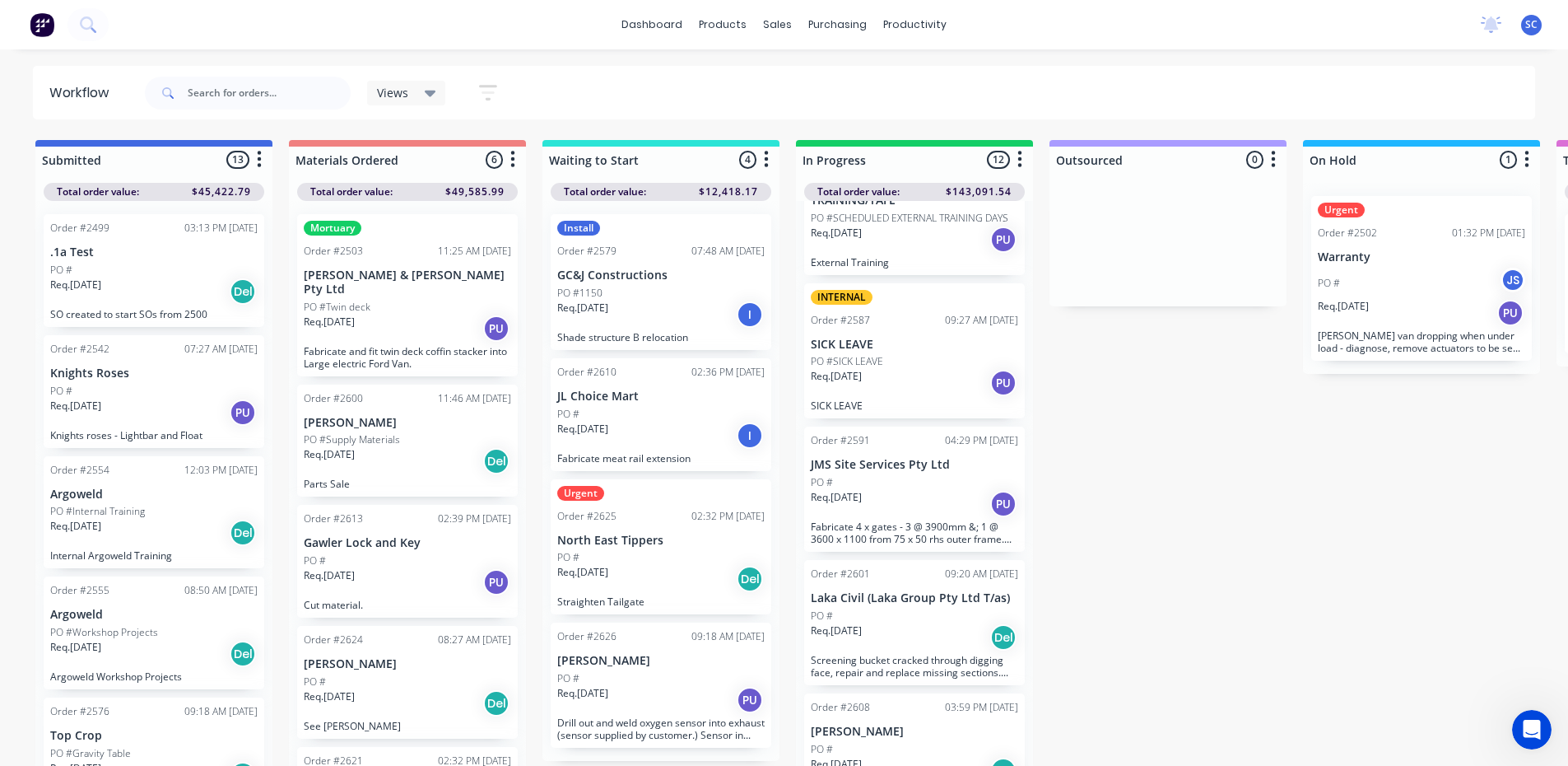
scroll to position [164, 0]
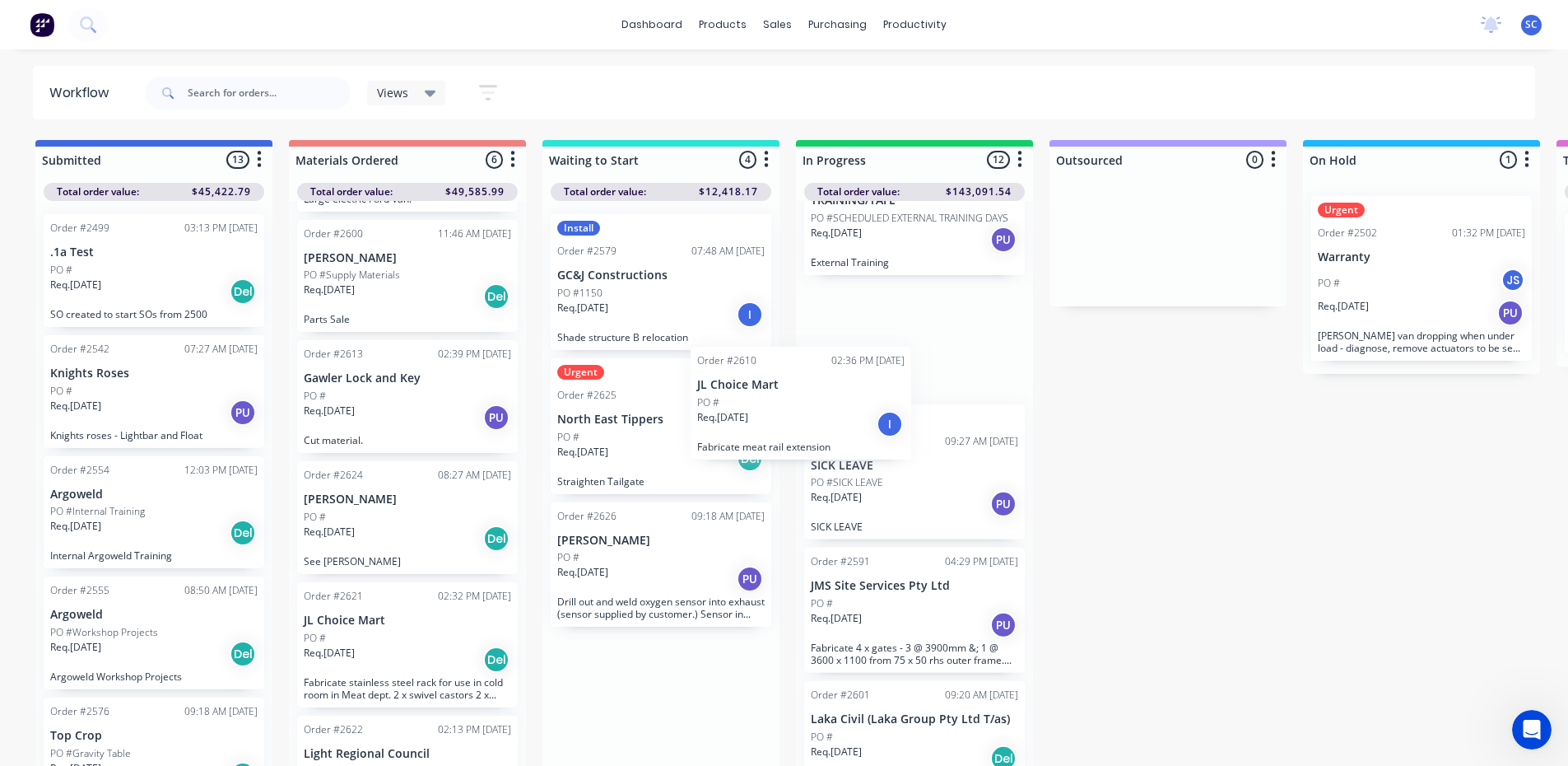
drag, startPoint x: 635, startPoint y: 428, endPoint x: 790, endPoint y: 411, distance: 155.9
click at [784, 414] on div "Submitted 13 Sort By Created date Required date Order number Customer name Most…" at bounding box center [1360, 454] width 2744 height 629
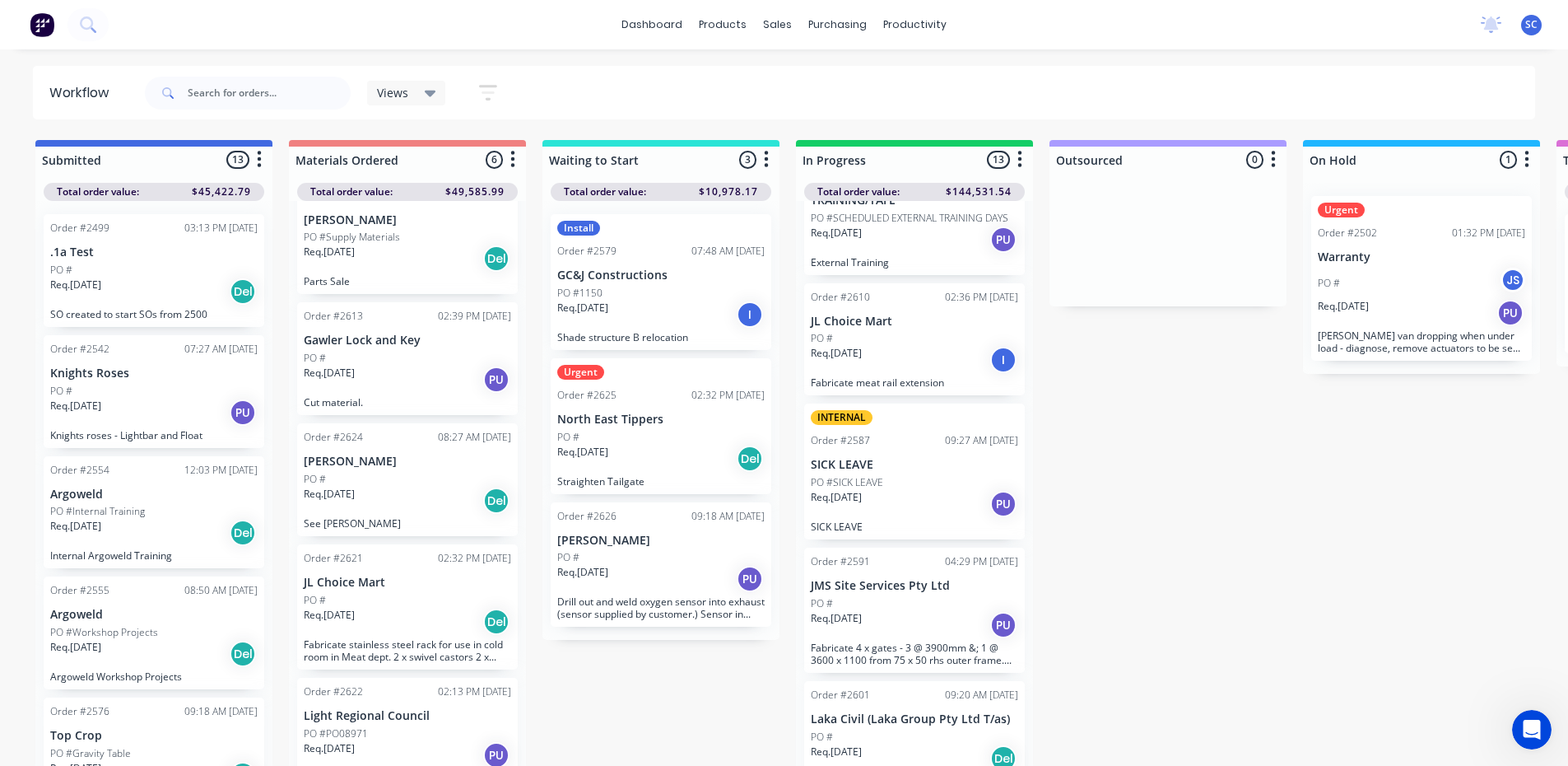
scroll to position [223, 0]
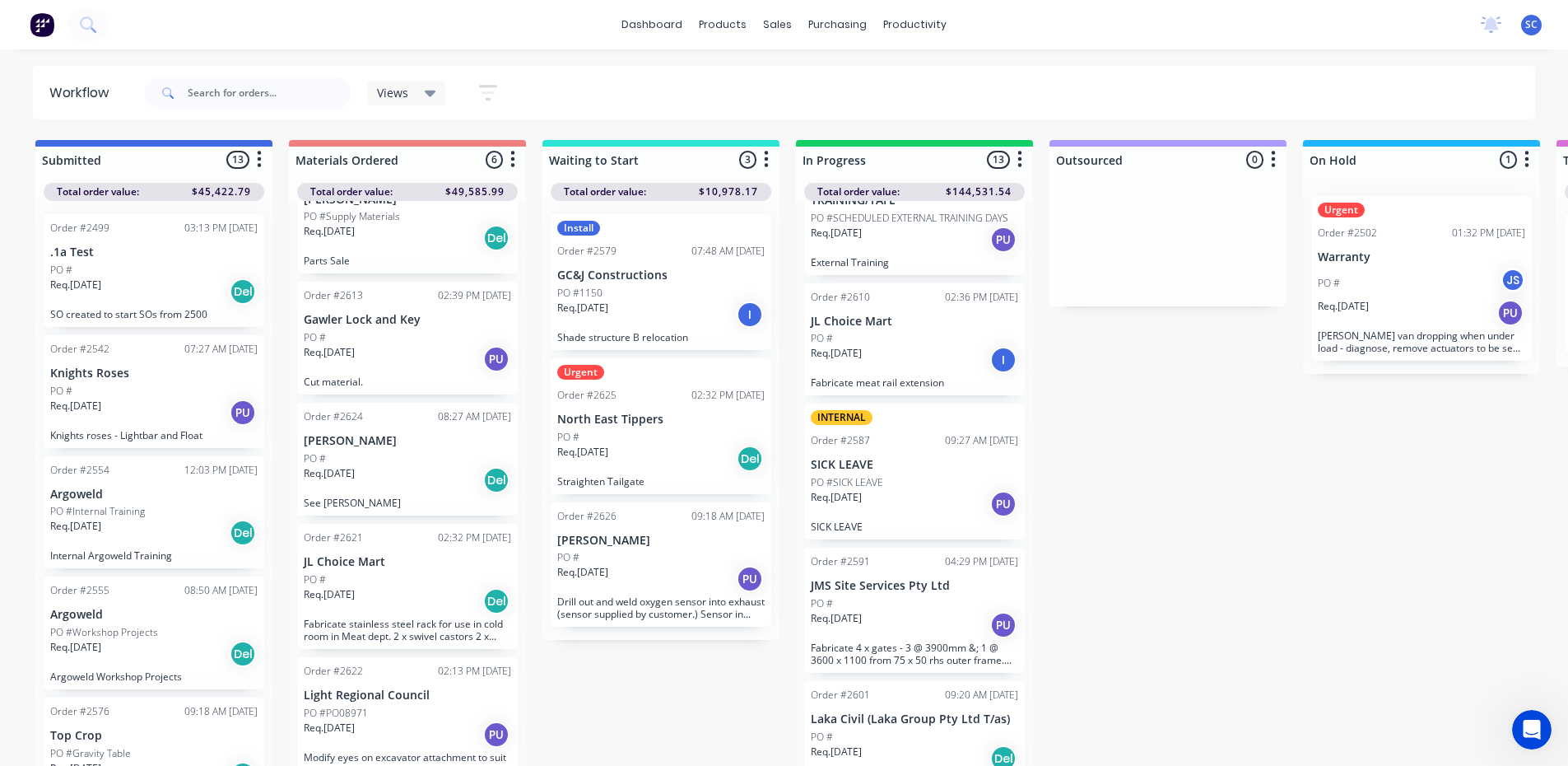
click at [403, 587] on div "Req. 12/09/25 Del" at bounding box center [406, 601] width 207 height 28
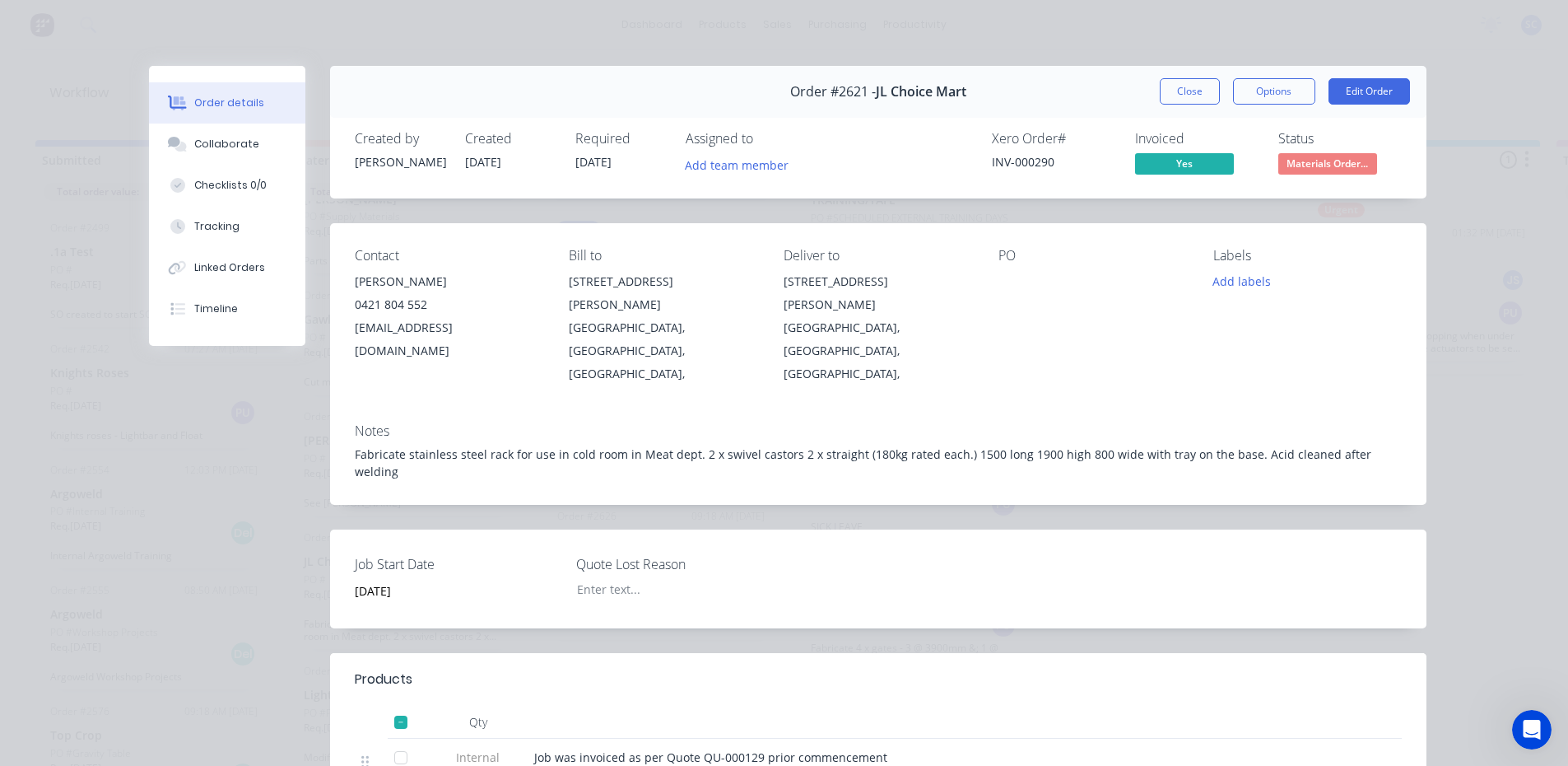
scroll to position [82, 0]
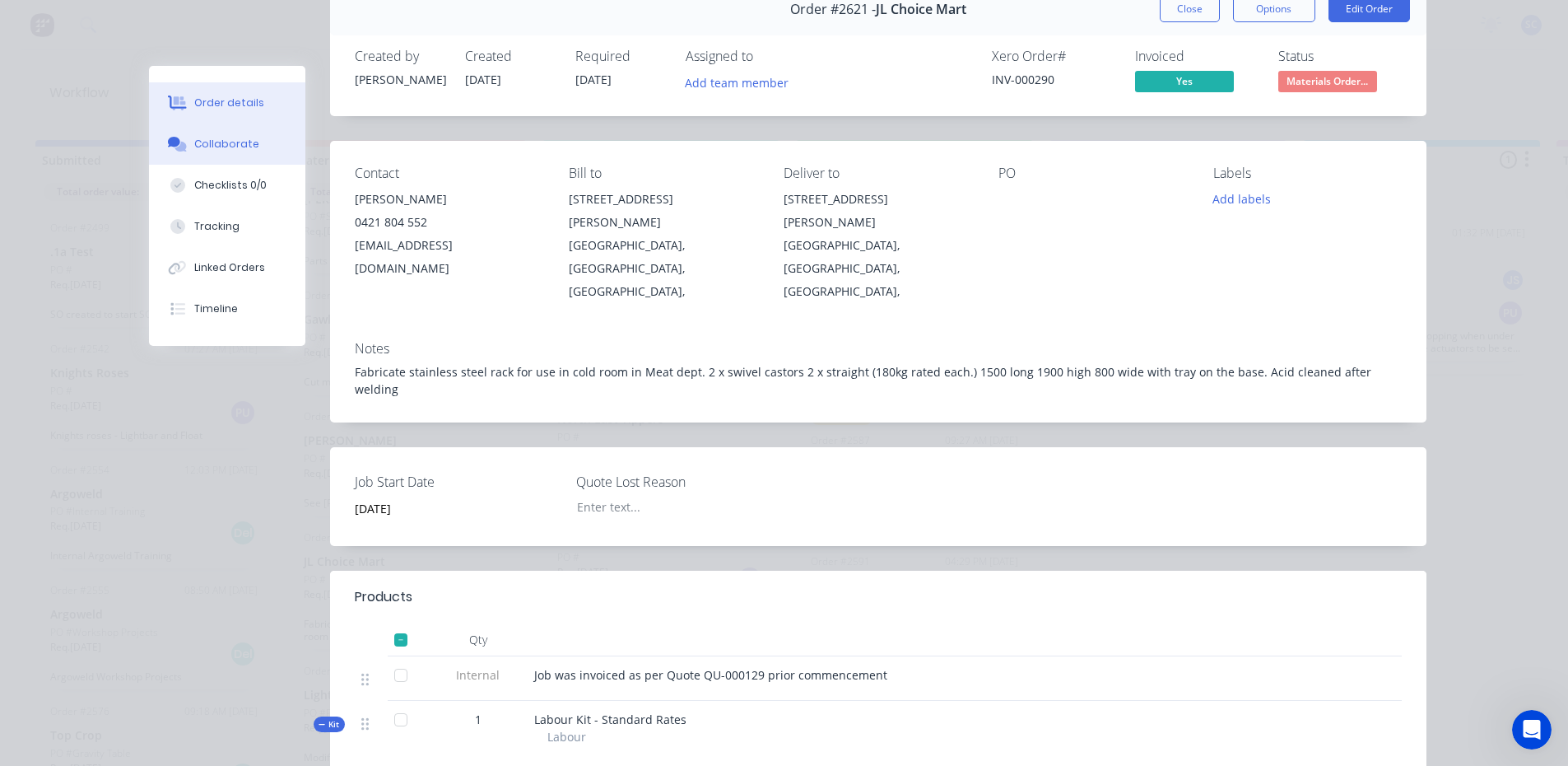
click at [232, 137] on div "Collaborate" at bounding box center [226, 143] width 65 height 15
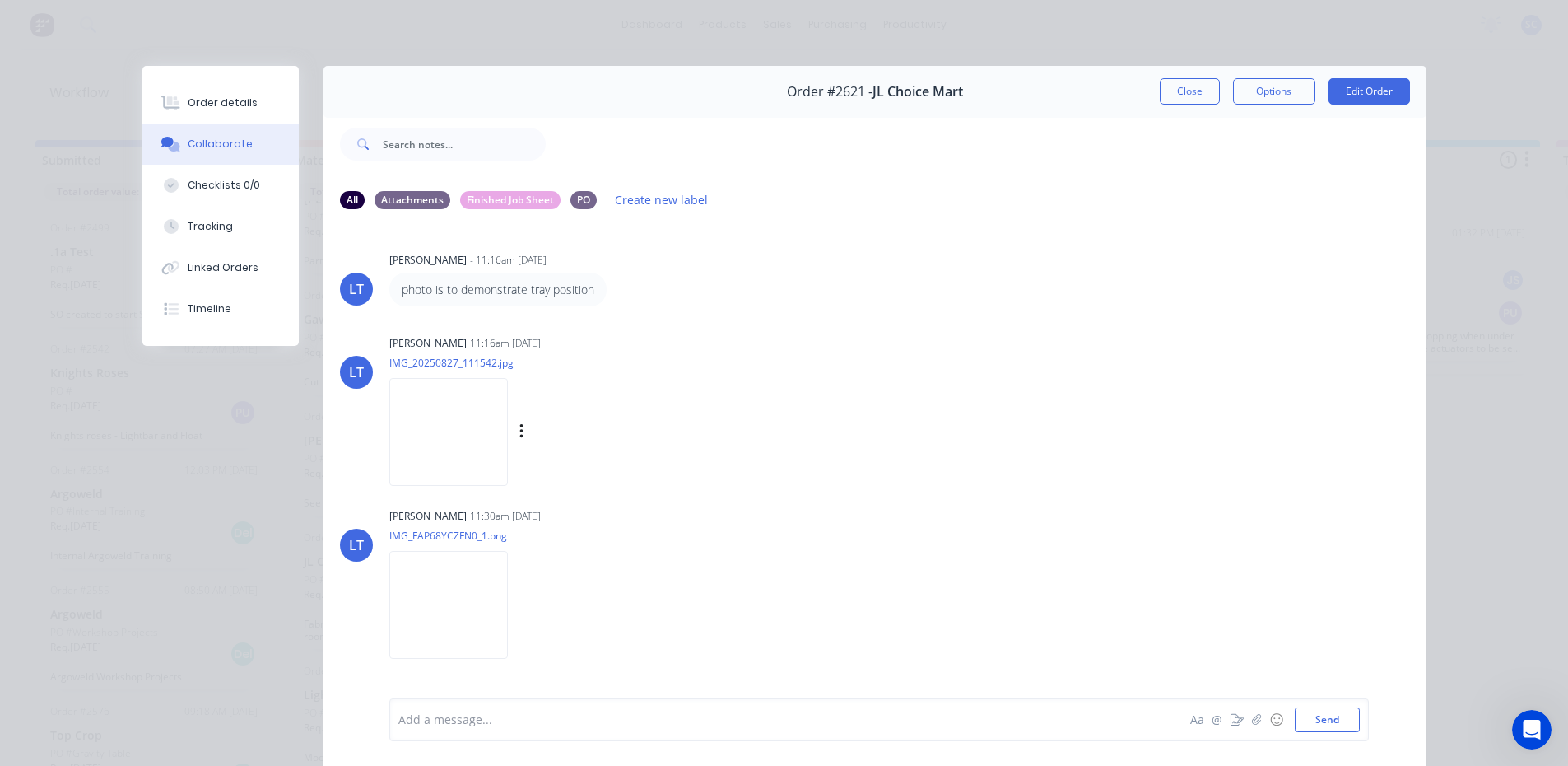
click at [478, 421] on img at bounding box center [448, 431] width 119 height 108
click at [430, 621] on img at bounding box center [448, 604] width 119 height 108
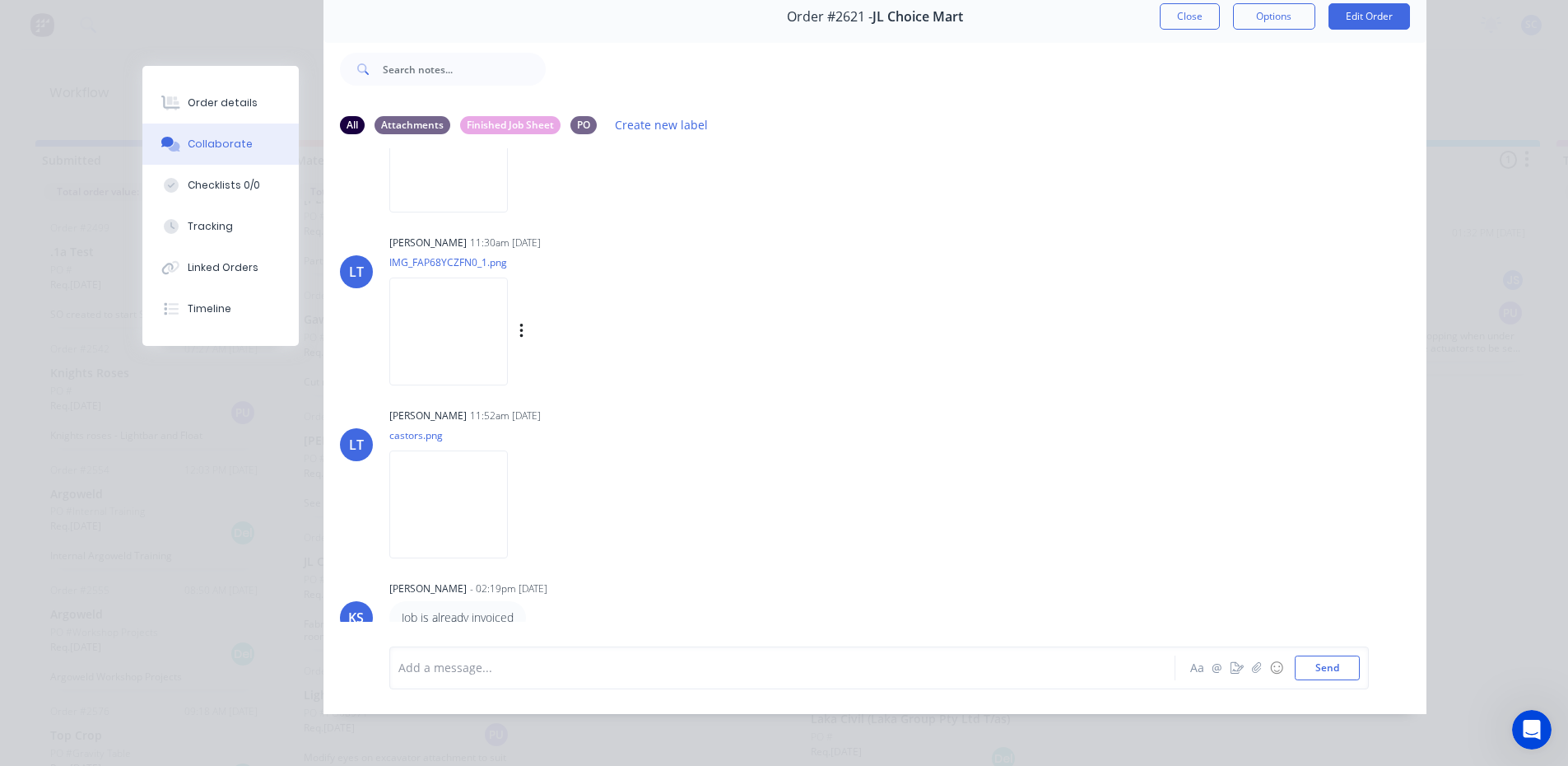
scroll to position [87, 0]
click at [463, 329] on img at bounding box center [448, 331] width 119 height 108
click at [422, 150] on img at bounding box center [448, 158] width 119 height 108
click at [222, 99] on div "Order details" at bounding box center [223, 102] width 70 height 15
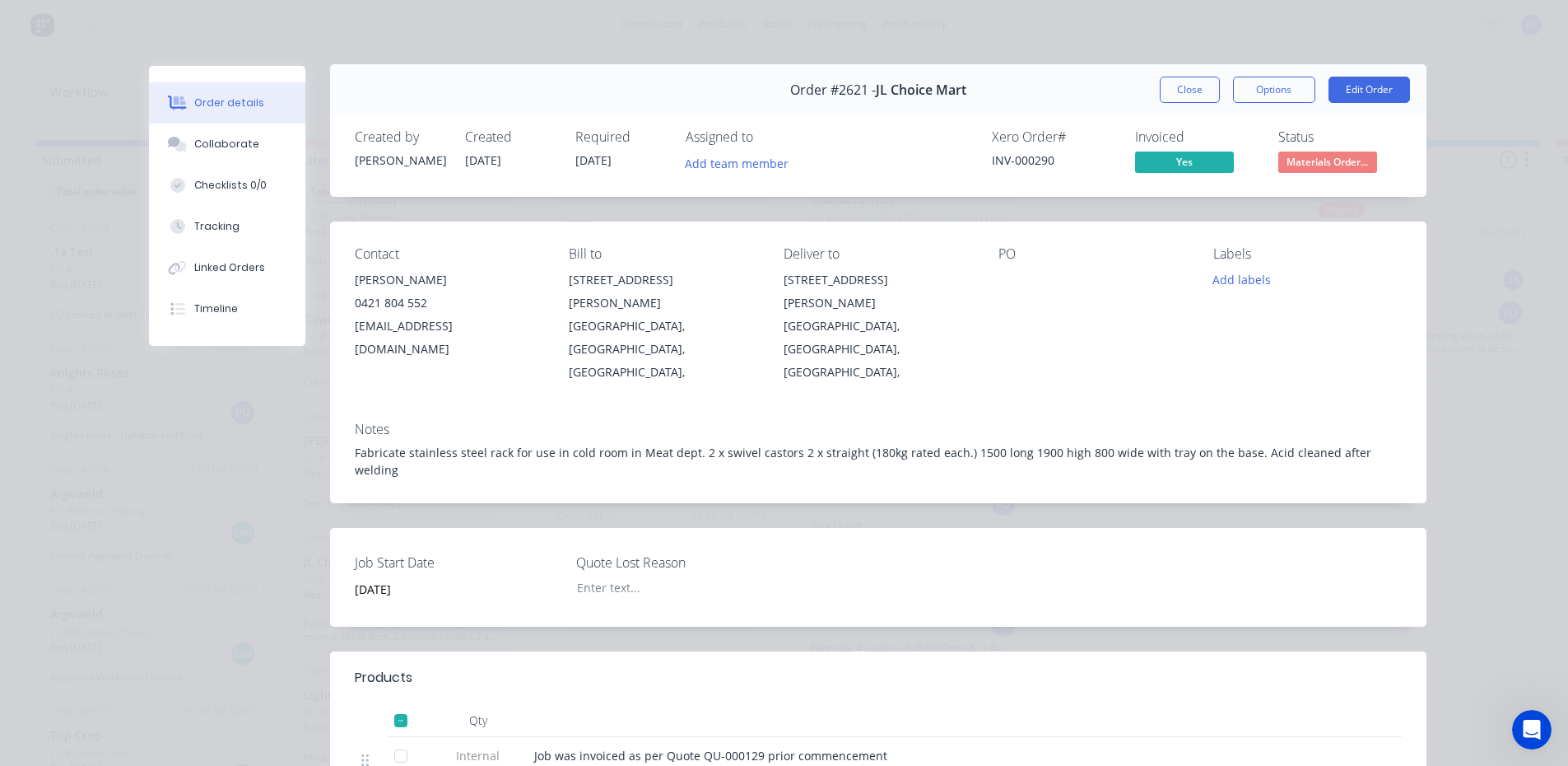
scroll to position [0, 0]
click at [1180, 86] on button "Close" at bounding box center [1190, 91] width 60 height 26
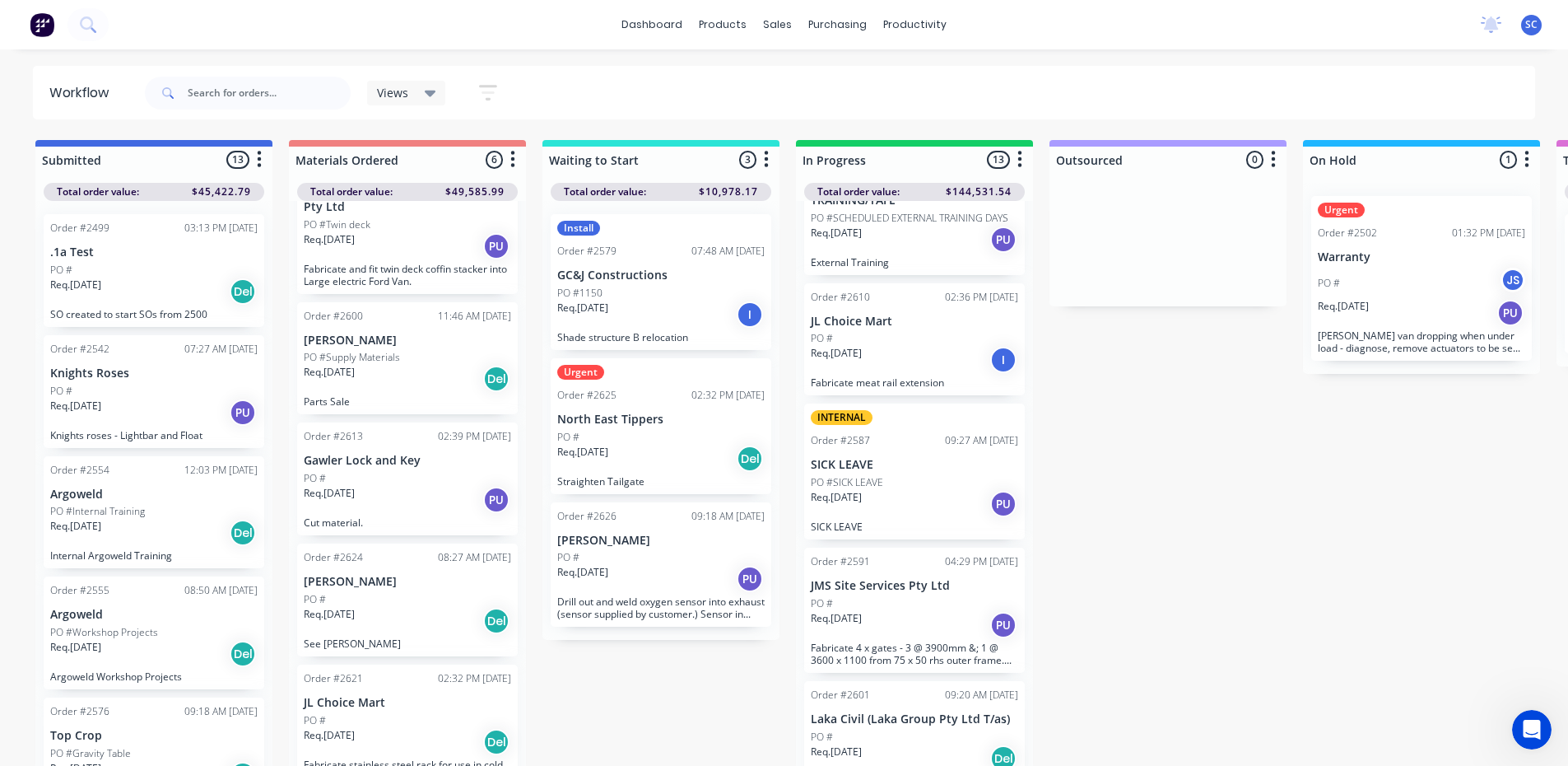
scroll to position [164, 0]
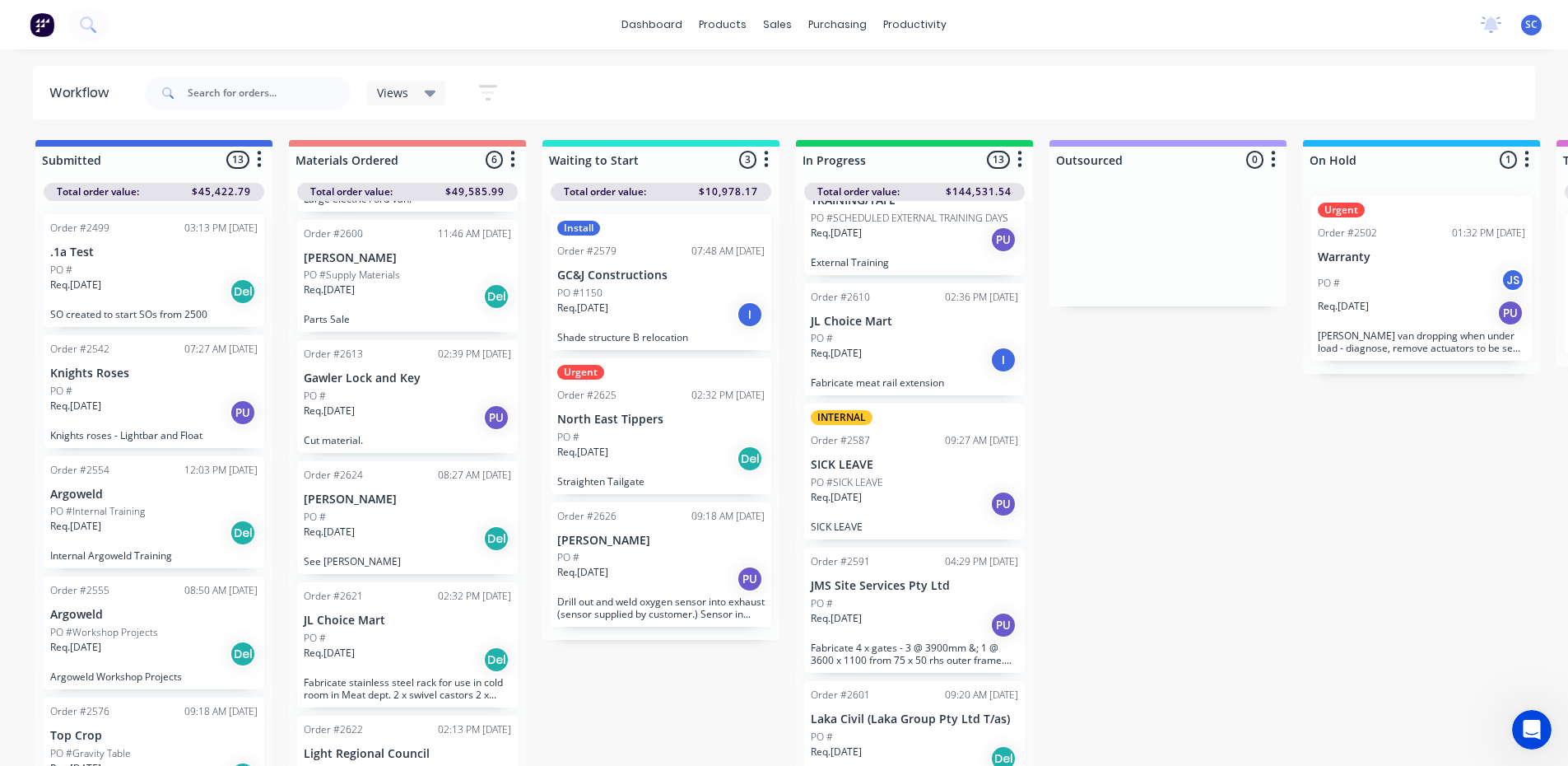
click at [421, 403] on div "Req. 25/08/25 PU" at bounding box center [406, 417] width 207 height 28
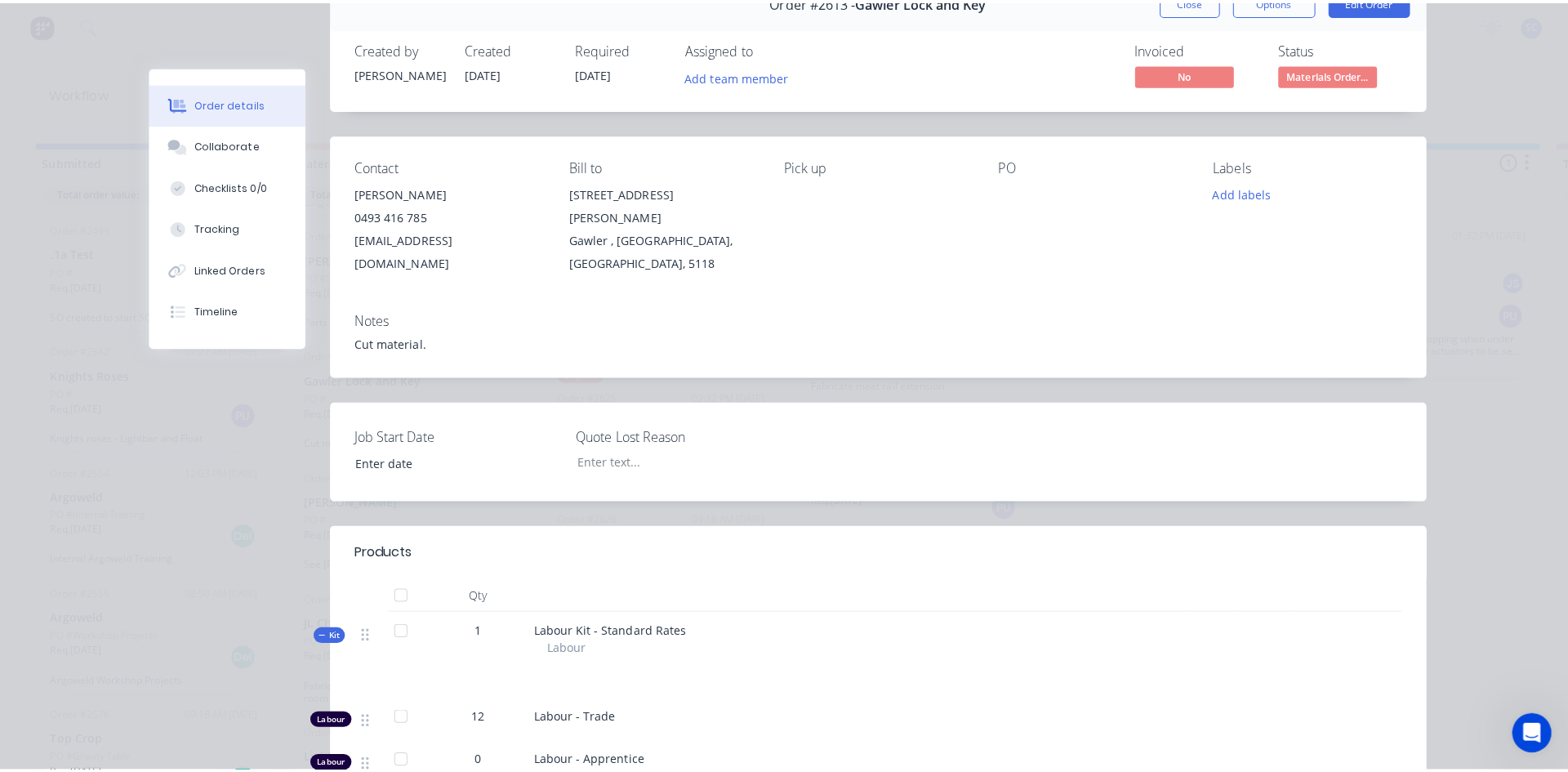
scroll to position [0, 0]
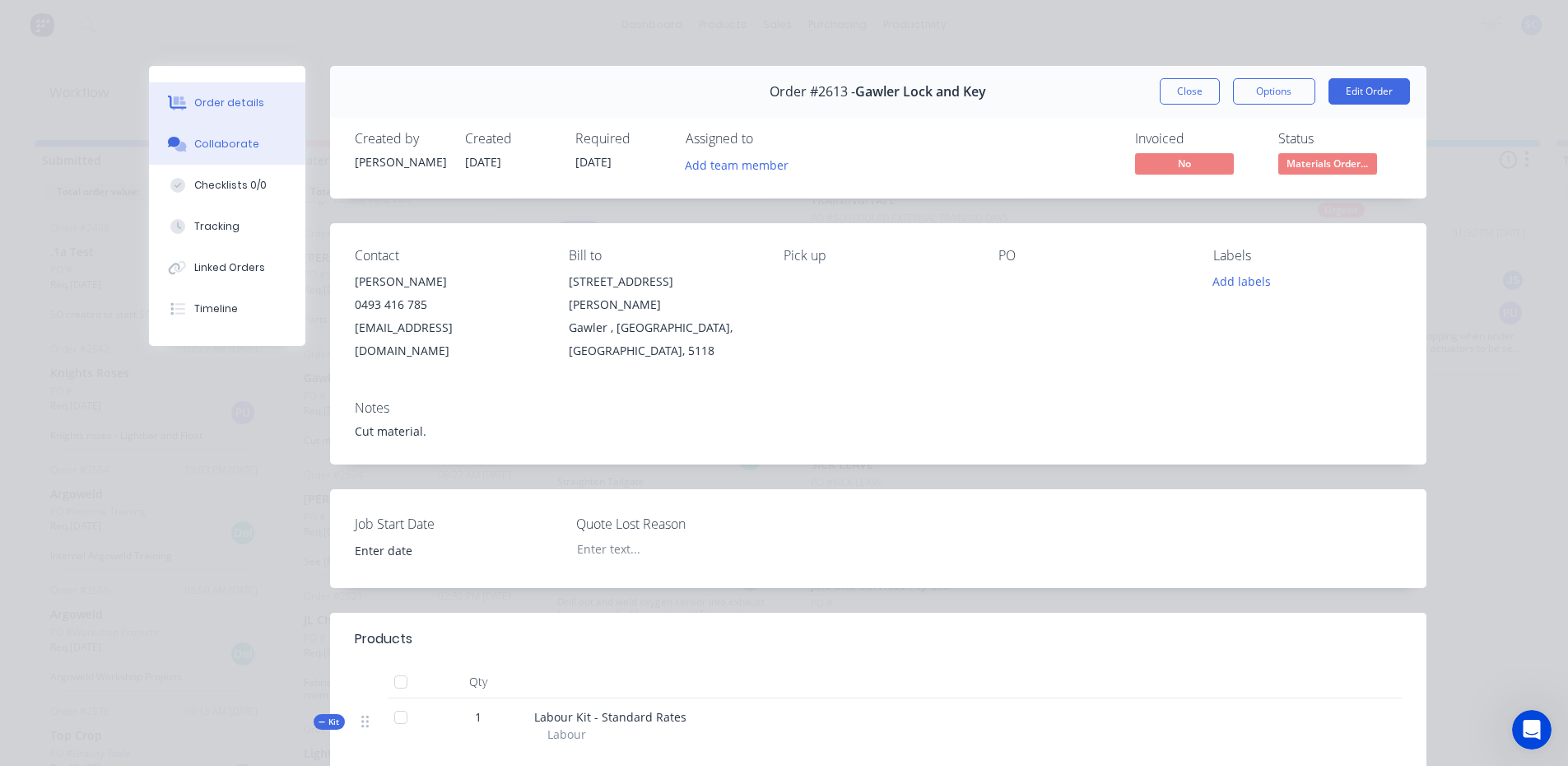
click at [258, 144] on button "Collaborate" at bounding box center [226, 143] width 156 height 41
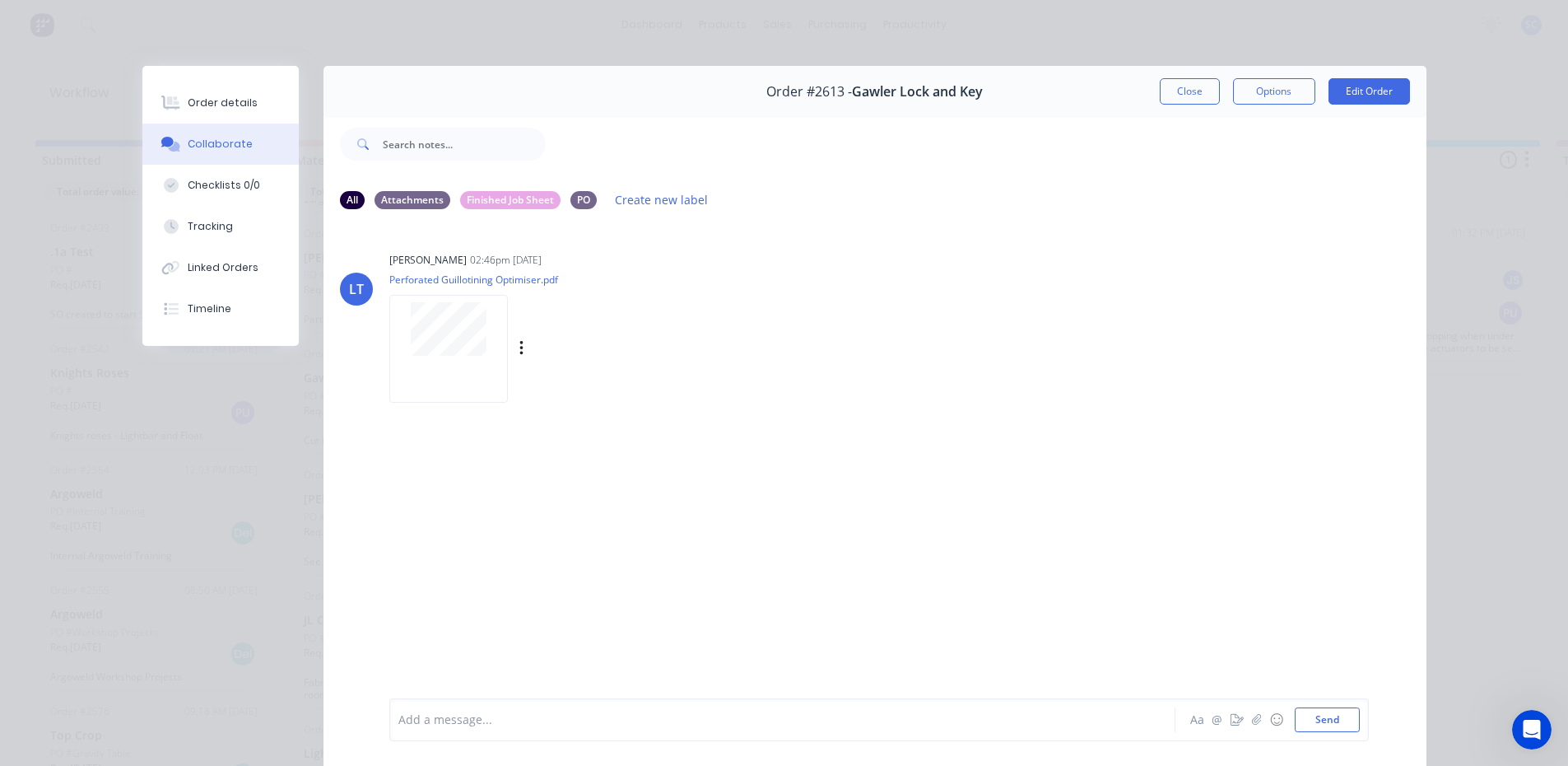
click at [438, 359] on div at bounding box center [448, 348] width 119 height 108
click at [1187, 94] on button "Close" at bounding box center [1190, 91] width 60 height 26
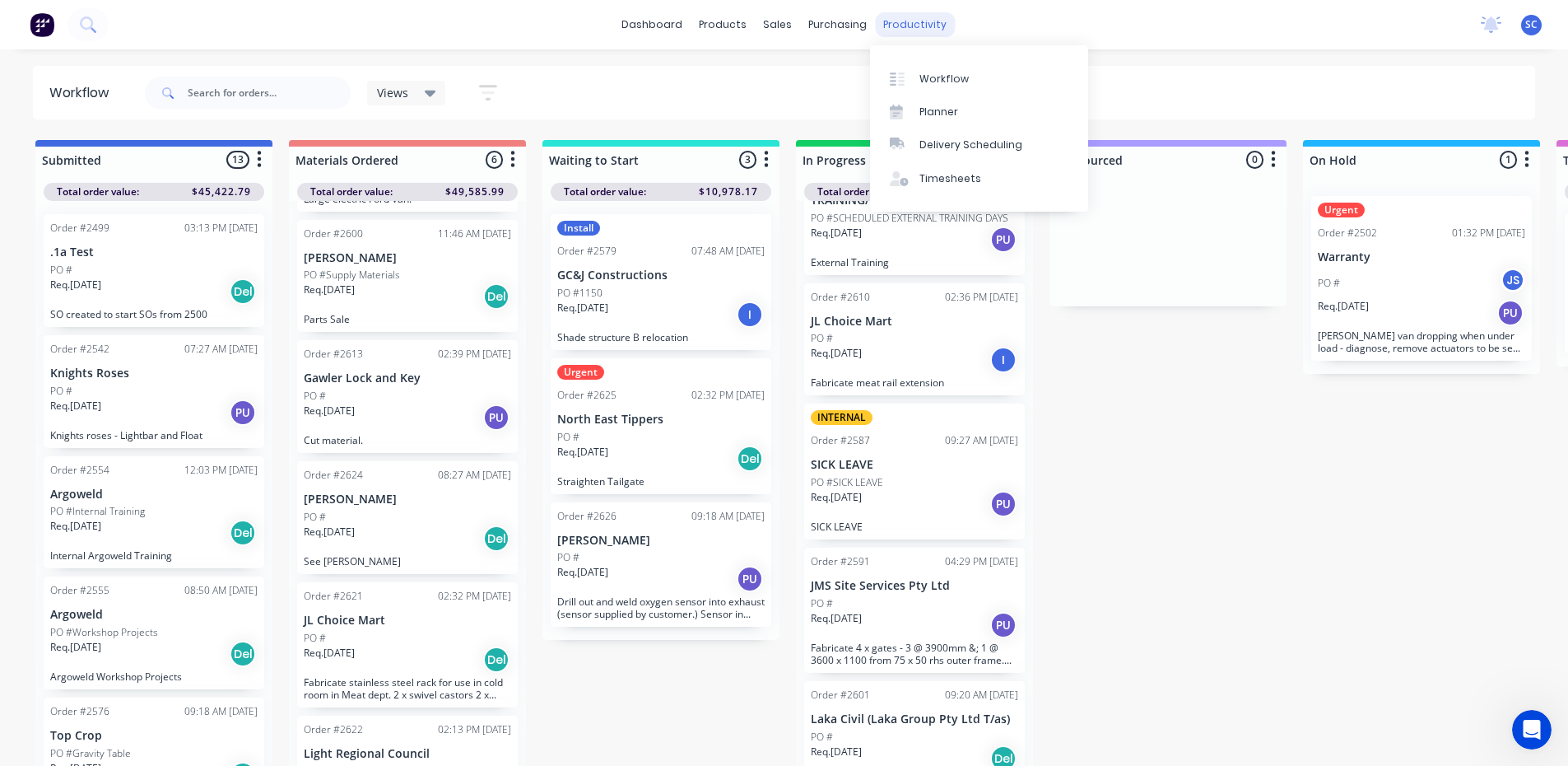
click at [907, 28] on div "productivity" at bounding box center [914, 24] width 80 height 24
click at [945, 170] on link "Timesheets" at bounding box center [979, 178] width 219 height 33
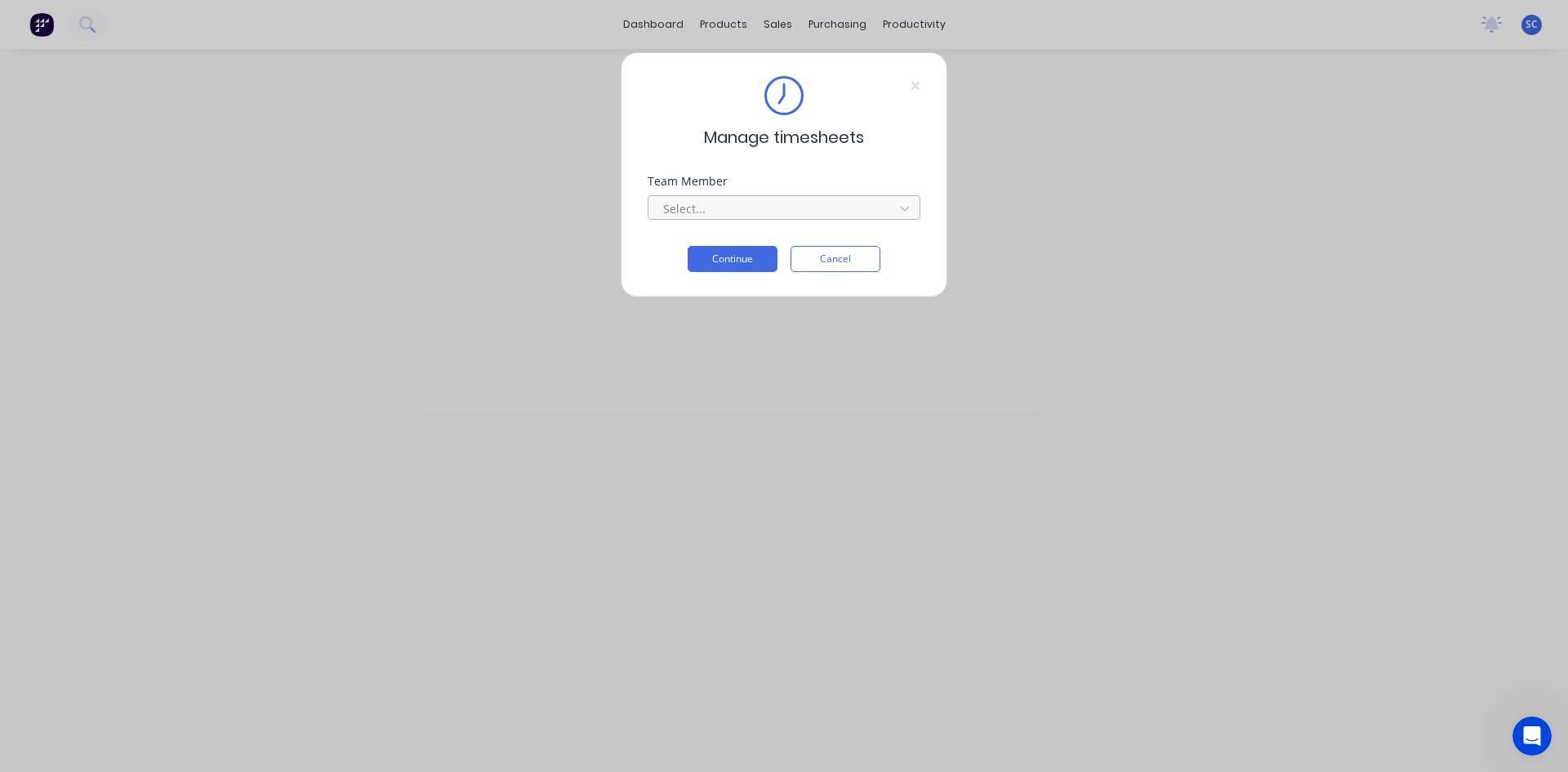
click at [828, 202] on div at bounding box center [774, 209] width 224 height 21
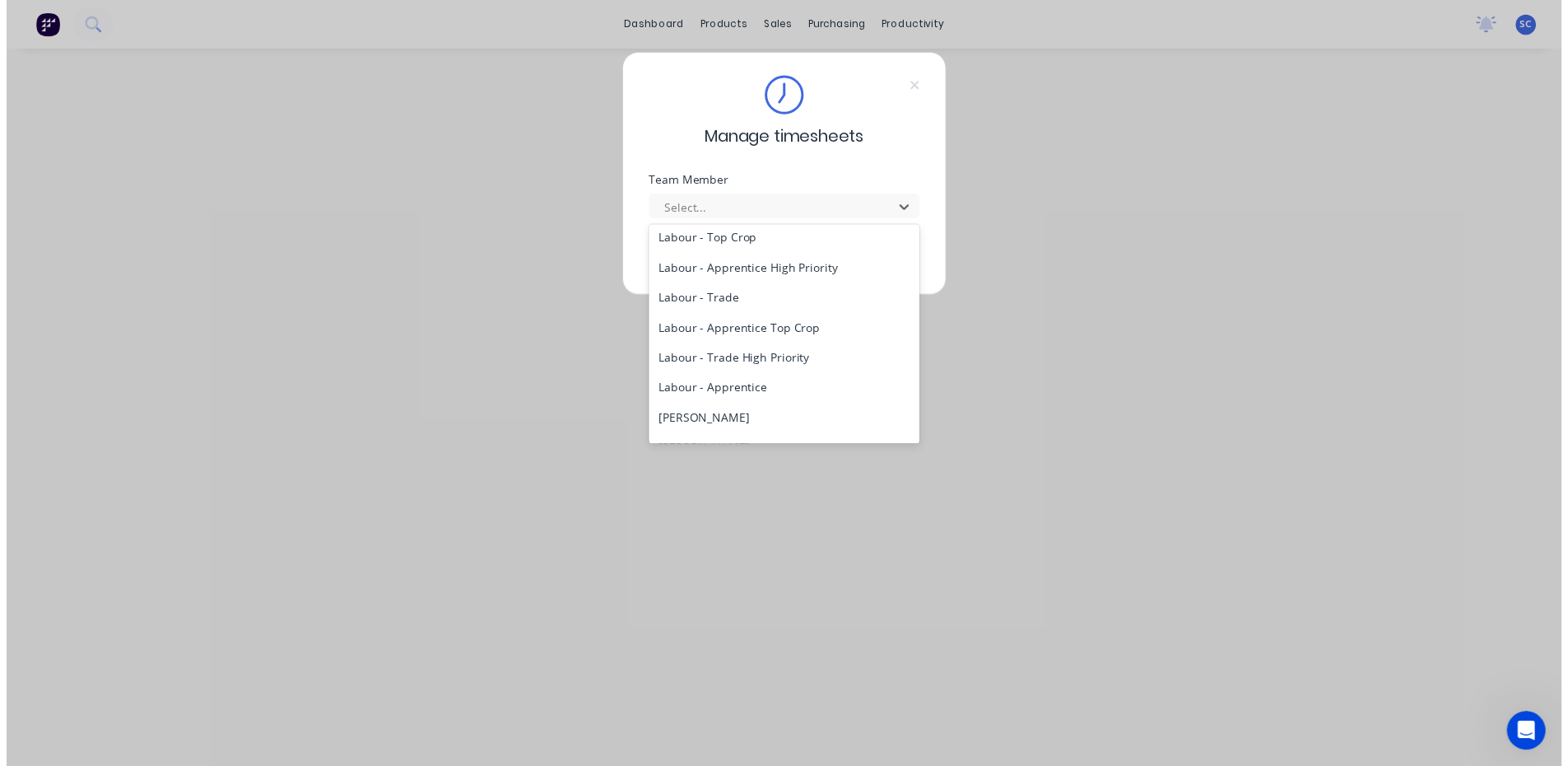
scroll to position [330, 0]
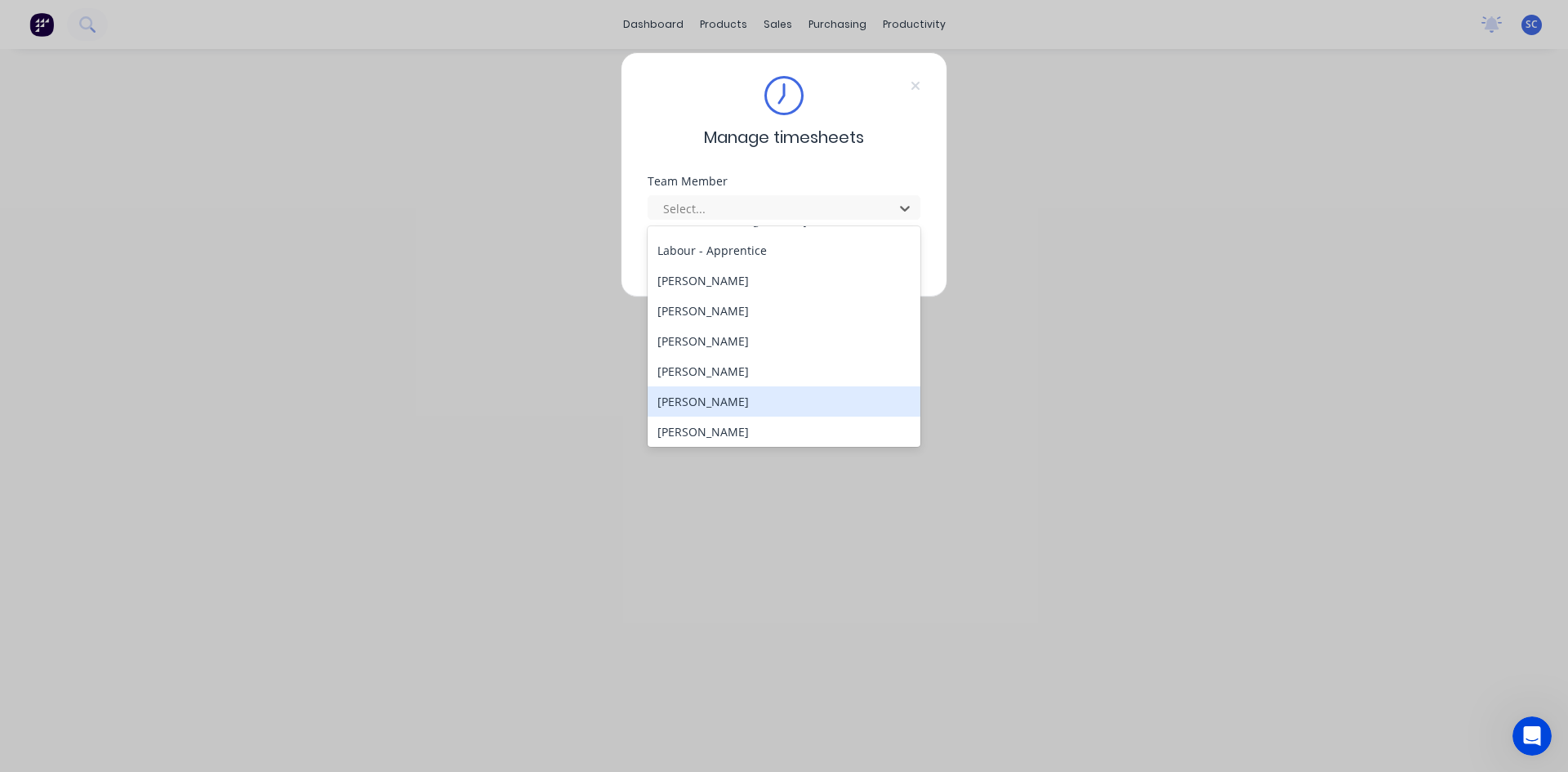
click at [769, 402] on div "[PERSON_NAME]" at bounding box center [784, 401] width 272 height 30
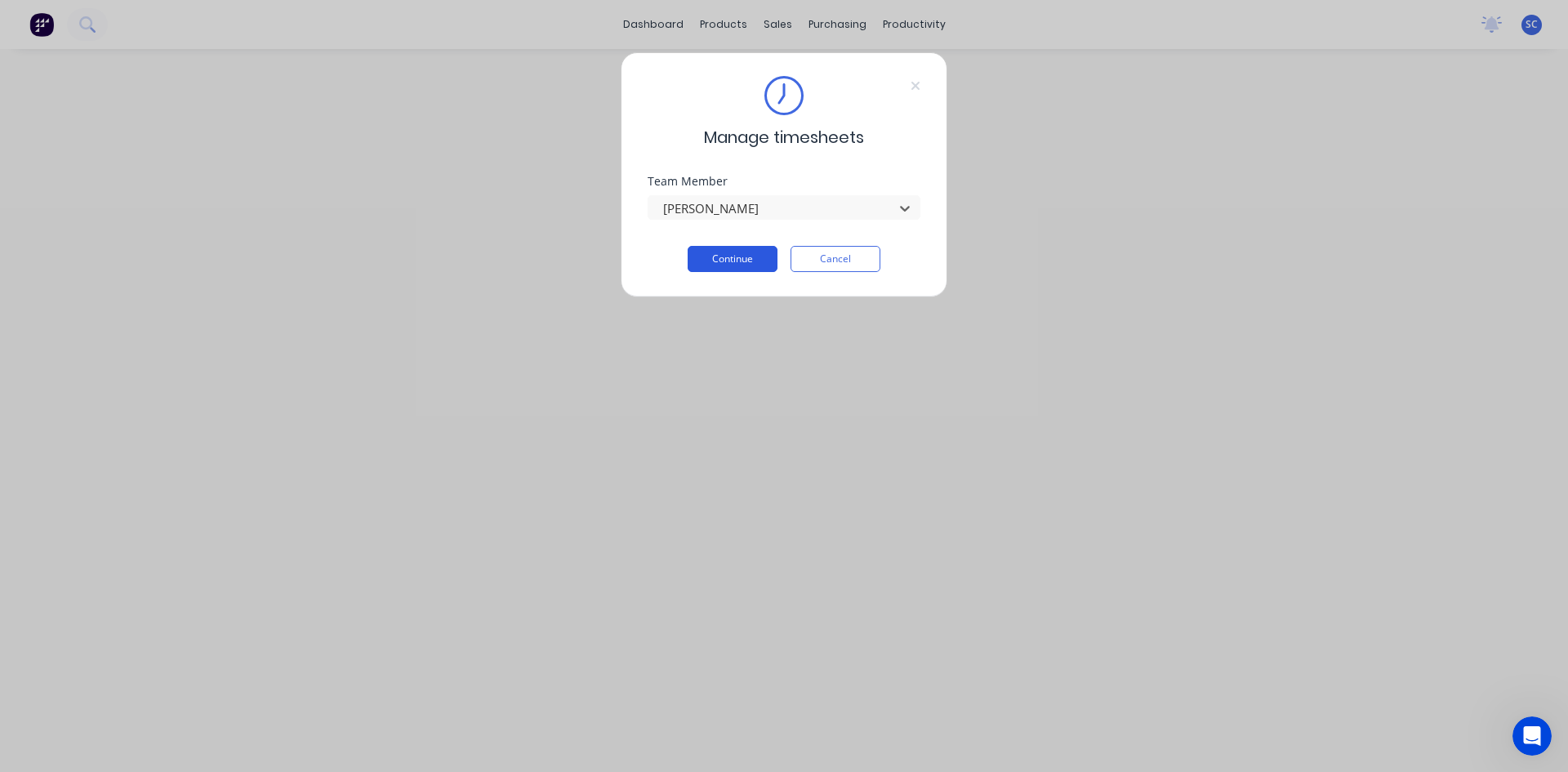
click at [734, 260] on button "Continue" at bounding box center [733, 258] width 90 height 26
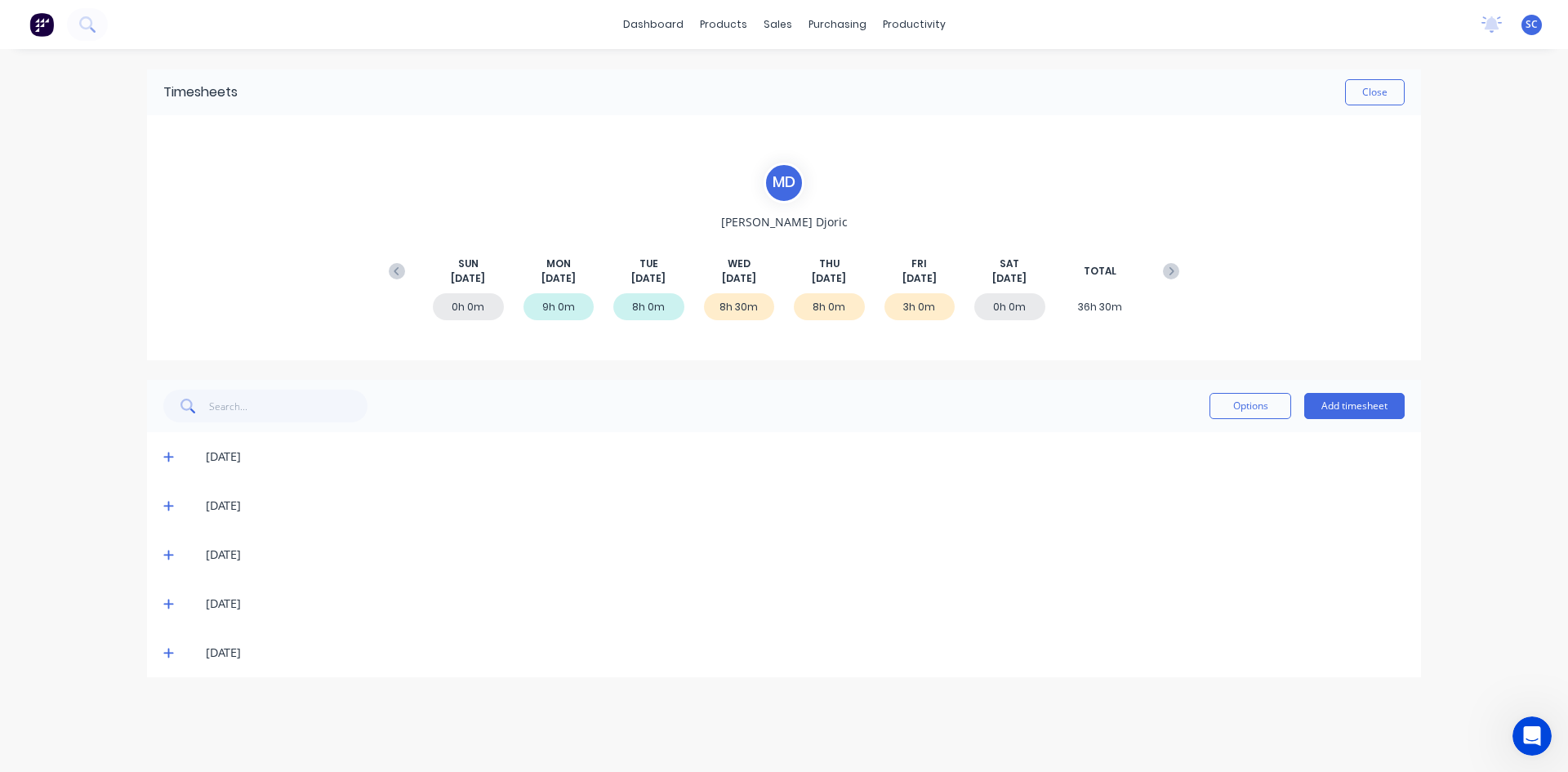
click at [172, 651] on icon at bounding box center [168, 652] width 10 height 11
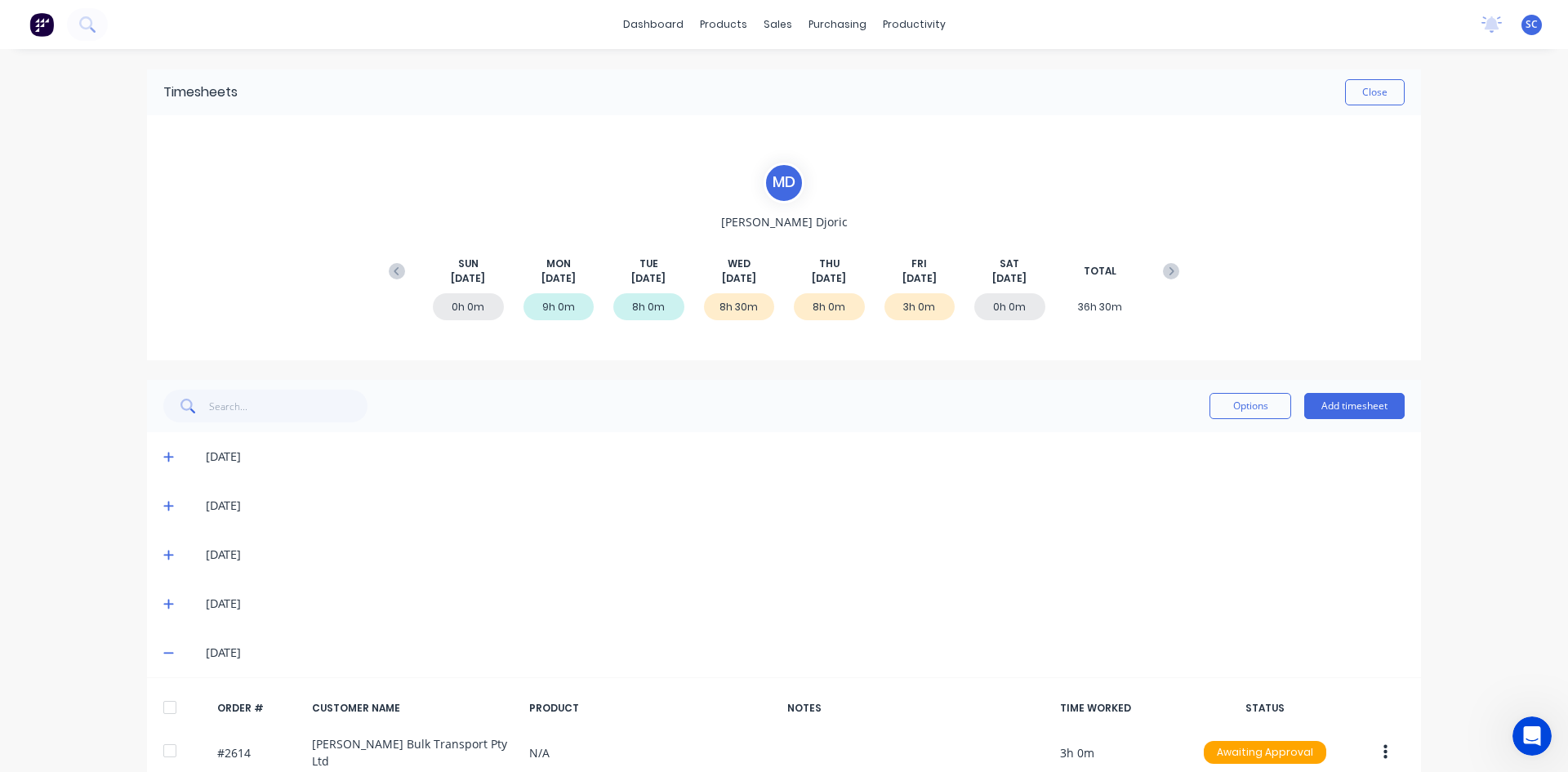
click at [356, 546] on div "[DATE]" at bounding box center [805, 554] width 1199 height 18
click at [1377, 88] on button "Close" at bounding box center [1375, 92] width 60 height 26
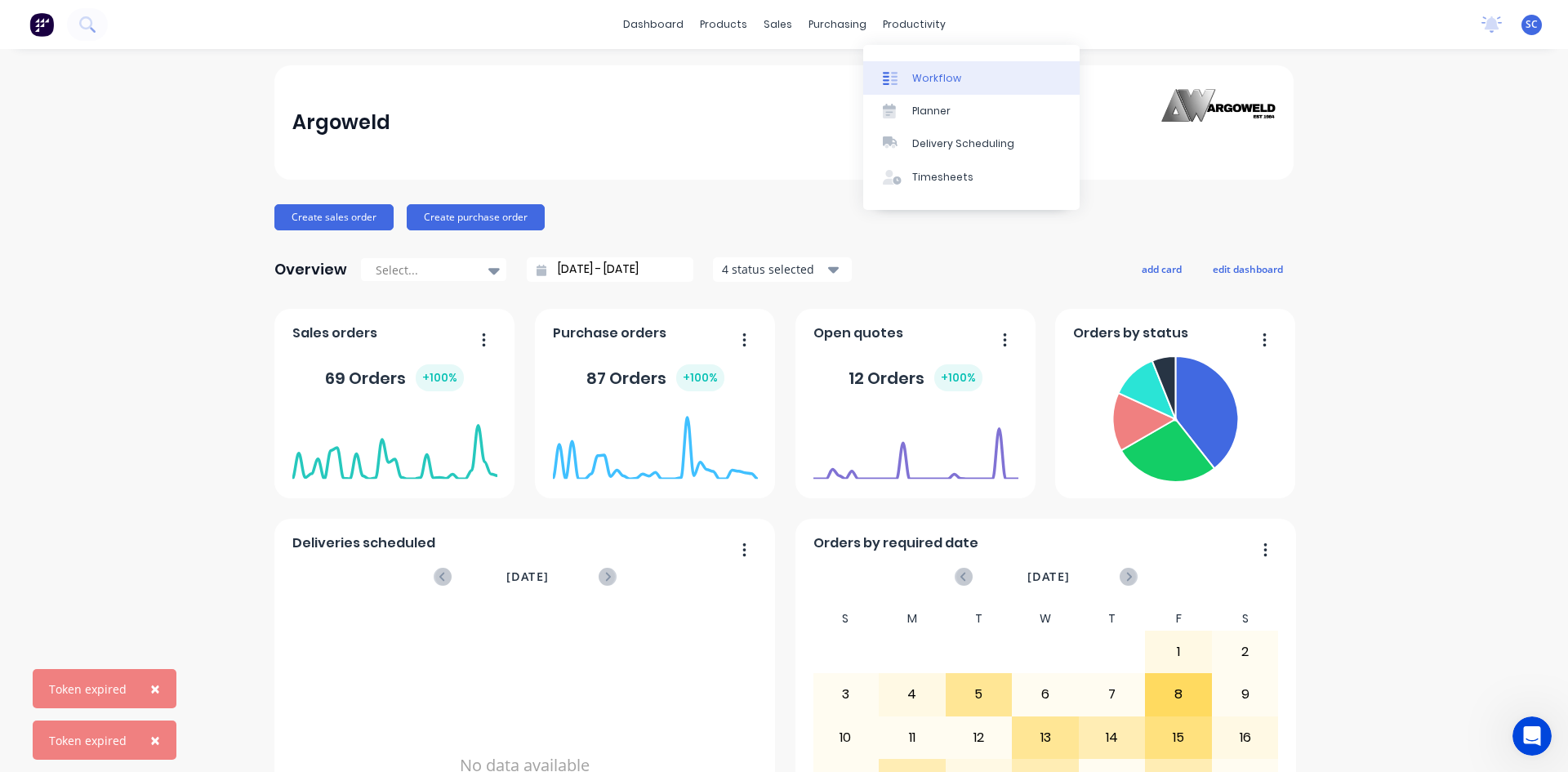
click at [940, 82] on div "Workflow" at bounding box center [937, 78] width 49 height 15
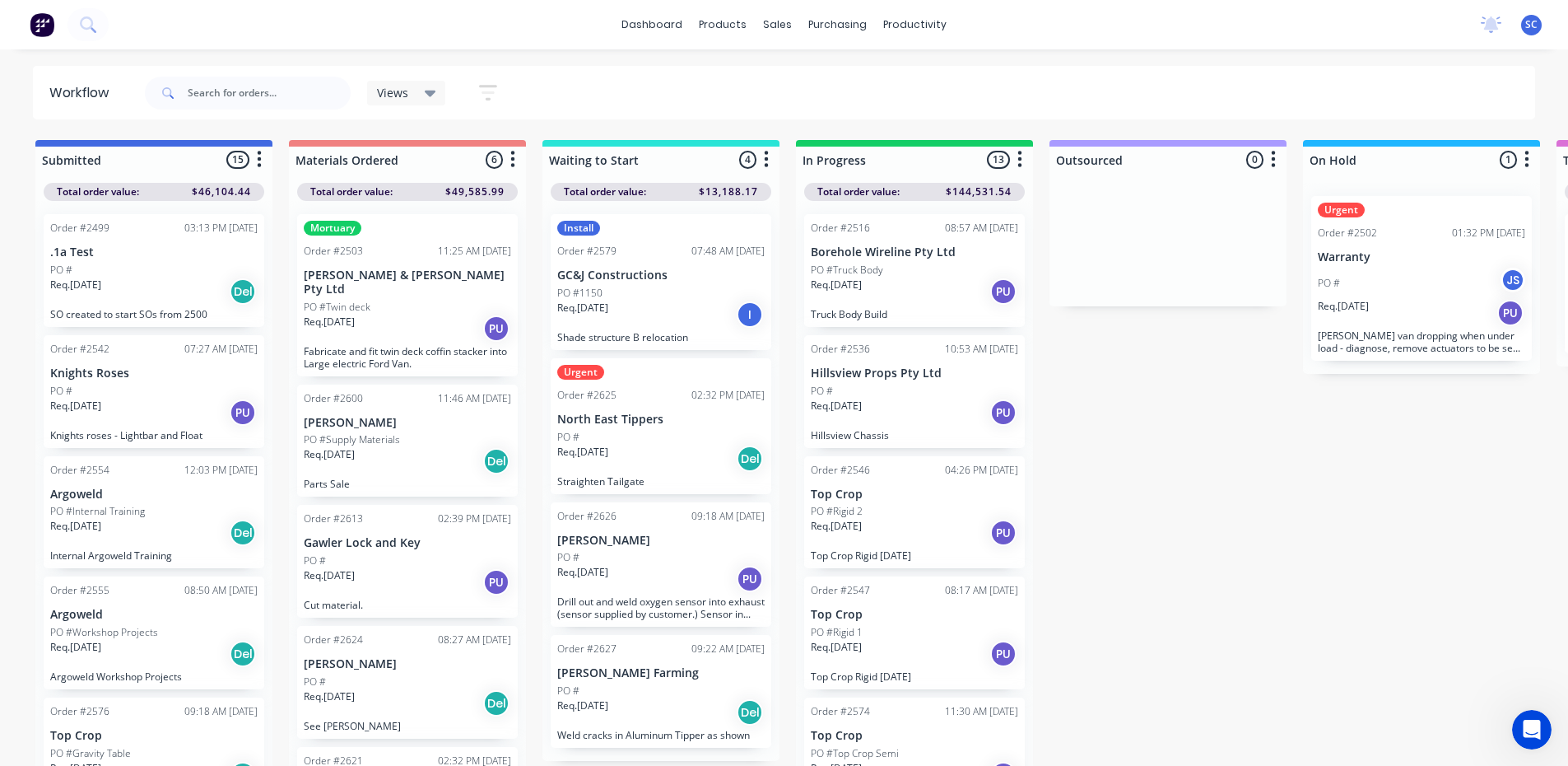
scroll to position [16, 0]
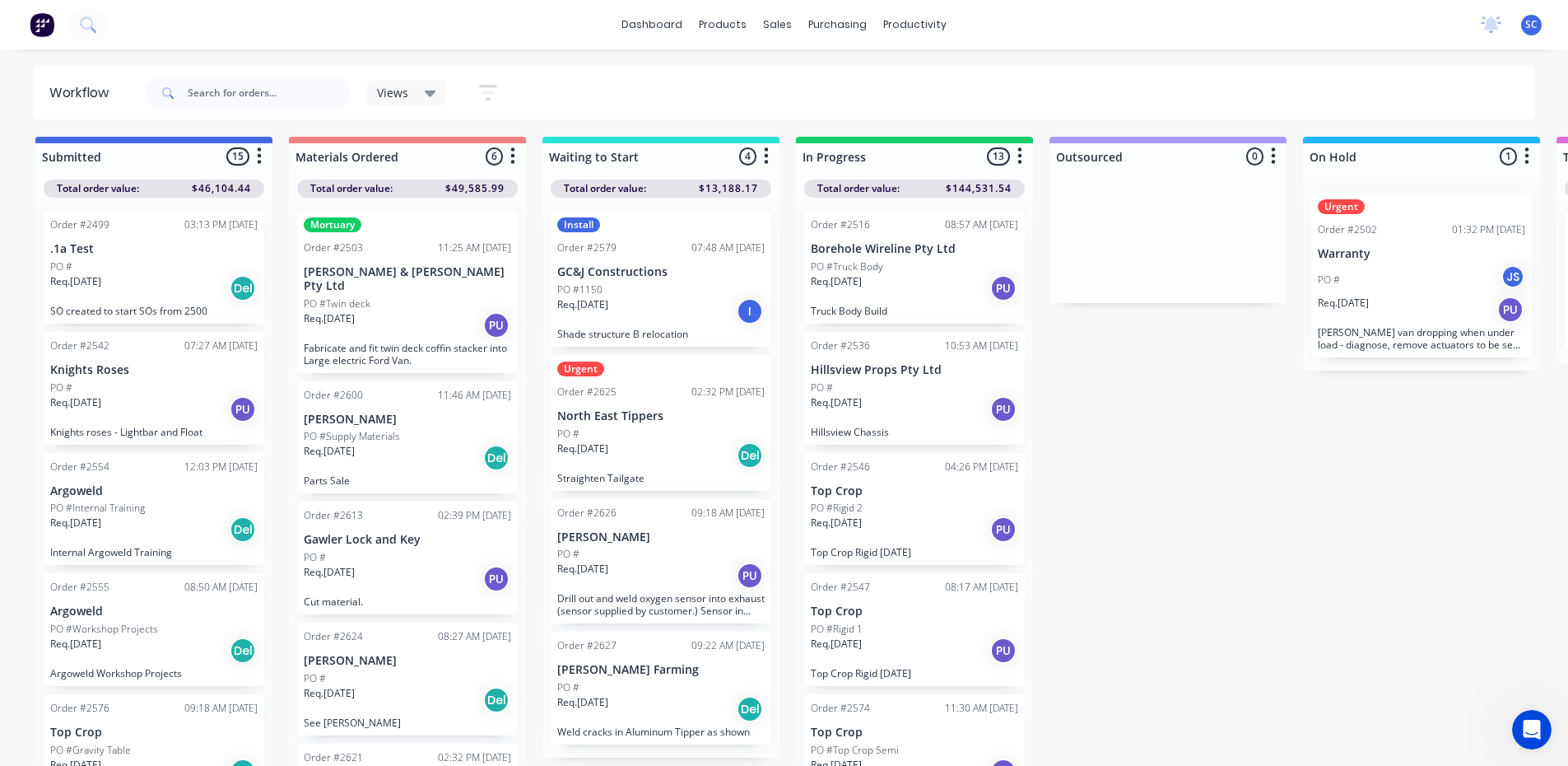
click at [667, 680] on div "PO #" at bounding box center [660, 687] width 207 height 15
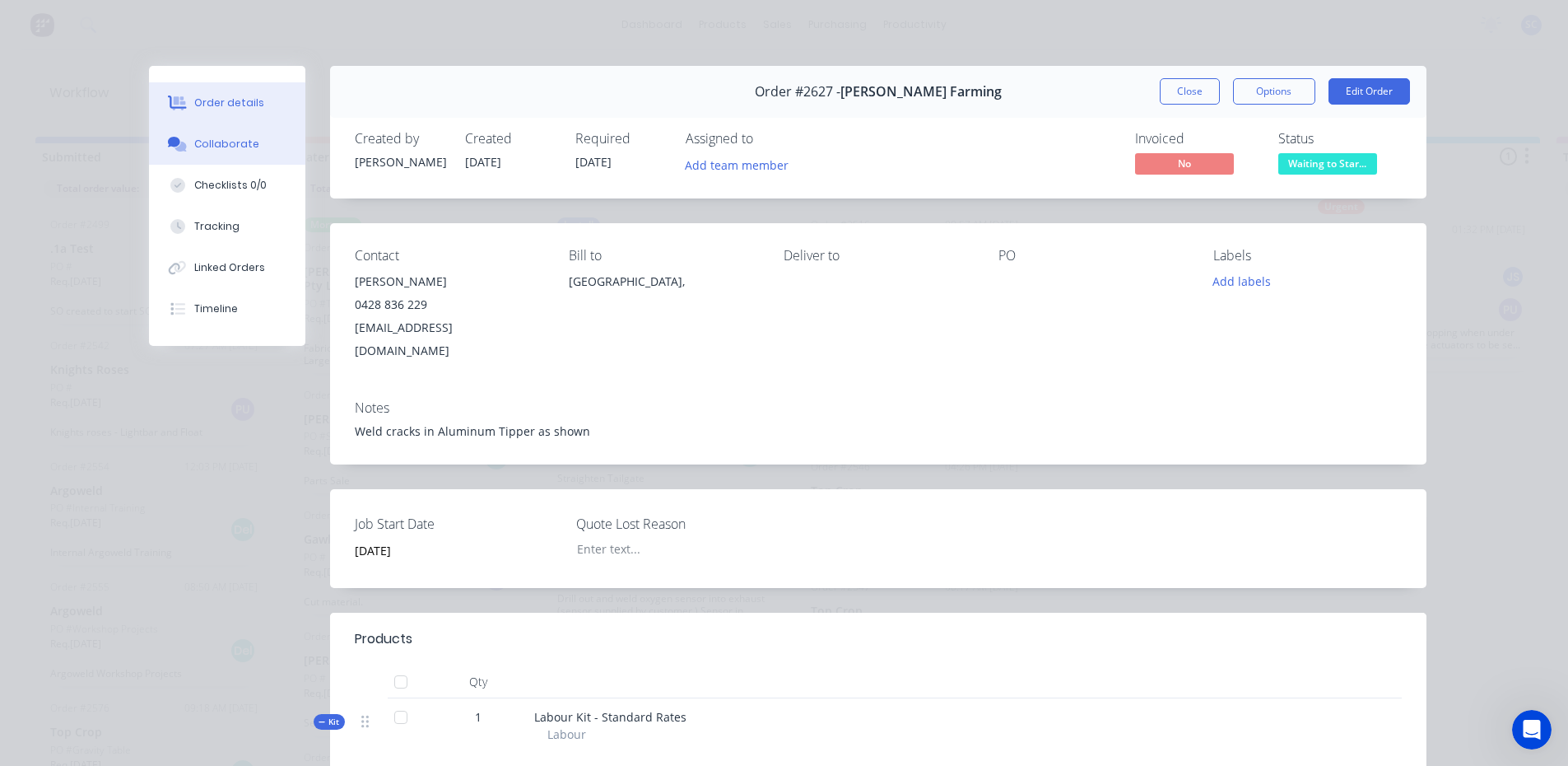
click at [258, 143] on button "Collaborate" at bounding box center [226, 143] width 156 height 41
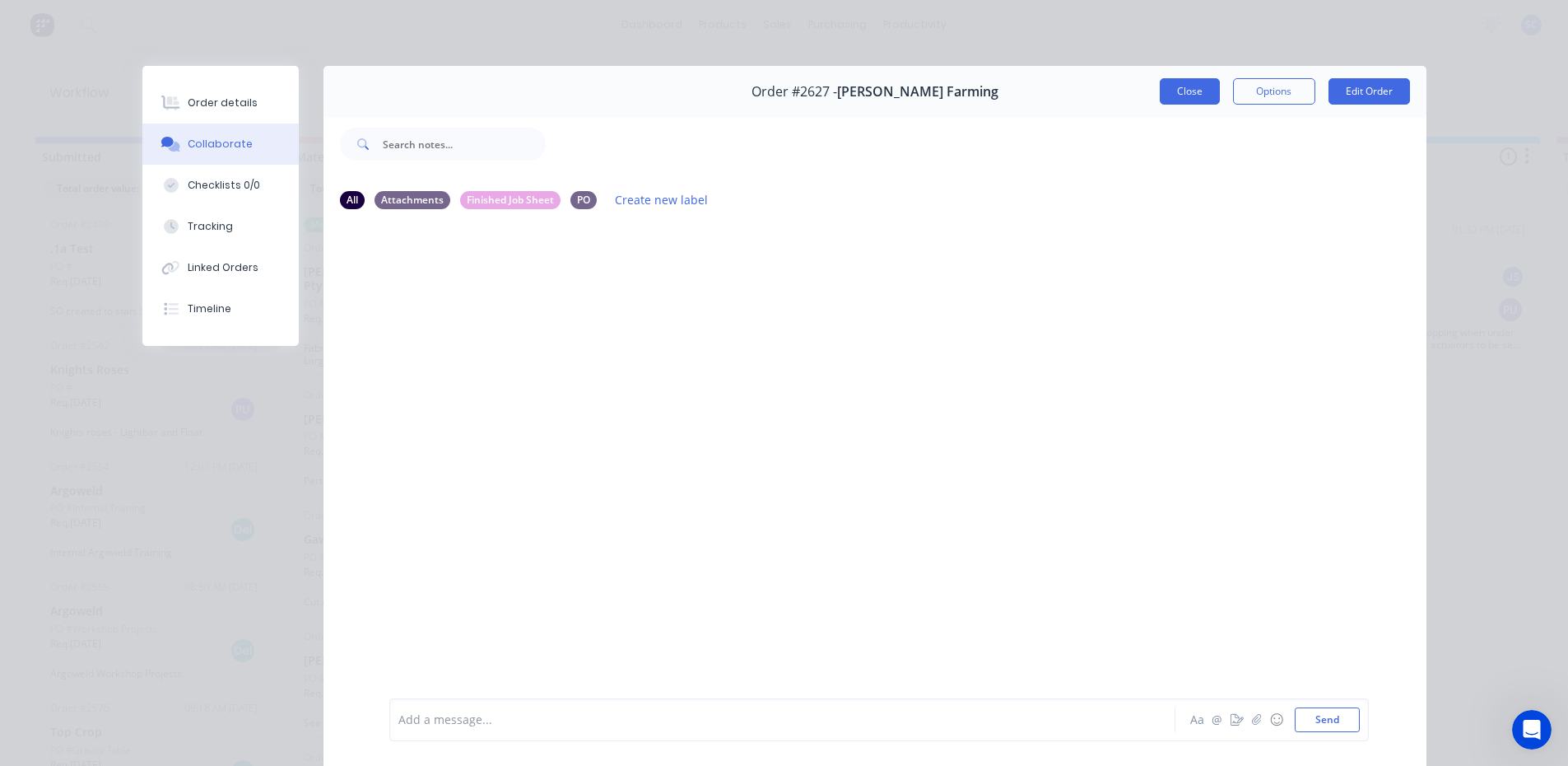
click at [1186, 94] on button "Close" at bounding box center [1190, 91] width 60 height 26
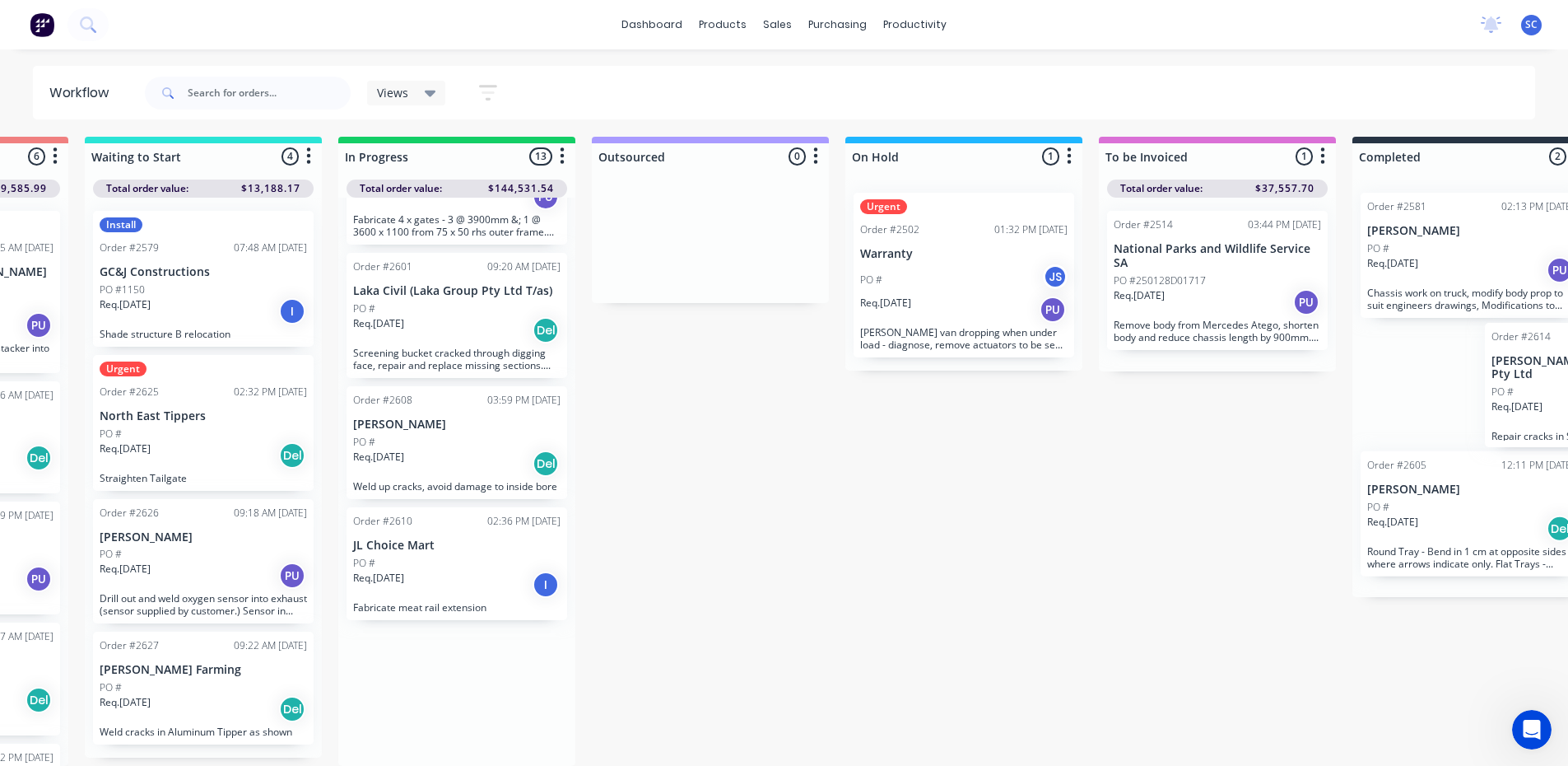
scroll to position [16, 581]
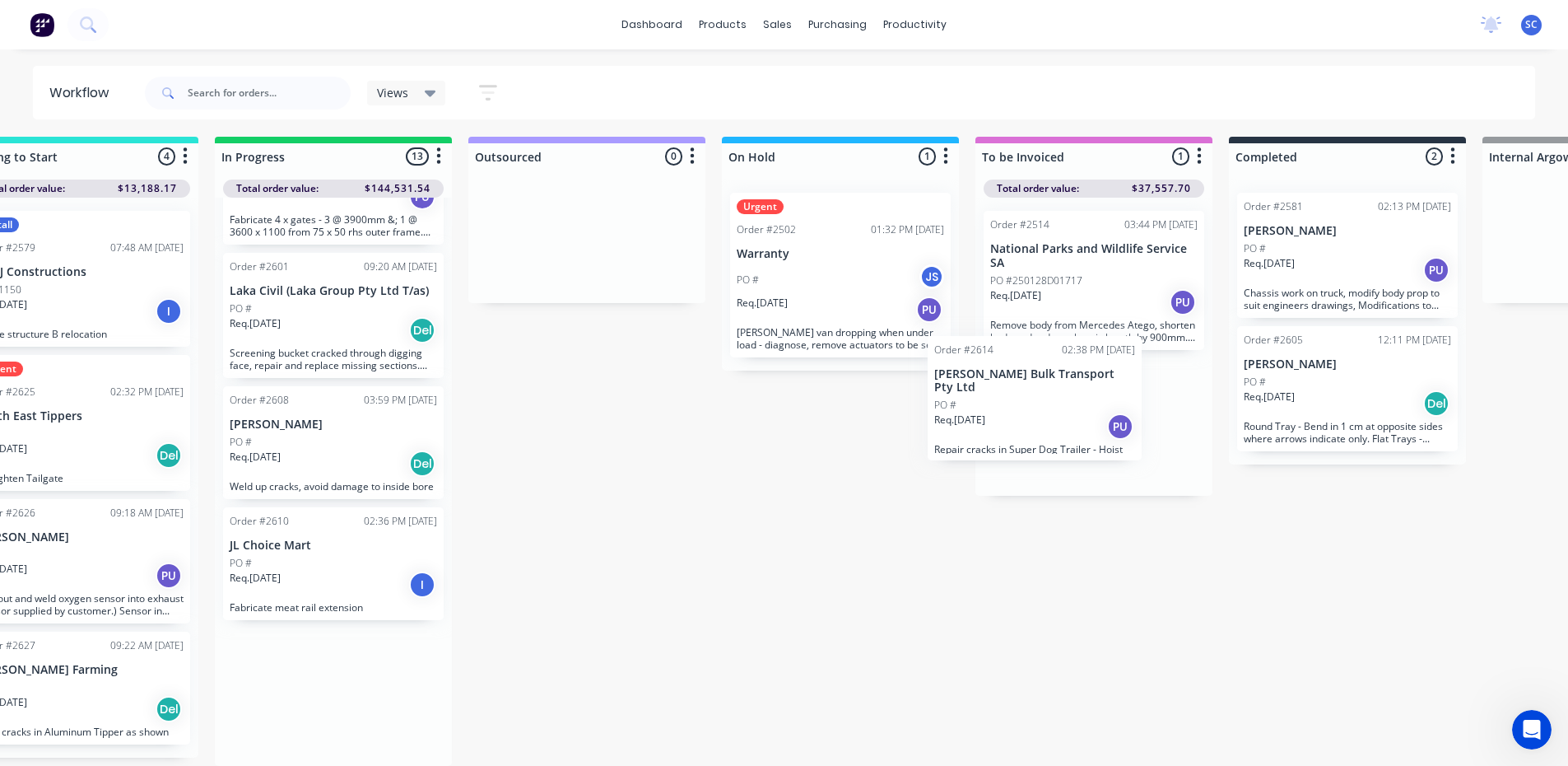
drag, startPoint x: 888, startPoint y: 698, endPoint x: 1030, endPoint y: 400, distance: 330.1
click at [1024, 400] on div "Submitted 15 Sort By Created date Required date Order number Customer name Most…" at bounding box center [779, 450] width 2744 height 629
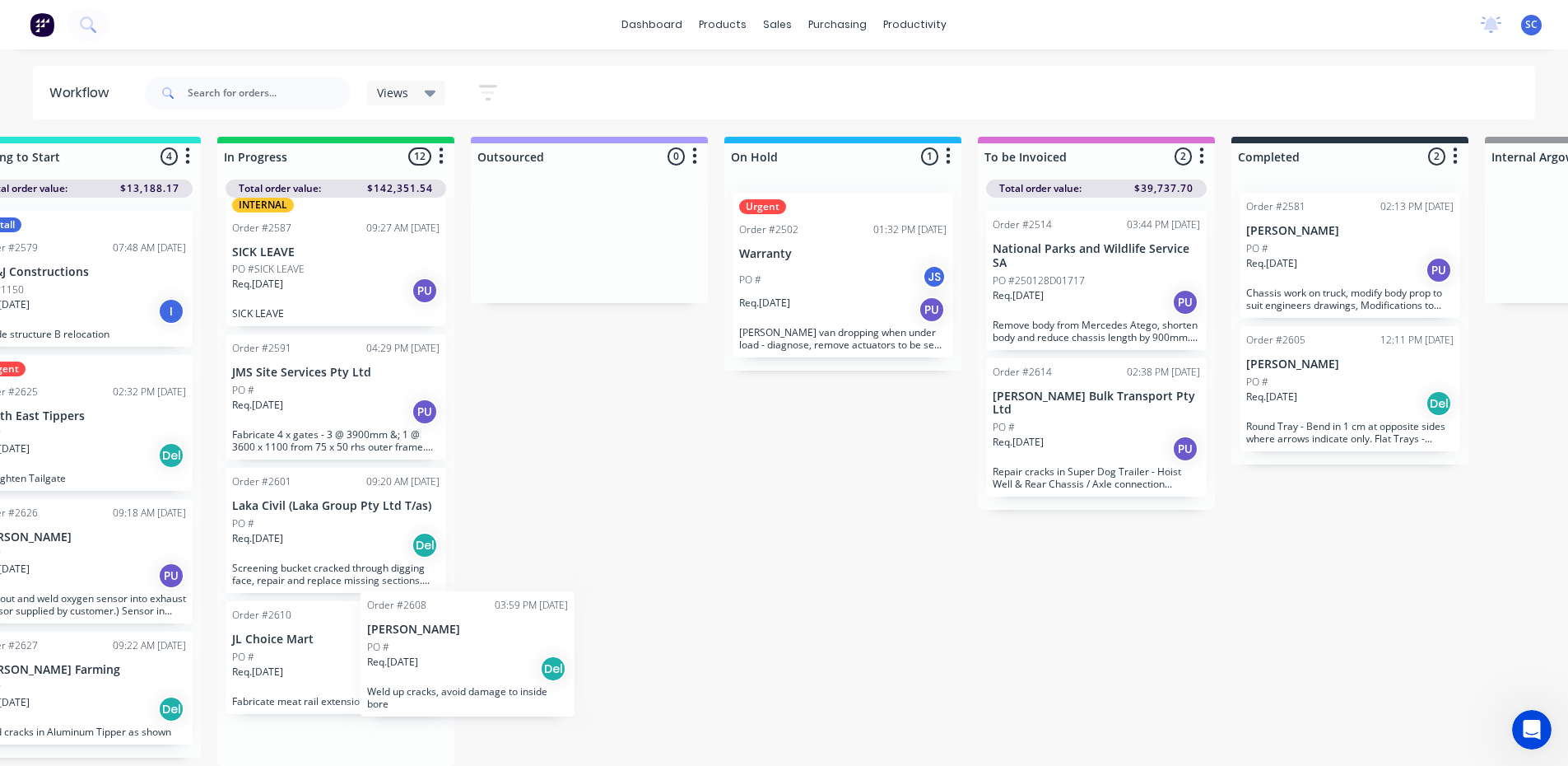
scroll to position [915, 0]
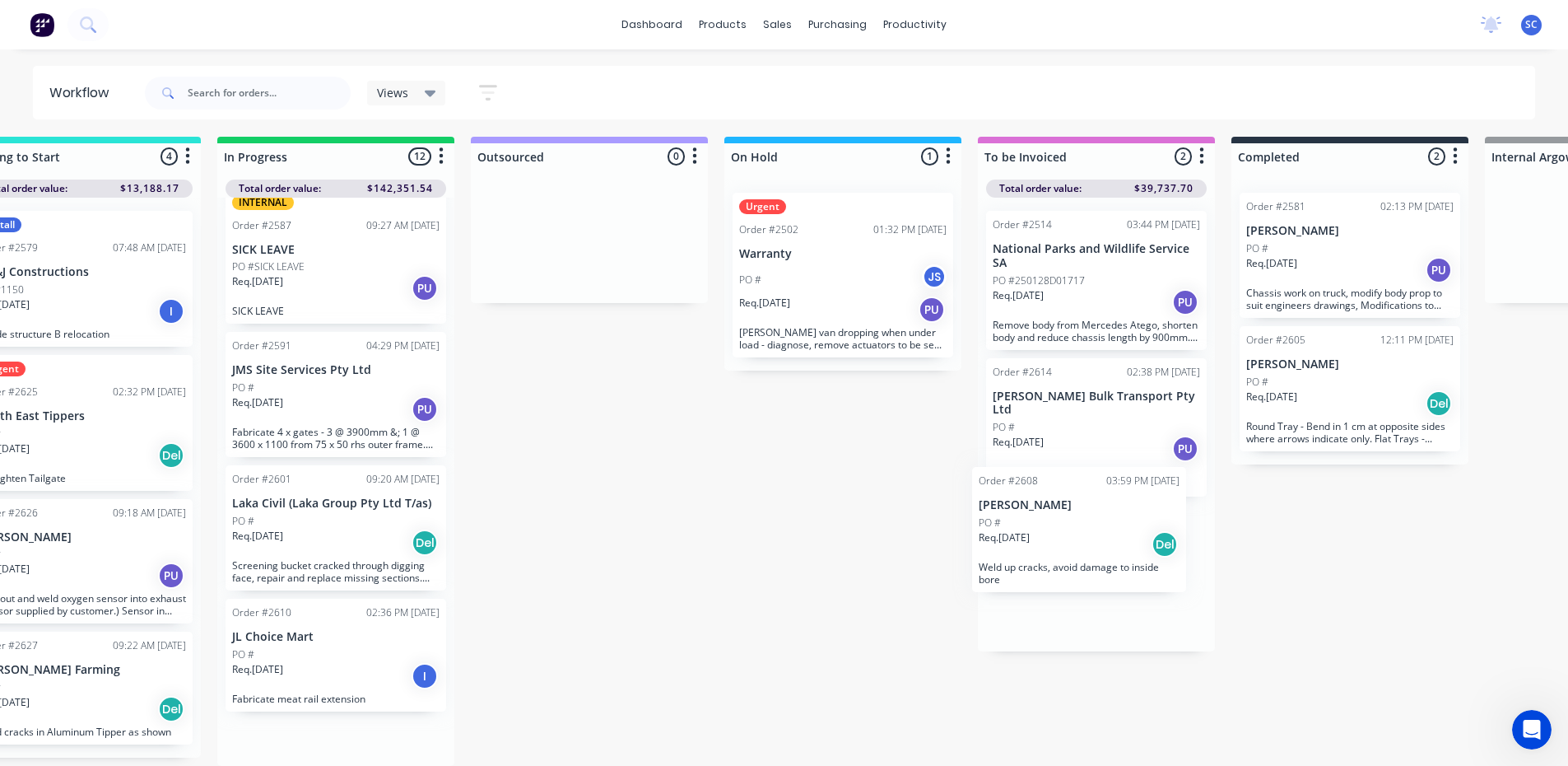
drag, startPoint x: 293, startPoint y: 651, endPoint x: 1049, endPoint y: 529, distance: 765.8
click at [1049, 529] on div "Submitted 15 Sort By Created date Required date Order number Customer name Most…" at bounding box center [781, 450] width 2744 height 629
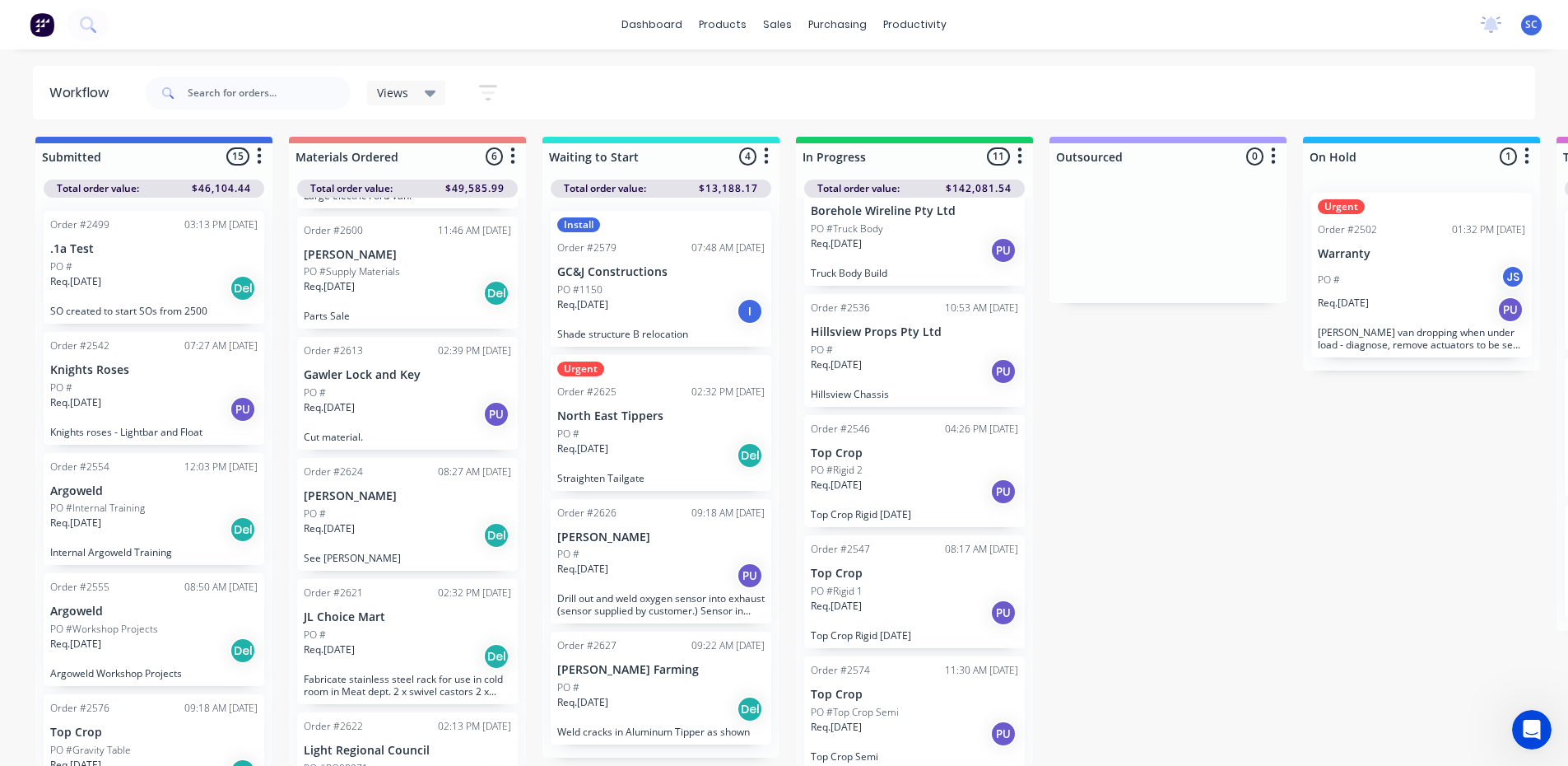
scroll to position [223, 0]
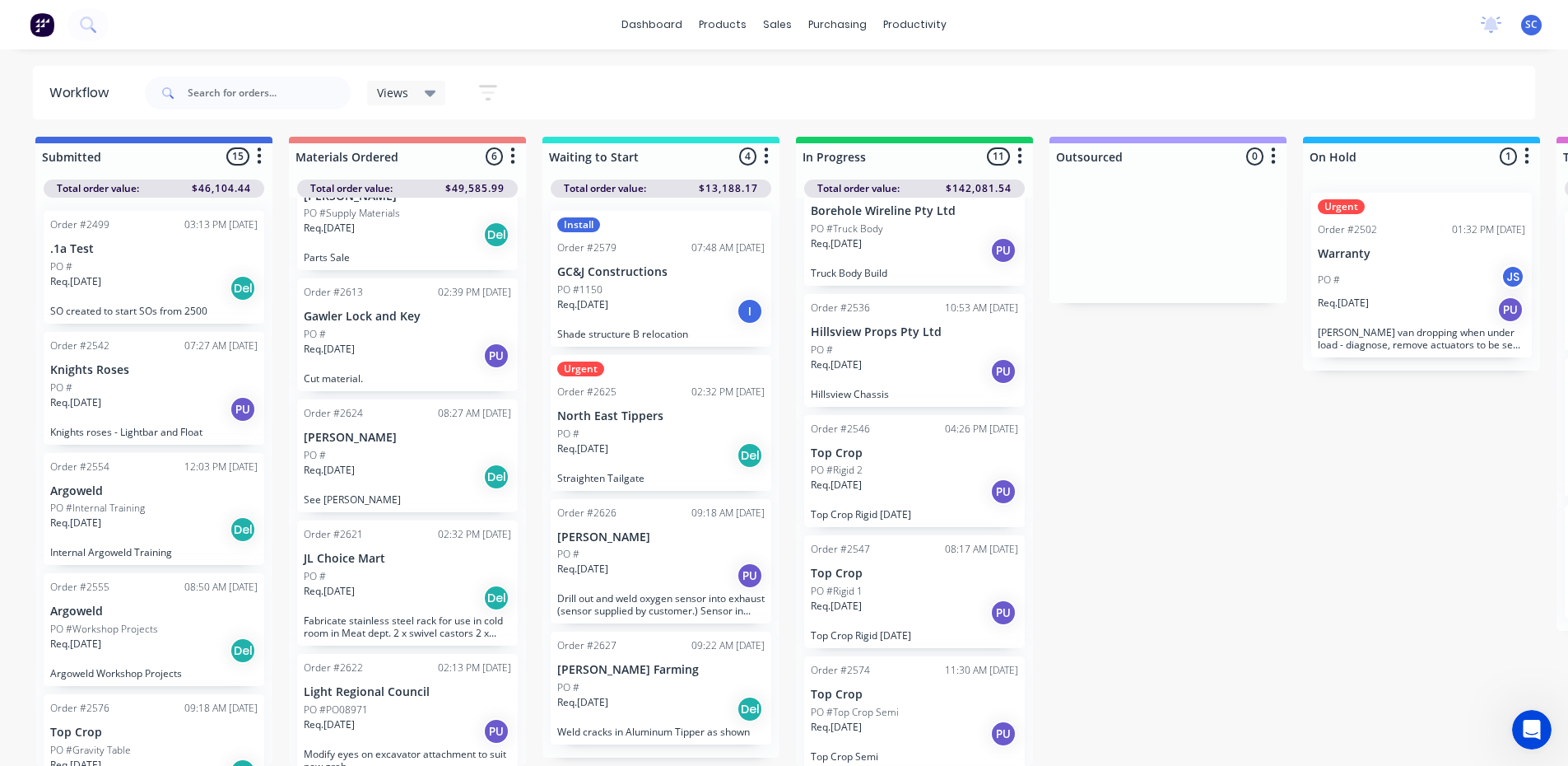
click at [417, 717] on div "Req. 05/09/25 PU" at bounding box center [406, 731] width 207 height 28
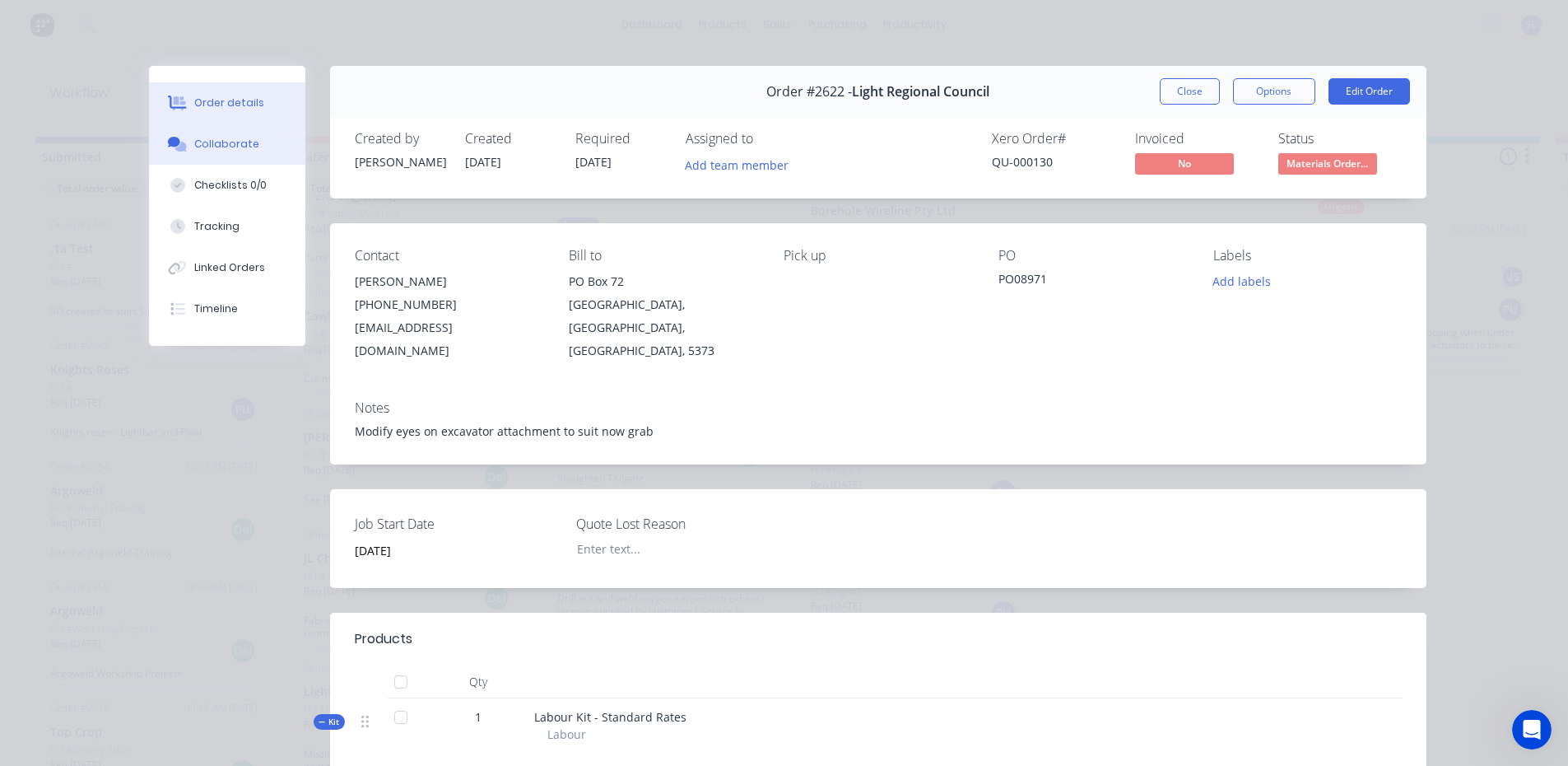
click at [250, 148] on button "Collaborate" at bounding box center [226, 143] width 156 height 41
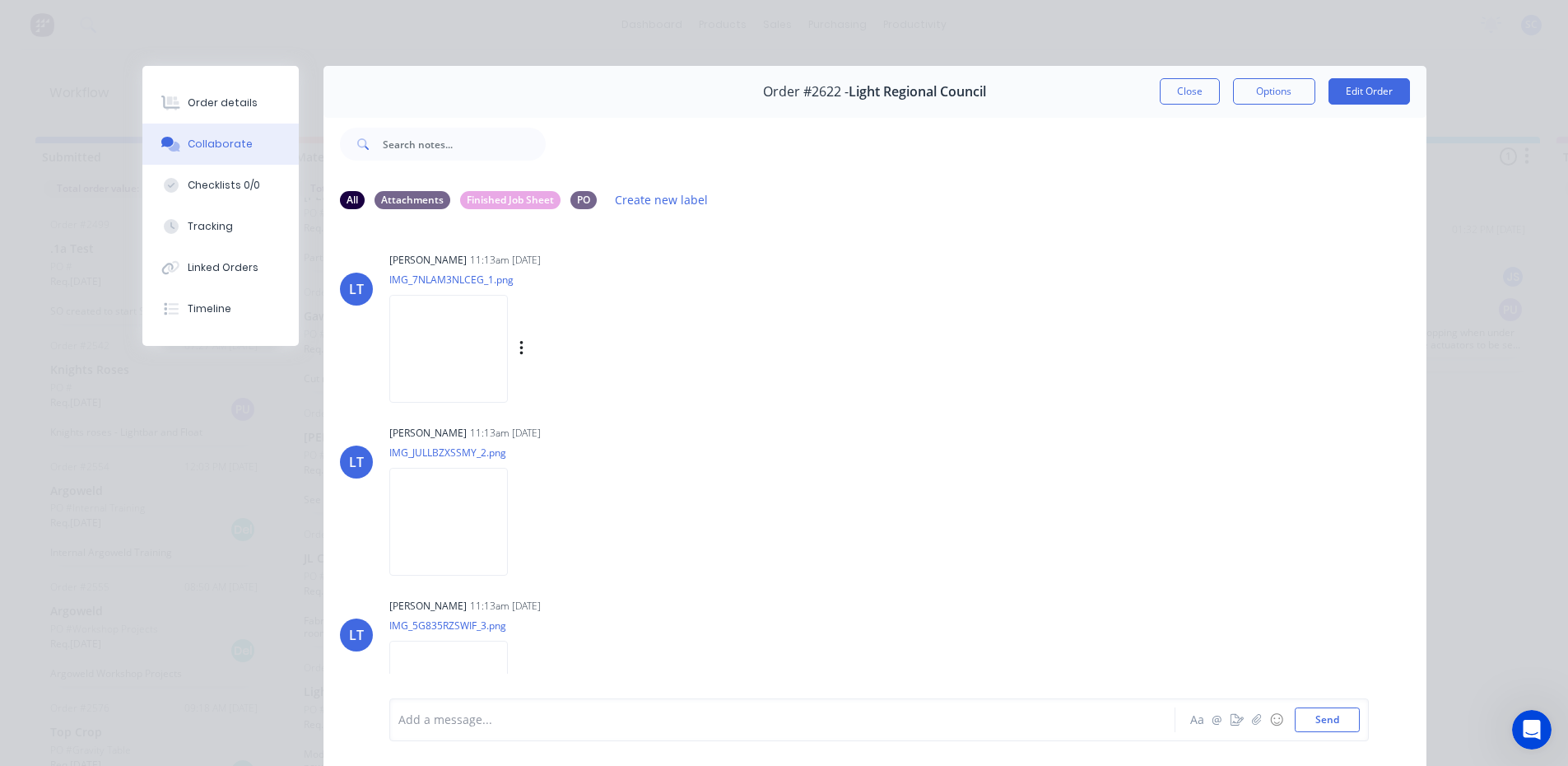
click at [419, 338] on img at bounding box center [448, 348] width 119 height 108
click at [434, 516] on img at bounding box center [448, 521] width 119 height 108
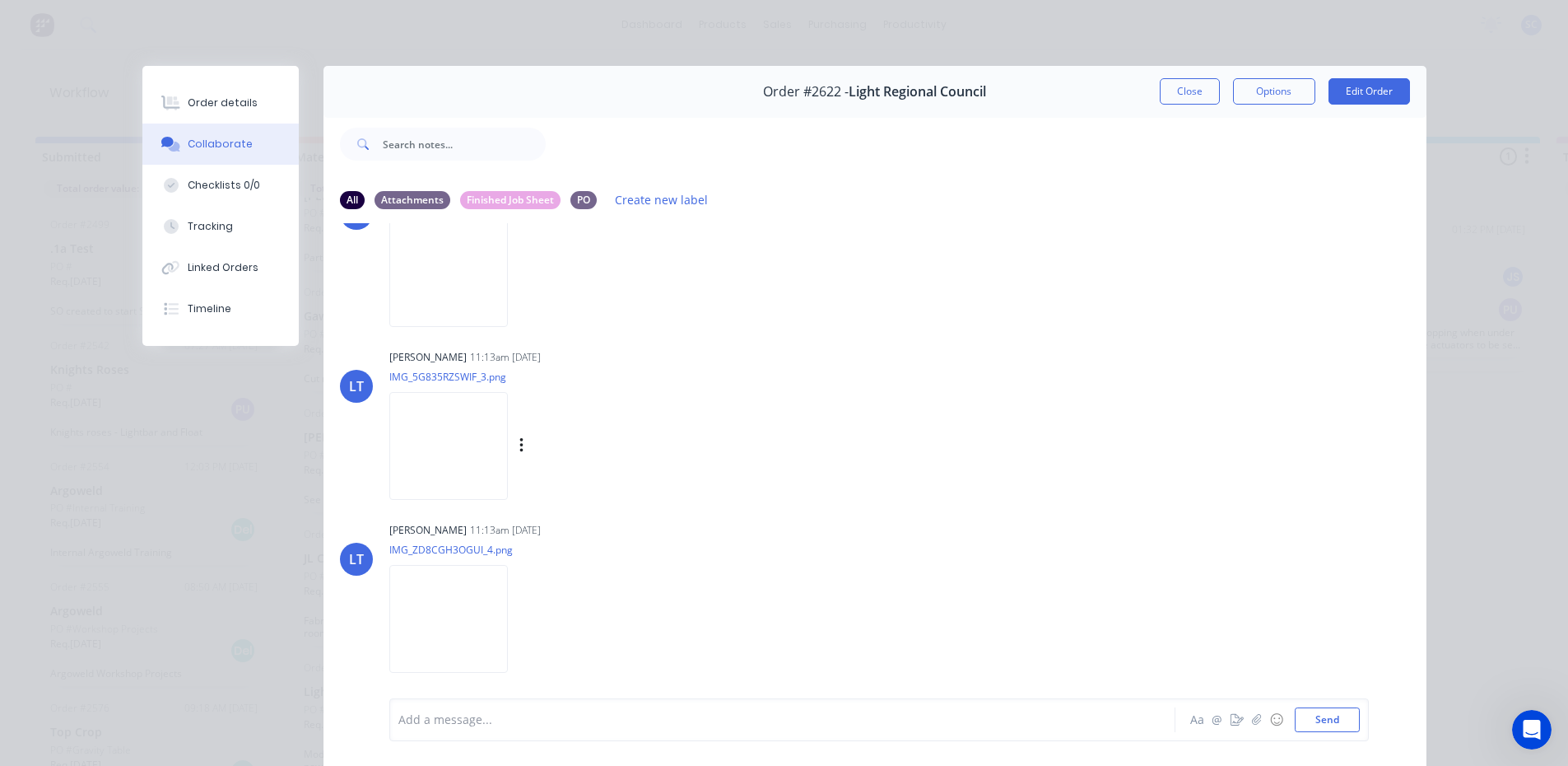
scroll to position [330, 0]
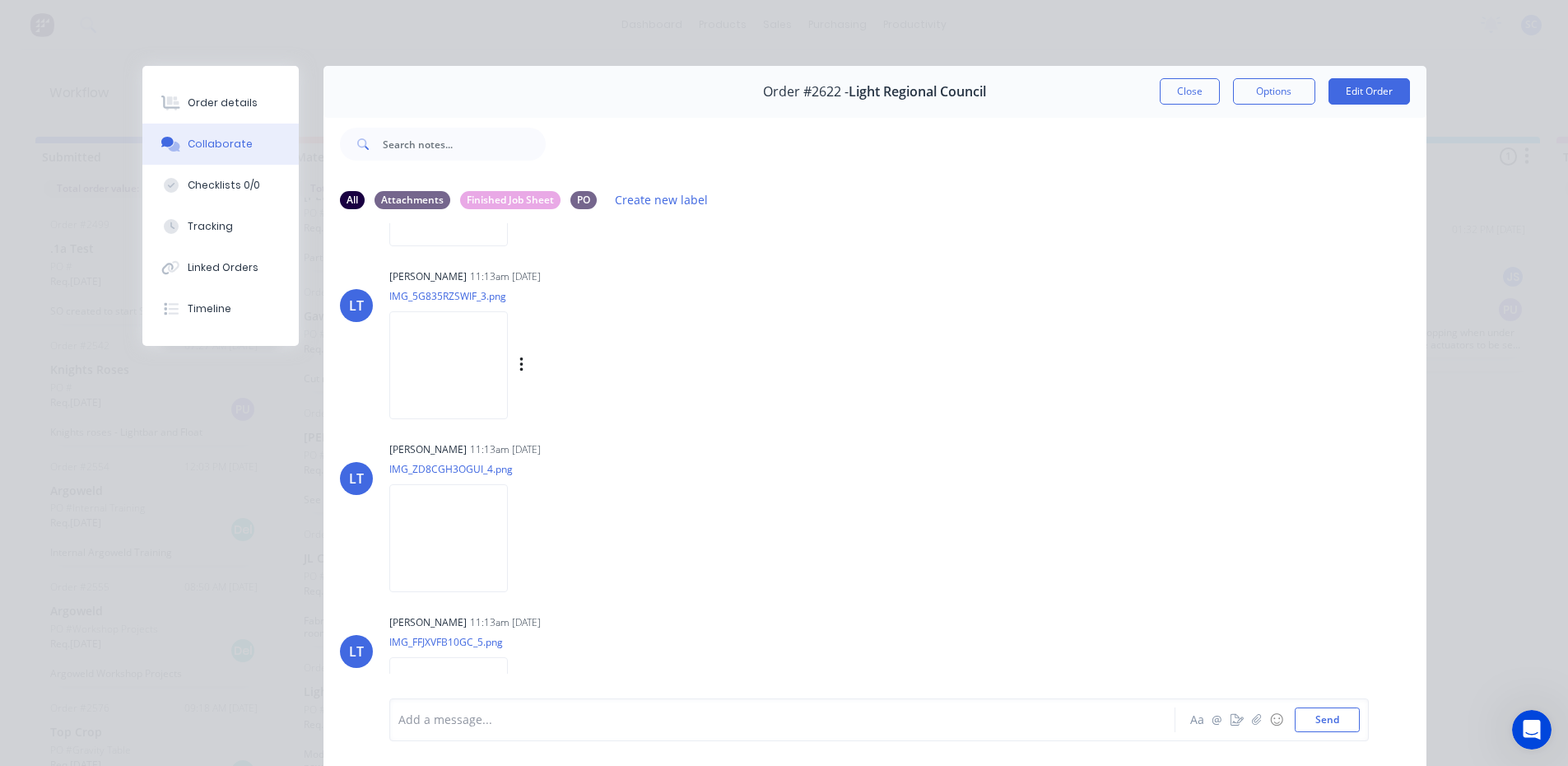
click at [456, 358] on img at bounding box center [448, 365] width 119 height 108
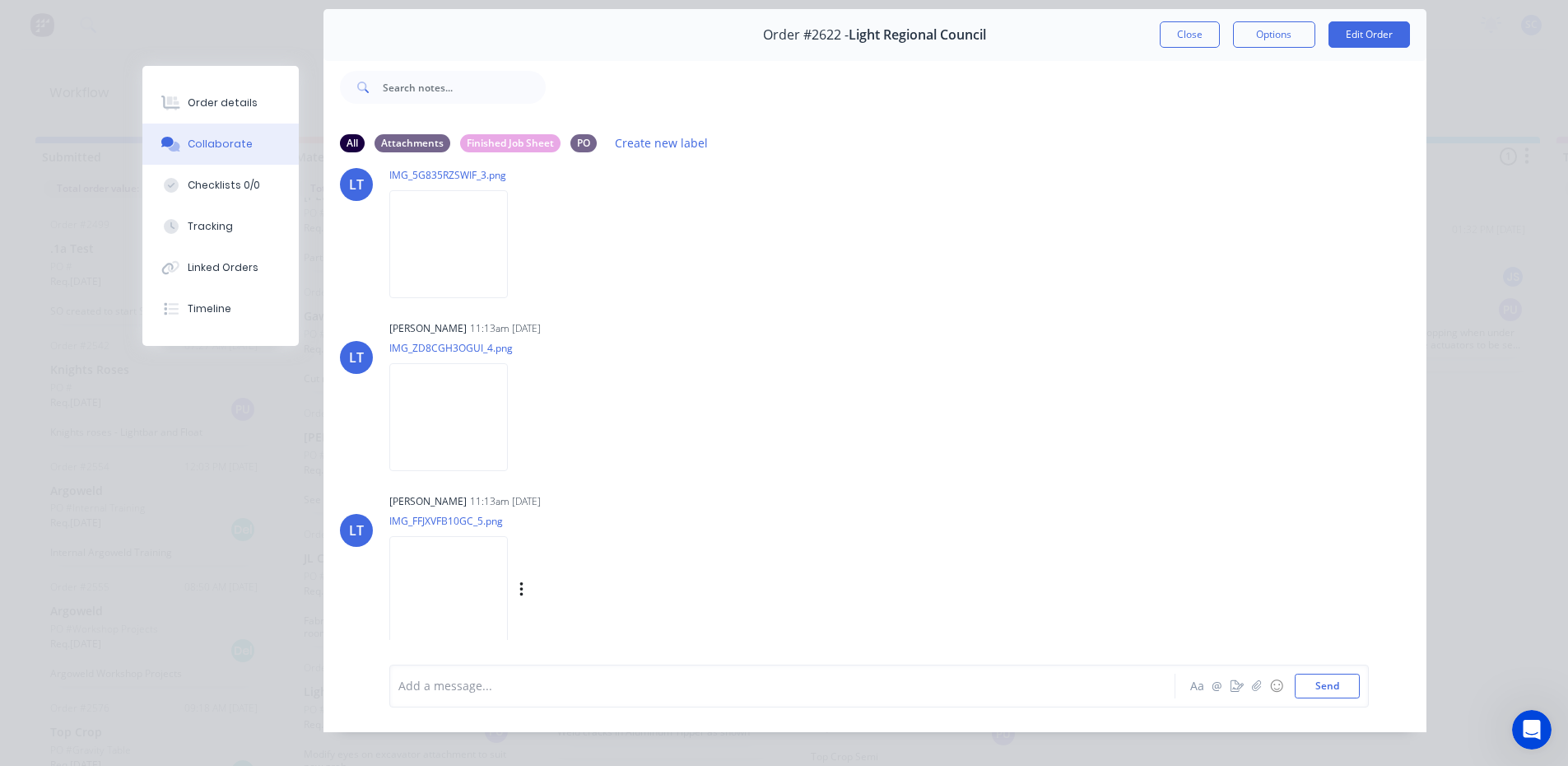
scroll to position [82, 0]
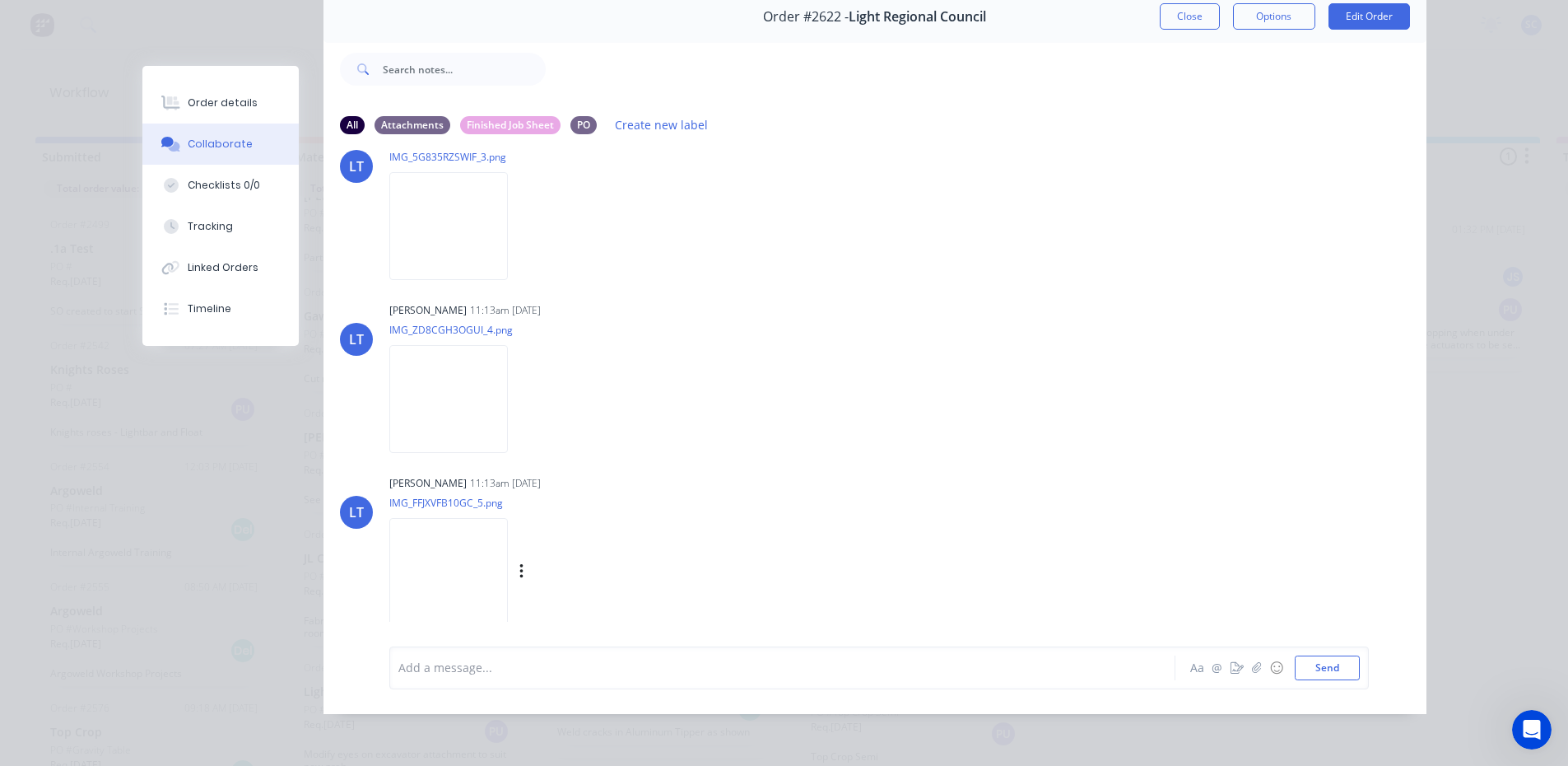
click at [464, 540] on img at bounding box center [448, 571] width 119 height 108
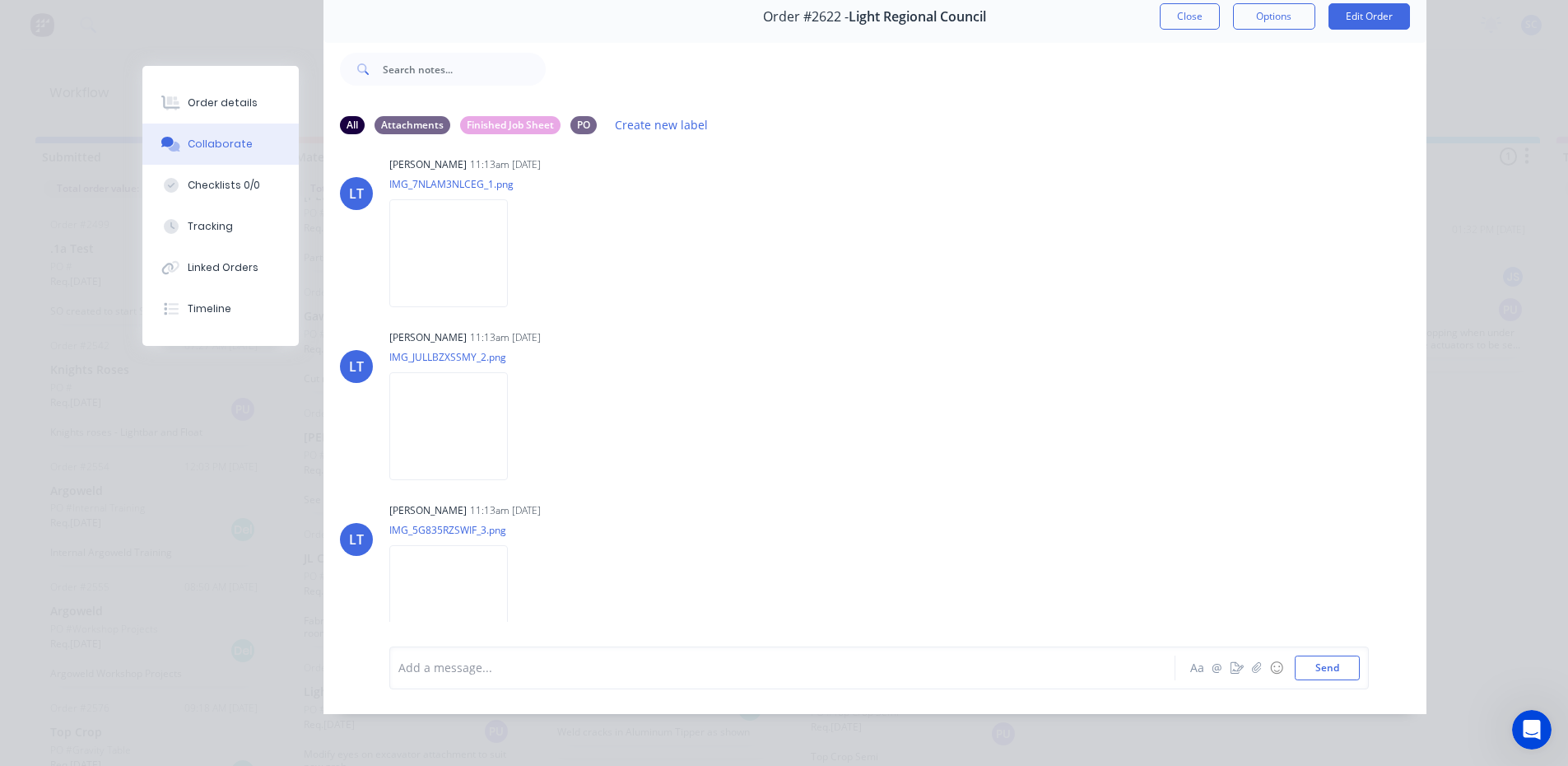
scroll to position [0, 0]
